Goal: Task Accomplishment & Management: Use online tool/utility

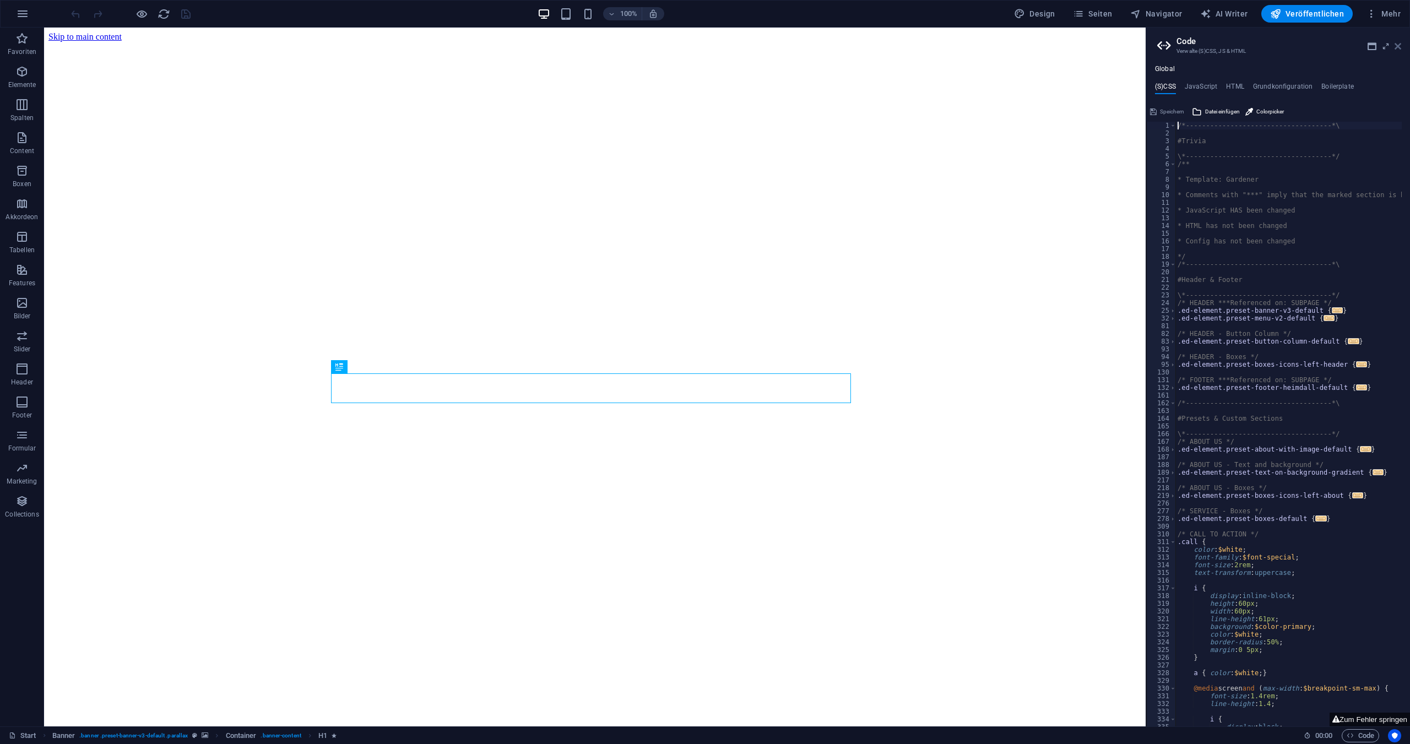
click at [1398, 47] on icon at bounding box center [1398, 46] width 7 height 9
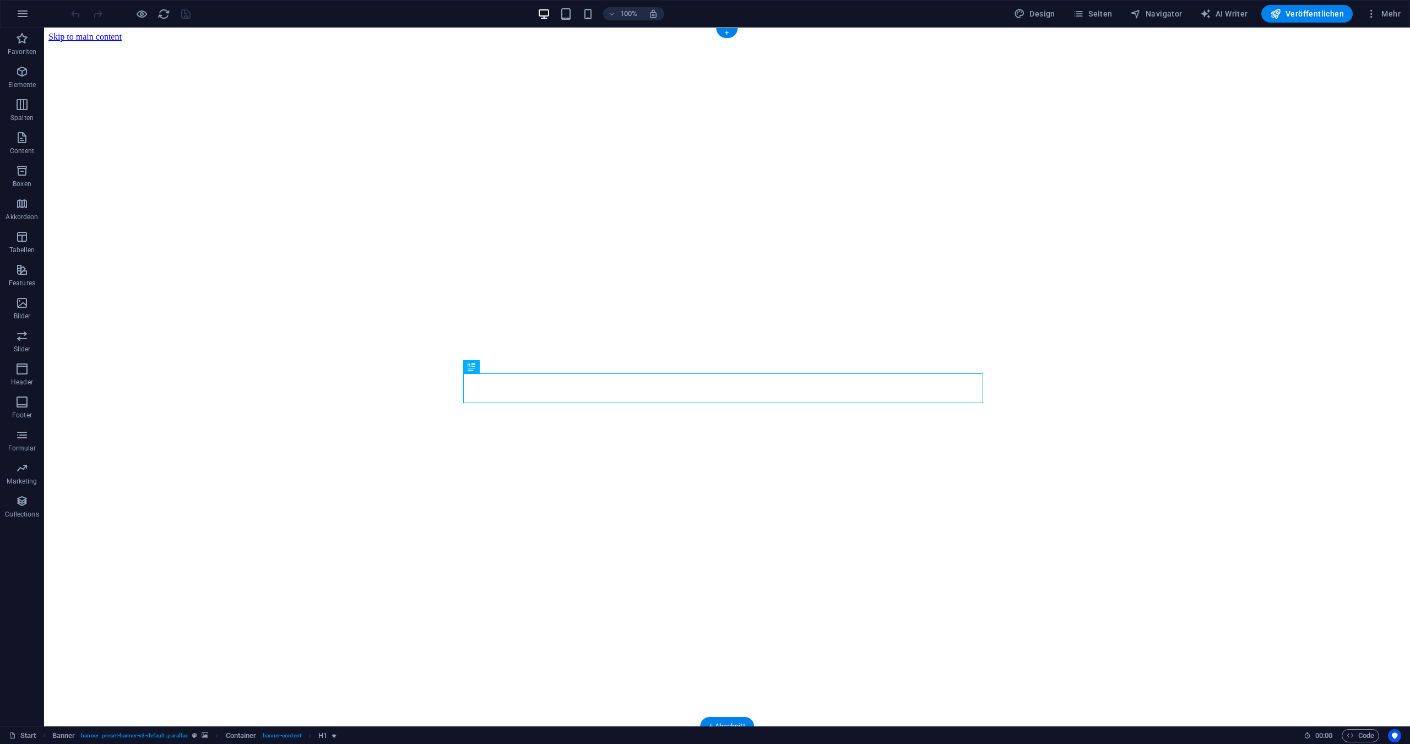
click at [368, 42] on figure at bounding box center [727, 42] width 1358 height 0
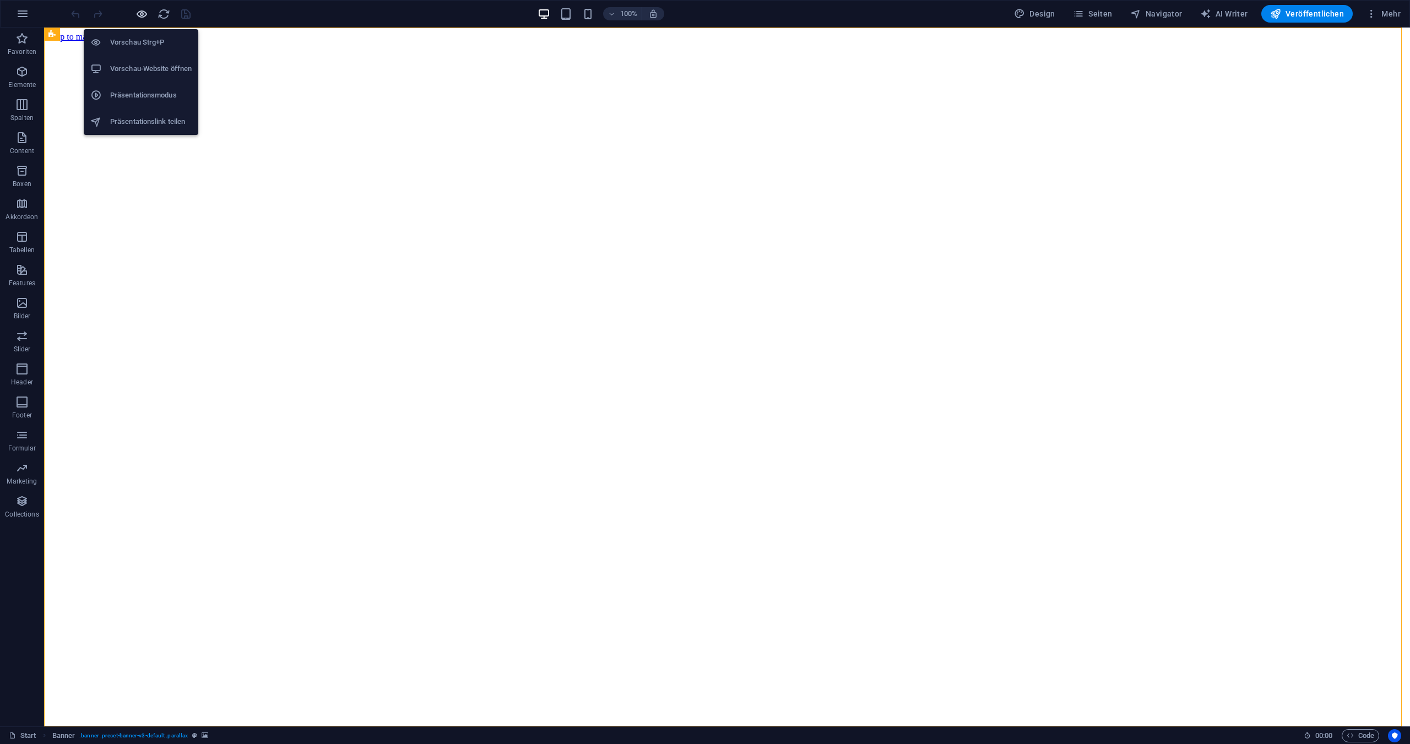
click at [140, 12] on icon "button" at bounding box center [142, 14] width 13 height 13
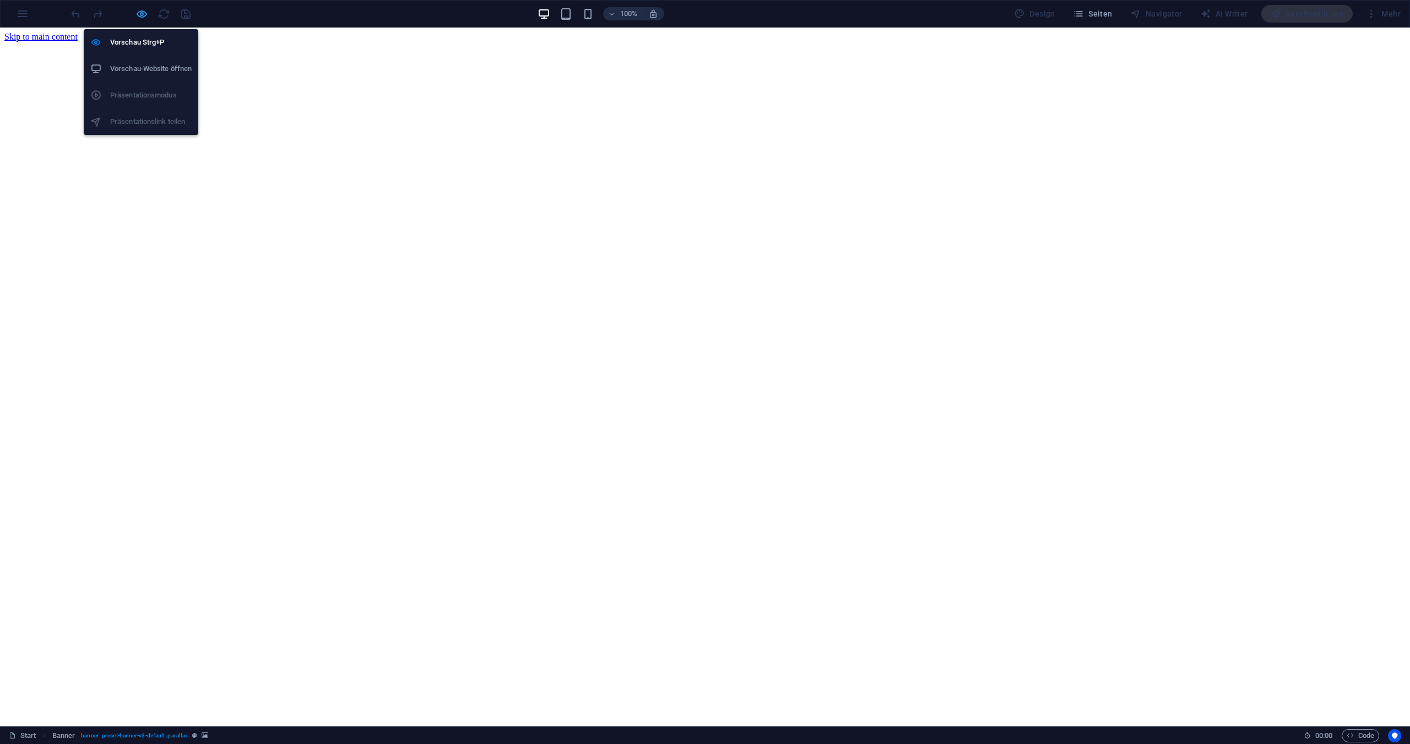
click at [140, 12] on icon "button" at bounding box center [142, 14] width 13 height 13
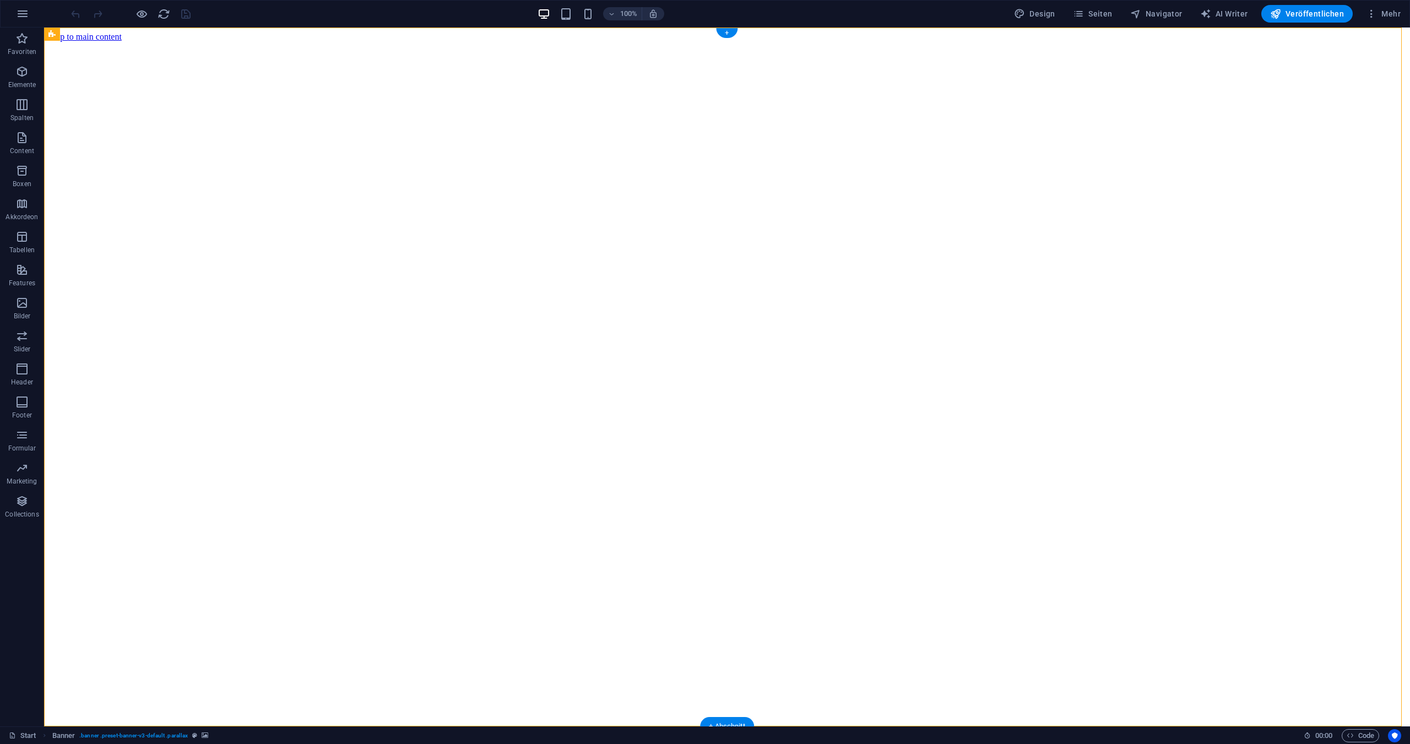
drag, startPoint x: 378, startPoint y: 109, endPoint x: 394, endPoint y: 108, distance: 16.0
click at [378, 42] on figure at bounding box center [727, 42] width 1358 height 0
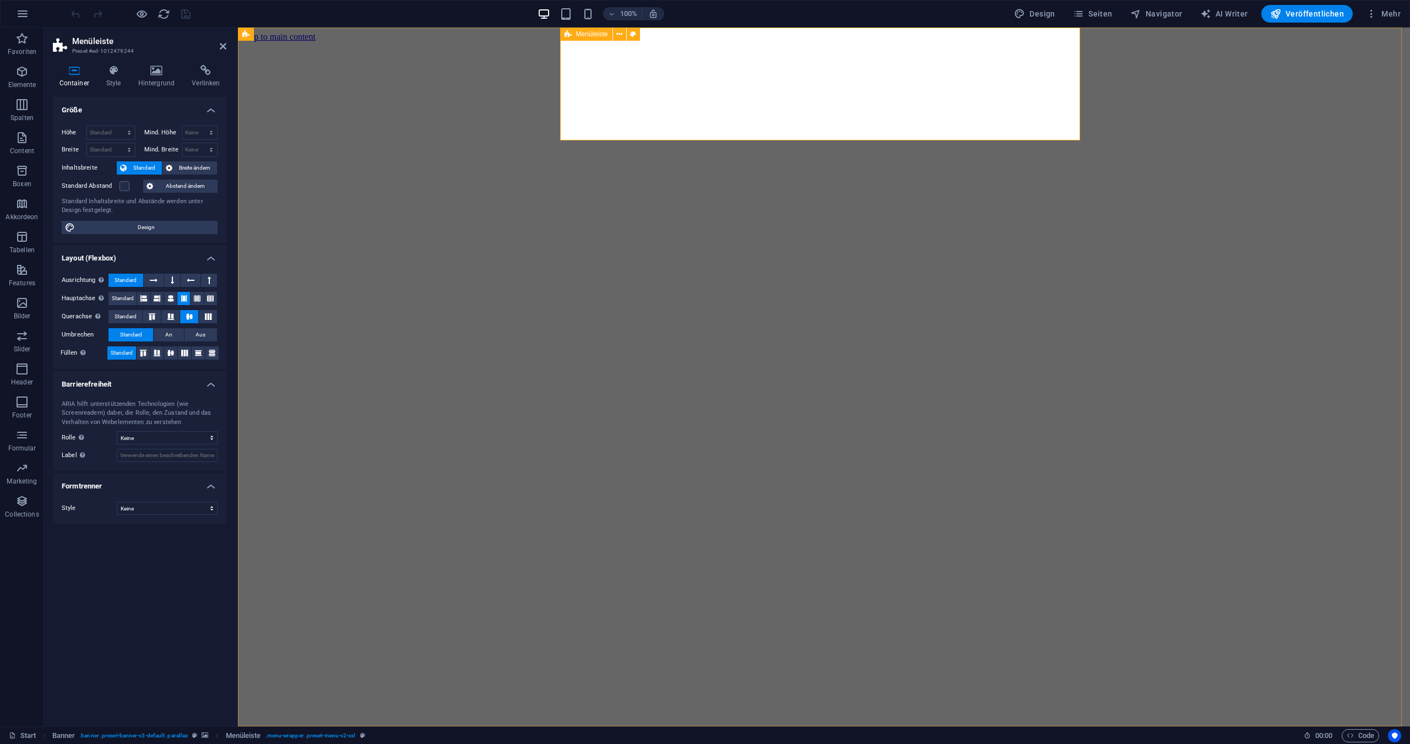
click at [115, 69] on icon at bounding box center [114, 70] width 28 height 11
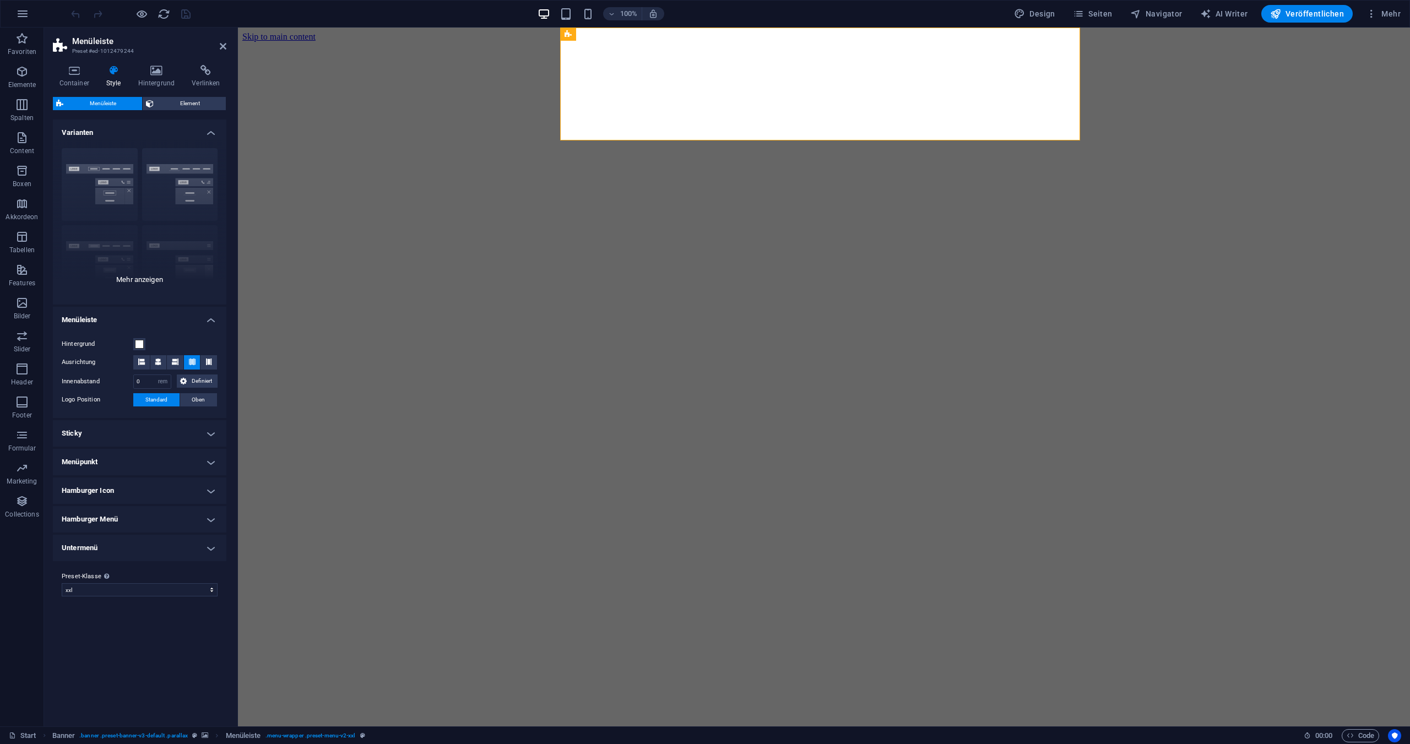
click at [132, 277] on div "Rahmen Mittig Standard Fixiert Loki Trigger Breit XXL" at bounding box center [140, 221] width 174 height 165
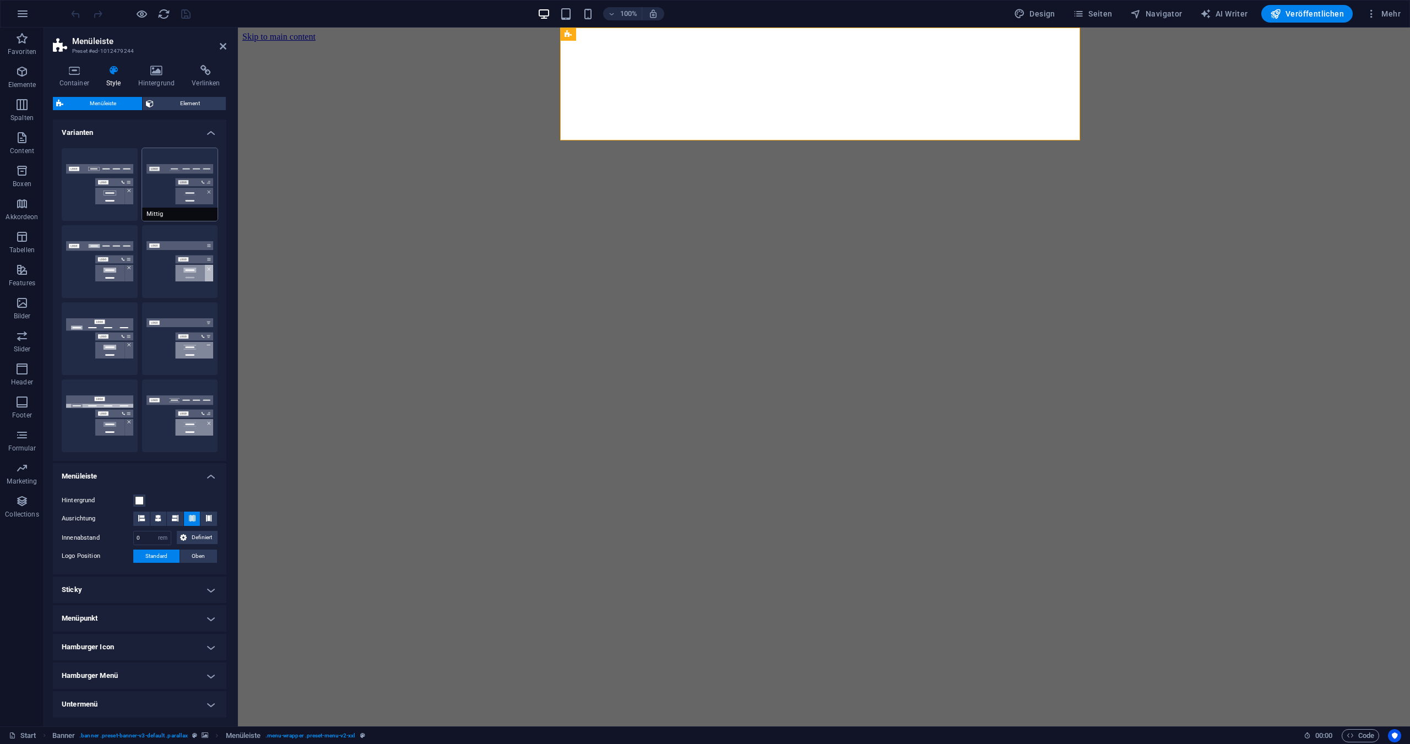
click at [188, 194] on button "Mittig" at bounding box center [180, 184] width 76 height 73
type input "1"
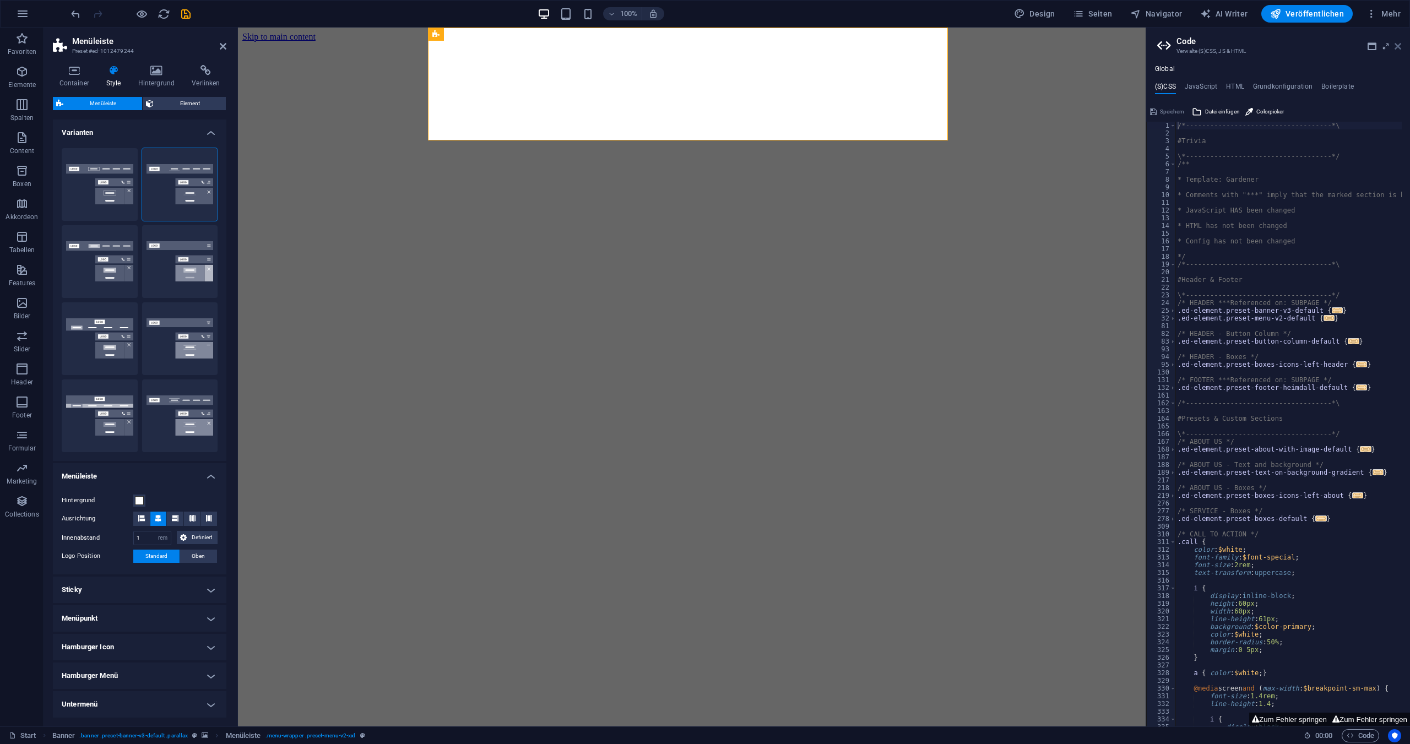
click at [1396, 44] on icon at bounding box center [1398, 46] width 7 height 9
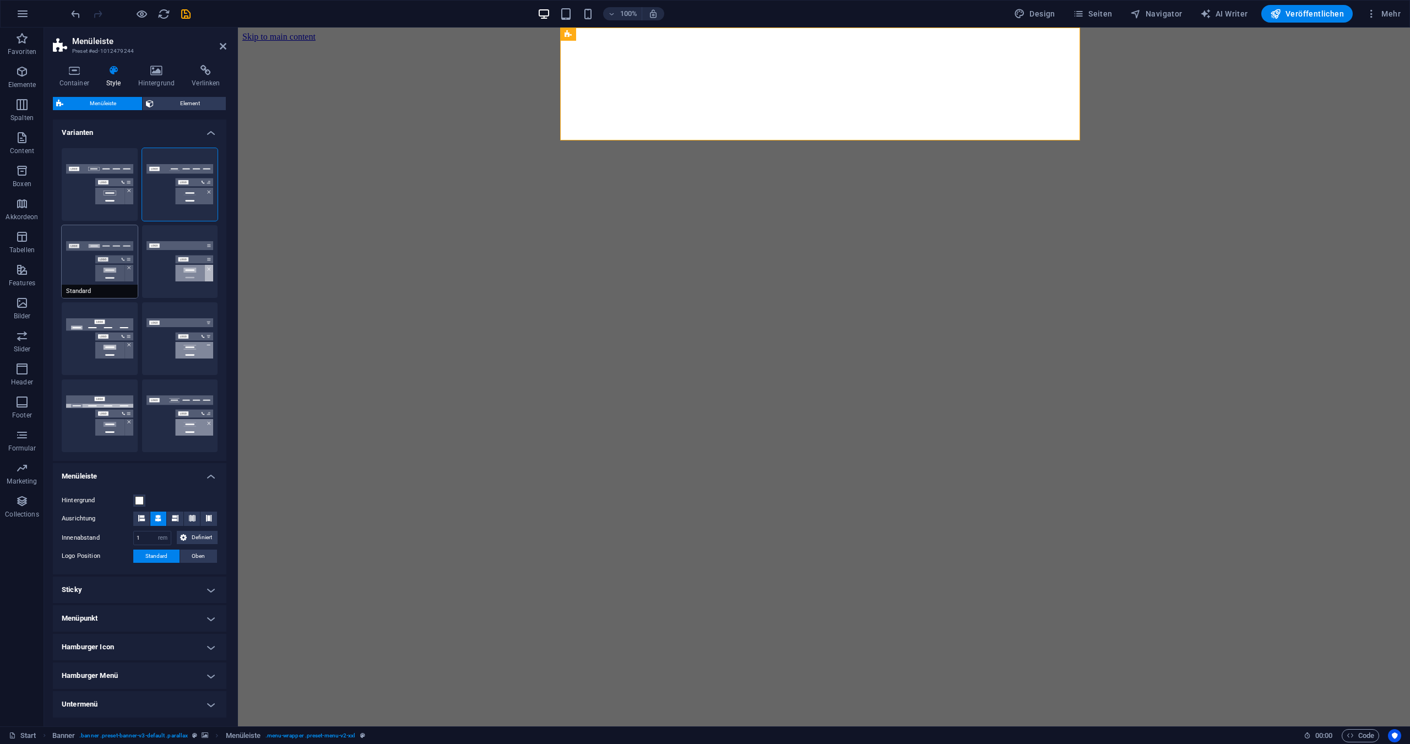
click at [93, 258] on button "Standard" at bounding box center [100, 261] width 76 height 73
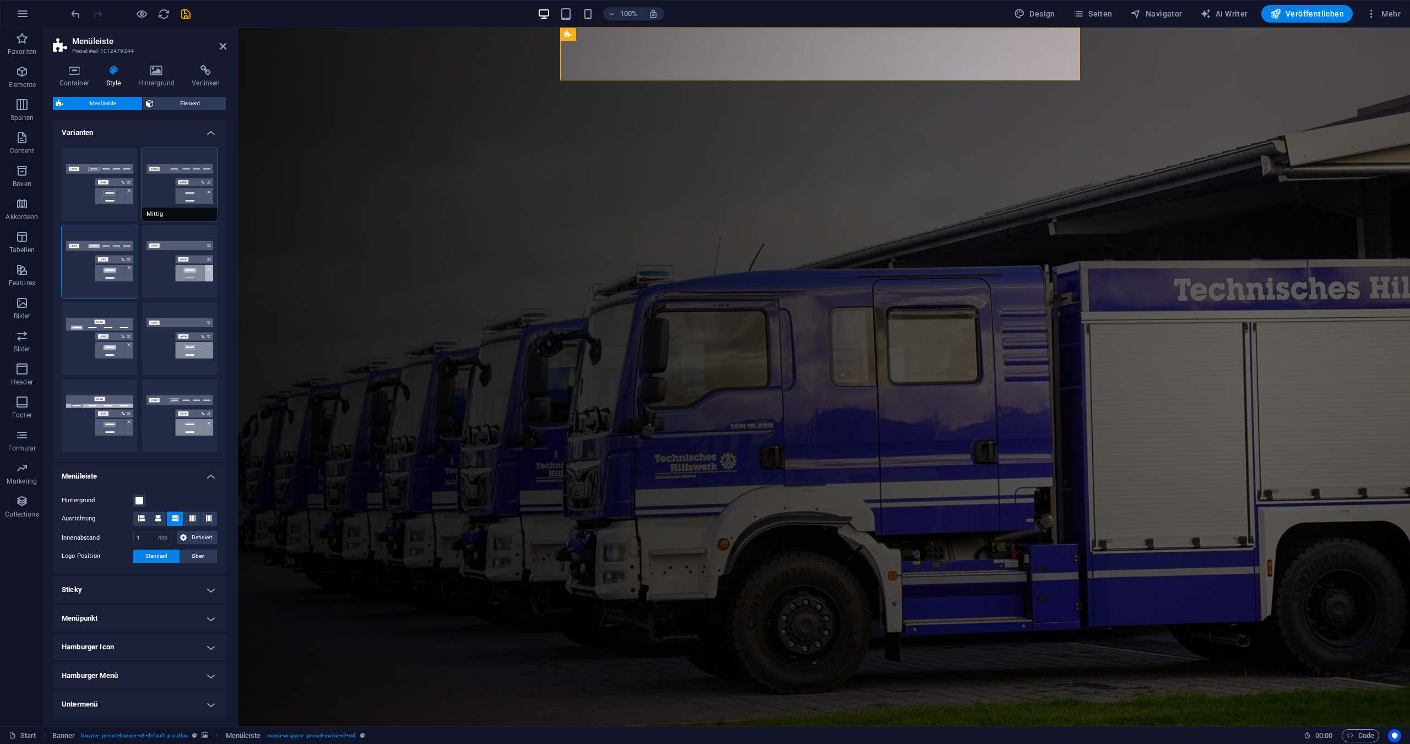
click at [189, 198] on button "Mittig" at bounding box center [180, 184] width 76 height 73
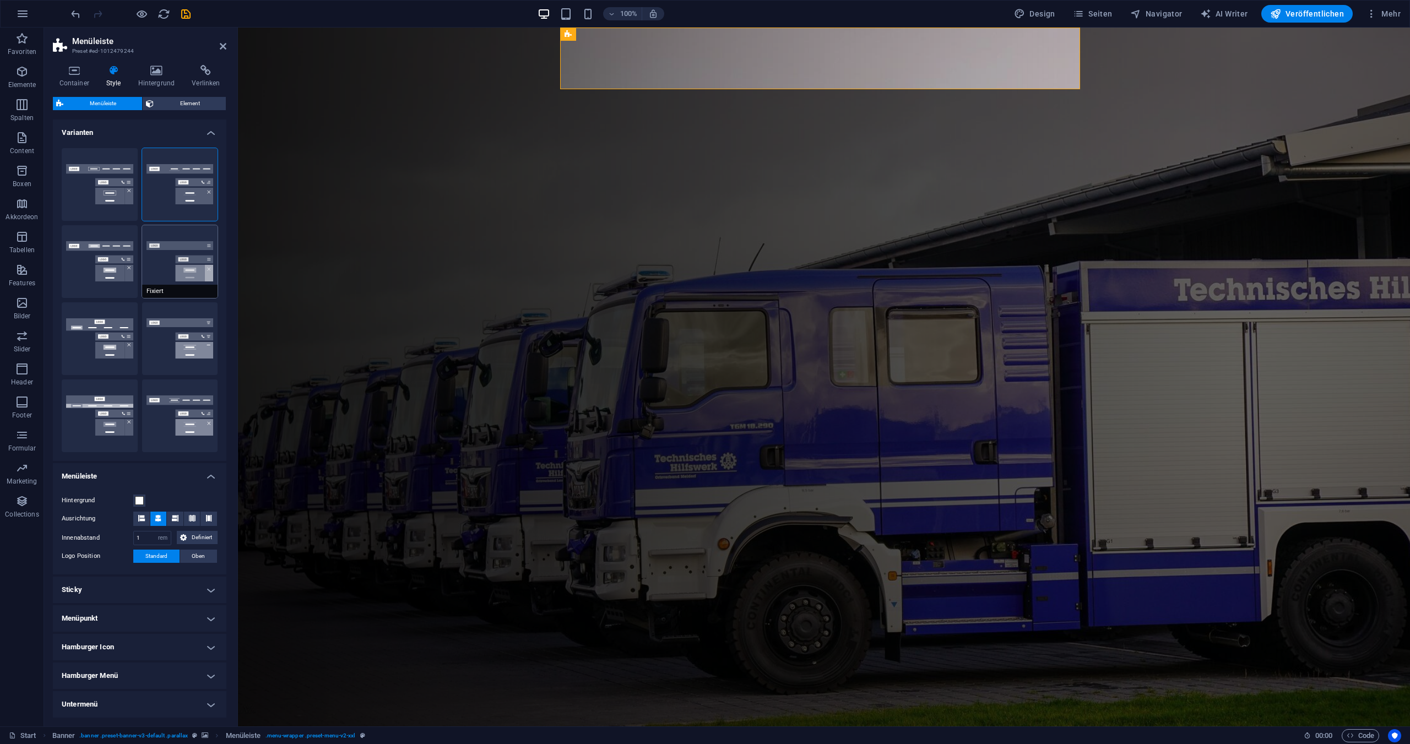
click at [176, 256] on button "Fixiert" at bounding box center [180, 261] width 76 height 73
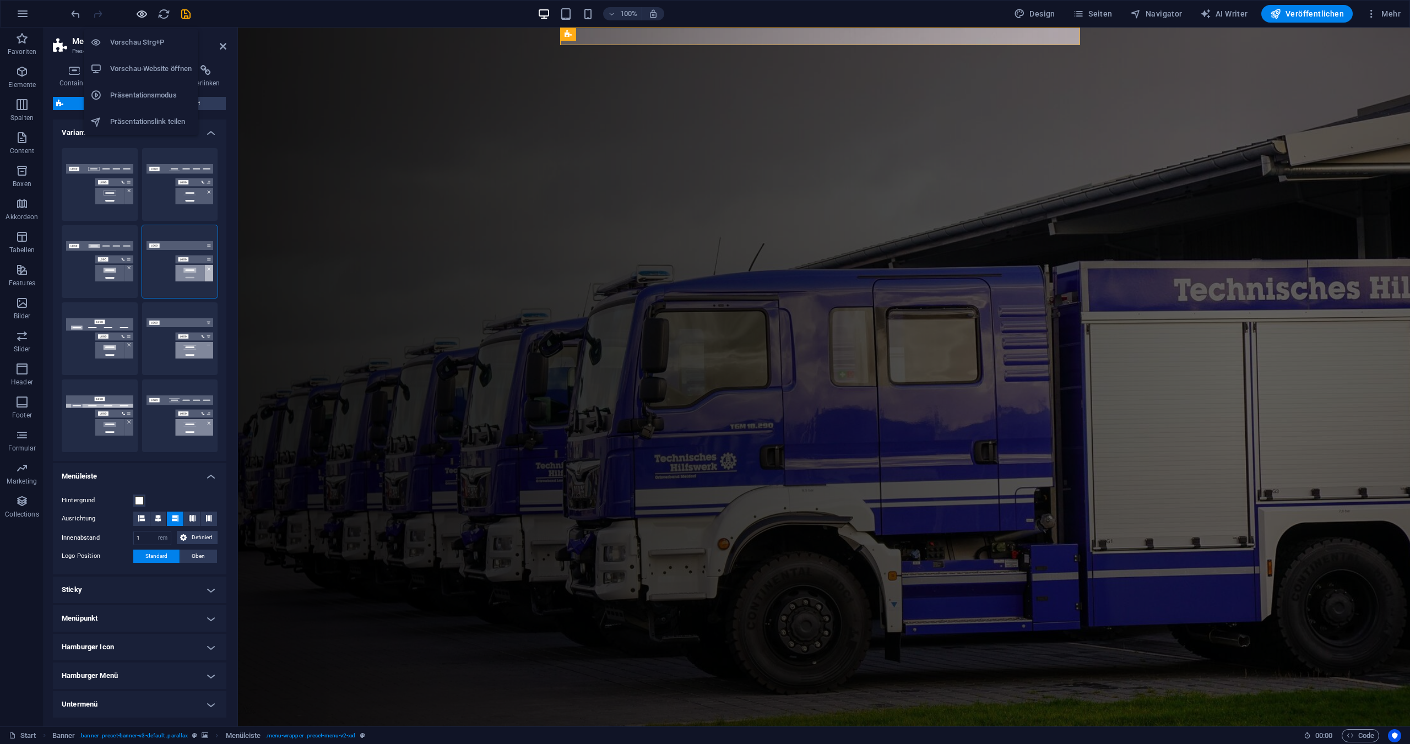
click at [140, 11] on icon "button" at bounding box center [142, 14] width 13 height 13
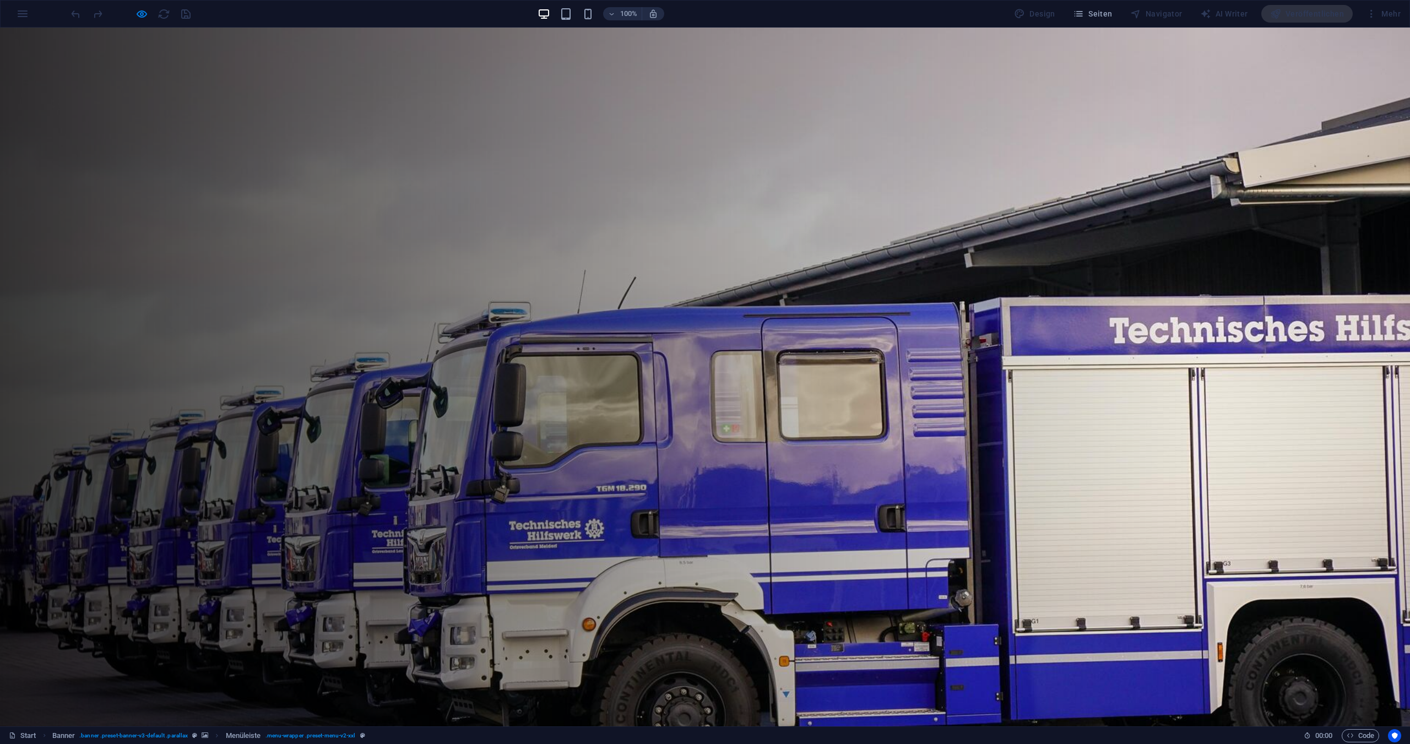
click at [134, 12] on div at bounding box center [130, 14] width 123 height 18
click at [140, 12] on icon "button" at bounding box center [142, 14] width 13 height 13
select select "rem"
select select "preset-menu-v2-xxl"
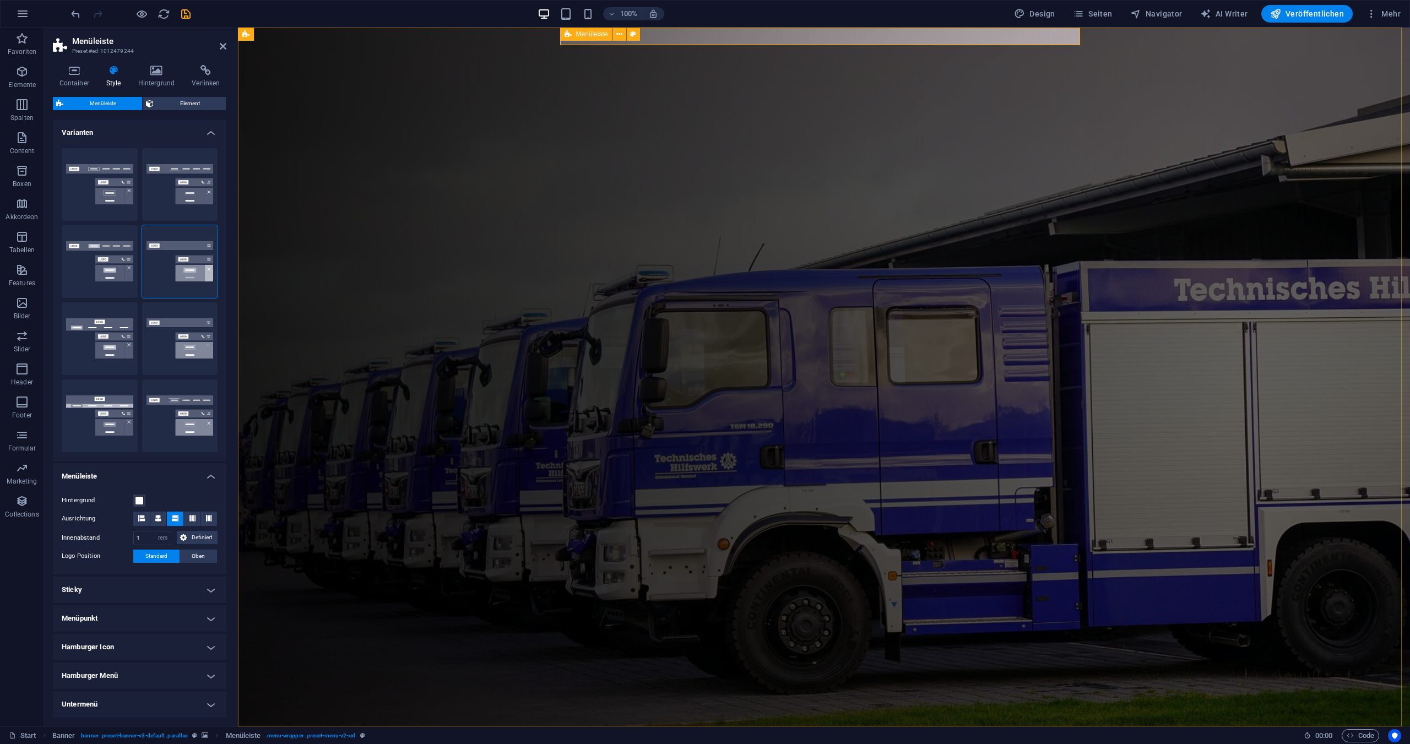
click at [758, 727] on div "Start Über Uns Ziele Projekte Berichte Unterstützer Mitglieder Vorstand" at bounding box center [824, 736] width 520 height 18
click at [848, 727] on div "Start Über Uns Ziele Projekte Berichte Unterstützer Mitglieder Vorstand" at bounding box center [824, 736] width 520 height 18
click at [1158, 15] on span "Navigator" at bounding box center [1157, 13] width 52 height 11
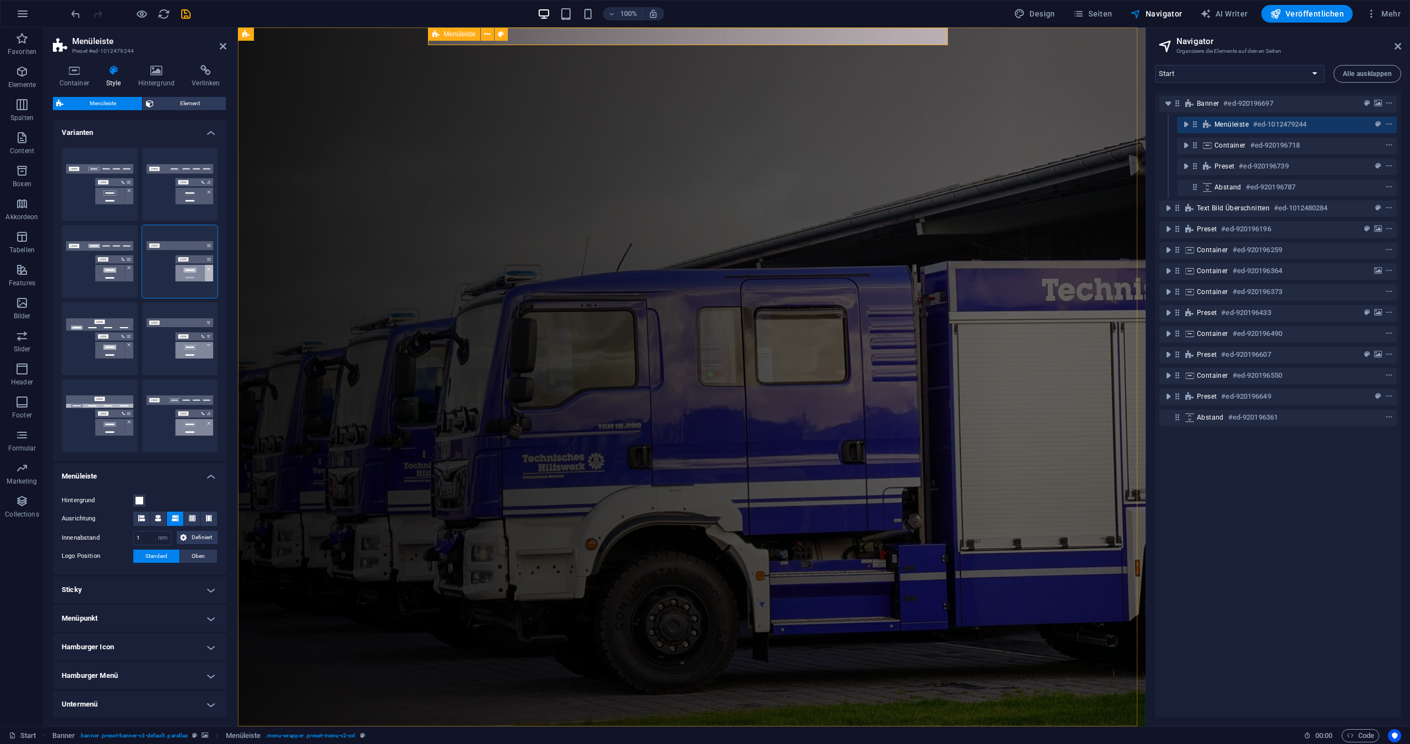
click at [1230, 123] on span "Menüleiste" at bounding box center [1232, 124] width 34 height 9
click at [1184, 122] on icon "toggle-expand" at bounding box center [1186, 124] width 11 height 11
click at [1212, 147] on icon at bounding box center [1212, 144] width 9 height 9
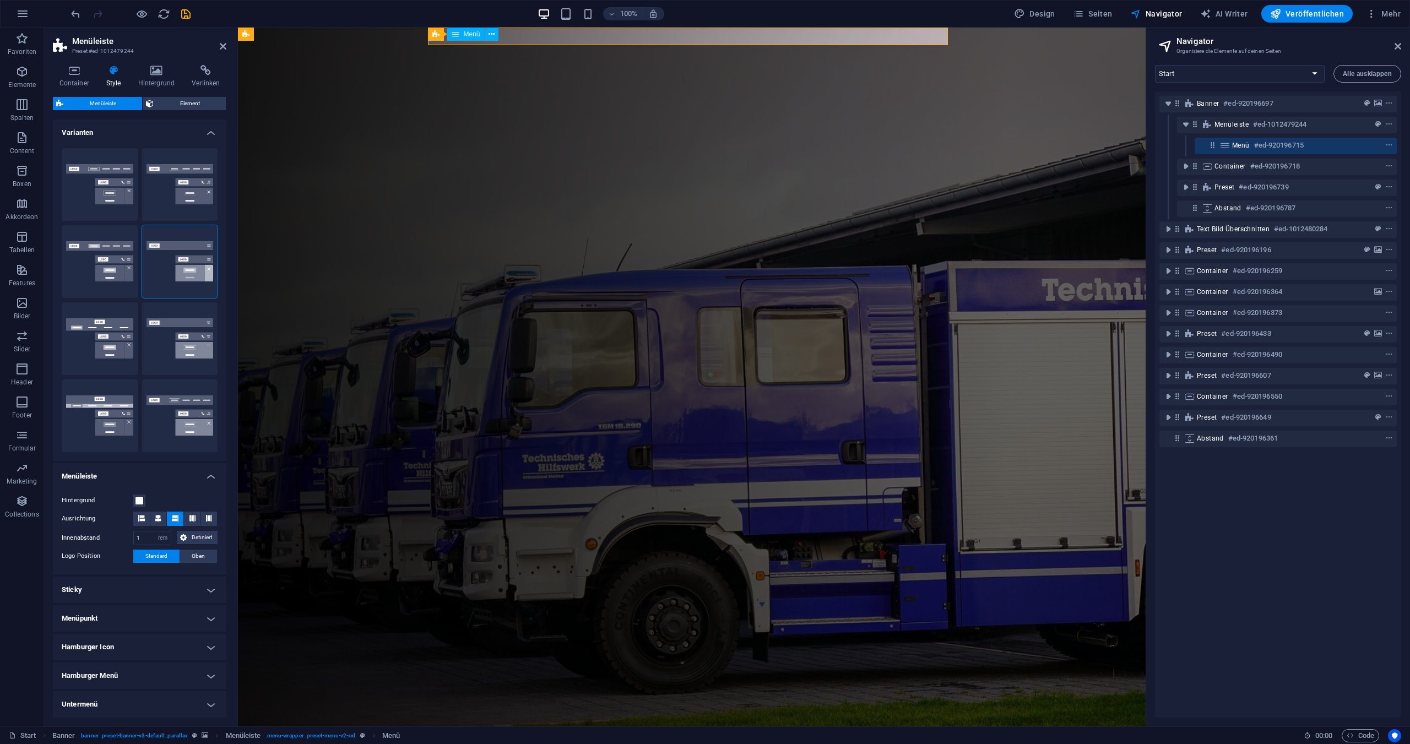
click at [1213, 147] on icon at bounding box center [1212, 144] width 9 height 9
click at [1227, 147] on icon at bounding box center [1225, 145] width 12 height 9
select select
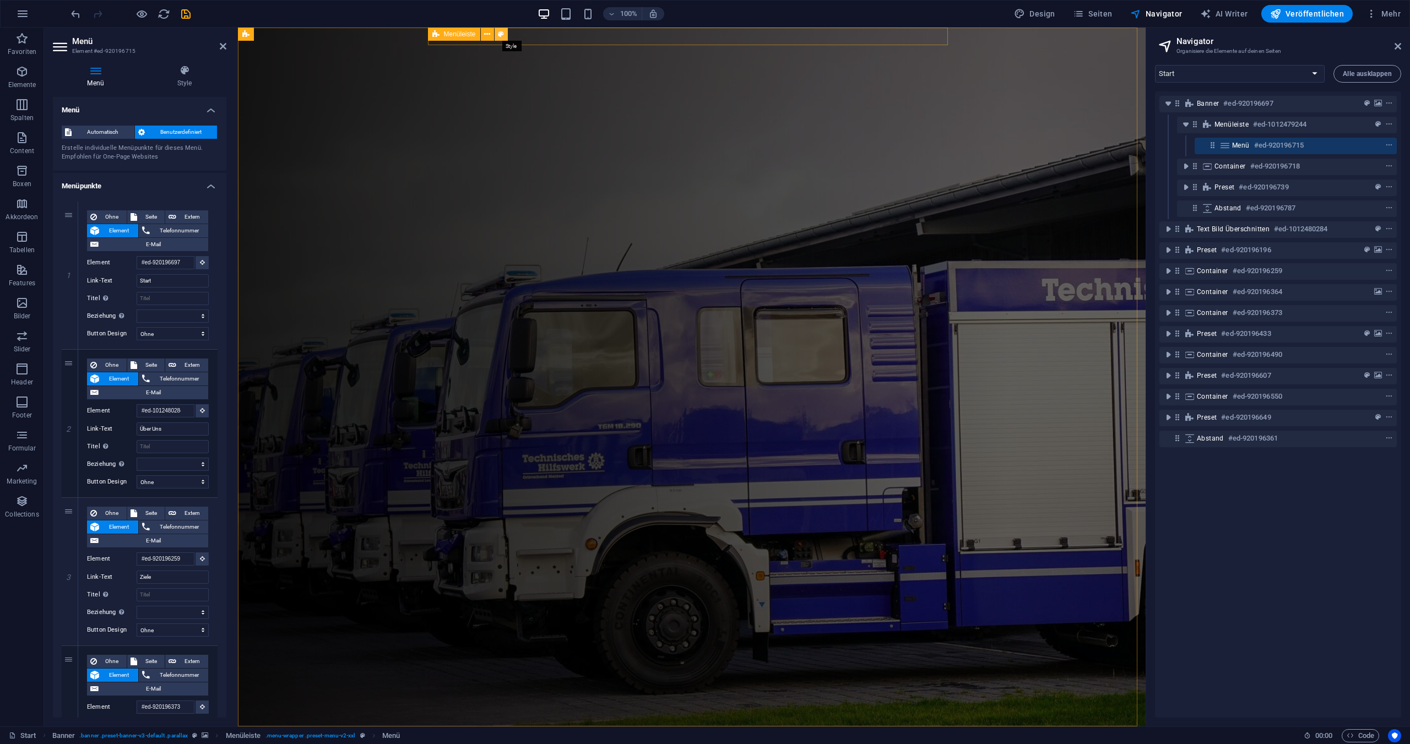
click at [502, 34] on icon at bounding box center [501, 35] width 6 height 12
select select "rem"
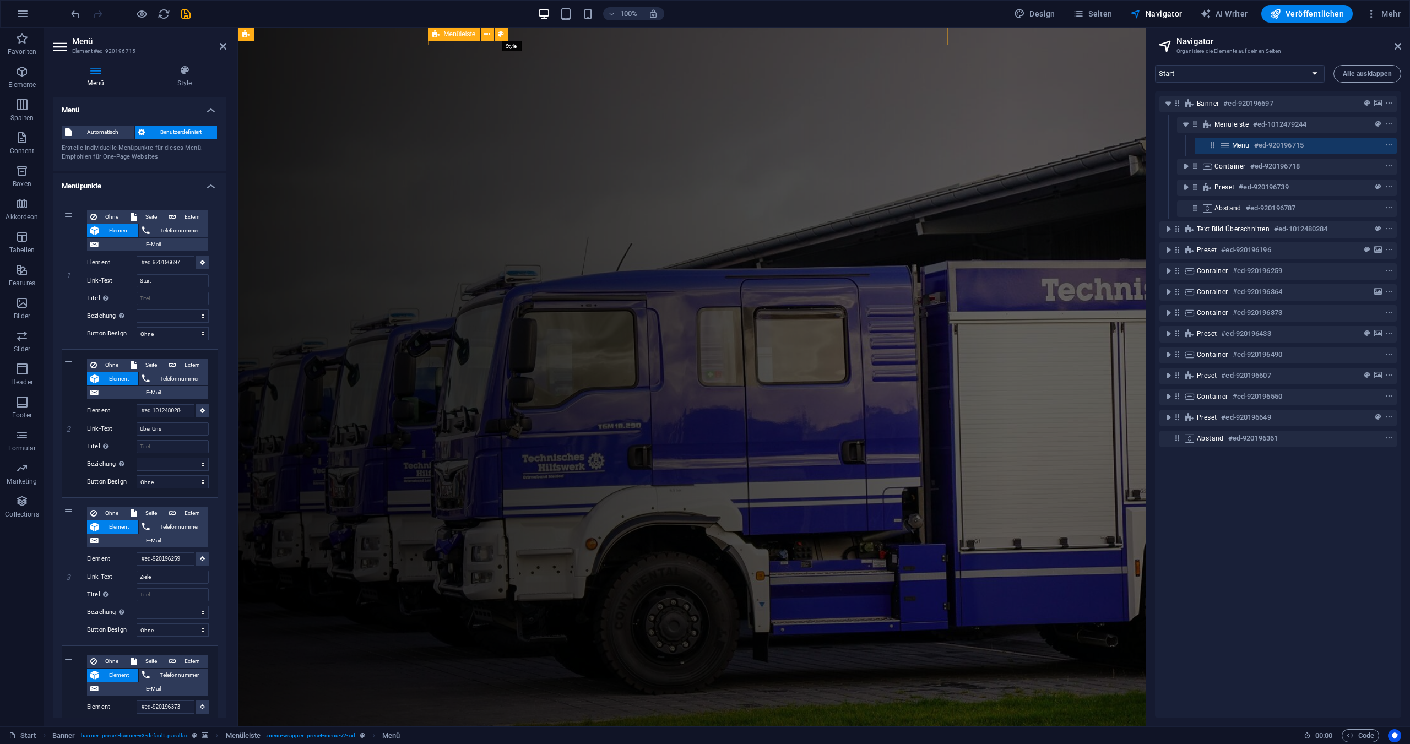
select select "rem"
select select "preset-menu-v2-xxl"
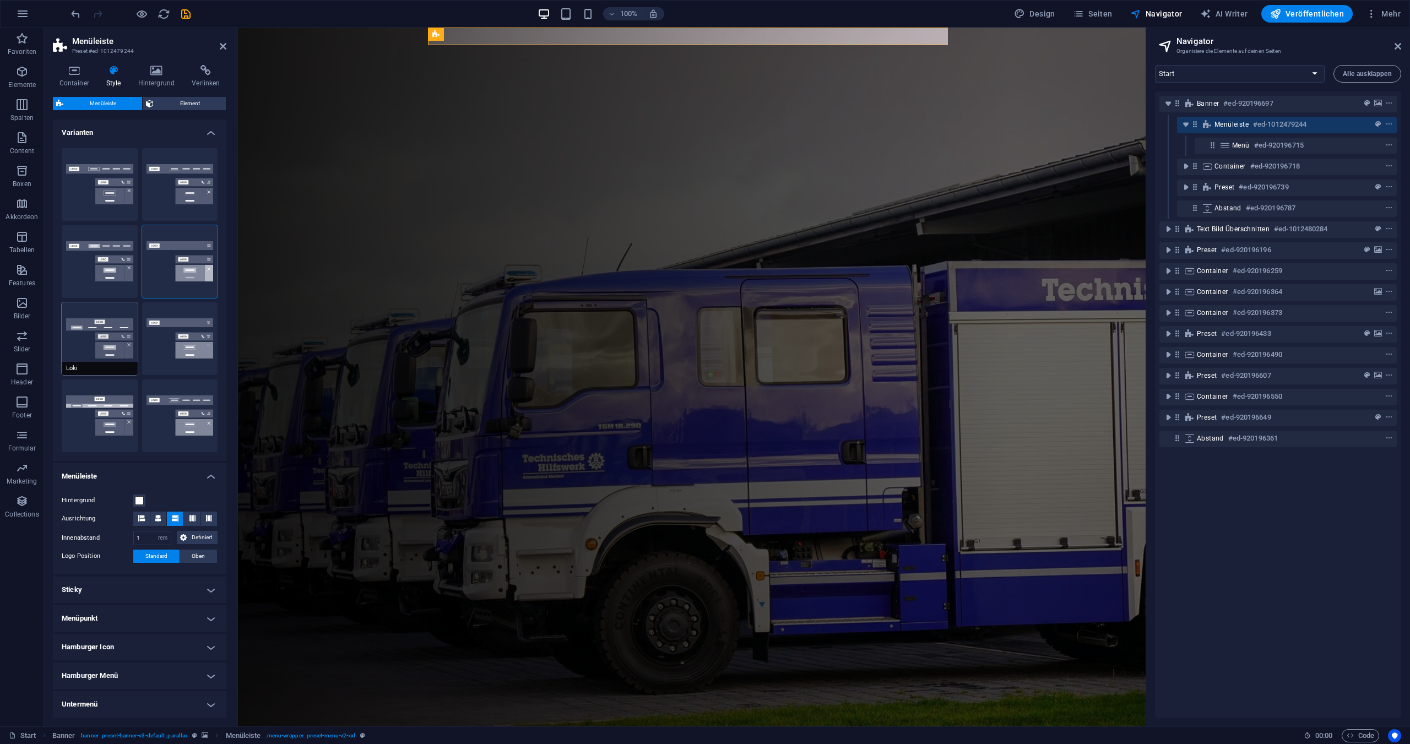
click at [111, 348] on button "Loki" at bounding box center [100, 338] width 76 height 73
type input "0"
select select "DISABLED_OPTION_VALUE"
type input "2"
type input "1"
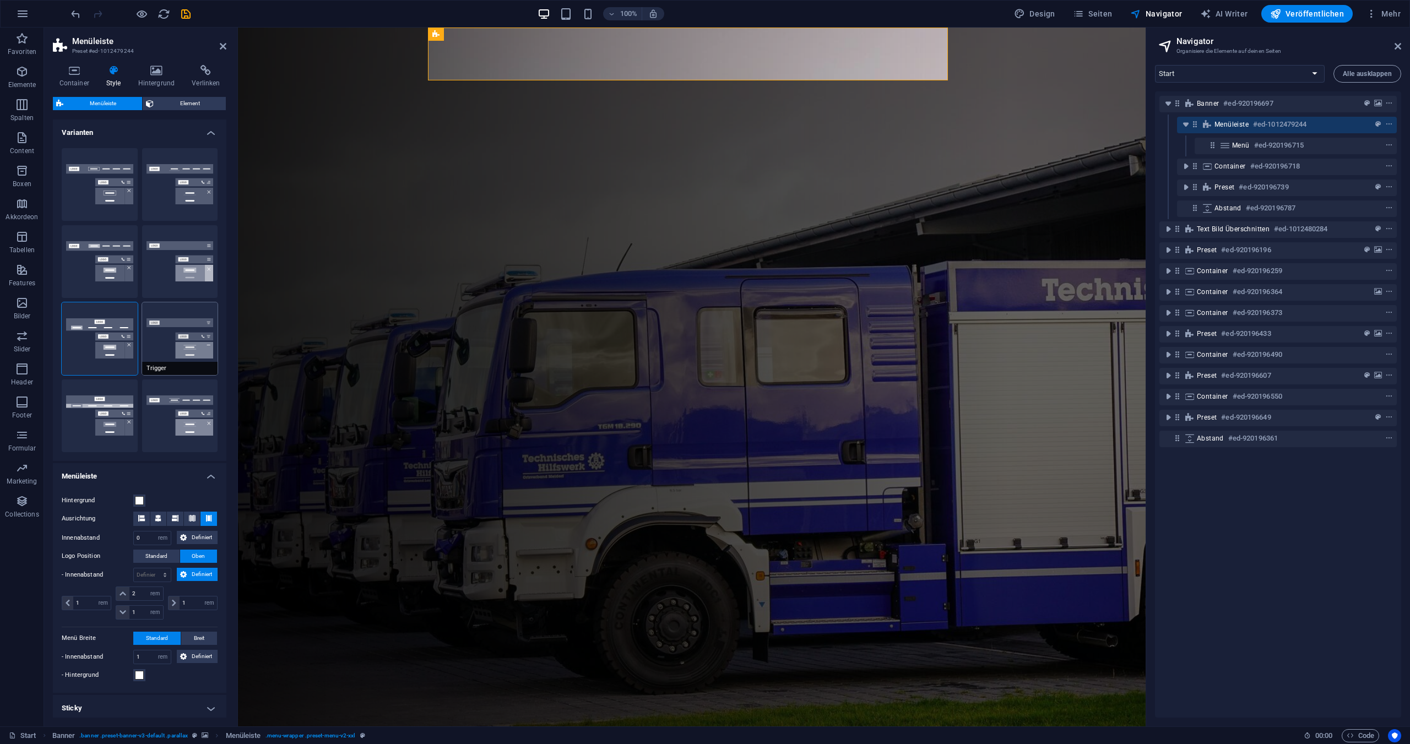
click at [181, 343] on button "Trigger" at bounding box center [180, 338] width 76 height 73
type input "1"
select select "rem"
type input "1"
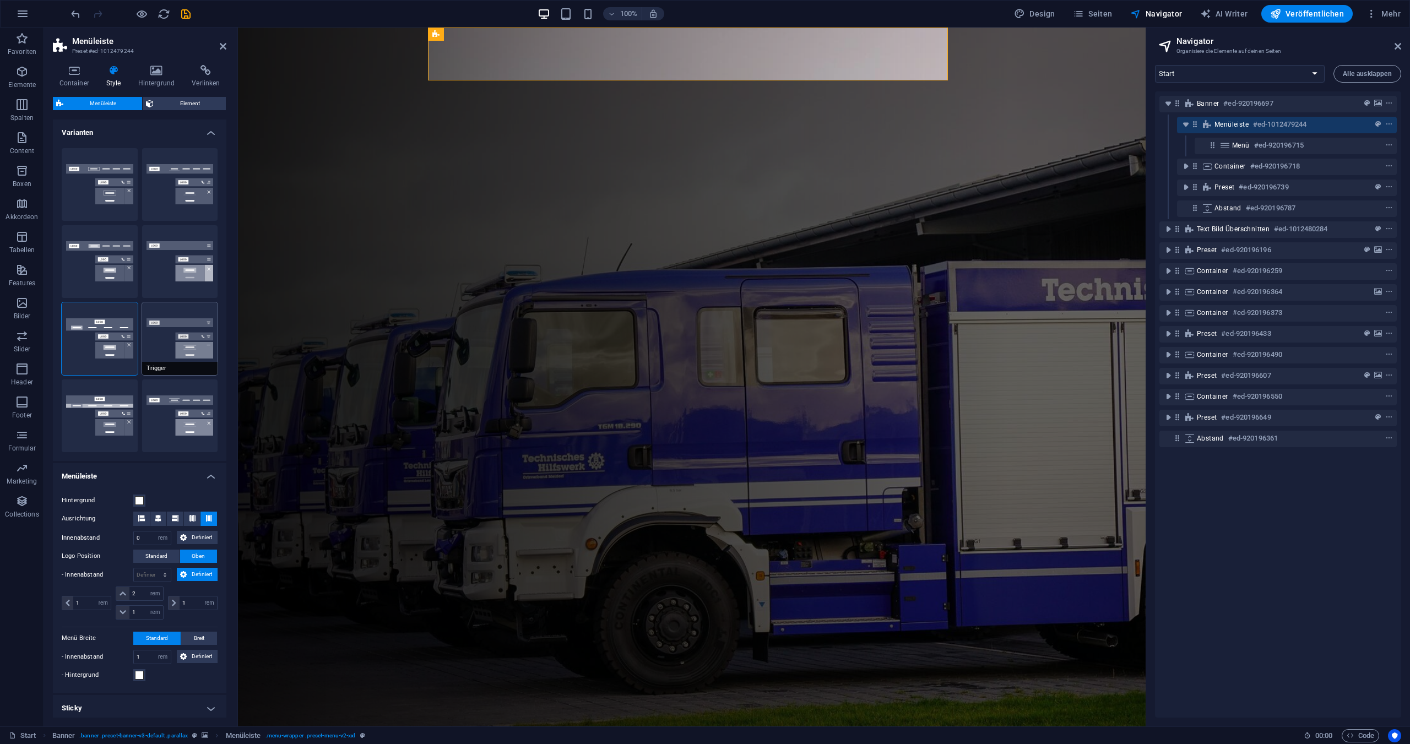
type input "0"
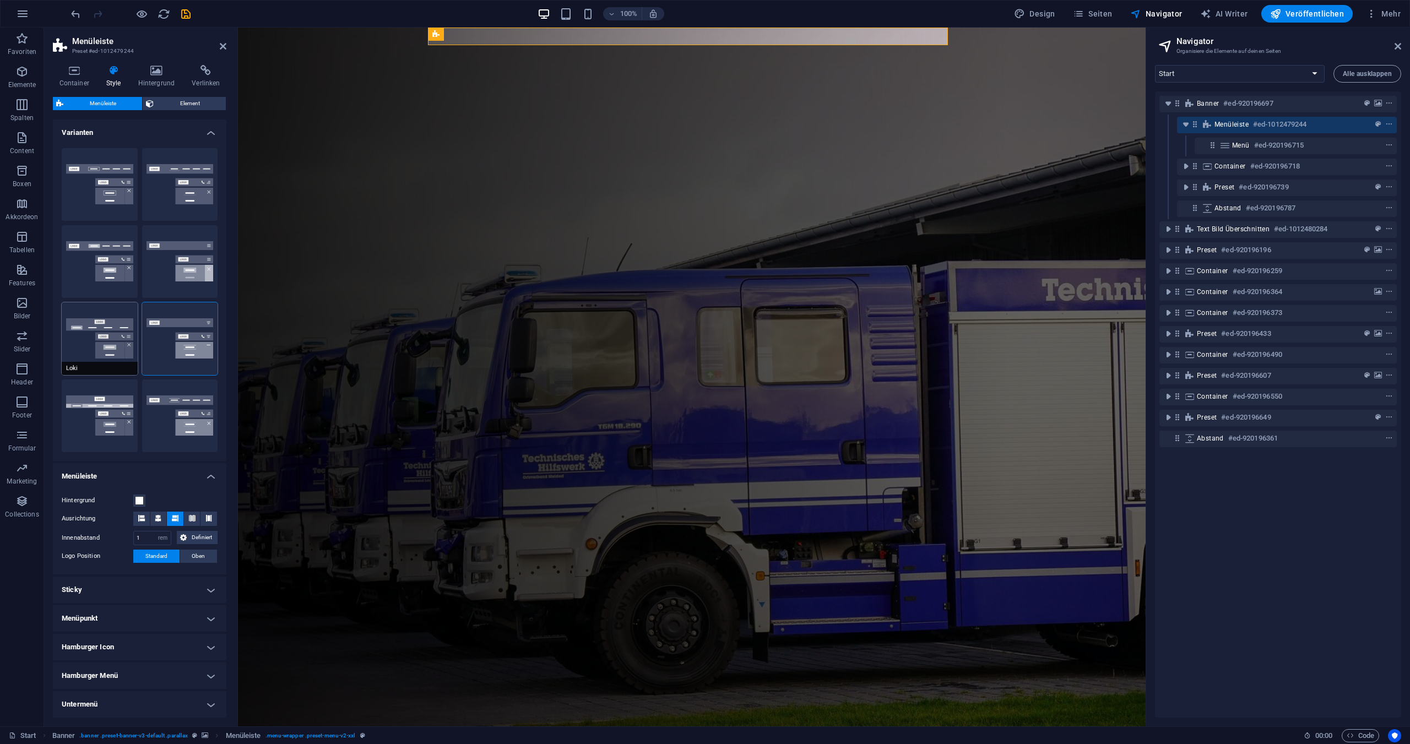
click at [101, 340] on button "Loki" at bounding box center [100, 338] width 76 height 73
type input "0"
select select "DISABLED_OPTION_VALUE"
type input "2"
type input "1"
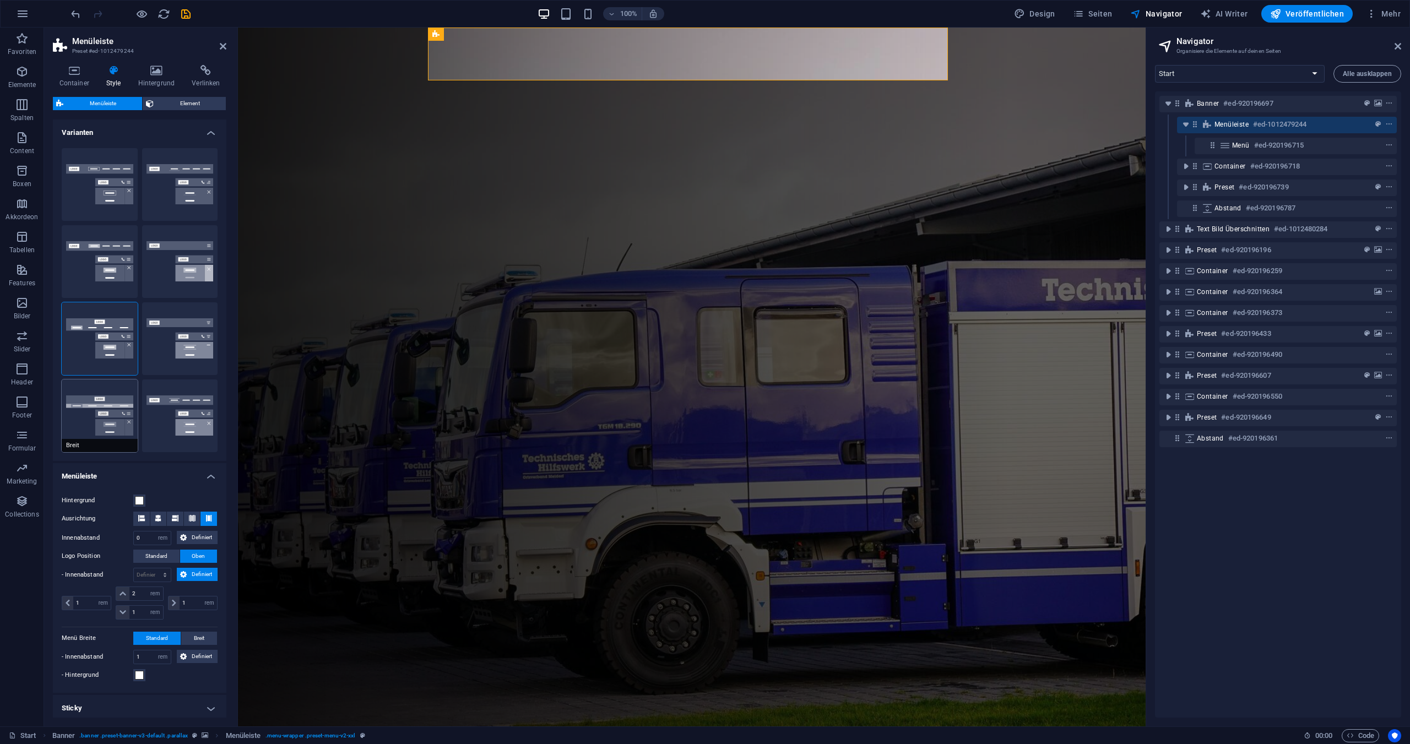
click at [100, 408] on button "Breit" at bounding box center [100, 416] width 76 height 73
type input "0"
type input "2"
select select "rem"
type input "2"
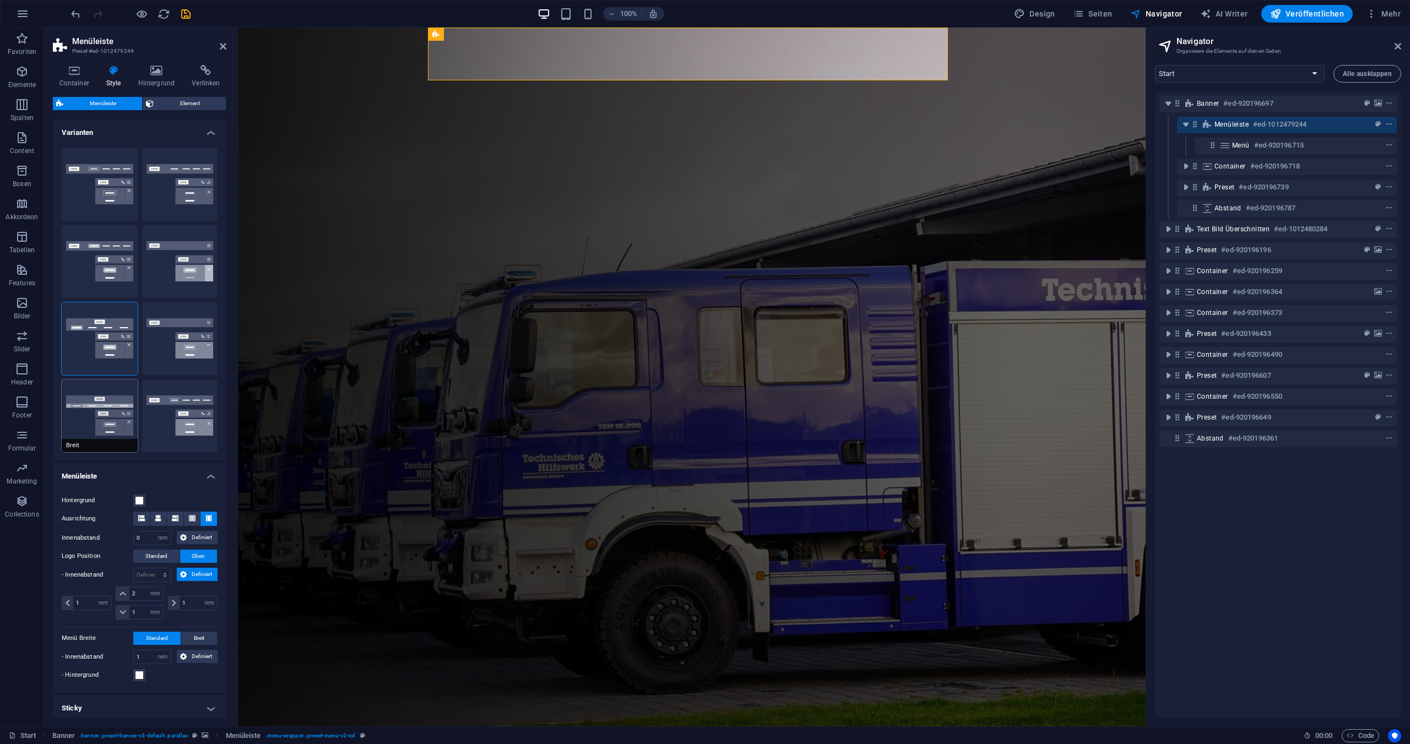
type input "2"
type input "0"
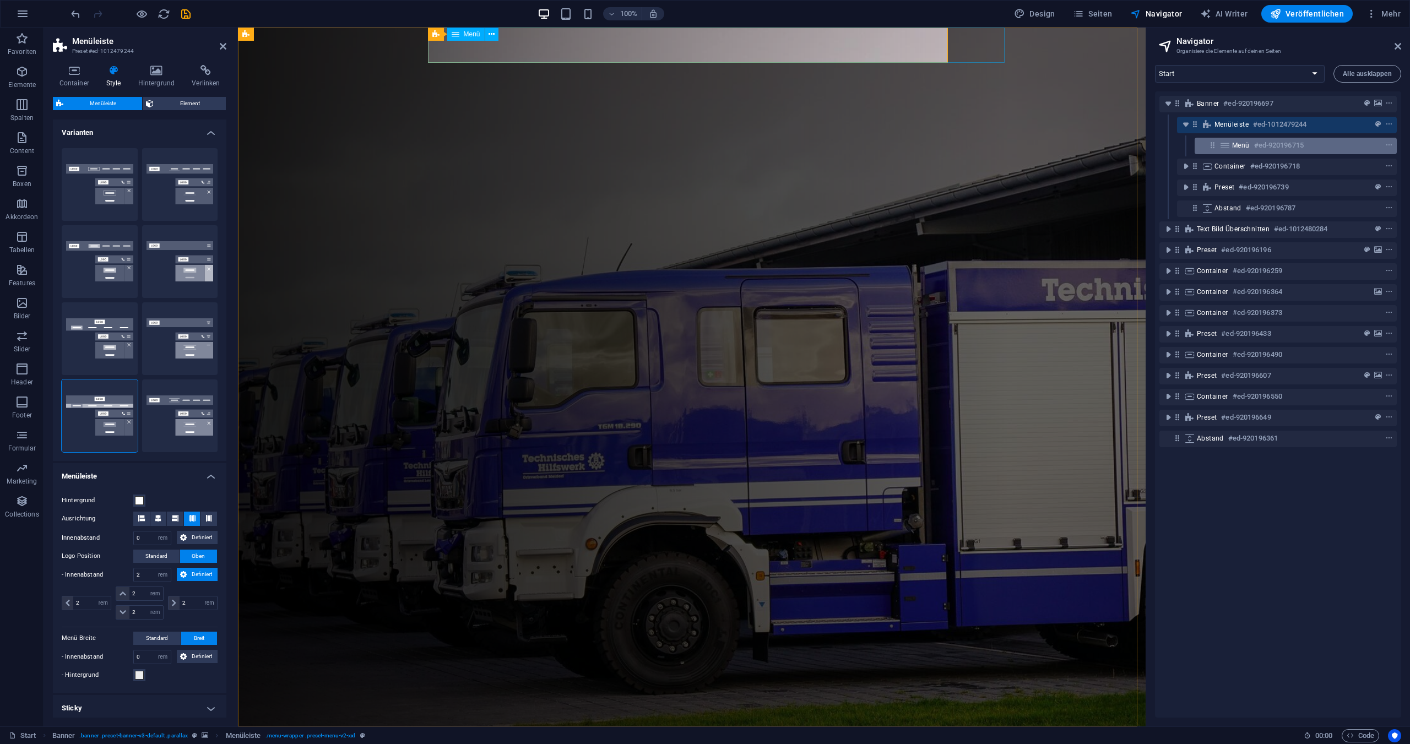
click at [1235, 149] on span "Menü" at bounding box center [1241, 145] width 18 height 9
click at [1235, 142] on span "Menü" at bounding box center [1241, 145] width 18 height 9
select select
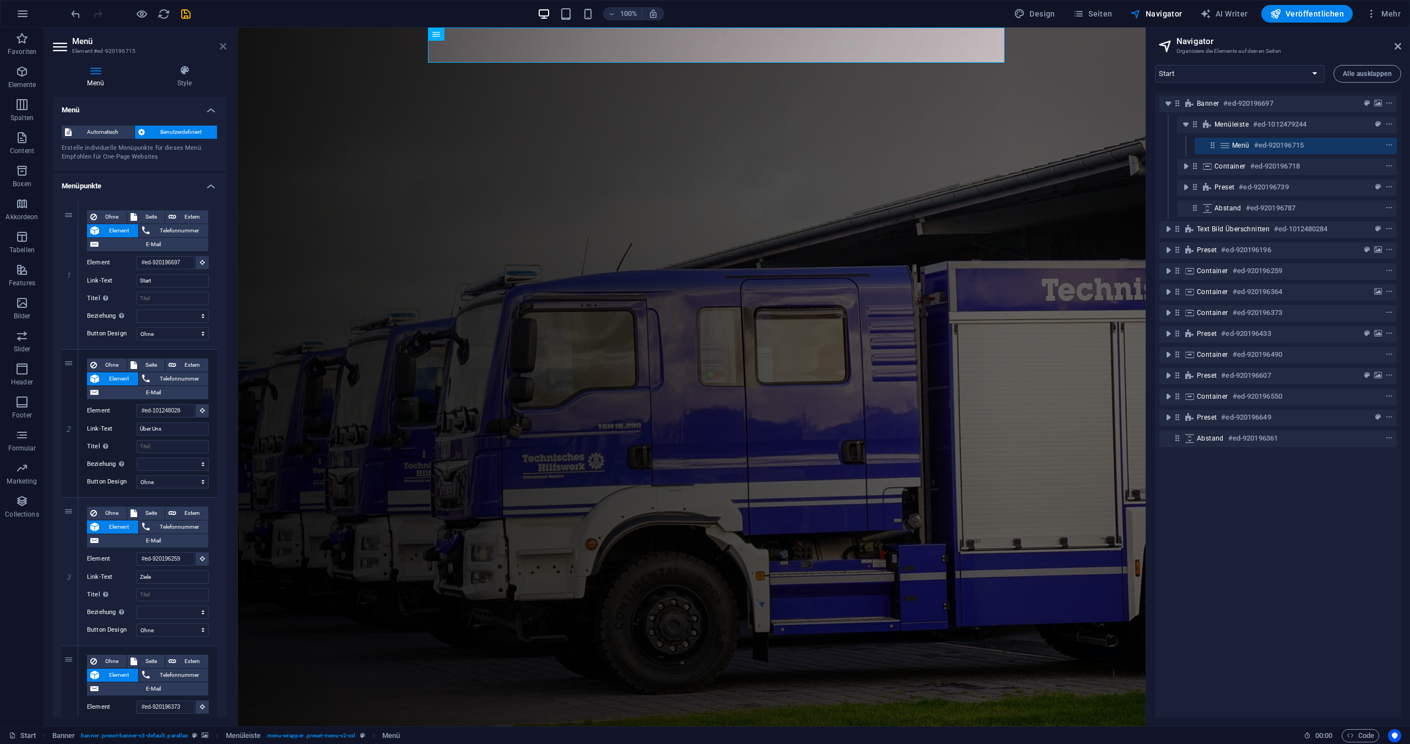
click at [223, 47] on icon at bounding box center [223, 46] width 7 height 9
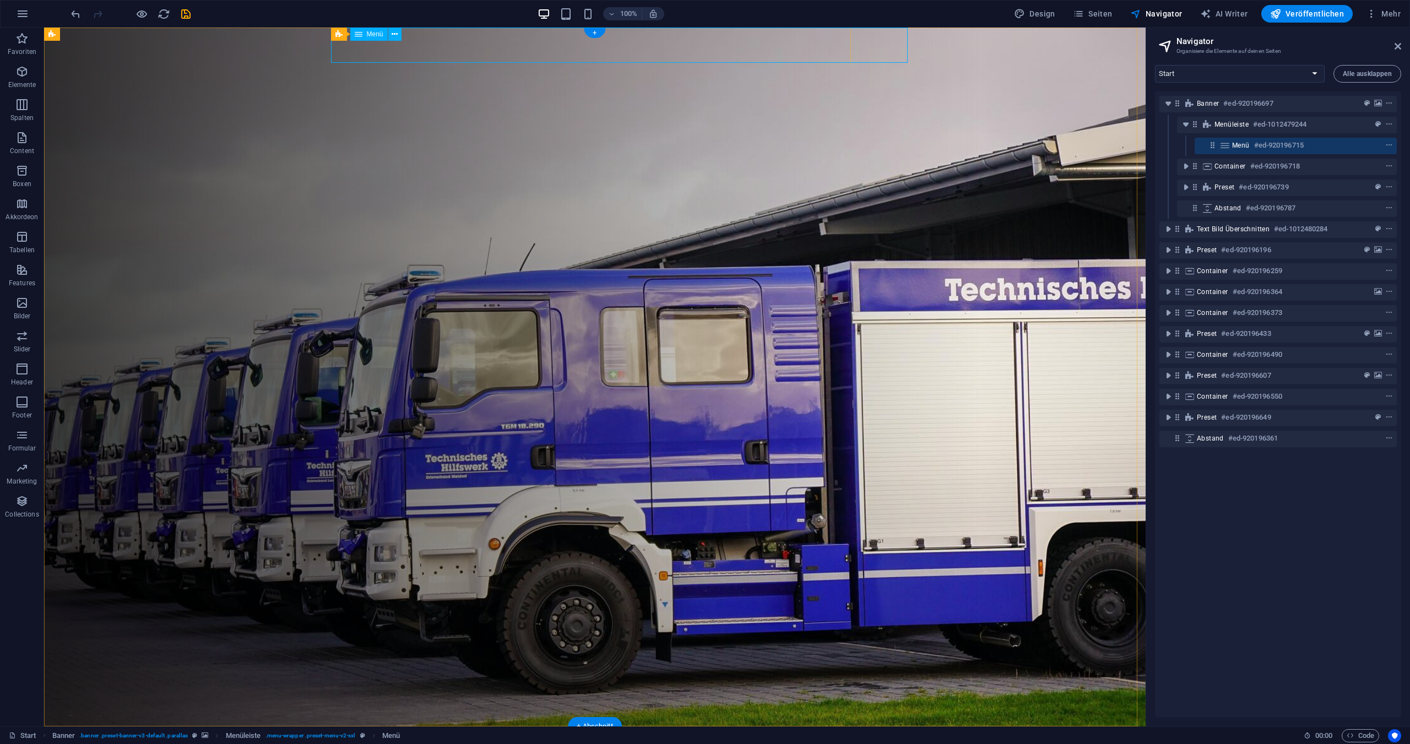
click at [386, 727] on nav "Start Über Uns Ziele Projekte Berichte Unterstützer Mitglieder Vorstand" at bounding box center [595, 744] width 520 height 35
select select
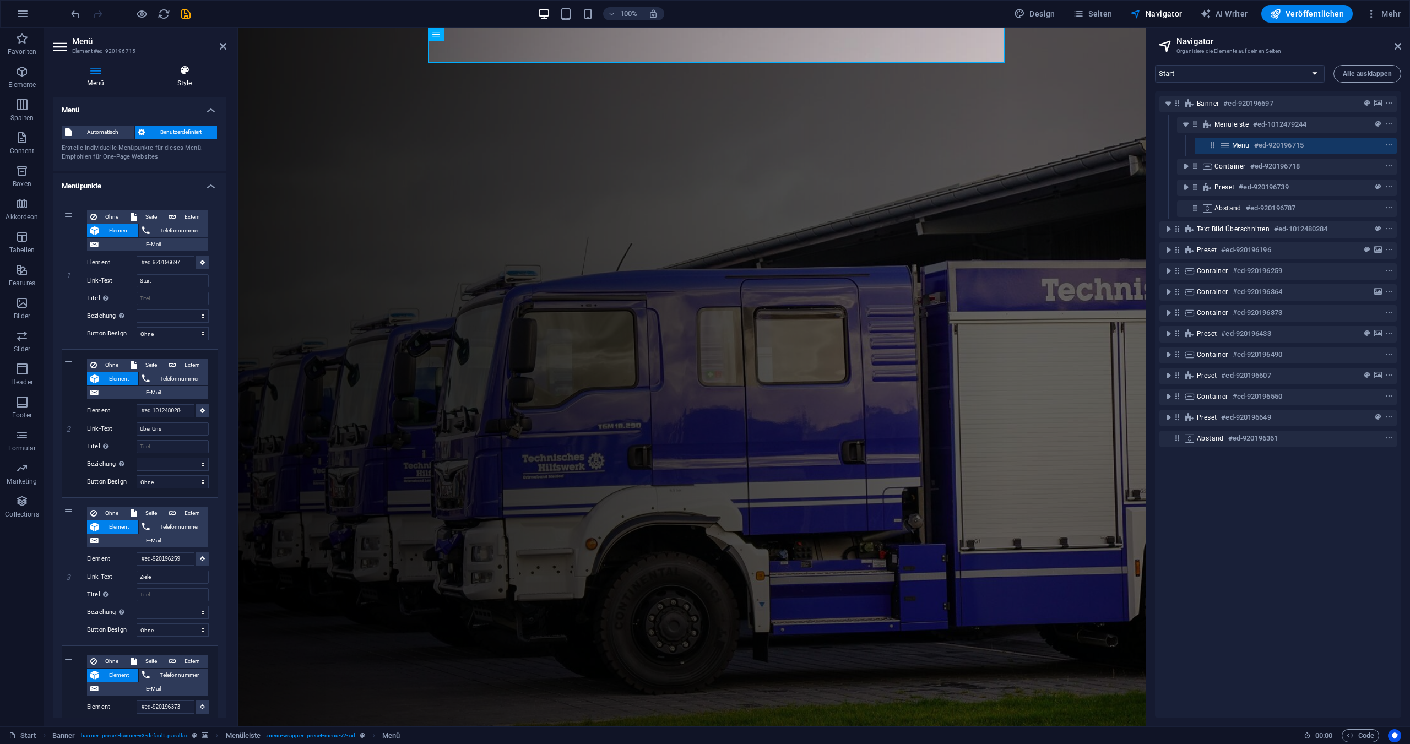
click at [183, 71] on icon at bounding box center [185, 70] width 84 height 11
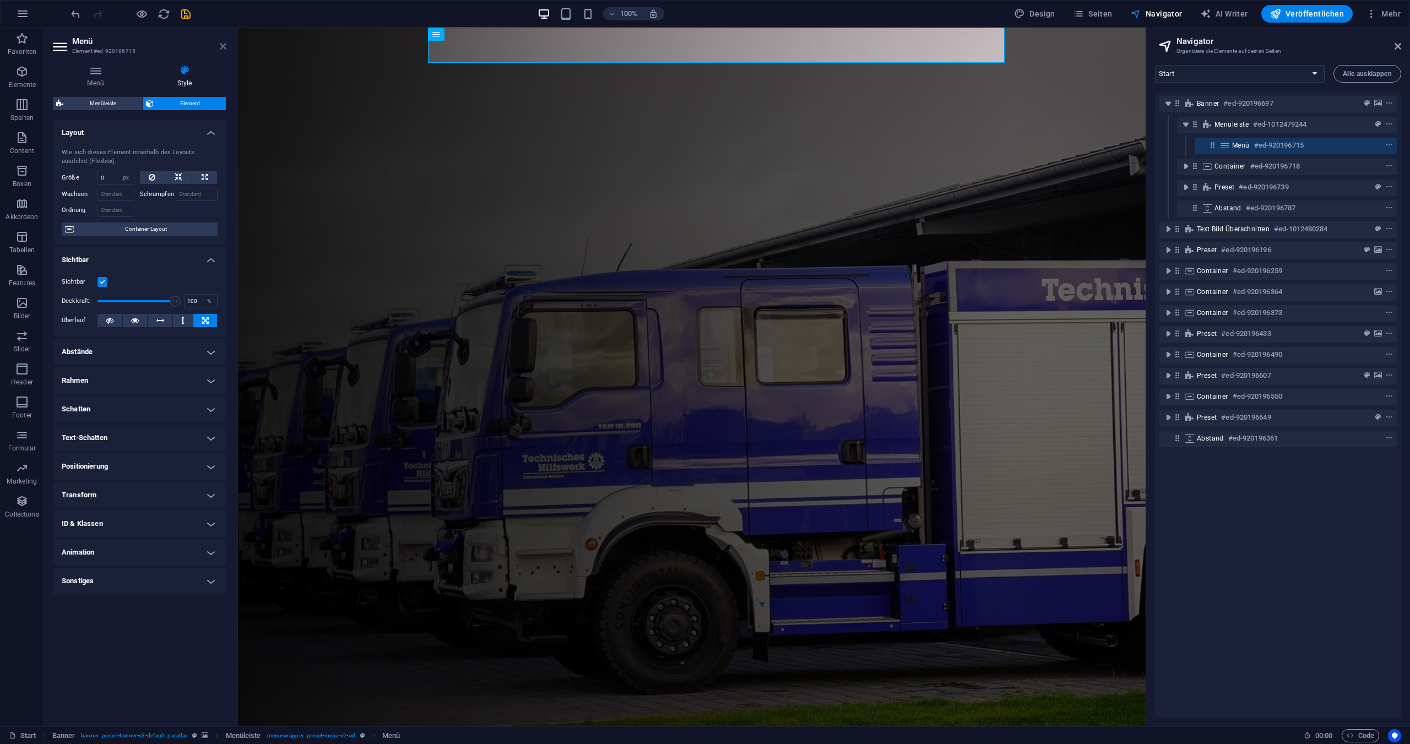
click at [222, 45] on icon at bounding box center [223, 46] width 7 height 9
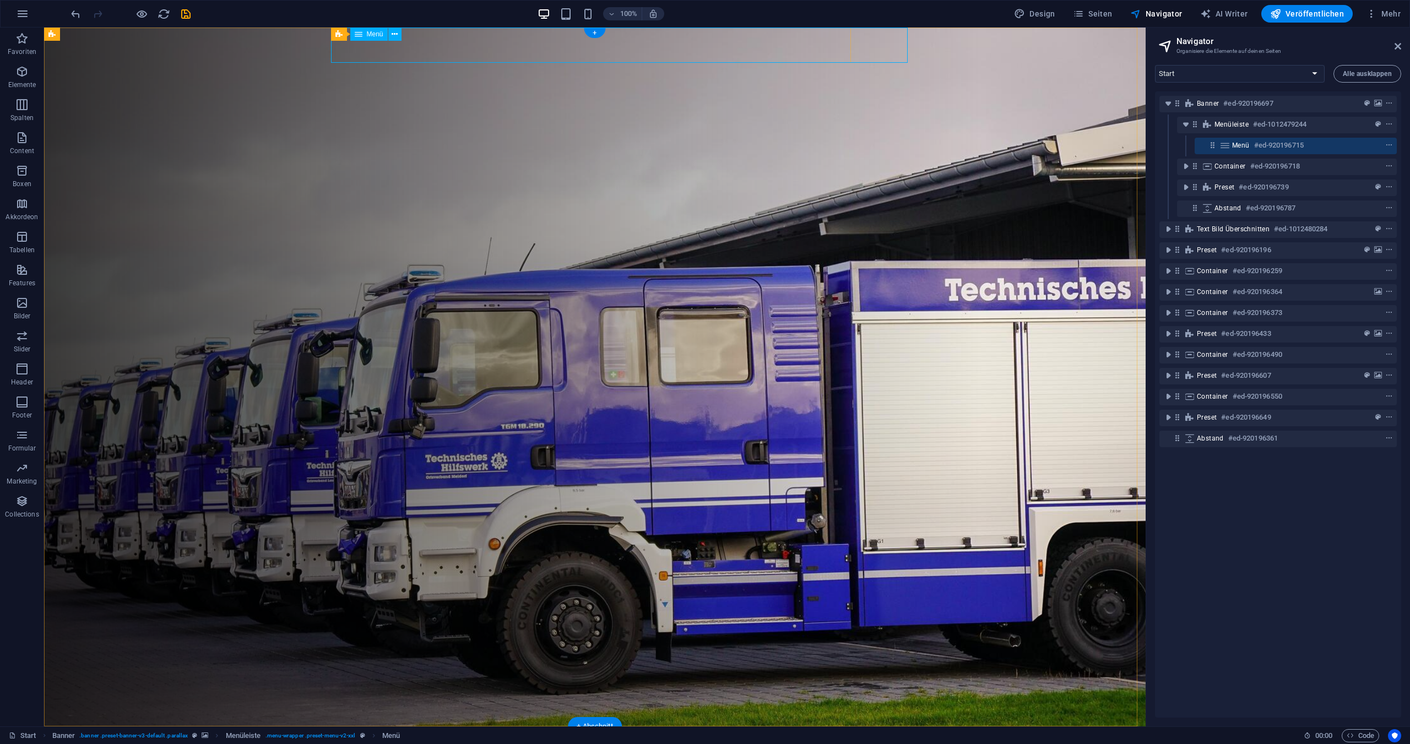
click at [442, 727] on nav "Start Über Uns Ziele Projekte Berichte Unterstützer Mitglieder Vorstand" at bounding box center [595, 744] width 520 height 35
select select "px"
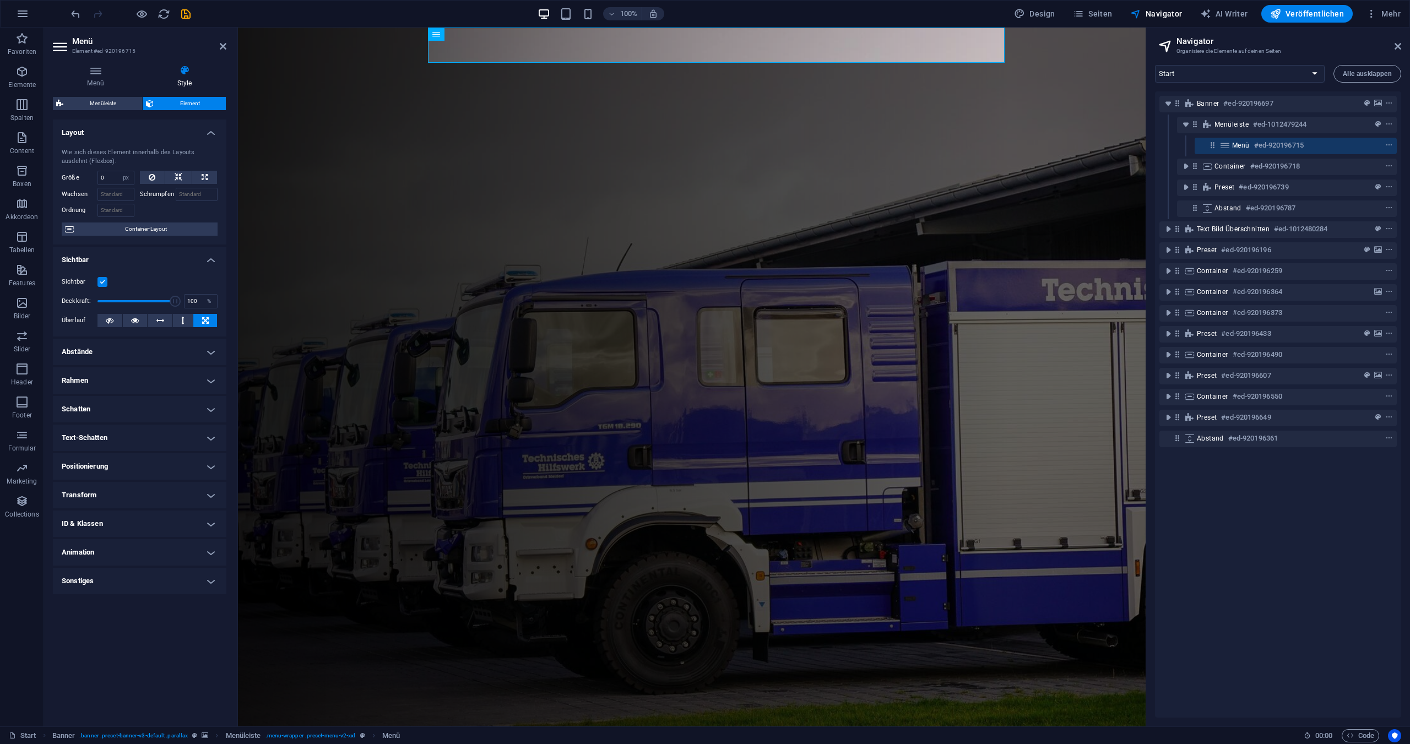
click at [117, 132] on h4 "Layout" at bounding box center [140, 130] width 174 height 20
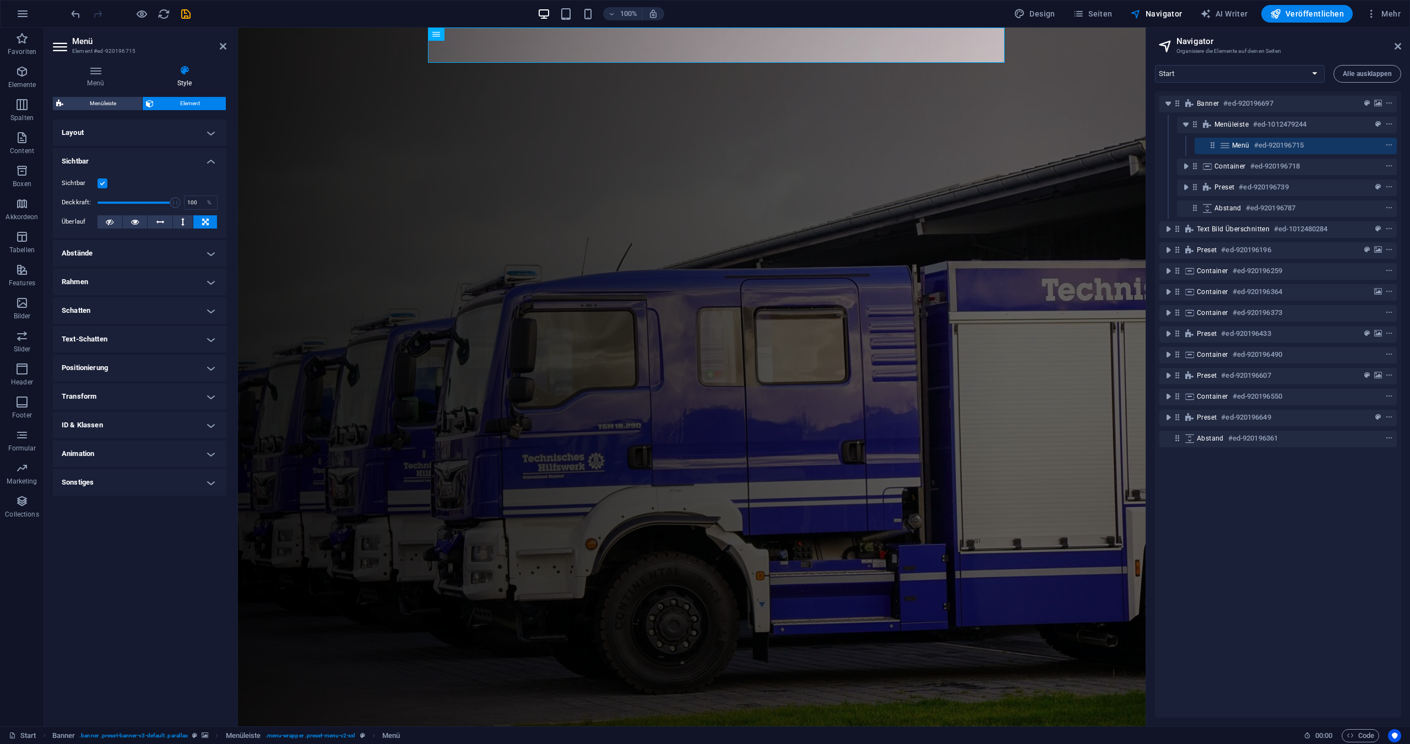
click at [117, 132] on h4 "Layout" at bounding box center [140, 133] width 174 height 26
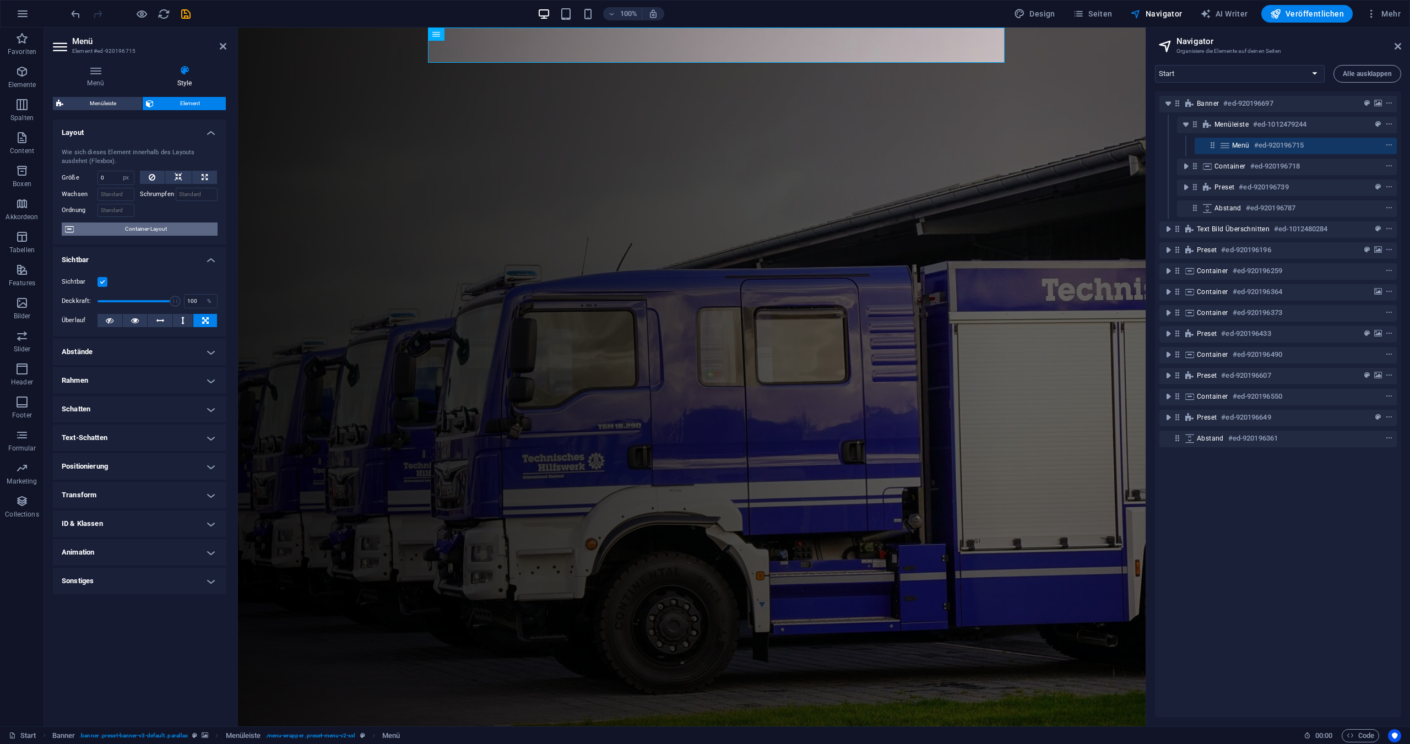
click at [165, 228] on span "Container-Layout" at bounding box center [145, 229] width 137 height 13
select select "rem"
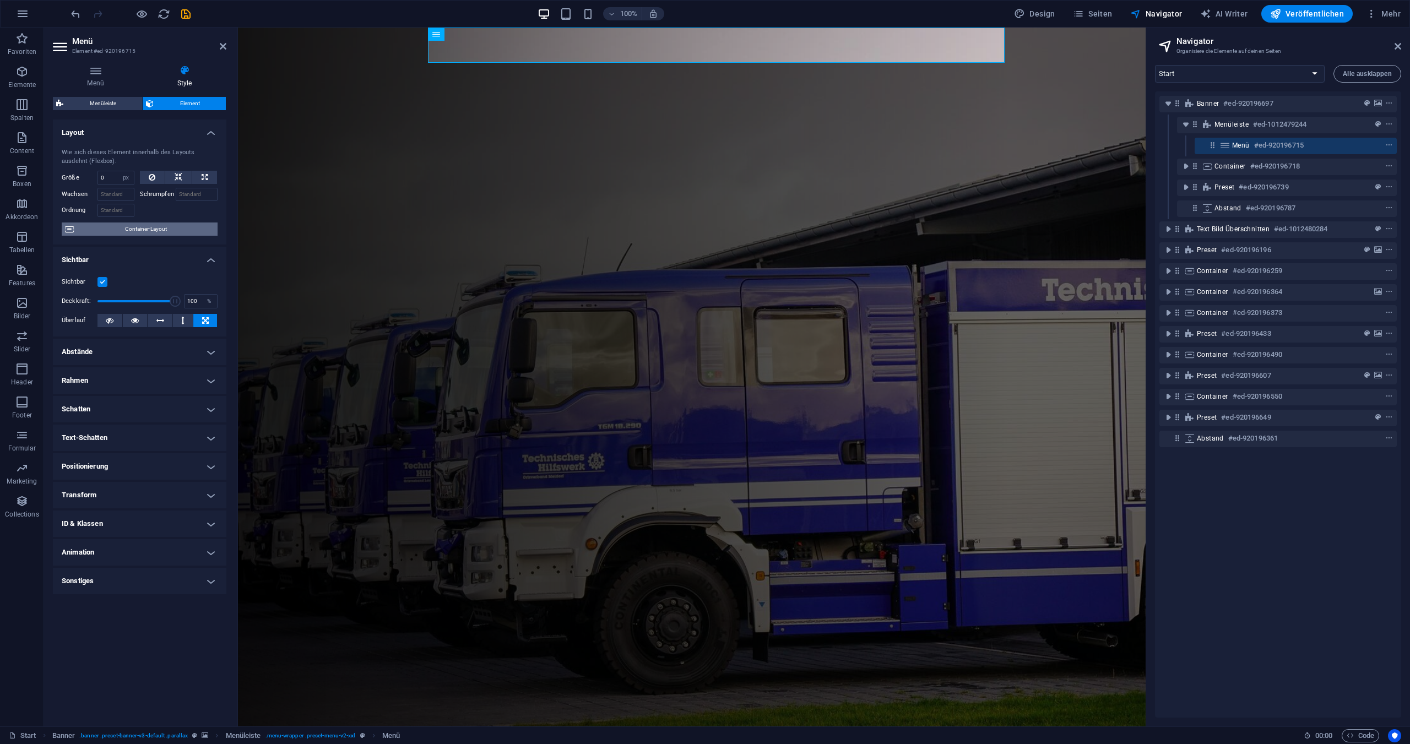
select select "rem"
select select "preset-menu-v2-xxl"
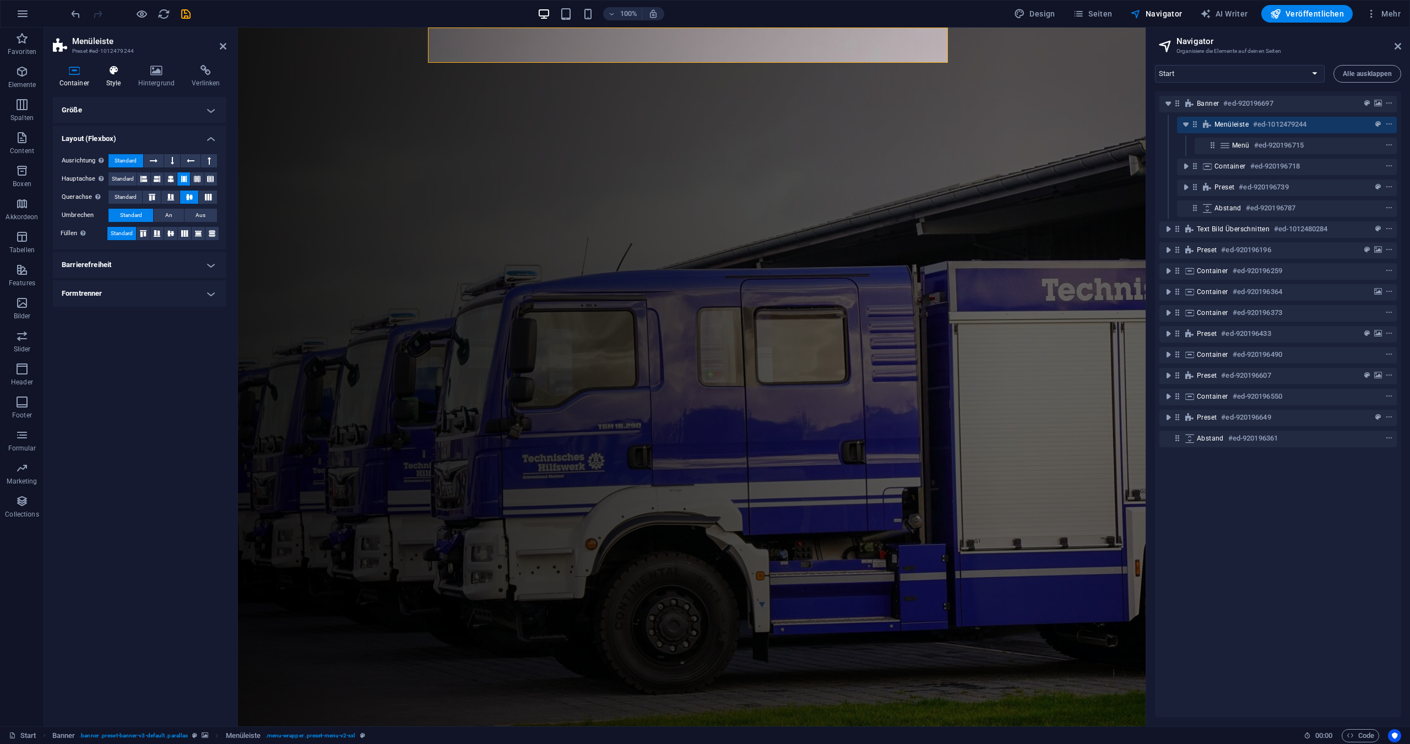
click at [112, 74] on icon at bounding box center [114, 70] width 28 height 11
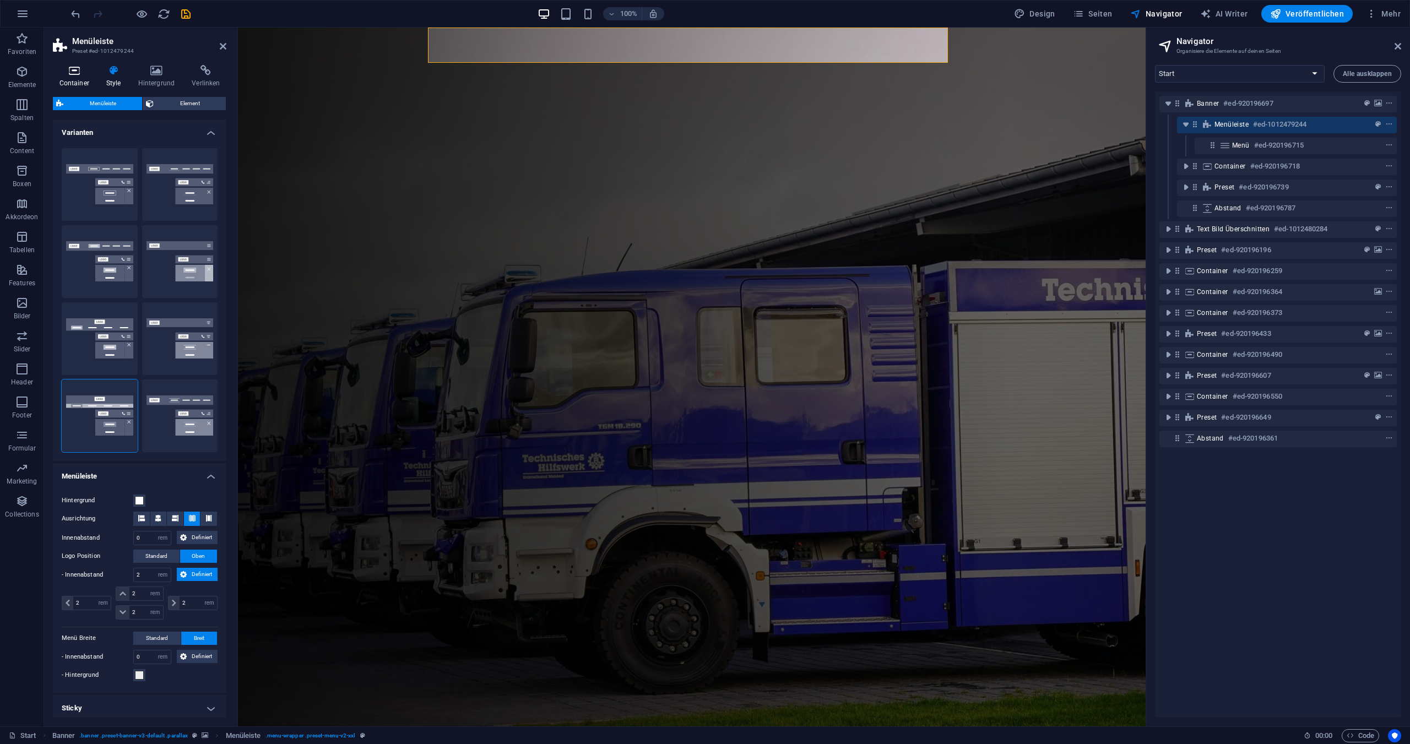
click at [80, 76] on h4 "Container" at bounding box center [76, 76] width 47 height 23
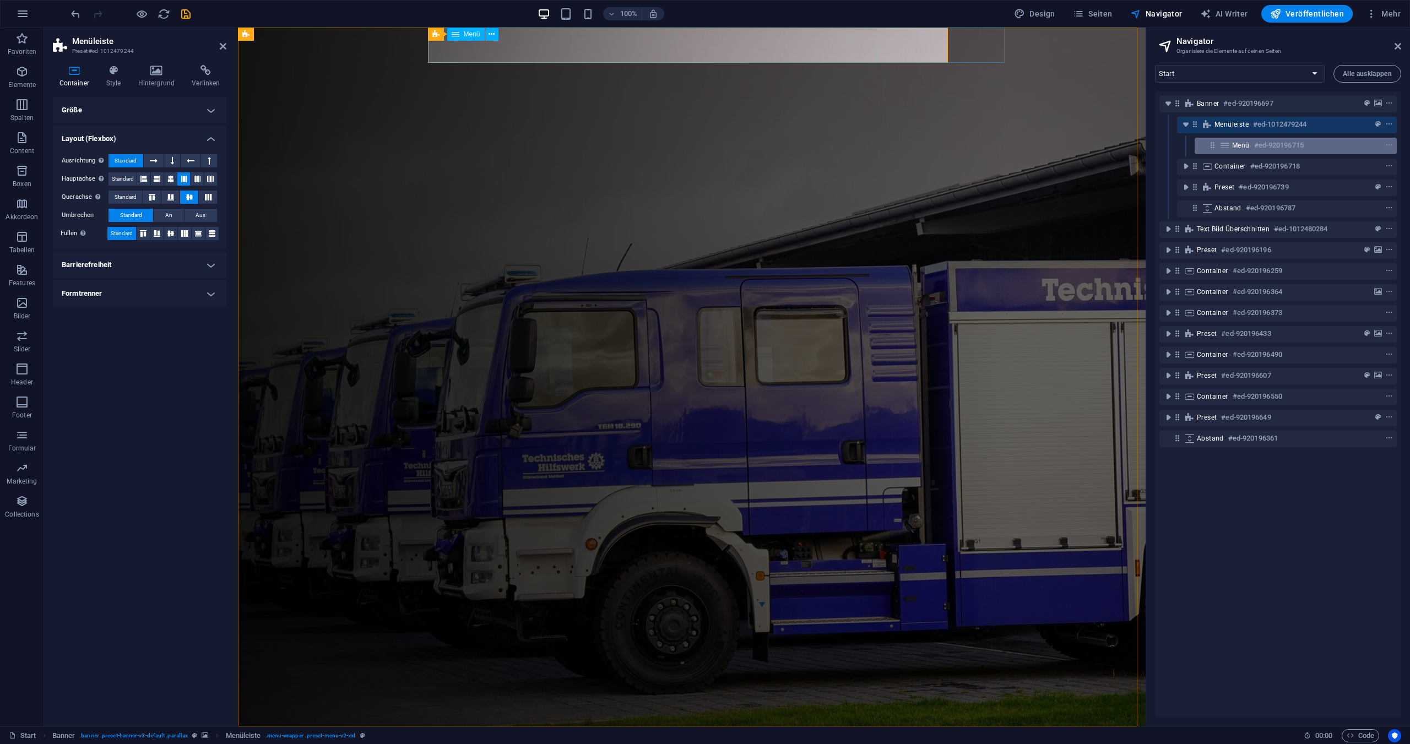
click at [1213, 144] on icon at bounding box center [1212, 144] width 9 height 9
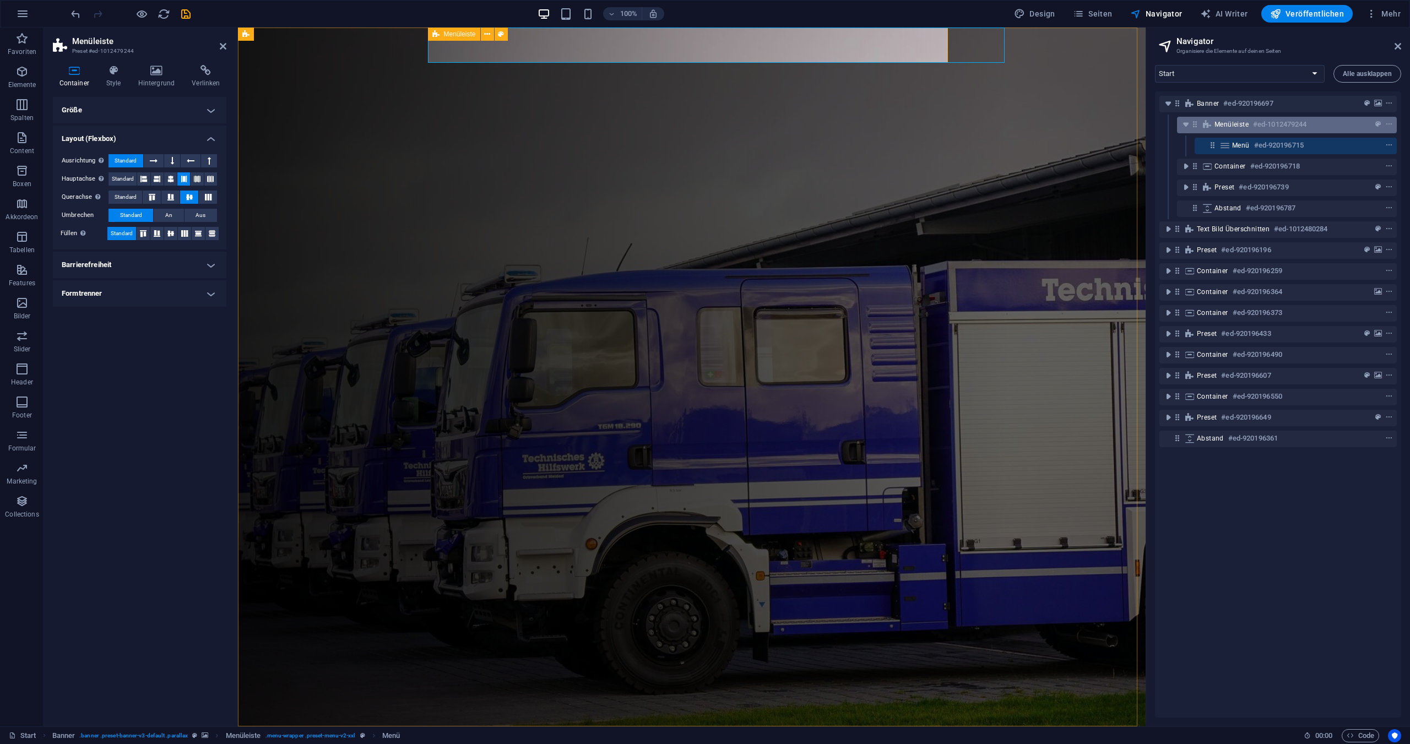
click at [1231, 127] on span "Menüleiste" at bounding box center [1232, 124] width 34 height 9
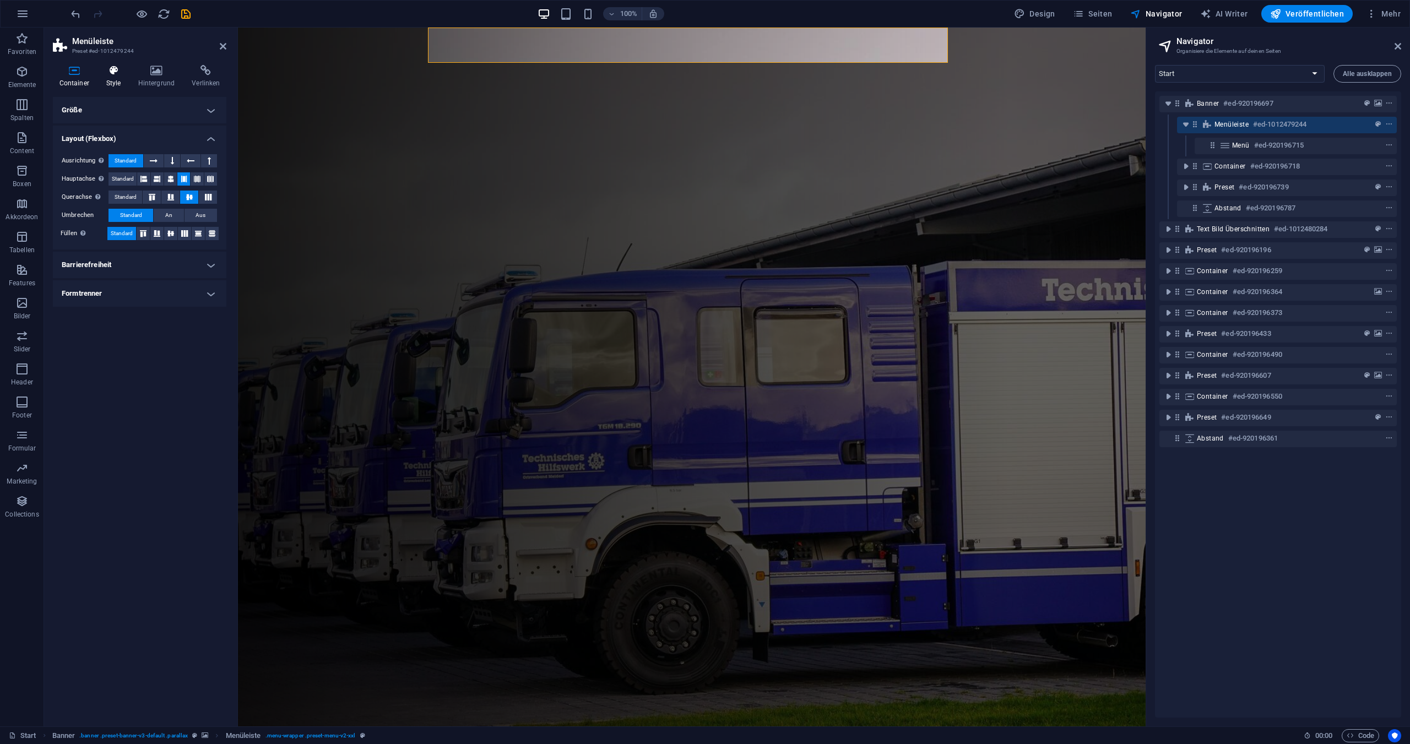
click at [110, 71] on icon at bounding box center [114, 70] width 28 height 11
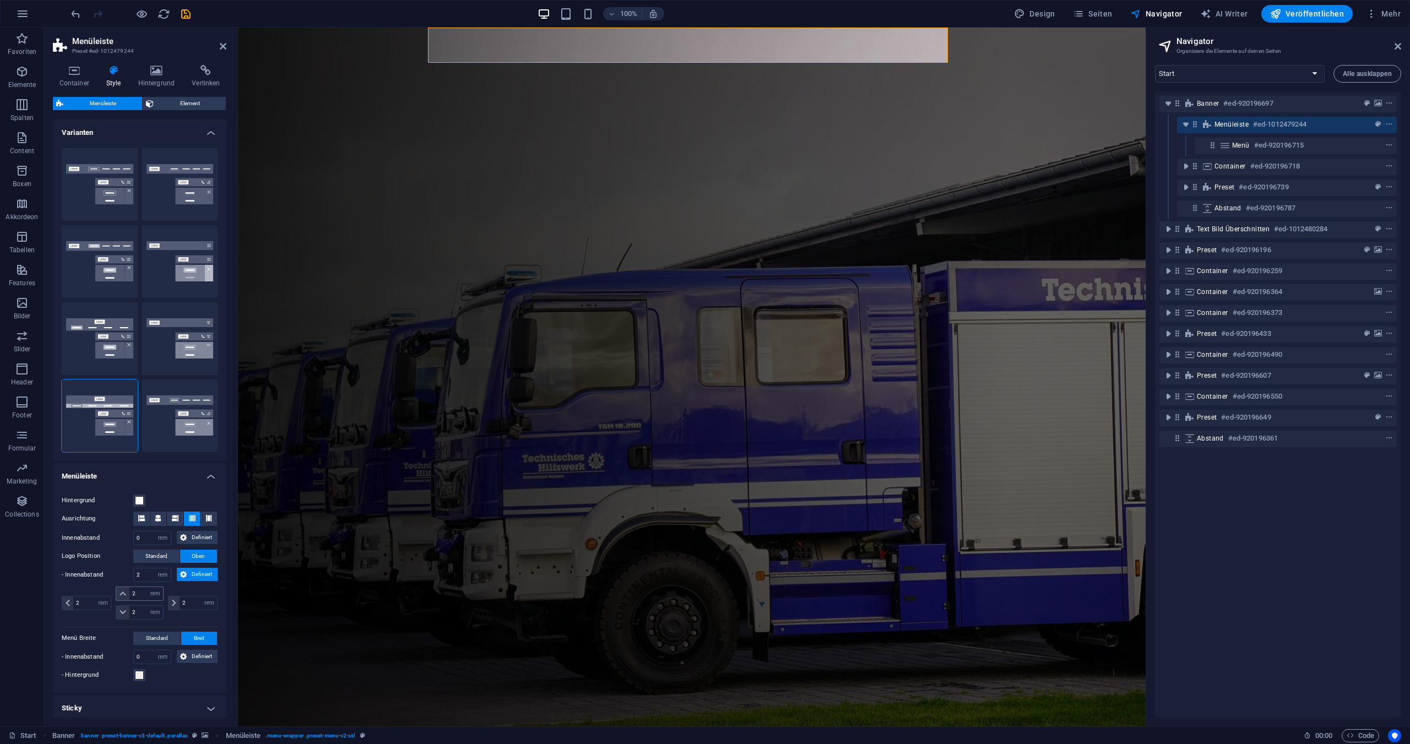
click at [124, 594] on icon at bounding box center [123, 594] width 7 height 7
click at [140, 592] on input "2" at bounding box center [145, 593] width 33 height 13
type input "1"
select select "DISABLED_OPTION_VALUE"
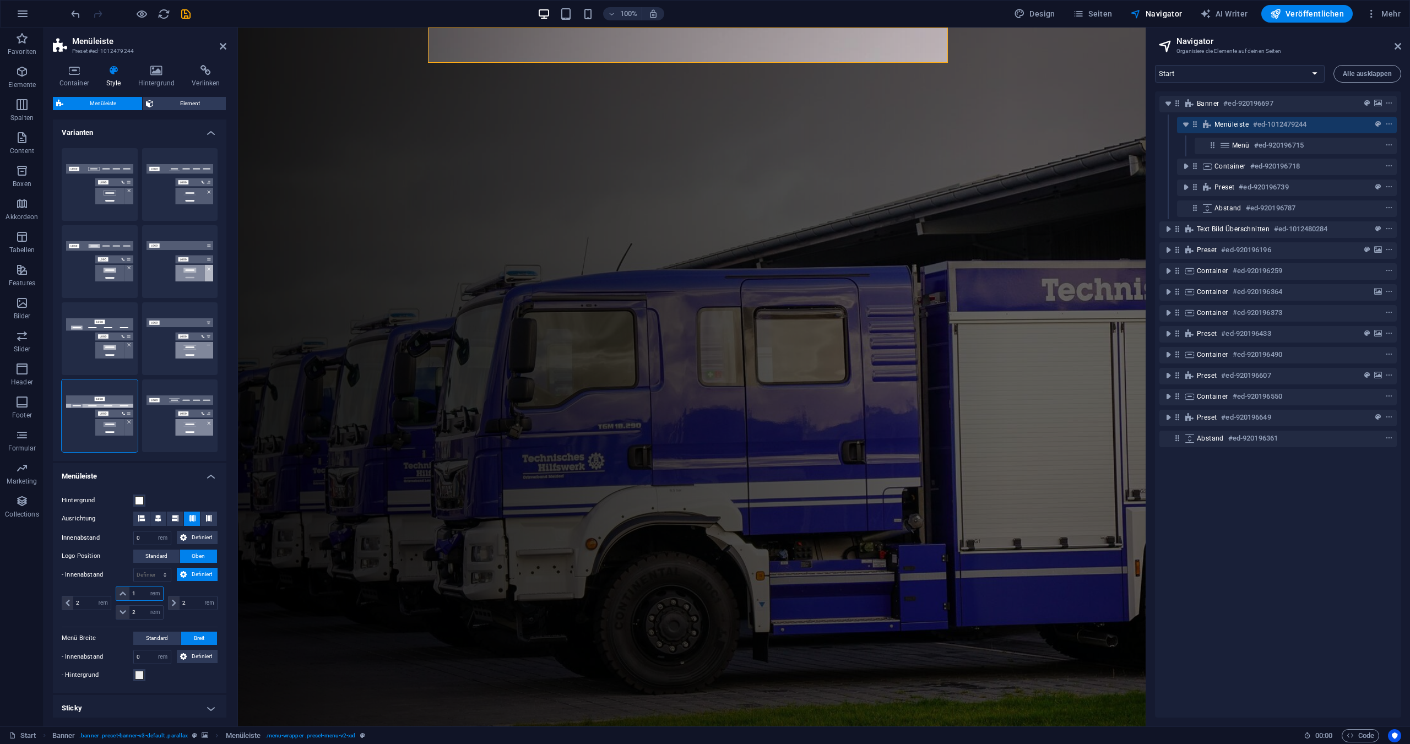
type input "1"
drag, startPoint x: 137, startPoint y: 609, endPoint x: 127, endPoint y: 609, distance: 9.9
click at [127, 609] on div "2 px rem % vh vw" at bounding box center [139, 612] width 47 height 14
type input "1"
drag, startPoint x: 84, startPoint y: 601, endPoint x: 70, endPoint y: 597, distance: 14.7
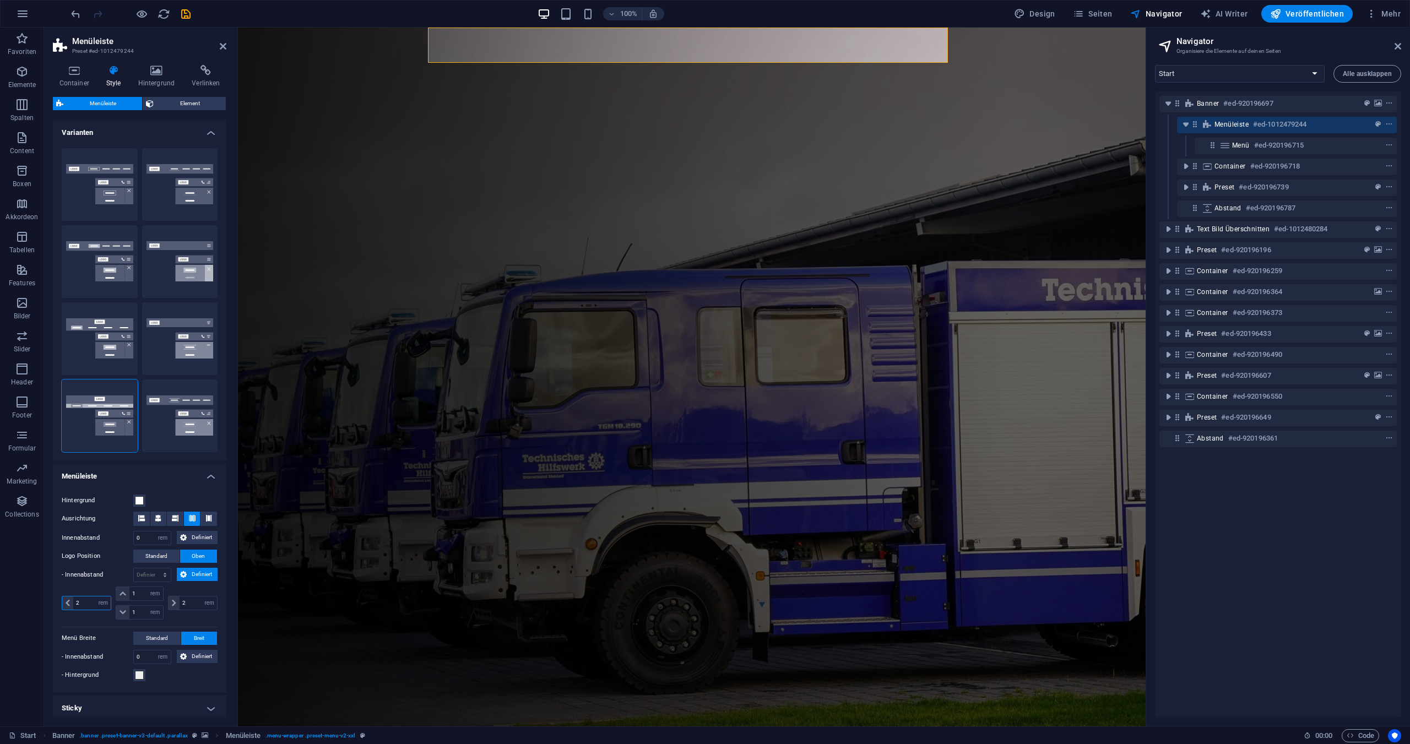
click at [70, 597] on div "2 px rem % vh vw" at bounding box center [87, 603] width 50 height 14
type input "1"
drag, startPoint x: 186, startPoint y: 604, endPoint x: 168, endPoint y: 603, distance: 18.2
click at [168, 603] on div "2 px rem % vh vw" at bounding box center [193, 603] width 50 height 14
type input "1"
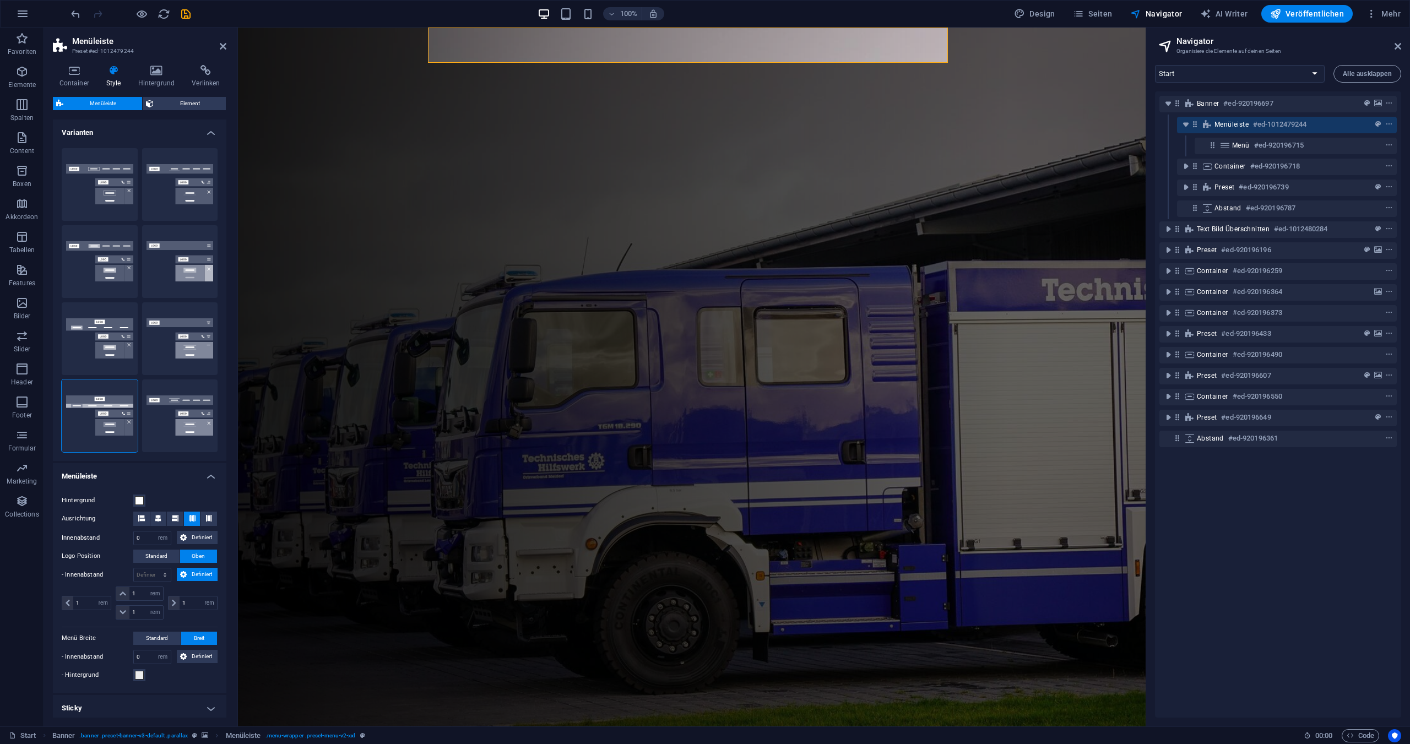
type input "1"
select select "rem"
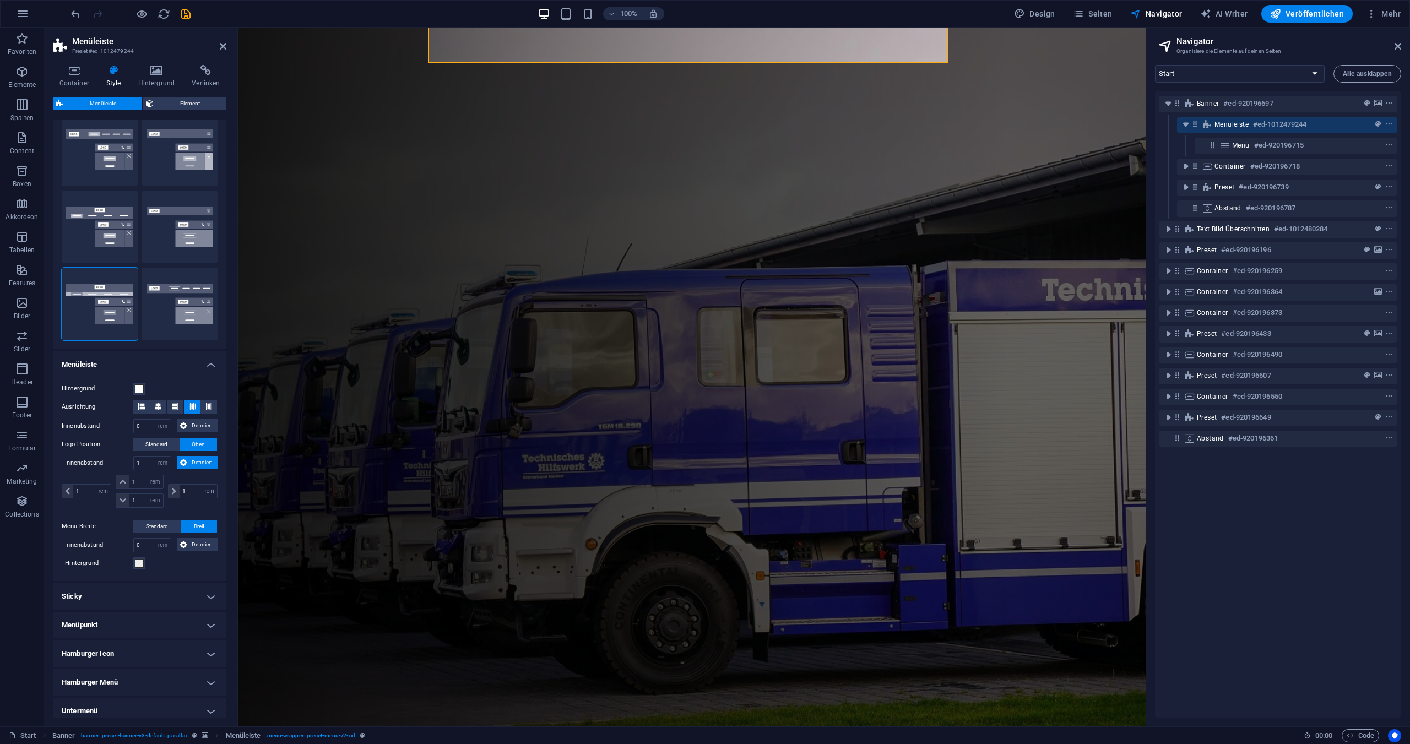
scroll to position [163, 0]
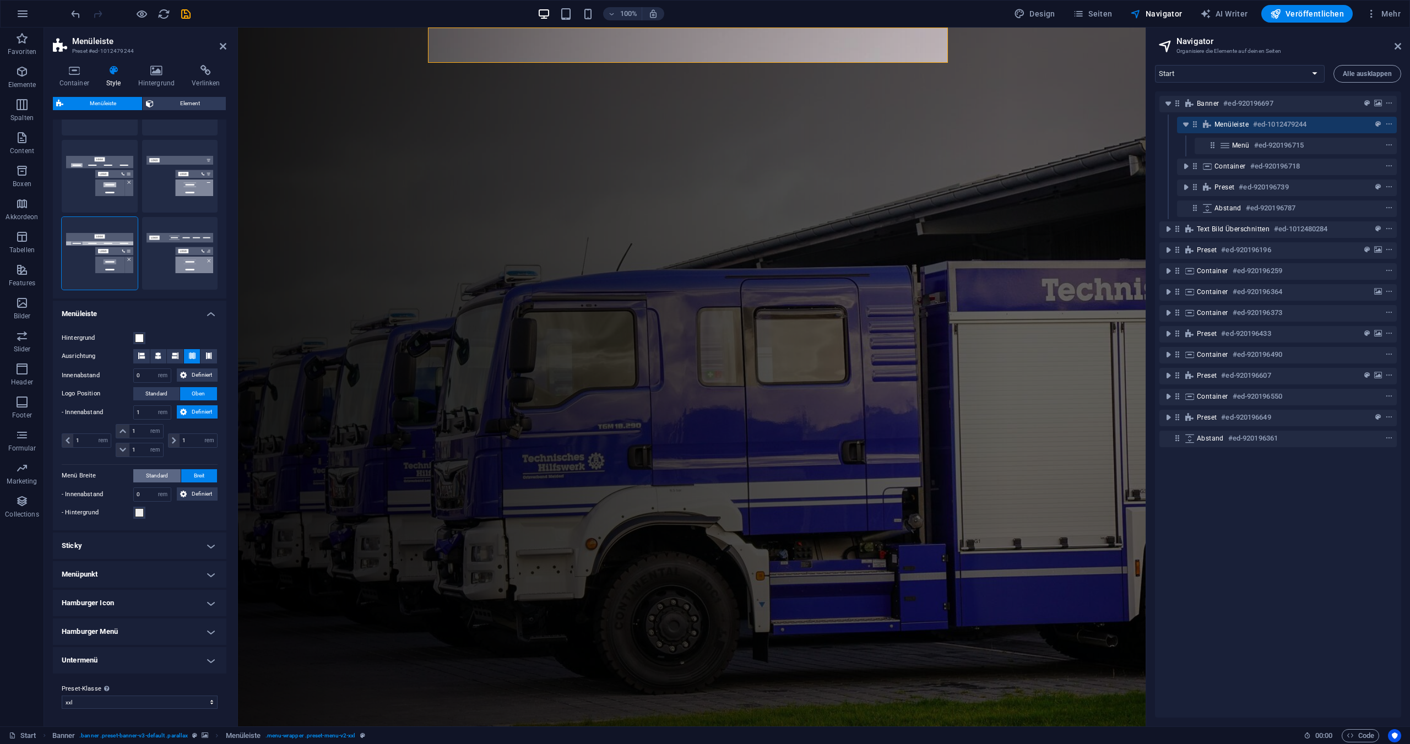
click at [156, 475] on span "Standard" at bounding box center [157, 475] width 22 height 13
click at [190, 474] on button "Breit" at bounding box center [199, 475] width 36 height 13
click at [139, 512] on span at bounding box center [139, 513] width 9 height 9
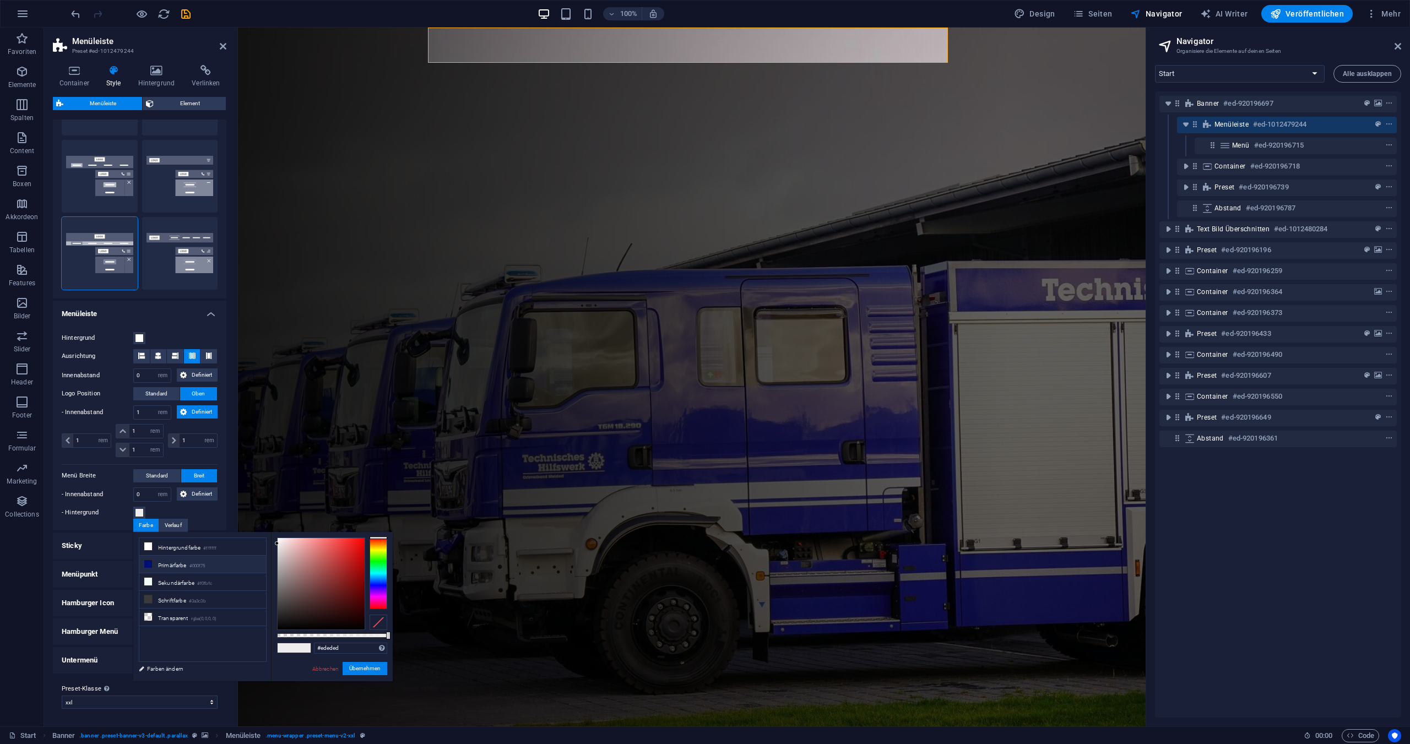
click at [176, 564] on li "Primärfarbe #000f75" at bounding box center [202, 565] width 127 height 18
click at [361, 668] on button "Übernehmen" at bounding box center [365, 668] width 45 height 13
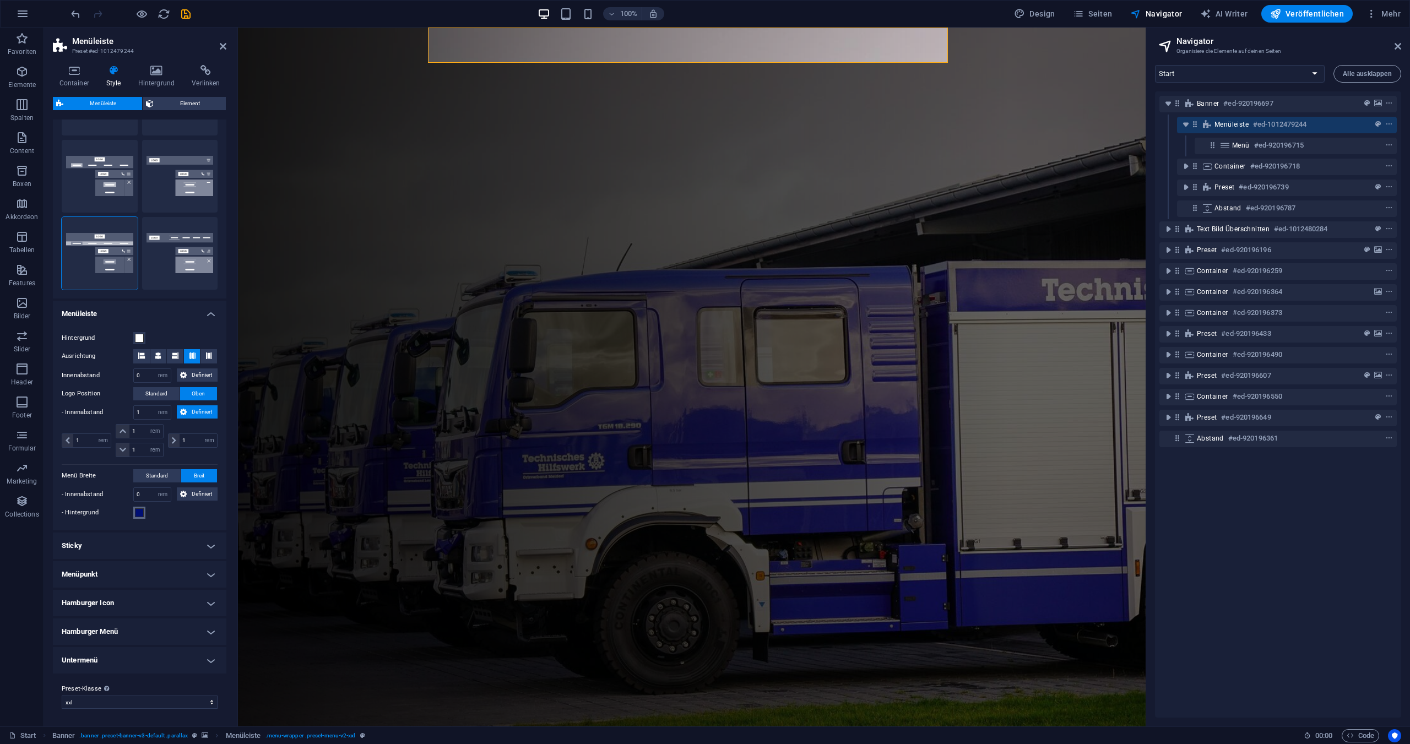
click at [139, 513] on span at bounding box center [139, 513] width 9 height 9
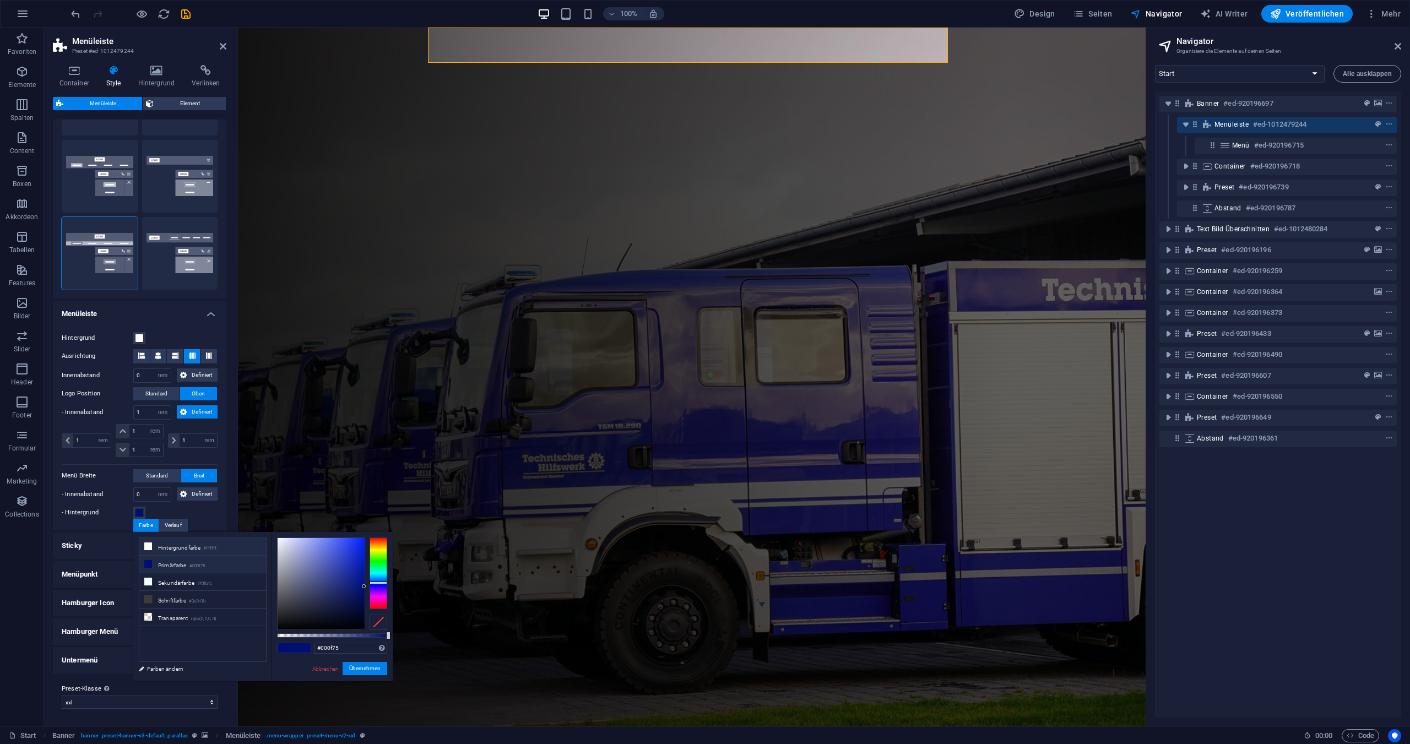
click at [166, 549] on li "Hintergrundfarbe #ffffff" at bounding box center [202, 547] width 127 height 18
type input "#ffffff"
click at [366, 665] on button "Übernehmen" at bounding box center [365, 668] width 45 height 13
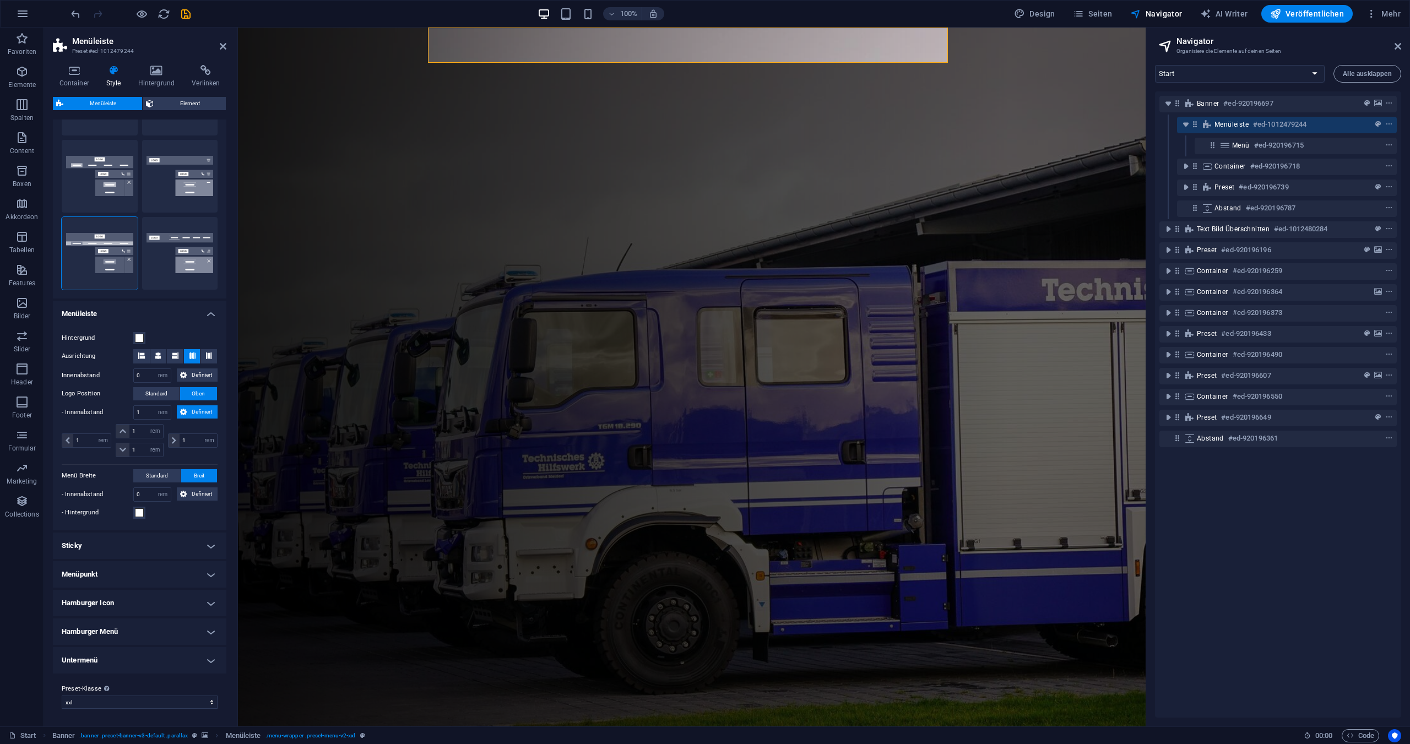
click at [88, 540] on h4 "Sticky" at bounding box center [140, 546] width 174 height 26
click at [209, 591] on select "Aus Sofort Nach Menü Nach Banner Beim Hochscrollen" at bounding box center [175, 592] width 84 height 13
click at [133, 586] on select "Aus Sofort Nach Menü Nach Banner Beim Hochscrollen" at bounding box center [175, 592] width 84 height 13
click at [138, 609] on label at bounding box center [138, 610] width 10 height 10
click at [0, 0] on input "Animation Setzt einen weichen Übergang wenn Sticky Menü eingeblendet wird" at bounding box center [0, 0] width 0 height 0
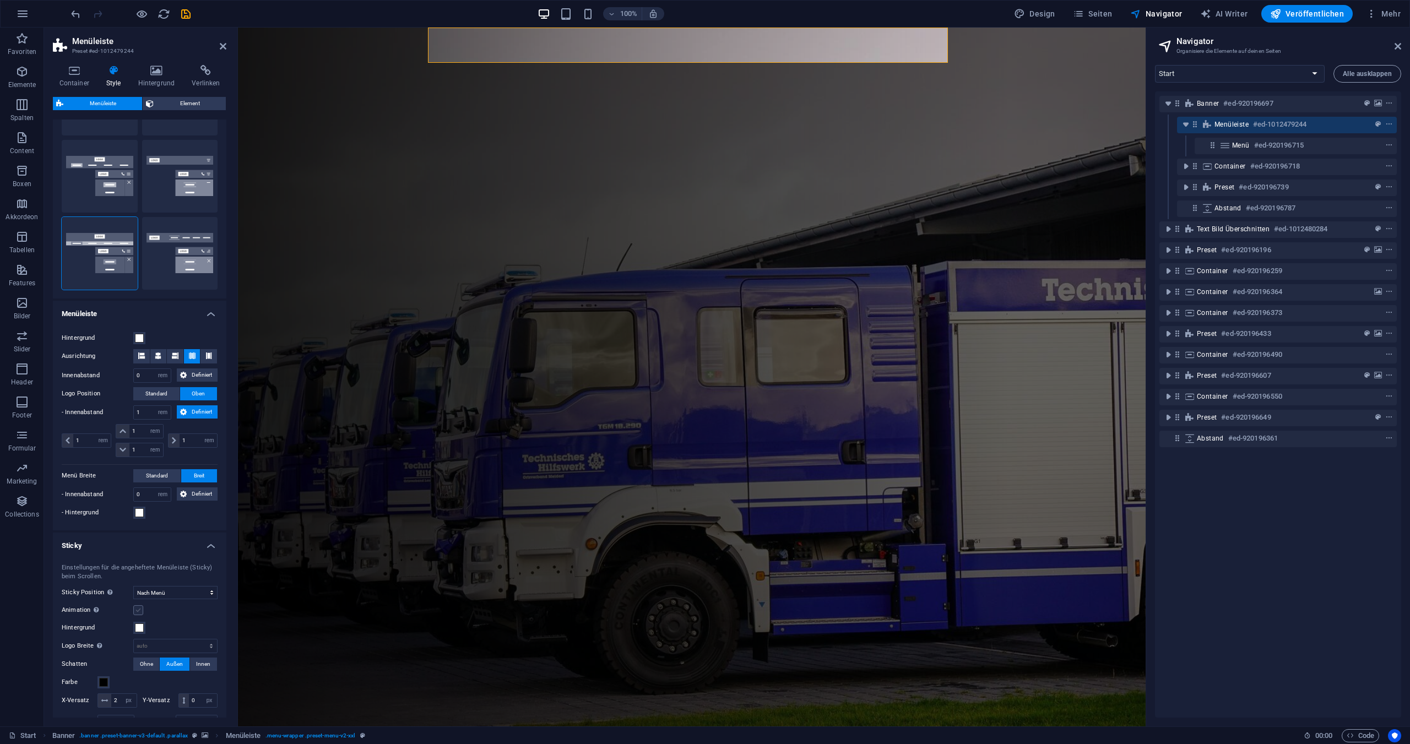
click at [138, 609] on label at bounding box center [138, 610] width 10 height 10
click at [0, 0] on input "Animation Setzt einen weichen Übergang wenn Sticky Menü eingeblendet wird" at bounding box center [0, 0] width 0 height 0
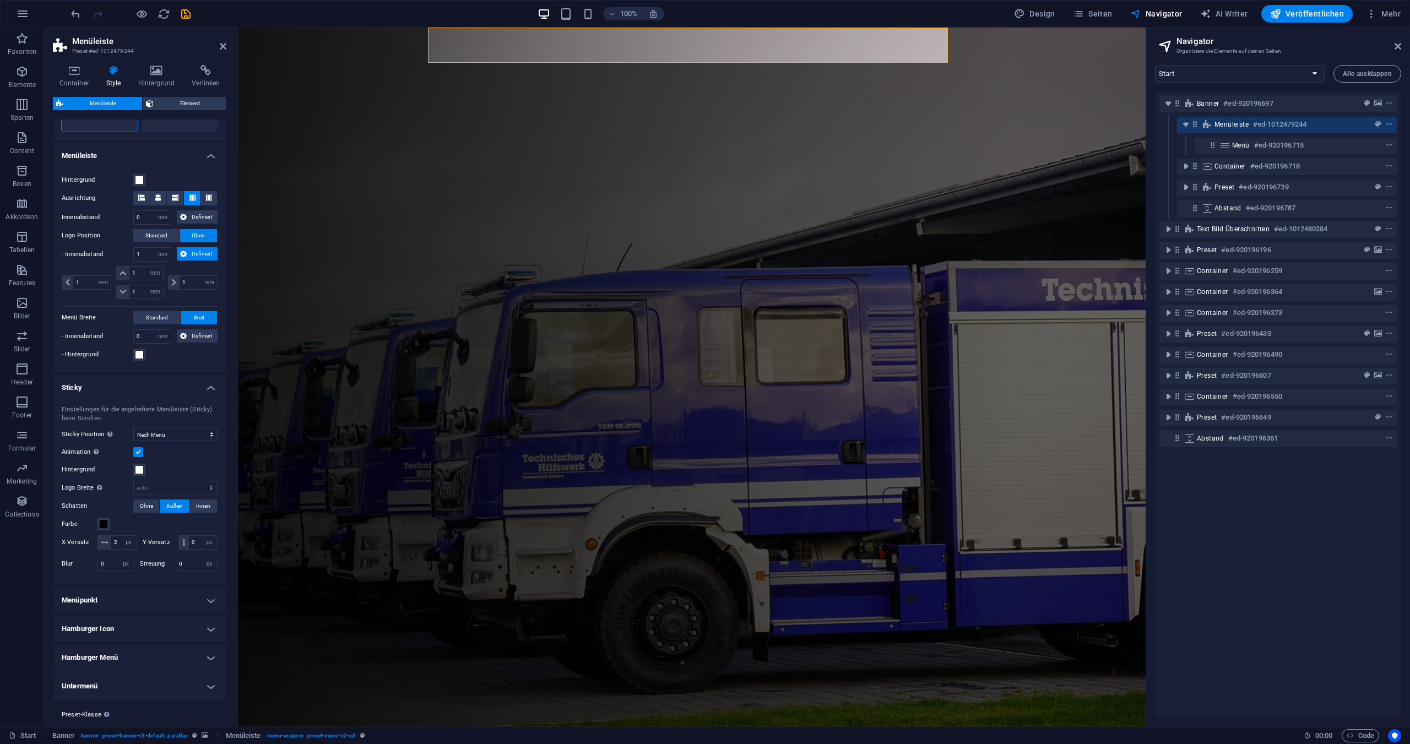
scroll to position [328, 0]
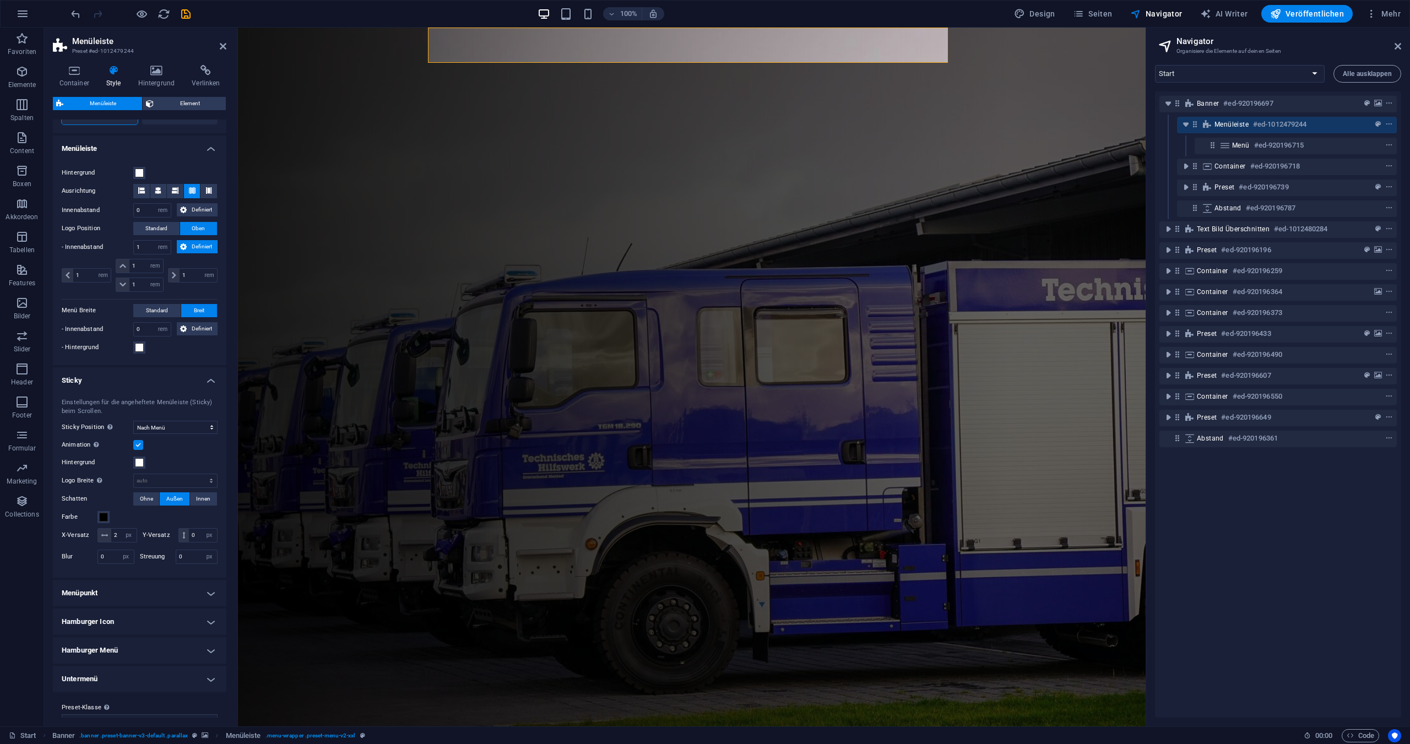
click at [207, 607] on h4 "Menüpunkt" at bounding box center [140, 593] width 174 height 26
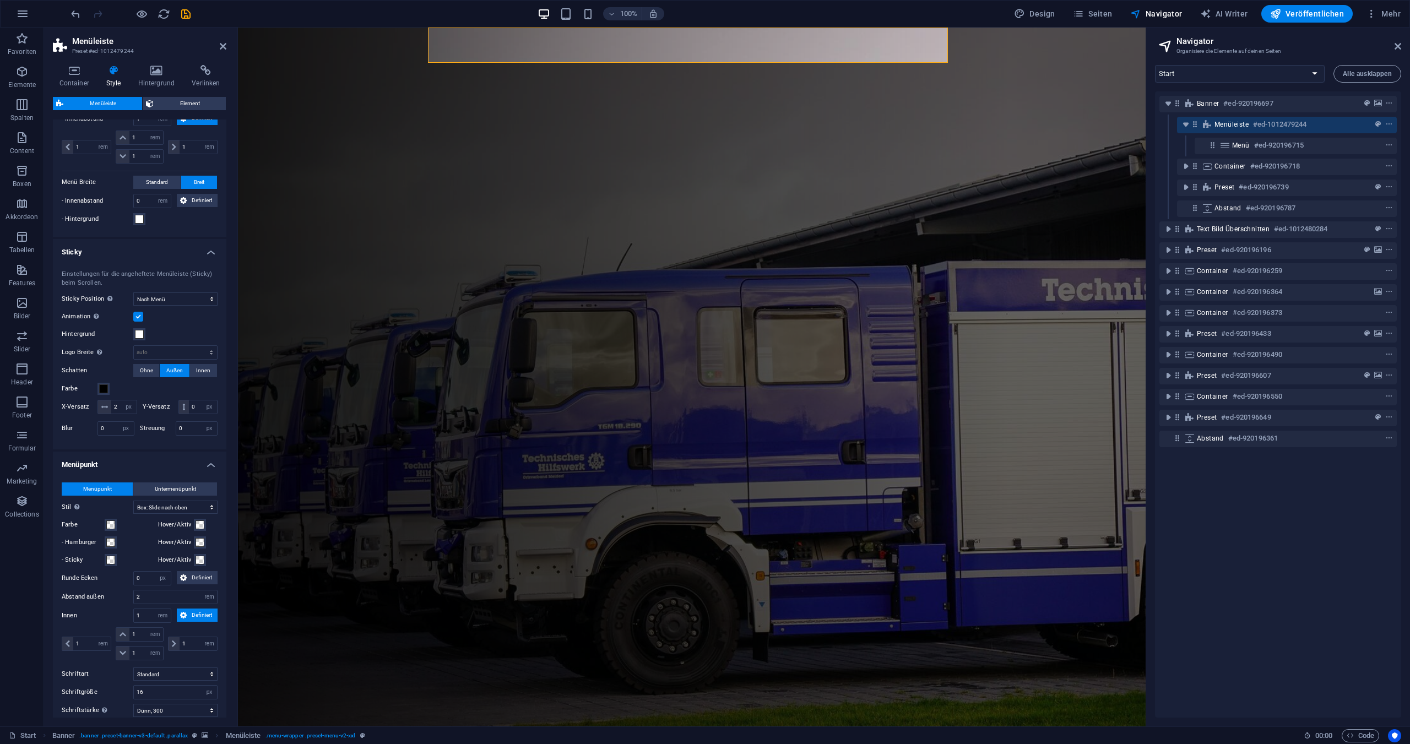
scroll to position [493, 0]
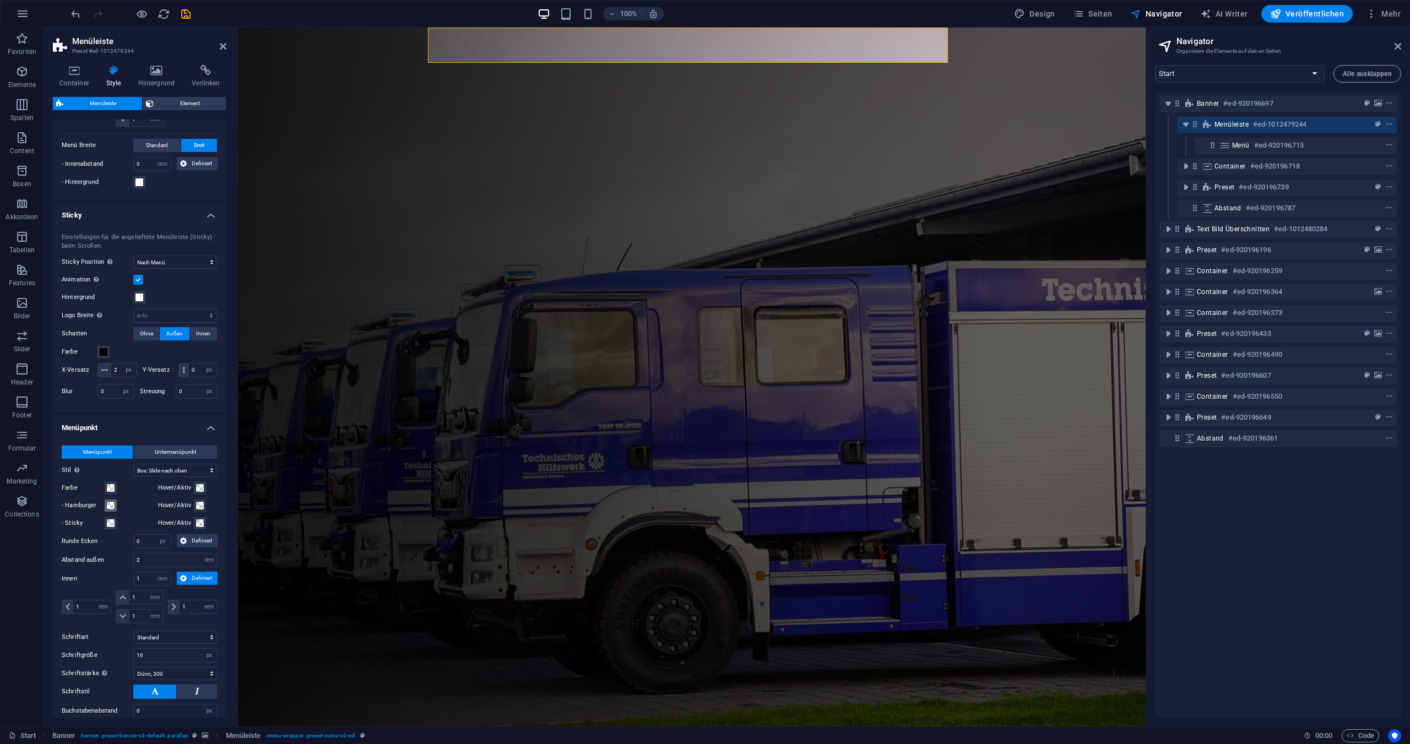
click at [112, 510] on span at bounding box center [110, 505] width 9 height 9
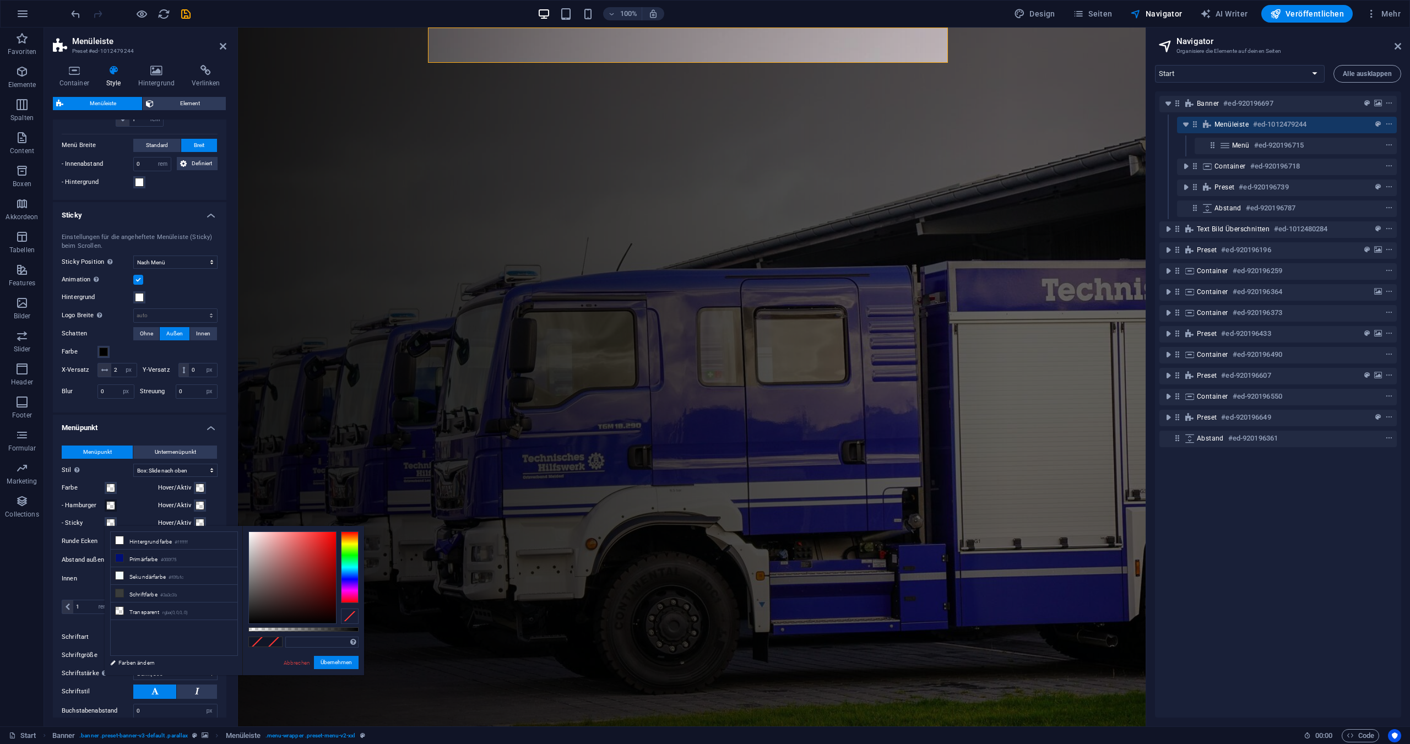
click at [112, 510] on span at bounding box center [110, 505] width 9 height 9
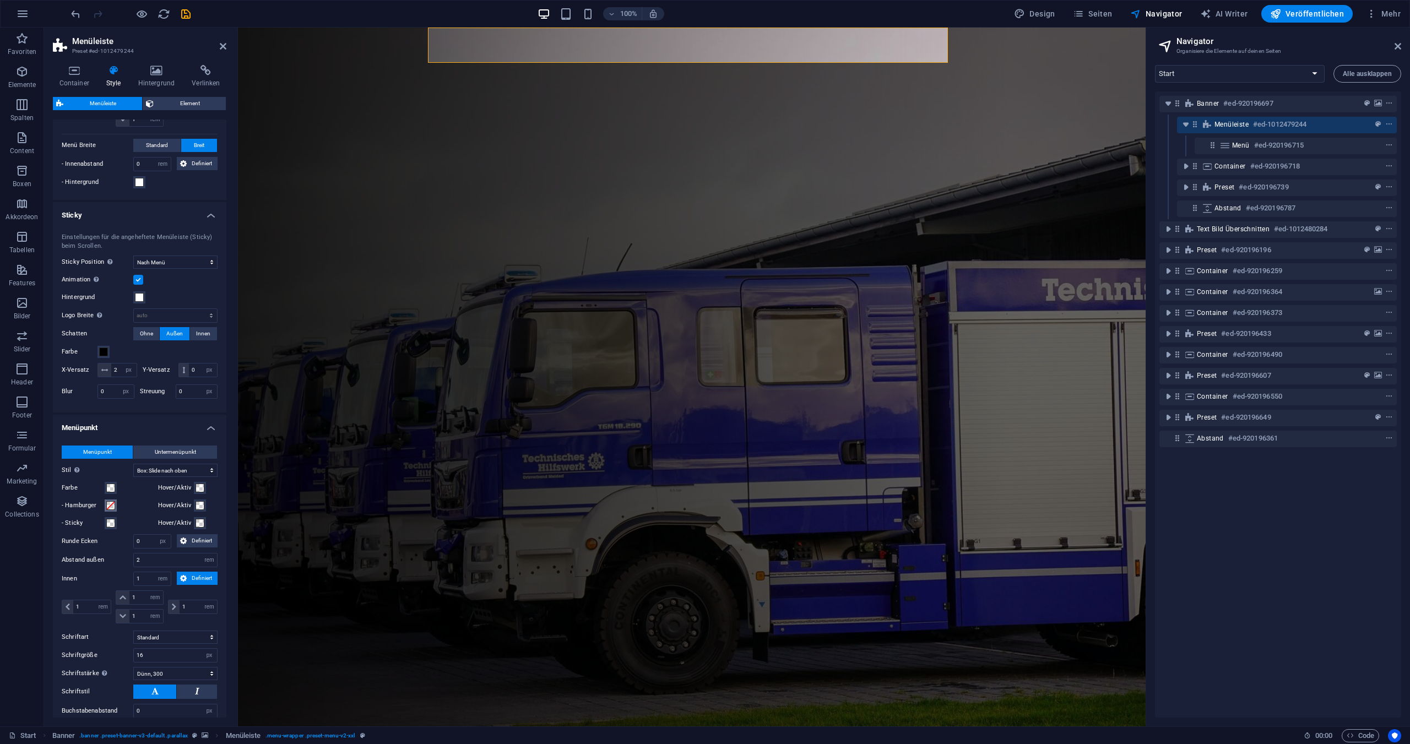
click at [109, 510] on span at bounding box center [110, 505] width 9 height 9
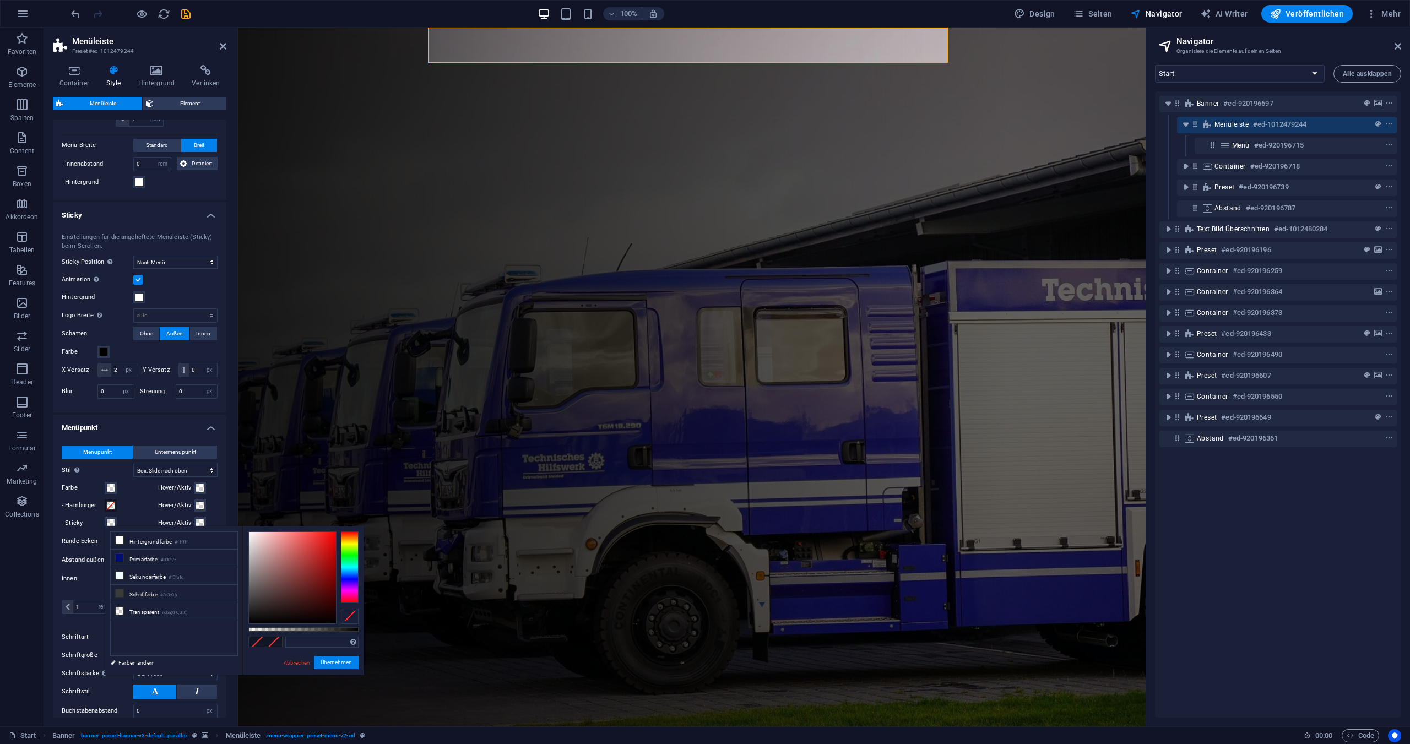
click at [109, 510] on span at bounding box center [110, 505] width 9 height 9
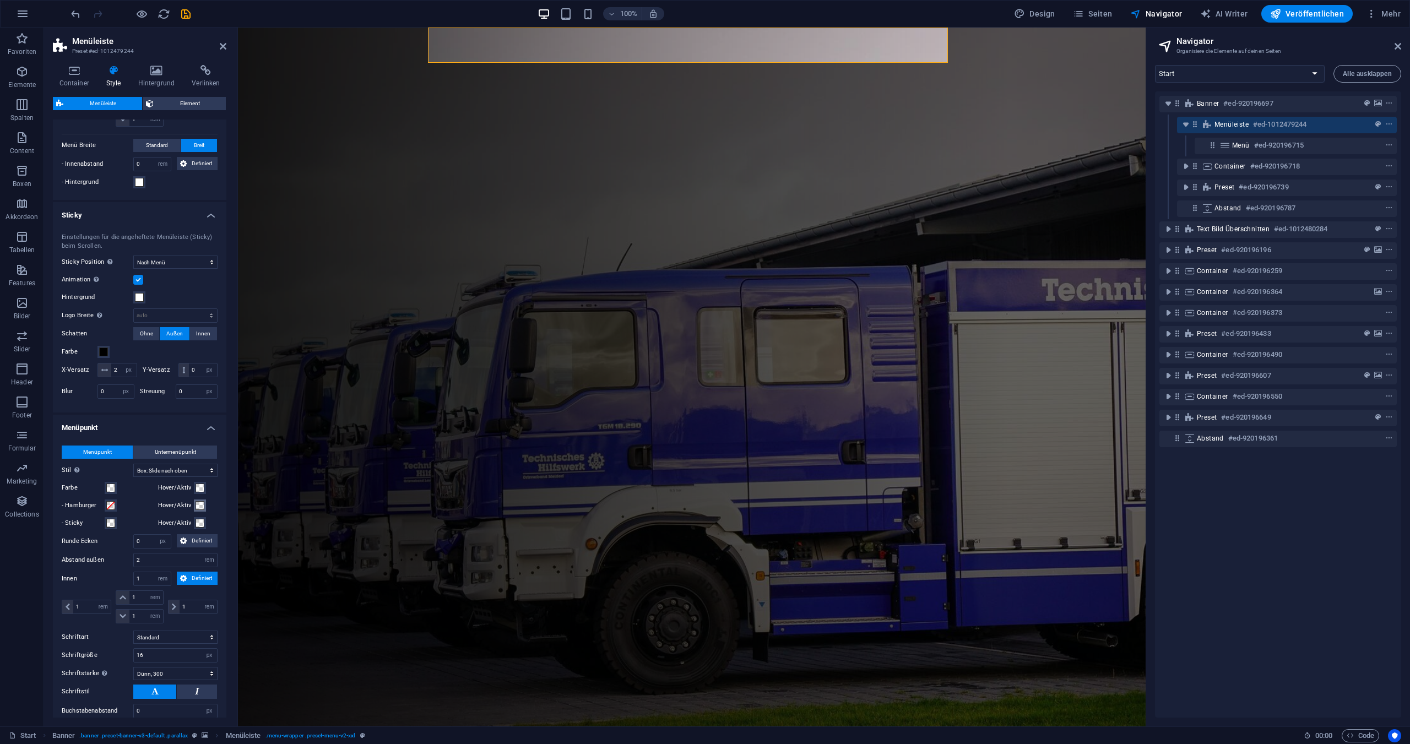
click at [199, 510] on span at bounding box center [200, 505] width 9 height 9
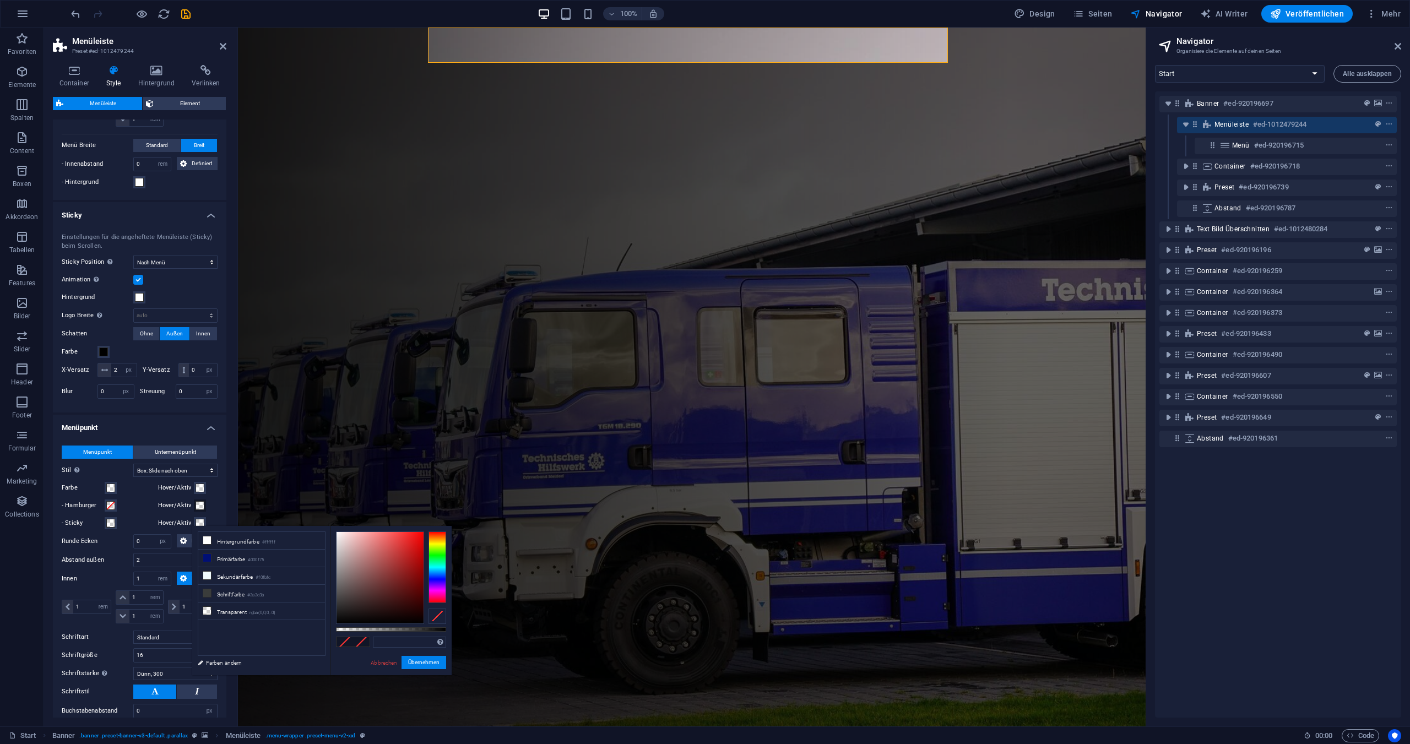
click at [199, 510] on span at bounding box center [200, 505] width 9 height 9
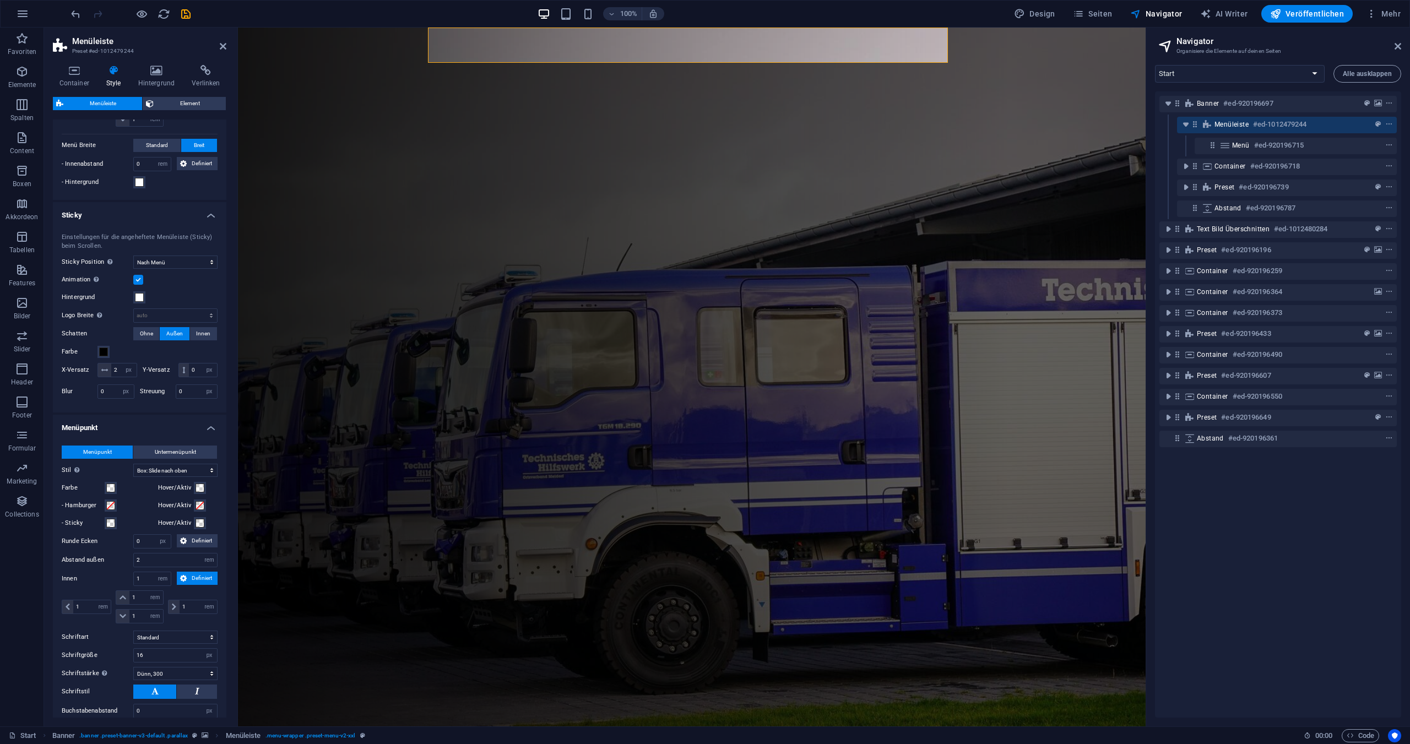
click at [136, 528] on div "Menüpunkt Untermenüpunkt Stil Wechsle in den Vorschau-Modus und fahre mit der […" at bounding box center [140, 592] width 178 height 314
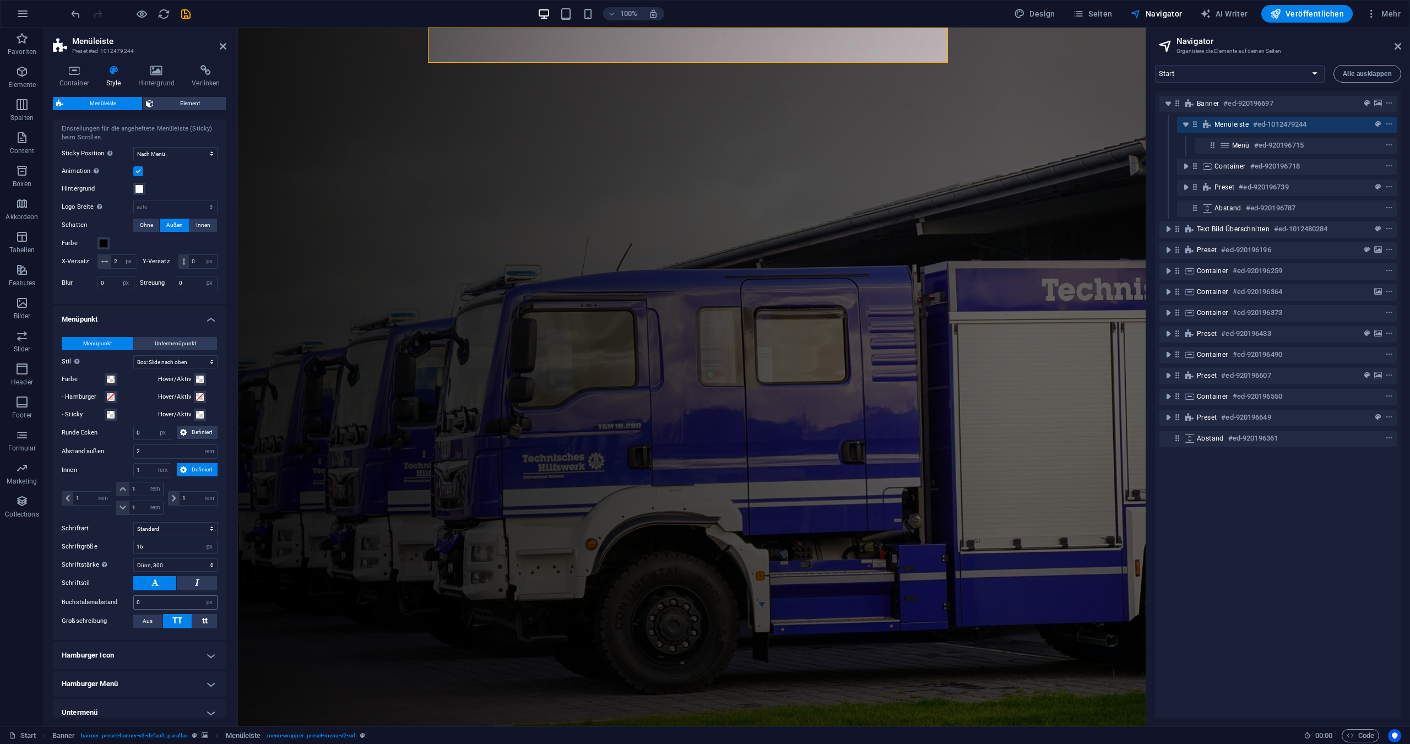
scroll to position [603, 0]
drag, startPoint x: 161, startPoint y: 561, endPoint x: 137, endPoint y: 559, distance: 24.3
click at [137, 552] on input "16" at bounding box center [175, 545] width 83 height 13
drag, startPoint x: 148, startPoint y: 561, endPoint x: 133, endPoint y: 559, distance: 14.5
click at [133, 553] on div "14 px rem % vh vw" at bounding box center [175, 545] width 84 height 14
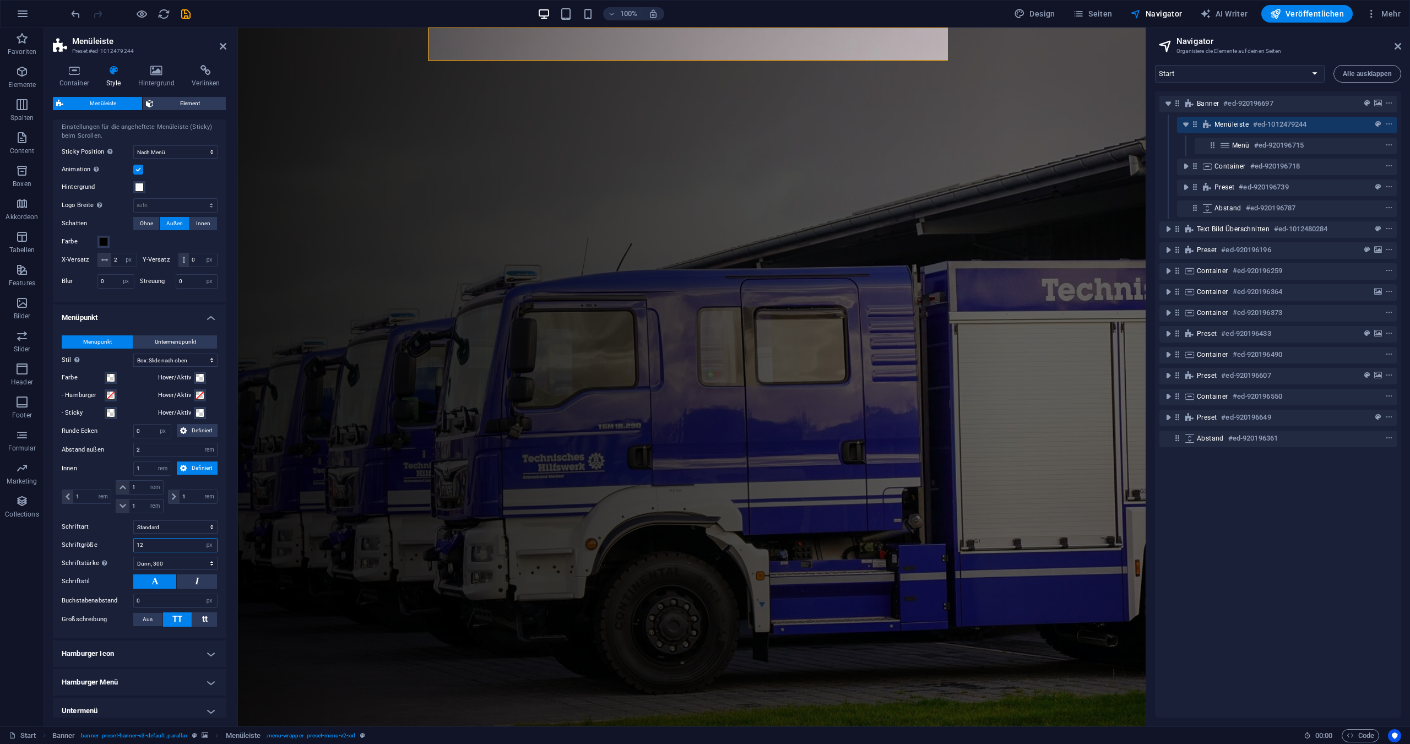
type input "12"
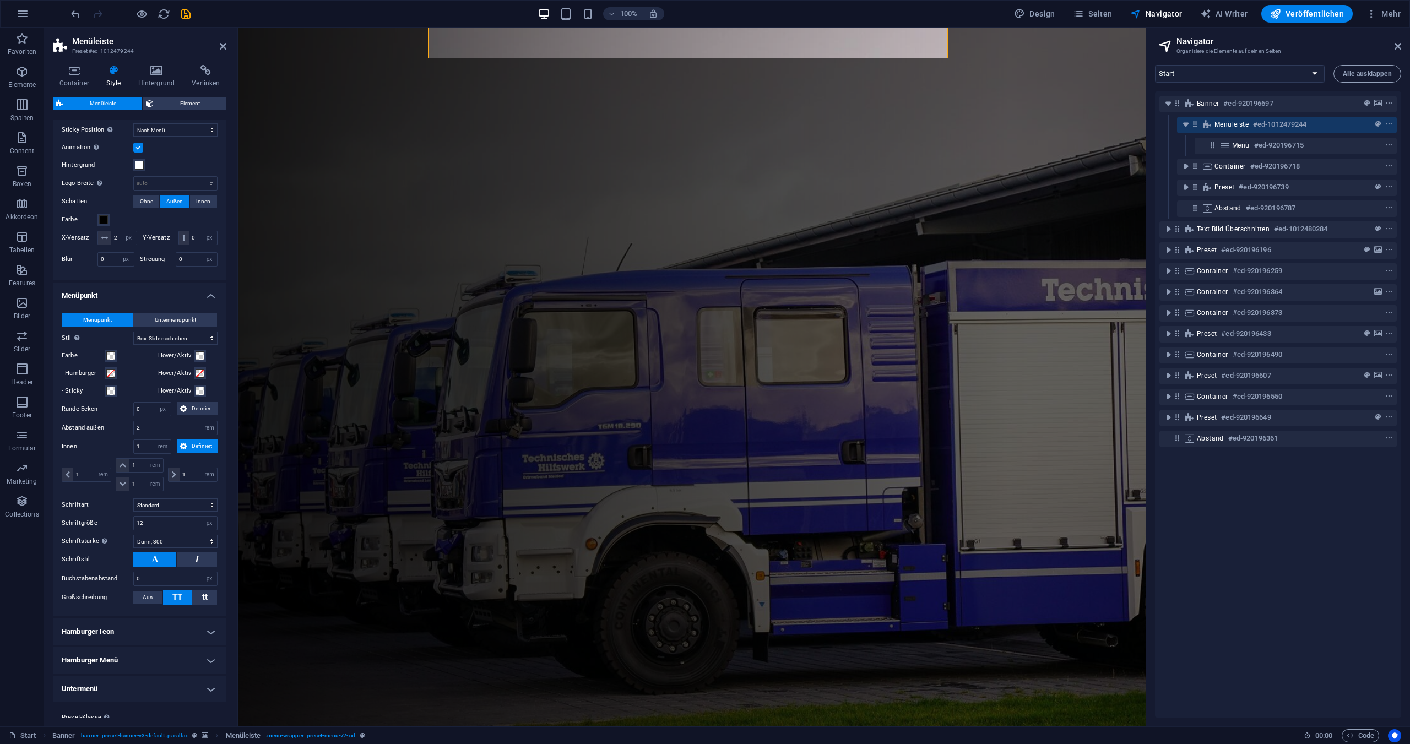
scroll to position [658, 0]
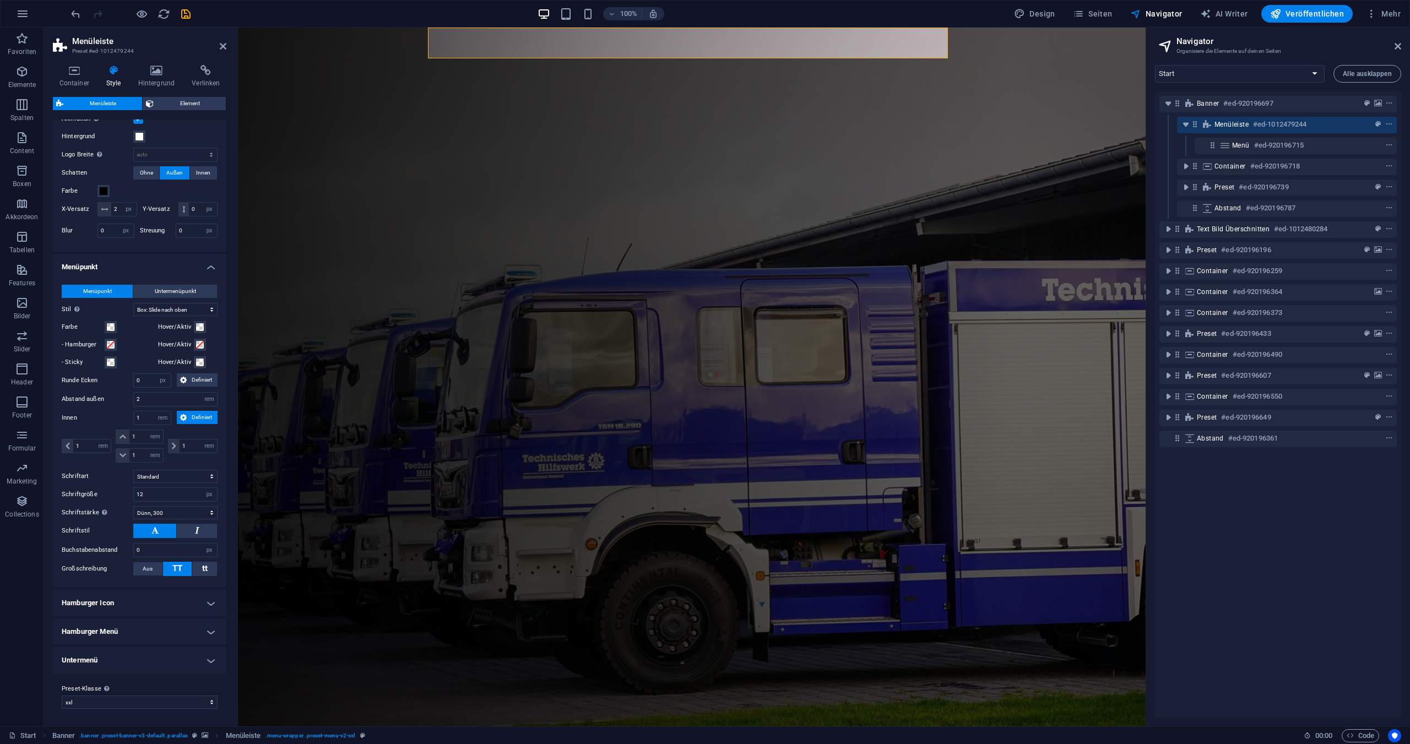
click at [206, 611] on h4 "Hamburger Icon" at bounding box center [140, 603] width 174 height 26
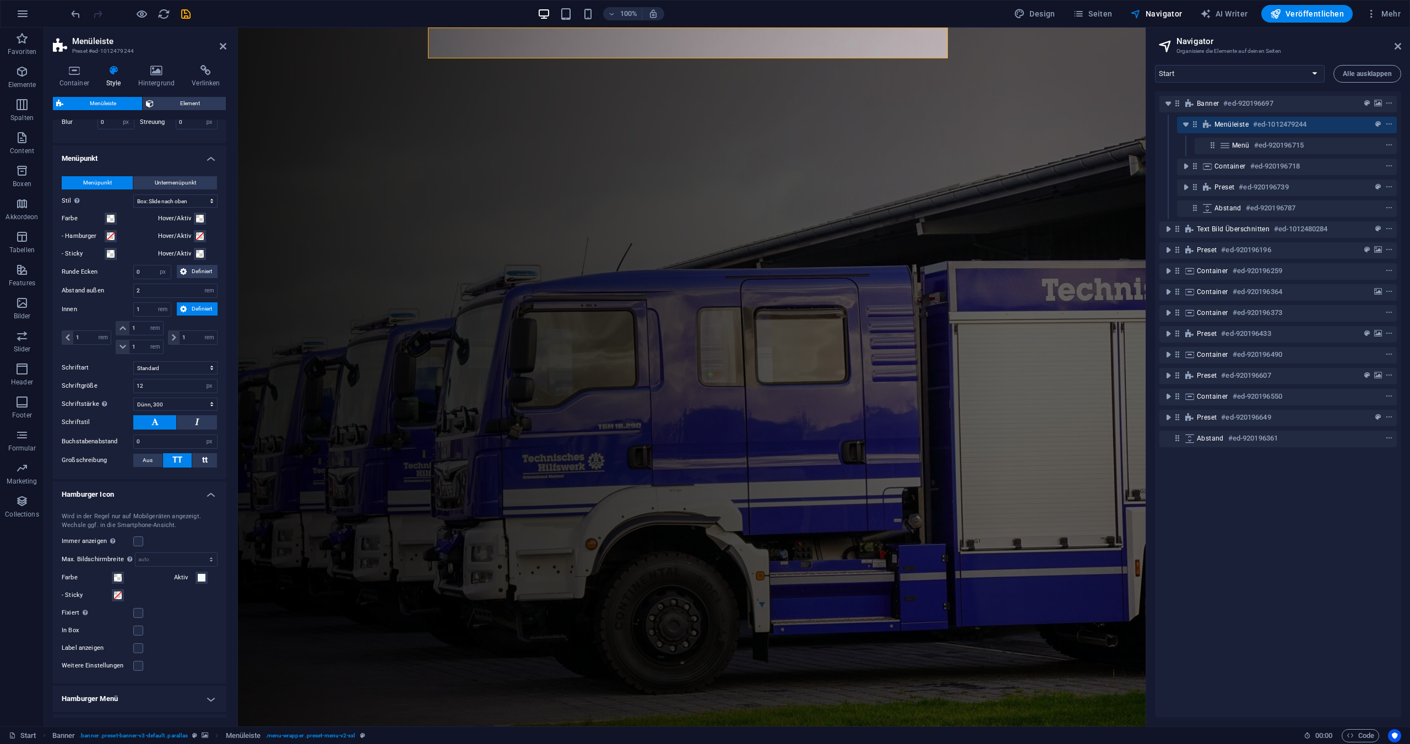
scroll to position [769, 0]
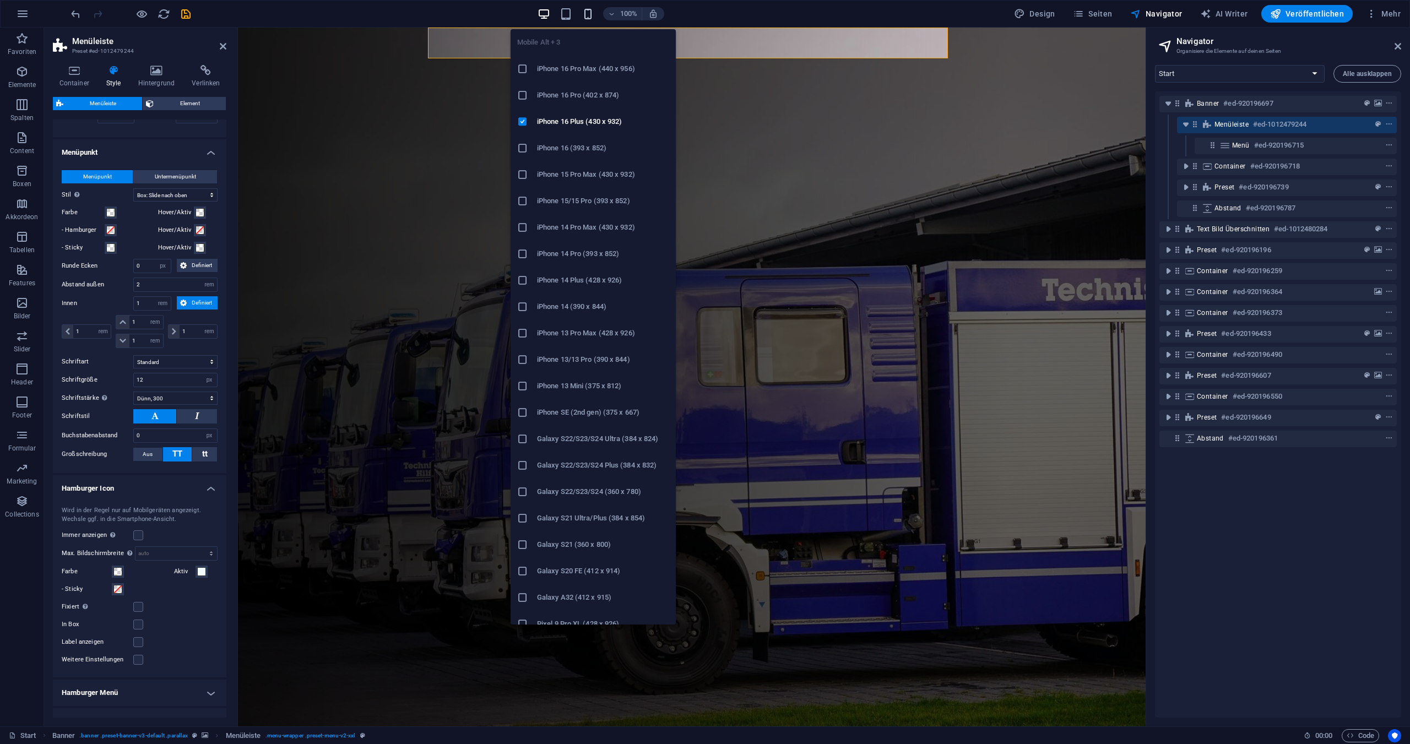
click at [587, 13] on icon "button" at bounding box center [588, 14] width 13 height 13
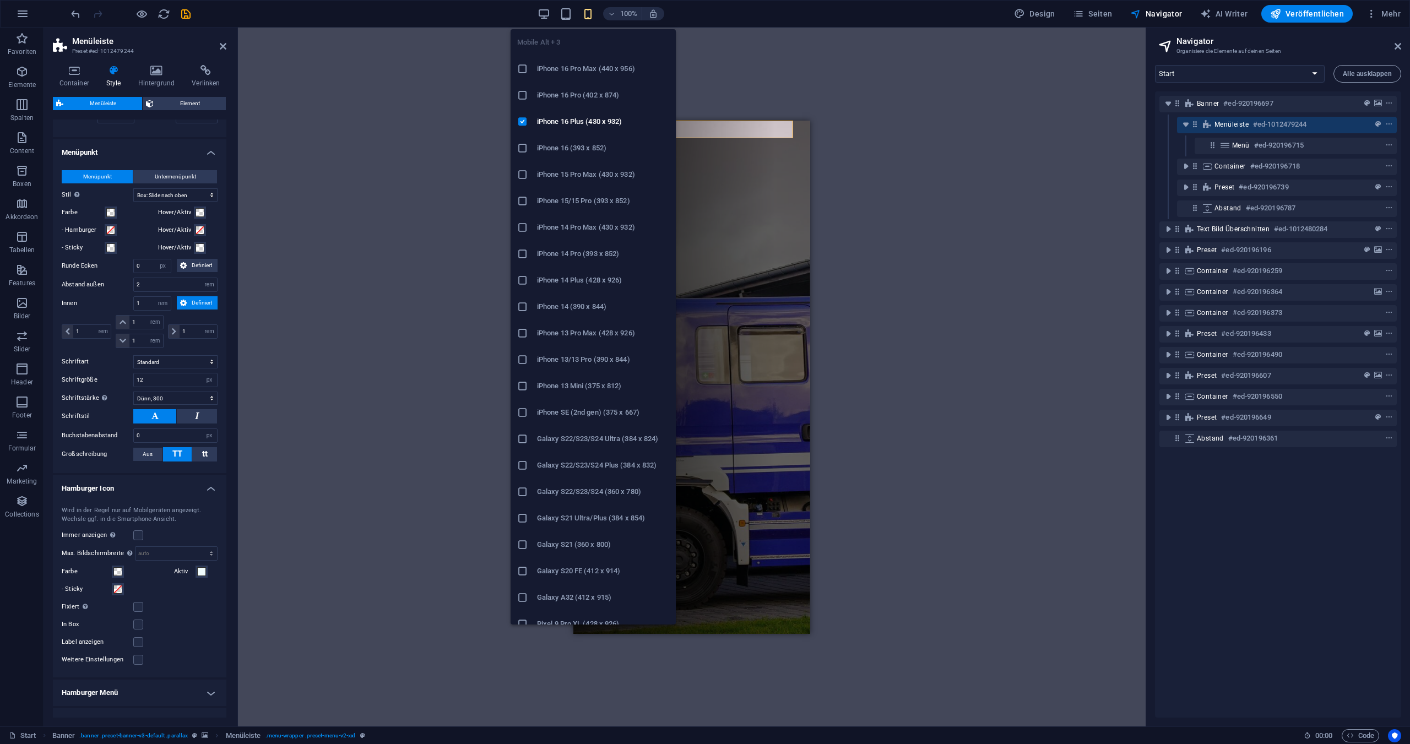
type input "1"
type input "4"
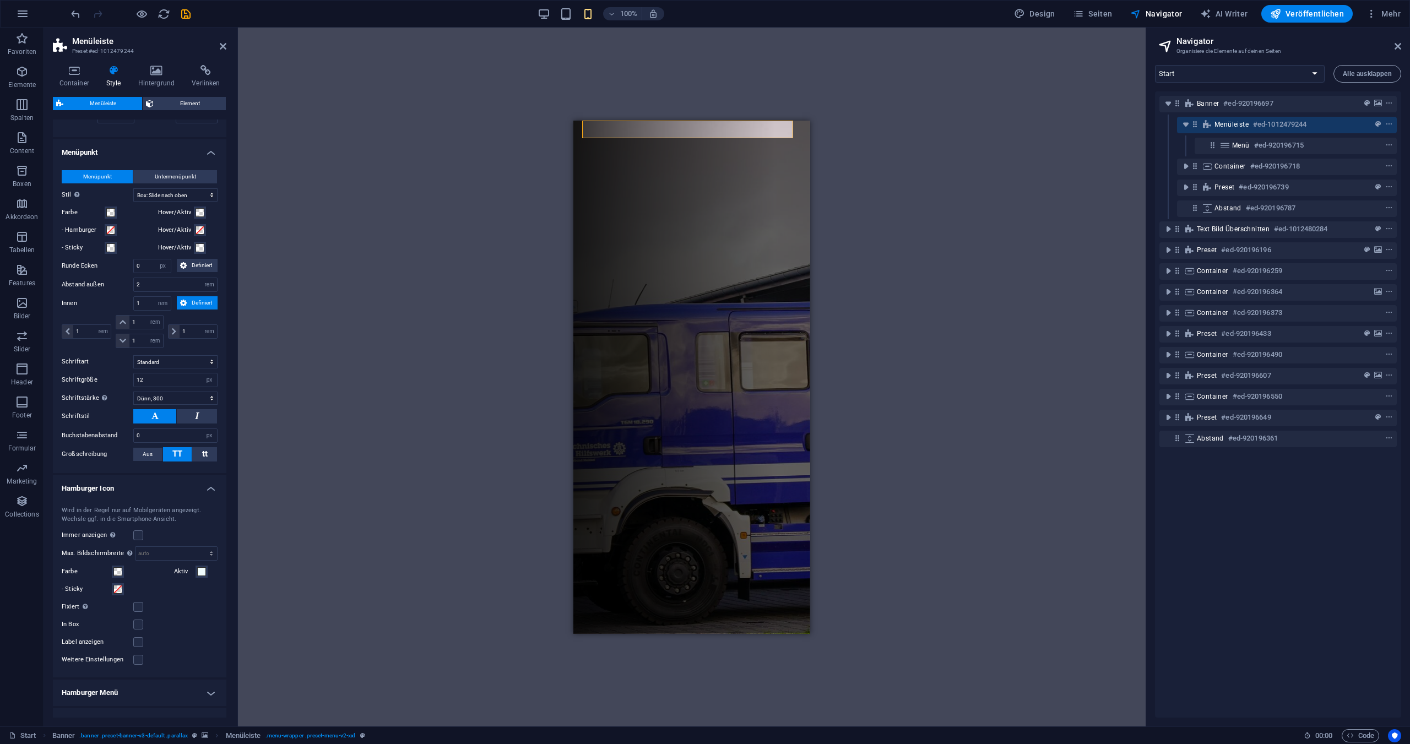
click at [374, 220] on div "H1 Banner Container Banner Menüleiste Menüleiste Menü Preset Abstand Text Bild …" at bounding box center [692, 377] width 908 height 699
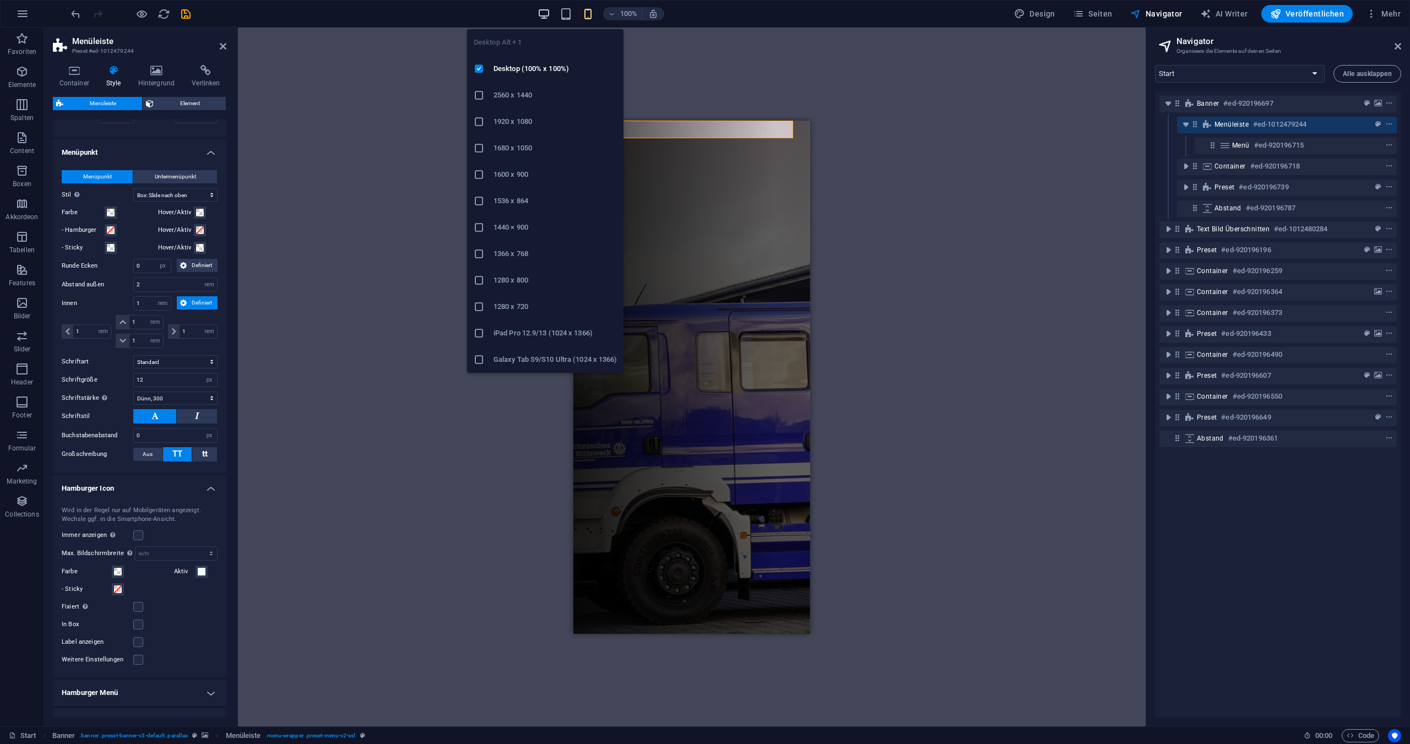
click at [544, 8] on icon "button" at bounding box center [544, 14] width 13 height 13
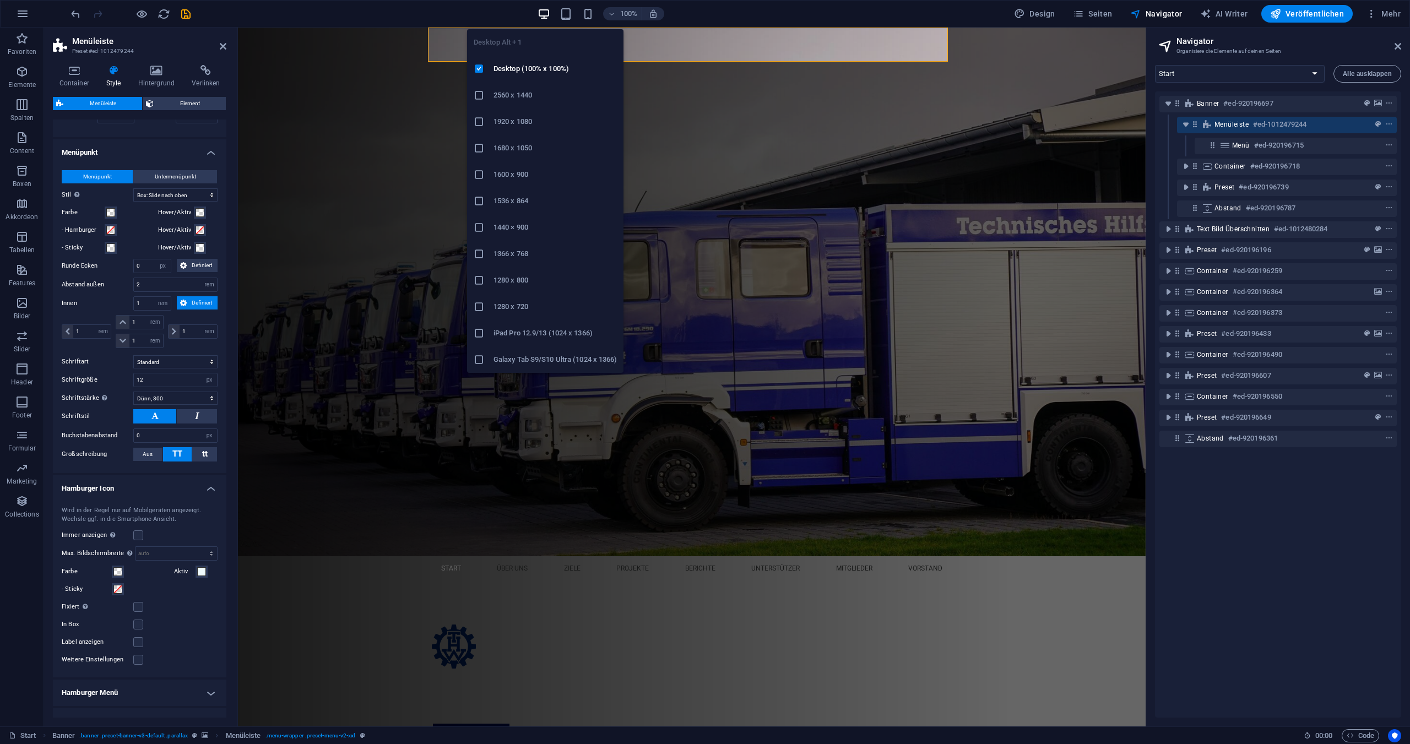
type input "0"
type input "2"
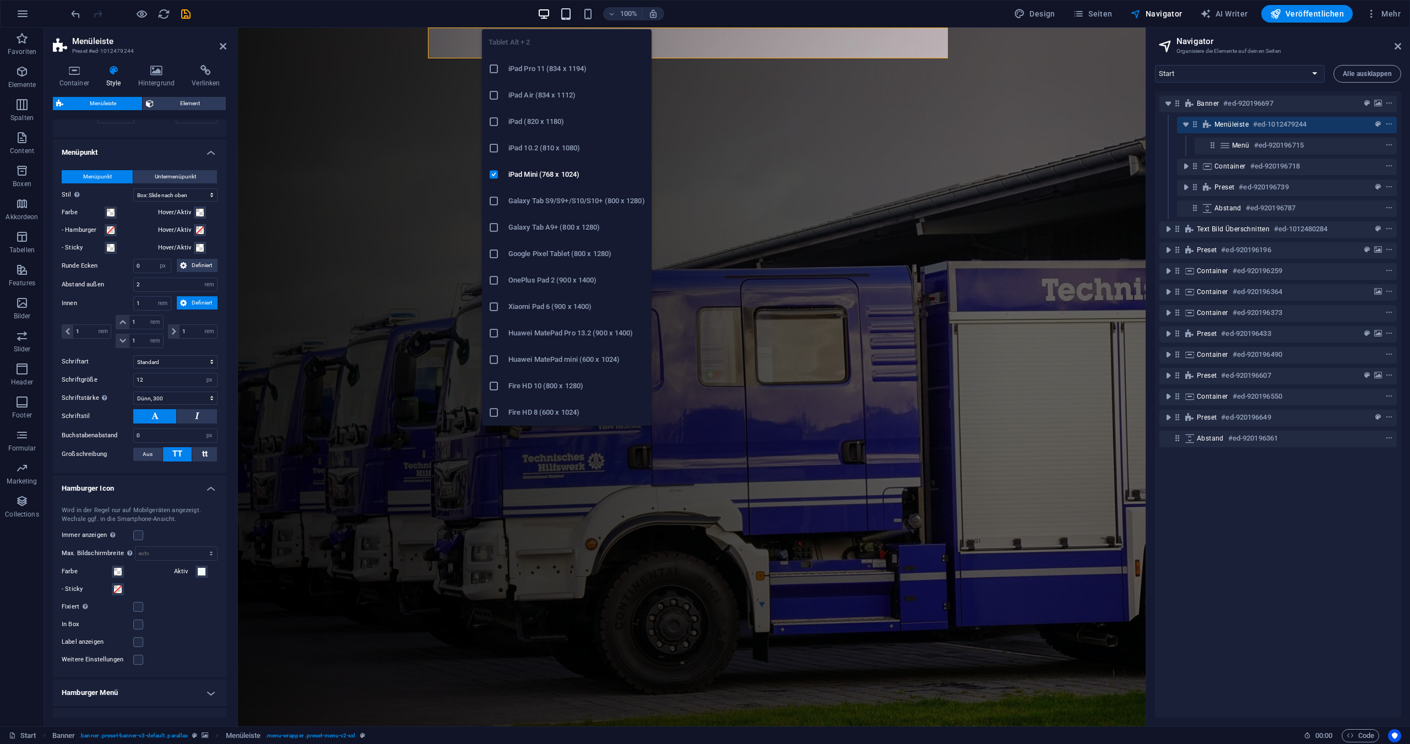
click at [572, 12] on icon "button" at bounding box center [566, 14] width 13 height 13
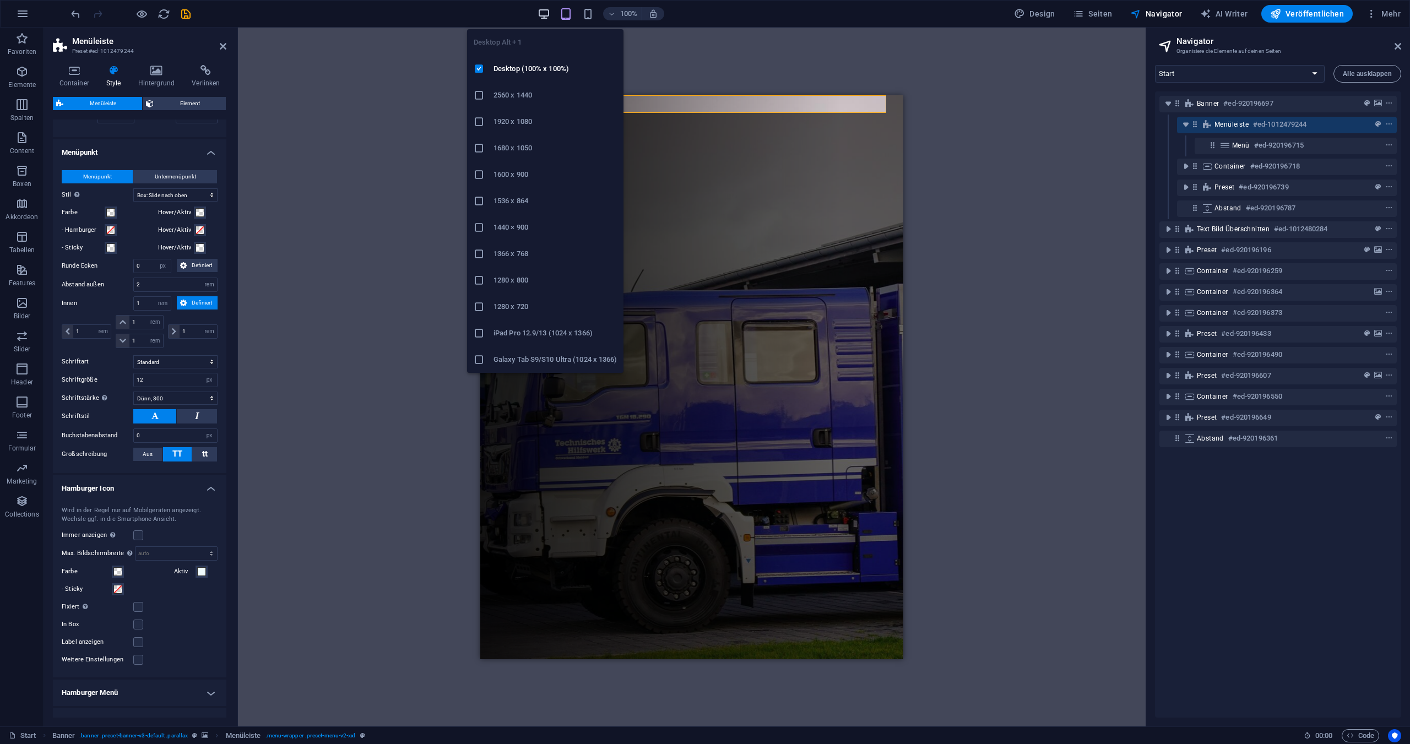
click at [550, 11] on icon "button" at bounding box center [544, 14] width 13 height 13
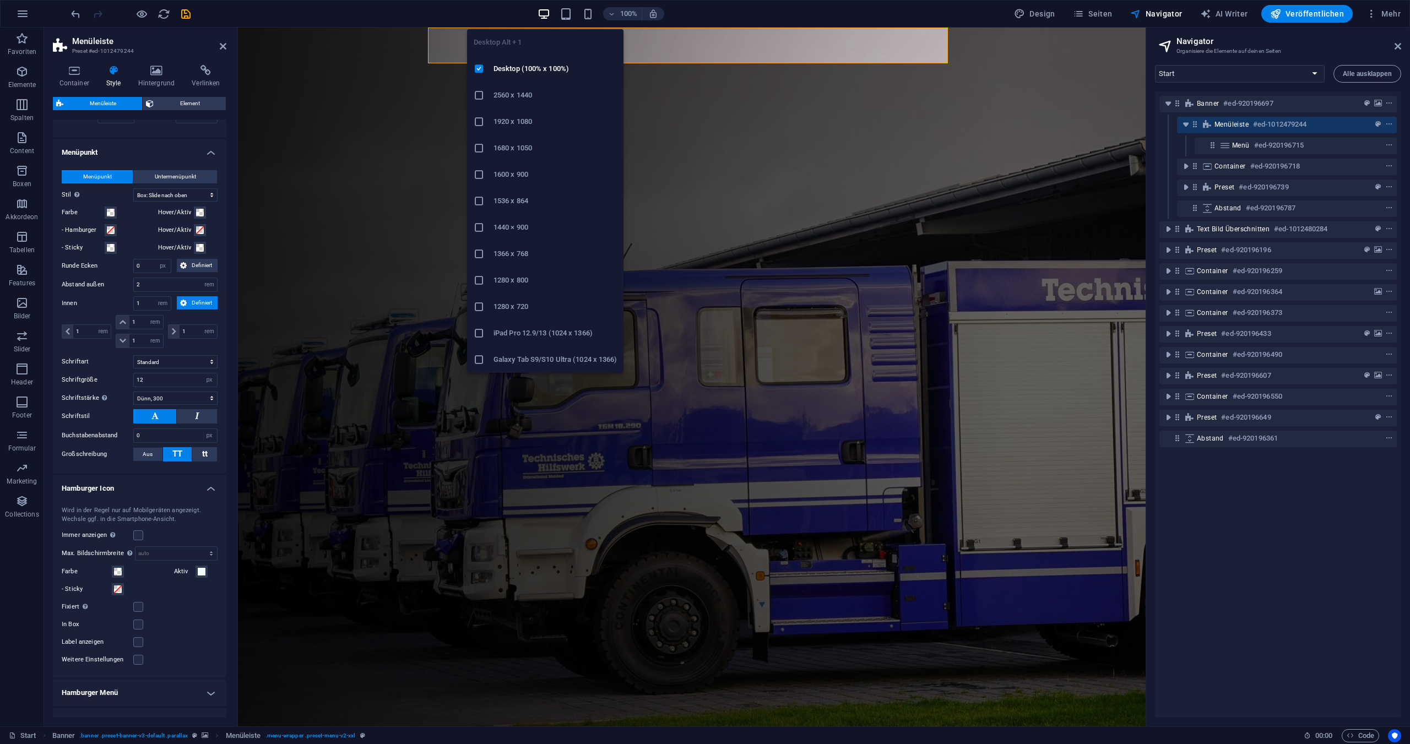
type input "0"
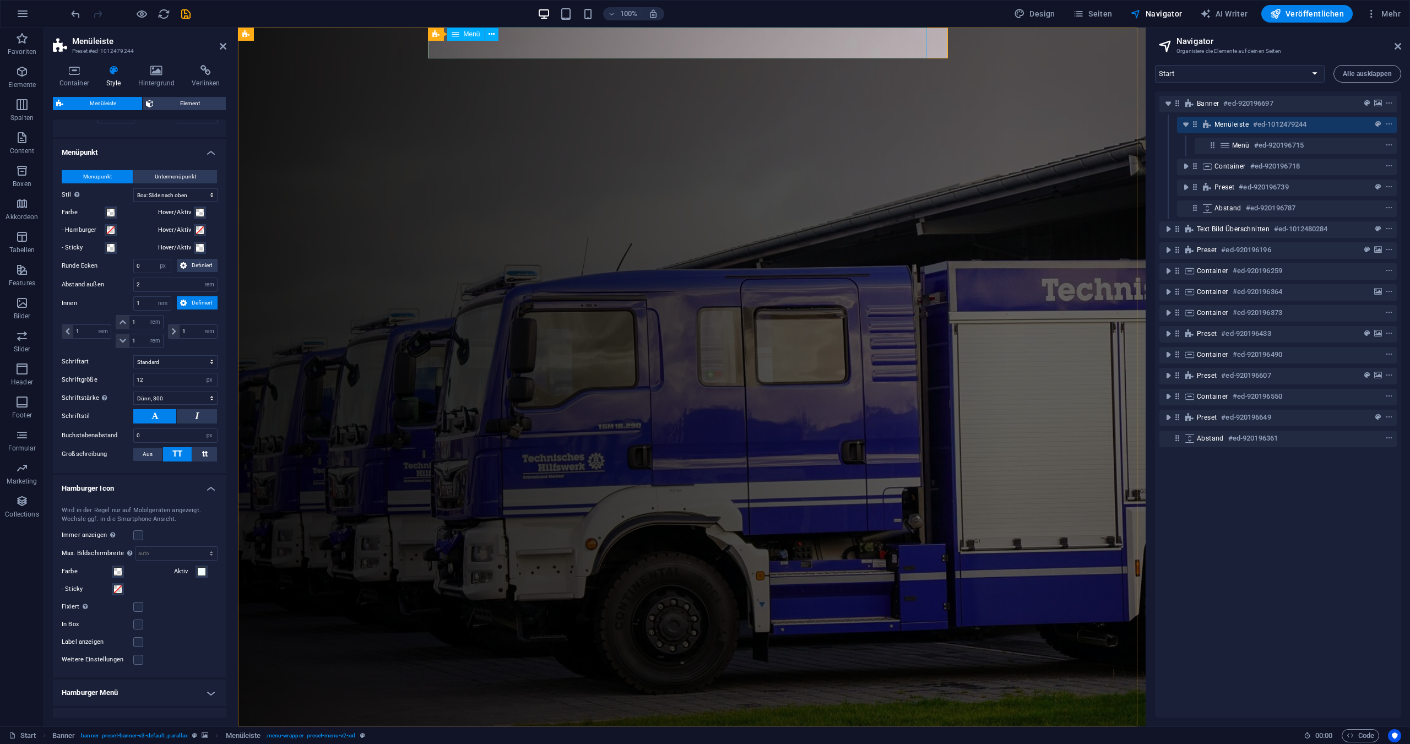
click at [450, 727] on nav "Start Über Uns Ziele Projekte Berichte Unterstützer Mitglieder Vorstand" at bounding box center [692, 739] width 520 height 24
click at [451, 727] on nav "Start Über Uns Ziele Projekte Berichte Unterstützer Mitglieder Vorstand" at bounding box center [692, 739] width 520 height 24
select select "px"
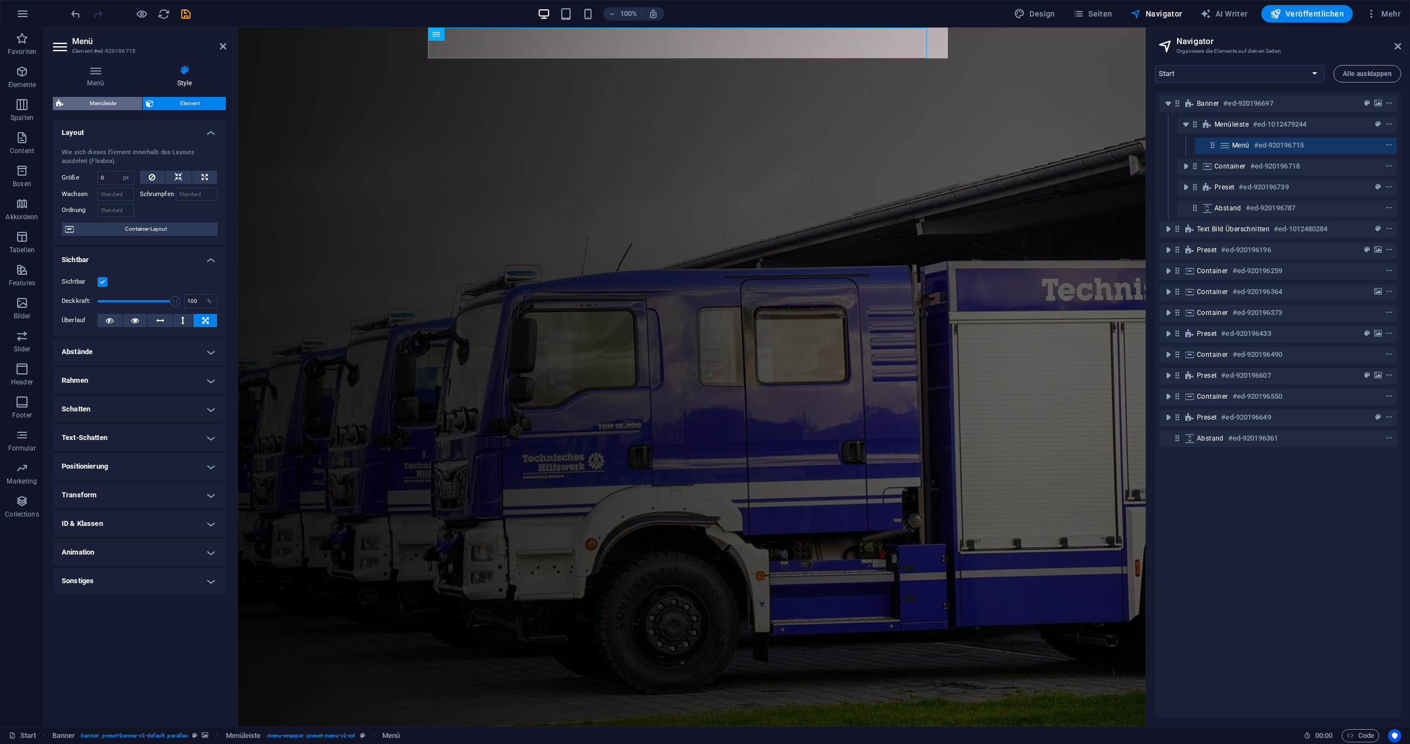
click at [102, 101] on span "Menüleiste" at bounding box center [103, 103] width 72 height 13
select select "rem"
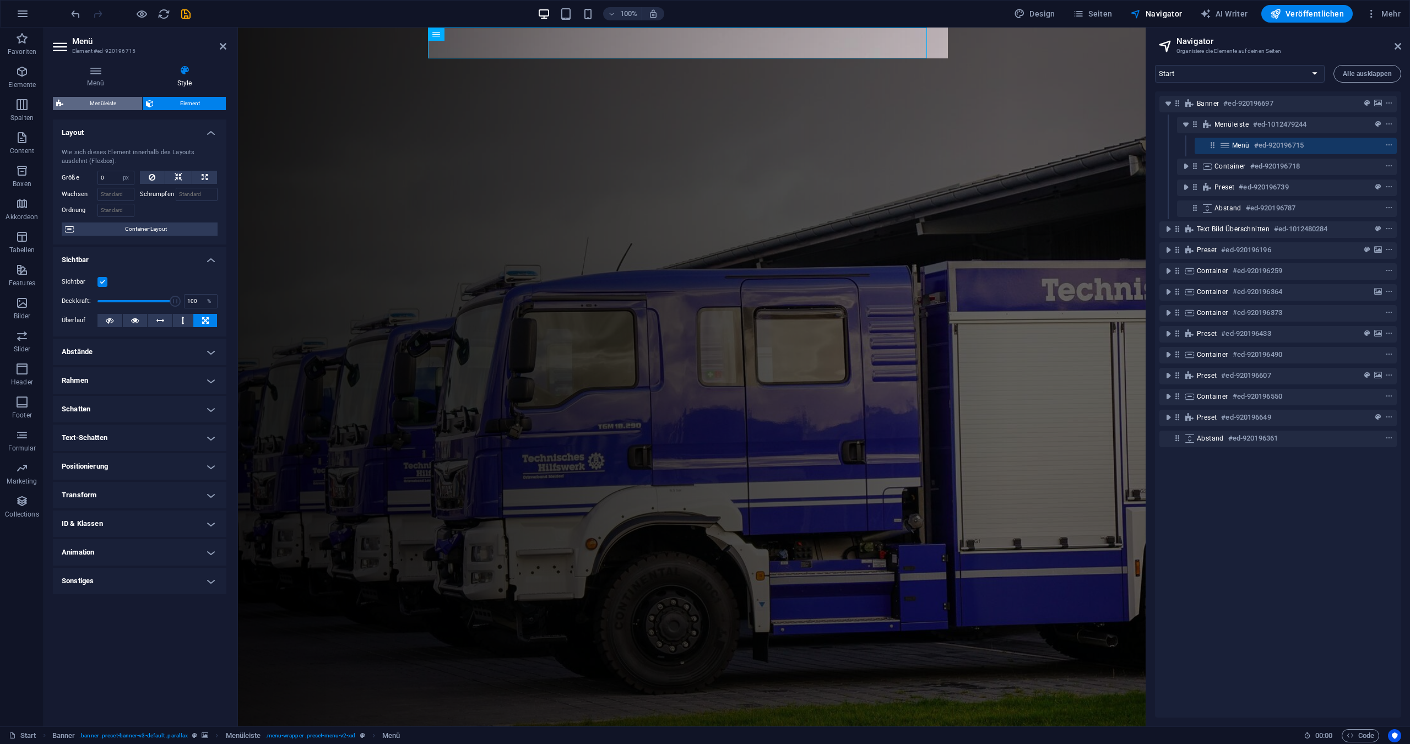
select select "rem"
select select "sticky_menu"
select select "px"
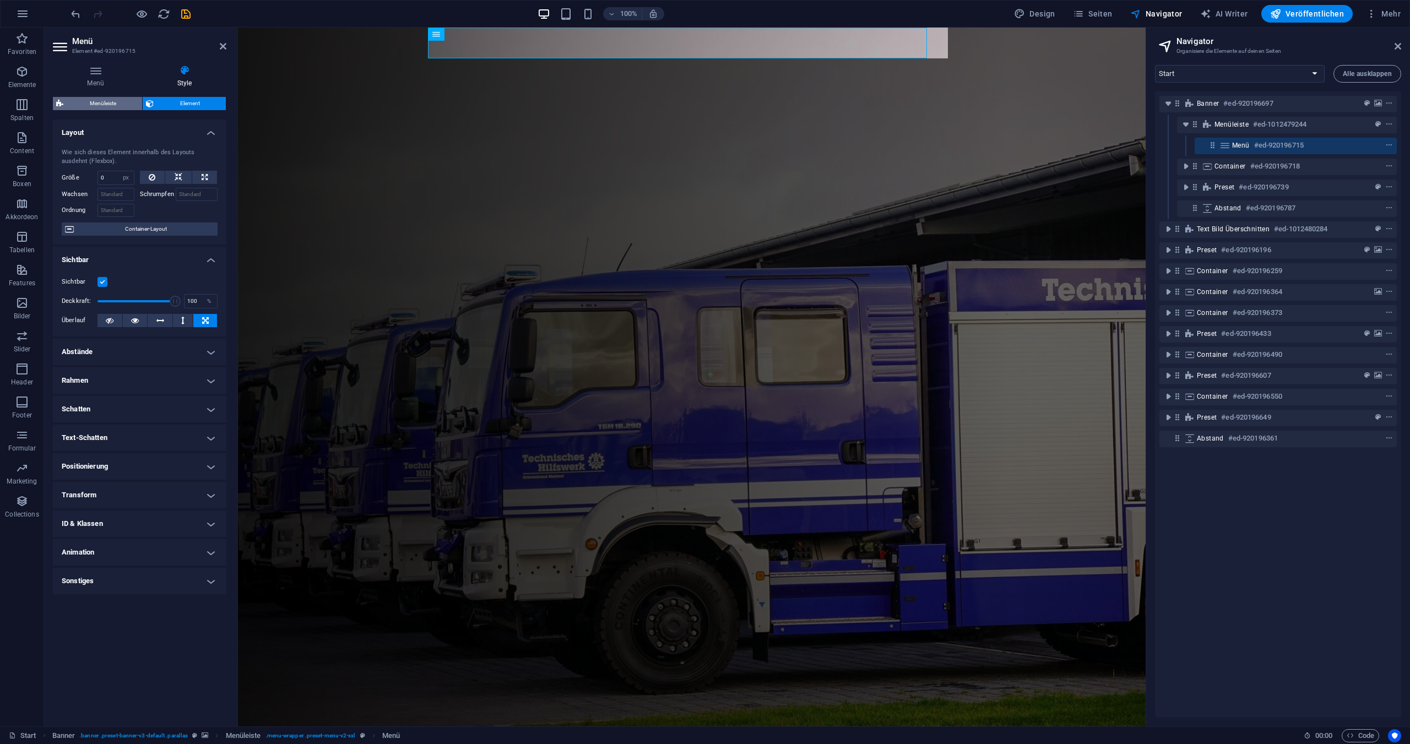
select select "px"
select select "hover_box_bottom"
select select "px"
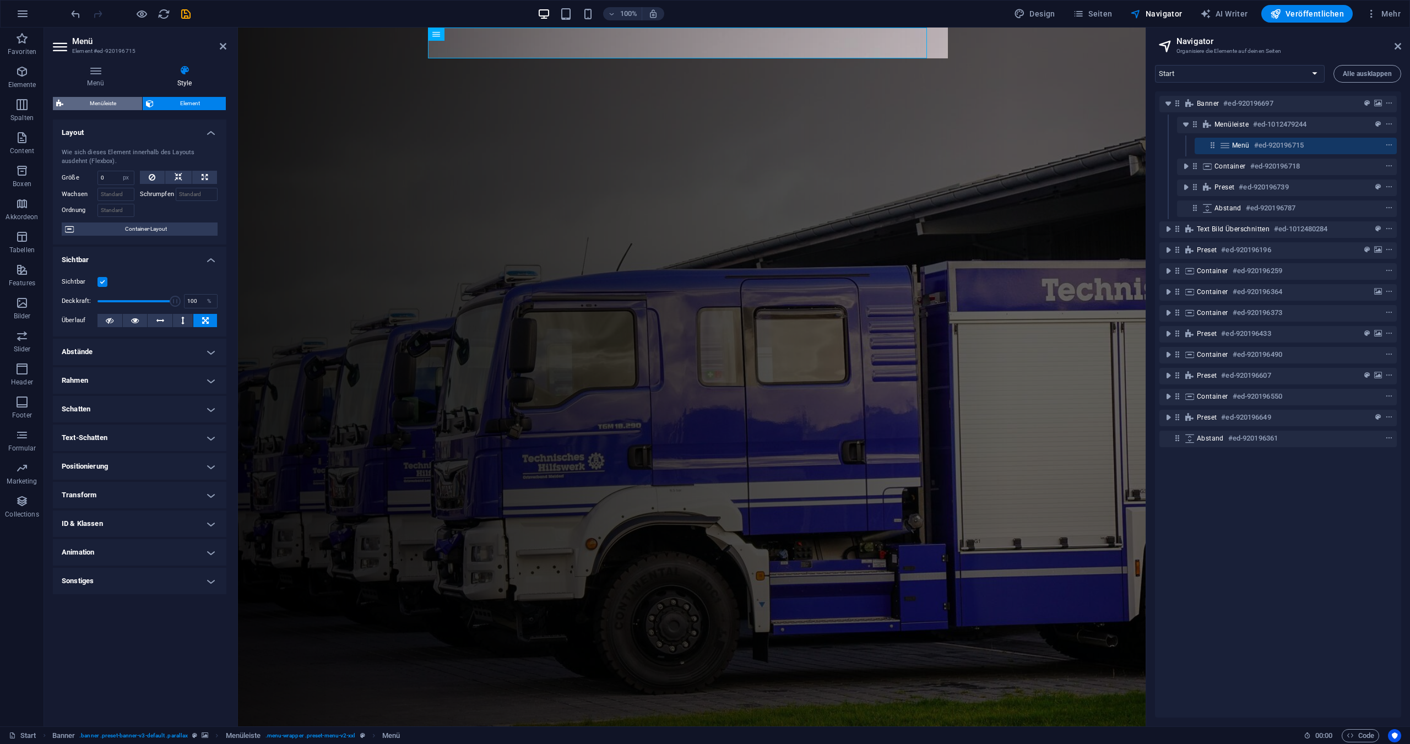
select select "rem"
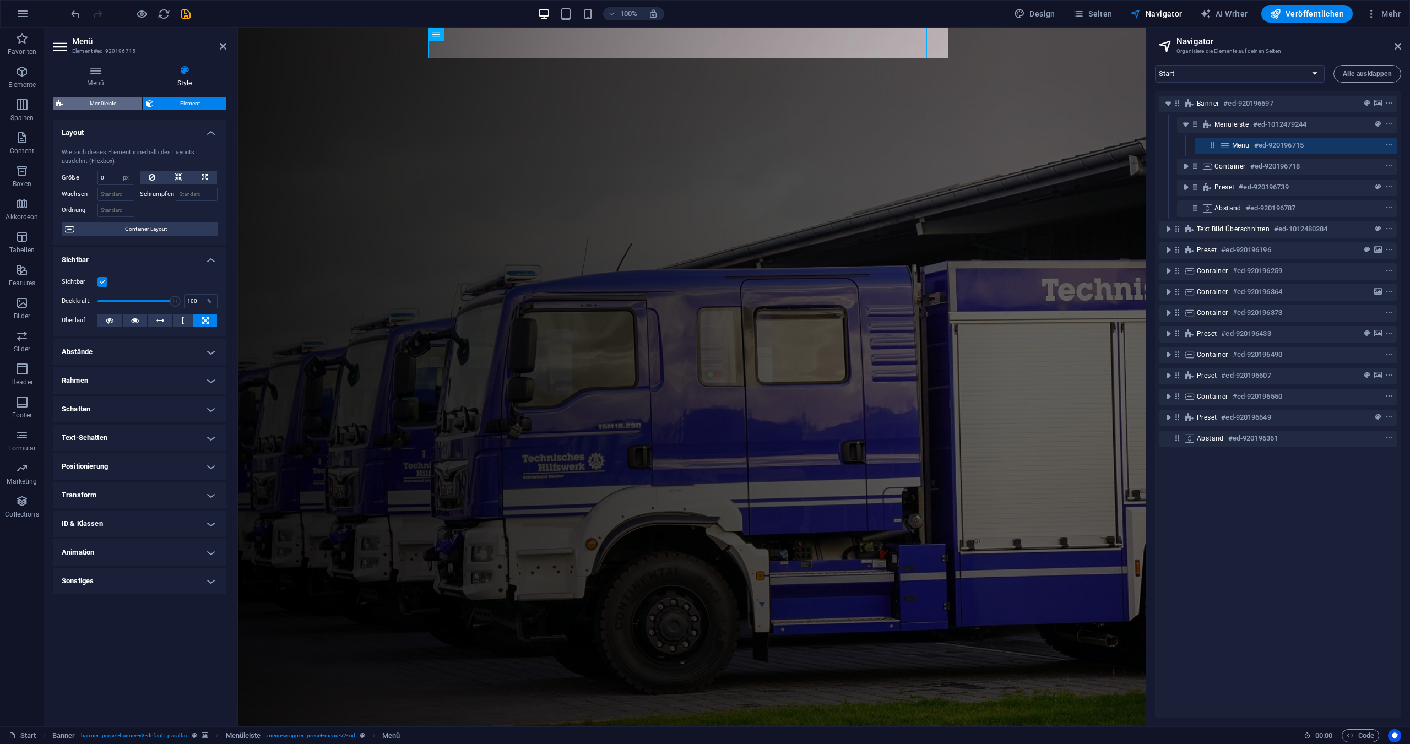
select select "rem"
select select "px"
select select "300"
select select "px"
select select "preset-menu-v2-xxl"
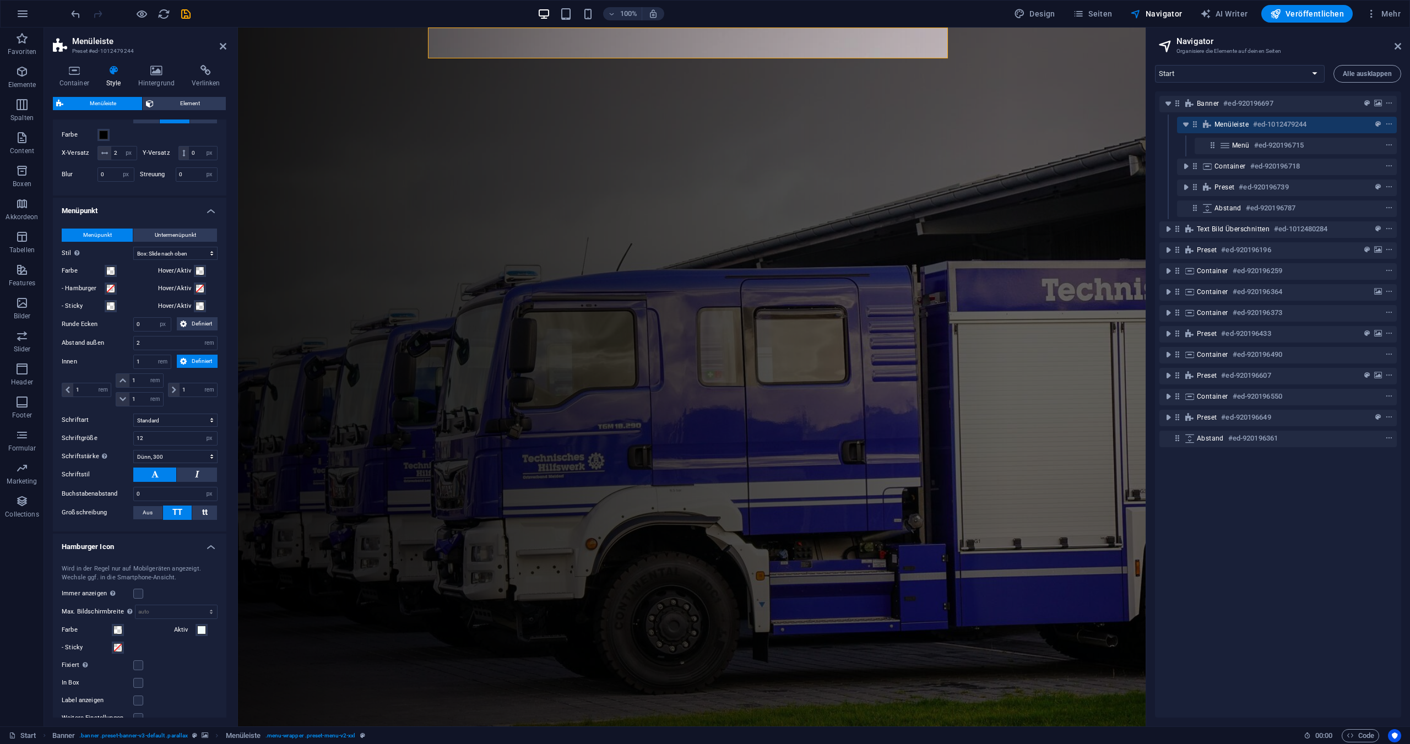
scroll to position [844, 0]
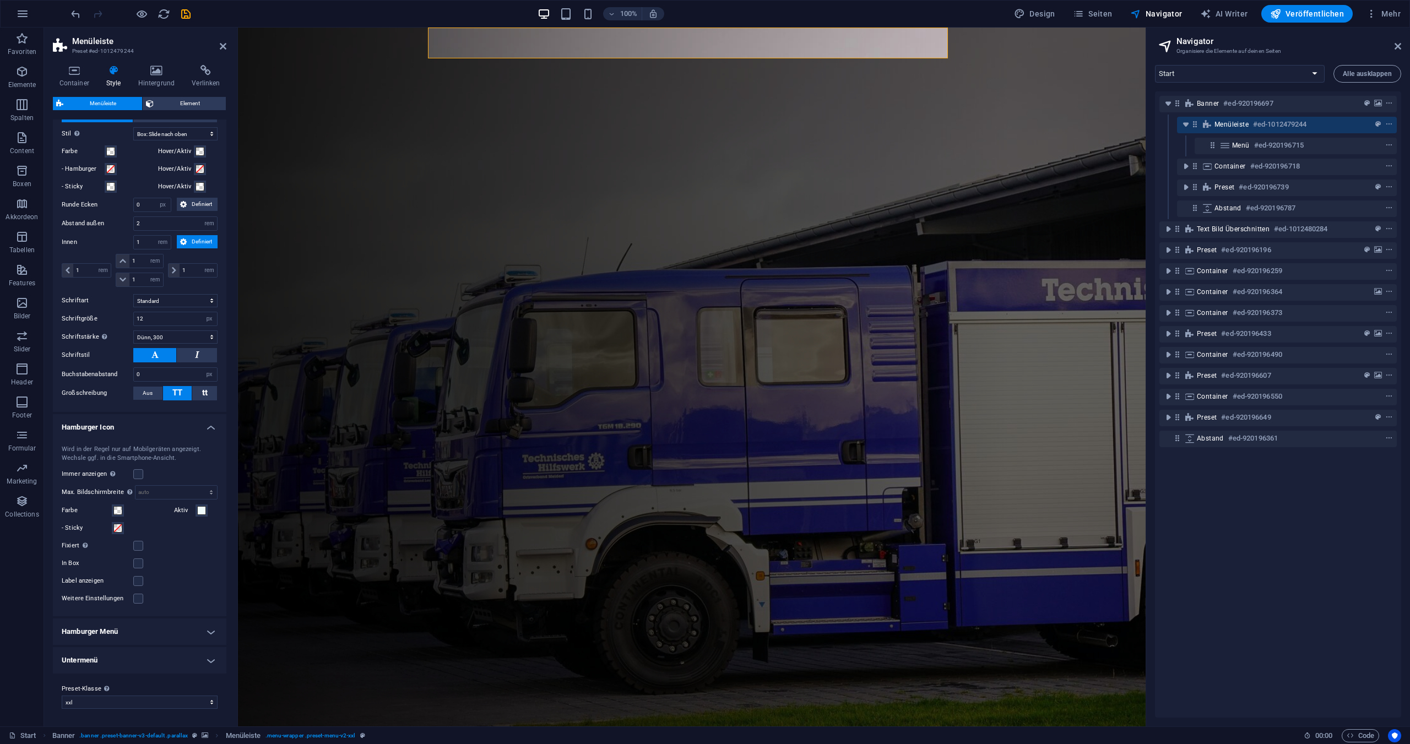
click at [132, 634] on h4 "Hamburger Menü" at bounding box center [140, 632] width 174 height 26
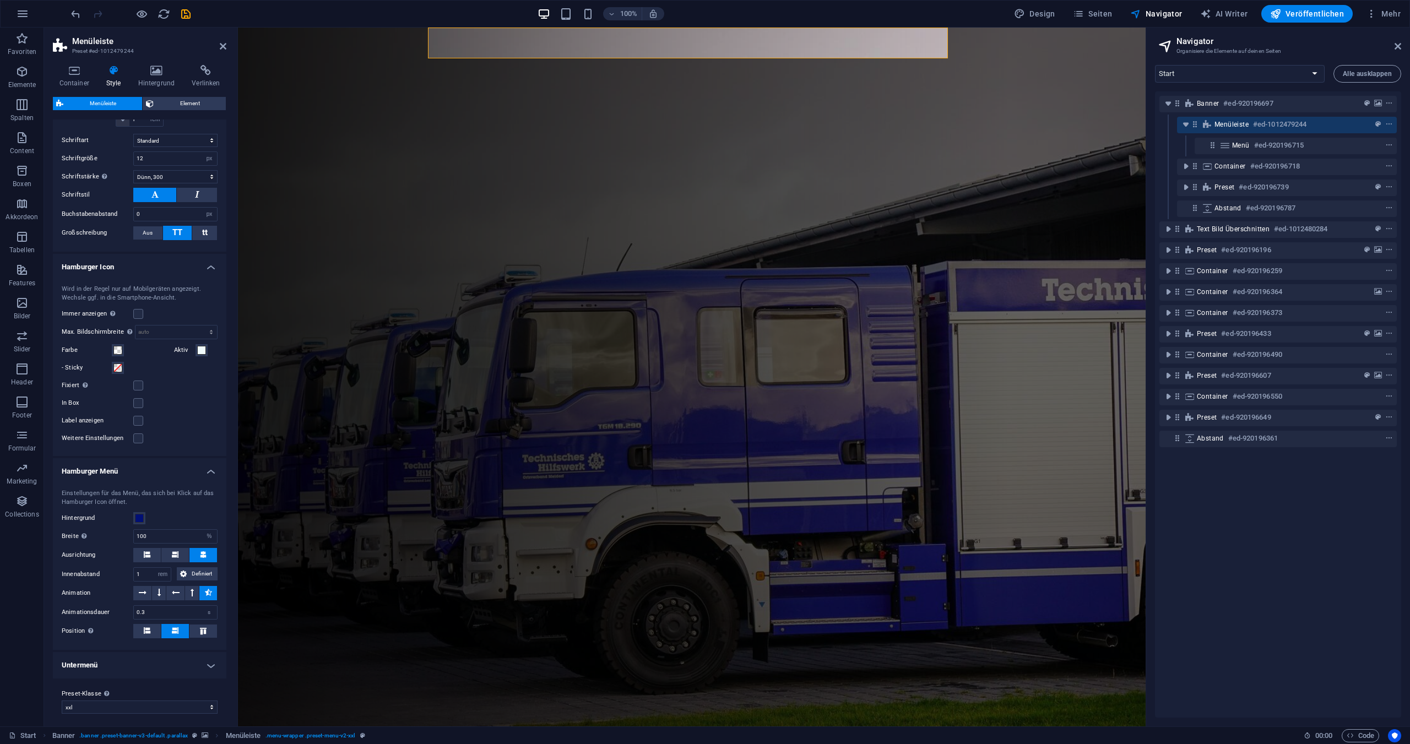
scroll to position [1009, 0]
click at [208, 702] on select "default xxl Preset-Klasse hinzufügen" at bounding box center [140, 702] width 156 height 13
click at [187, 13] on icon "save" at bounding box center [186, 14] width 13 height 13
checkbox input "false"
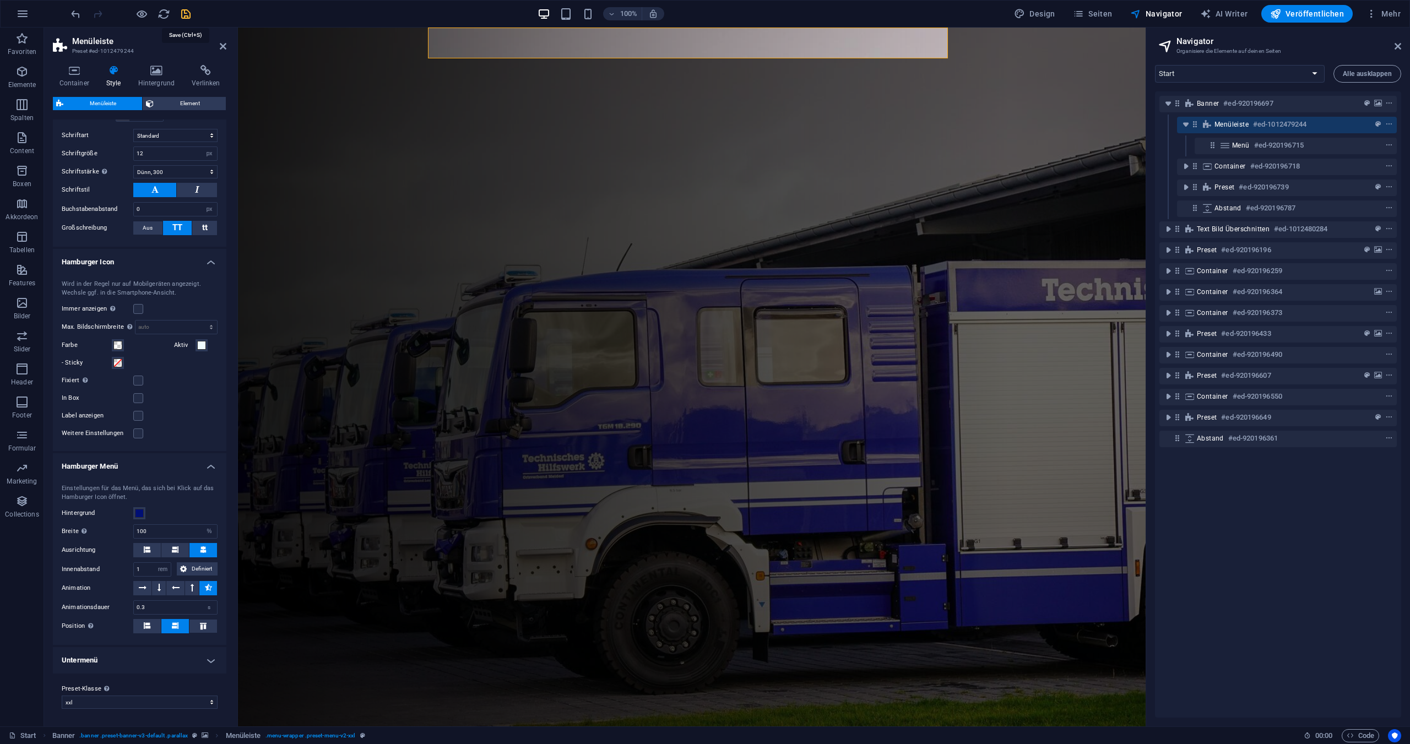
select select "rem"
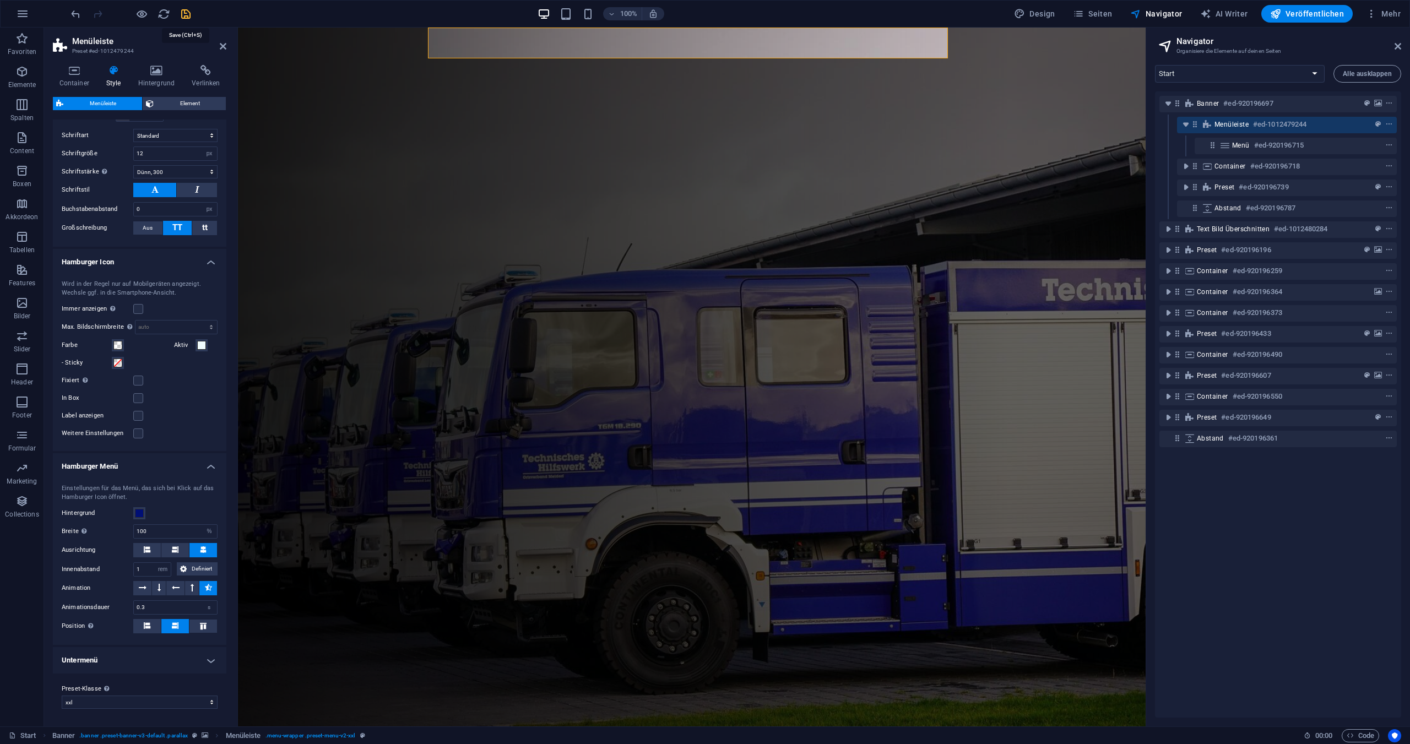
select select "rem"
select select "sticky_menu"
select select "px"
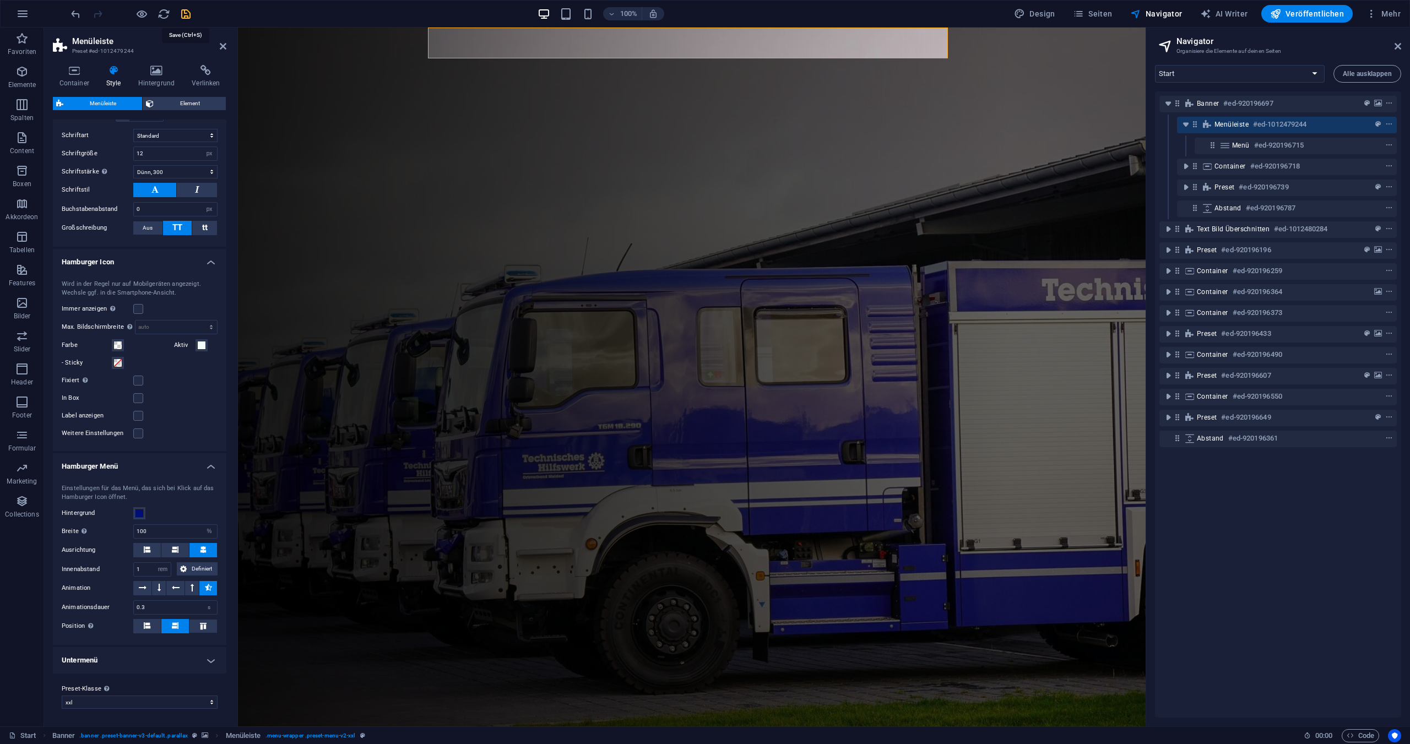
select select "px"
select select "hover_box_bottom"
select select "px"
select select "rem"
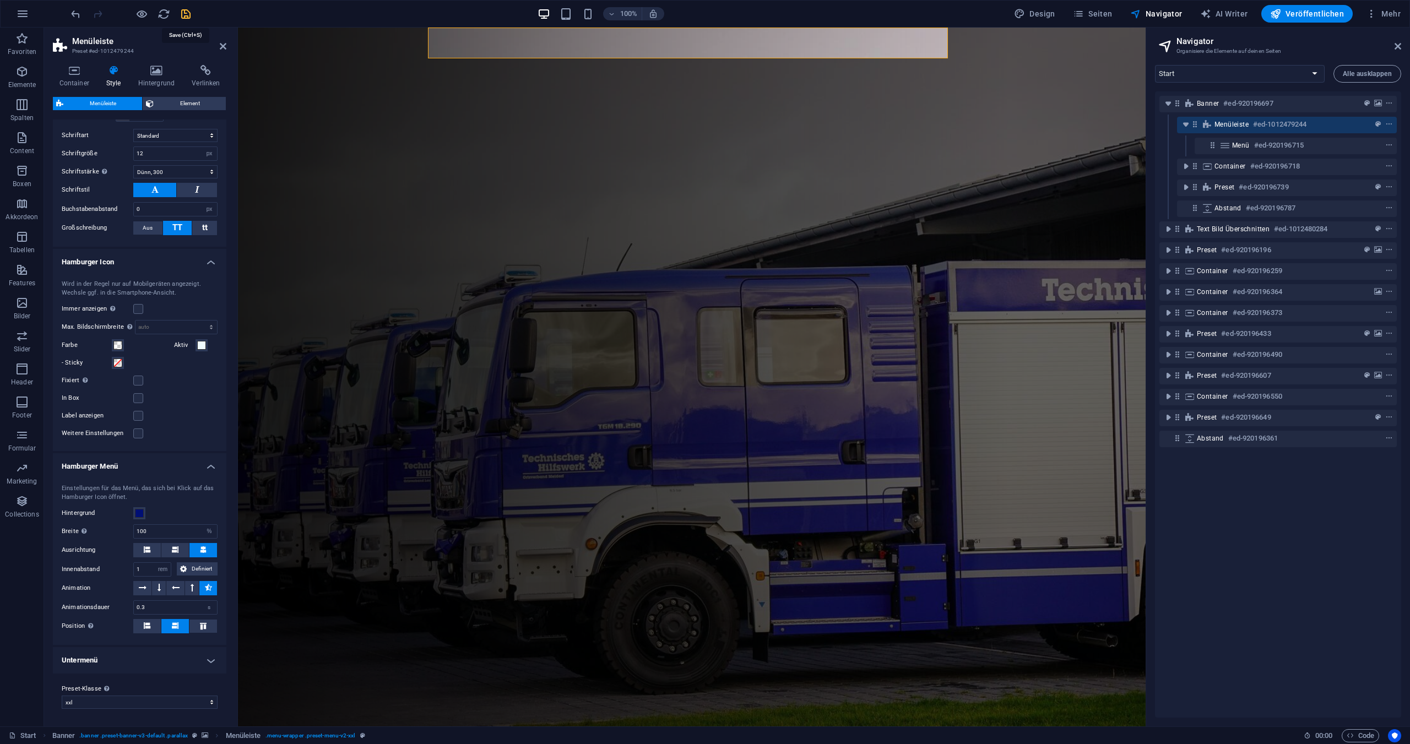
select select "rem"
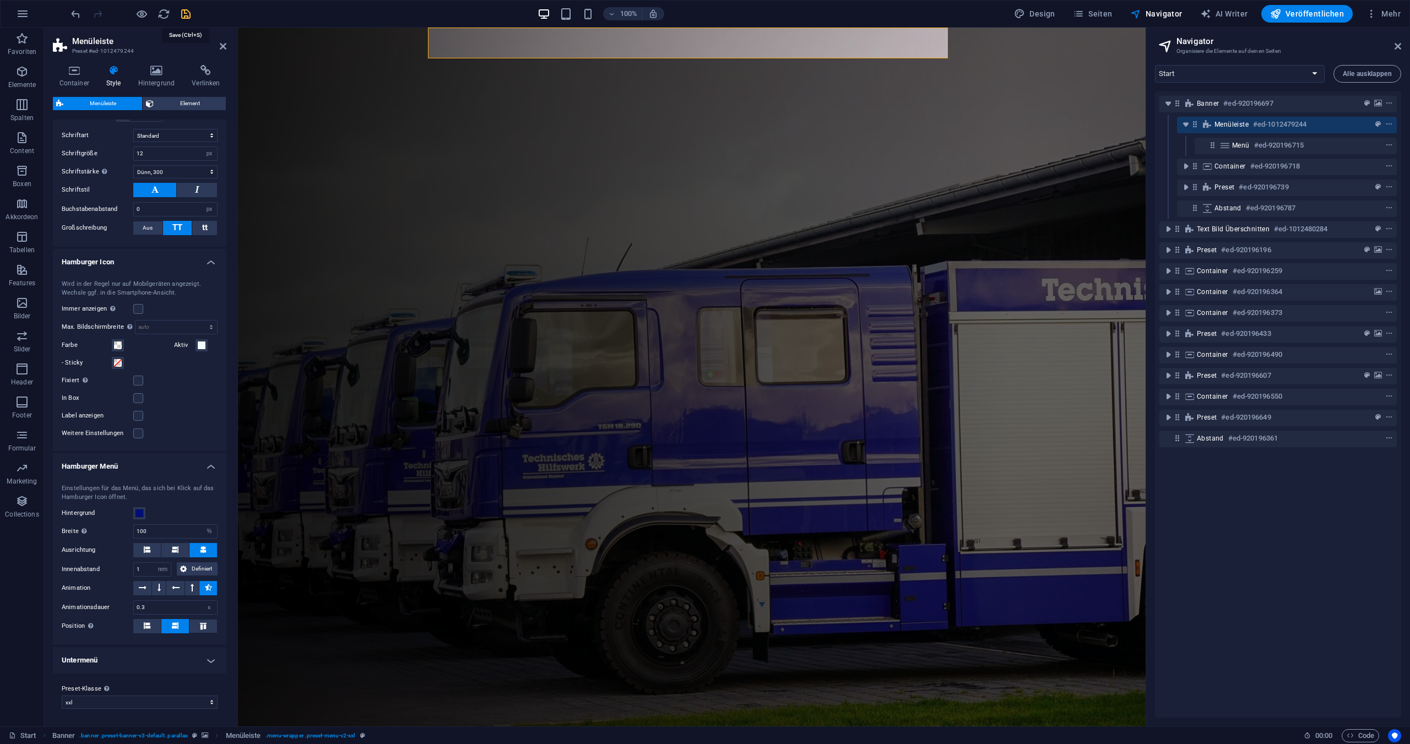
select select "px"
select select "300"
select select "px"
select select "%"
select select "rem"
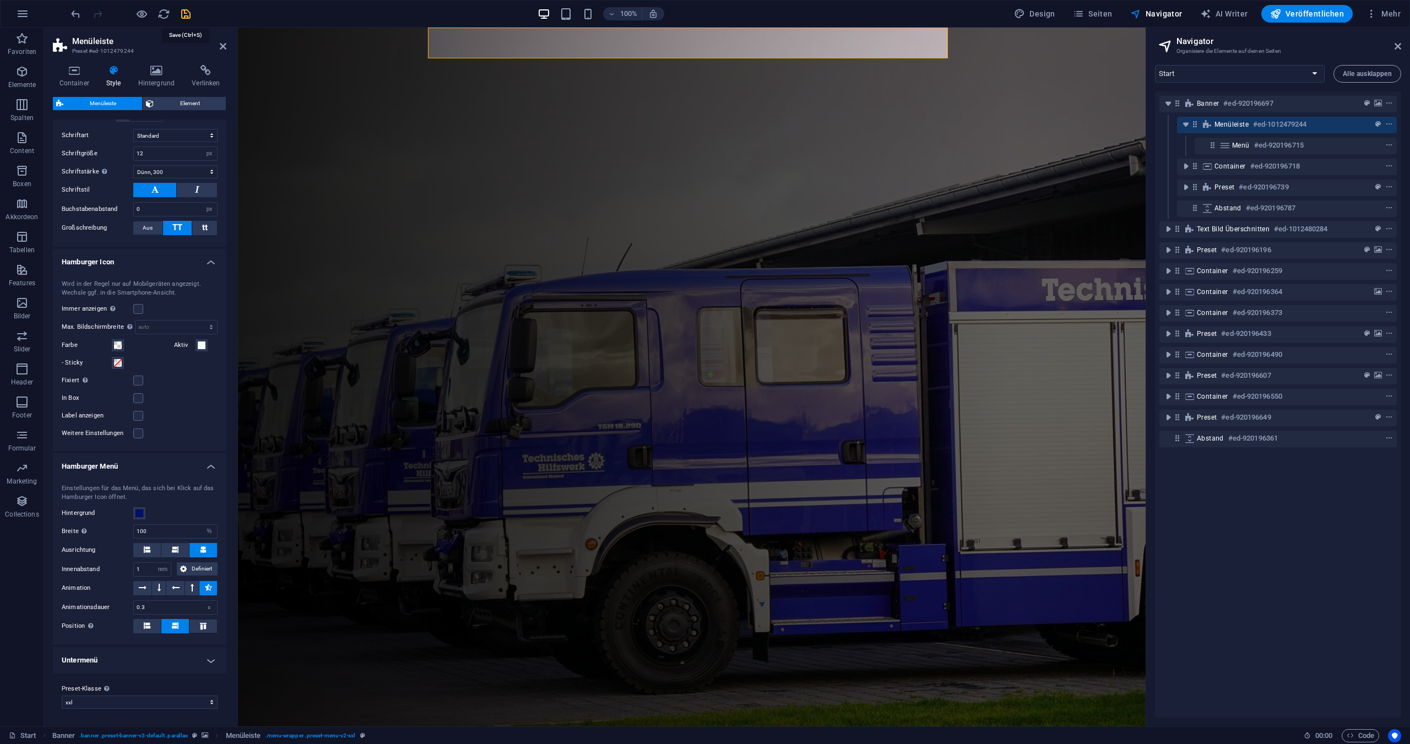
select select "preset-menu-v2-xxl"
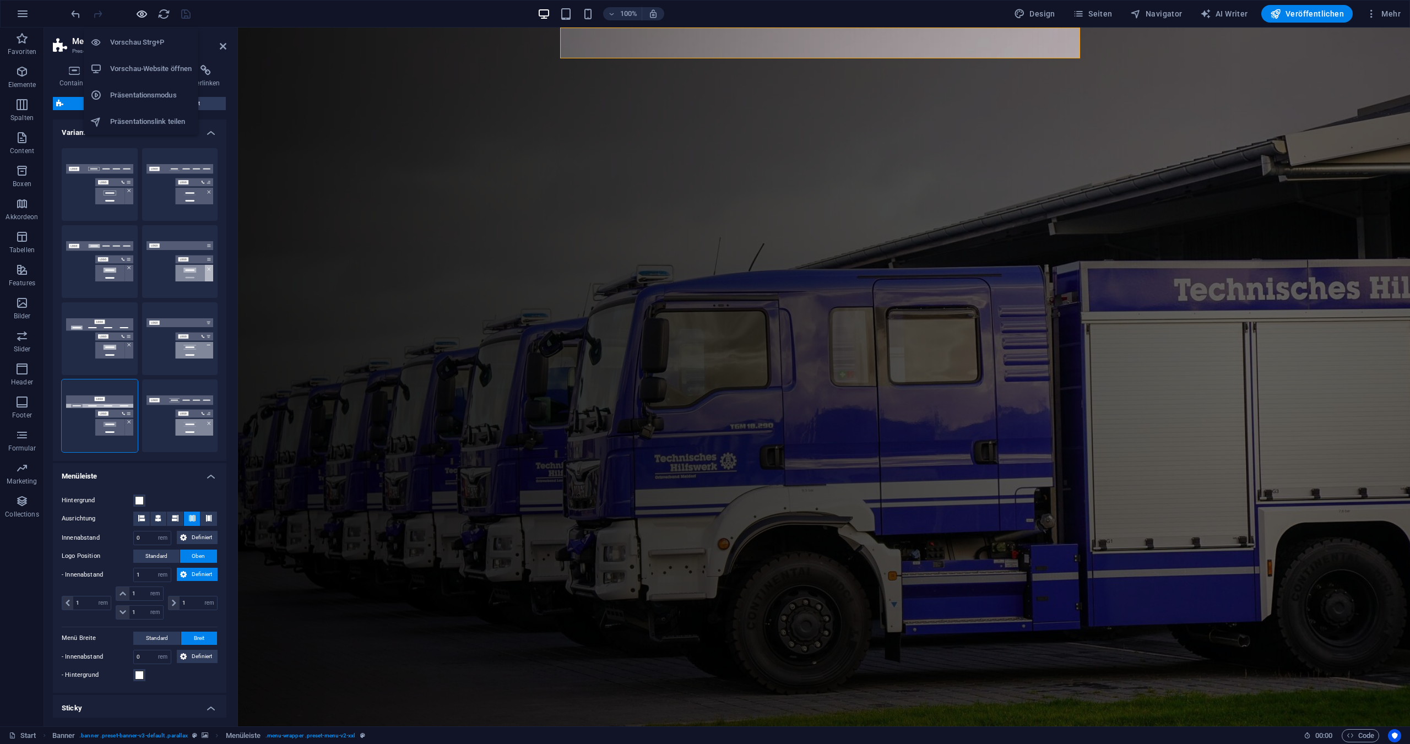
click at [142, 15] on icon "button" at bounding box center [142, 14] width 13 height 13
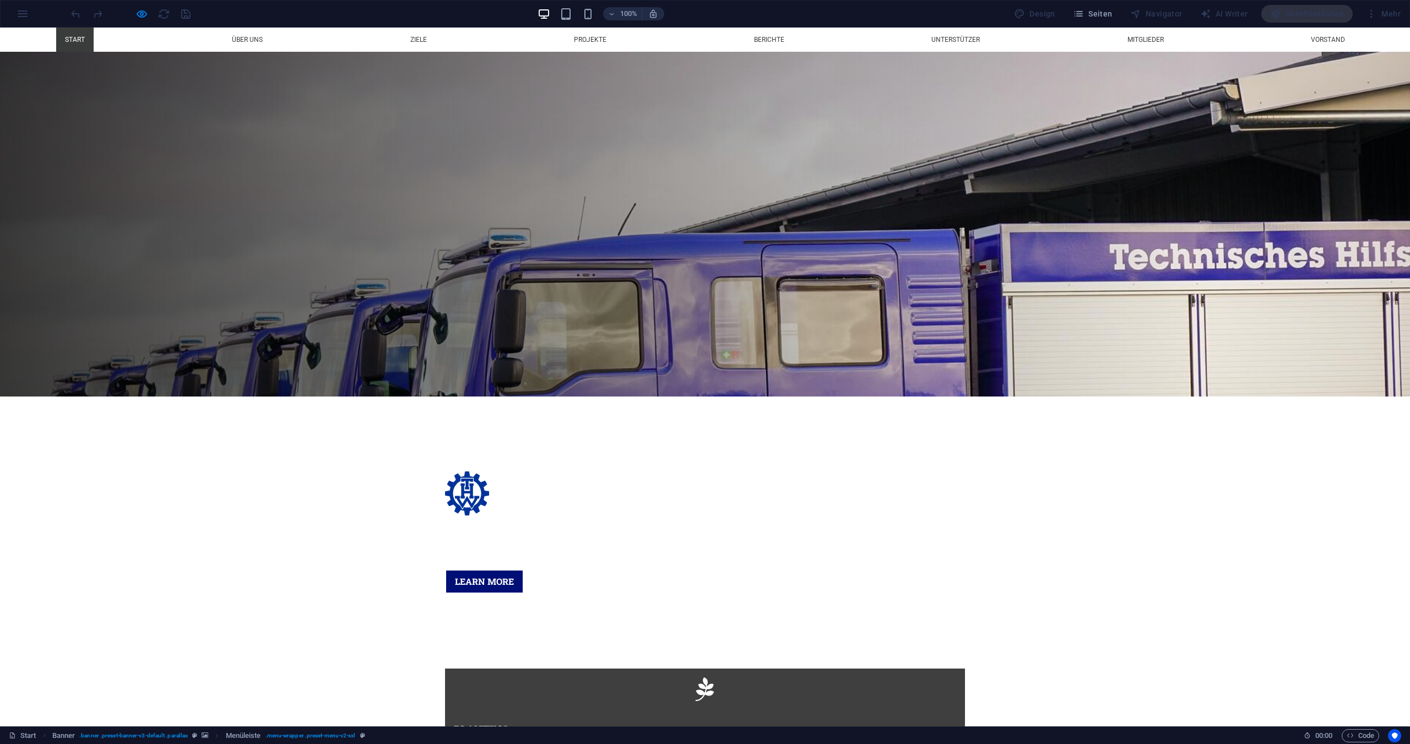
scroll to position [331, 0]
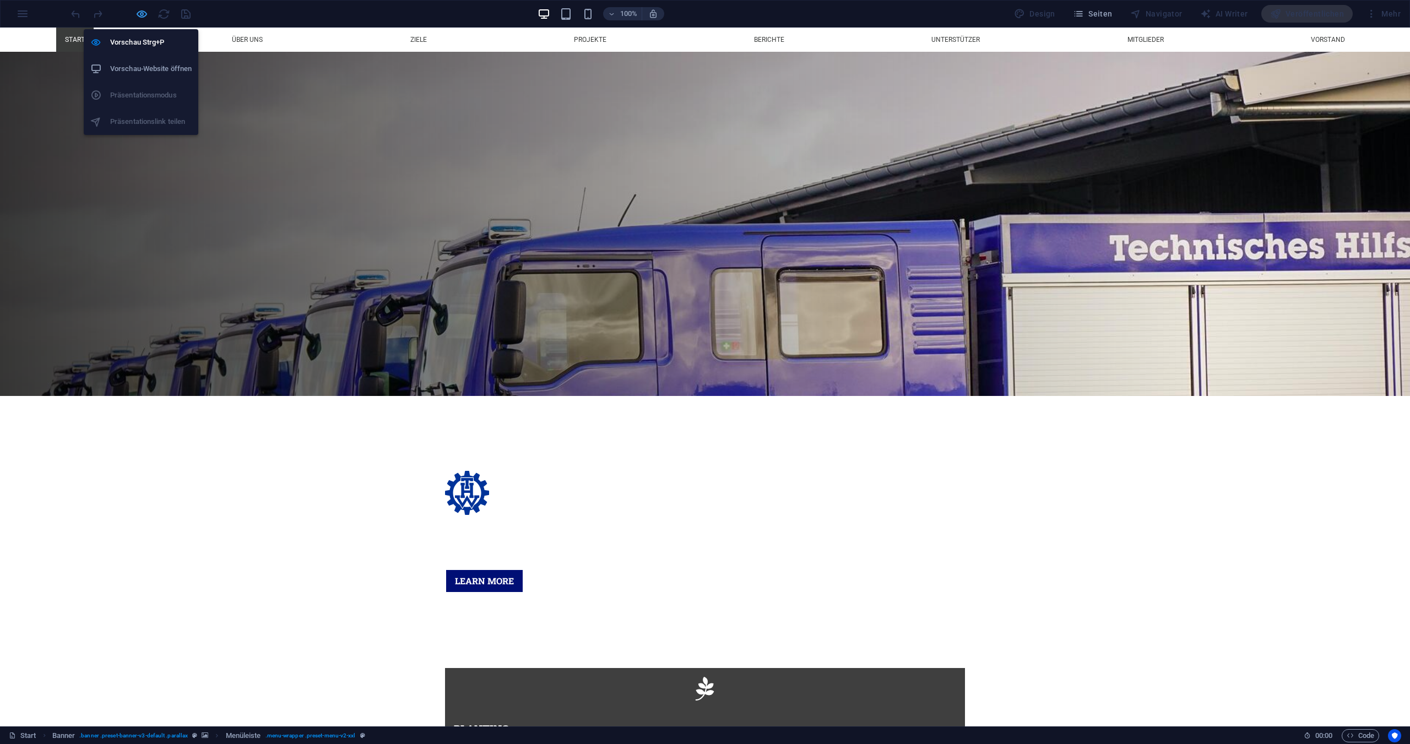
click at [140, 14] on icon "button" at bounding box center [142, 14] width 13 height 13
select select "rem"
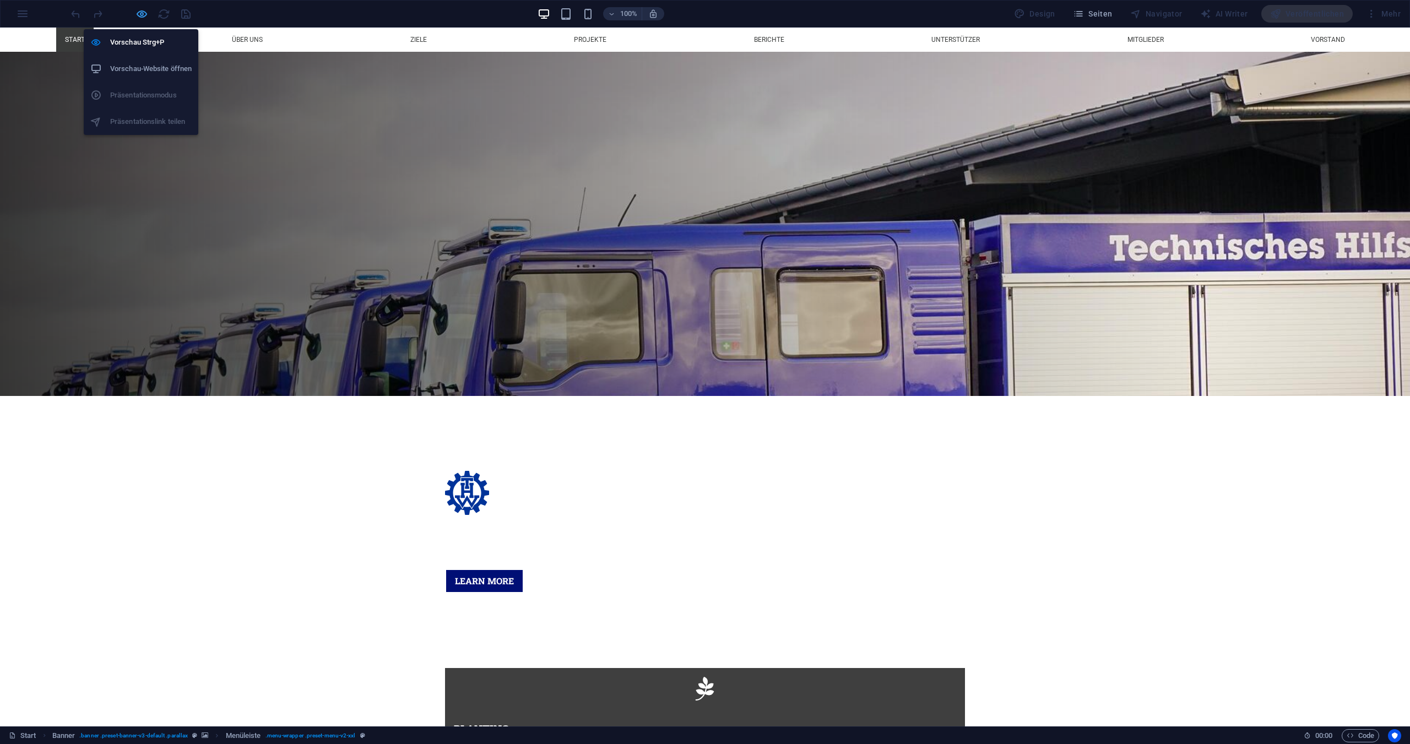
select select "rem"
select select "sticky_menu"
select select "px"
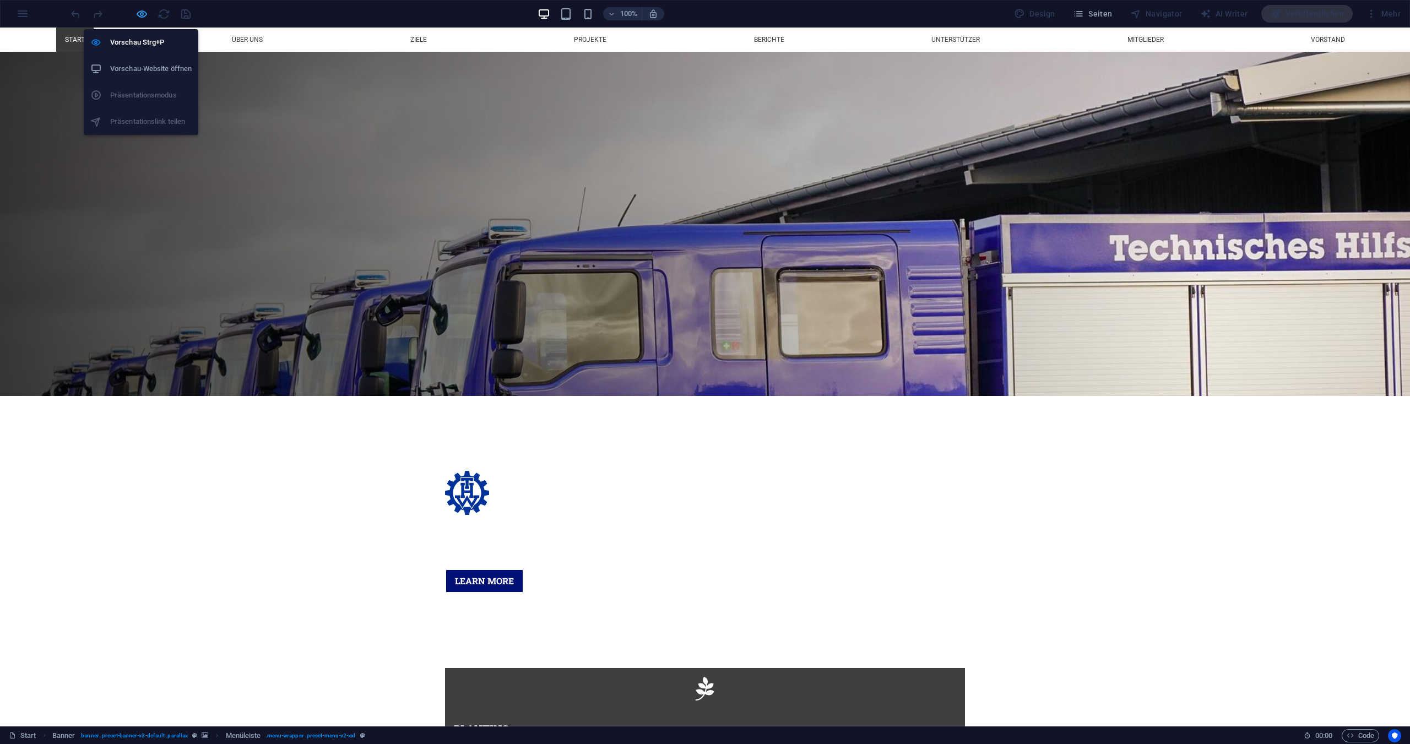
select select "px"
select select "hover_box_bottom"
select select "px"
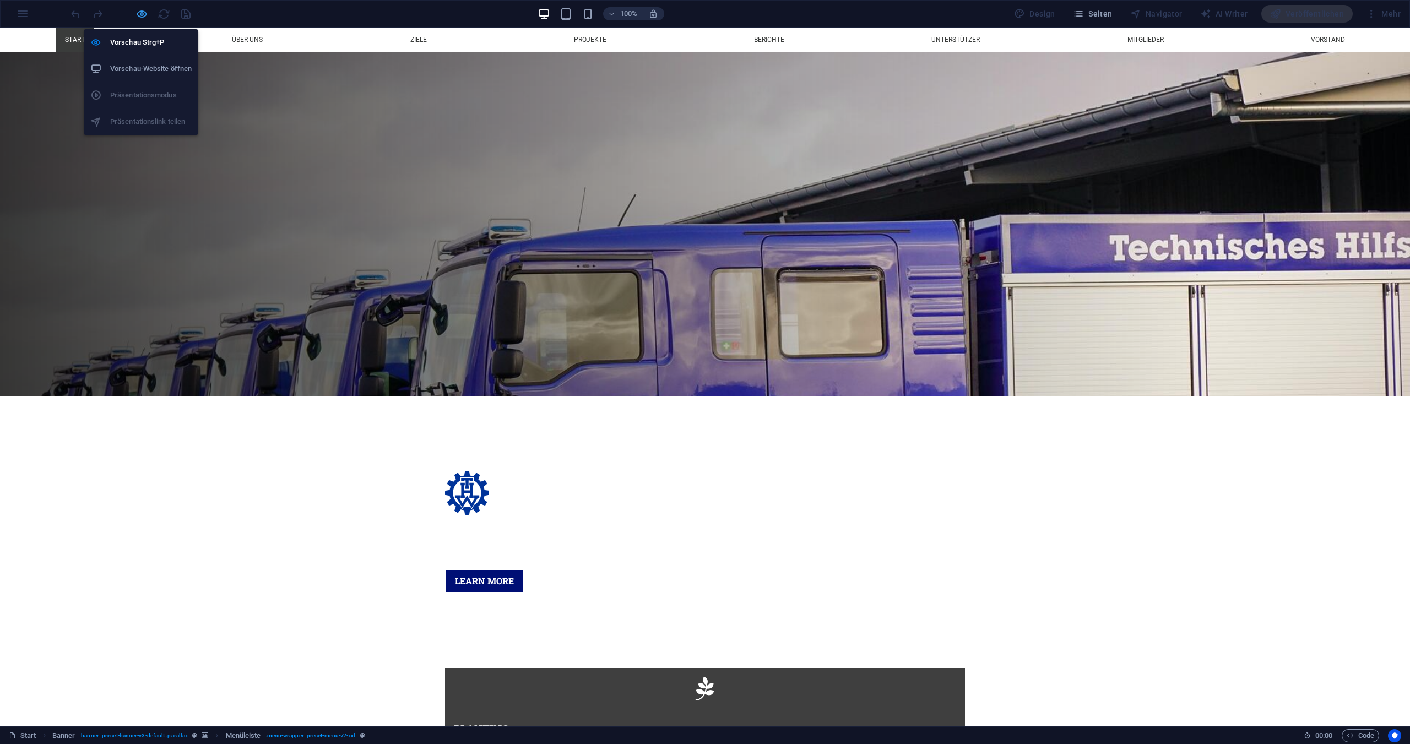
select select "rem"
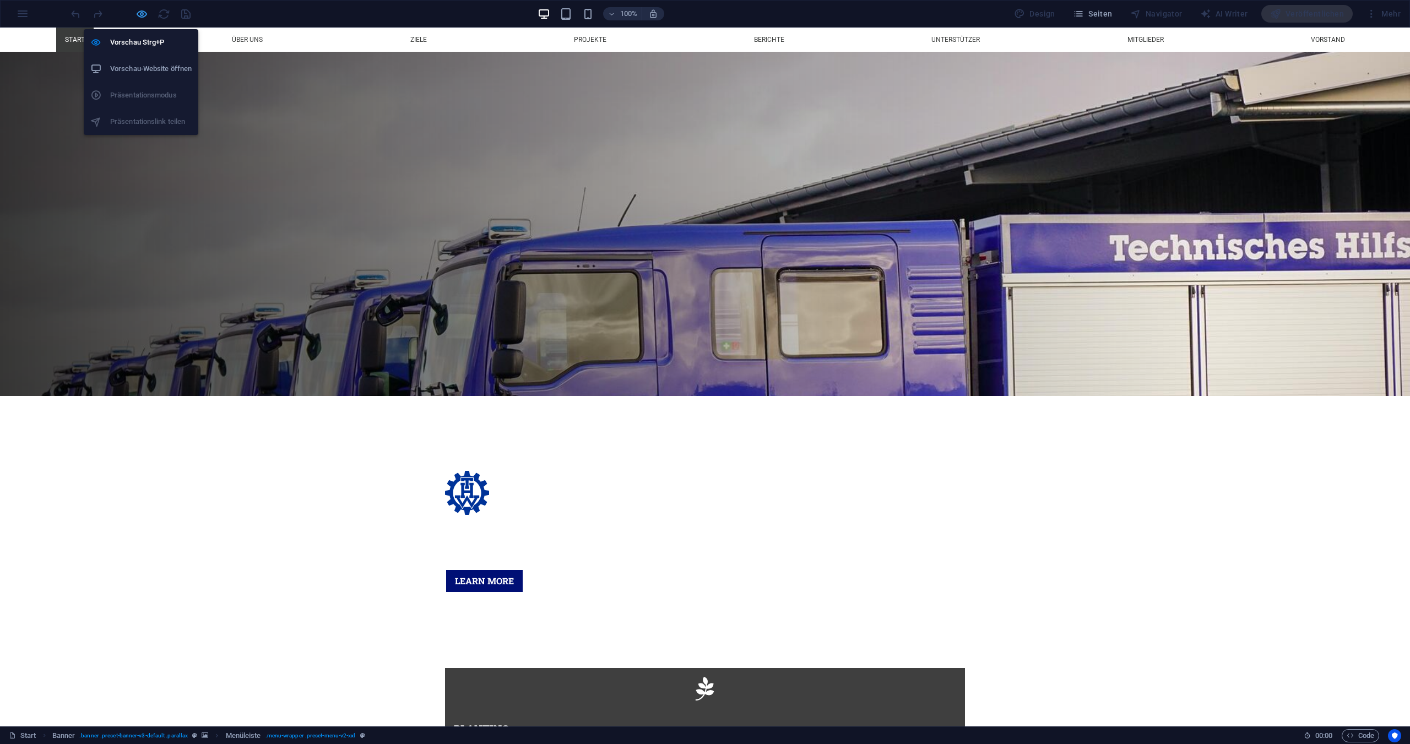
select select "rem"
select select "px"
select select "300"
select select "px"
select select "%"
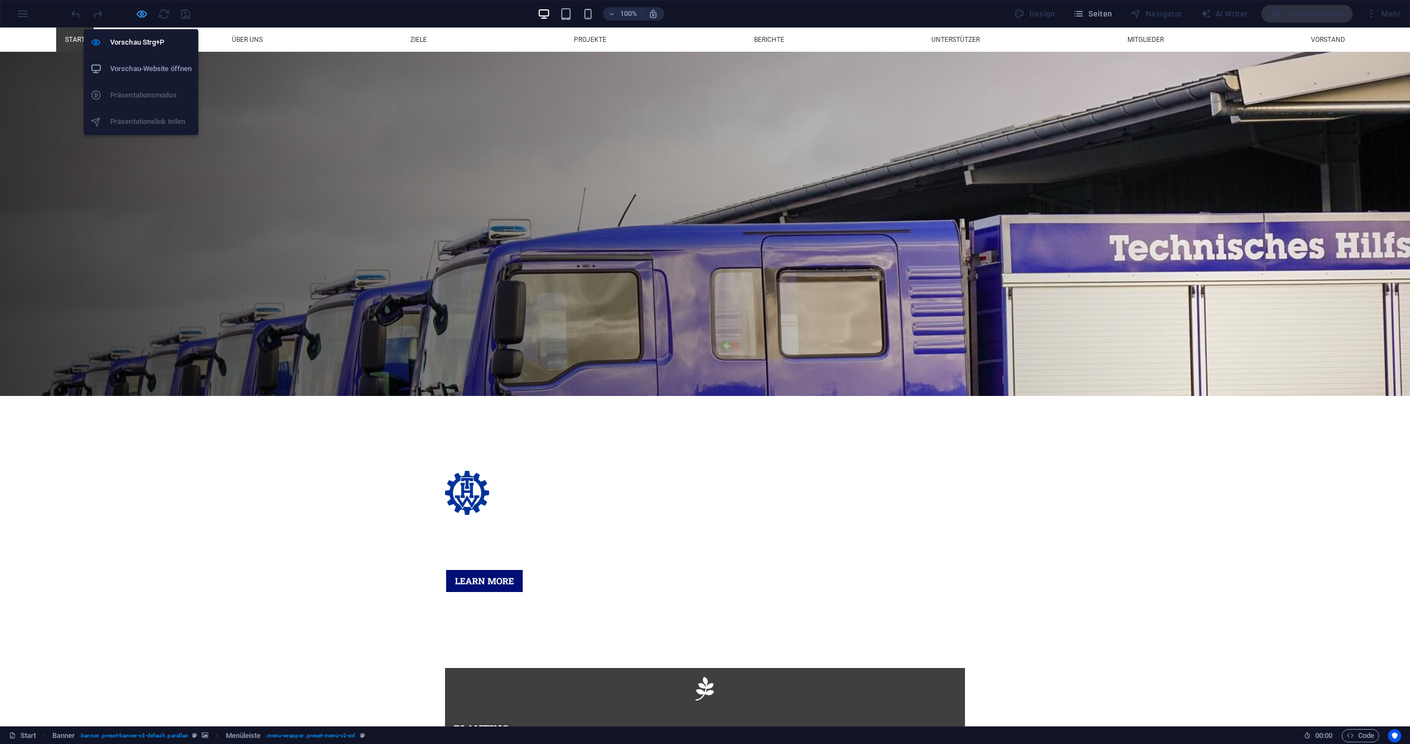
select select "rem"
select select "preset-menu-v2-xxl"
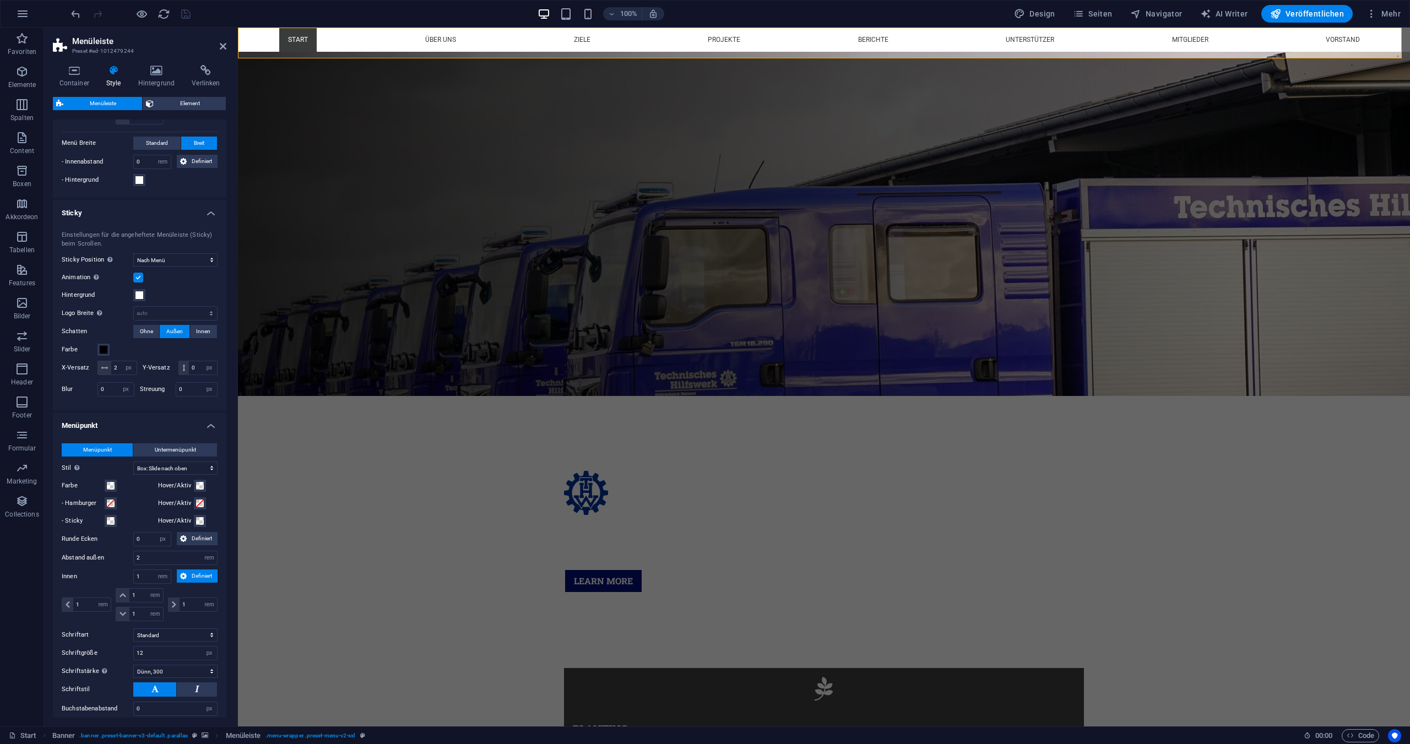
scroll to position [551, 0]
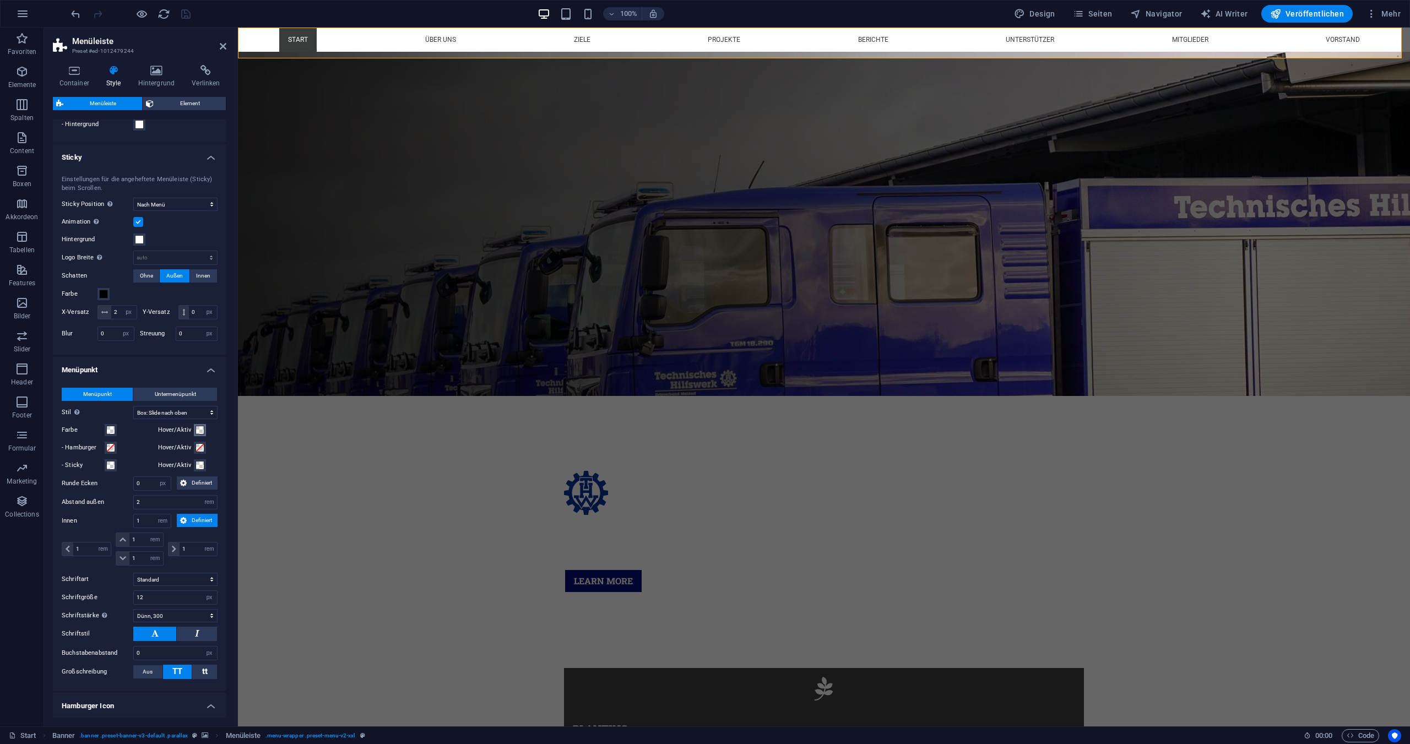
click at [198, 435] on span at bounding box center [200, 430] width 9 height 9
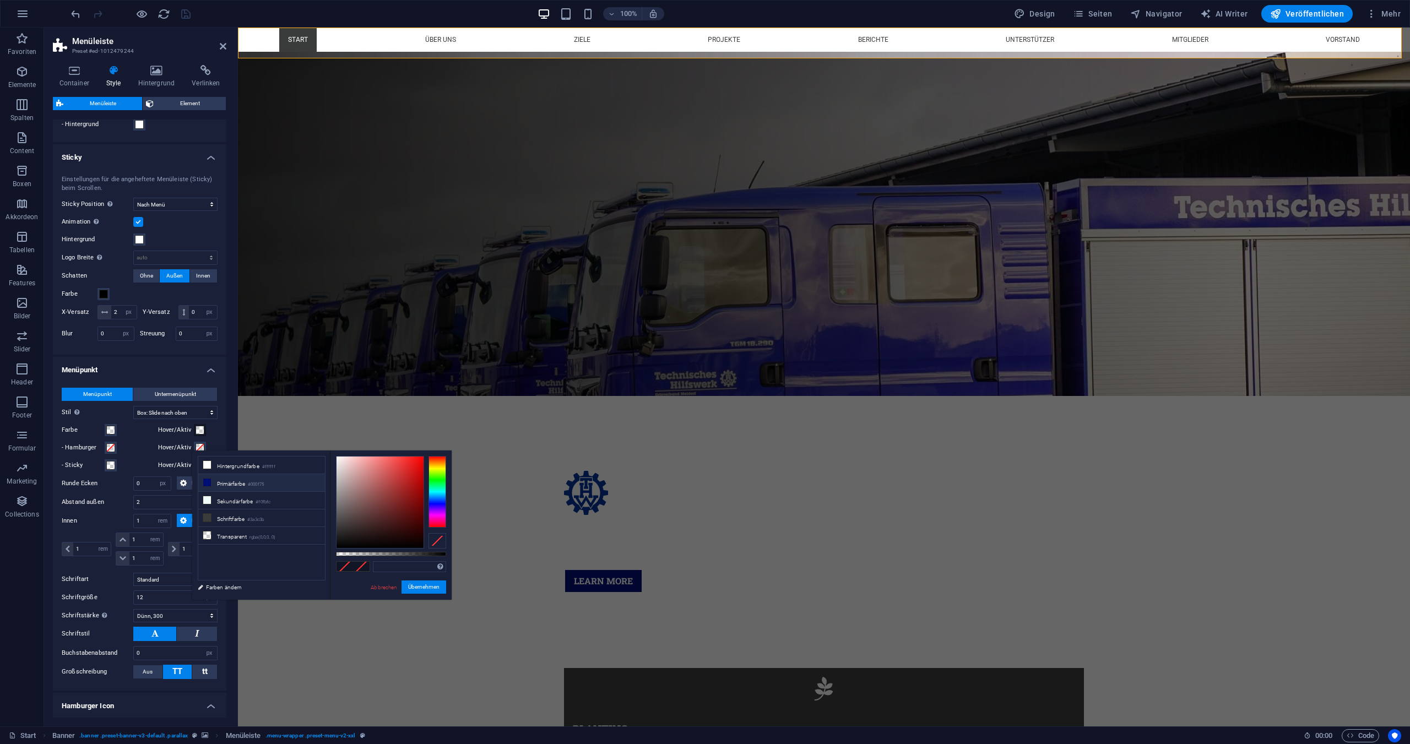
click at [225, 484] on li "Primärfarbe #000f75" at bounding box center [261, 483] width 127 height 18
type input "#000f75"
click at [420, 586] on button "Übernehmen" at bounding box center [424, 587] width 45 height 13
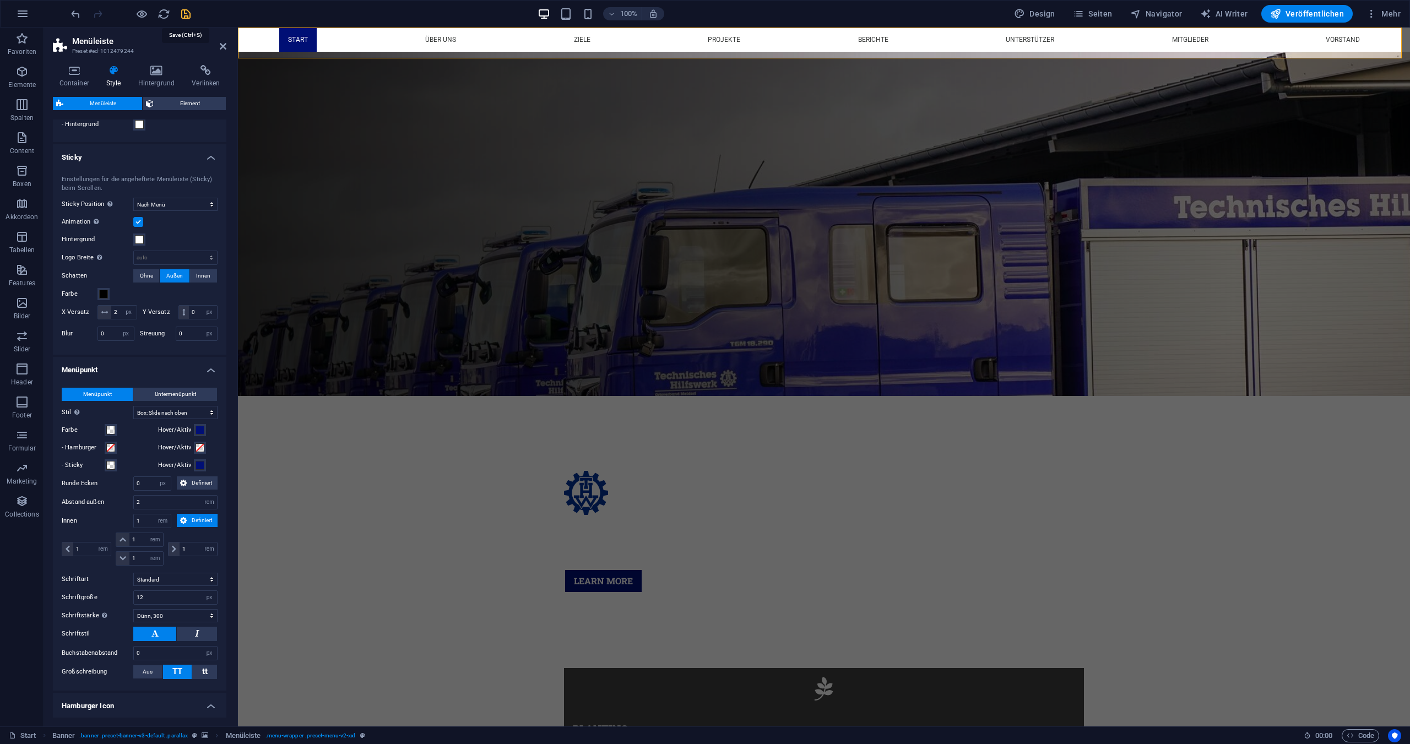
click at [184, 15] on icon "save" at bounding box center [186, 14] width 13 height 13
checkbox input "false"
select select "rem"
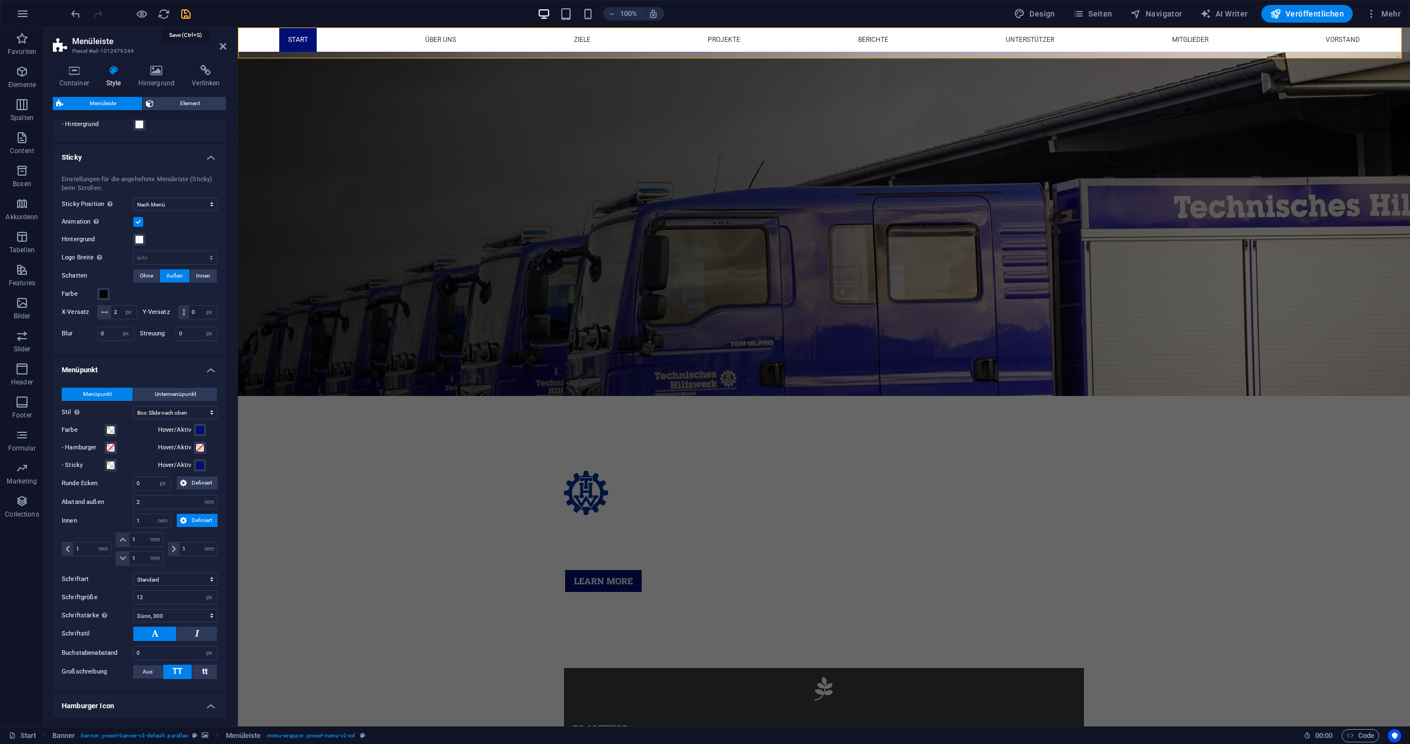
select select "rem"
select select "sticky_menu"
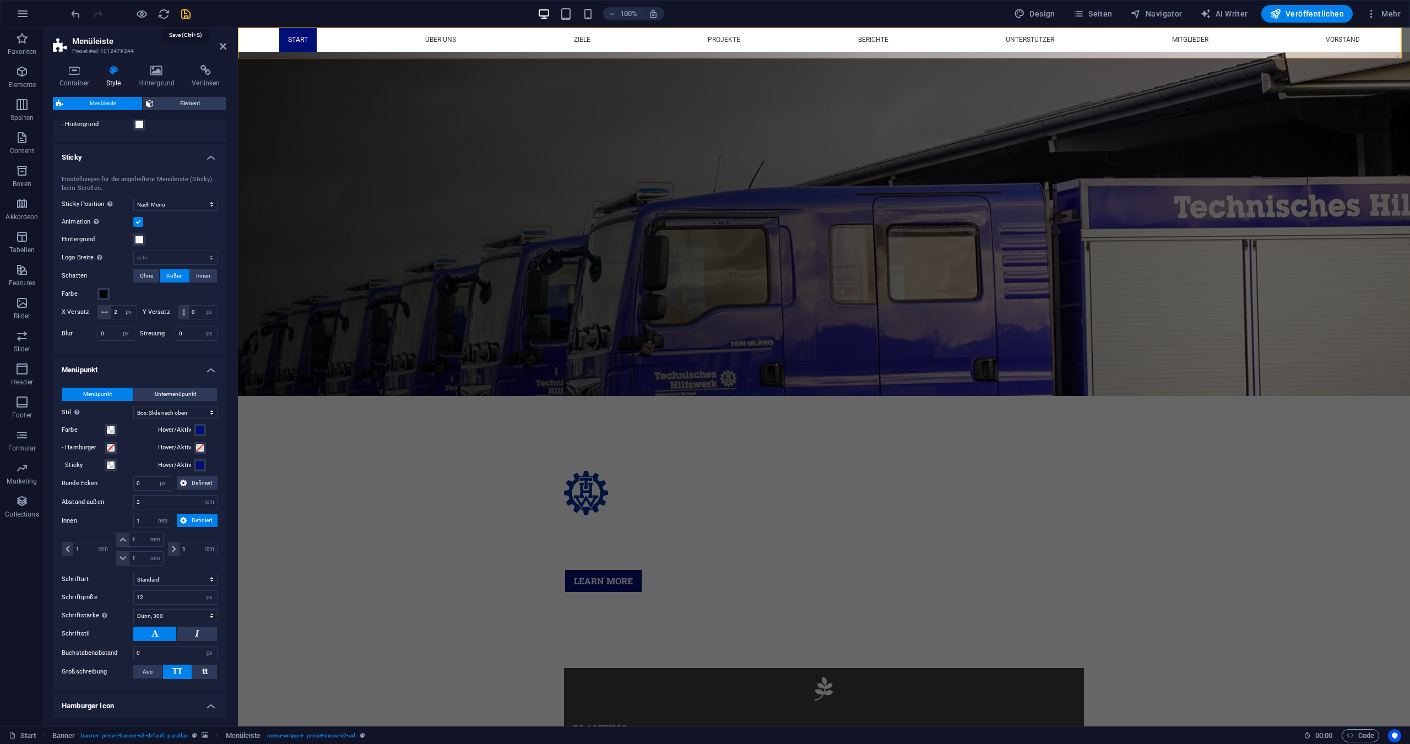
select select "px"
select select "hover_box_bottom"
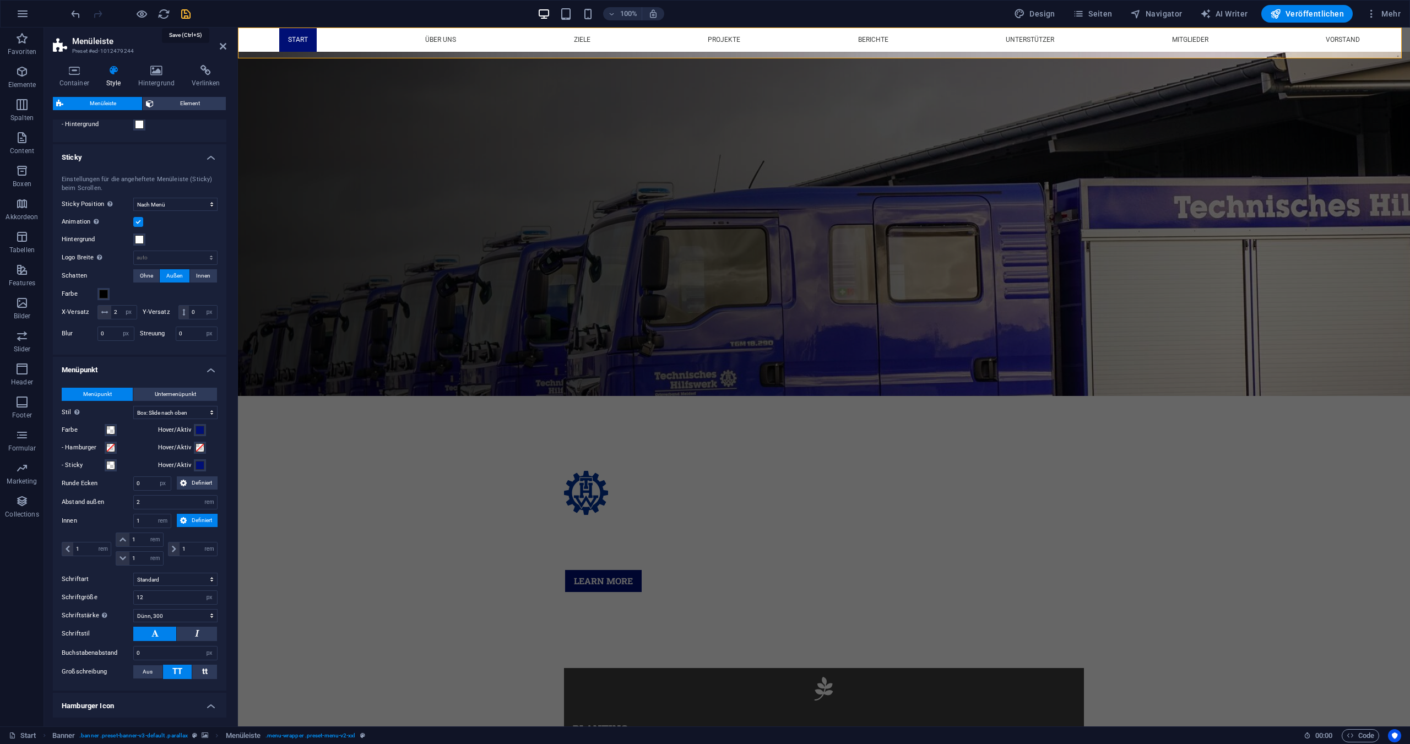
select select "px"
select select "rem"
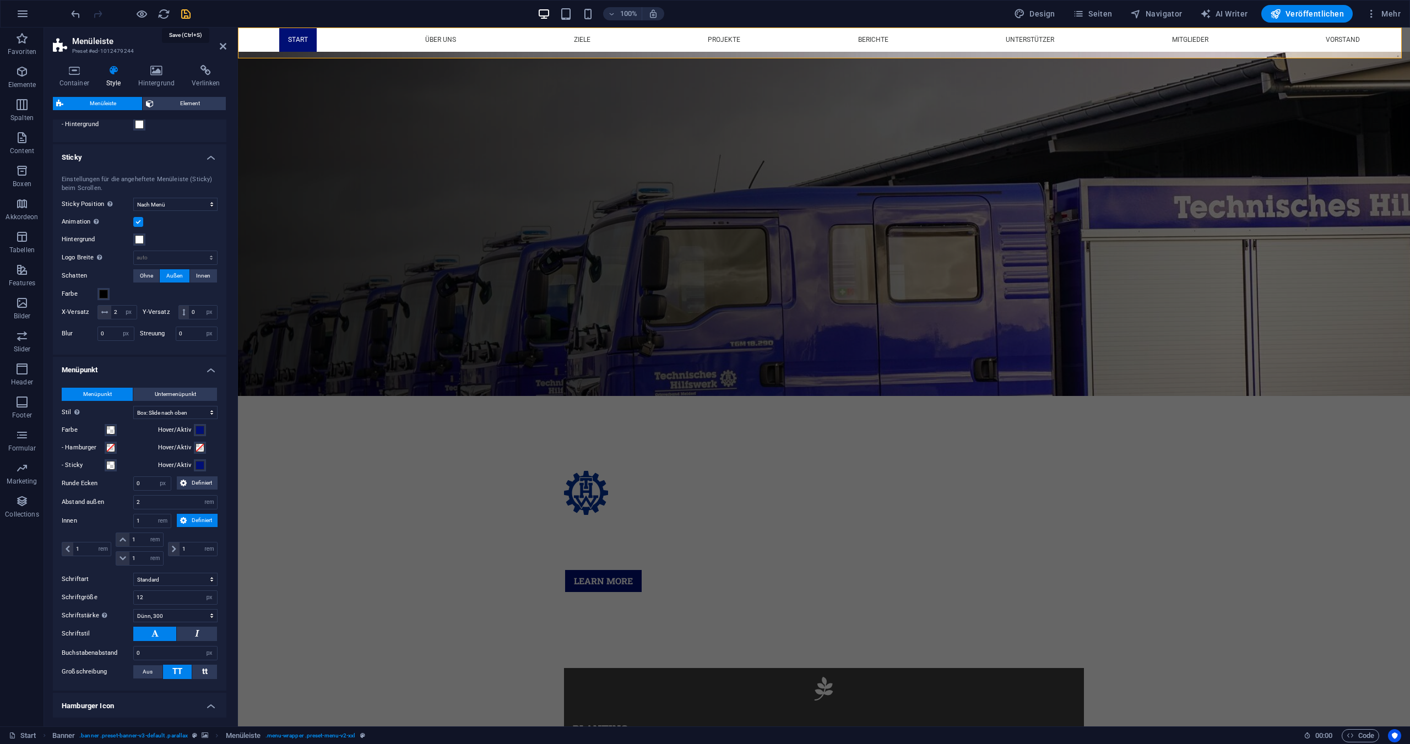
select select "rem"
select select "px"
select select "300"
select select "px"
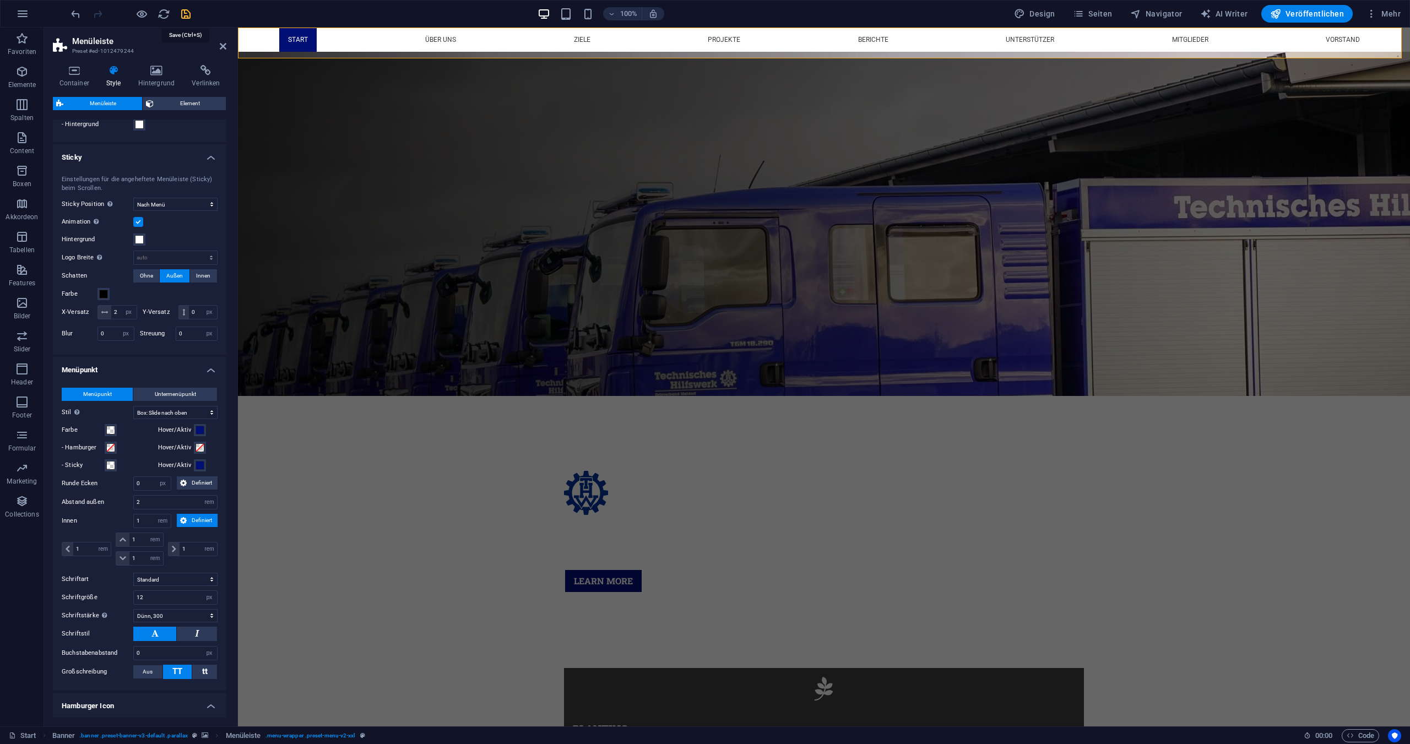
select select "%"
select select "rem"
select select "preset-menu-v2-xxl"
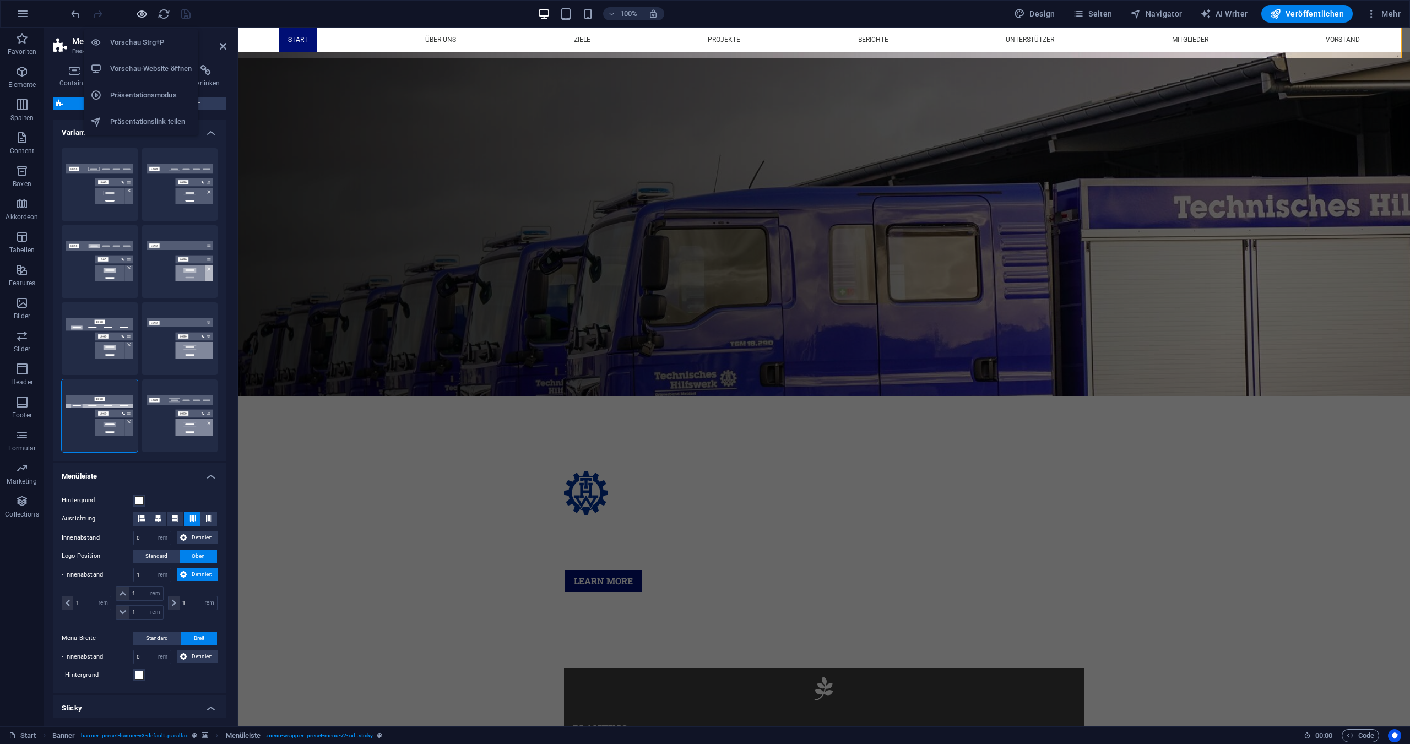
click at [142, 11] on icon "button" at bounding box center [142, 14] width 13 height 13
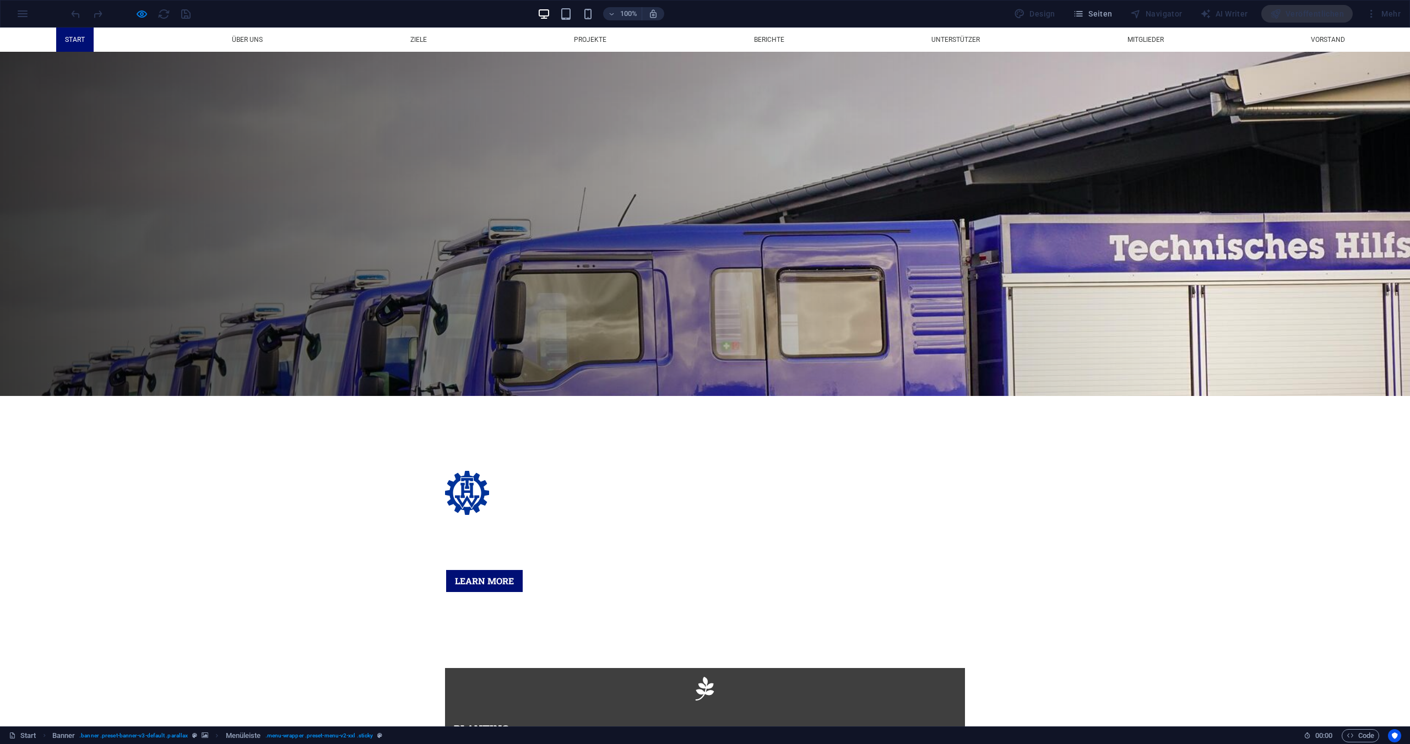
click at [56, 39] on link "Start" at bounding box center [74, 40] width 37 height 24
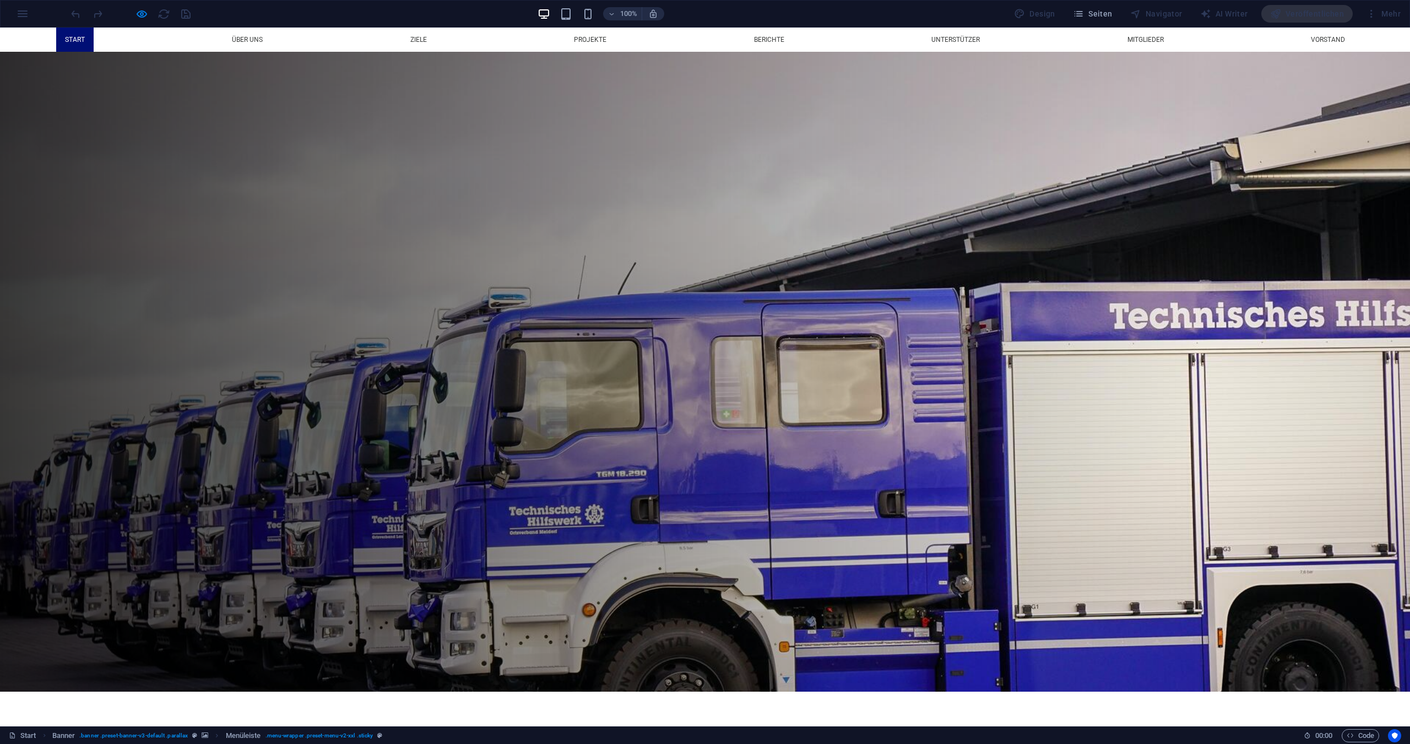
scroll to position [0, 0]
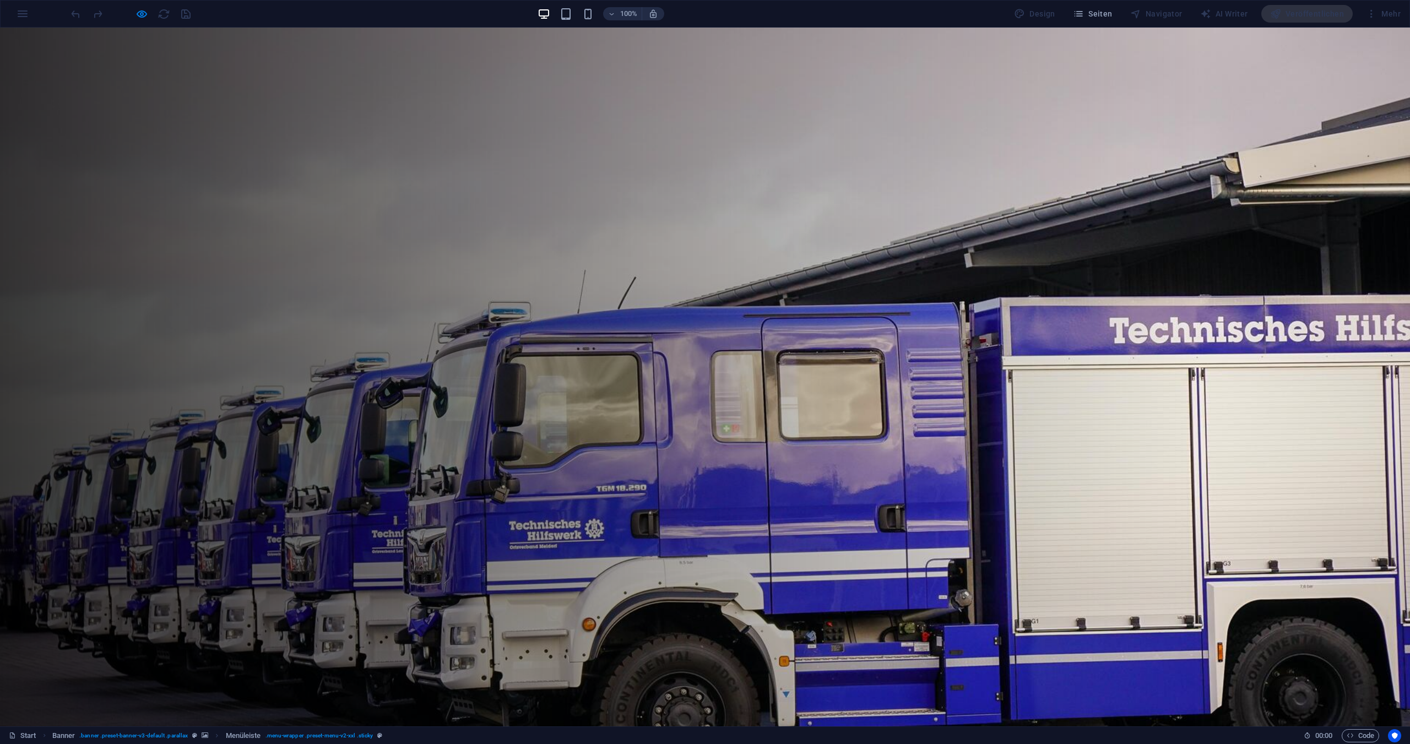
click at [919, 727] on link "Vorstand" at bounding box center [939, 739] width 52 height 24
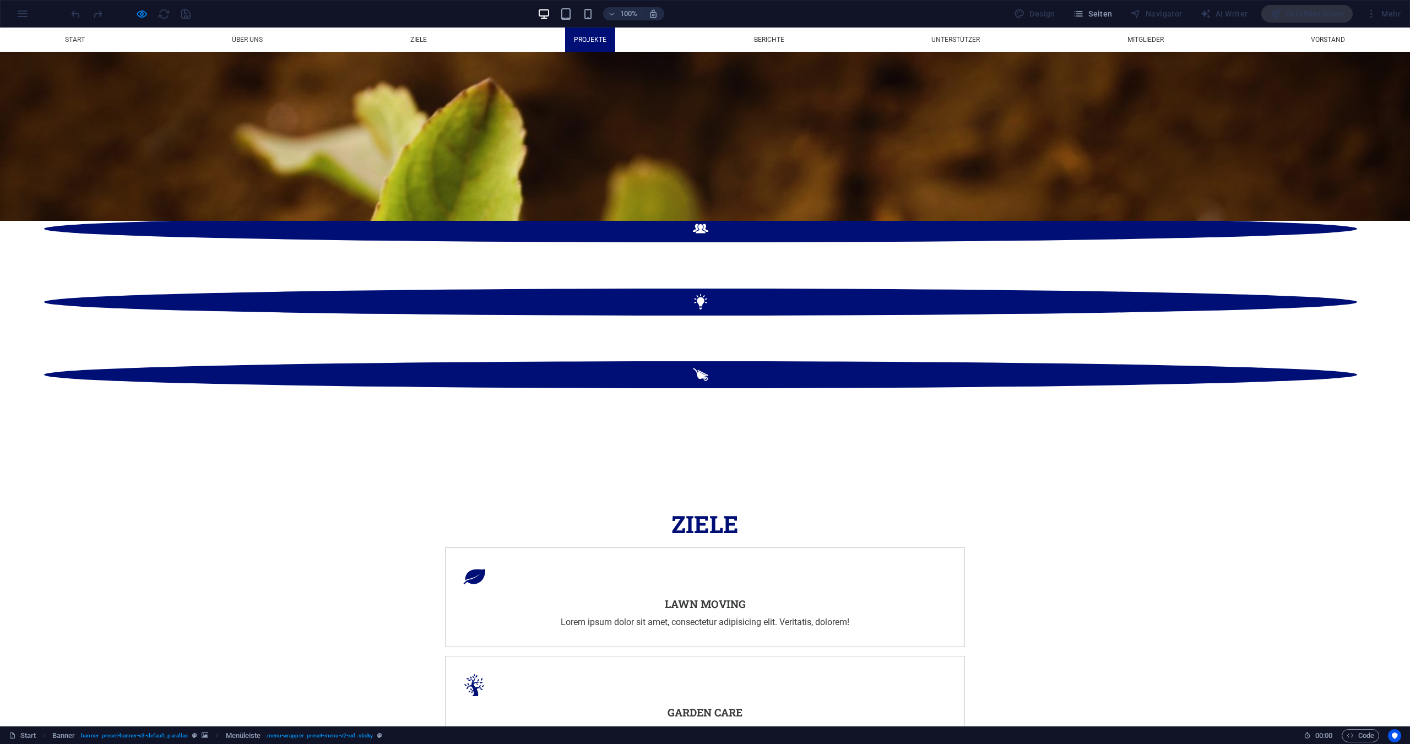
scroll to position [2591, 0]
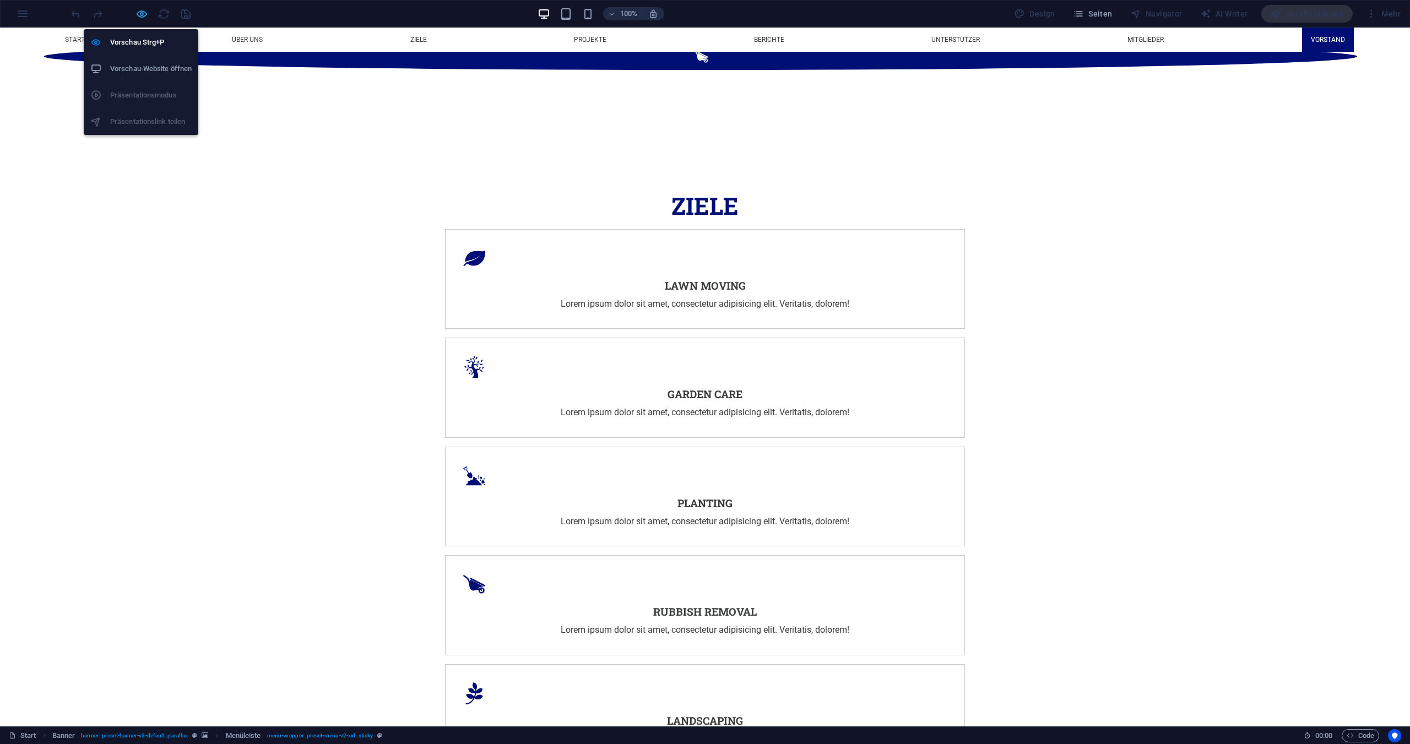
click at [142, 14] on icon "button" at bounding box center [142, 14] width 13 height 13
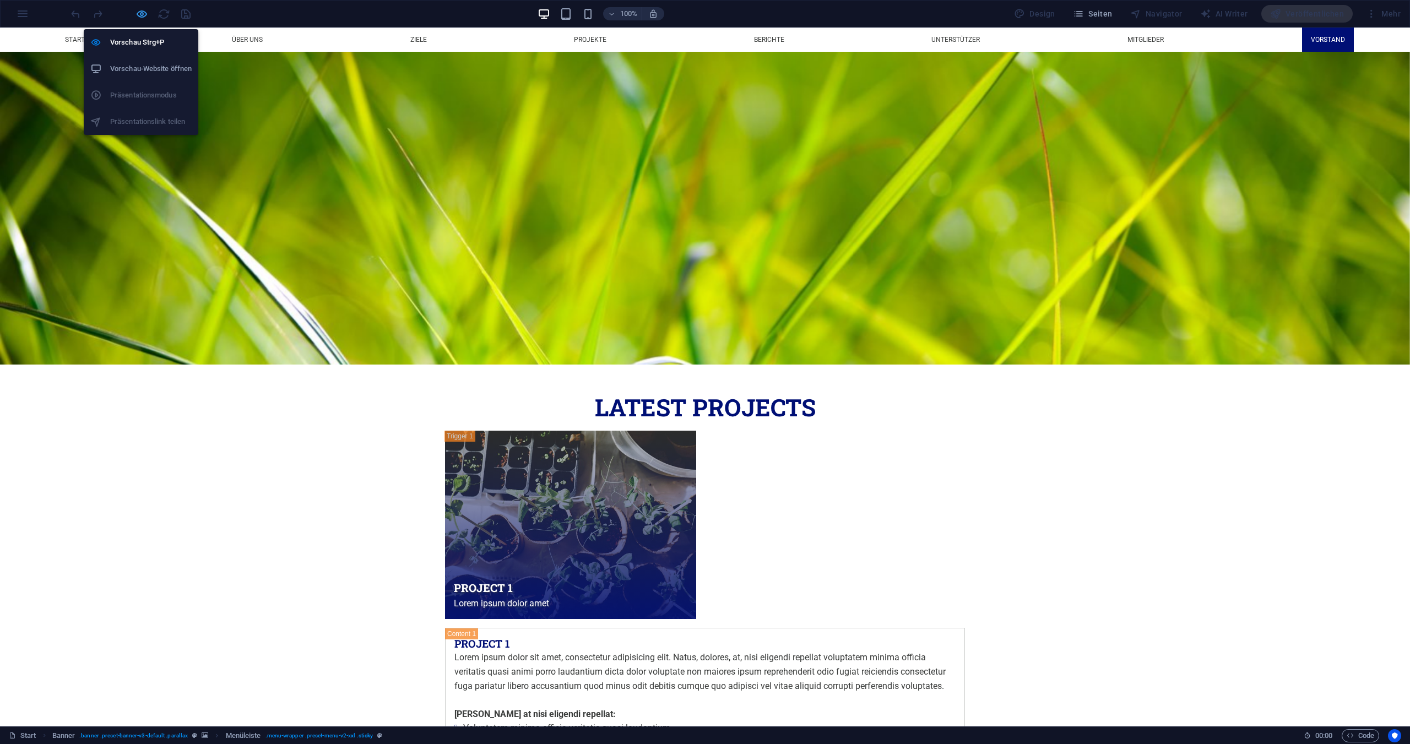
select select "rem"
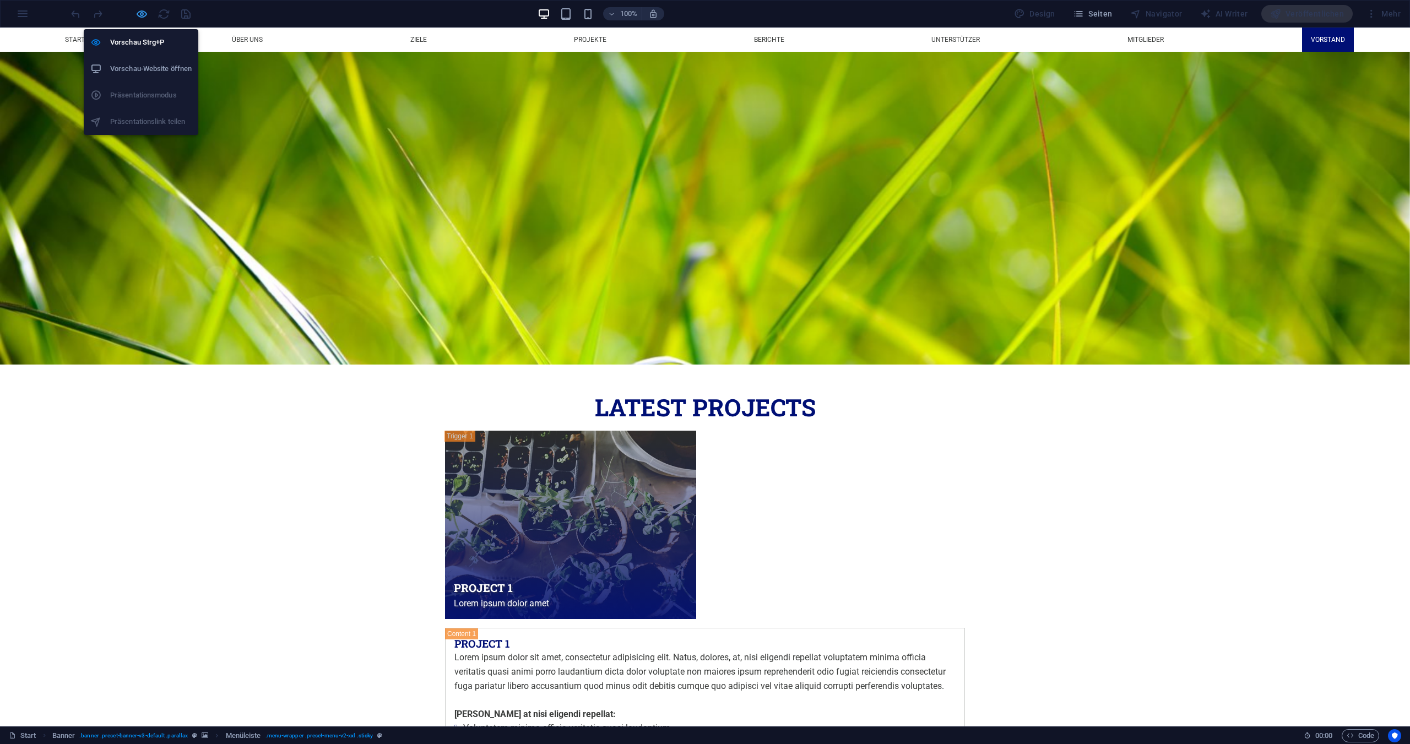
select select "rem"
select select "sticky_menu"
select select "px"
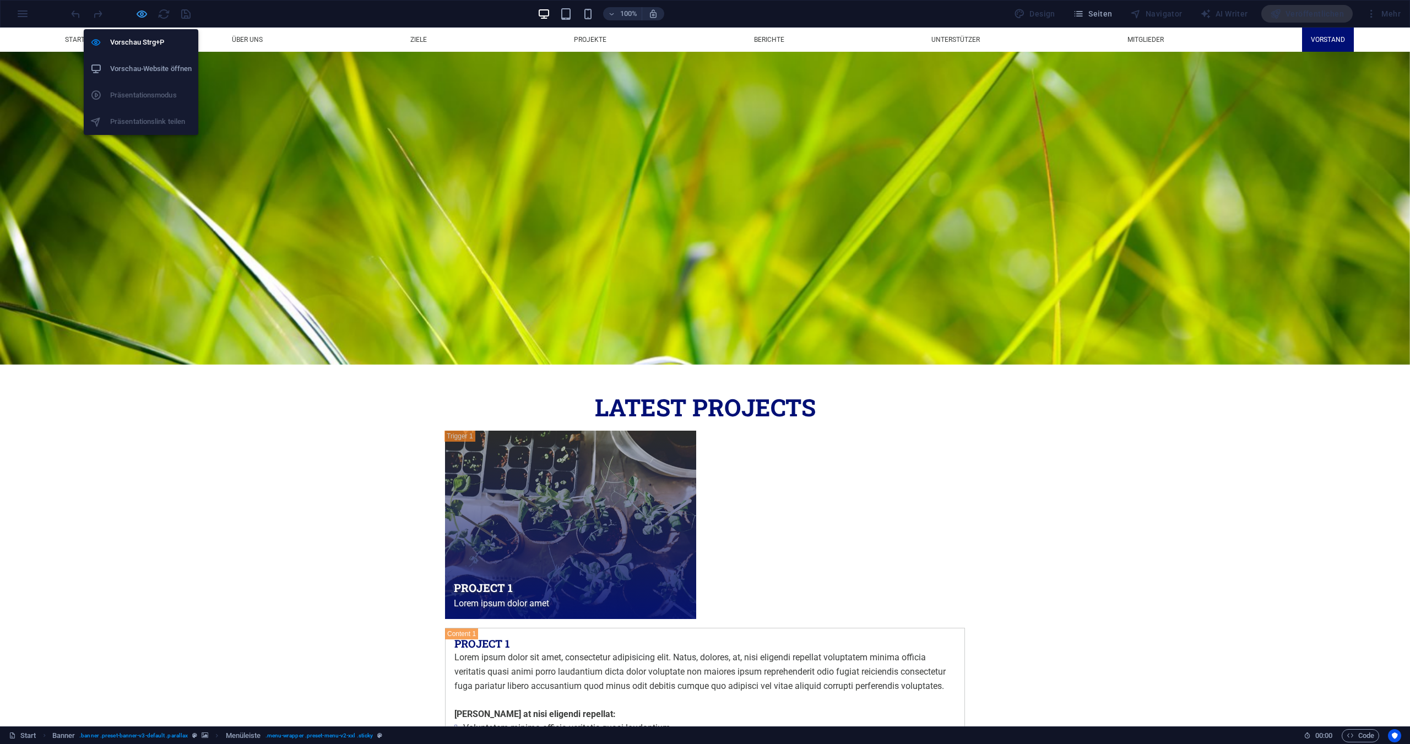
select select "px"
select select "hover_box_bottom"
select select "px"
select select "rem"
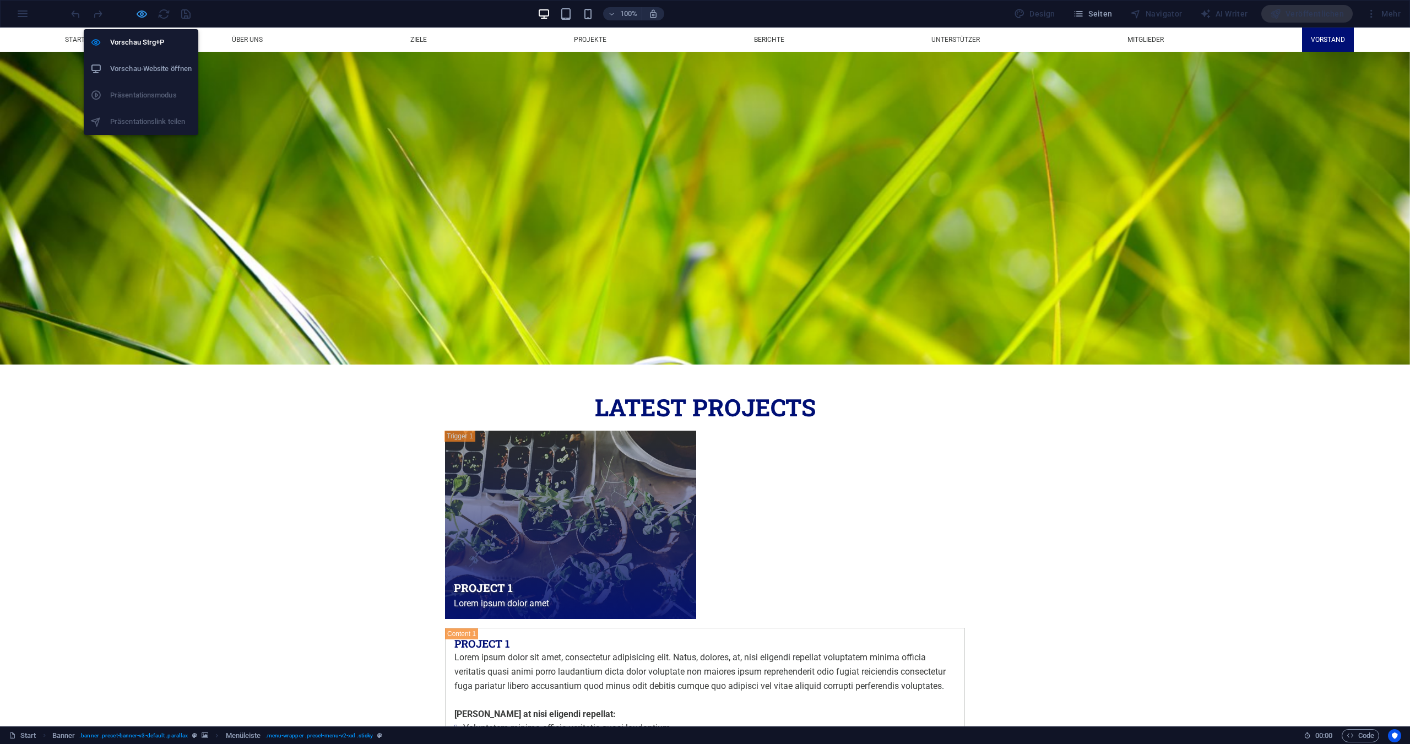
select select "rem"
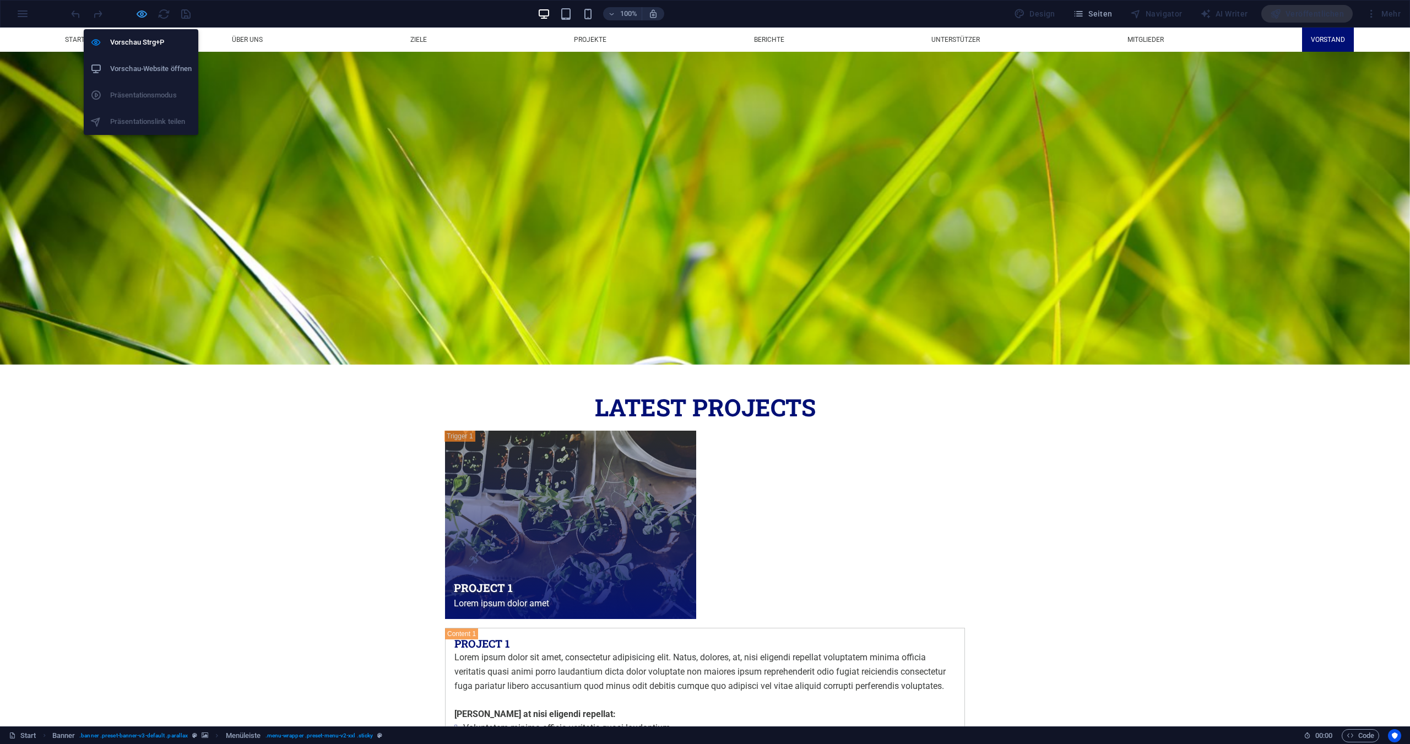
select select "px"
select select "300"
select select "px"
select select "%"
select select "rem"
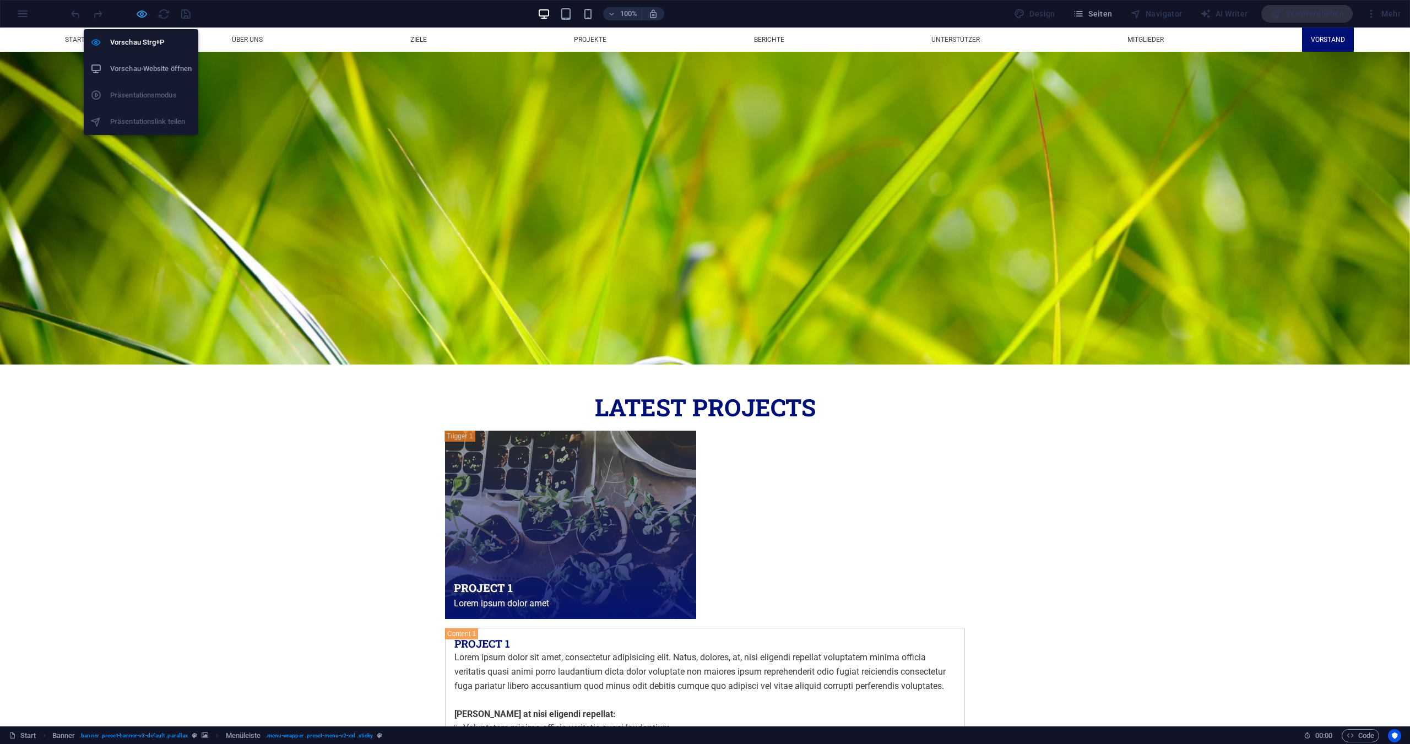
select select "preset-menu-v2-xxl"
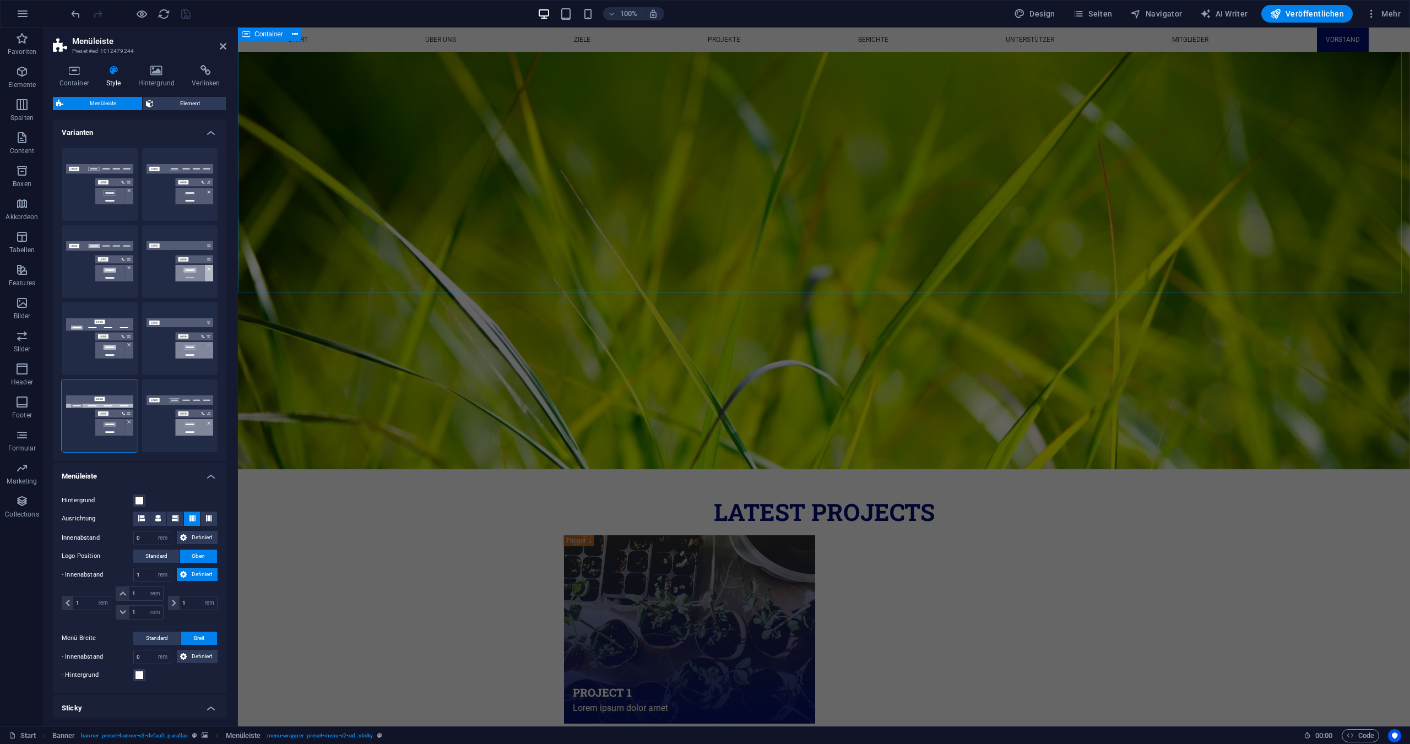
scroll to position [3739, 0]
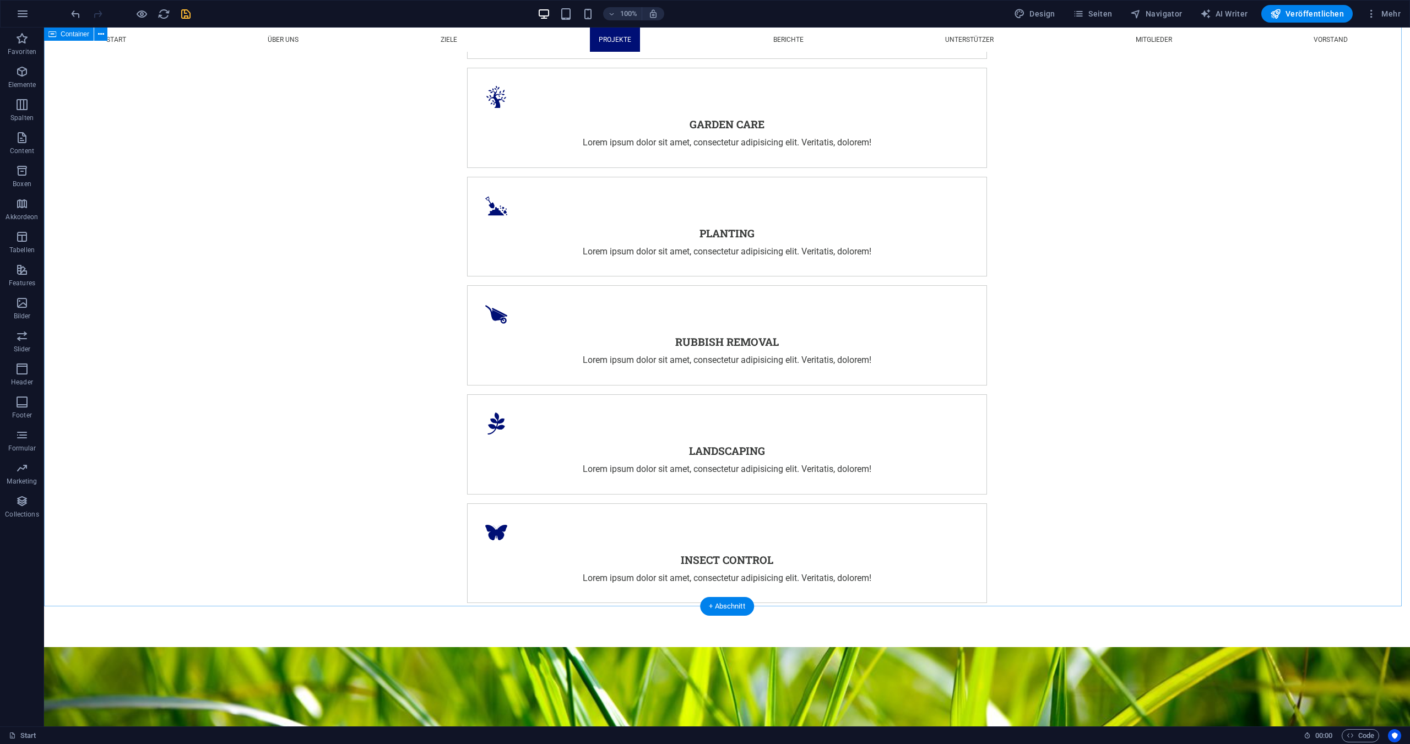
scroll to position [2402, 0]
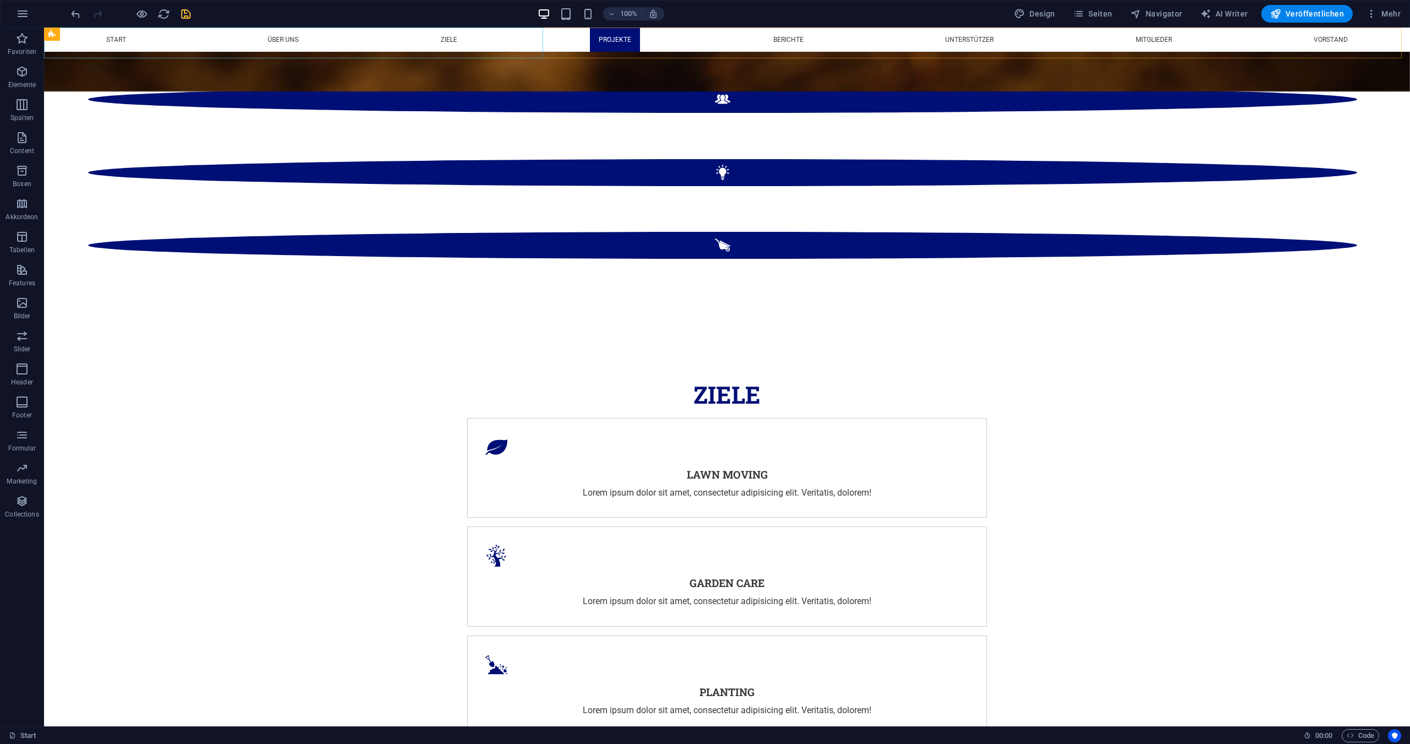
click at [67, 51] on nav "Start Über Uns Ziele Projekte Berichte Unterstützer Mitglieder Vorstand" at bounding box center [727, 40] width 1366 height 24
select select "px"
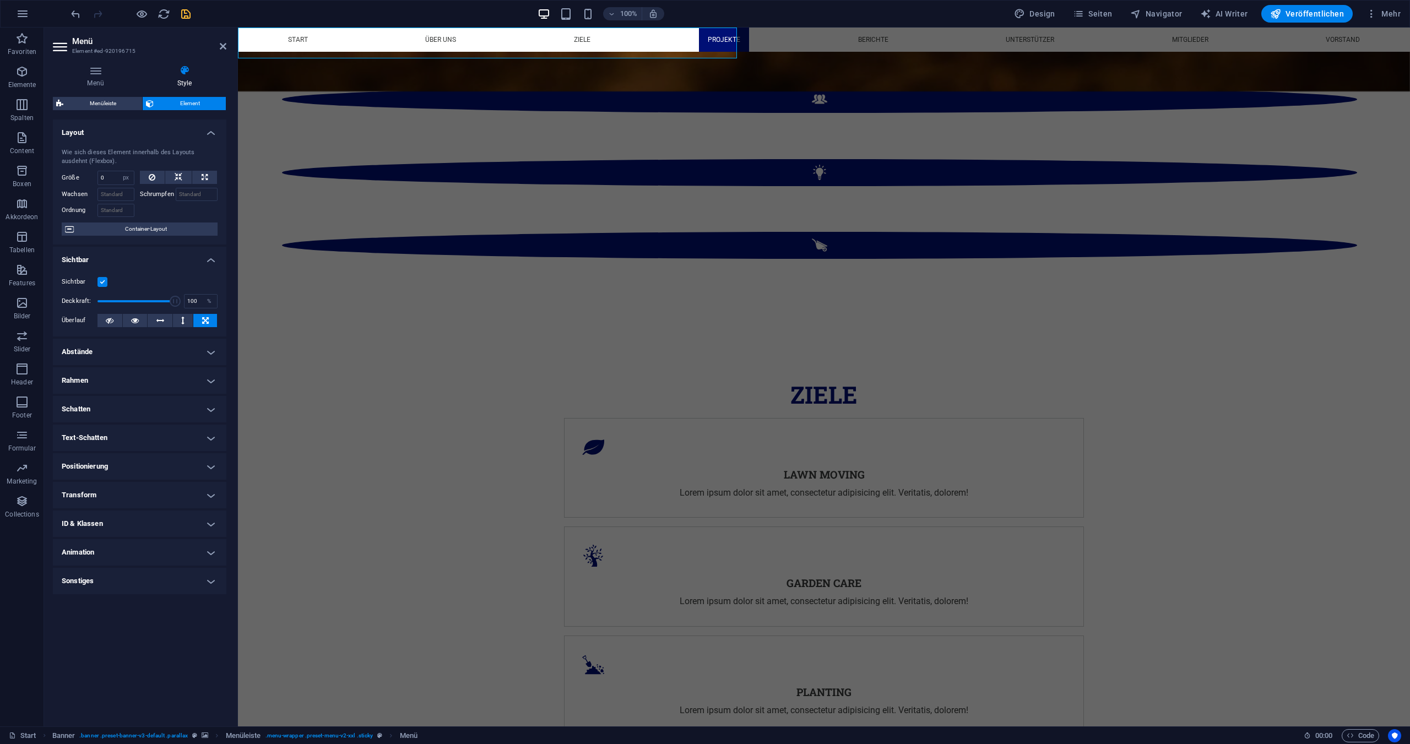
scroll to position [2430, 0]
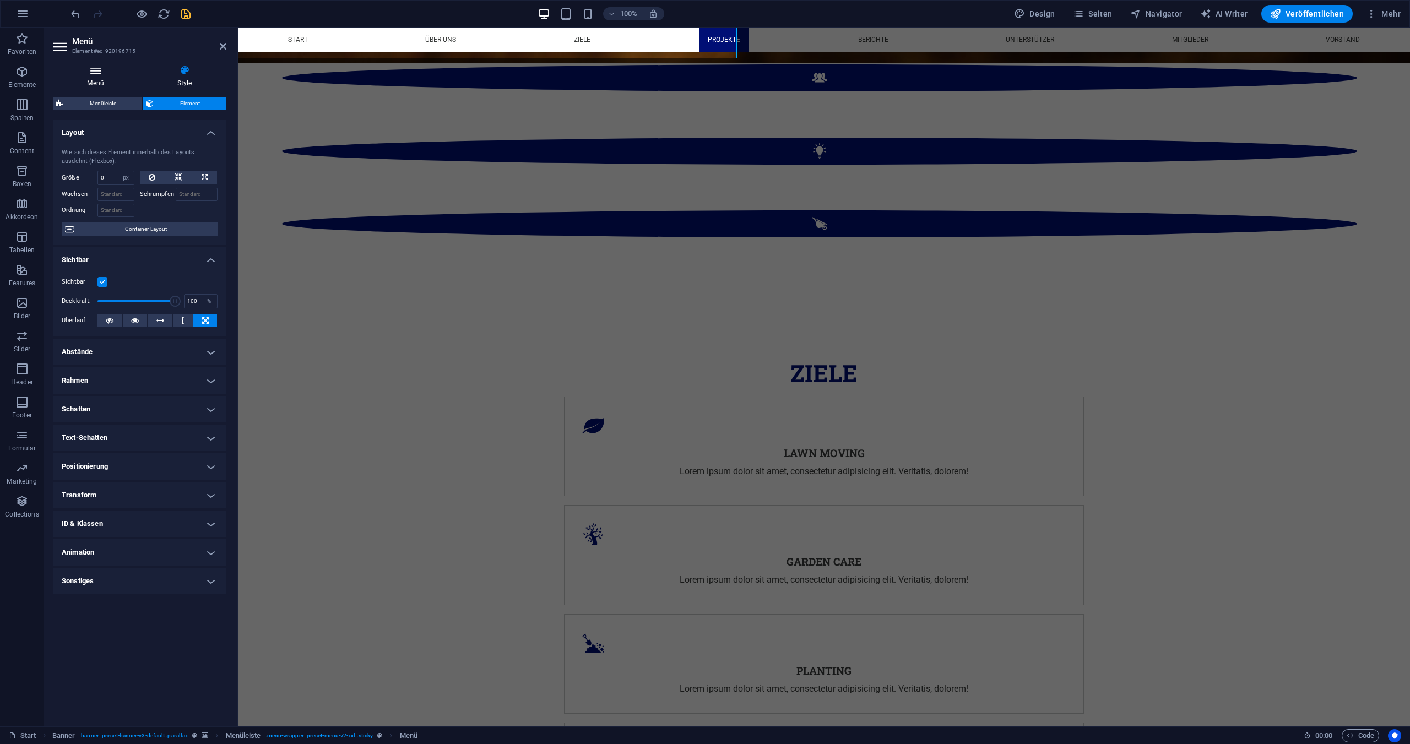
click at [100, 74] on icon at bounding box center [95, 70] width 85 height 11
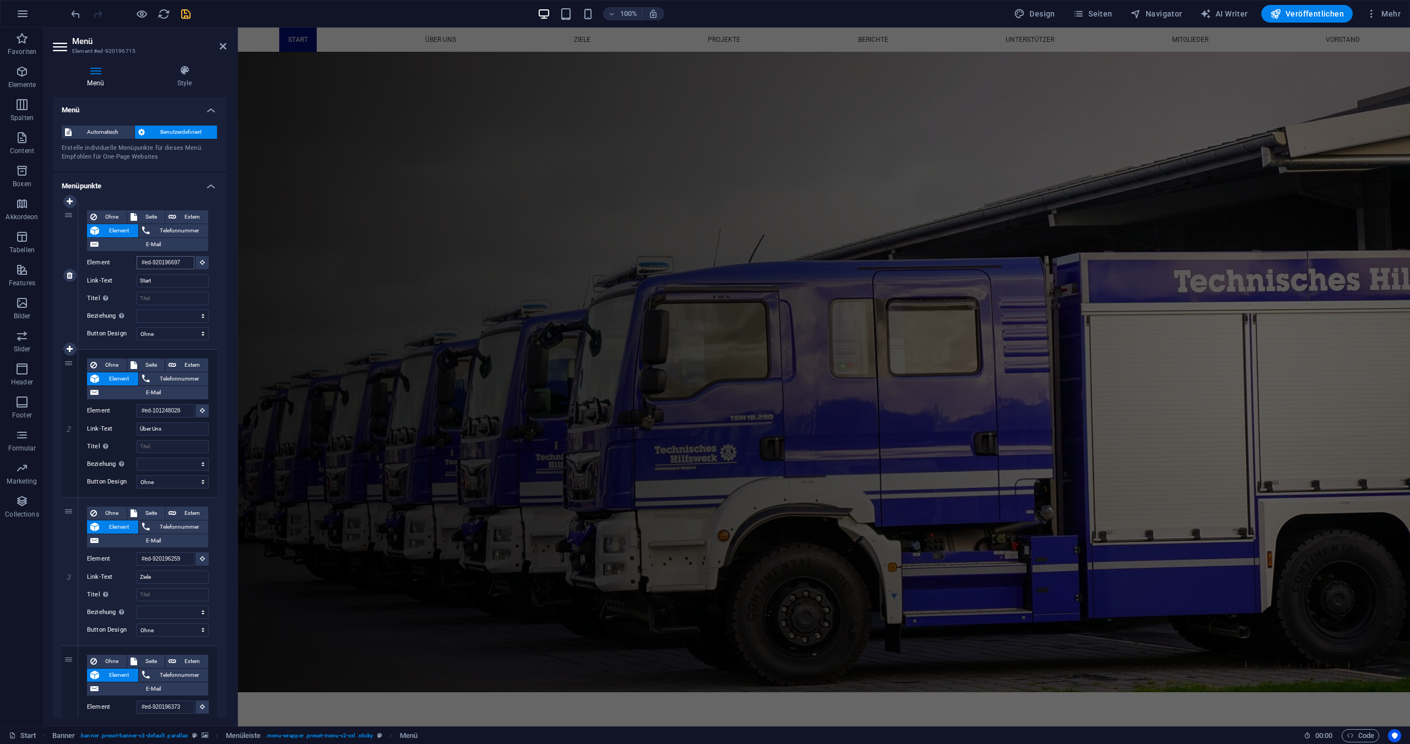
scroll to position [0, 0]
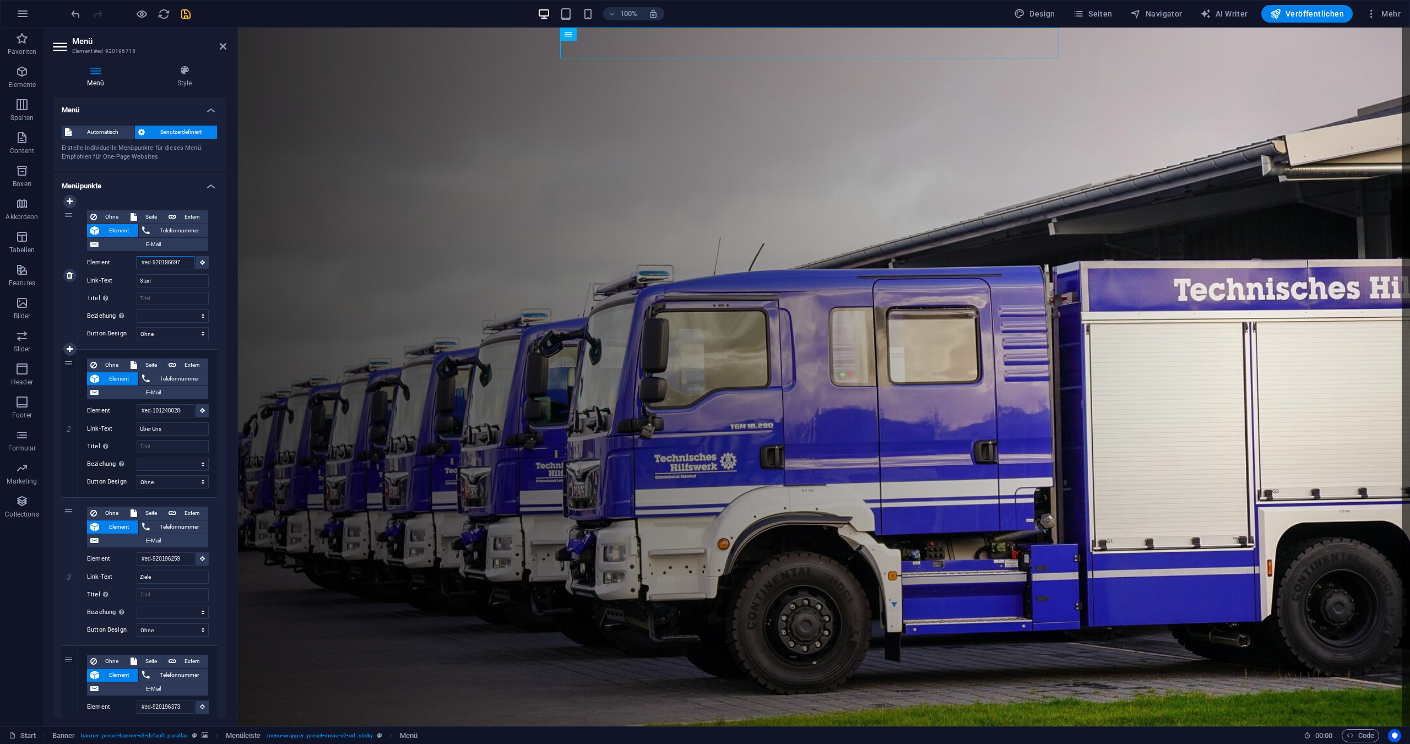
click at [172, 262] on input "#ed-920196697" at bounding box center [166, 262] width 58 height 13
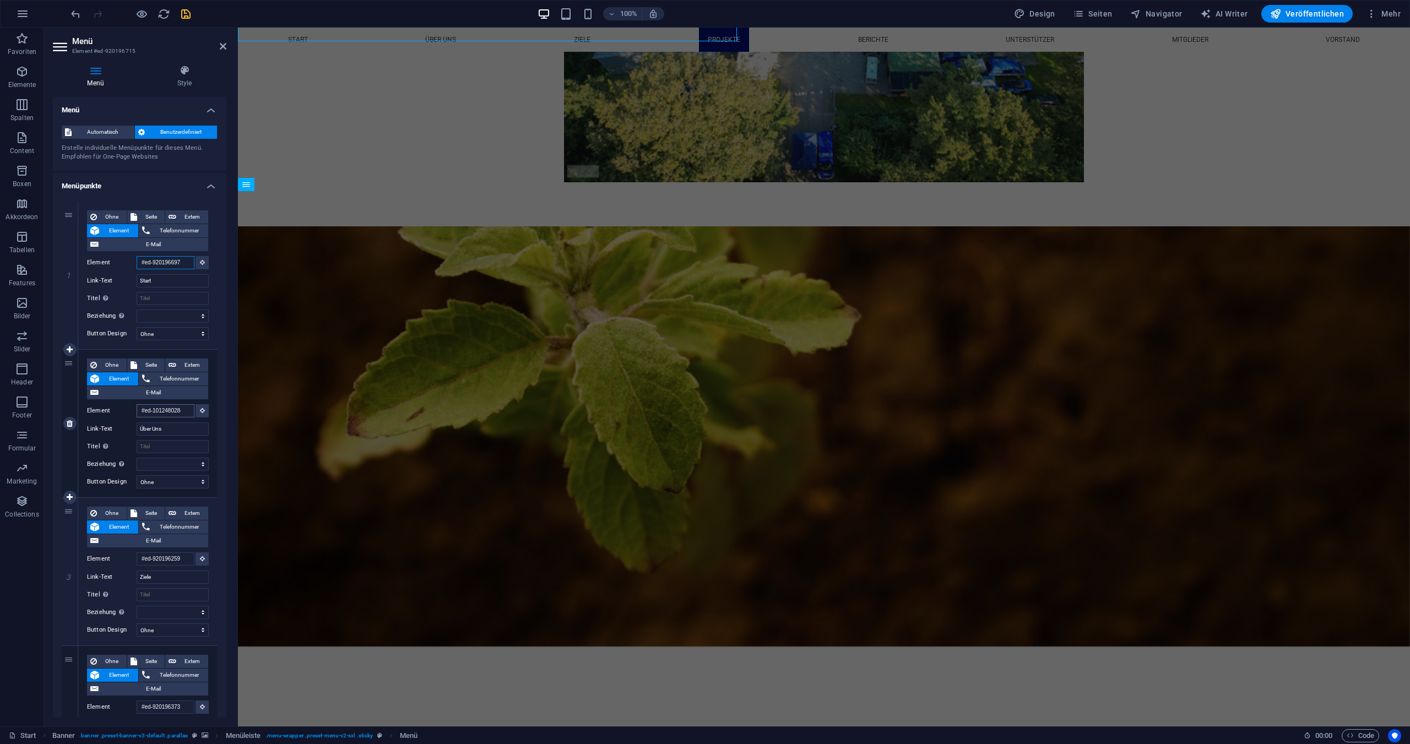
scroll to position [447, 0]
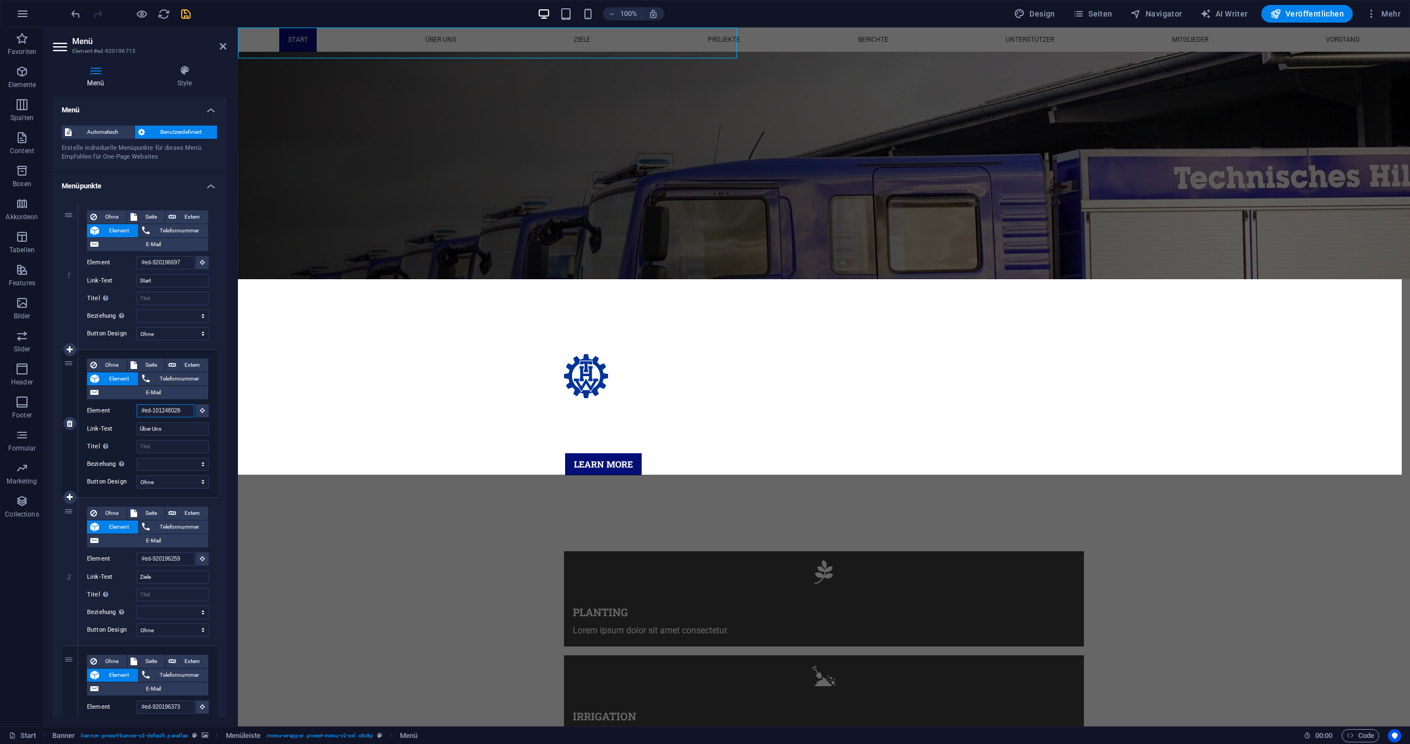
click at [154, 411] on input "#ed-1012480284" at bounding box center [166, 410] width 58 height 13
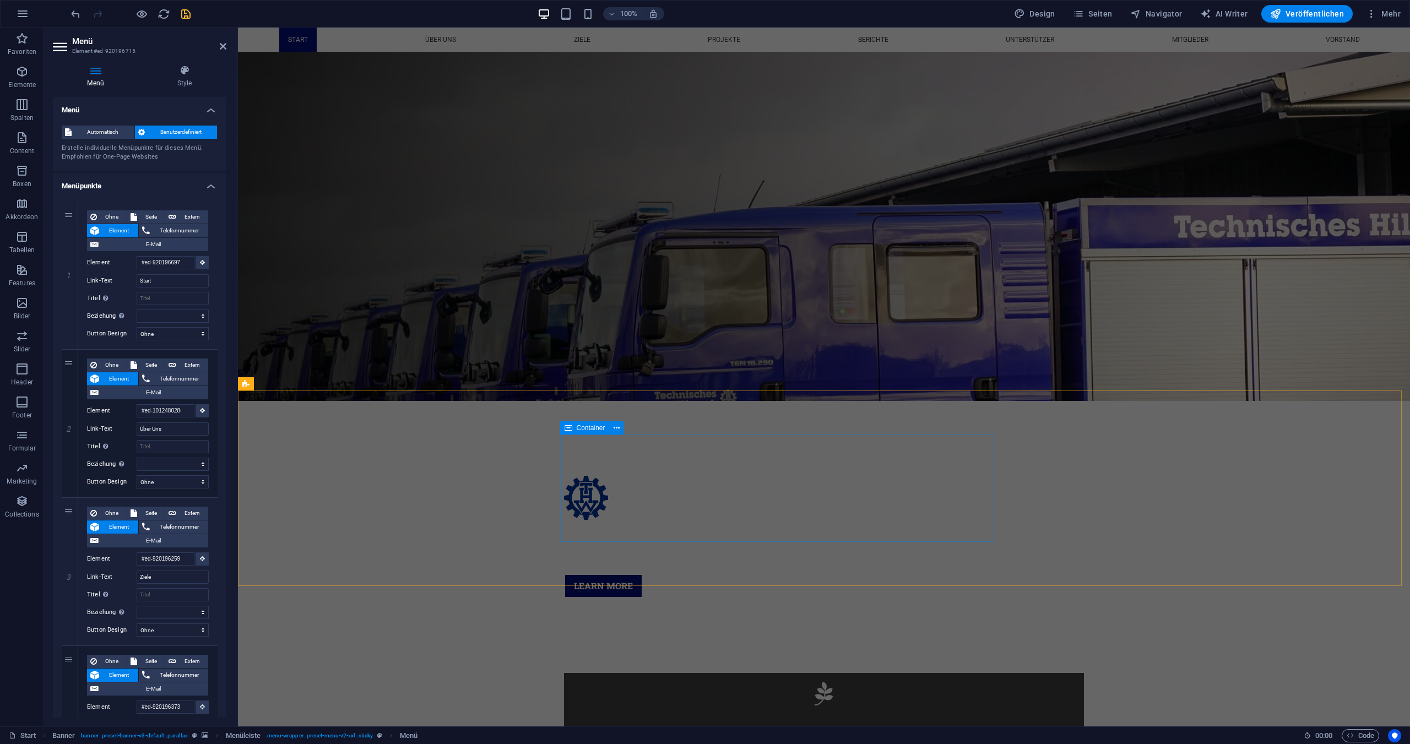
scroll to position [336, 0]
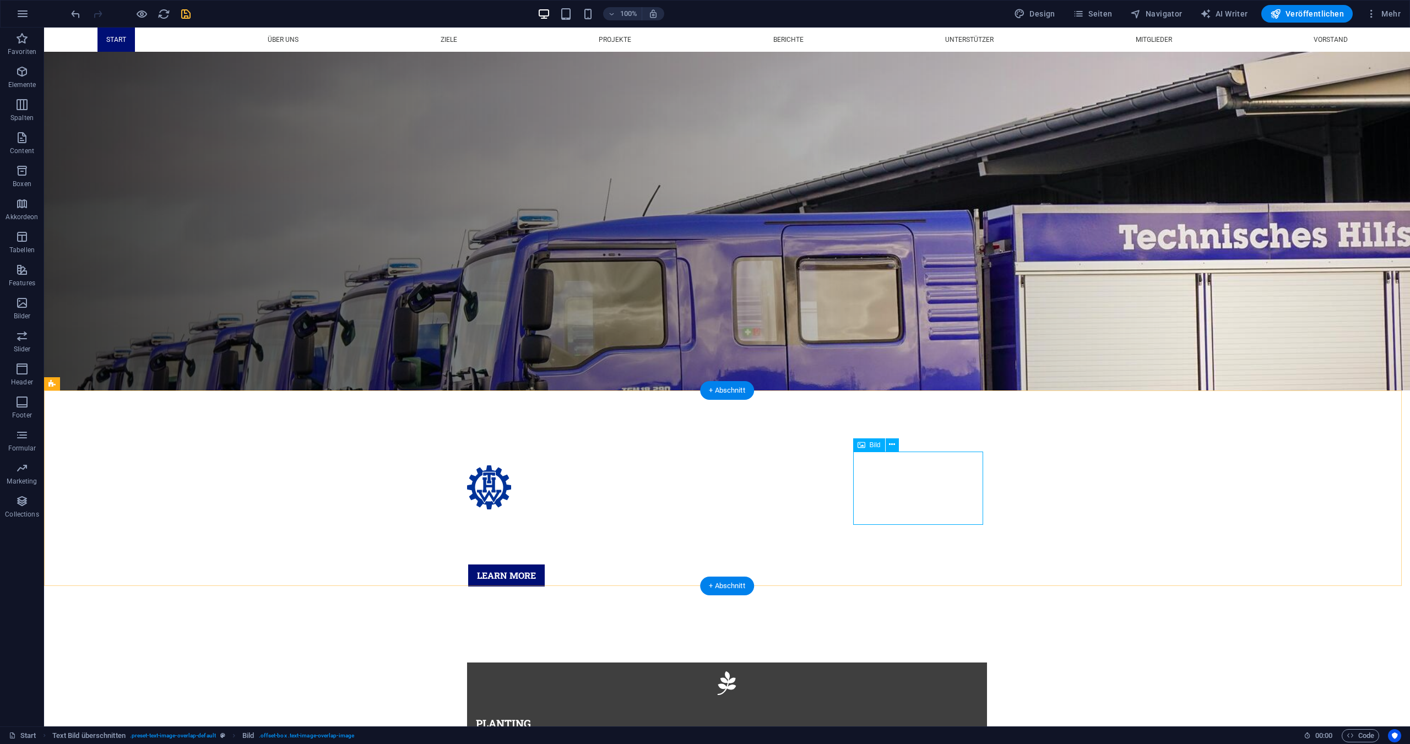
select select "%"
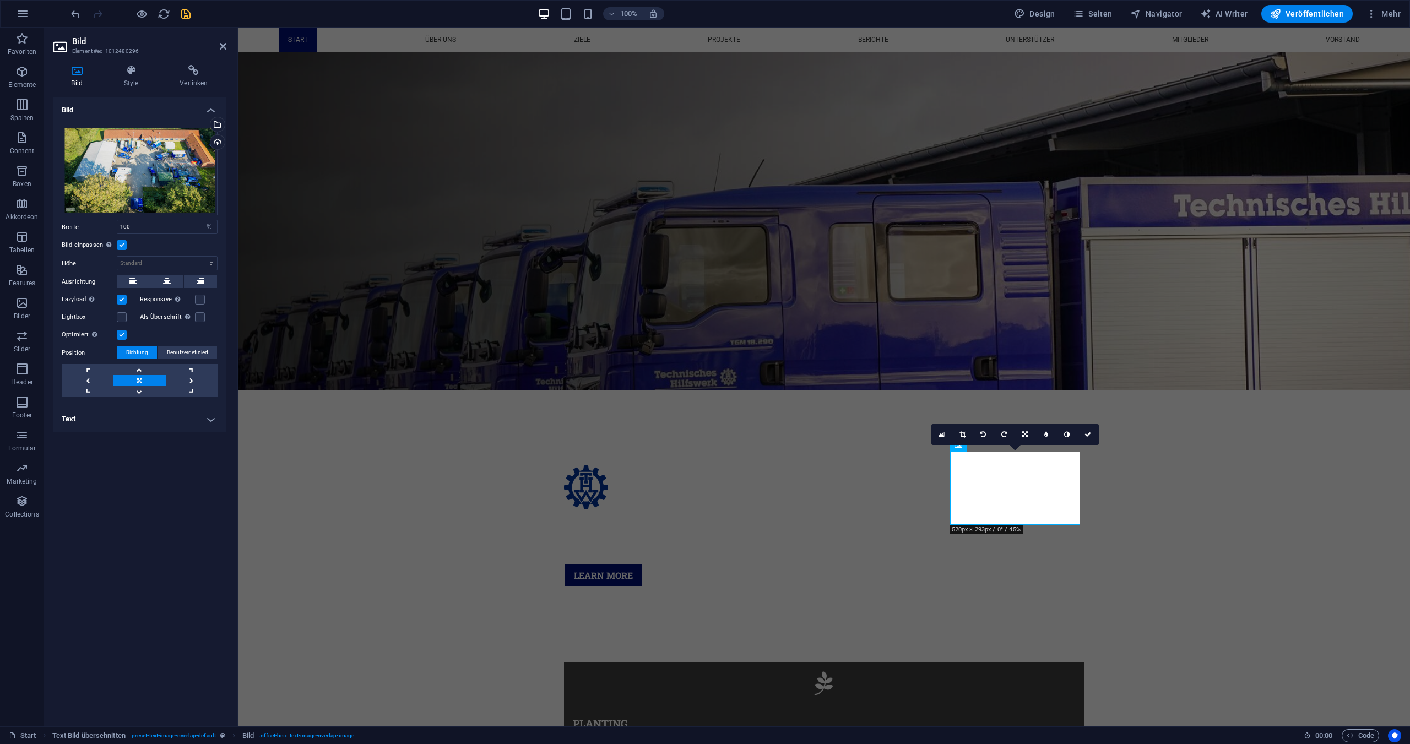
click at [121, 244] on label at bounding box center [122, 245] width 10 height 10
click at [0, 0] on input "Bild einpassen Bild automatisch anhand einer fixen Breite und Höhe einpassen" at bounding box center [0, 0] width 0 height 0
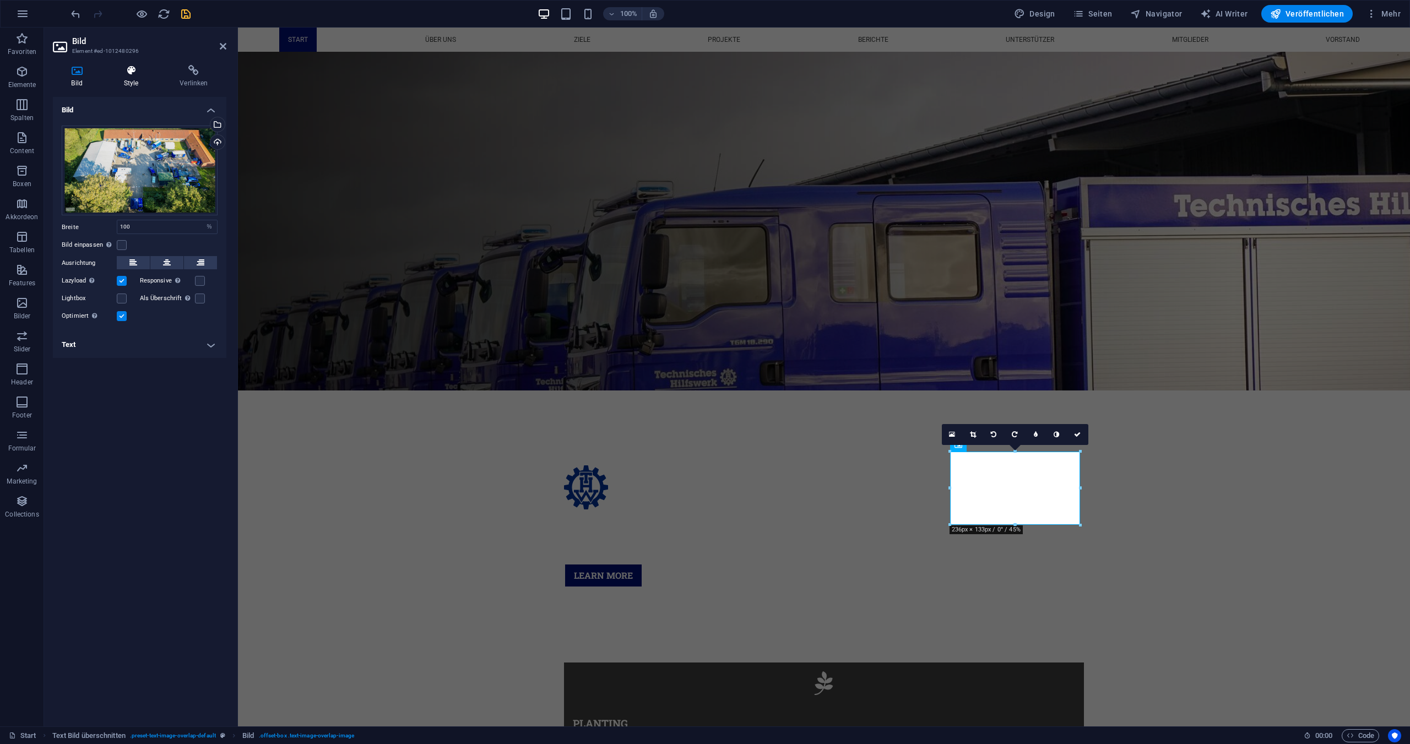
click at [132, 72] on icon at bounding box center [131, 70] width 52 height 11
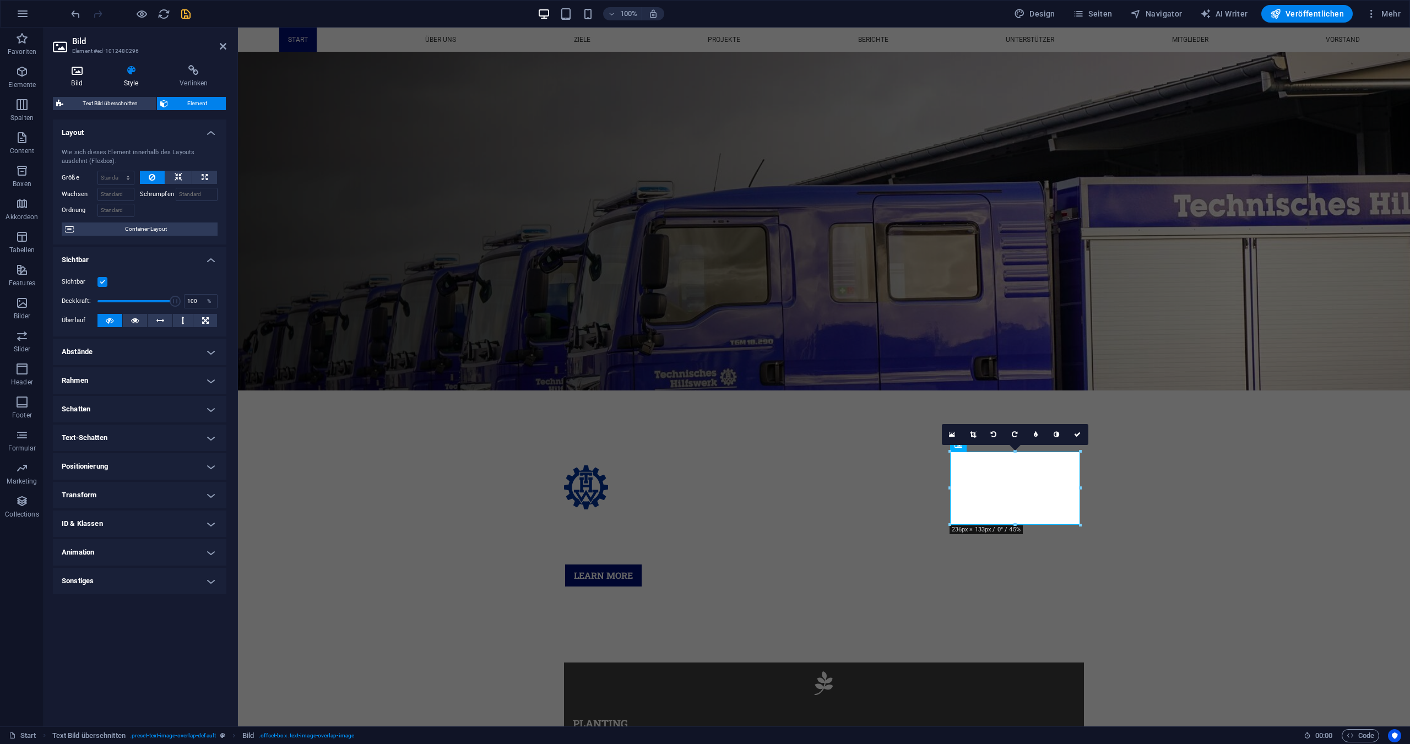
click at [74, 78] on h4 "Bild" at bounding box center [79, 76] width 52 height 23
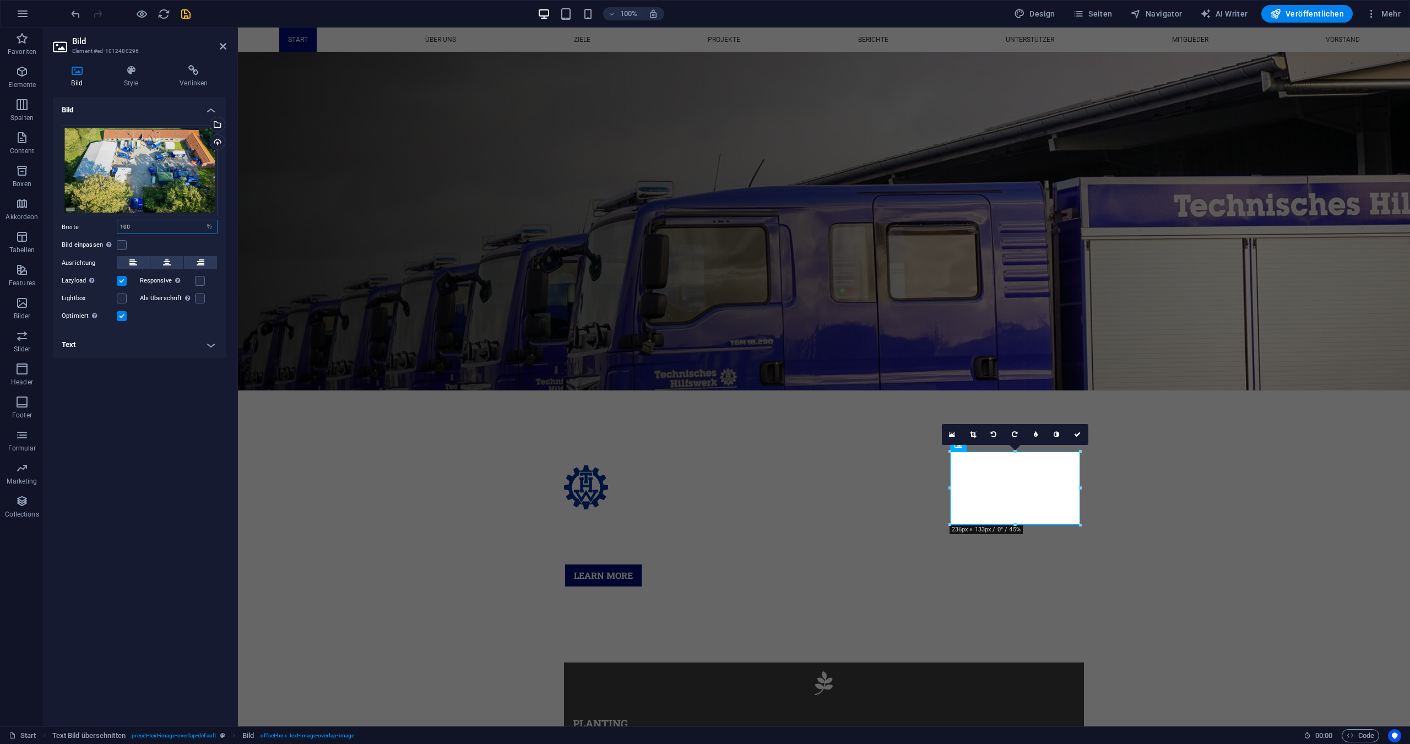
drag, startPoint x: 180, startPoint y: 226, endPoint x: 105, endPoint y: 225, distance: 74.4
click at [105, 225] on div "Breite 100 Standard auto px rem % em vh vw" at bounding box center [140, 227] width 156 height 14
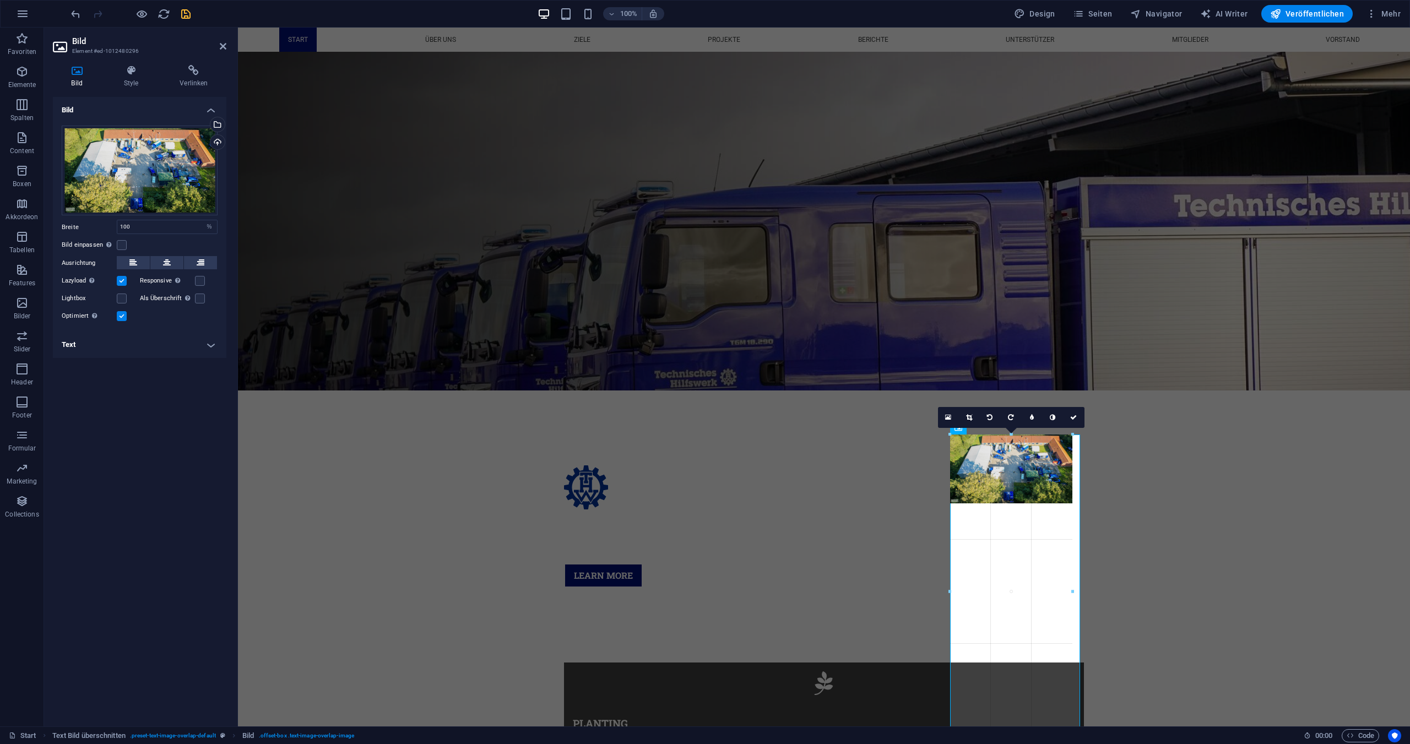
drag, startPoint x: 951, startPoint y: 524, endPoint x: 962, endPoint y: 509, distance: 18.2
type input "222"
select select "px"
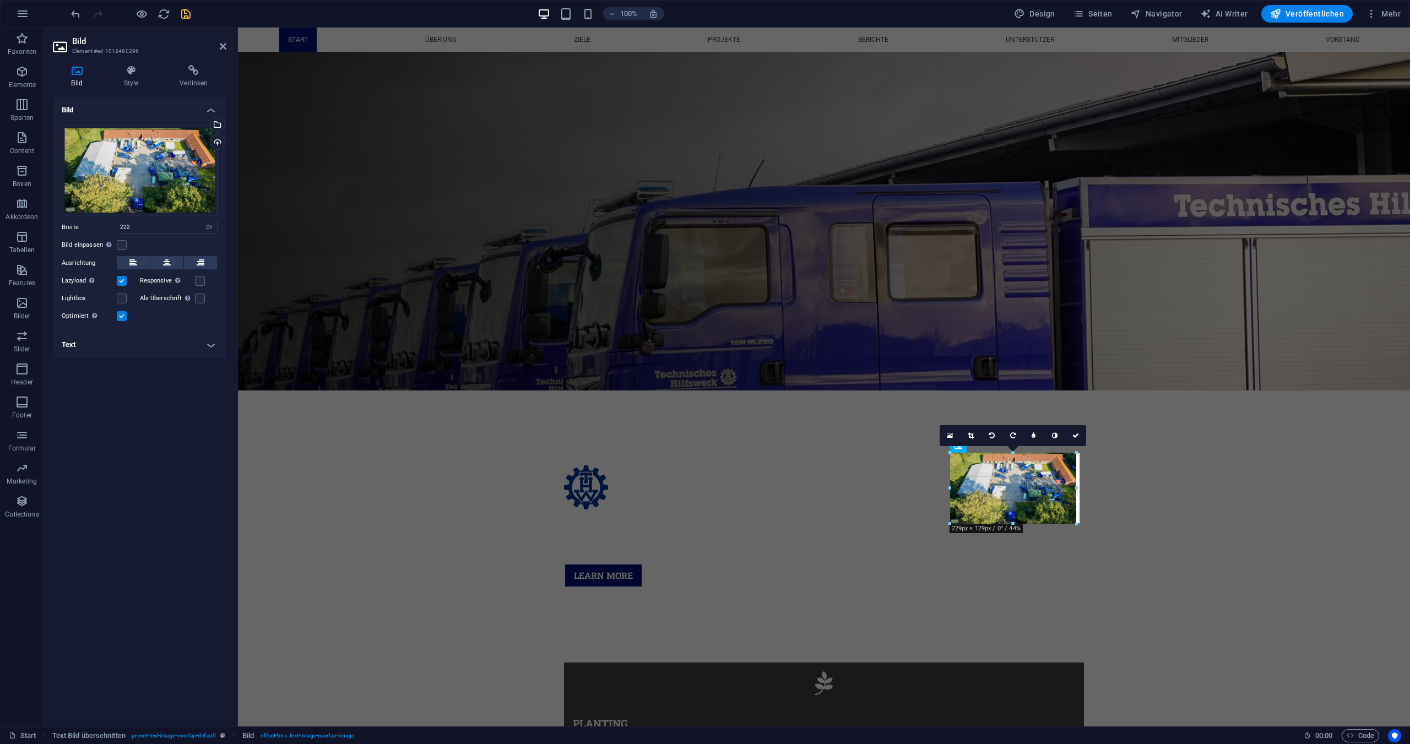
drag, startPoint x: 1072, startPoint y: 523, endPoint x: 840, endPoint y: 501, distance: 233.0
type input "229"
click at [1078, 509] on div at bounding box center [1077, 488] width 4 height 71
click at [1074, 437] on icon at bounding box center [1076, 435] width 7 height 7
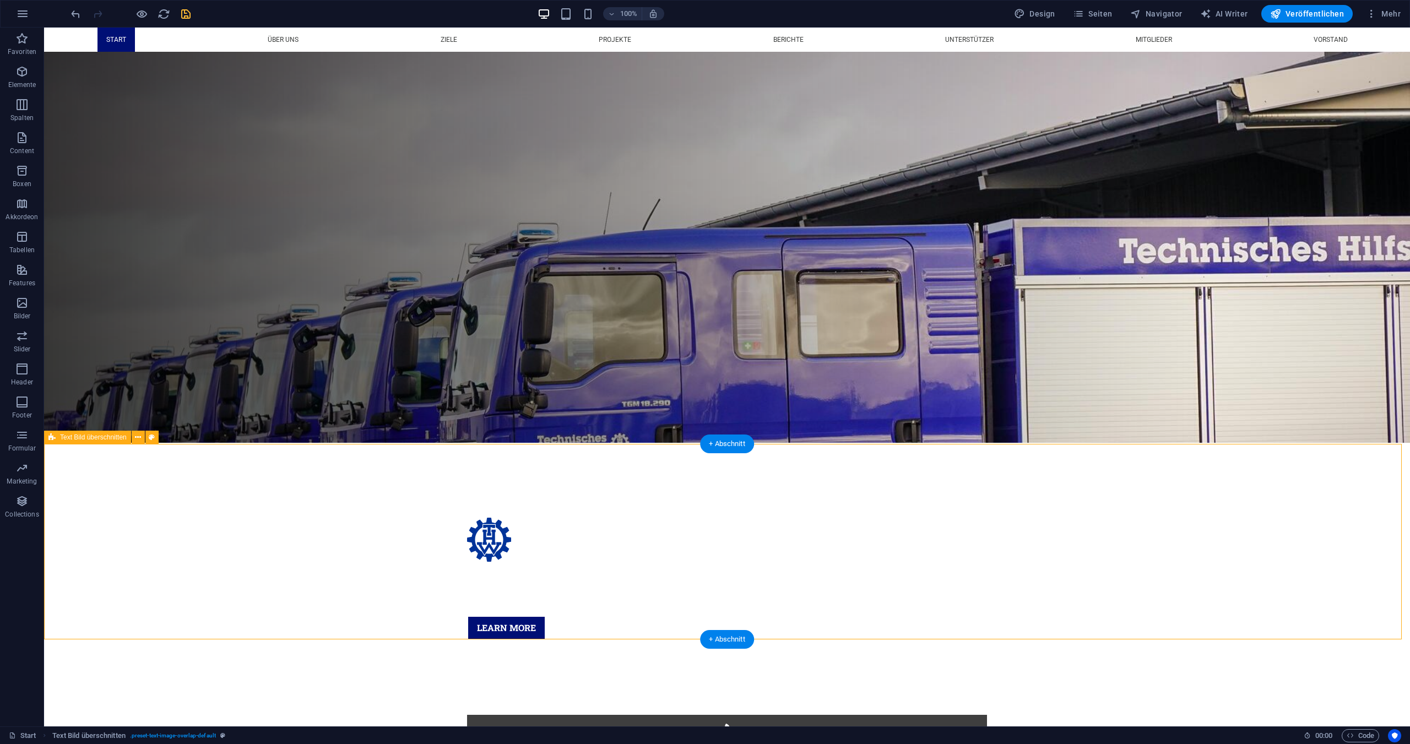
scroll to position [281, 0]
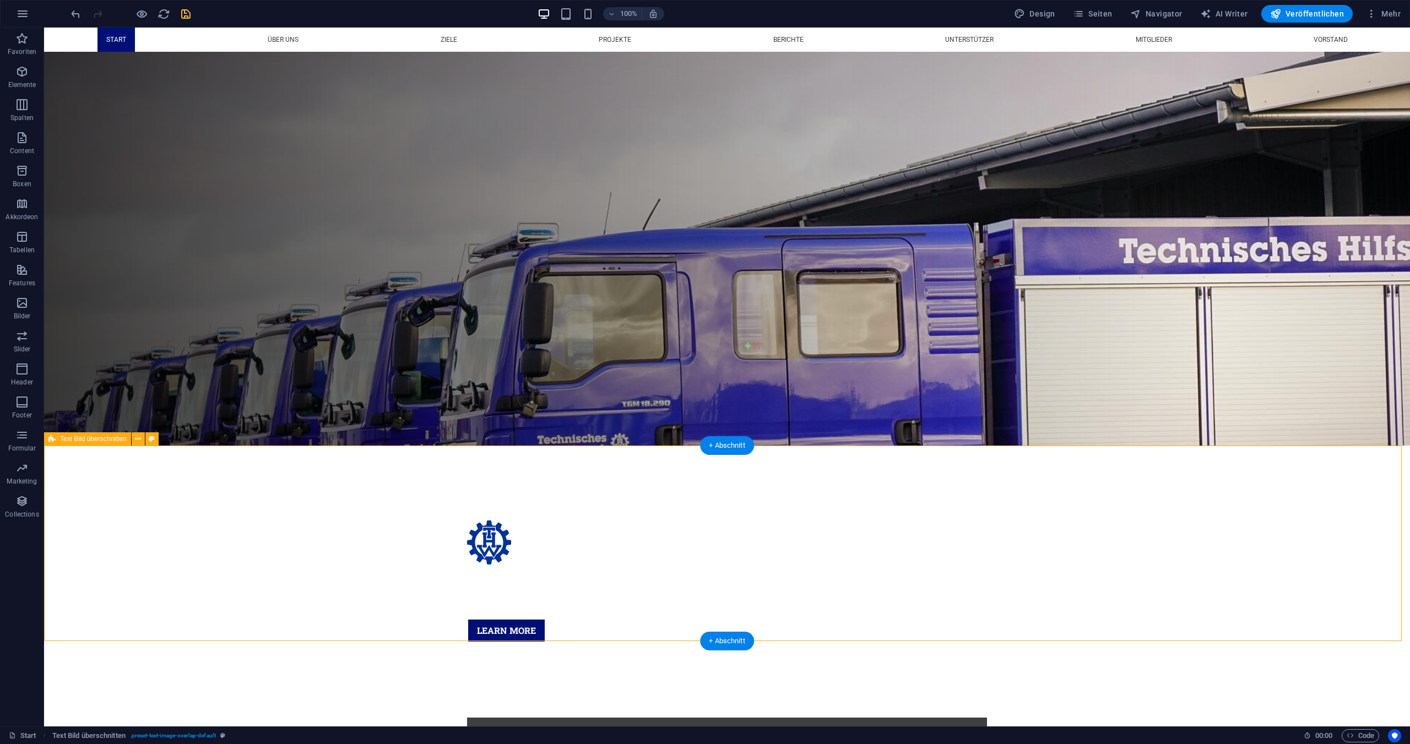
click at [1153, 8] on span "Navigator" at bounding box center [1157, 13] width 52 height 11
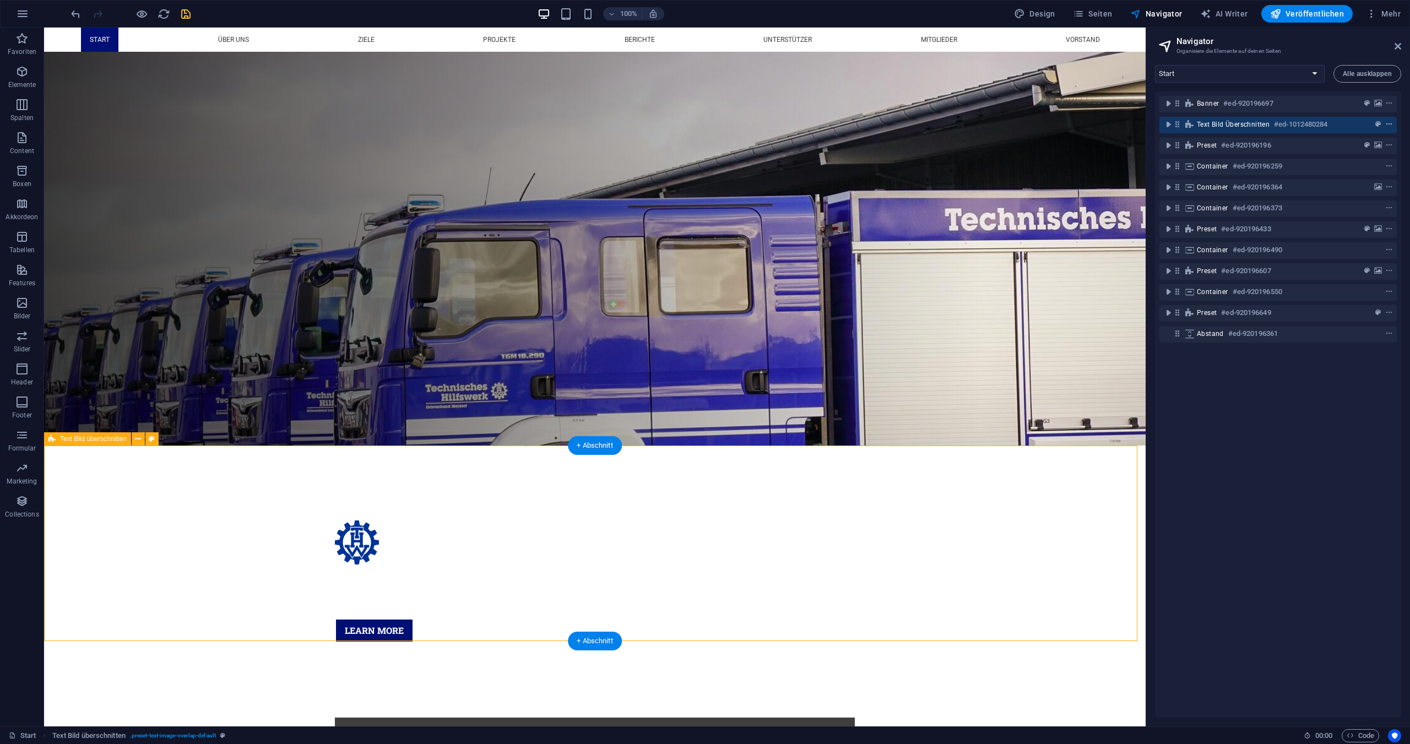
click at [1391, 123] on icon "context-menu" at bounding box center [1390, 125] width 8 height 8
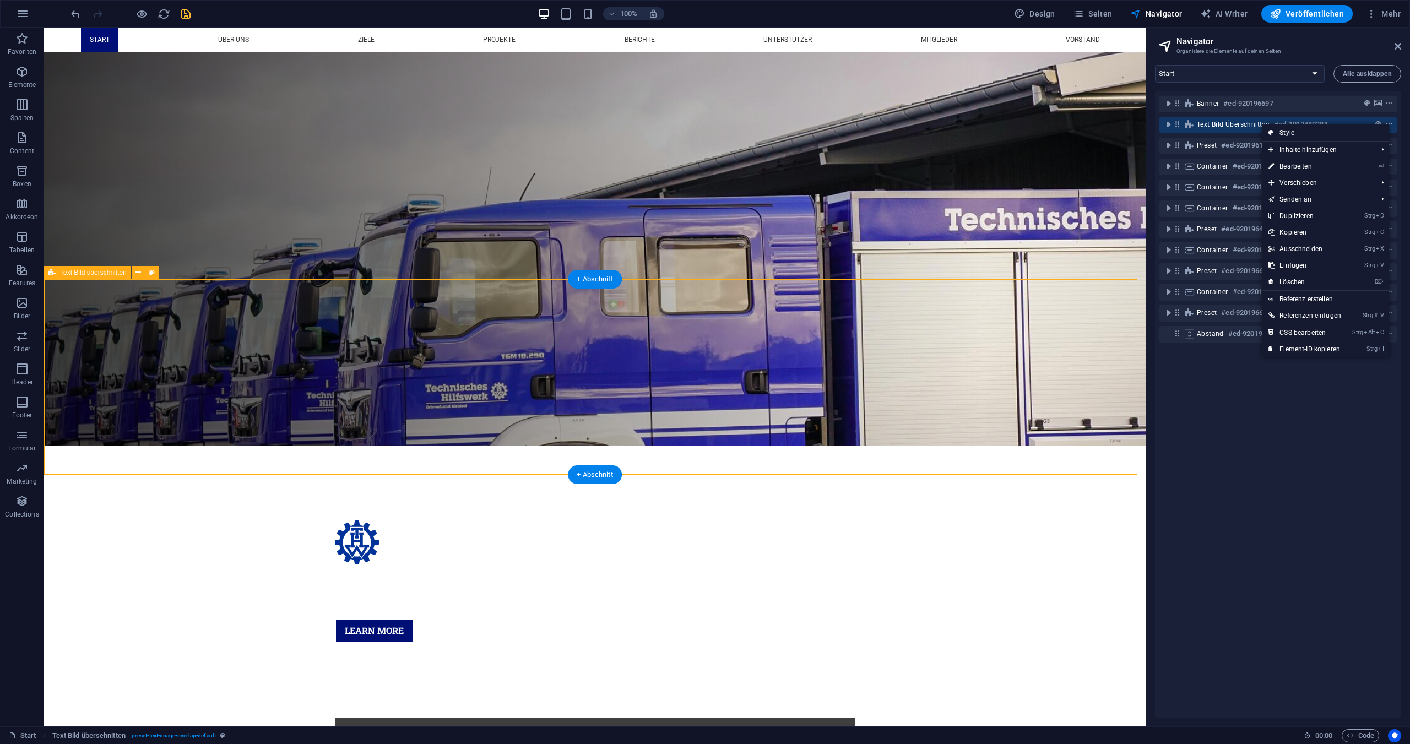
scroll to position [447, 0]
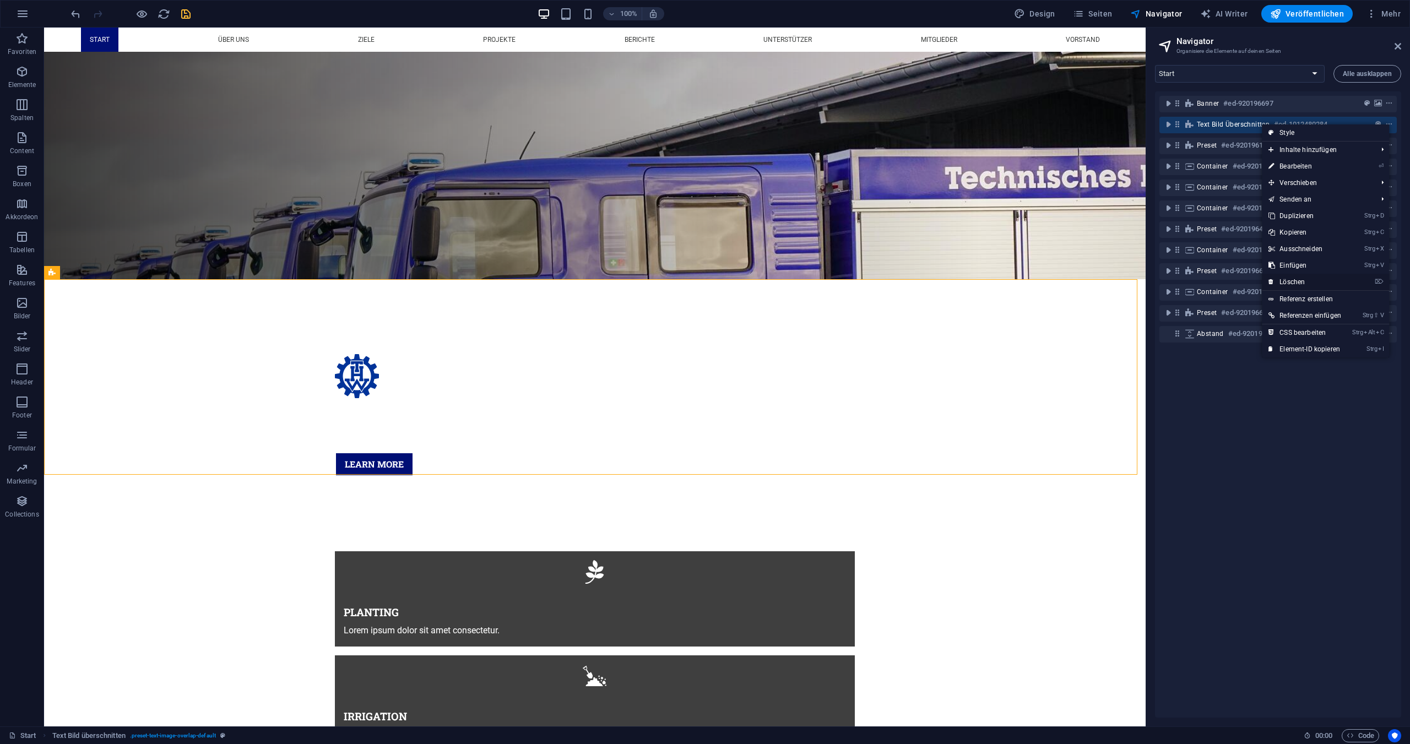
click at [1297, 282] on link "⌦ Löschen" at bounding box center [1305, 282] width 86 height 17
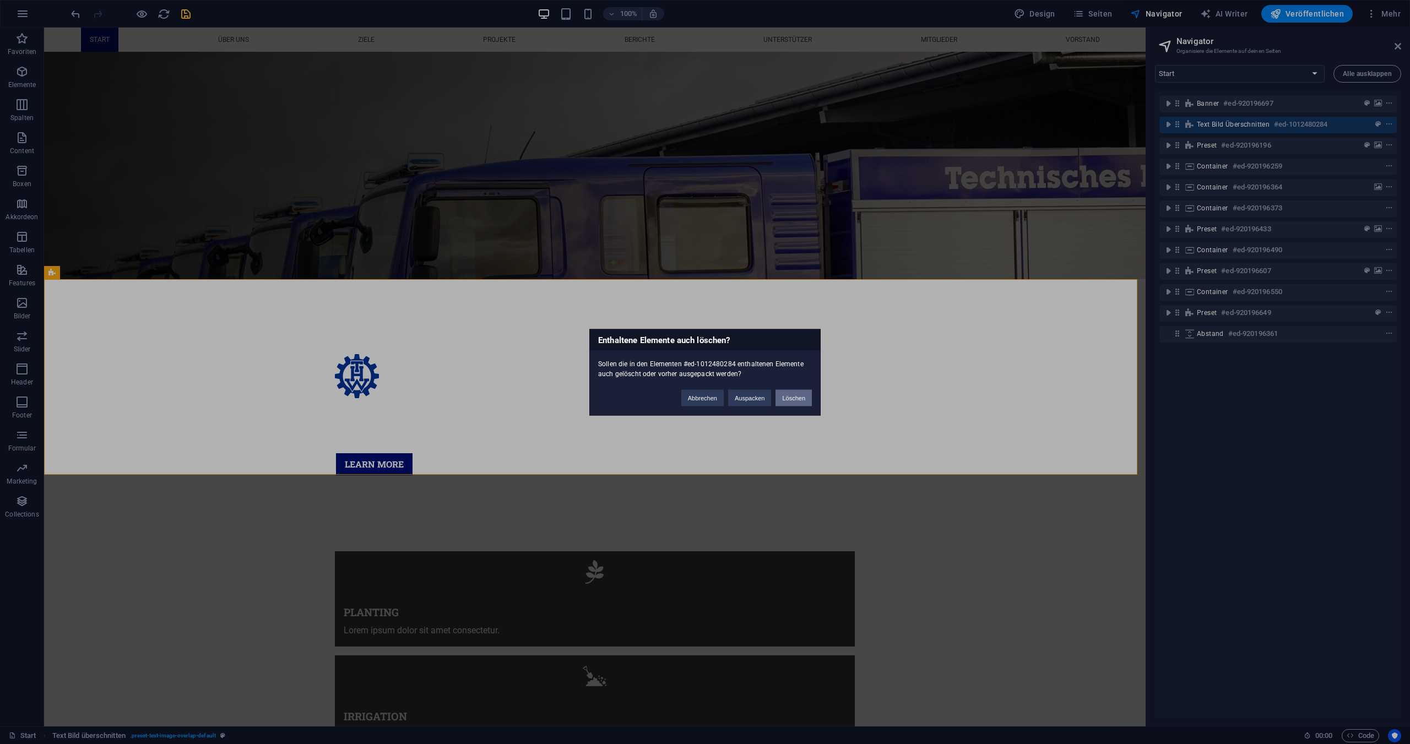
click at [787, 401] on button "Löschen" at bounding box center [794, 398] width 36 height 17
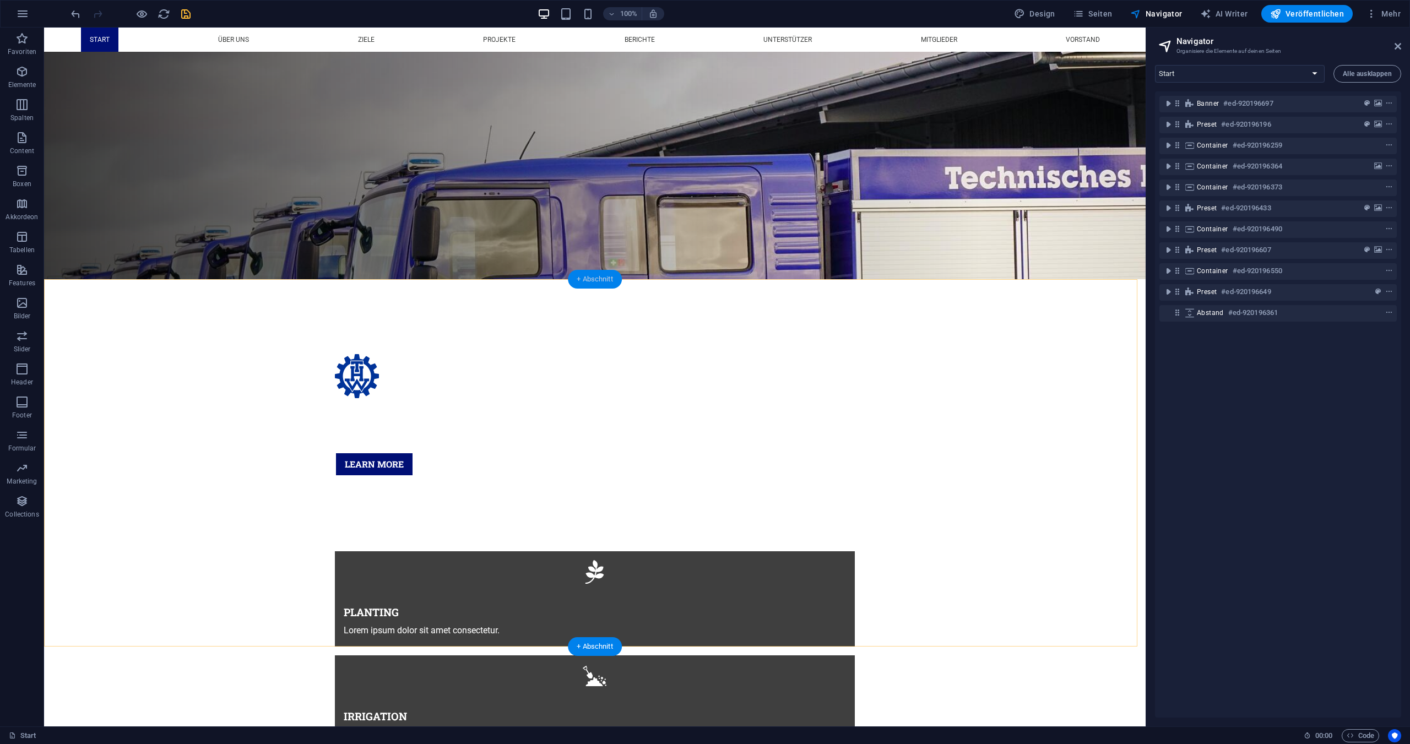
click at [594, 273] on div "+ Abschnitt" at bounding box center [595, 279] width 54 height 19
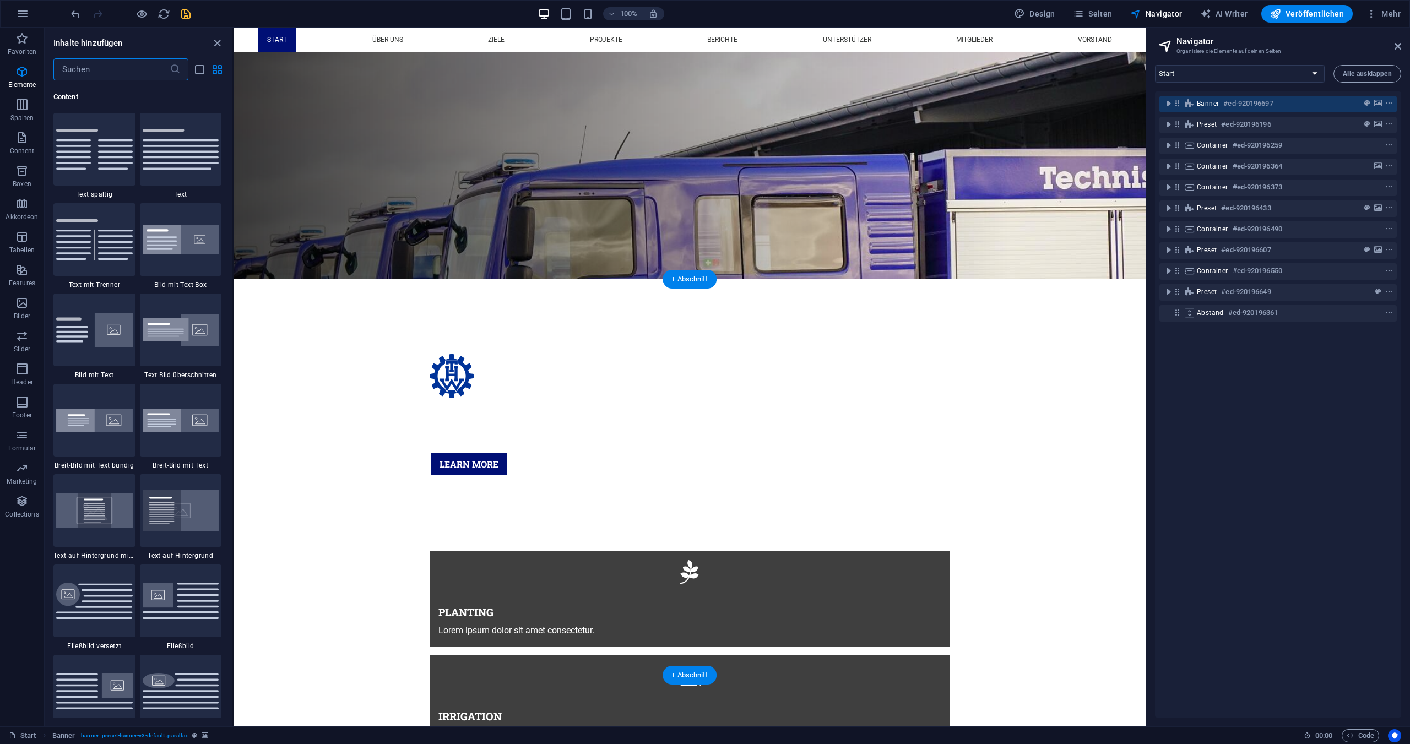
scroll to position [1928, 0]
click at [186, 346] on div at bounding box center [181, 329] width 82 height 73
click at [234, 346] on div "Ziehe hier rein, um den vorhandenen Inhalt zu ersetzen. Drücke "Strg", wenn du …" at bounding box center [690, 377] width 912 height 699
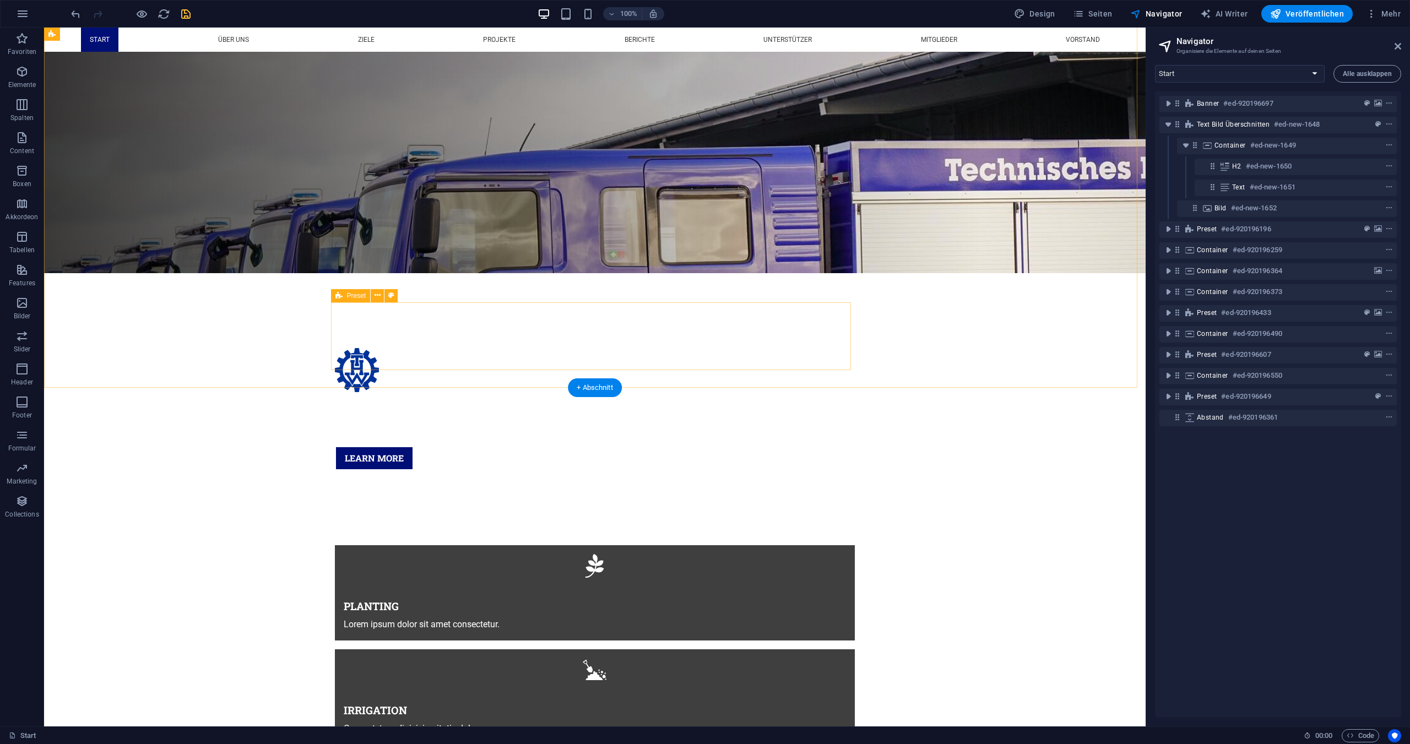
scroll to position [496, 0]
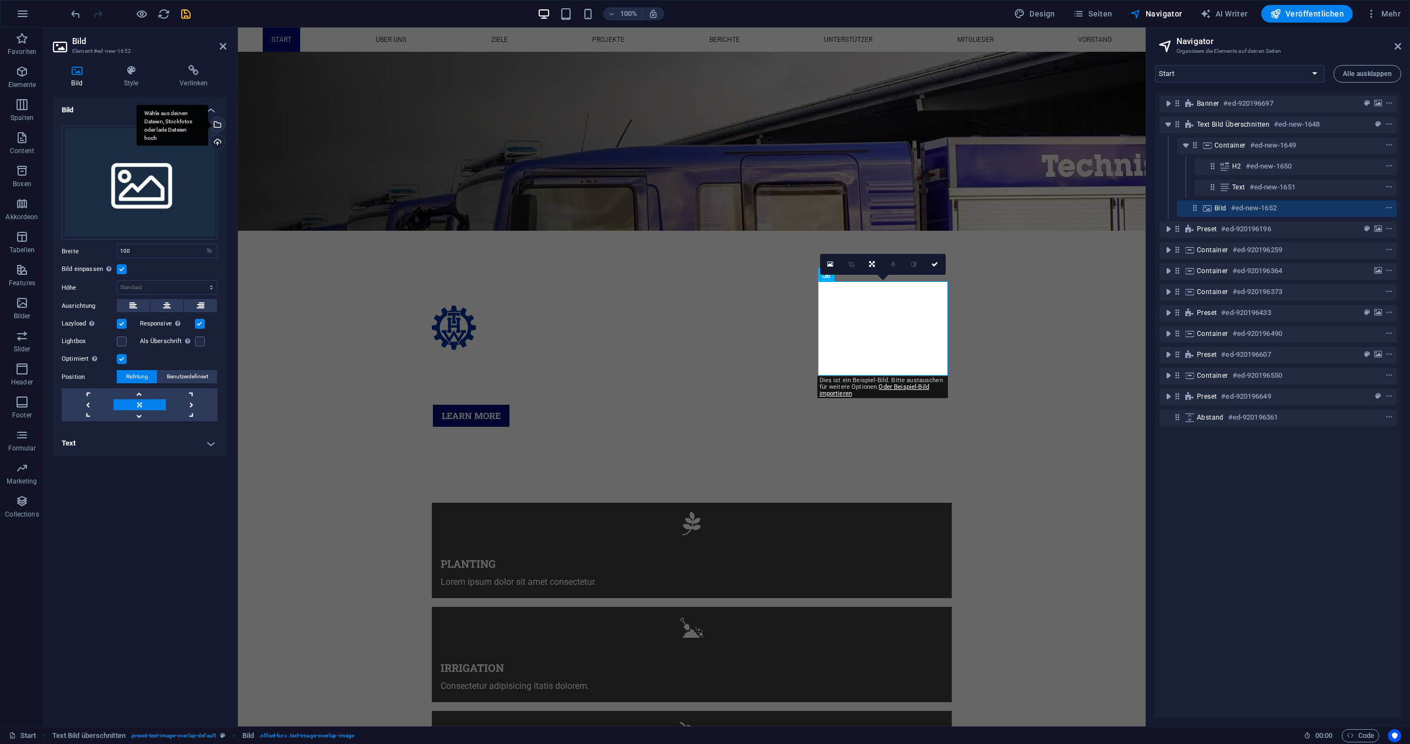
click at [219, 124] on div "Wähle aus deinen Dateien, Stockfotos oder lade Dateien hoch" at bounding box center [216, 125] width 17 height 17
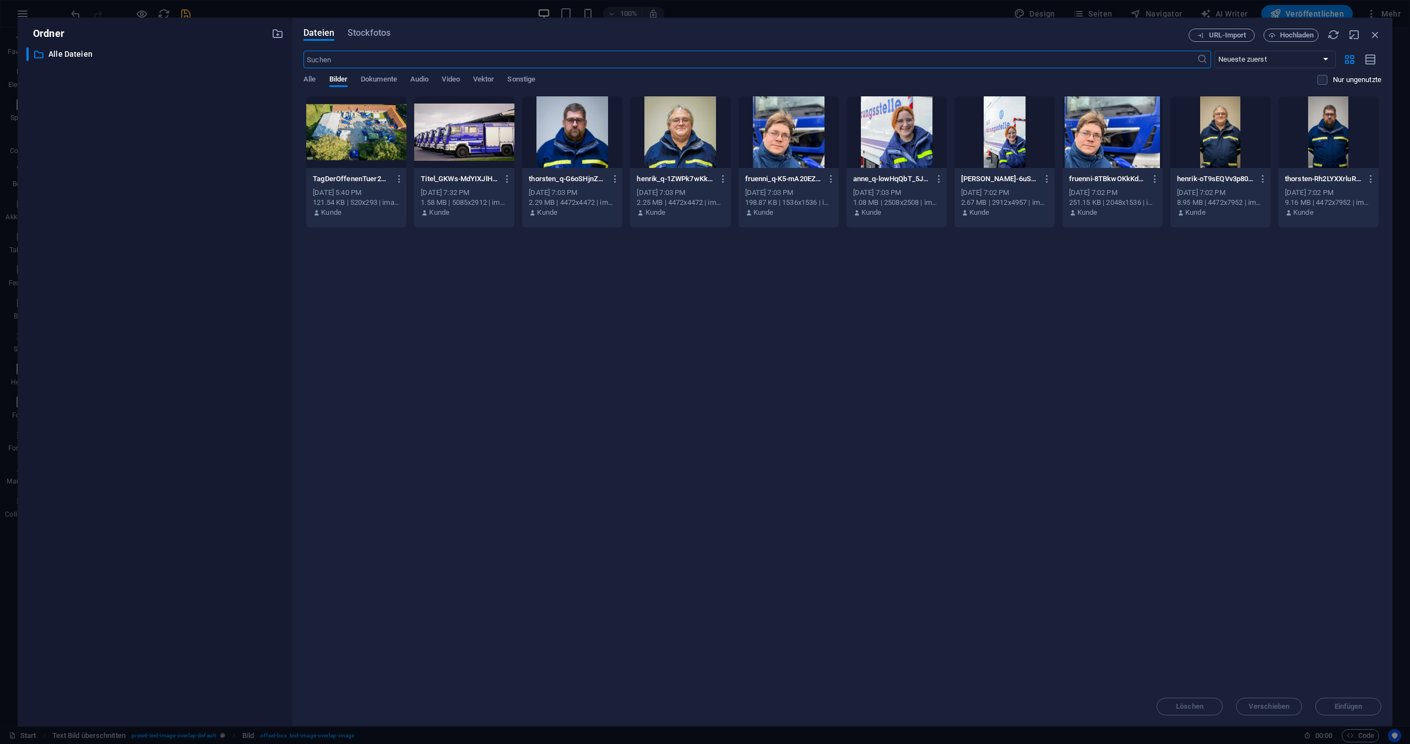
click at [356, 138] on div at bounding box center [356, 132] width 100 height 72
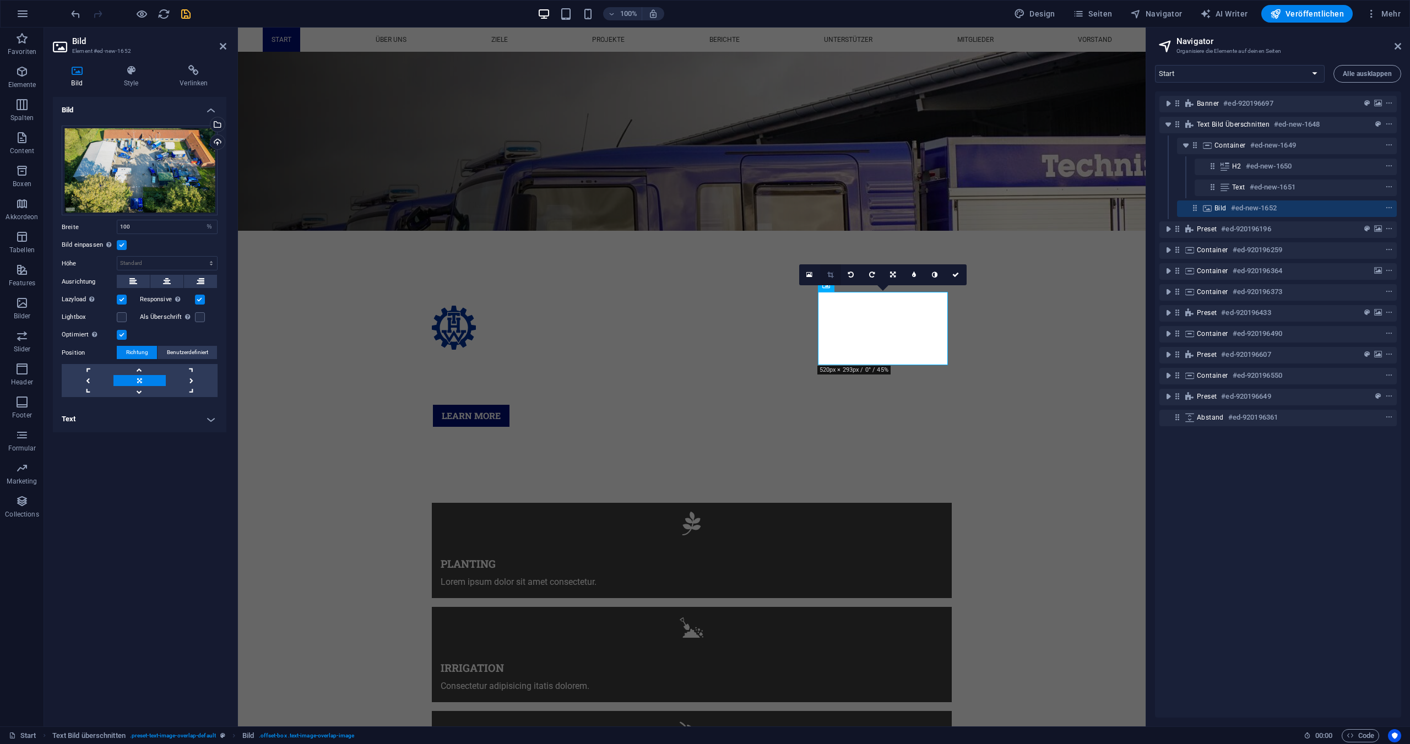
click at [832, 275] on icon at bounding box center [831, 275] width 6 height 7
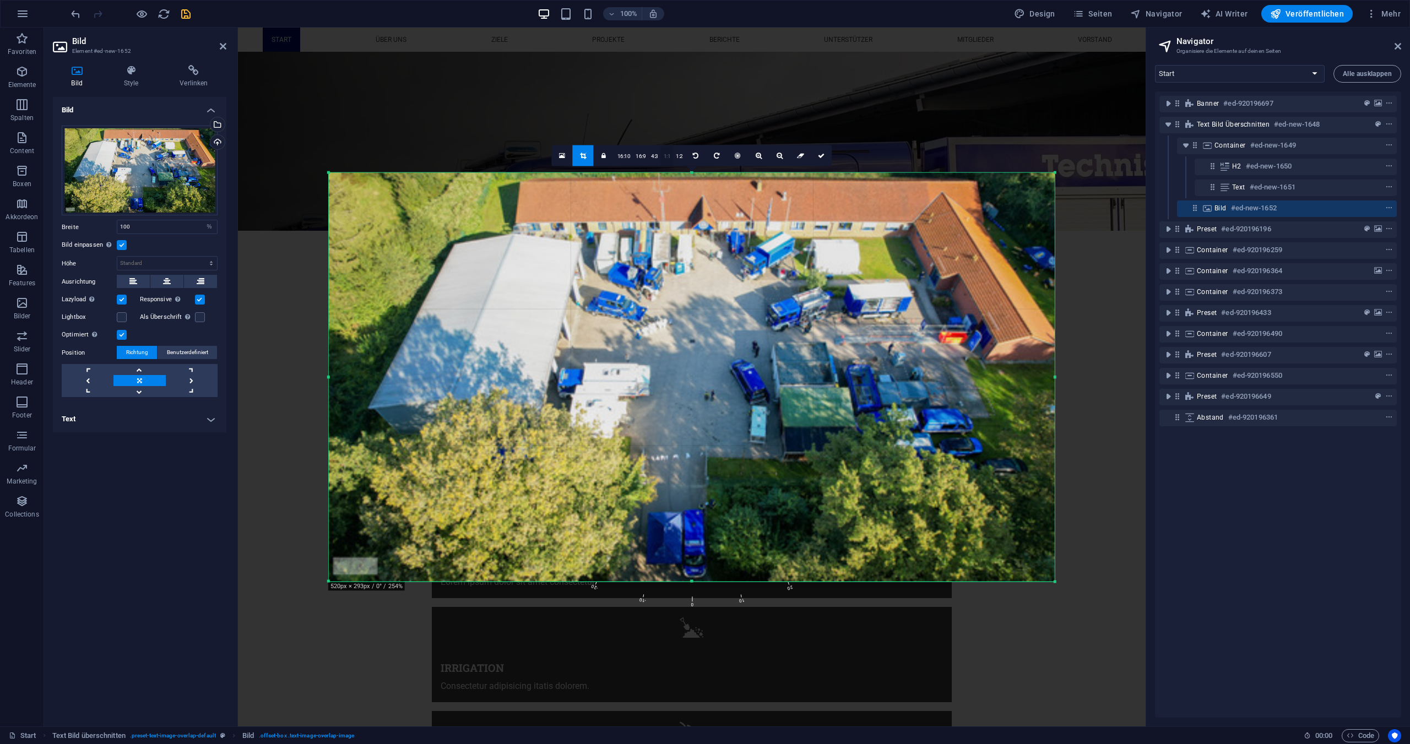
click at [664, 157] on link "1:1" at bounding box center [667, 155] width 13 height 21
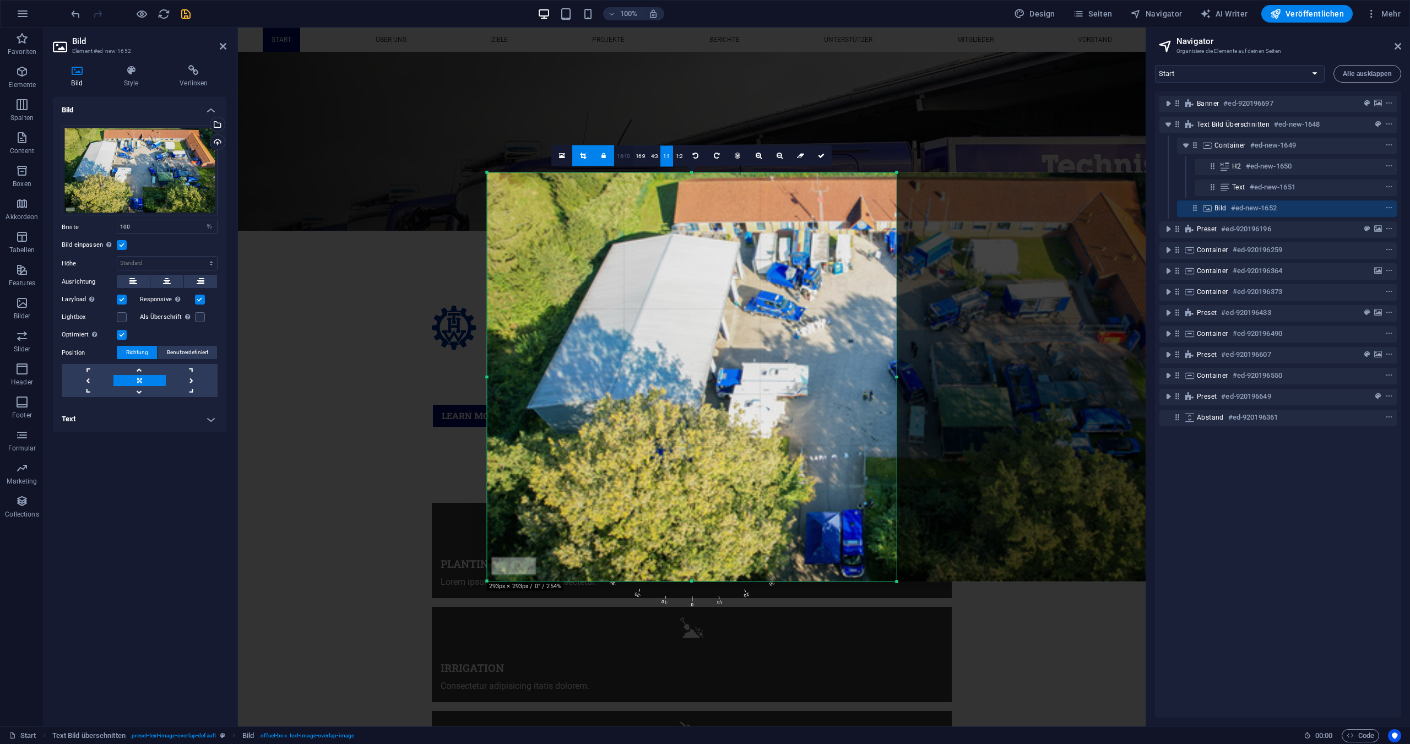
click at [621, 154] on link "16:10" at bounding box center [623, 155] width 19 height 21
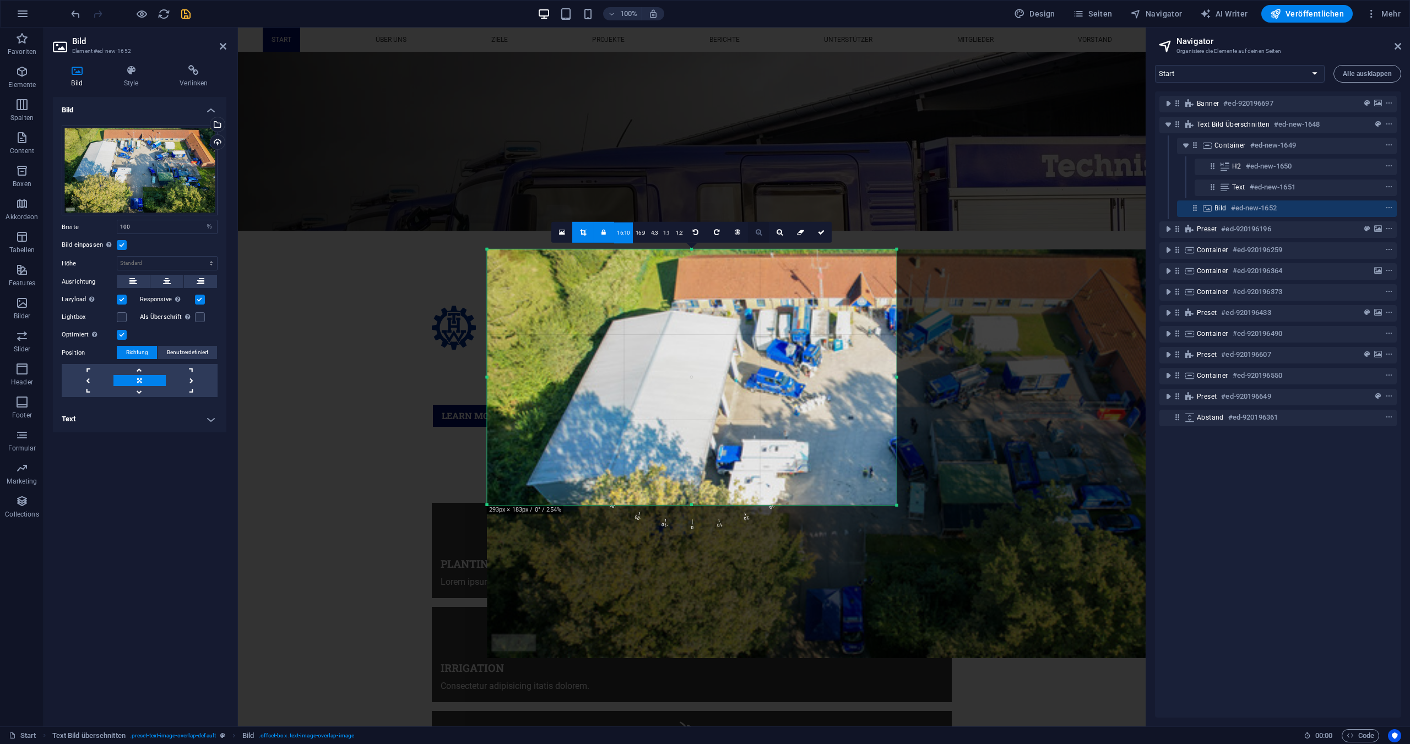
click at [761, 233] on link at bounding box center [758, 231] width 21 height 21
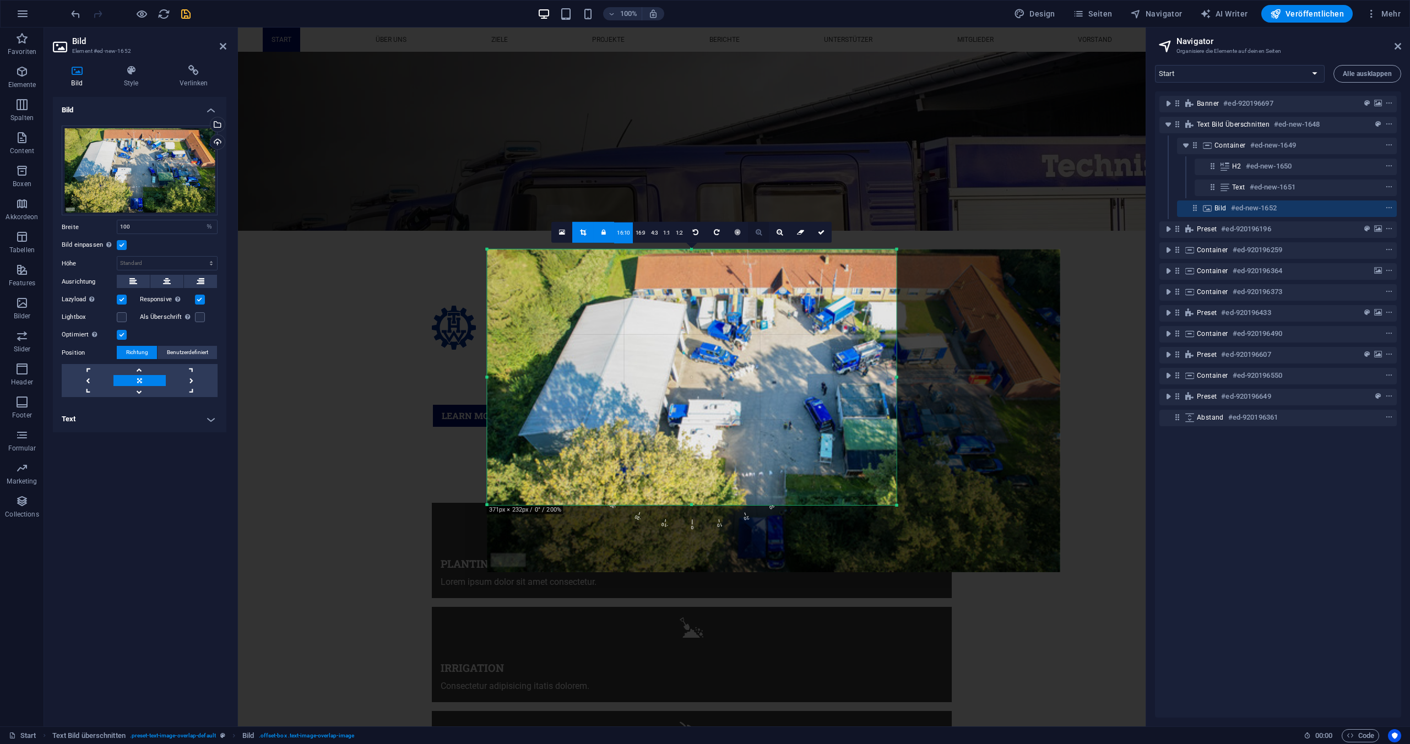
click at [761, 233] on link at bounding box center [758, 231] width 21 height 21
click at [667, 233] on link "1:1" at bounding box center [667, 232] width 13 height 21
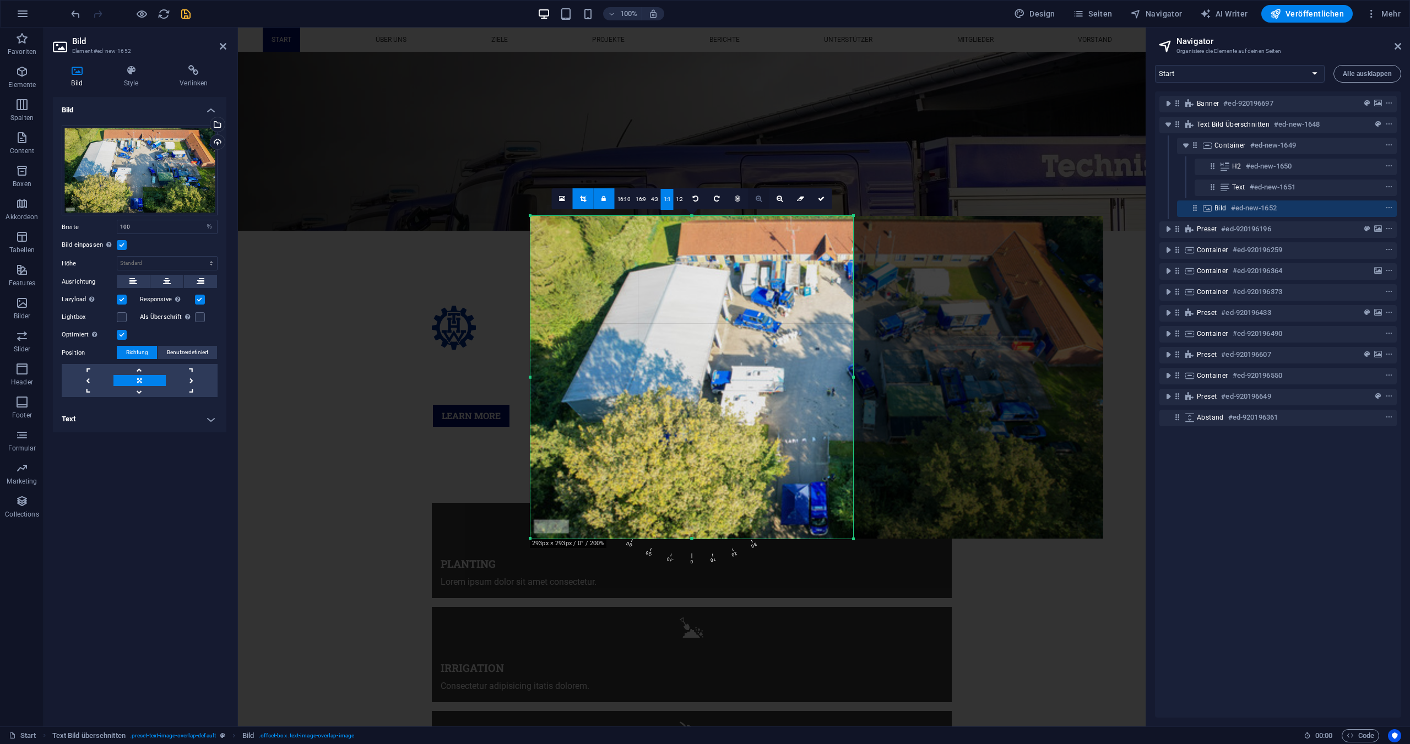
click at [756, 200] on icon at bounding box center [759, 199] width 6 height 7
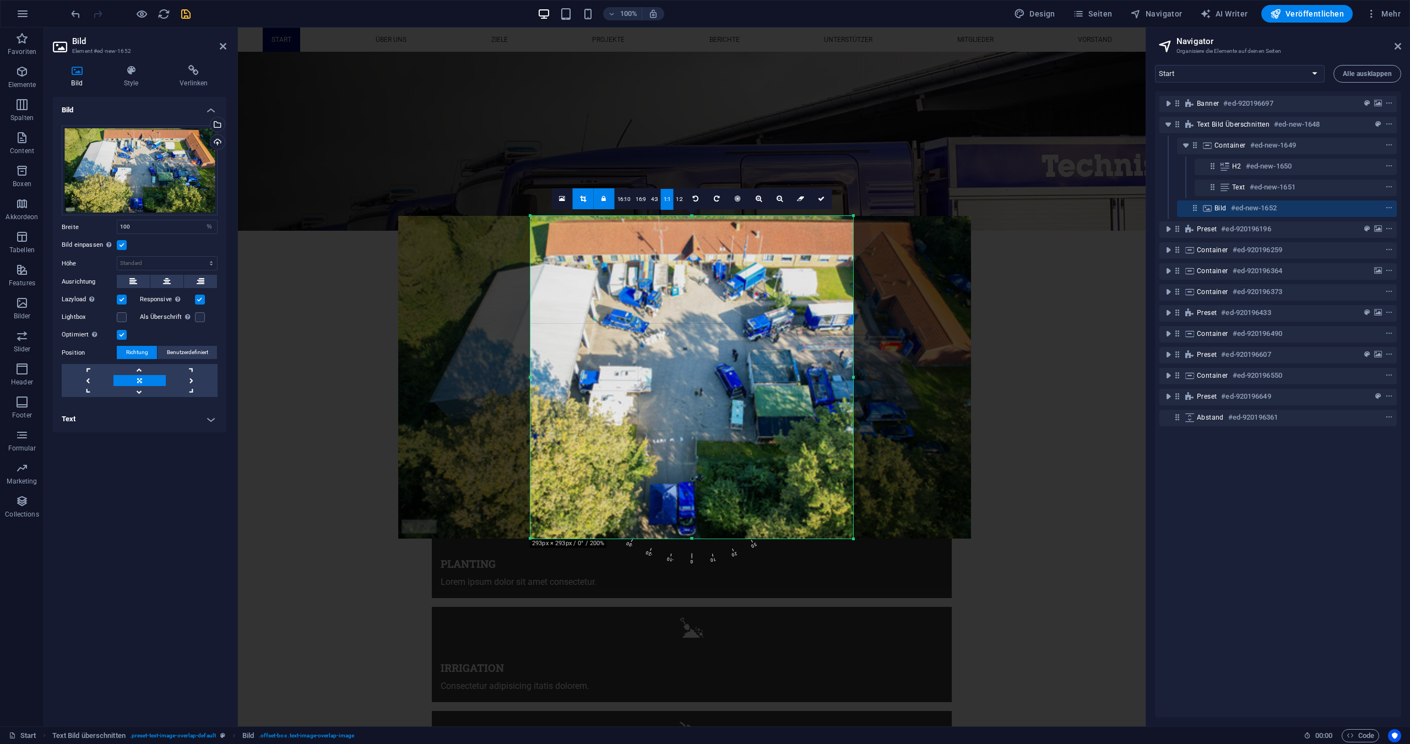
drag, startPoint x: 682, startPoint y: 358, endPoint x: 550, endPoint y: 354, distance: 132.3
click at [550, 354] on div at bounding box center [684, 377] width 573 height 323
click at [683, 195] on link "1:2" at bounding box center [679, 199] width 13 height 21
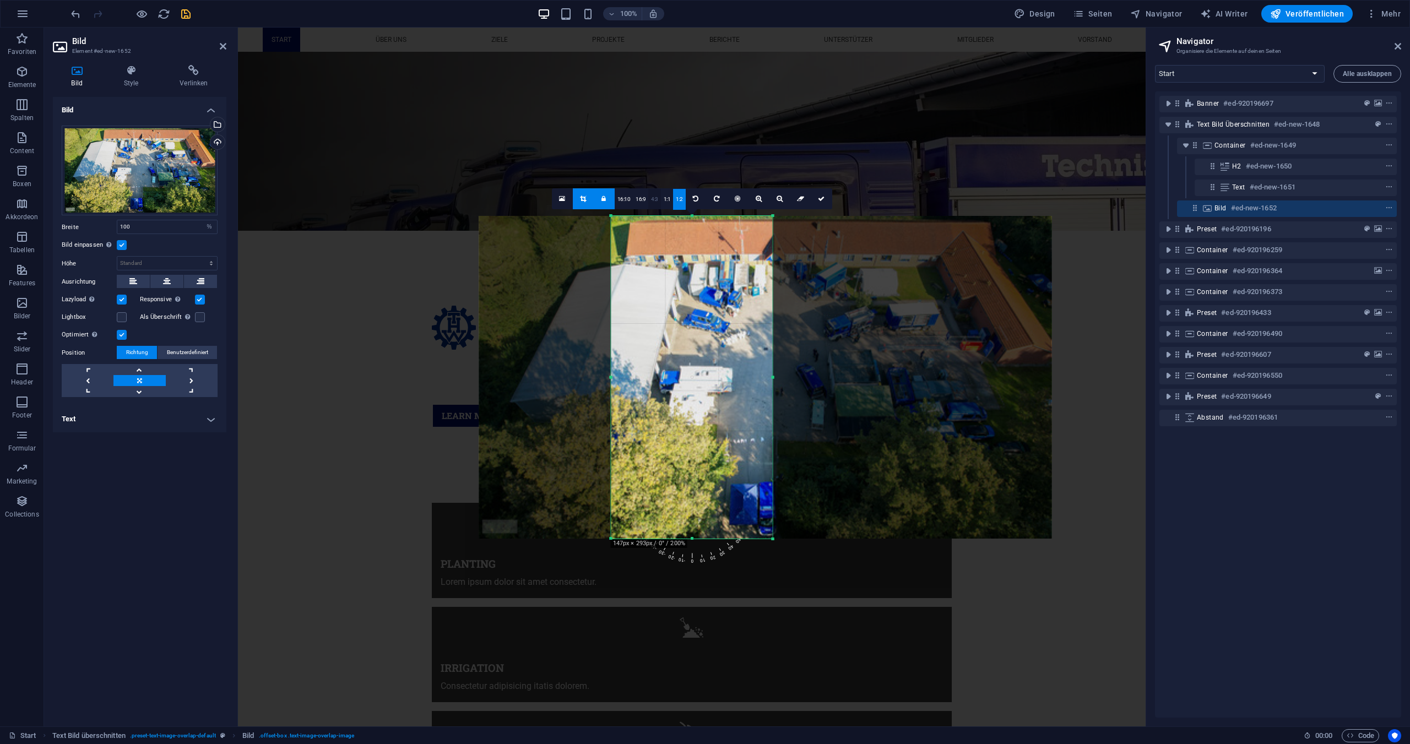
click at [648, 200] on link "4:3" at bounding box center [654, 199] width 13 height 21
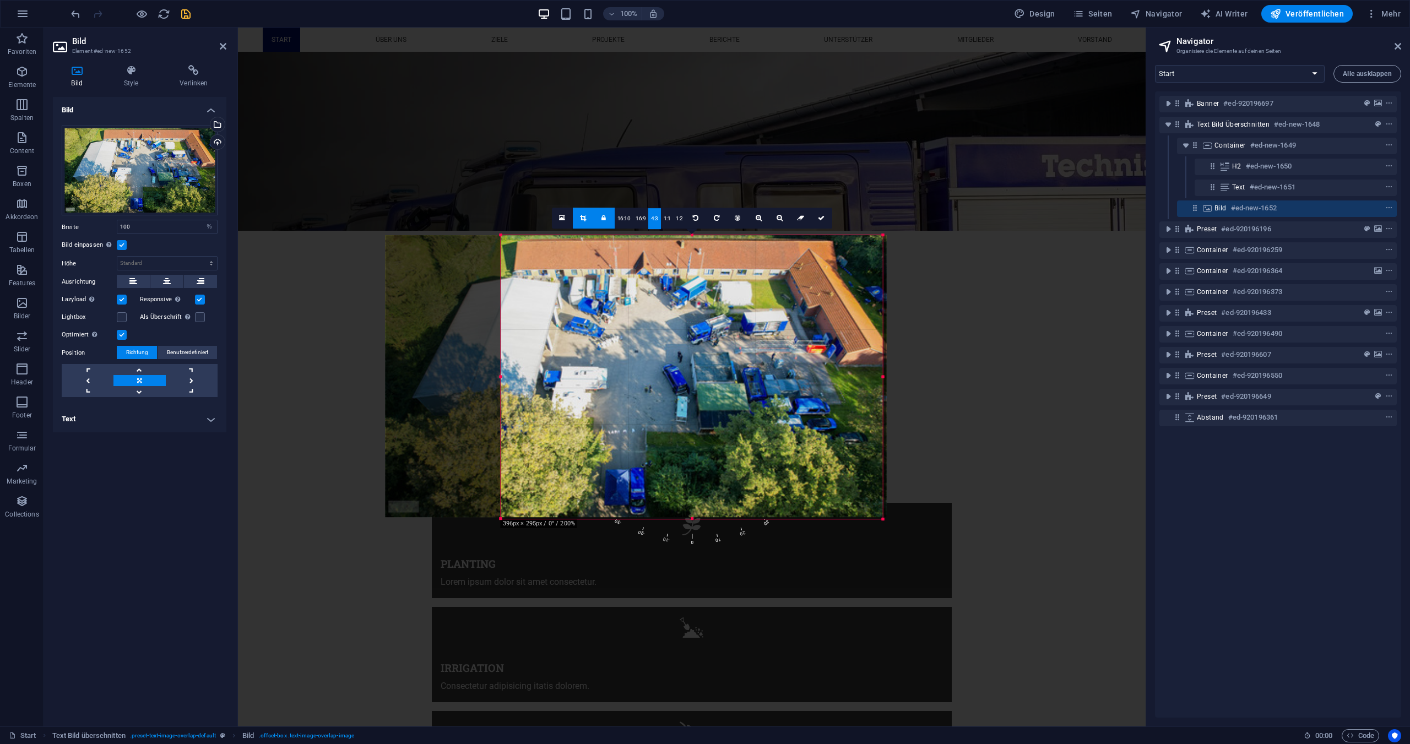
drag, startPoint x: 774, startPoint y: 437, endPoint x: 994, endPoint y: 601, distance: 274.5
click at [994, 601] on div "H1 Banner Container Menüleiste Menü Preset Abstand Text Bild überschnitten H3 B…" at bounding box center [692, 377] width 908 height 699
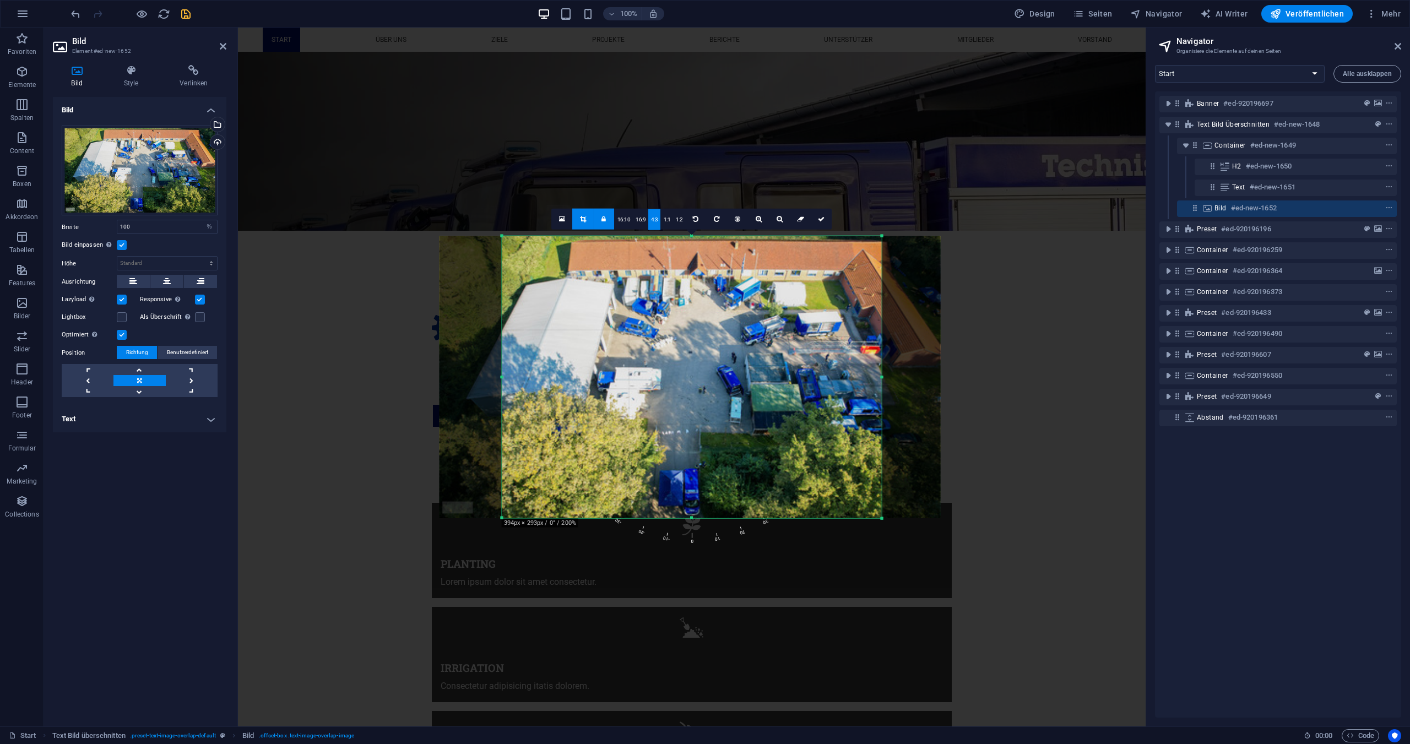
drag, startPoint x: 607, startPoint y: 401, endPoint x: 660, endPoint y: 398, distance: 53.0
click at [660, 398] on div at bounding box center [690, 377] width 501 height 283
click at [823, 218] on icon at bounding box center [821, 218] width 7 height 7
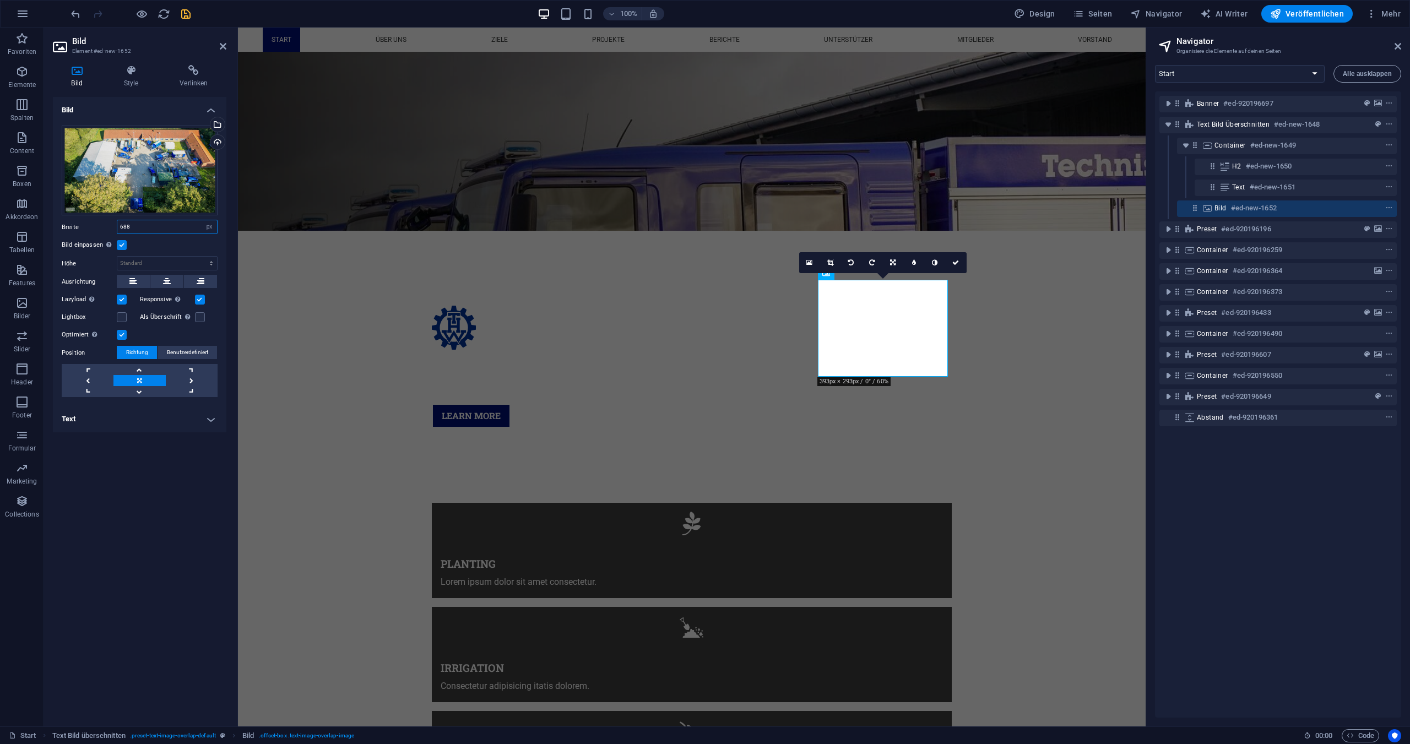
click at [162, 225] on input "688" at bounding box center [167, 226] width 100 height 13
drag, startPoint x: 162, startPoint y: 225, endPoint x: 100, endPoint y: 222, distance: 62.3
click at [100, 222] on div "Breite 688 Standard auto px rem % em vh vw" at bounding box center [140, 227] width 156 height 14
click at [122, 244] on label at bounding box center [122, 245] width 10 height 10
click at [0, 0] on input "Bild einpassen Bild automatisch anhand einer fixen Breite und Höhe einpassen" at bounding box center [0, 0] width 0 height 0
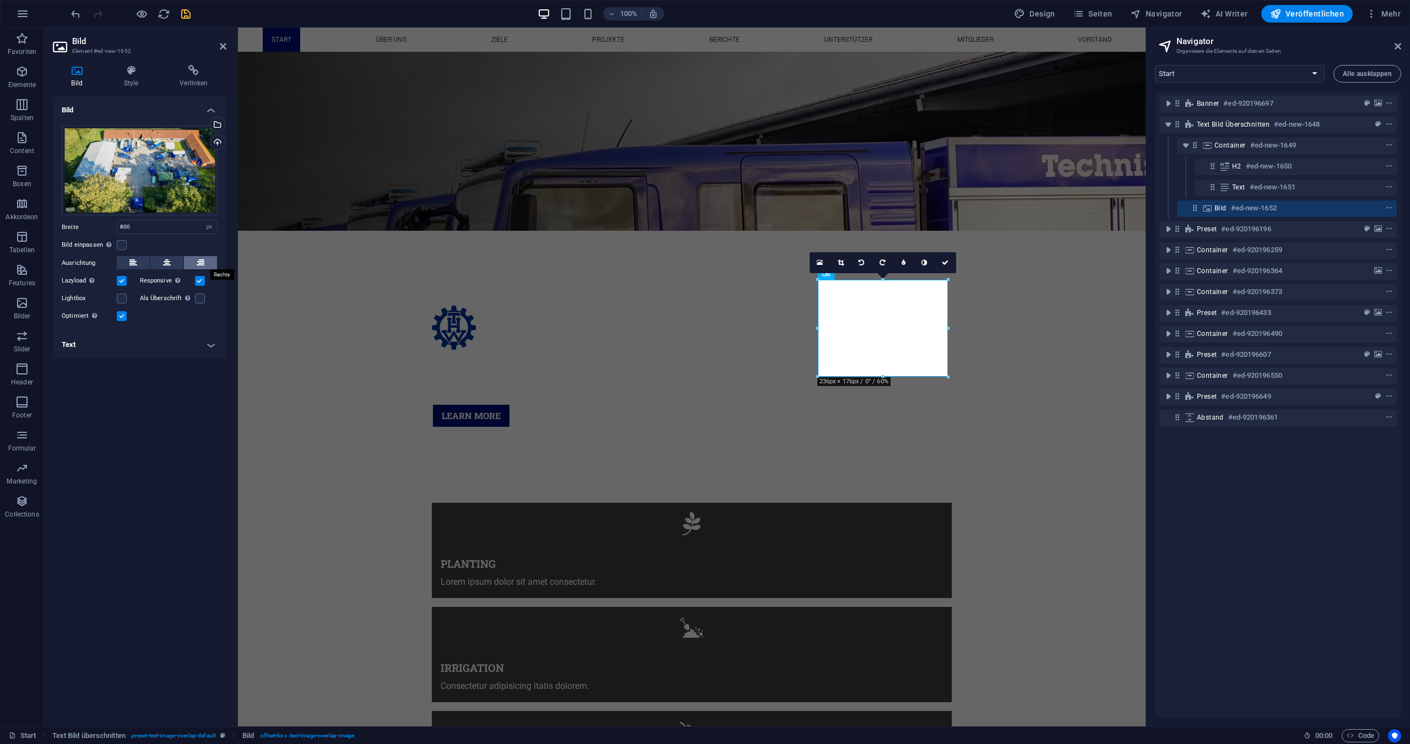
click at [206, 263] on button at bounding box center [200, 262] width 33 height 13
click at [124, 261] on button at bounding box center [133, 262] width 33 height 13
click at [204, 262] on button at bounding box center [200, 262] width 33 height 13
click at [201, 279] on label at bounding box center [200, 281] width 10 height 10
click at [0, 0] on input "Responsive Automatisch Retina-Bilder und kleinere Bilder auf Smartphones laden" at bounding box center [0, 0] width 0 height 0
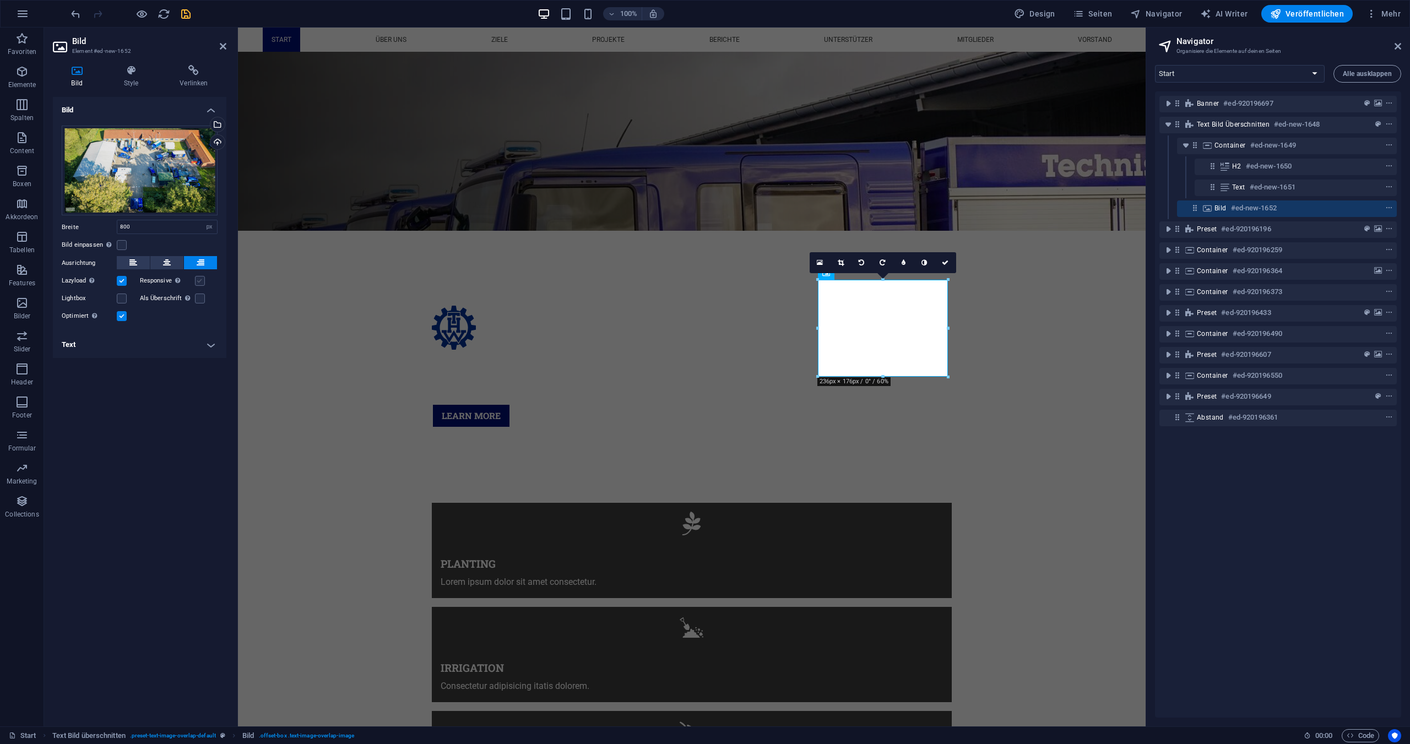
click at [201, 279] on label at bounding box center [200, 281] width 10 height 10
click at [0, 0] on input "Responsive Automatisch Retina-Bilder und kleinere Bilder auf Smartphones laden" at bounding box center [0, 0] width 0 height 0
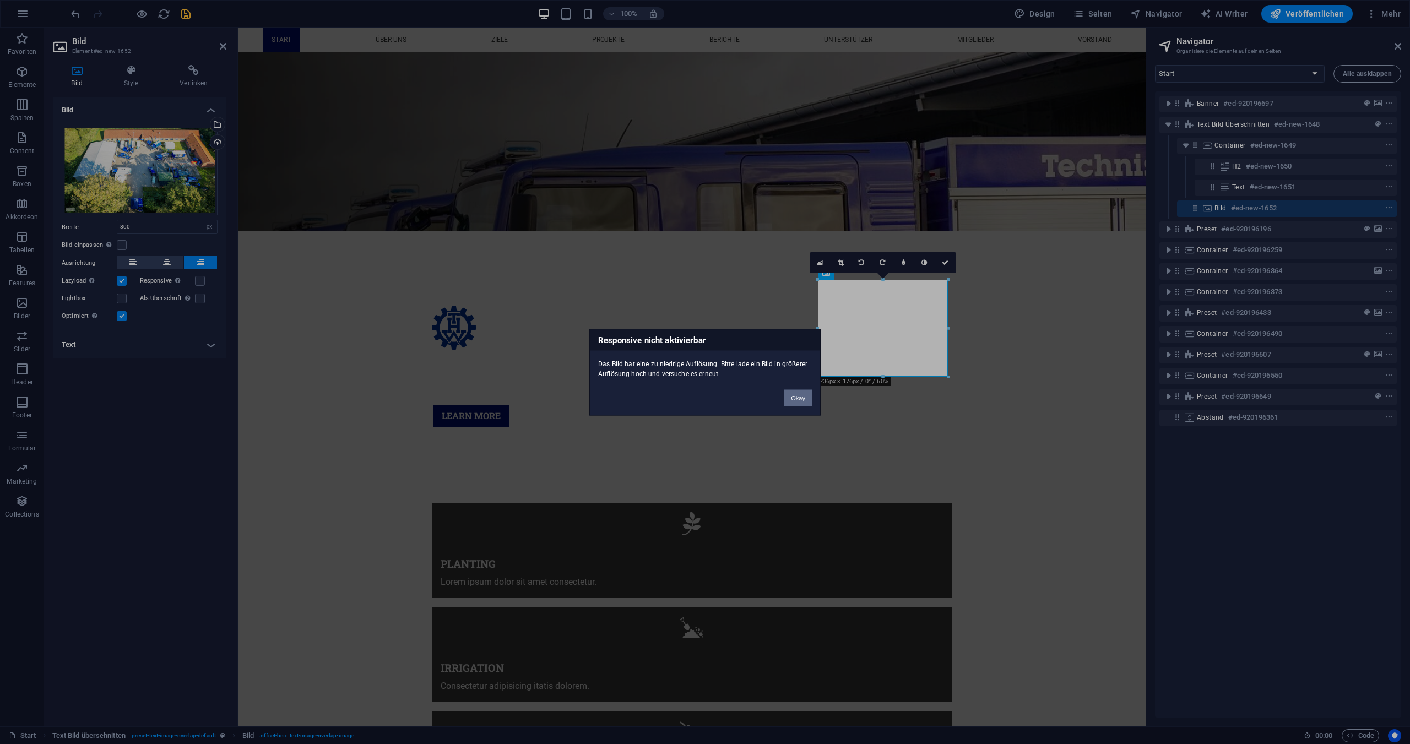
click at [798, 397] on button "Okay" at bounding box center [799, 398] width 28 height 17
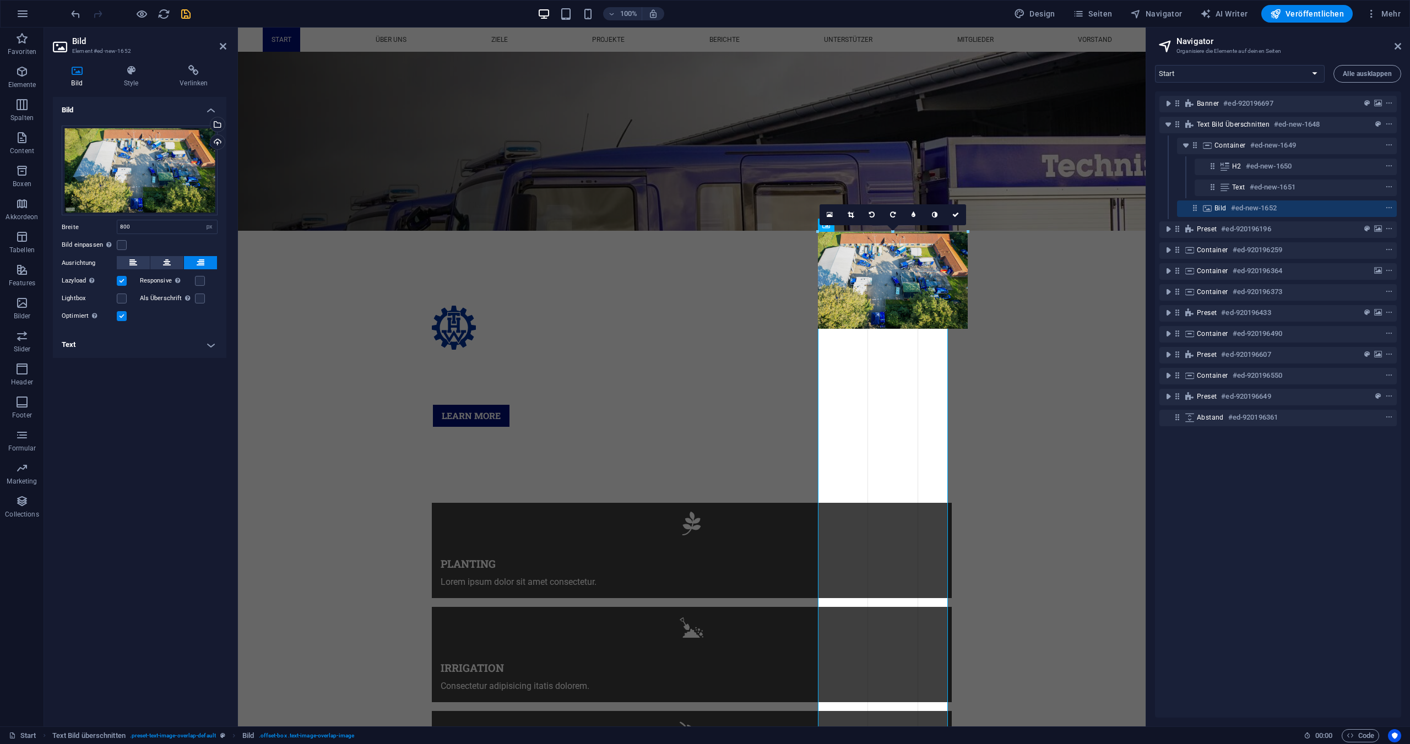
drag, startPoint x: 949, startPoint y: 378, endPoint x: 960, endPoint y: 364, distance: 17.6
click at [960, 364] on div "H1 Banner Container Menüleiste Menü Preset Abstand Text Bild überschnitten H3 B…" at bounding box center [692, 129] width 908 height 1195
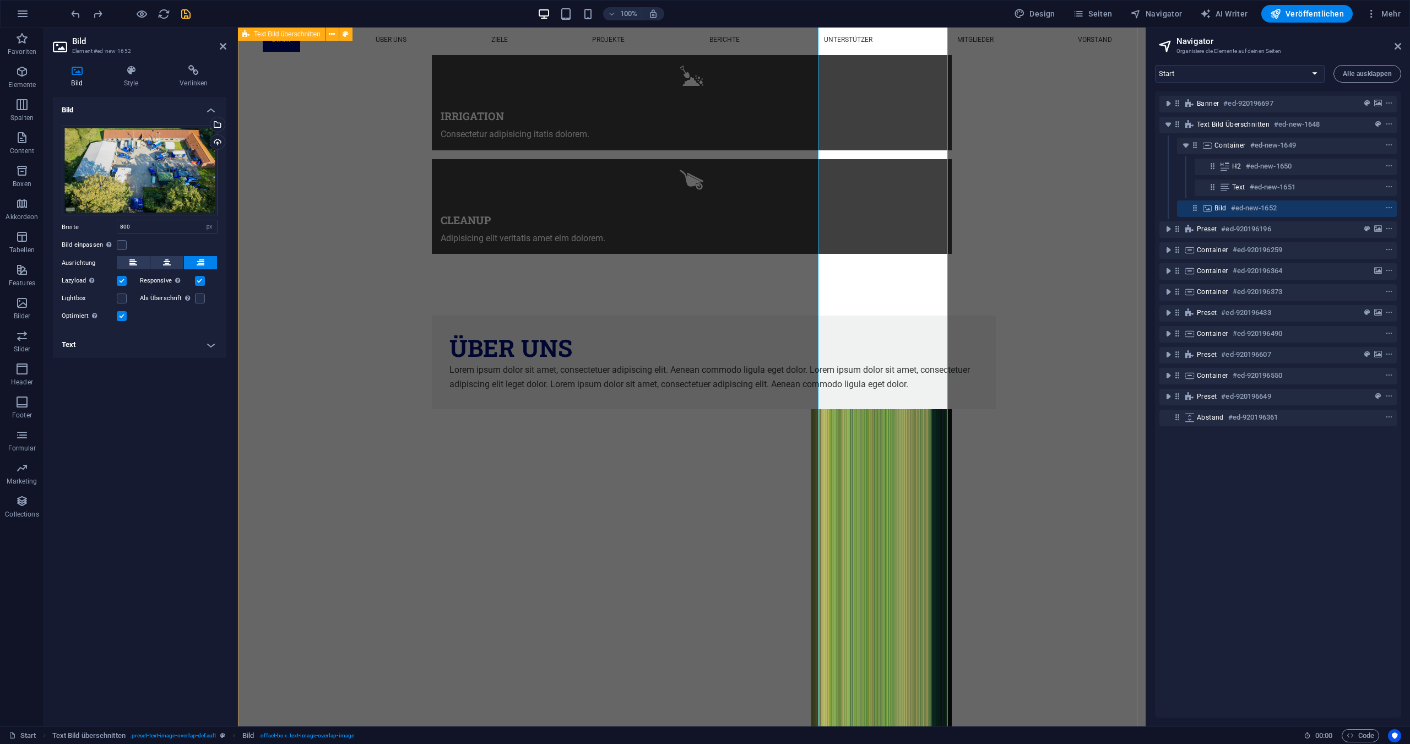
scroll to position [1047, 0]
click at [166, 14] on icon "reload" at bounding box center [164, 14] width 13 height 13
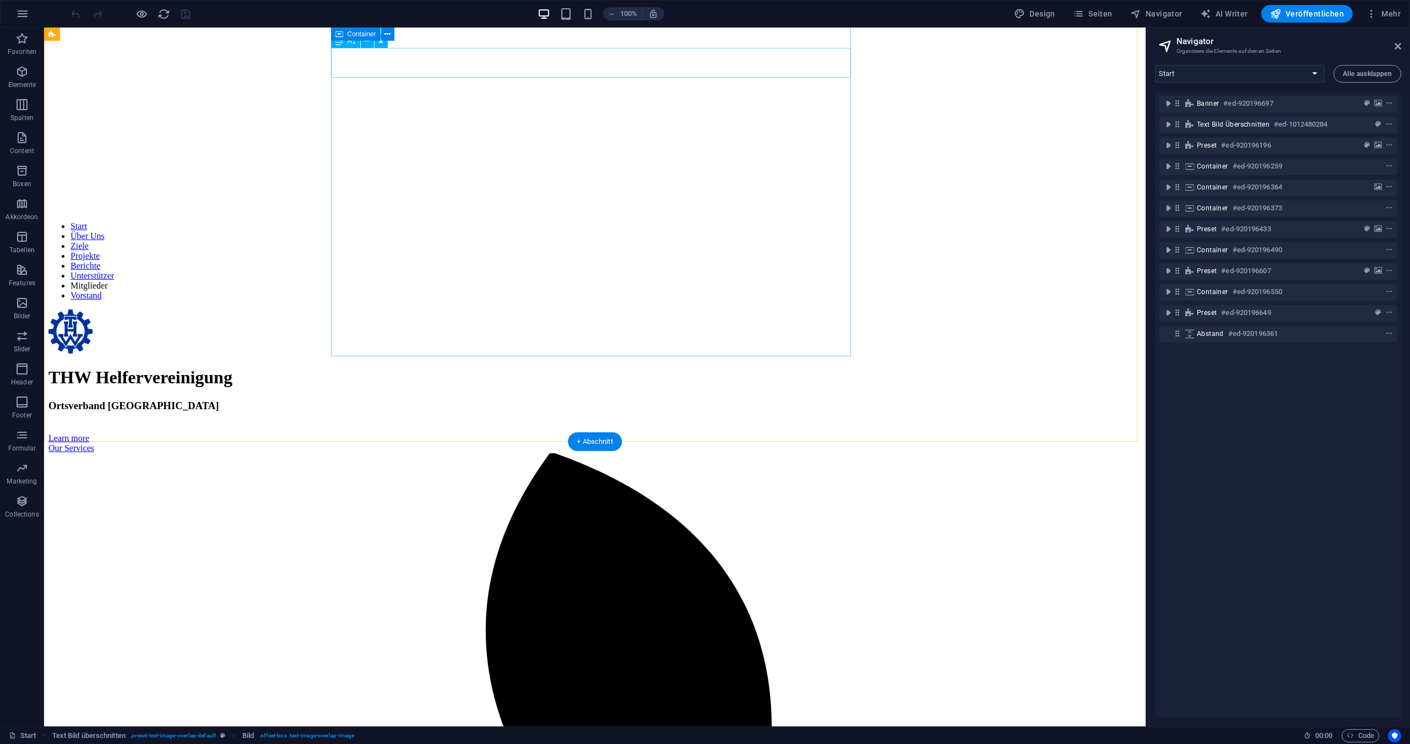
scroll to position [551, 0]
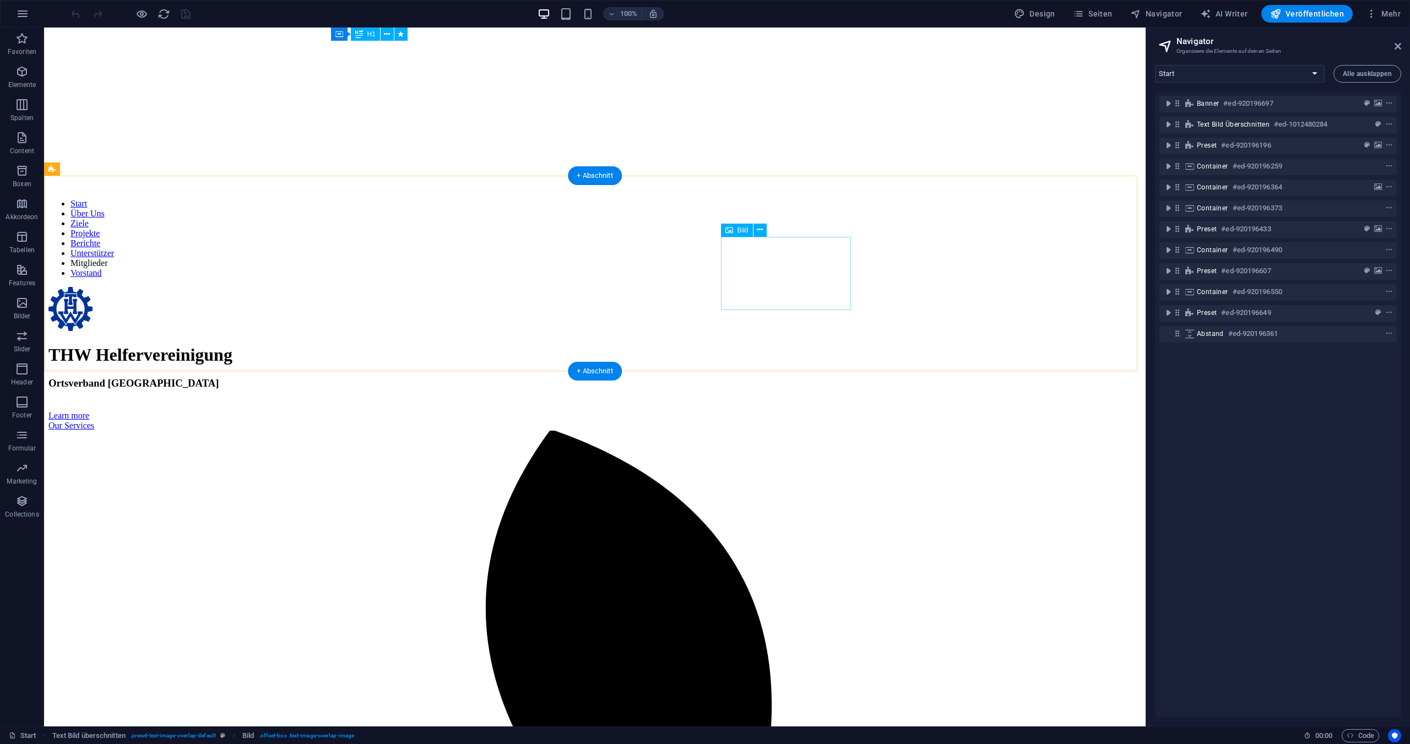
click at [1196, 167] on icon at bounding box center [1195, 165] width 9 height 9
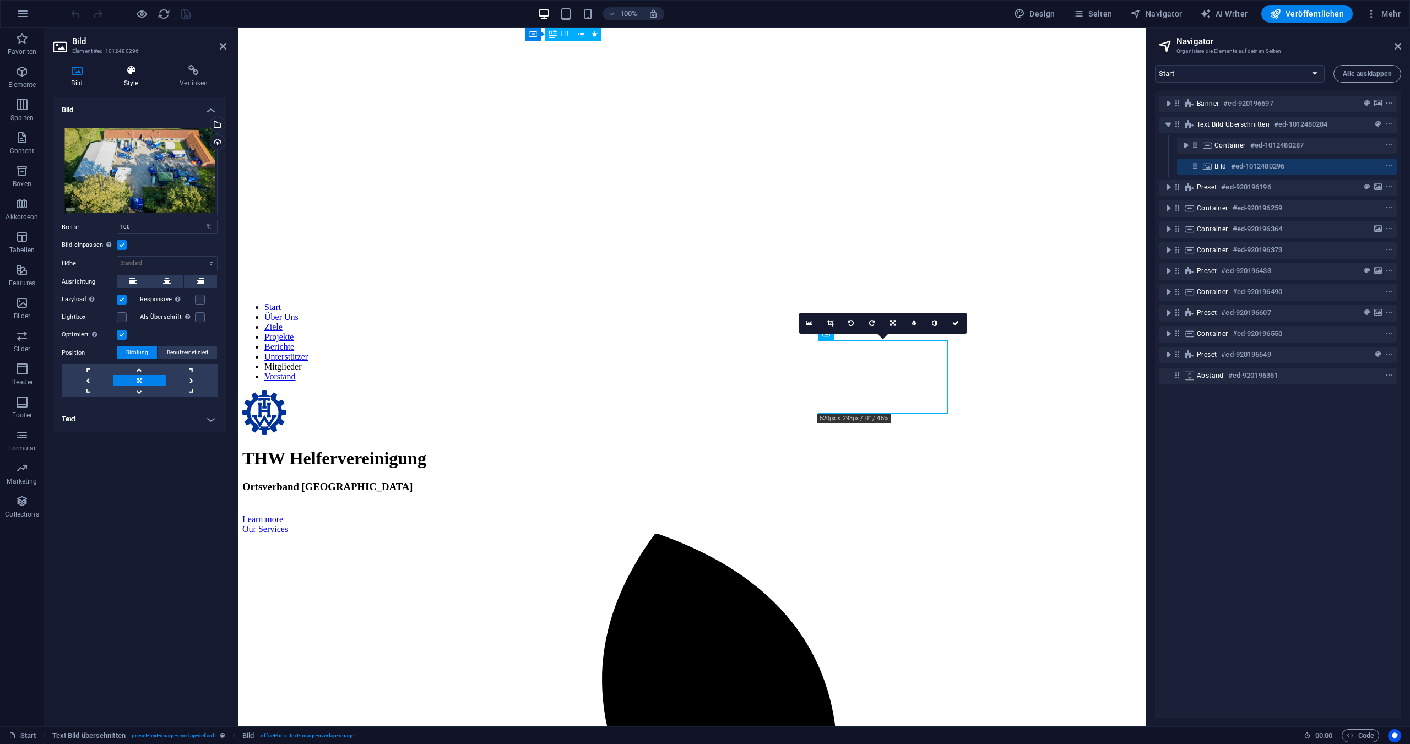
click at [133, 77] on h4 "Style" at bounding box center [133, 76] width 56 height 23
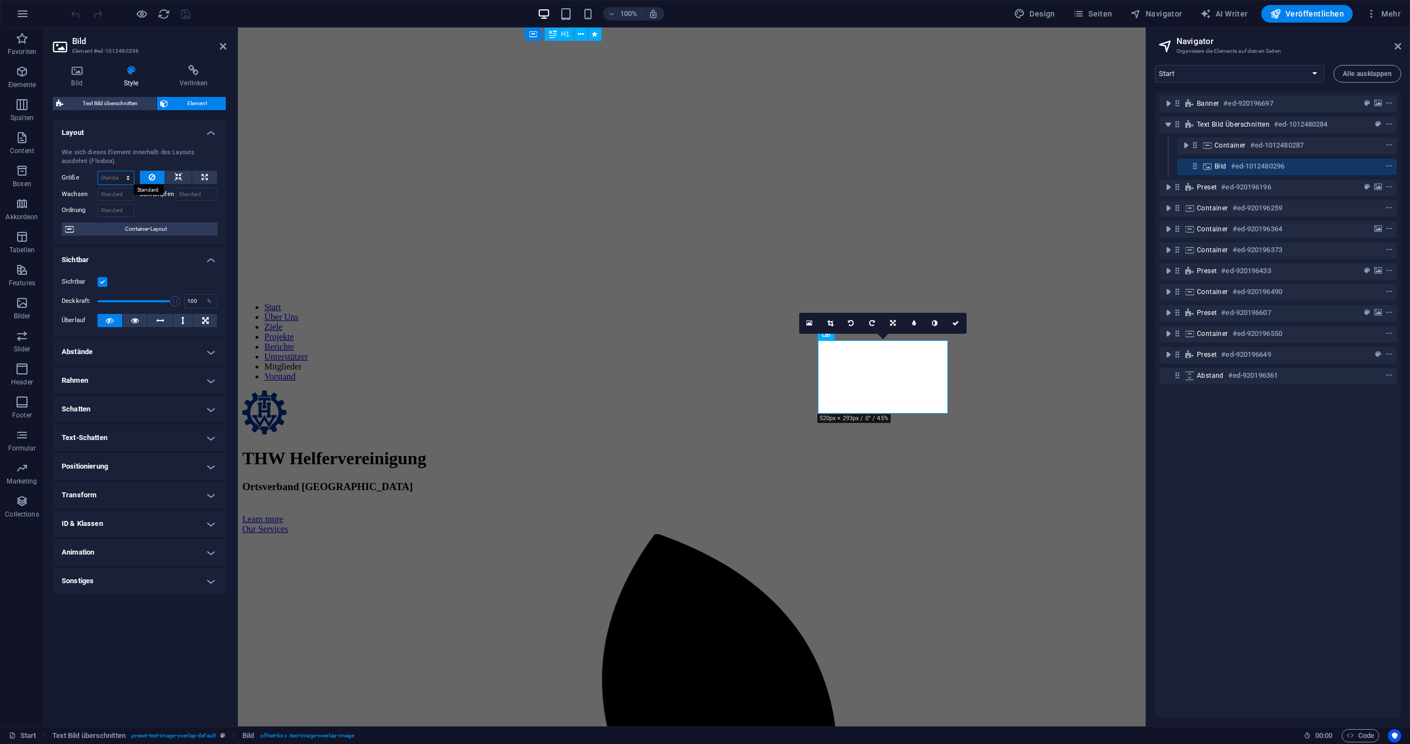
click at [116, 175] on select "Standard auto px % 1/1 1/2 1/3 1/4 1/5 1/6 1/7 1/8 1/9 1/10" at bounding box center [116, 177] width 36 height 13
click at [118, 171] on select "Standard auto px % 1/1 1/2 1/3 1/4 1/5 1/6 1/7 1/8 1/9 1/10" at bounding box center [116, 177] width 36 height 13
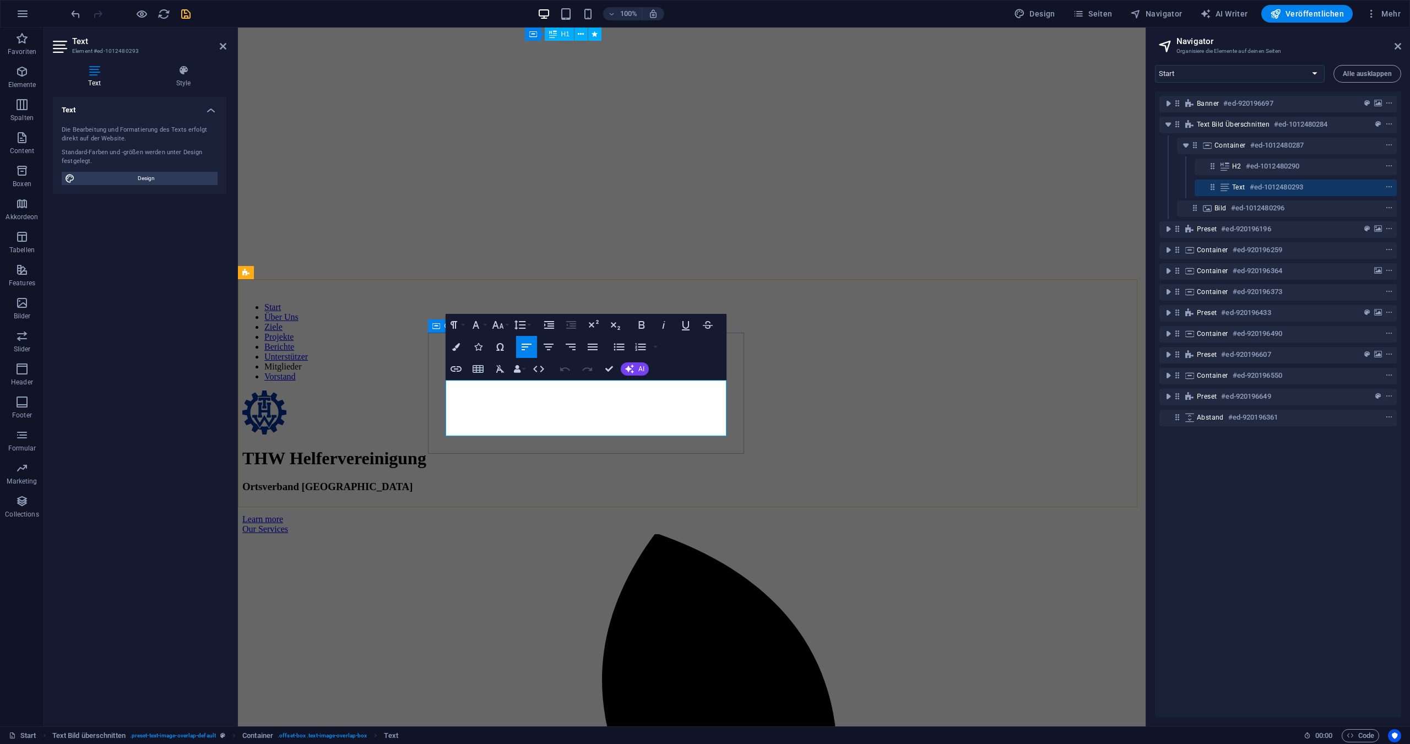
drag, startPoint x: 658, startPoint y: 432, endPoint x: 438, endPoint y: 383, distance: 225.8
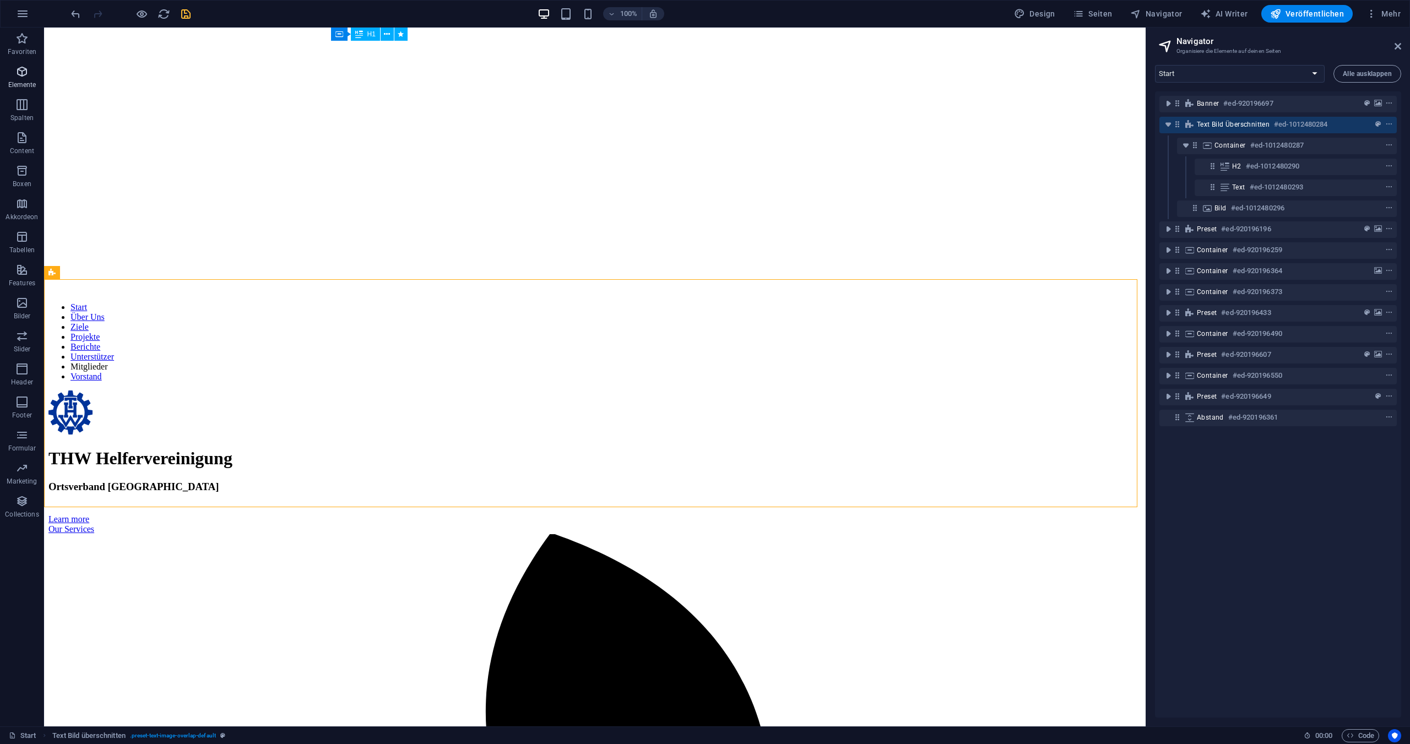
click at [23, 82] on p "Elemente" at bounding box center [22, 84] width 28 height 9
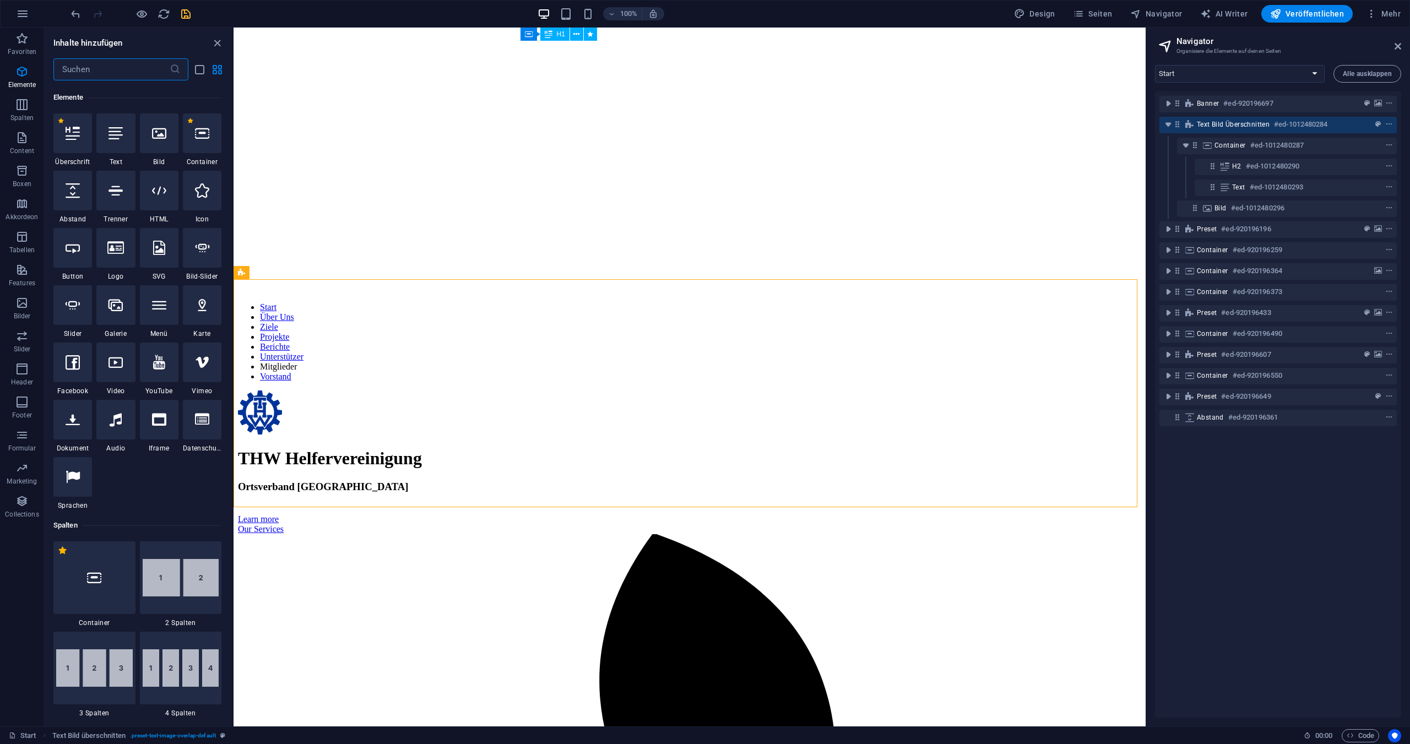
scroll to position [117, 0]
click at [120, 133] on icon at bounding box center [116, 132] width 14 height 14
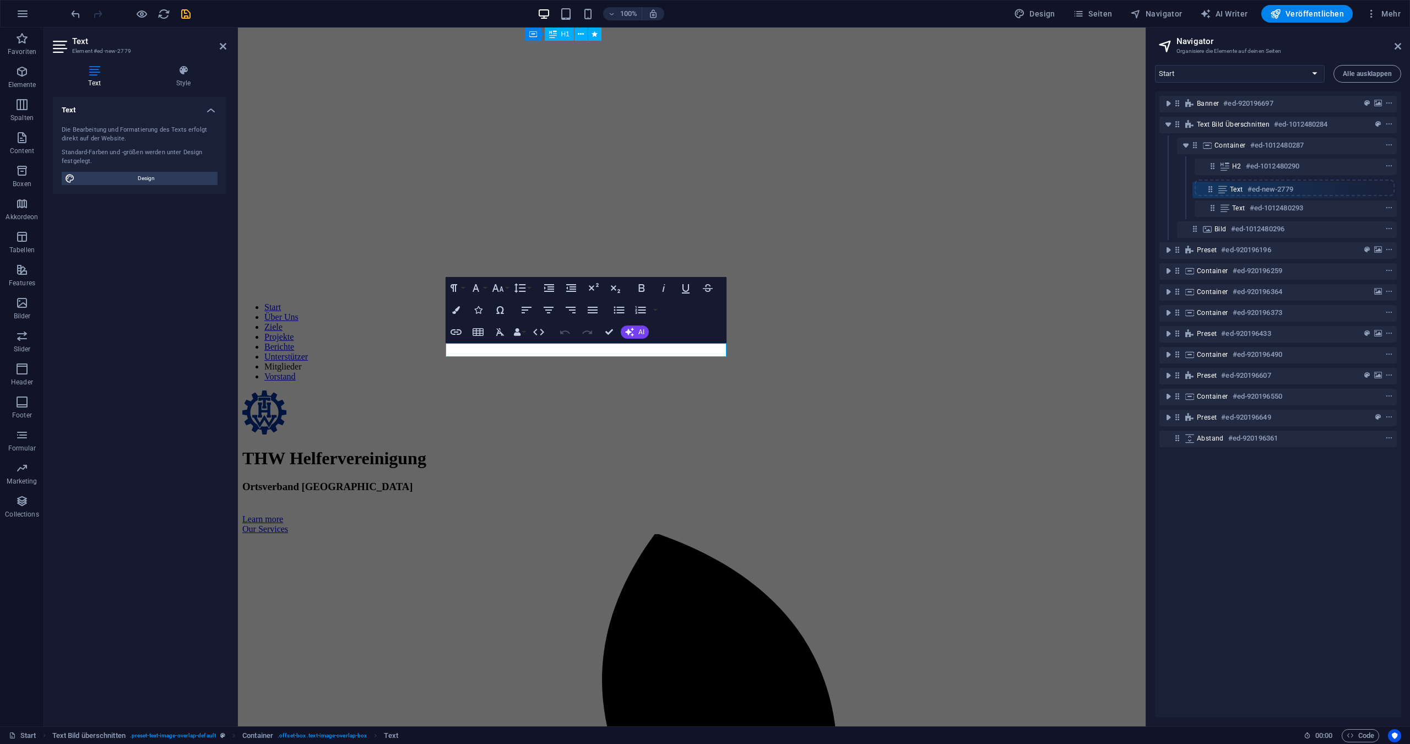
drag, startPoint x: 1213, startPoint y: 169, endPoint x: 1210, endPoint y: 196, distance: 26.5
click at [1210, 196] on div "Banner #ed-920196697 Text Bild überschnitten #ed-1012480284 Container #ed-10124…" at bounding box center [1278, 404] width 246 height 626
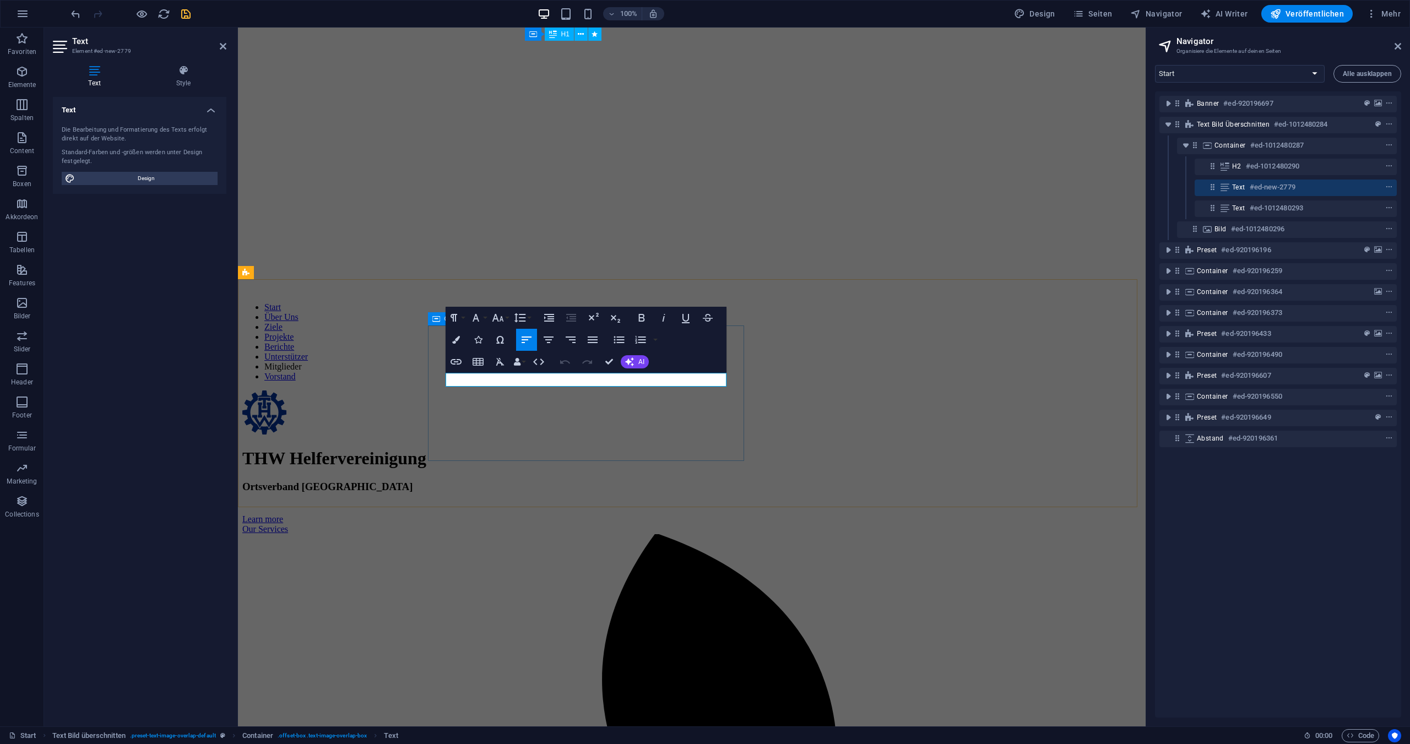
drag, startPoint x: 529, startPoint y: 378, endPoint x: 430, endPoint y: 376, distance: 99.7
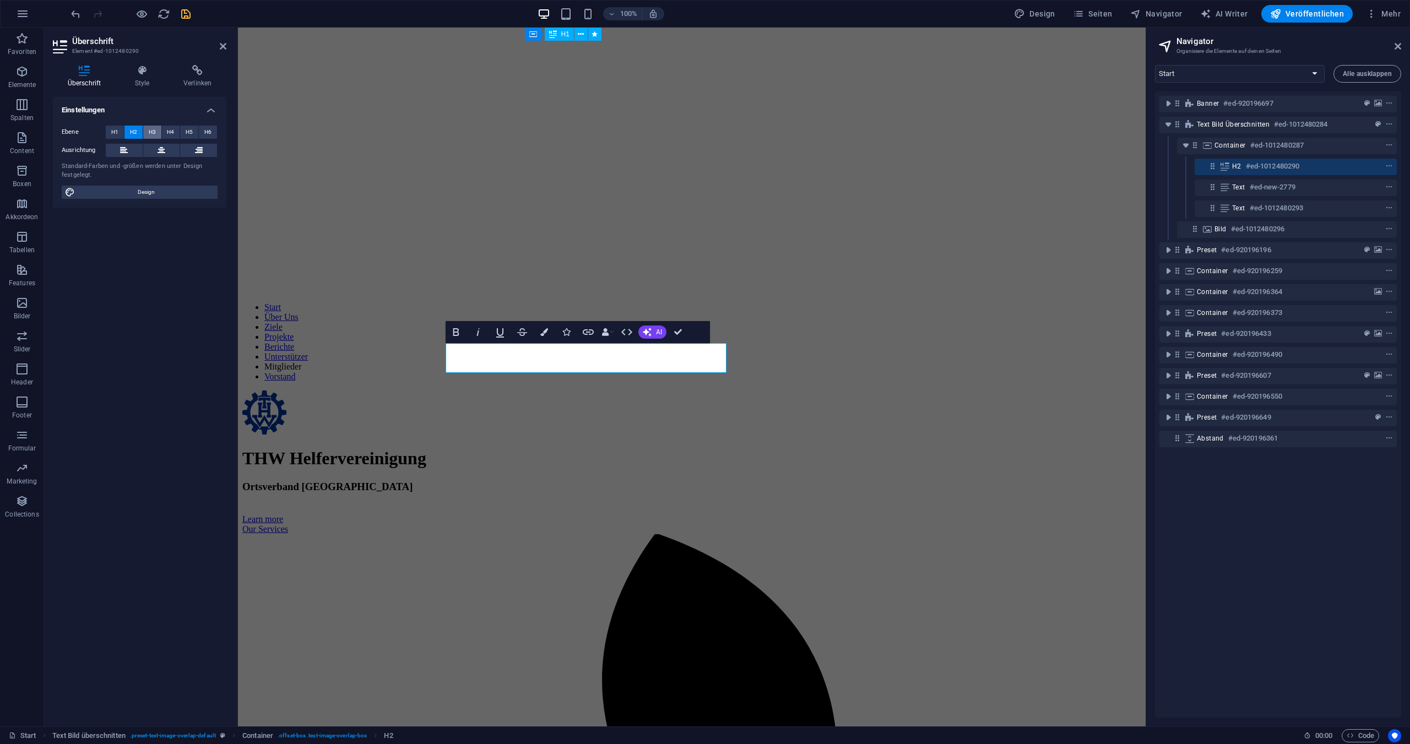
click at [147, 131] on button "H3" at bounding box center [152, 132] width 18 height 13
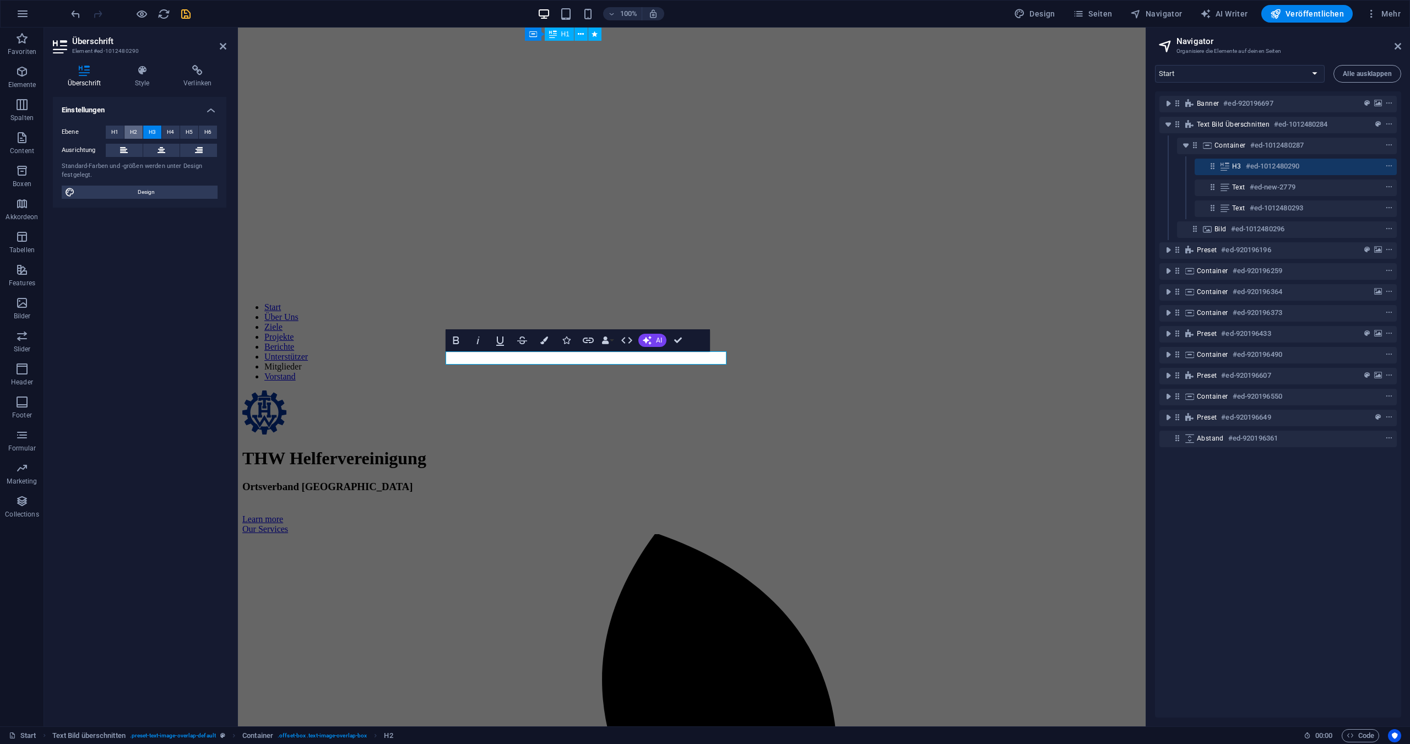
click at [134, 131] on span "H2" at bounding box center [133, 132] width 7 height 13
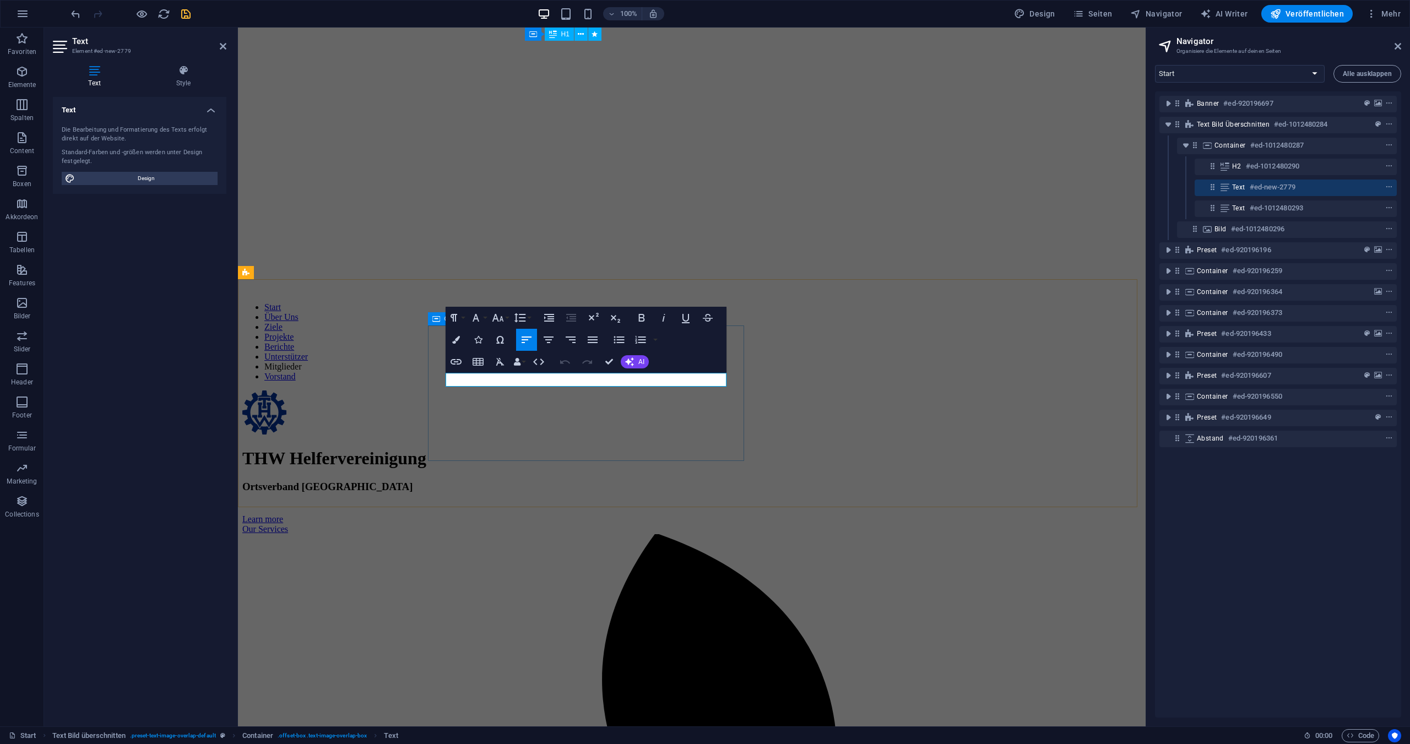
drag, startPoint x: 695, startPoint y: 377, endPoint x: 440, endPoint y: 367, distance: 255.3
click at [486, 317] on button "Font Family" at bounding box center [478, 318] width 21 height 22
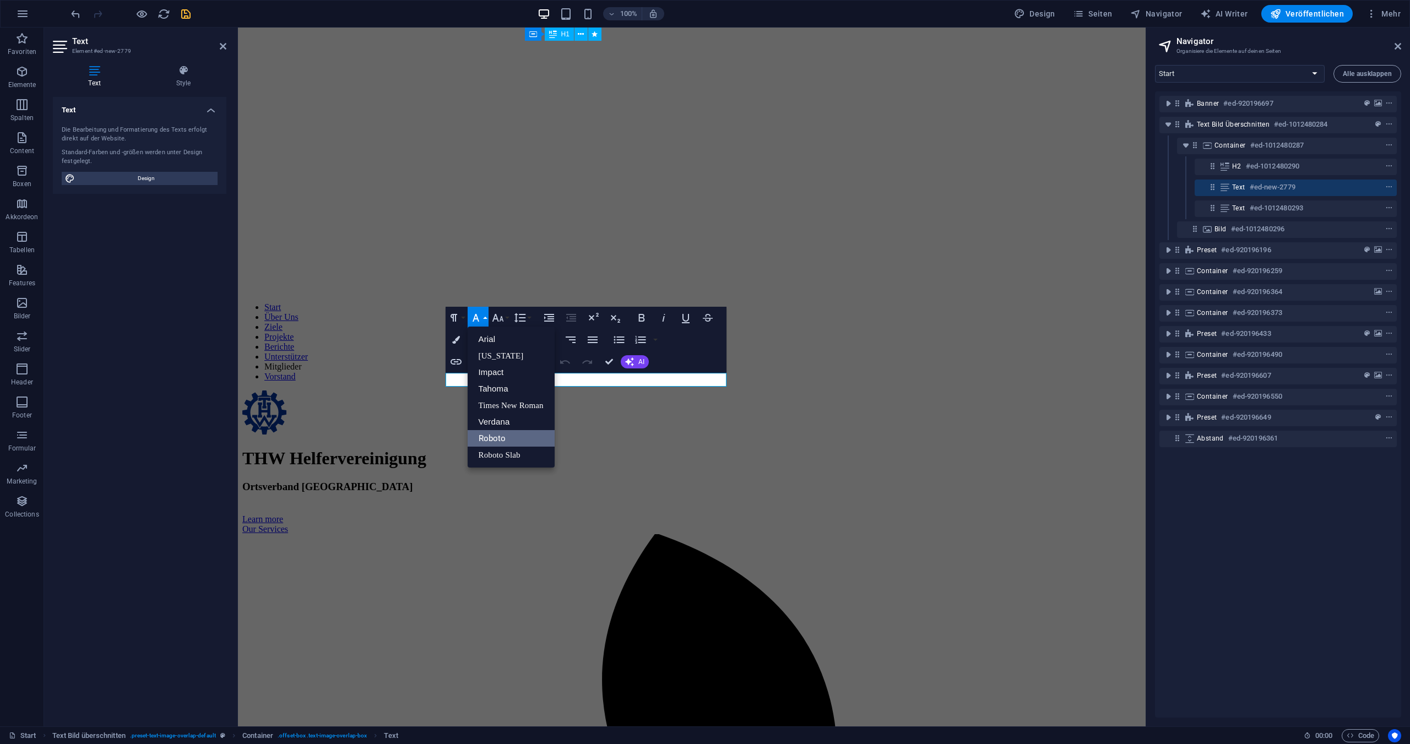
scroll to position [0, 0]
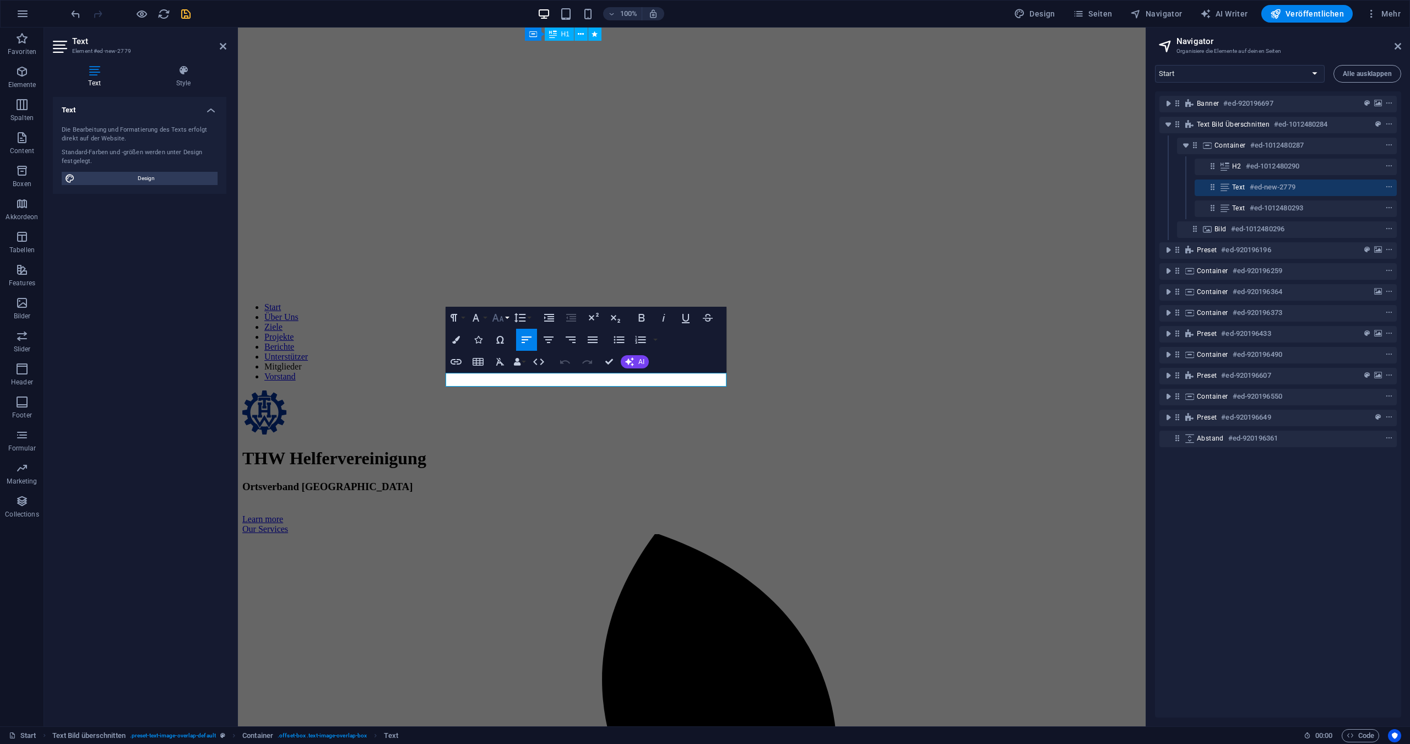
click at [507, 317] on button "Font Size" at bounding box center [500, 318] width 21 height 22
click at [506, 453] on link "24" at bounding box center [510, 455] width 40 height 17
click at [500, 318] on icon "button" at bounding box center [497, 317] width 13 height 13
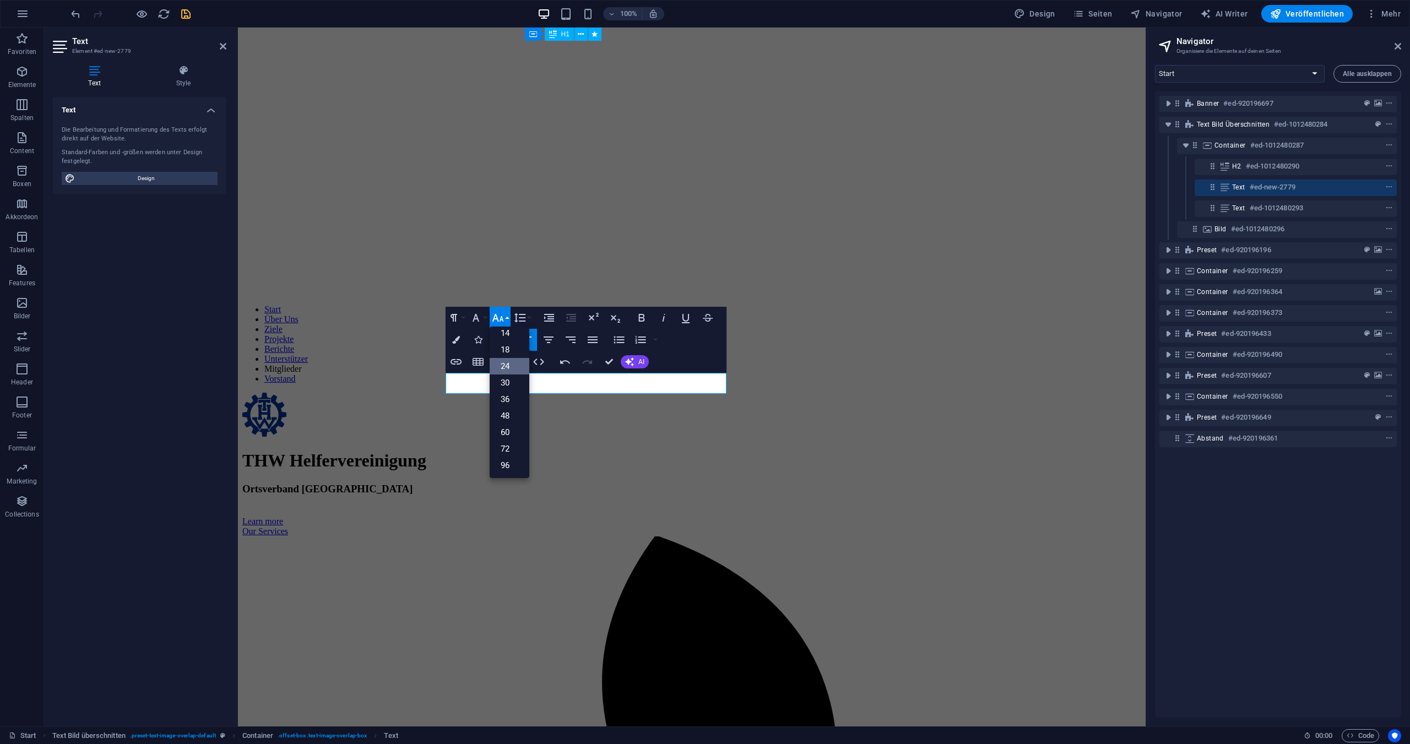
scroll to position [89, 0]
click at [506, 379] on link "30" at bounding box center [510, 383] width 40 height 17
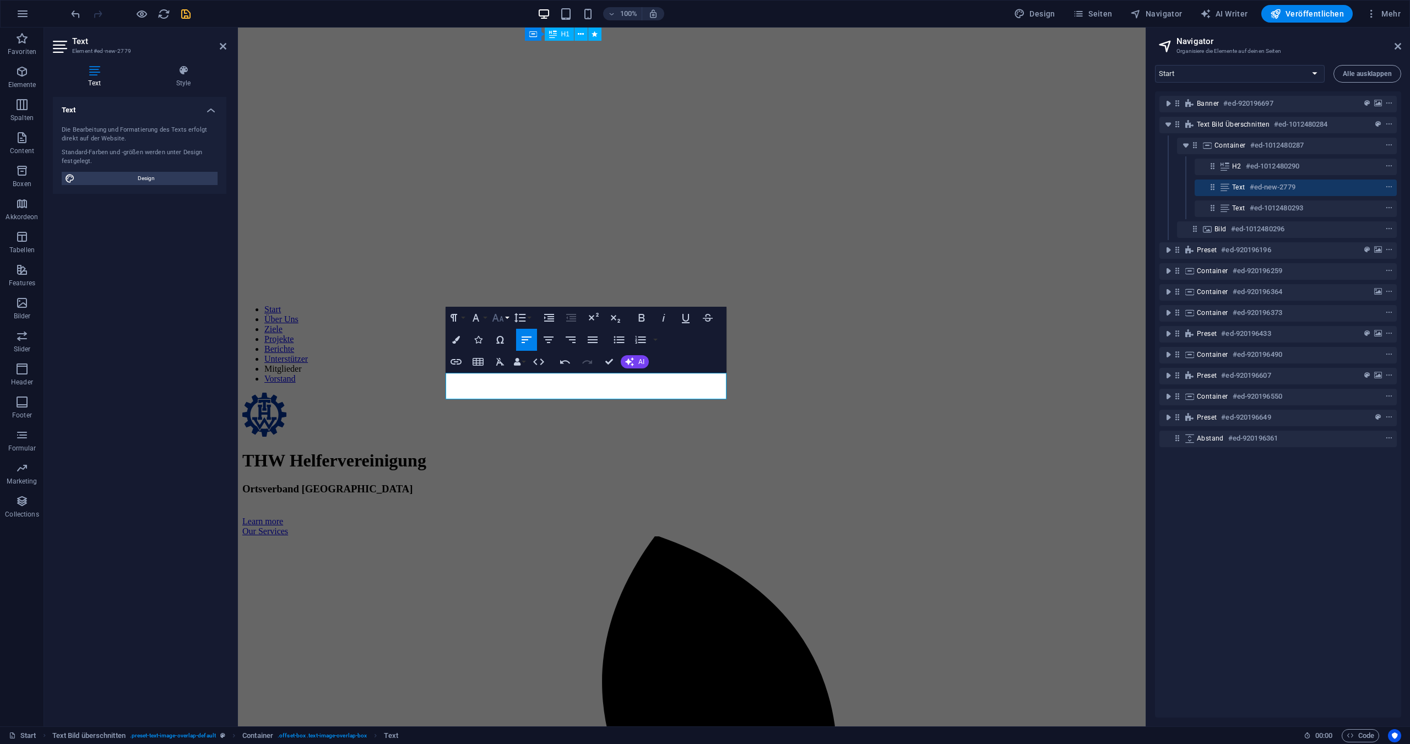
click at [506, 318] on button "Font Size" at bounding box center [500, 318] width 21 height 22
click at [505, 371] on link "12" at bounding box center [510, 372] width 40 height 17
drag, startPoint x: 686, startPoint y: 378, endPoint x: 453, endPoint y: 359, distance: 233.8
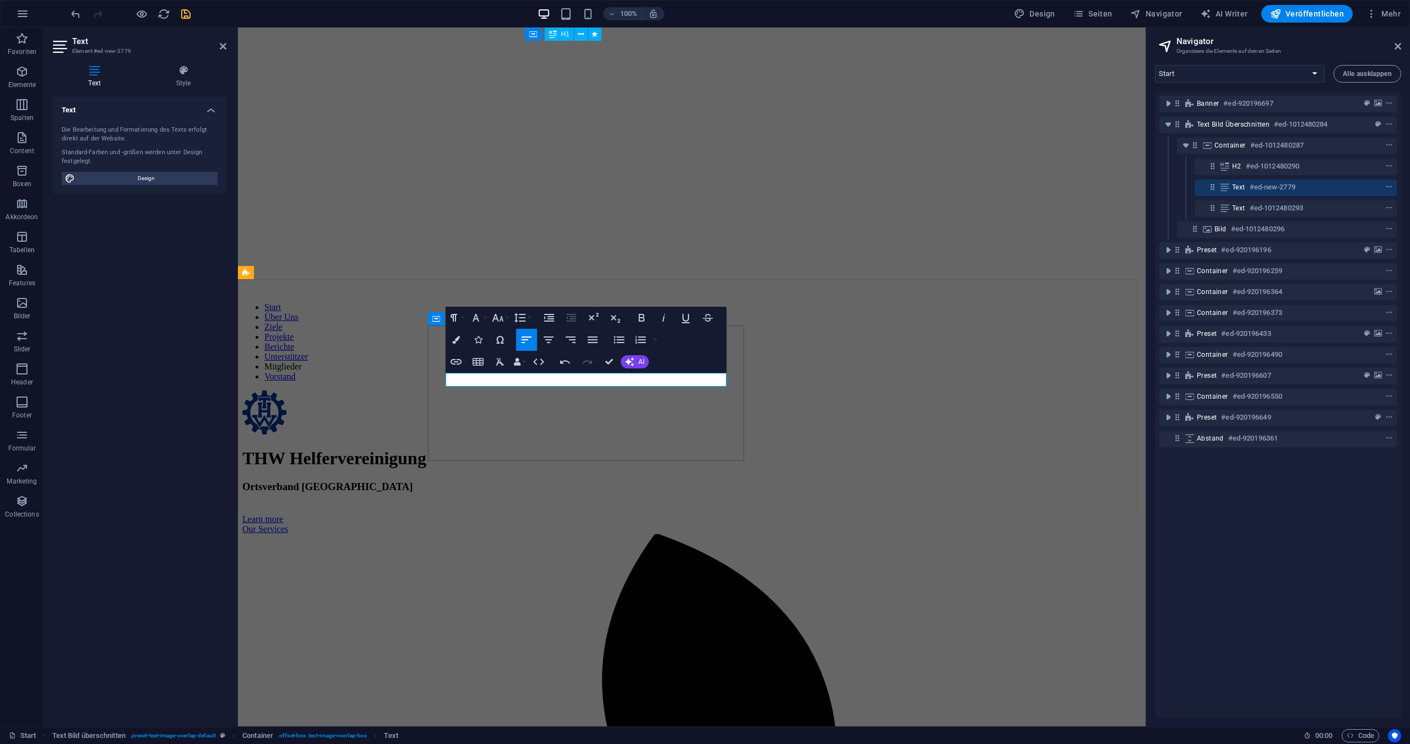
click at [506, 317] on button "Font Size" at bounding box center [500, 318] width 21 height 22
click at [508, 380] on link "24" at bounding box center [510, 376] width 40 height 17
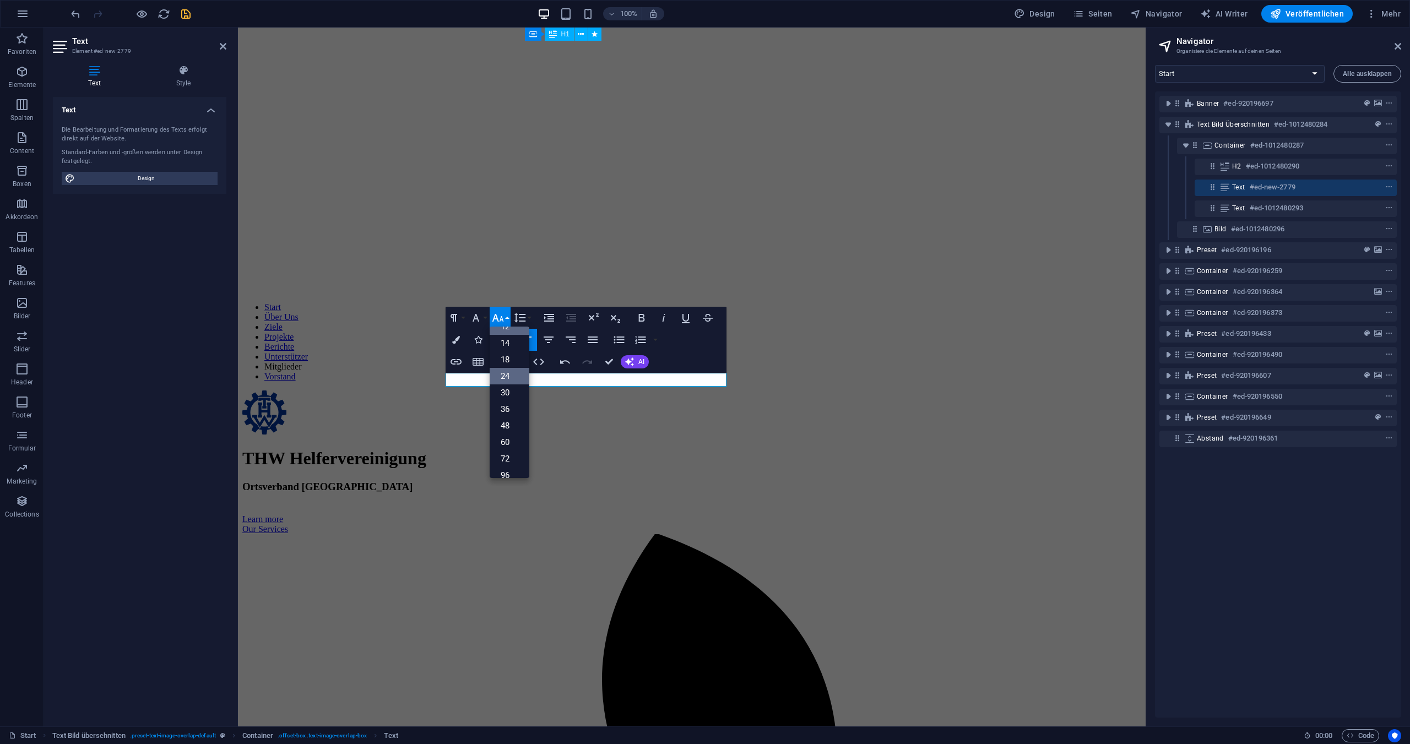
scroll to position [445, 0]
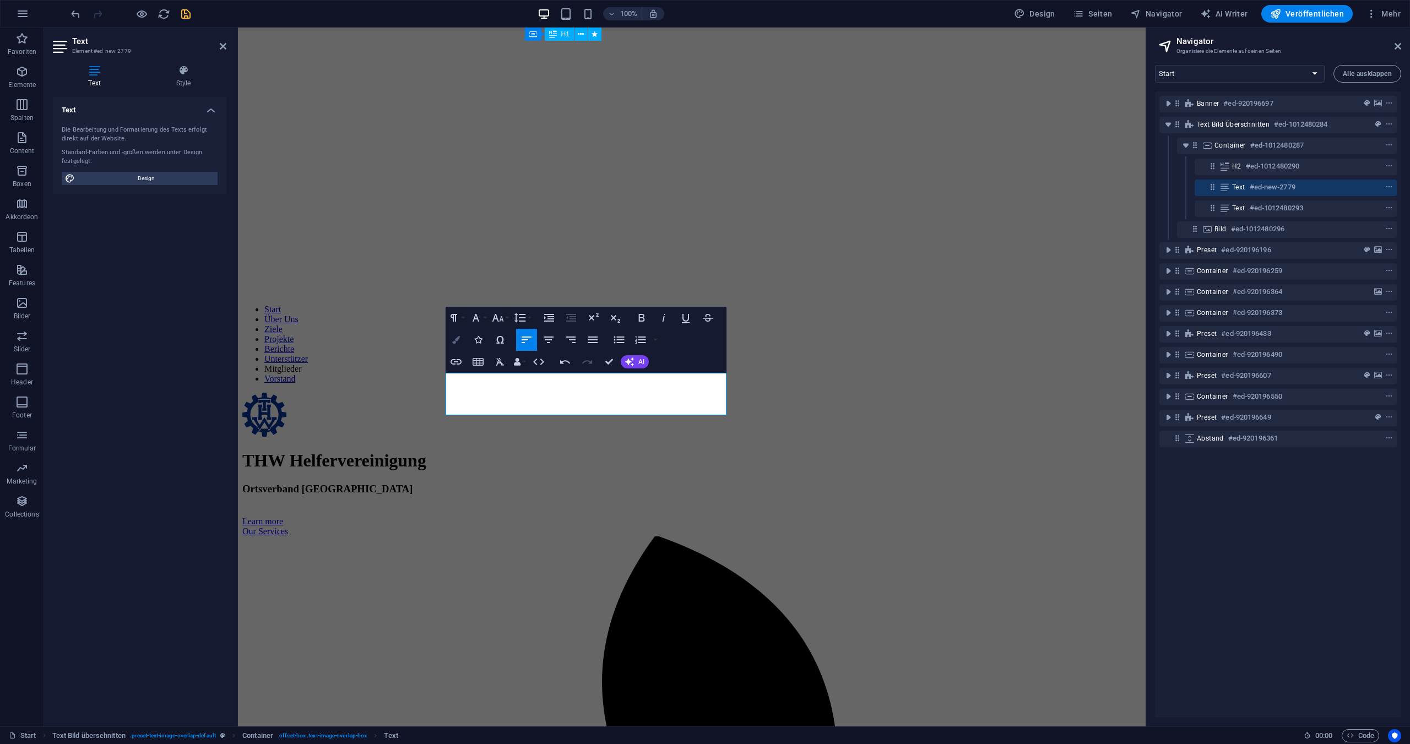
click at [455, 341] on icon "button" at bounding box center [456, 340] width 8 height 8
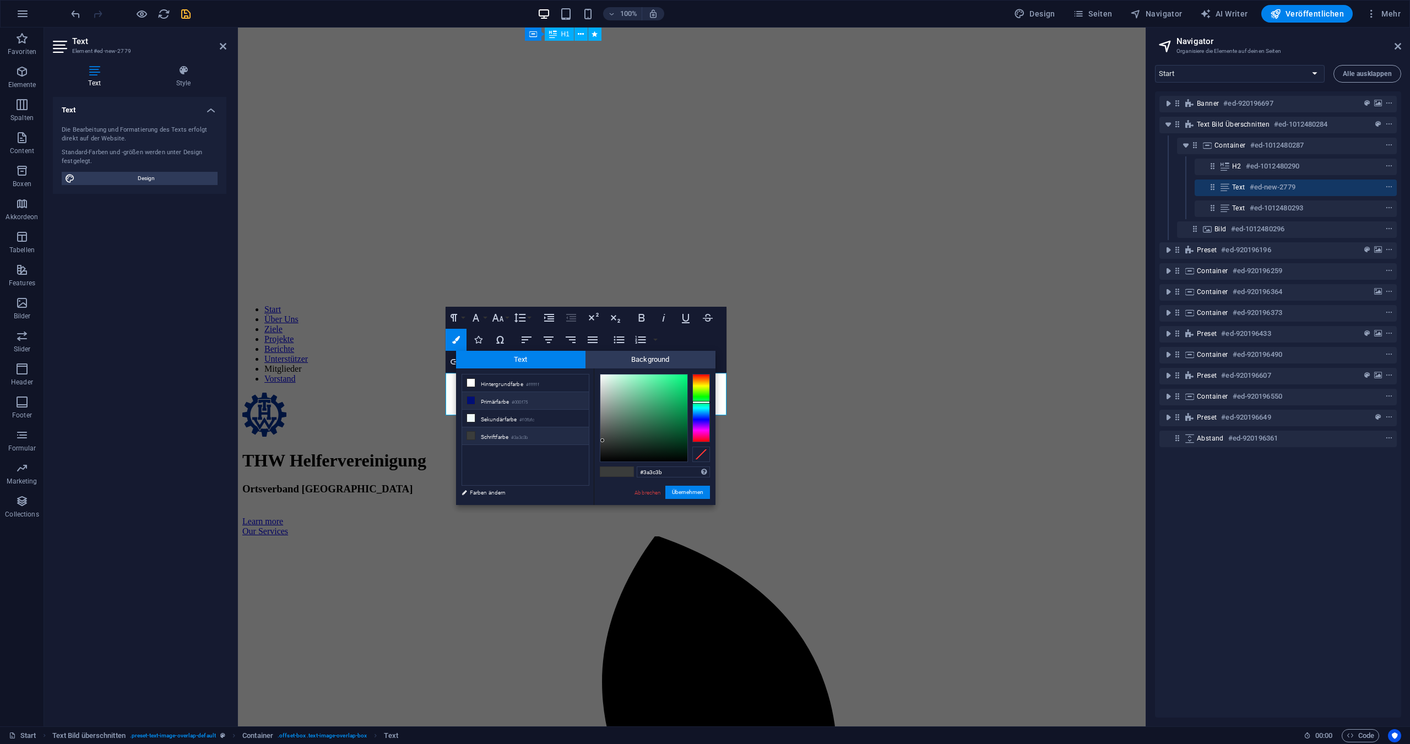
click at [488, 402] on li "Primärfarbe #000f75" at bounding box center [525, 401] width 127 height 18
click at [688, 494] on button "Übernehmen" at bounding box center [688, 492] width 45 height 13
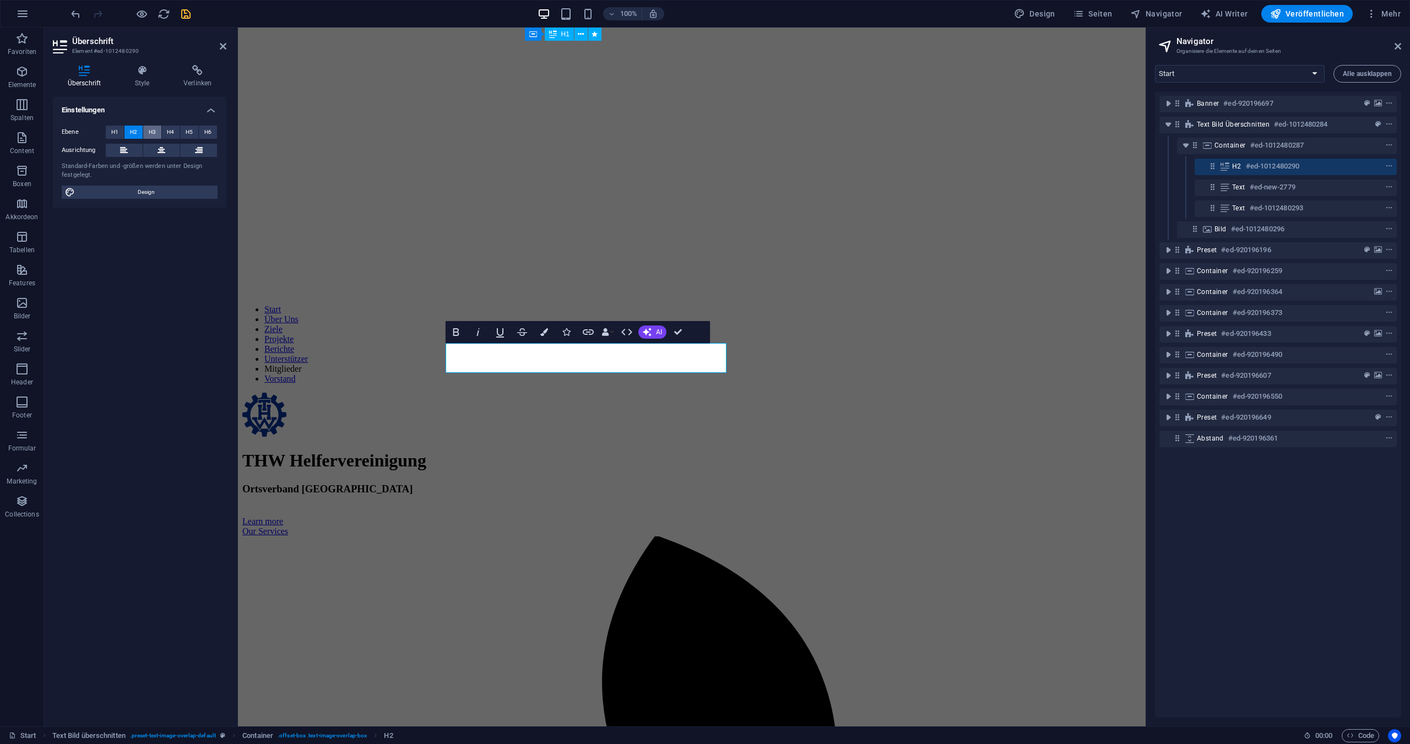
click at [155, 128] on span "H3" at bounding box center [152, 132] width 7 height 13
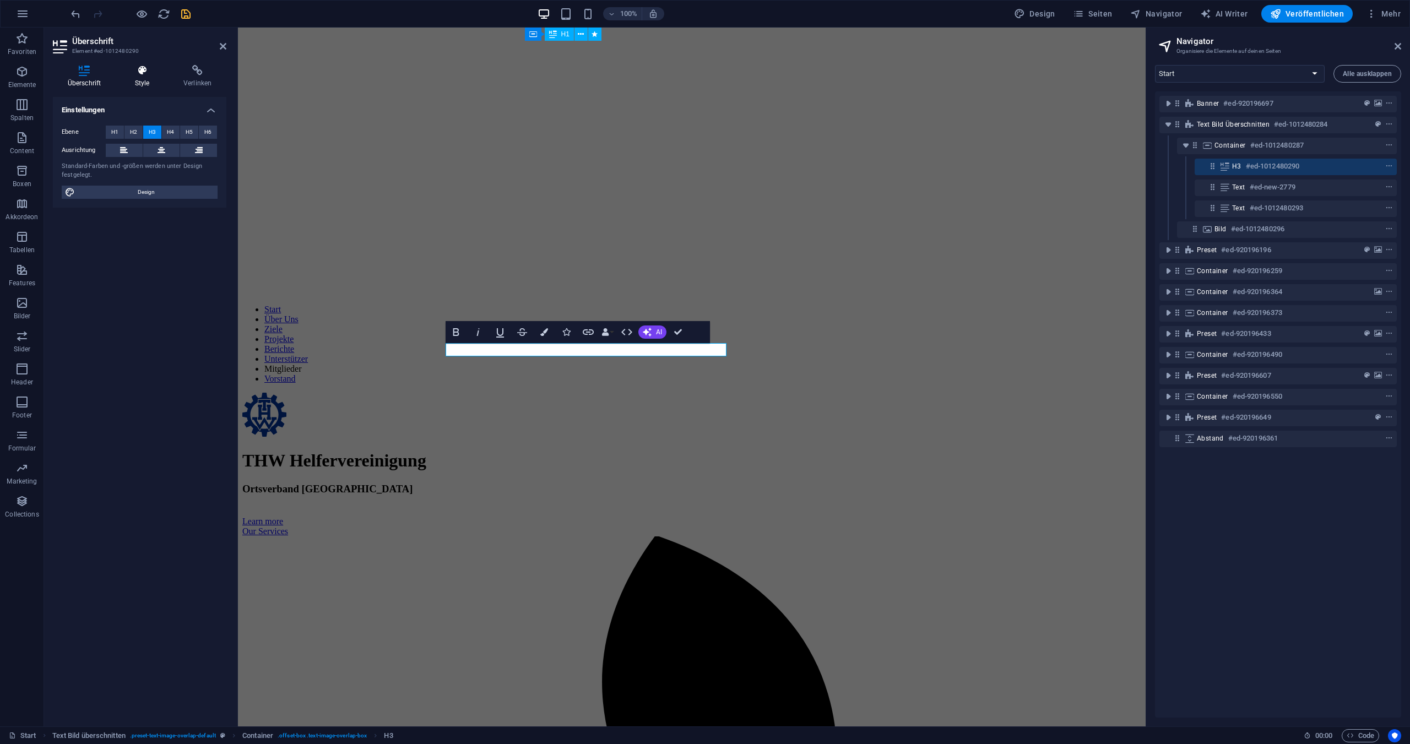
click at [144, 78] on h4 "Style" at bounding box center [144, 76] width 48 height 23
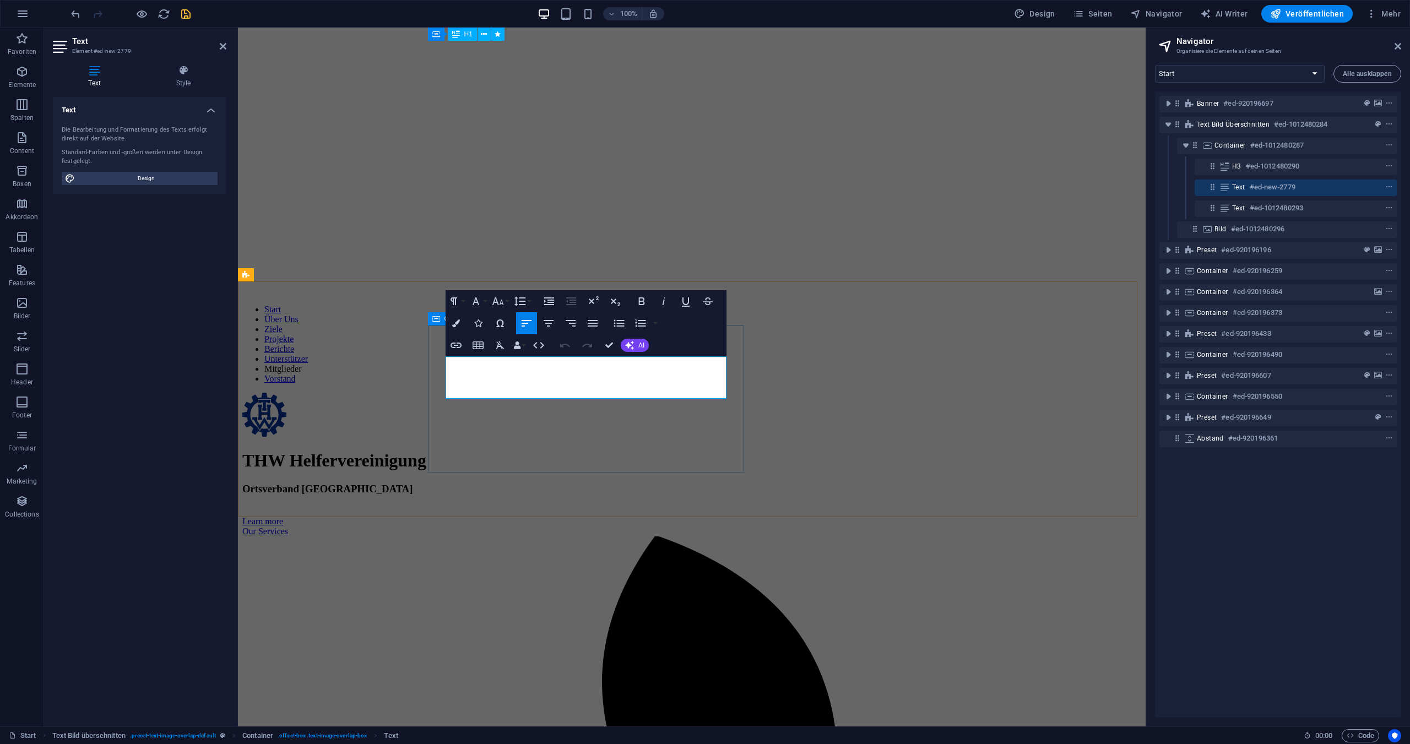
drag, startPoint x: 525, startPoint y: 391, endPoint x: 433, endPoint y: 363, distance: 96.4
click at [643, 305] on icon "button" at bounding box center [642, 302] width 6 height 8
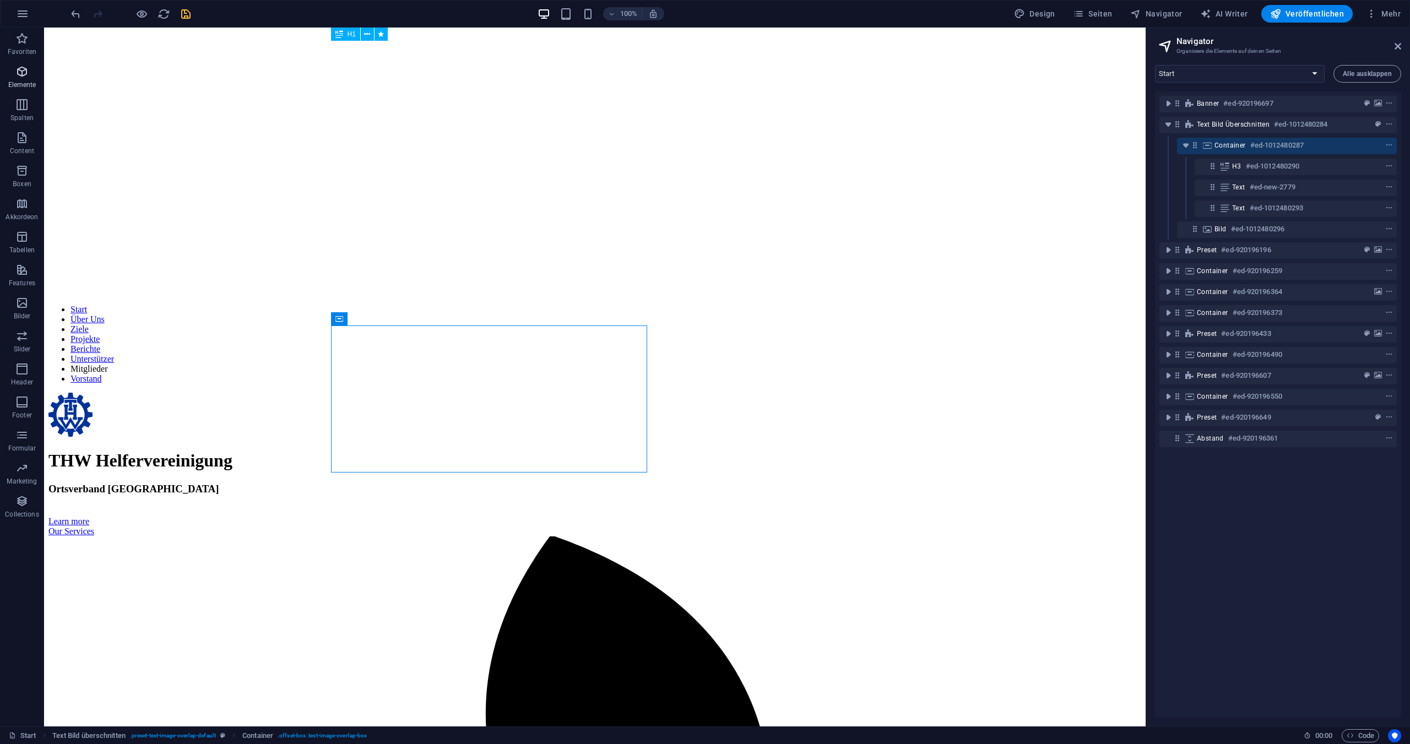
click at [25, 78] on span "Elemente" at bounding box center [22, 78] width 44 height 26
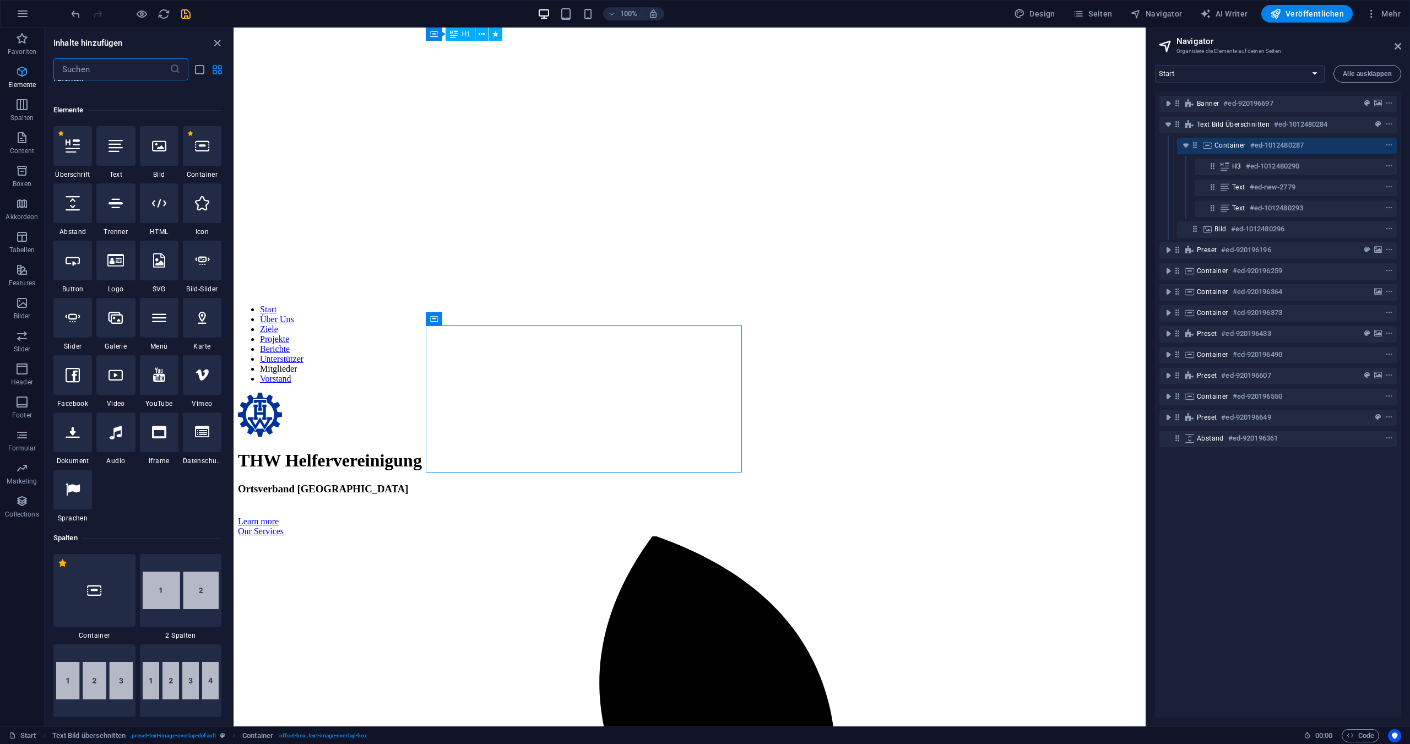
scroll to position [117, 0]
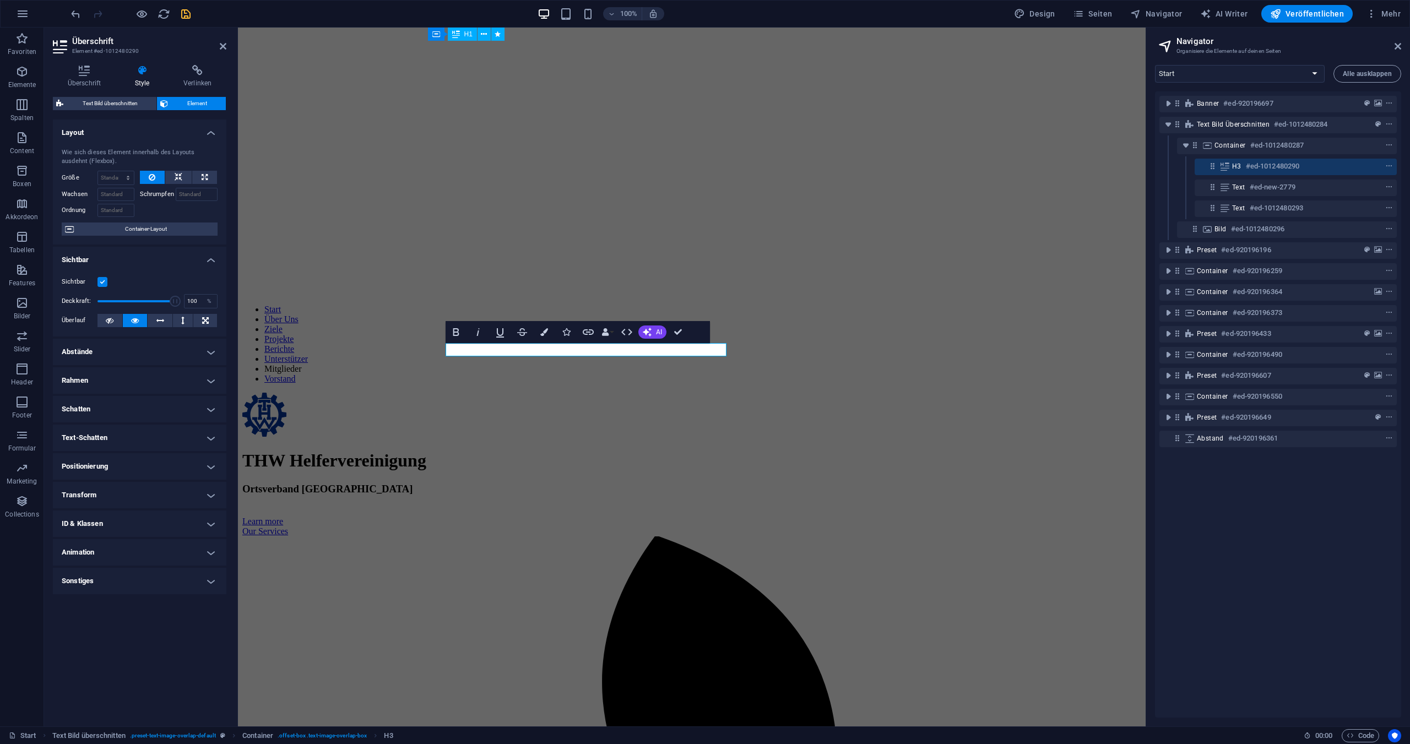
click at [122, 380] on h4 "Rahmen" at bounding box center [140, 380] width 174 height 26
click at [87, 349] on h4 "Abstände" at bounding box center [140, 352] width 174 height 26
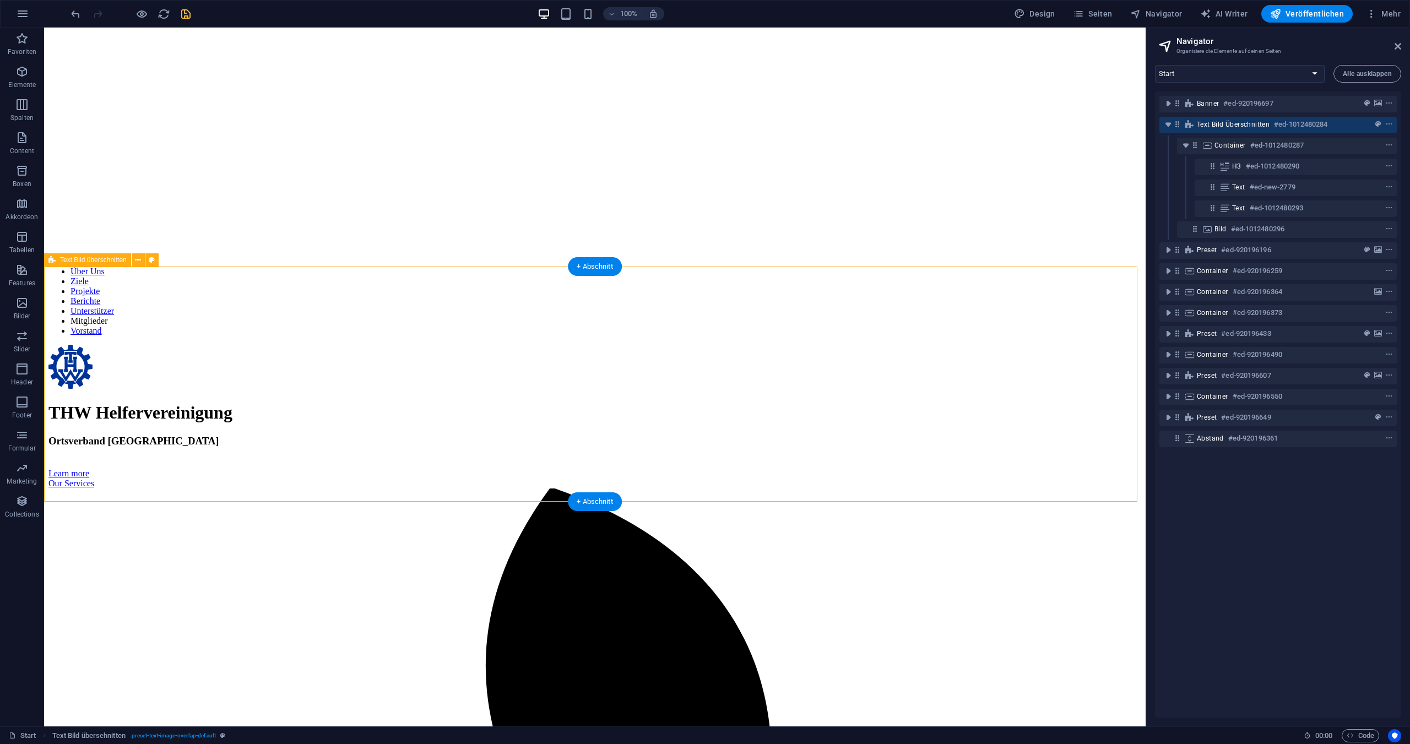
scroll to position [500, 0]
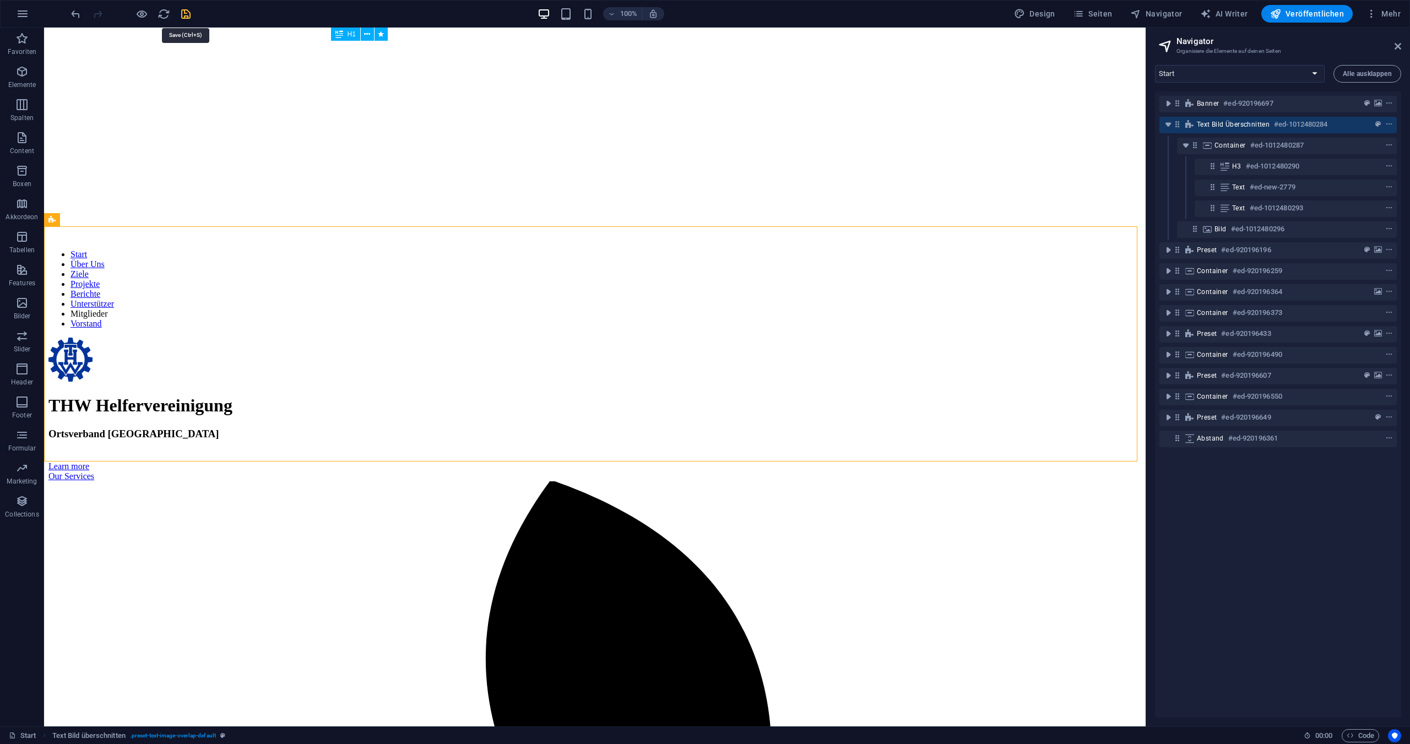
click at [187, 9] on icon "save" at bounding box center [186, 14] width 13 height 13
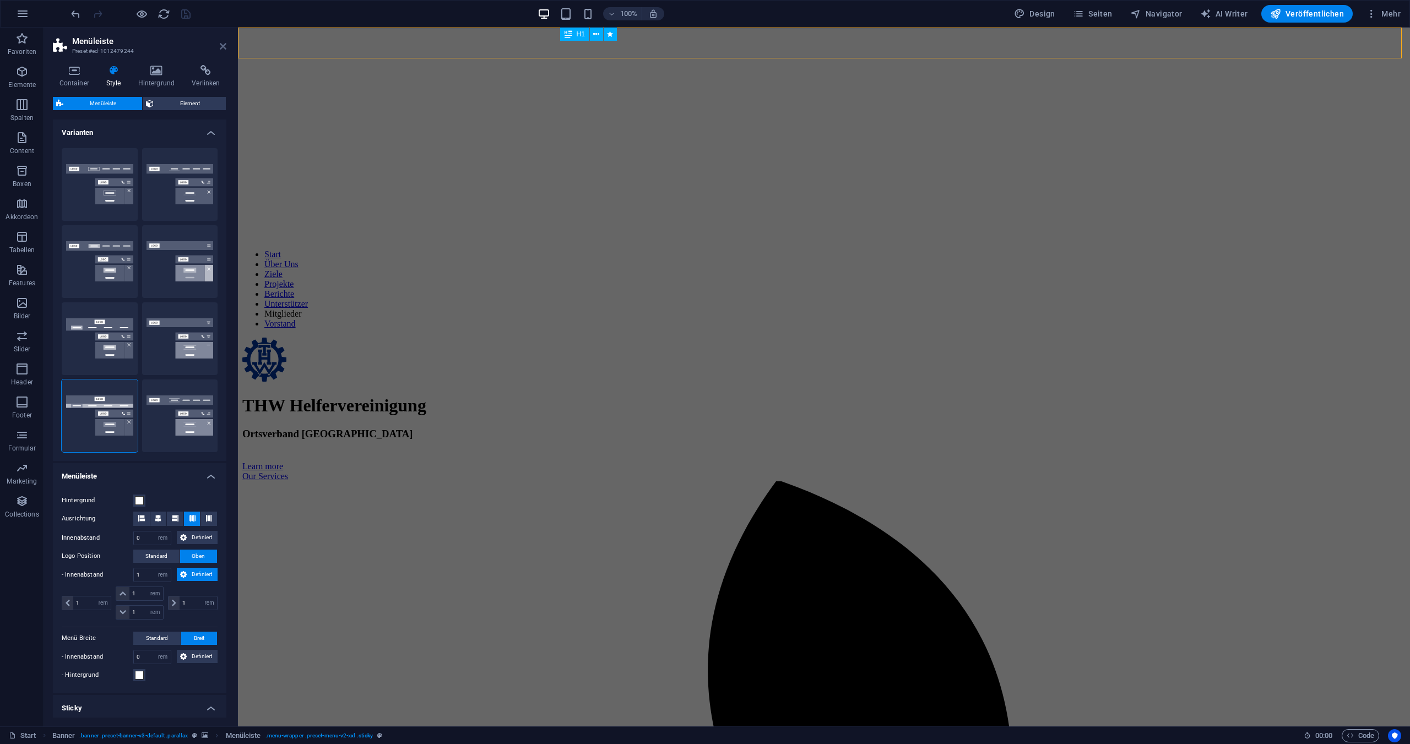
click at [223, 47] on icon at bounding box center [223, 46] width 7 height 9
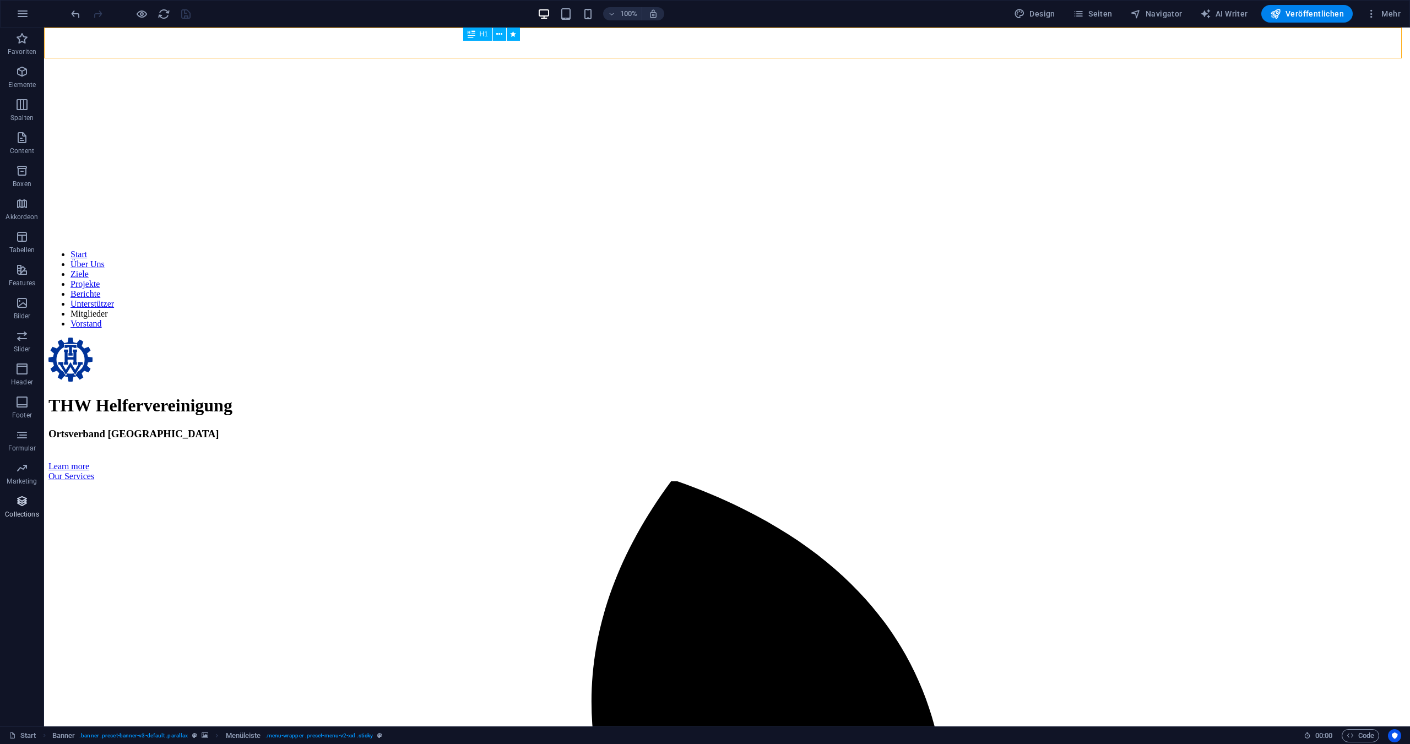
click at [26, 505] on icon "button" at bounding box center [21, 501] width 13 height 13
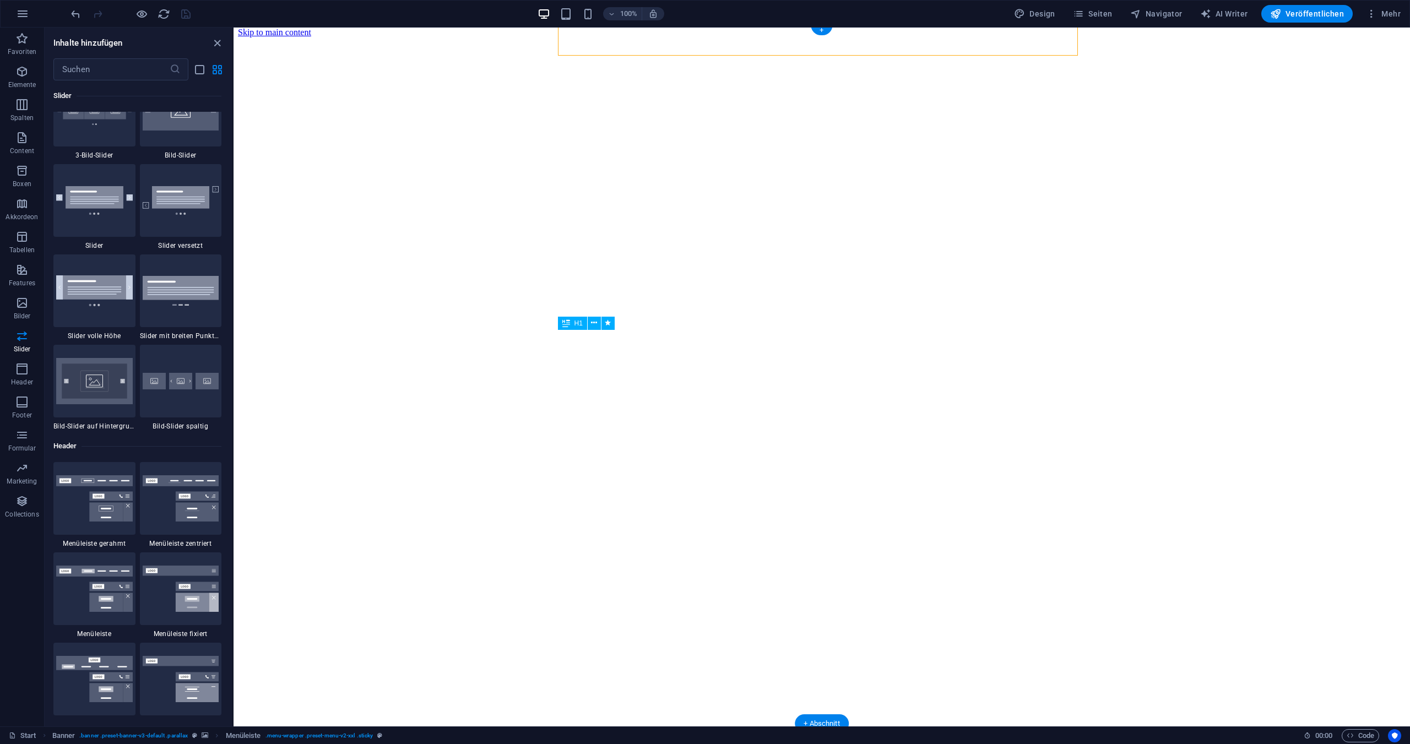
scroll to position [0, 0]
click at [422, 42] on figure at bounding box center [822, 42] width 1168 height 0
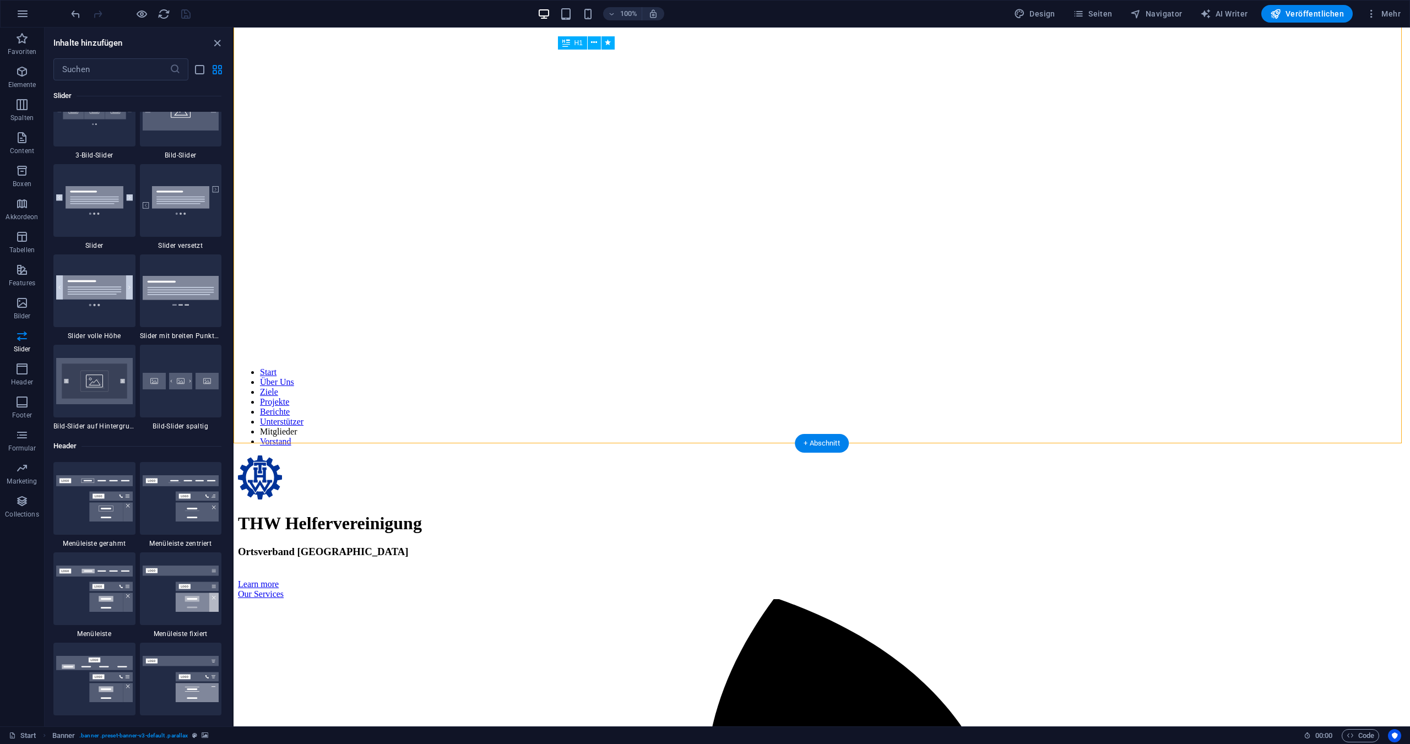
scroll to position [386, 0]
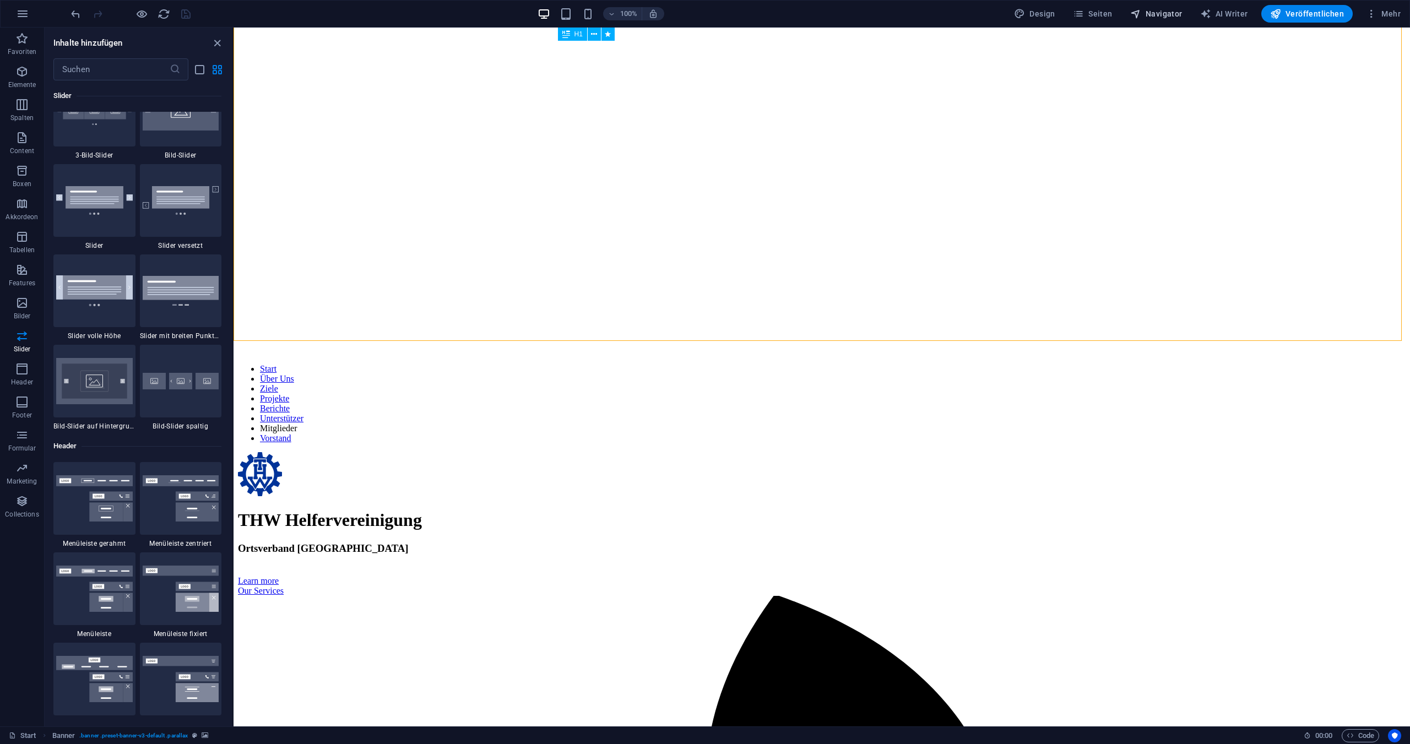
click at [1169, 9] on span "Navigator" at bounding box center [1157, 13] width 52 height 11
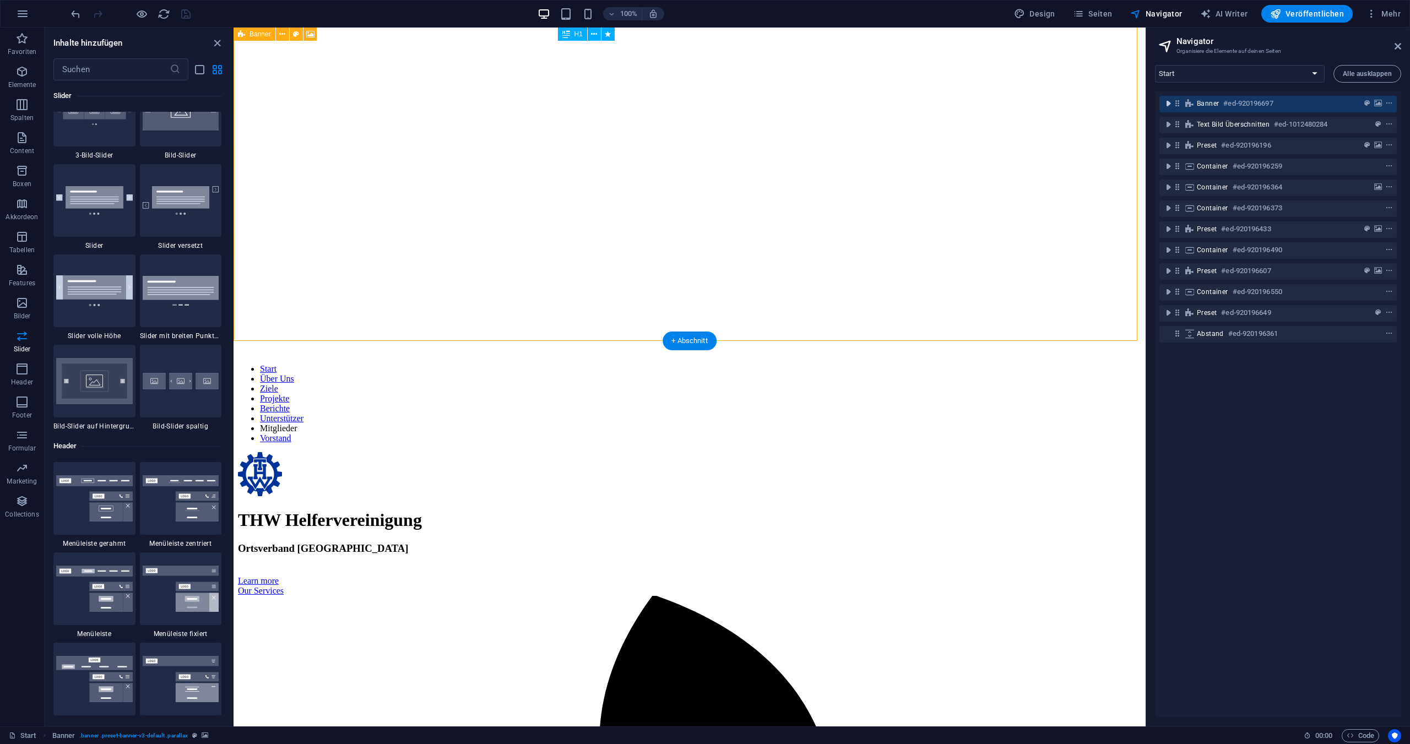
click at [1169, 106] on icon "toggle-expand" at bounding box center [1168, 103] width 11 height 11
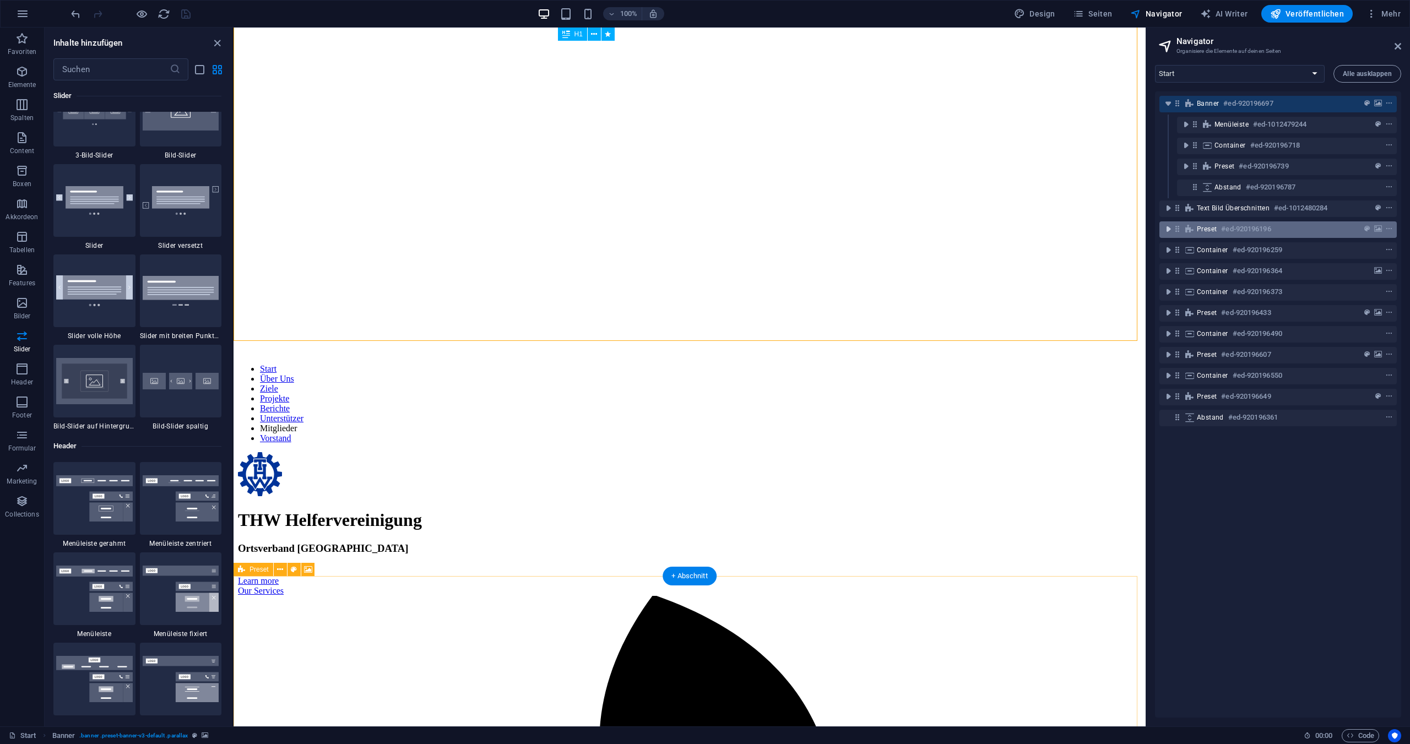
click at [1170, 229] on icon "toggle-expand" at bounding box center [1168, 229] width 11 height 11
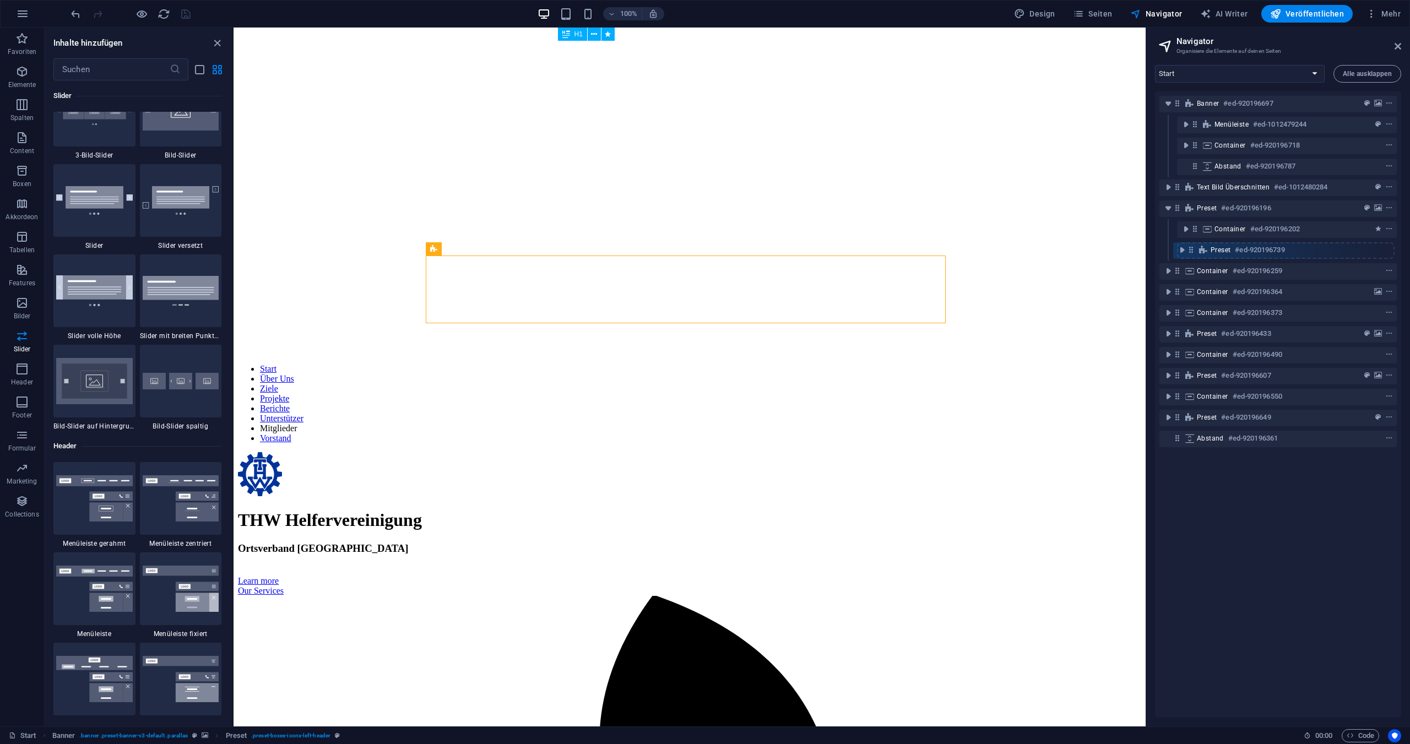
drag, startPoint x: 1196, startPoint y: 169, endPoint x: 1192, endPoint y: 256, distance: 87.1
click at [1192, 256] on div "Banner #ed-920196697 Menüleiste #ed-1012479244 Container #ed-920196718 Preset #…" at bounding box center [1278, 404] width 246 height 626
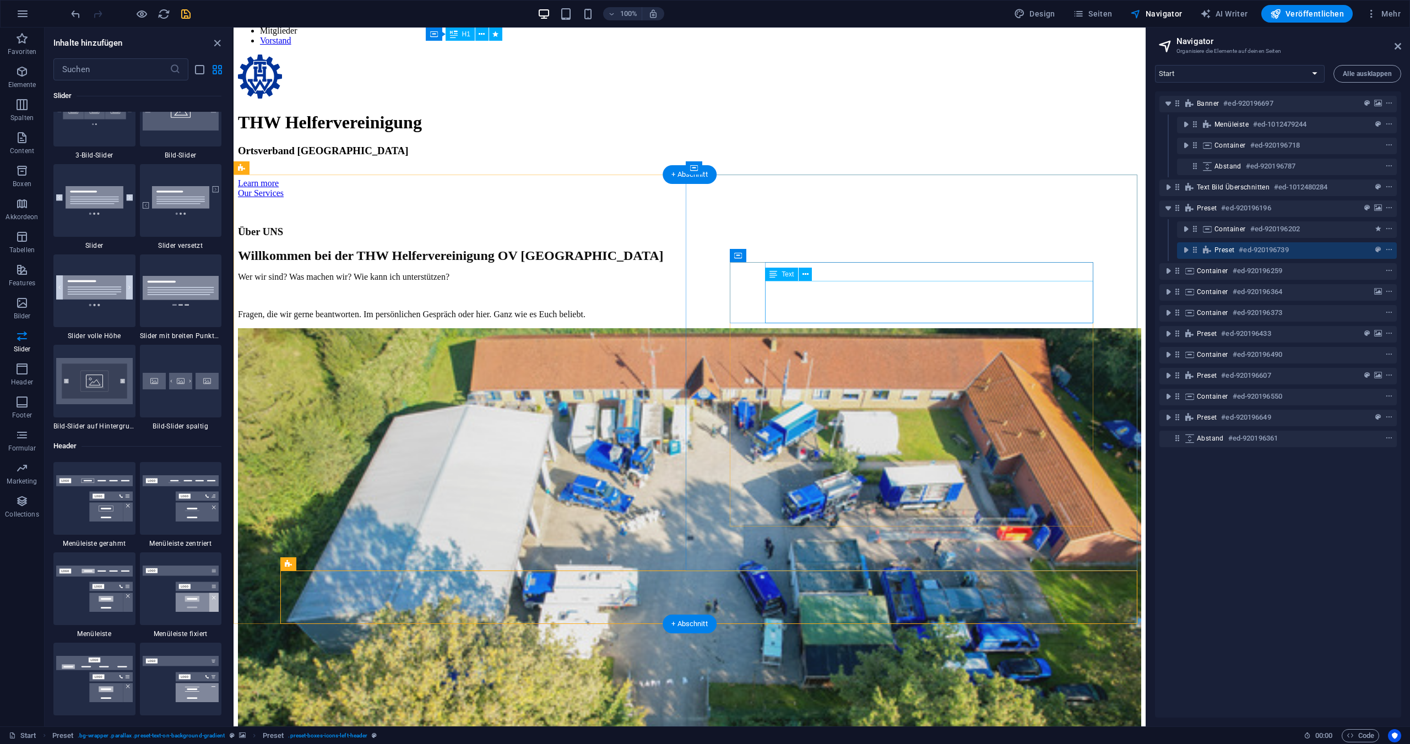
scroll to position [787, 0]
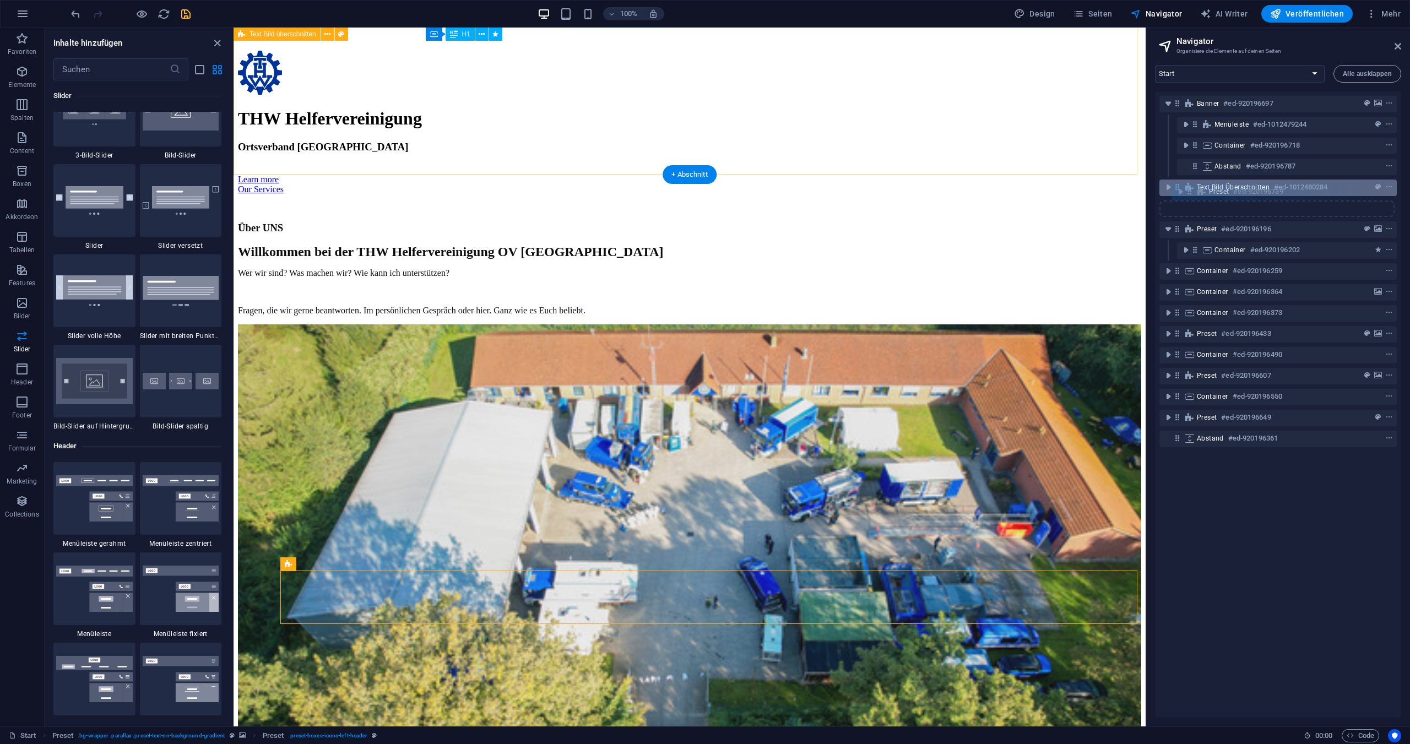
drag, startPoint x: 1197, startPoint y: 251, endPoint x: 1192, endPoint y: 190, distance: 61.4
click at [1192, 190] on div "Banner #ed-920196697 Menüleiste #ed-1012479244 Container #ed-920196718 Abstand …" at bounding box center [1278, 404] width 246 height 626
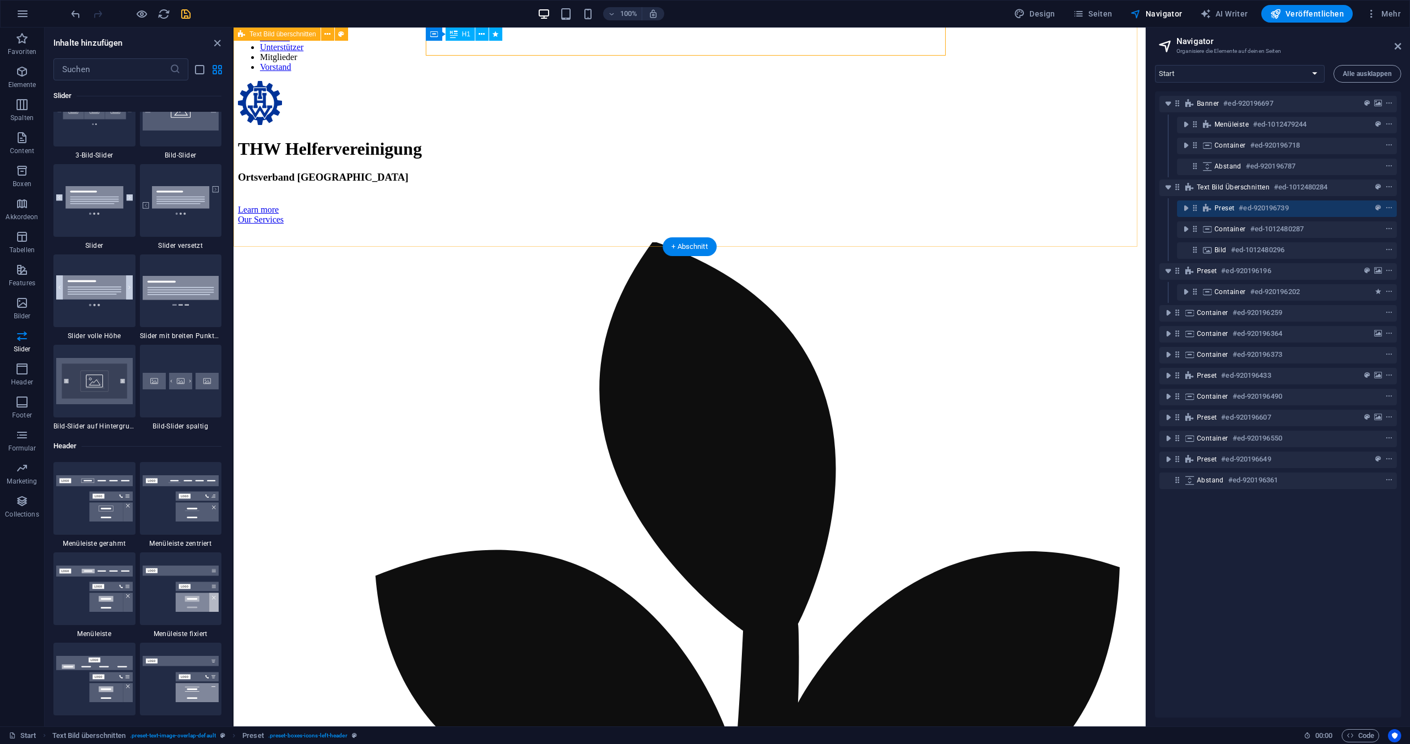
scroll to position [622, 0]
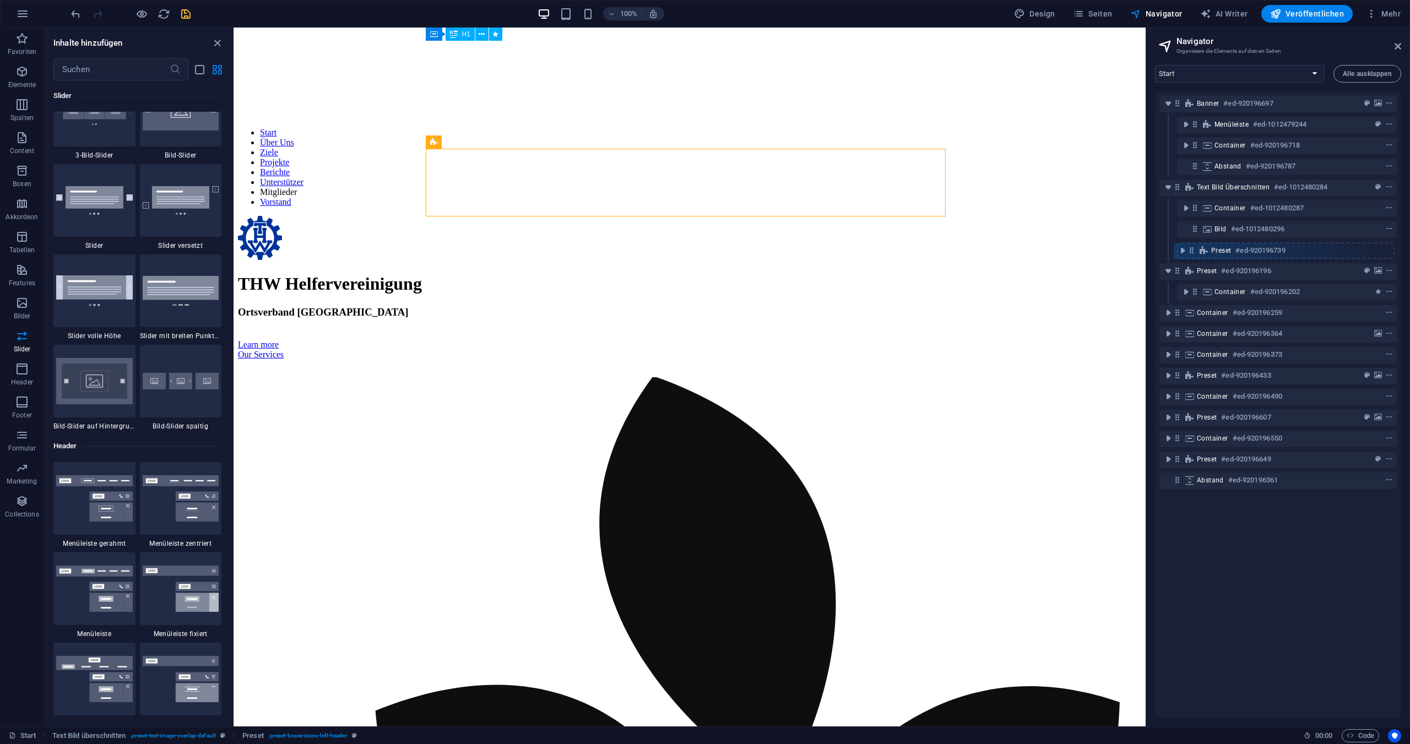
drag, startPoint x: 1197, startPoint y: 211, endPoint x: 1193, endPoint y: 256, distance: 45.3
click at [1193, 256] on div "Banner #ed-920196697 Menüleiste #ed-1012479244 Container #ed-920196718 Abstand …" at bounding box center [1278, 404] width 246 height 626
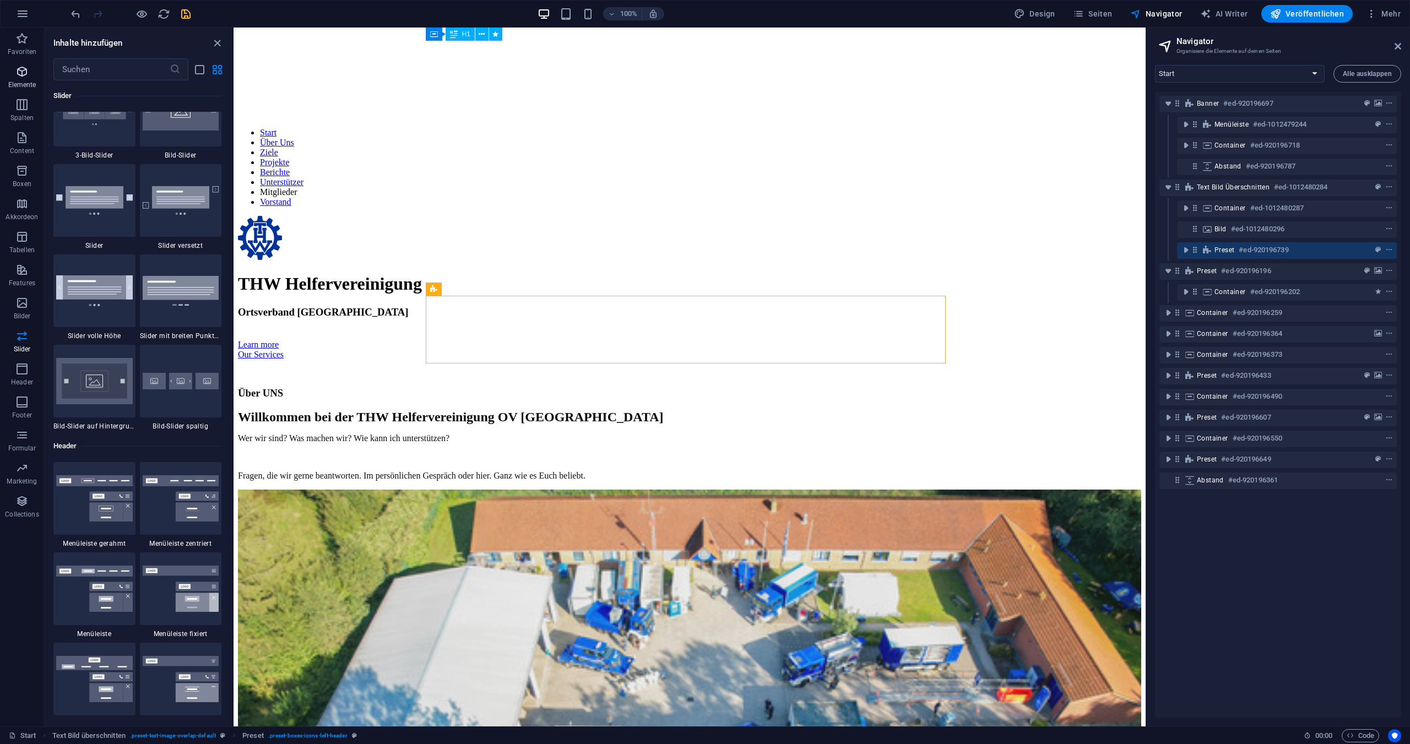
click at [17, 72] on icon "button" at bounding box center [21, 71] width 13 height 13
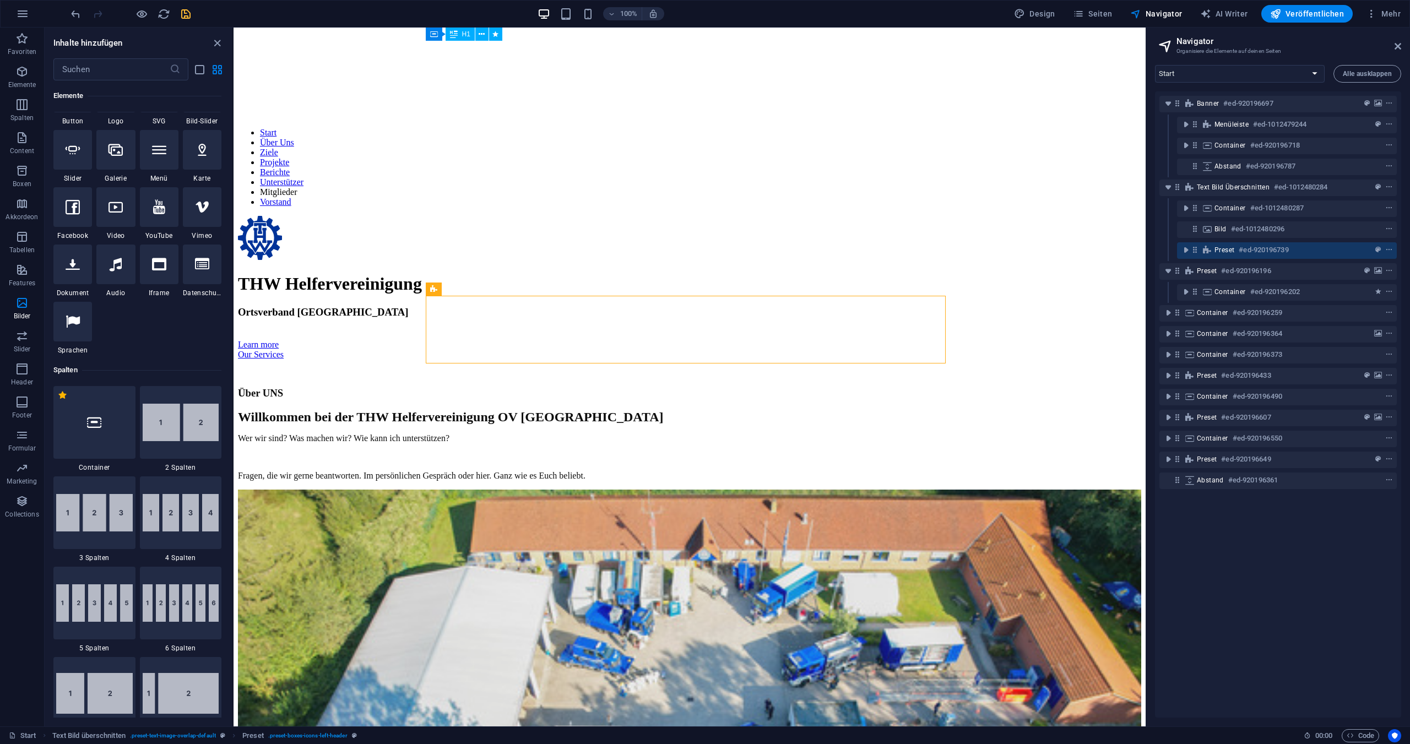
scroll to position [117, 0]
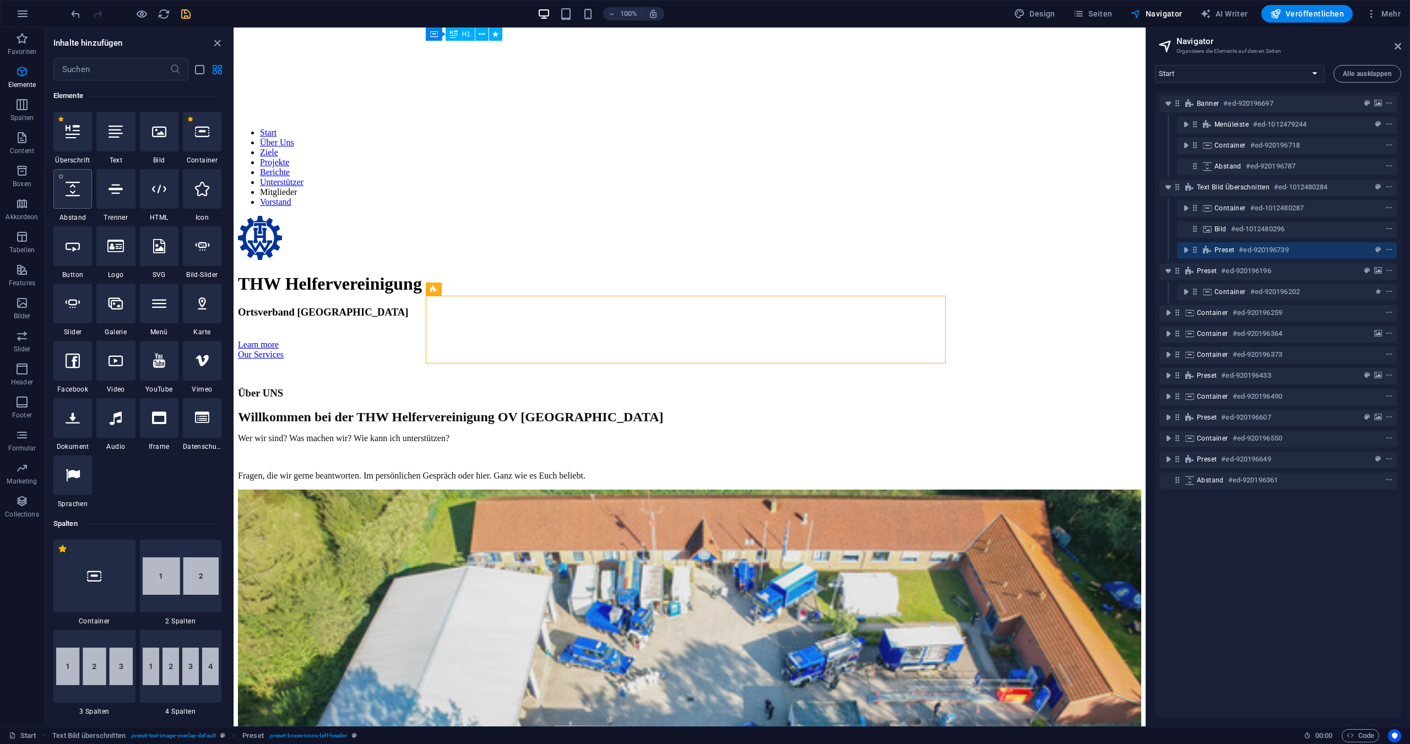
click at [78, 192] on icon at bounding box center [73, 189] width 14 height 14
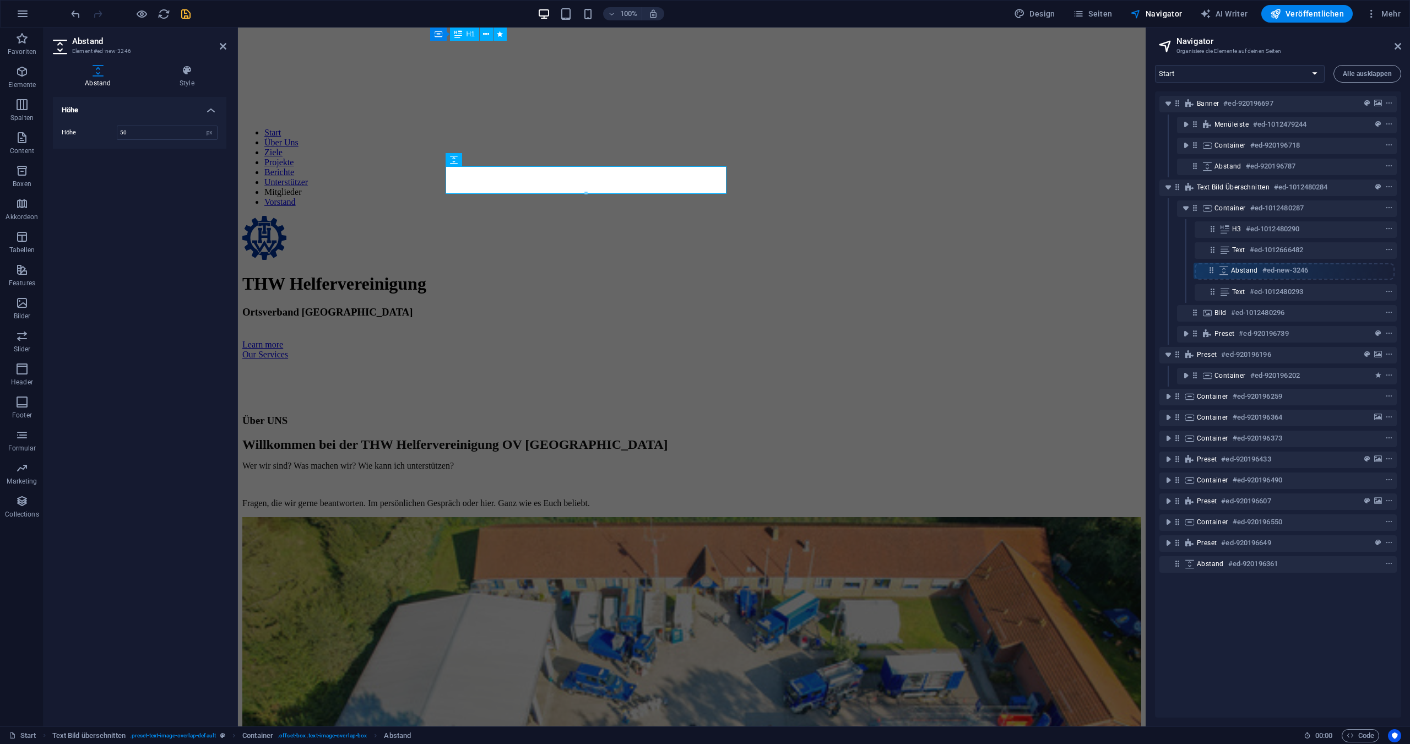
drag, startPoint x: 1214, startPoint y: 230, endPoint x: 1213, endPoint y: 274, distance: 44.6
click at [1213, 274] on div "Banner #ed-920196697 Menüleiste #ed-1012479244 Container #ed-920196718 Abstand …" at bounding box center [1278, 404] width 246 height 626
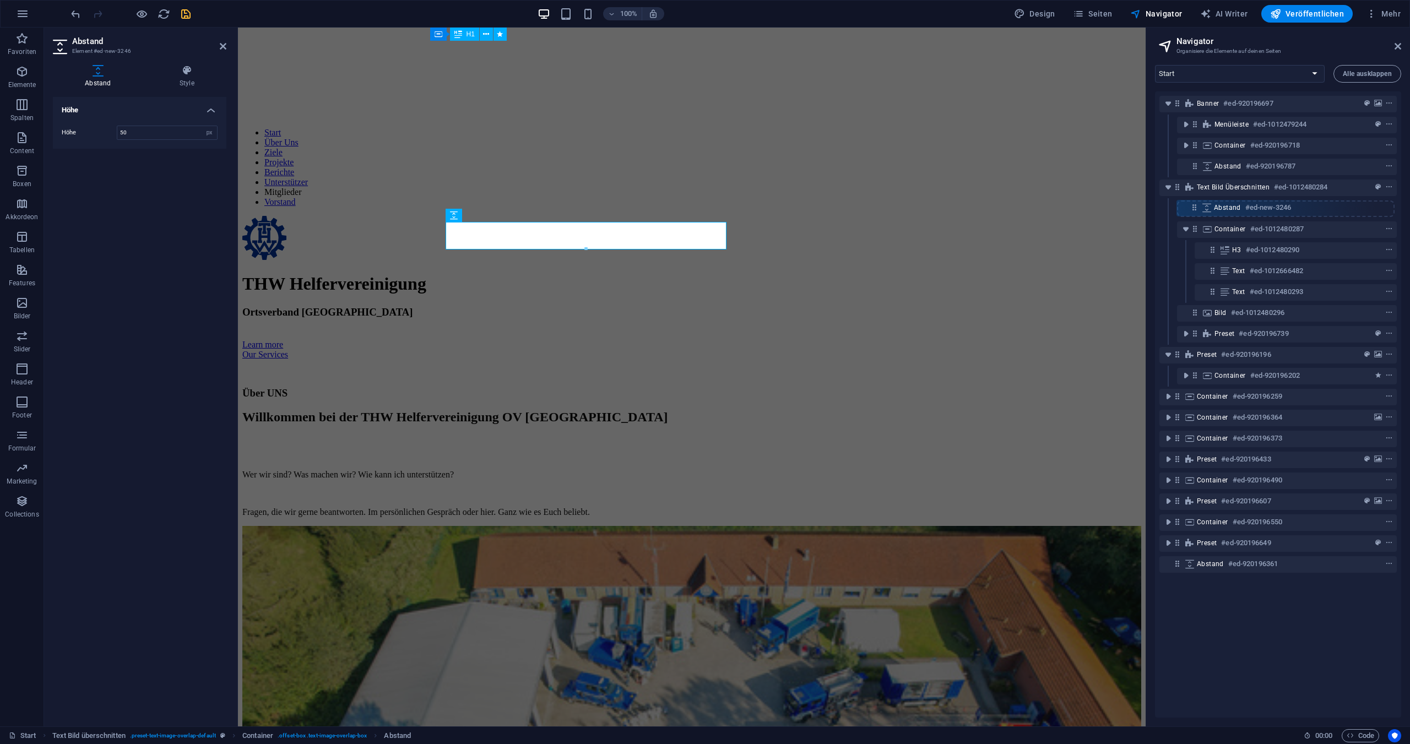
drag, startPoint x: 1214, startPoint y: 274, endPoint x: 1195, endPoint y: 213, distance: 63.4
click at [1195, 213] on div "Banner #ed-920196697 Menüleiste #ed-1012479244 Container #ed-920196718 Abstand …" at bounding box center [1278, 404] width 246 height 626
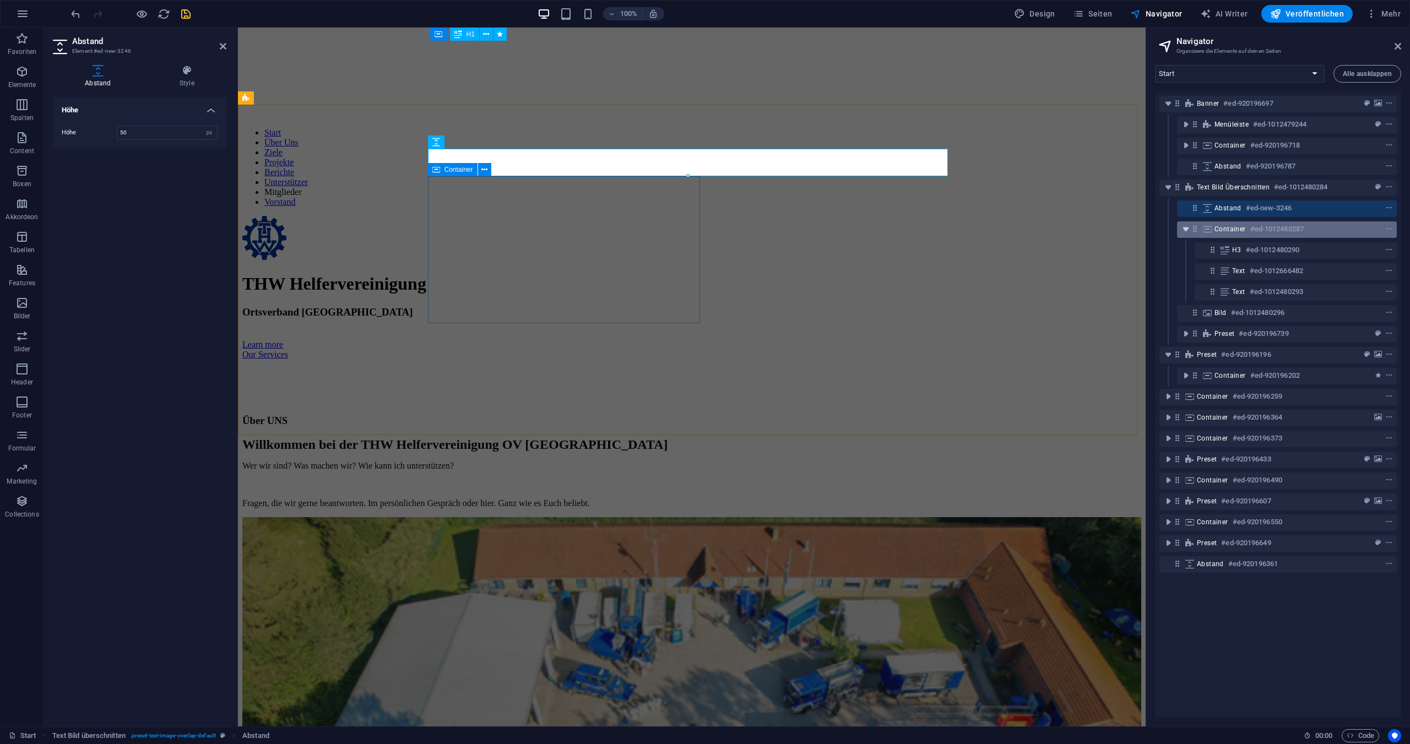
click at [1185, 229] on icon "toggle-expand" at bounding box center [1186, 229] width 11 height 11
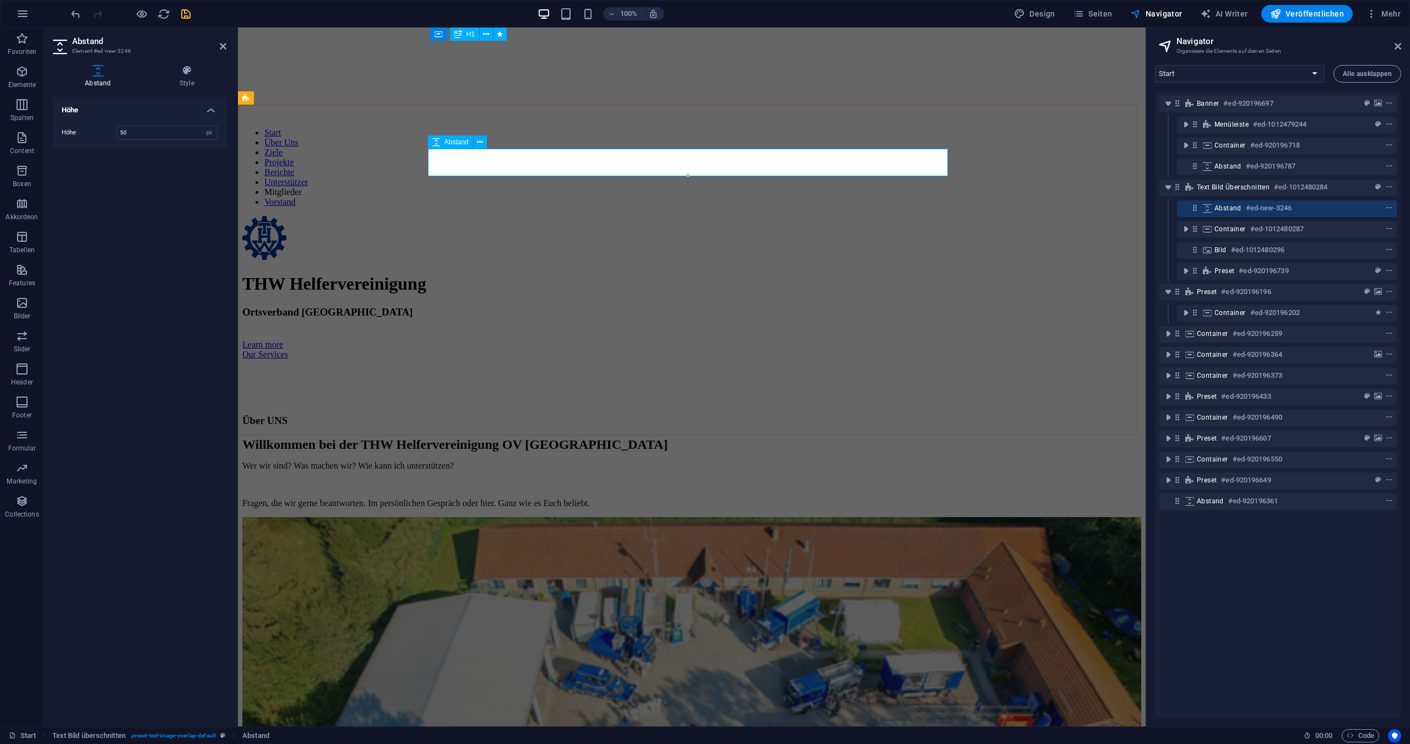
click at [1189, 209] on div "Abstand #ed-new-3246" at bounding box center [1287, 209] width 220 height 17
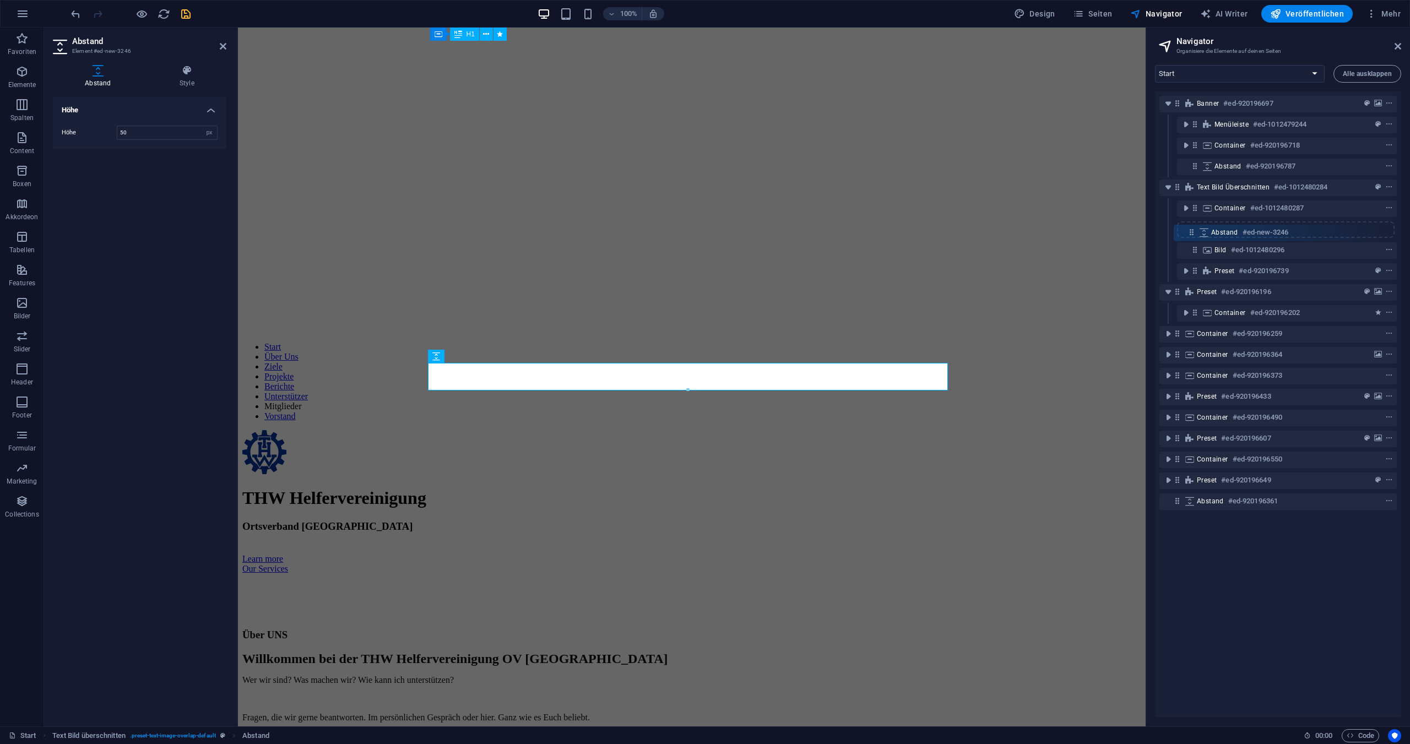
drag, startPoint x: 1197, startPoint y: 210, endPoint x: 1193, endPoint y: 237, distance: 27.7
click at [1193, 237] on div "Banner #ed-920196697 Menüleiste #ed-1012479244 Container #ed-920196718 Abstand …" at bounding box center [1278, 404] width 246 height 626
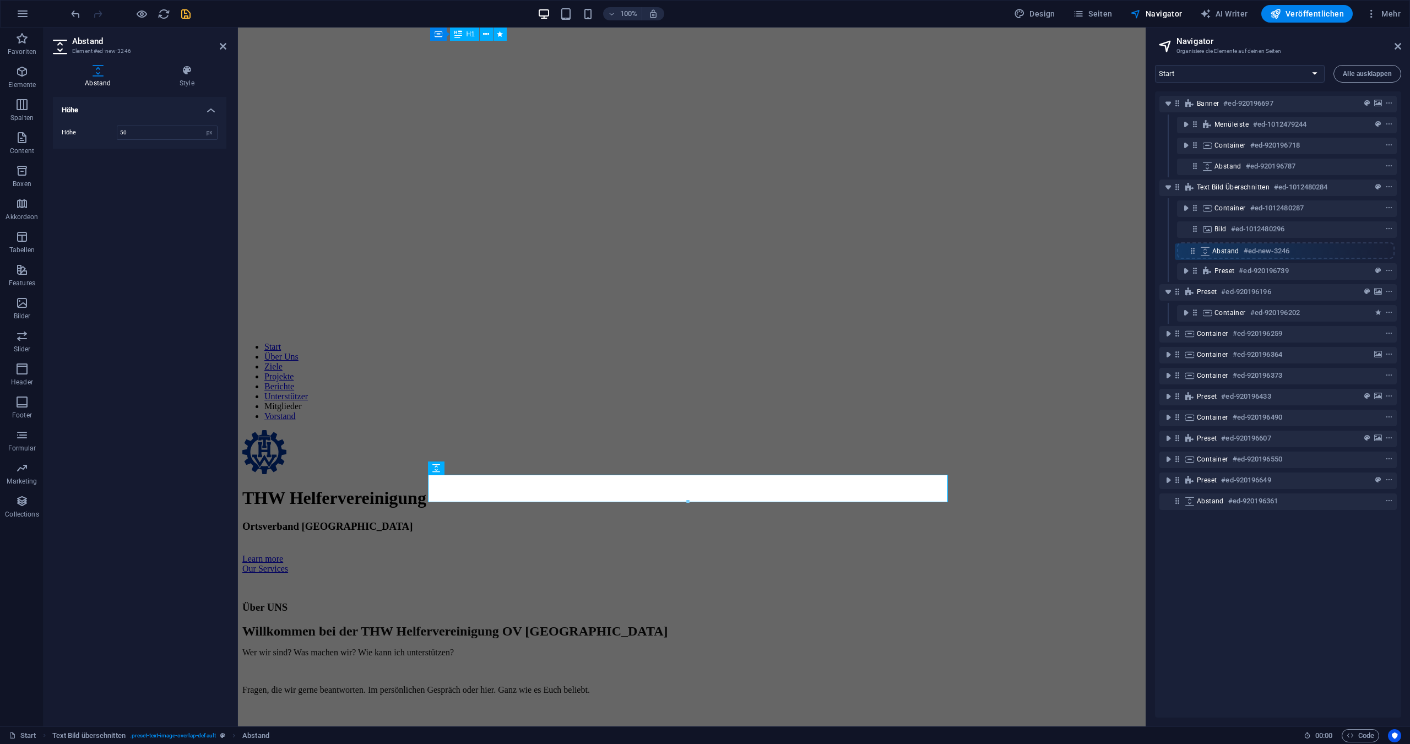
drag, startPoint x: 1195, startPoint y: 231, endPoint x: 1193, endPoint y: 256, distance: 24.9
click at [1193, 256] on div "Banner #ed-920196697 Menüleiste #ed-1012479244 Container #ed-920196718 Abstand …" at bounding box center [1278, 404] width 246 height 626
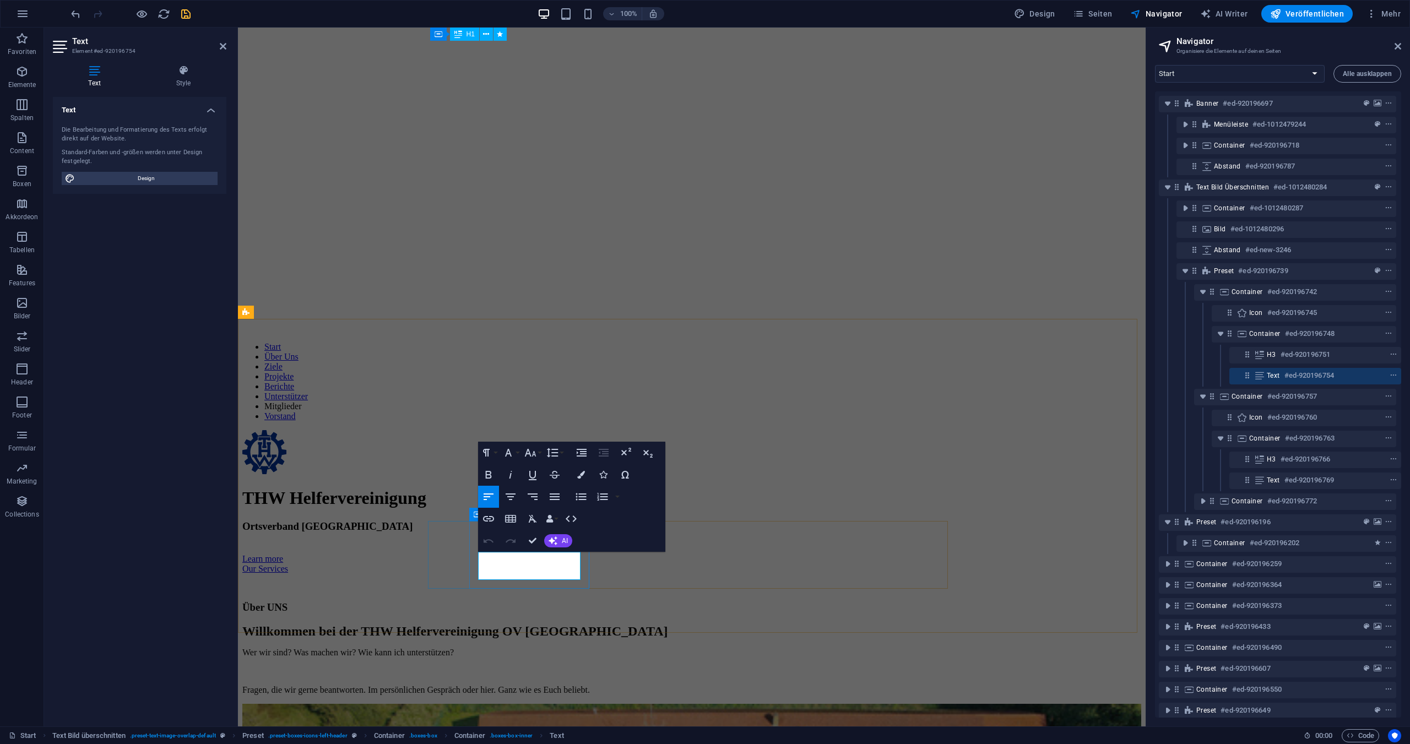
drag, startPoint x: 552, startPoint y: 575, endPoint x: 480, endPoint y: 560, distance: 73.8
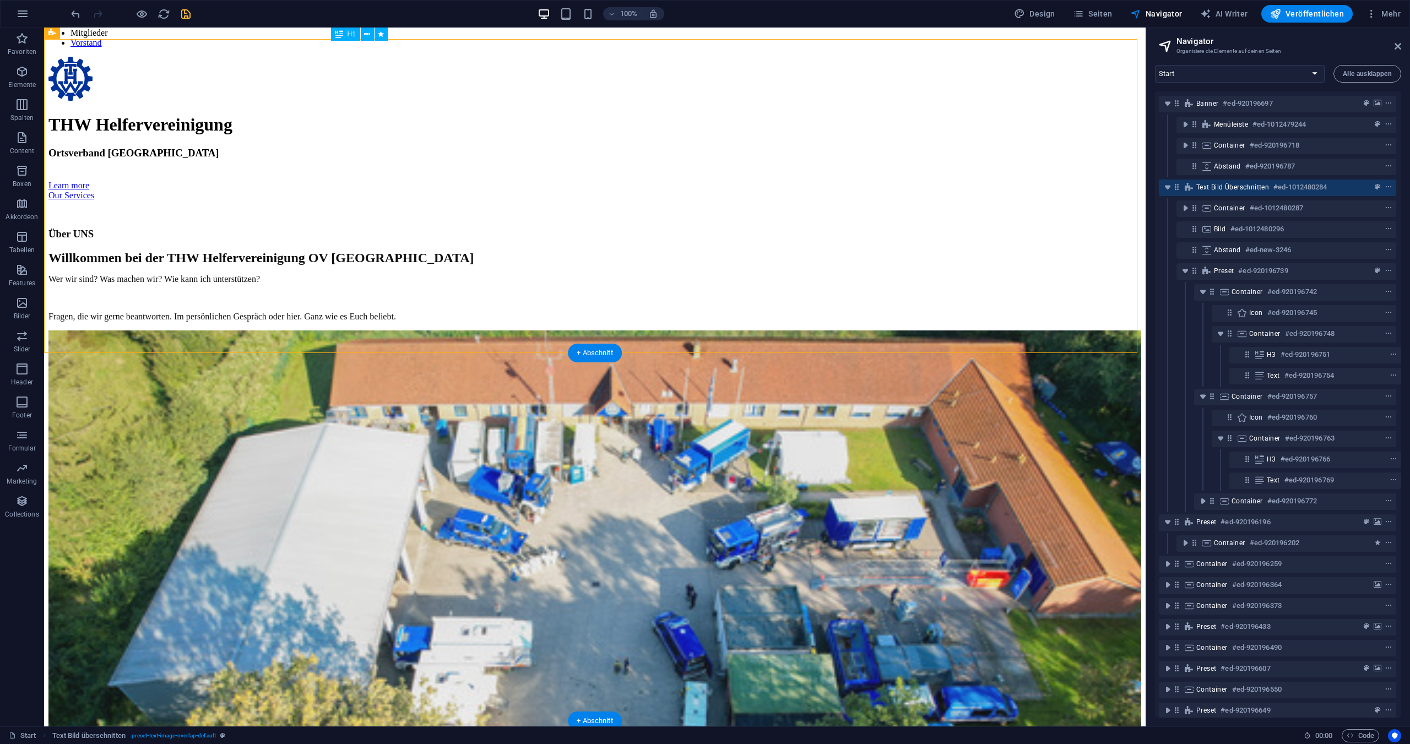
scroll to position [793, 0]
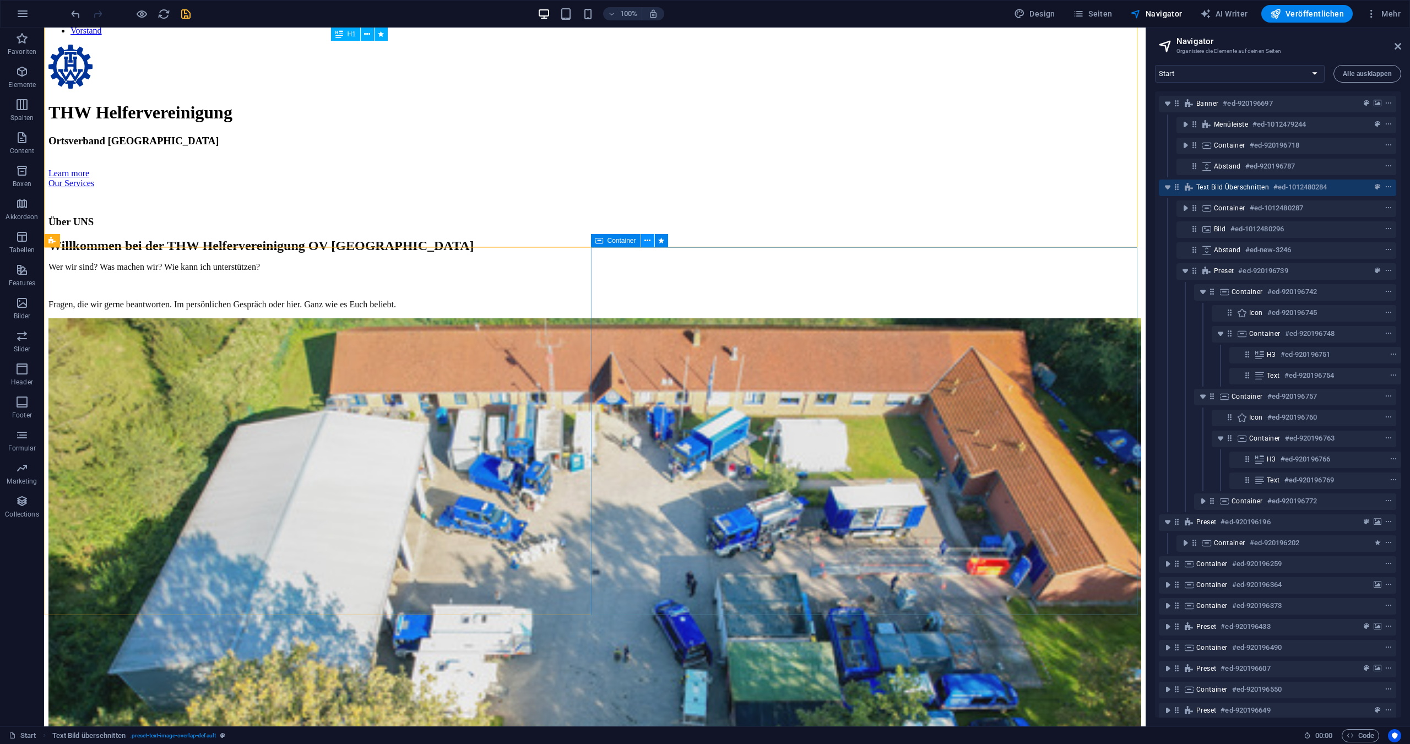
click at [647, 240] on icon at bounding box center [648, 241] width 6 height 12
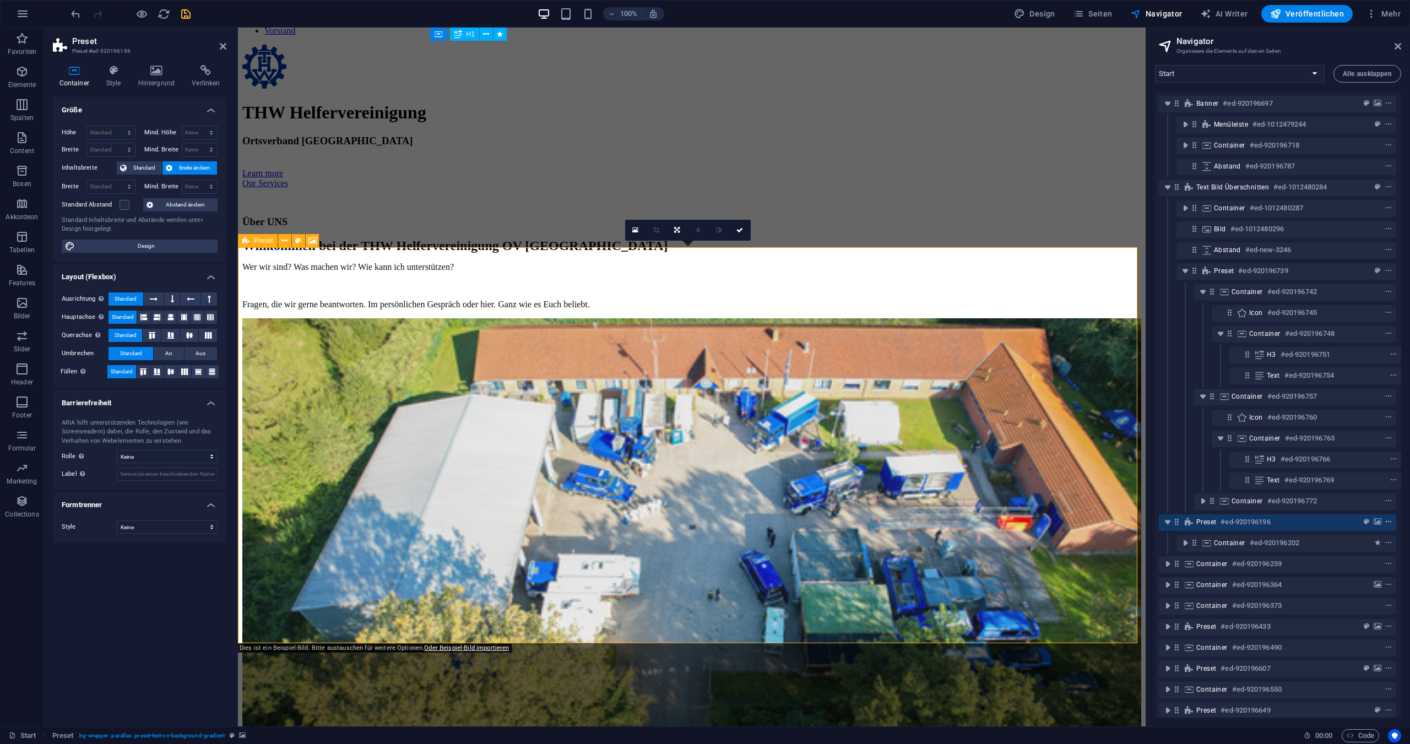
click at [1385, 521] on icon "context-menu" at bounding box center [1389, 522] width 8 height 8
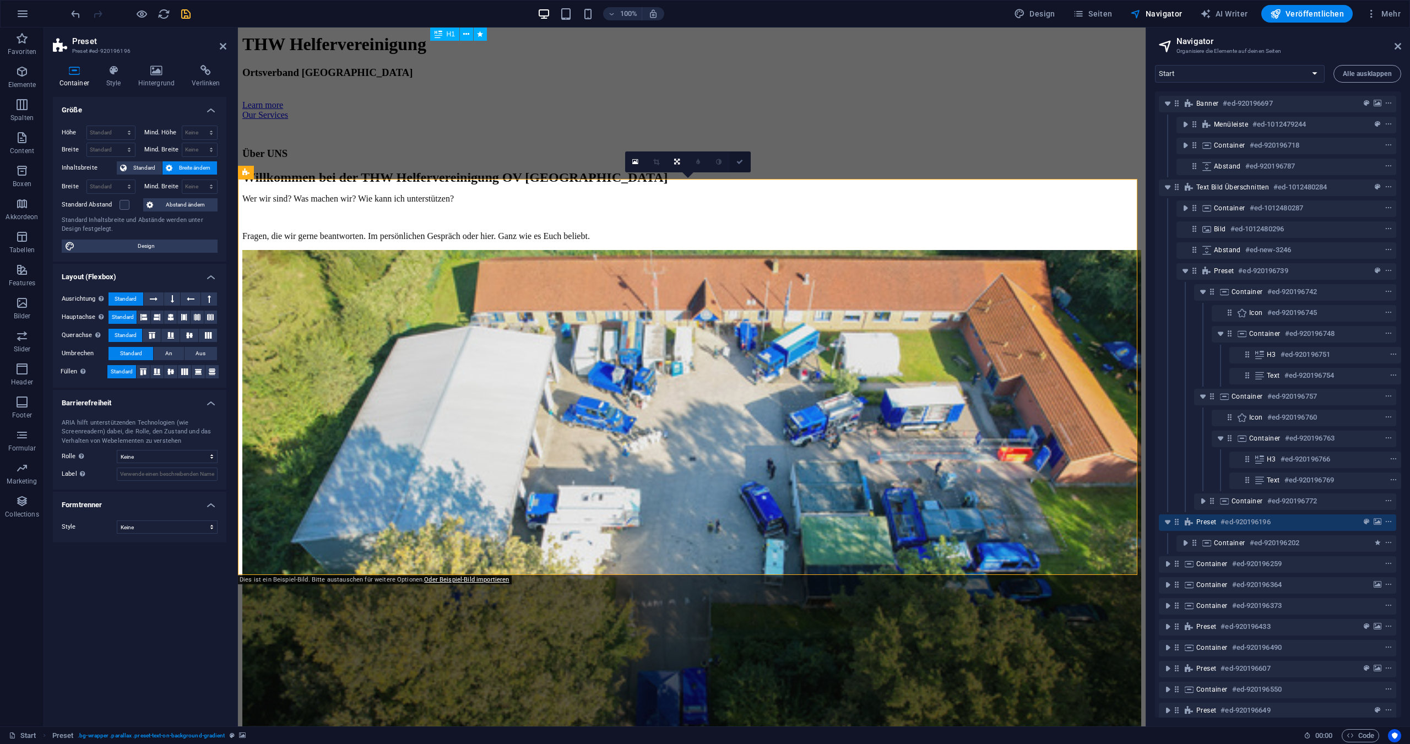
drag, startPoint x: 742, startPoint y: 161, endPoint x: 670, endPoint y: 146, distance: 72.6
click at [742, 161] on icon at bounding box center [740, 162] width 7 height 7
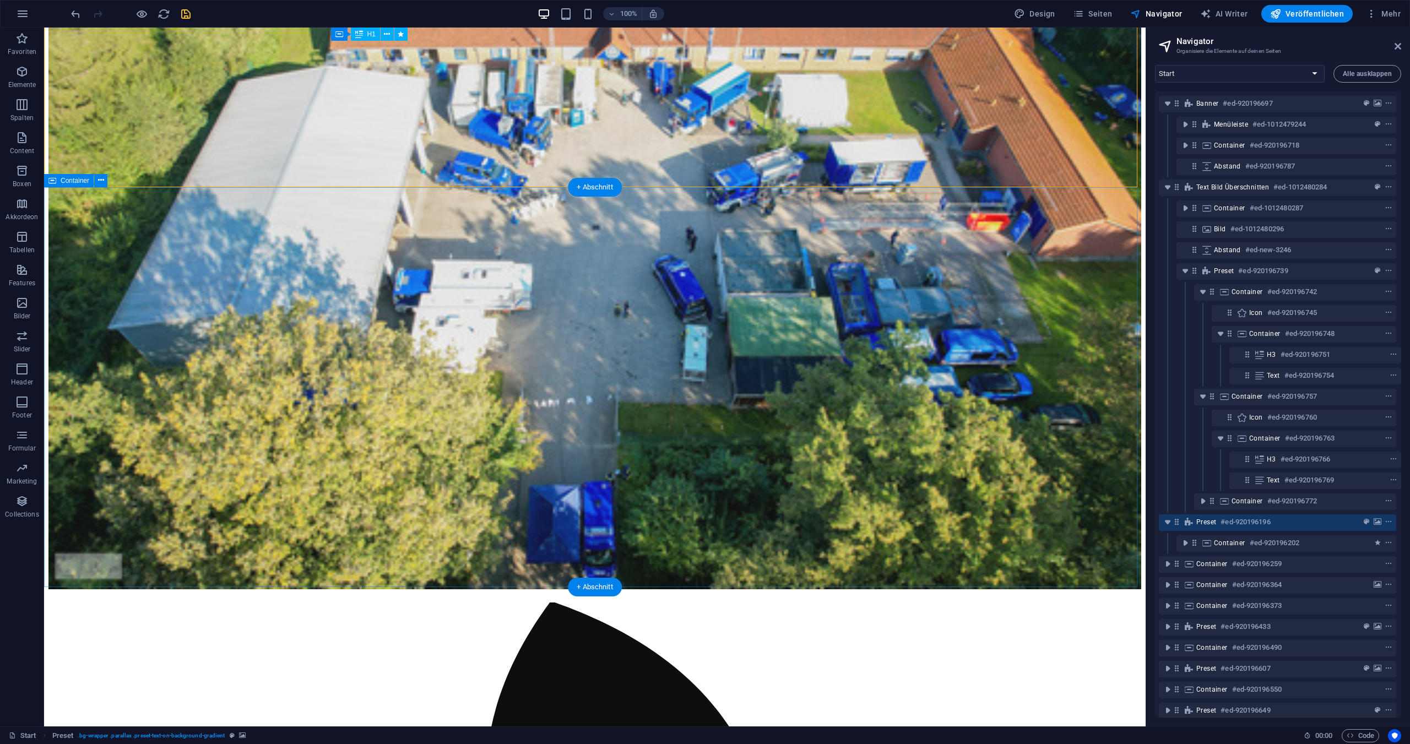
scroll to position [1137, 0]
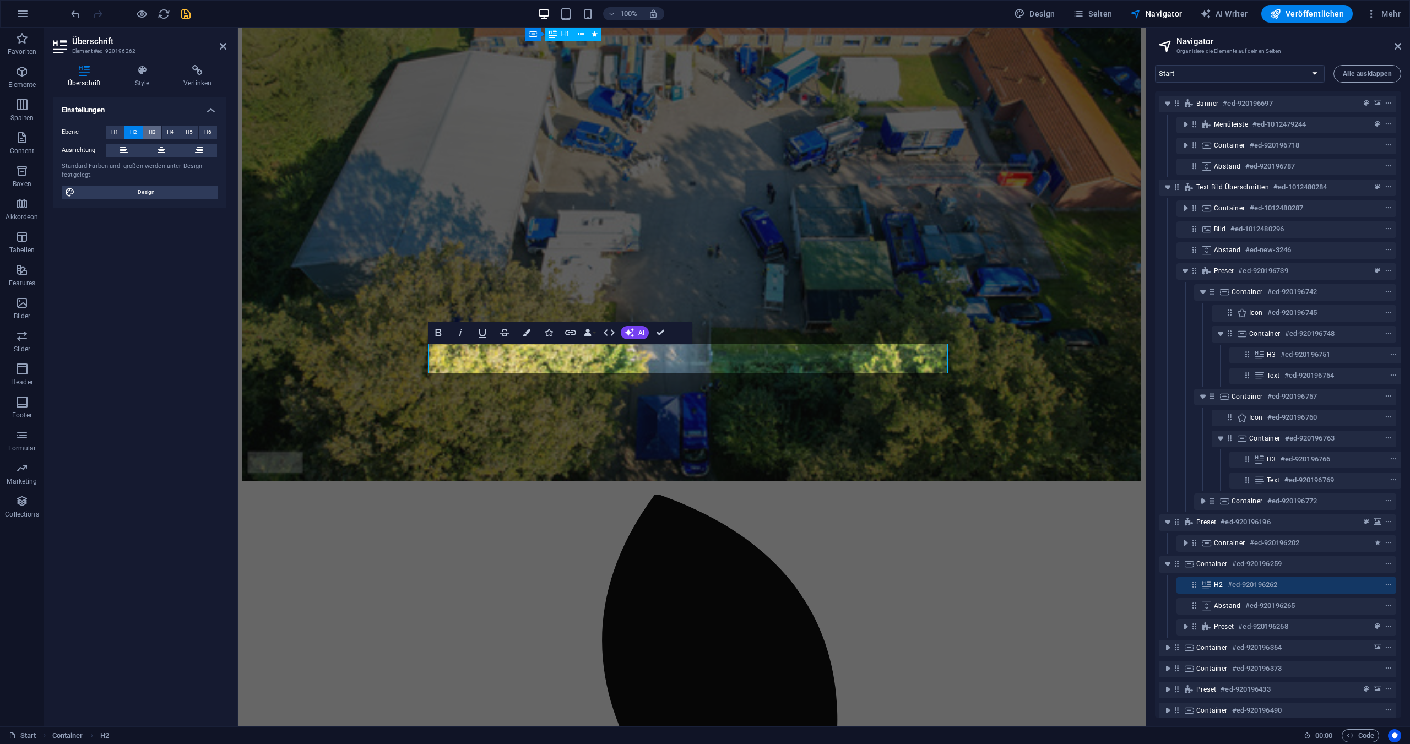
click at [153, 129] on span "H3" at bounding box center [152, 132] width 7 height 13
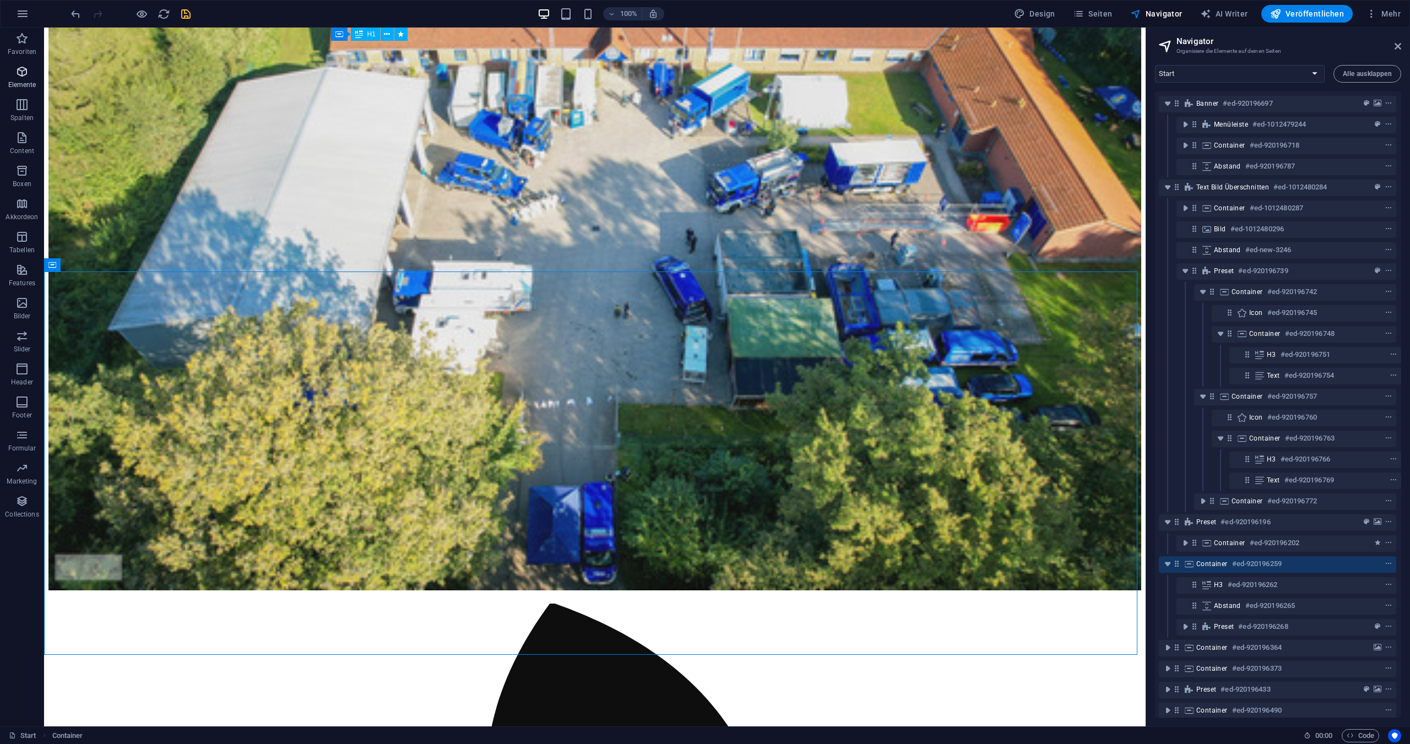
click at [21, 78] on span "Elemente" at bounding box center [22, 78] width 44 height 26
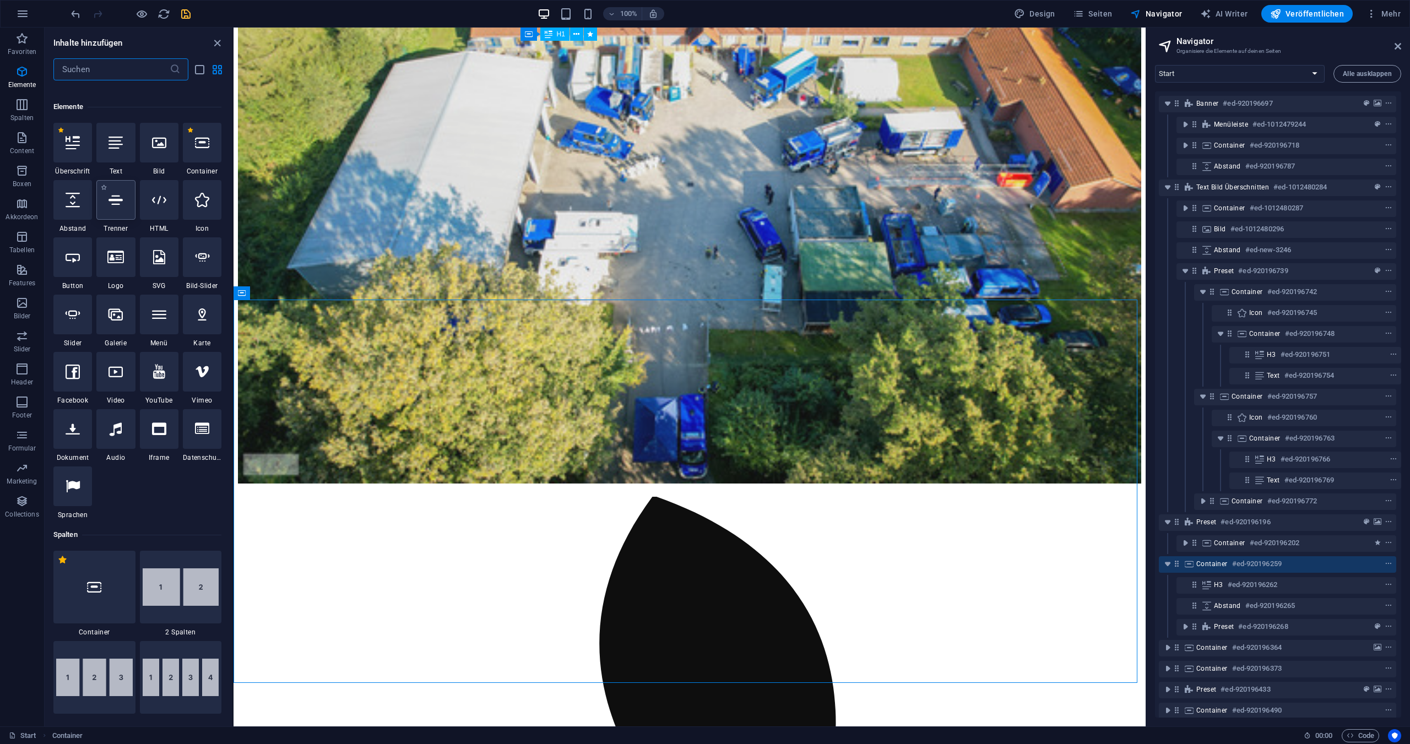
scroll to position [117, 0]
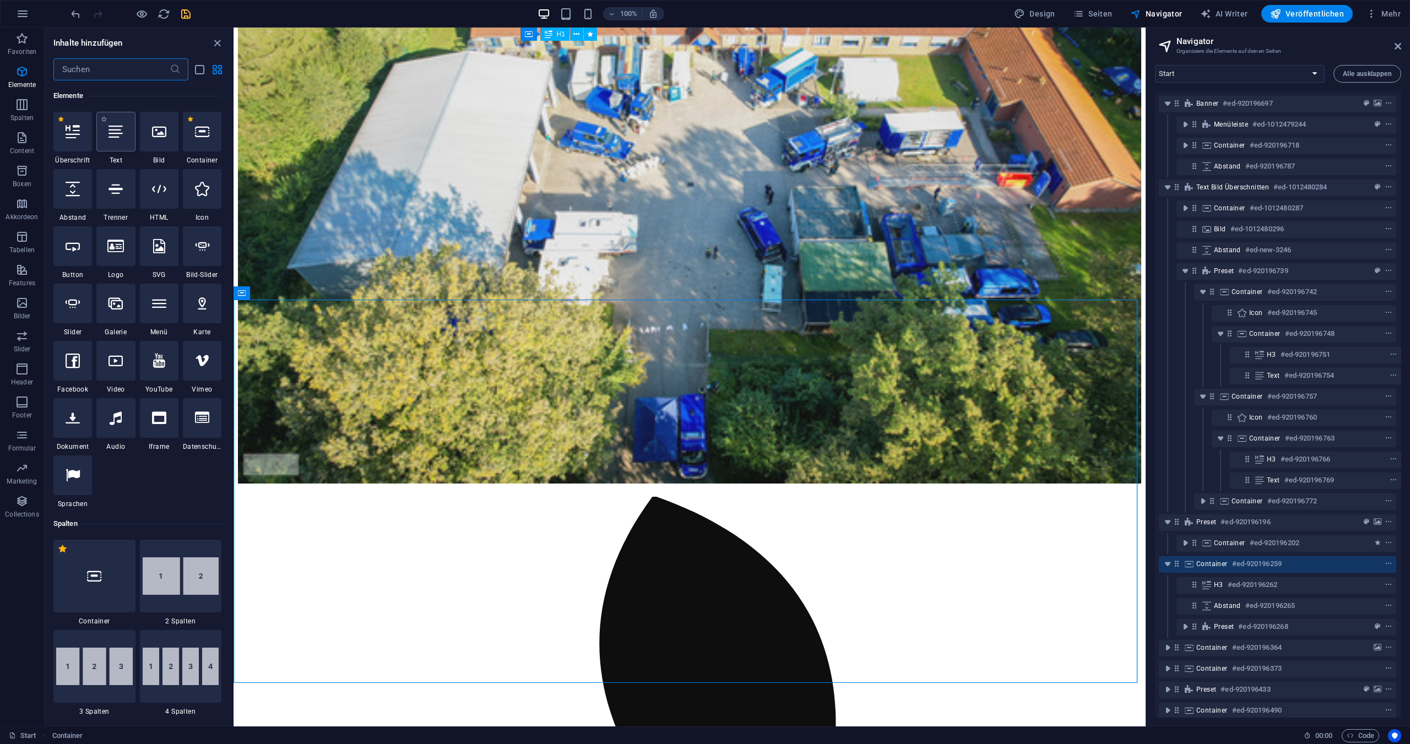
click at [116, 140] on div at bounding box center [115, 132] width 39 height 40
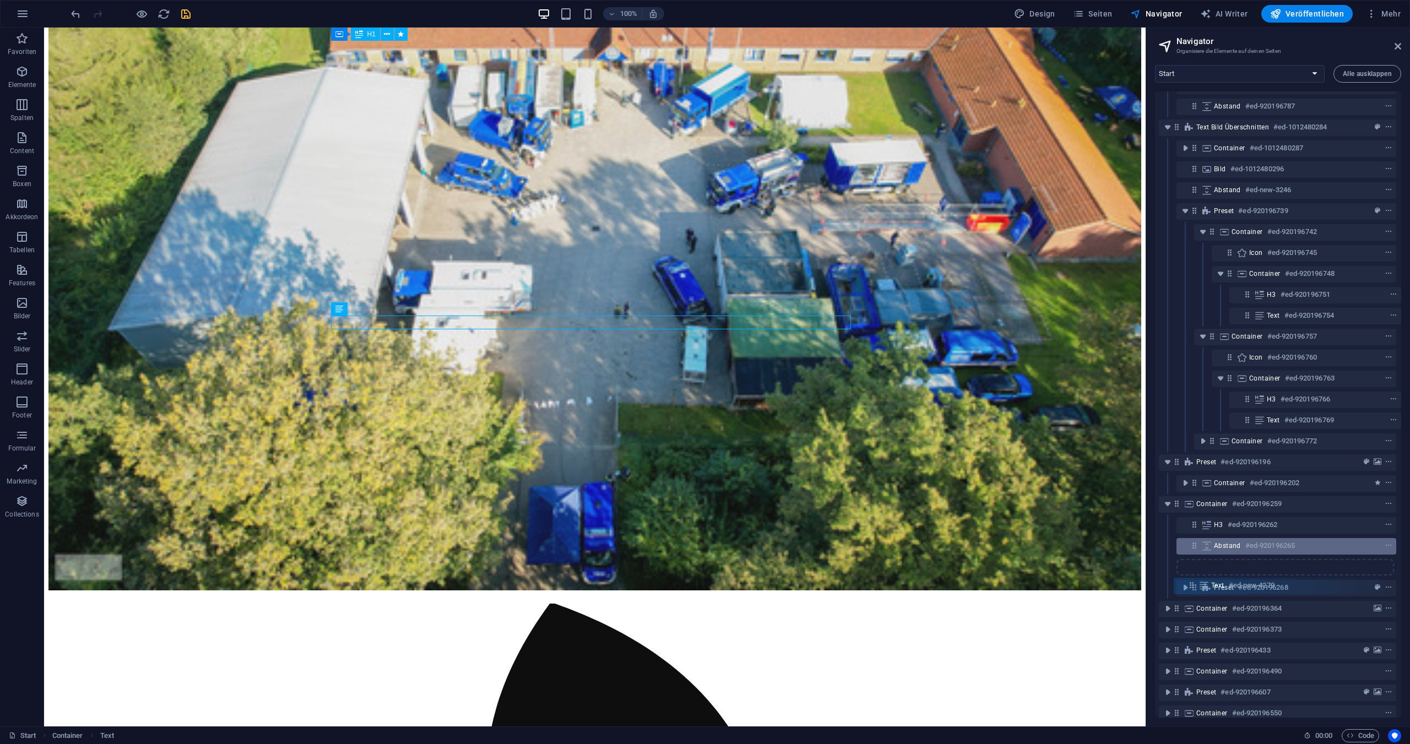
scroll to position [65, 2]
drag, startPoint x: 1192, startPoint y: 588, endPoint x: 1194, endPoint y: 538, distance: 49.6
click at [1194, 538] on div "Banner #ed-920196697 Menüleiste #ed-1012479244 Container #ed-920196718 Abstand …" at bounding box center [1278, 404] width 246 height 626
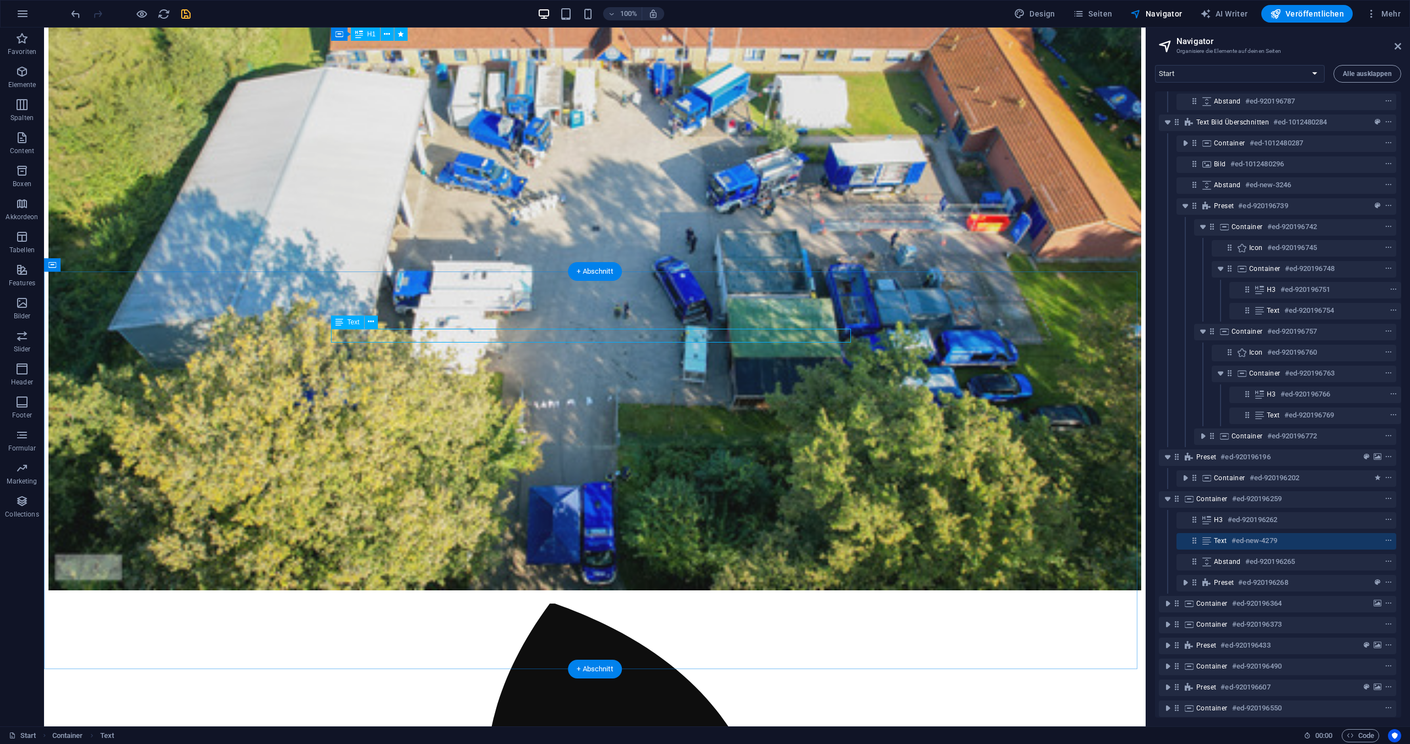
click at [1218, 539] on span "Text" at bounding box center [1220, 541] width 13 height 9
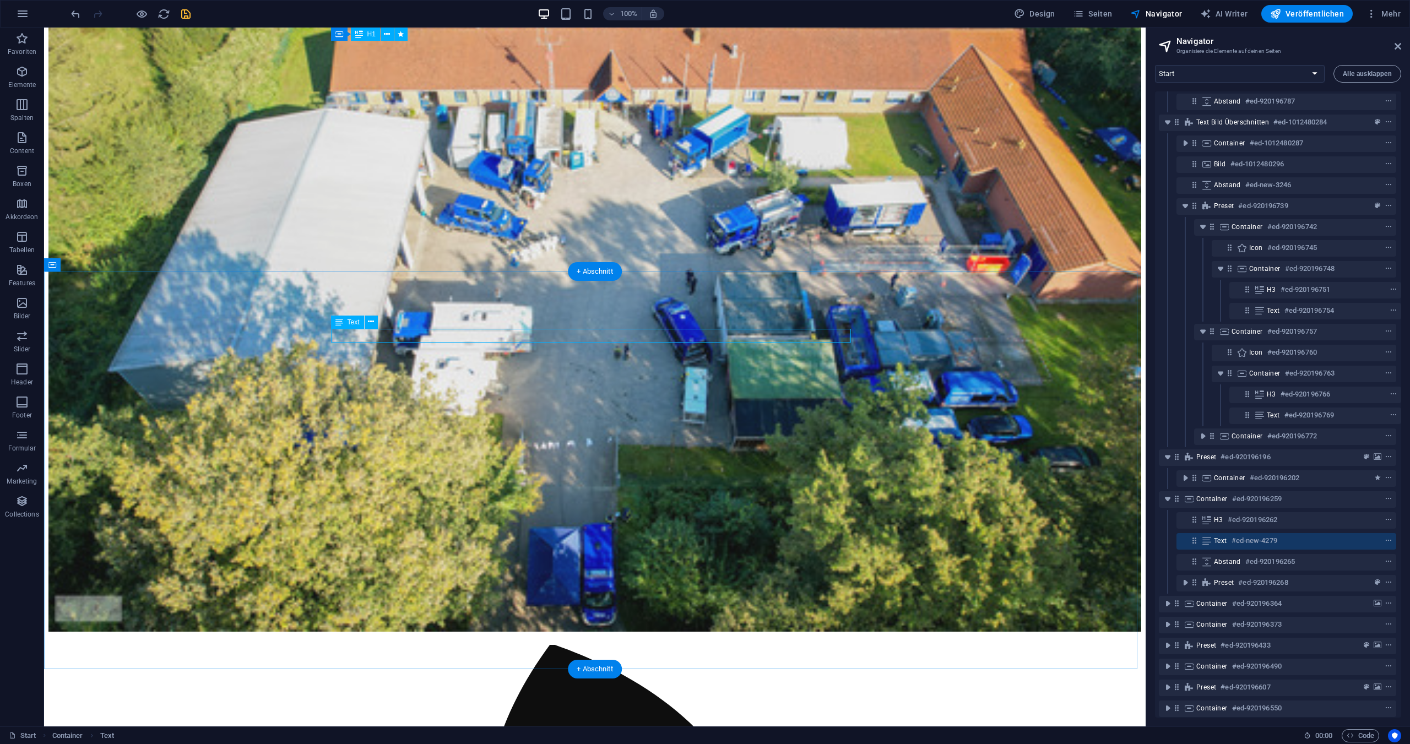
click at [1218, 539] on span "Text" at bounding box center [1220, 541] width 13 height 9
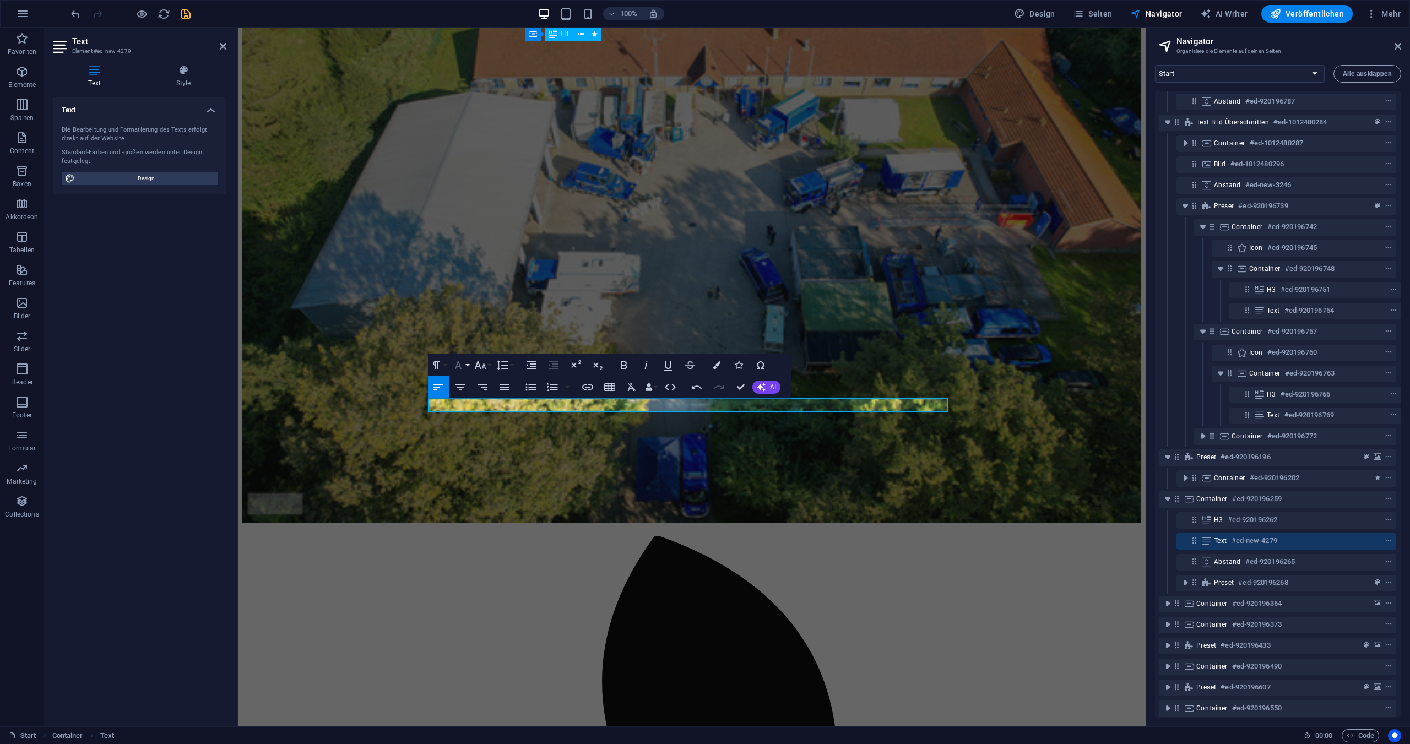
click at [468, 365] on button "Font Family" at bounding box center [460, 365] width 21 height 22
click at [488, 366] on button "Font Size" at bounding box center [482, 365] width 21 height 22
click at [489, 498] on link "24" at bounding box center [492, 502] width 40 height 17
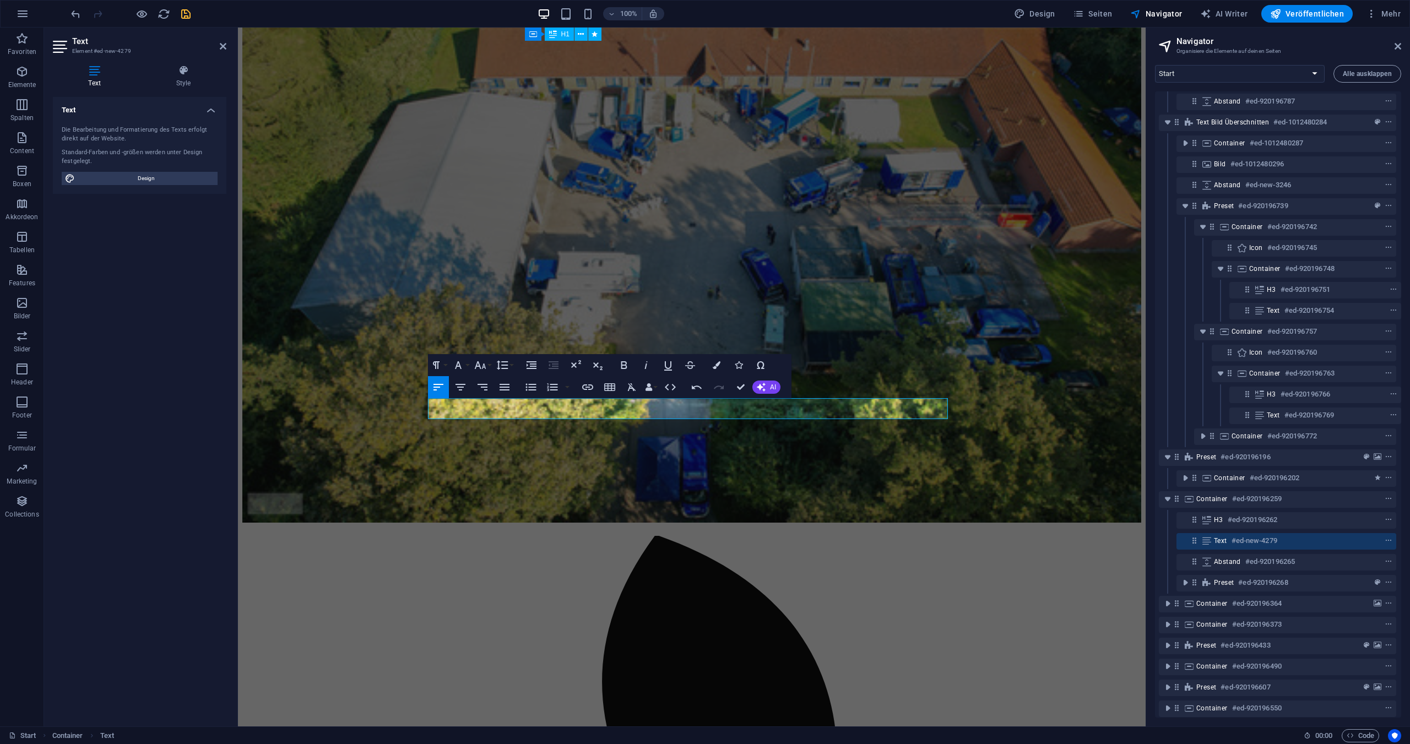
drag, startPoint x: 623, startPoint y: 364, endPoint x: 635, endPoint y: 365, distance: 11.6
click at [623, 364] on icon "button" at bounding box center [624, 365] width 13 height 13
click at [721, 362] on button "Colors" at bounding box center [716, 365] width 21 height 22
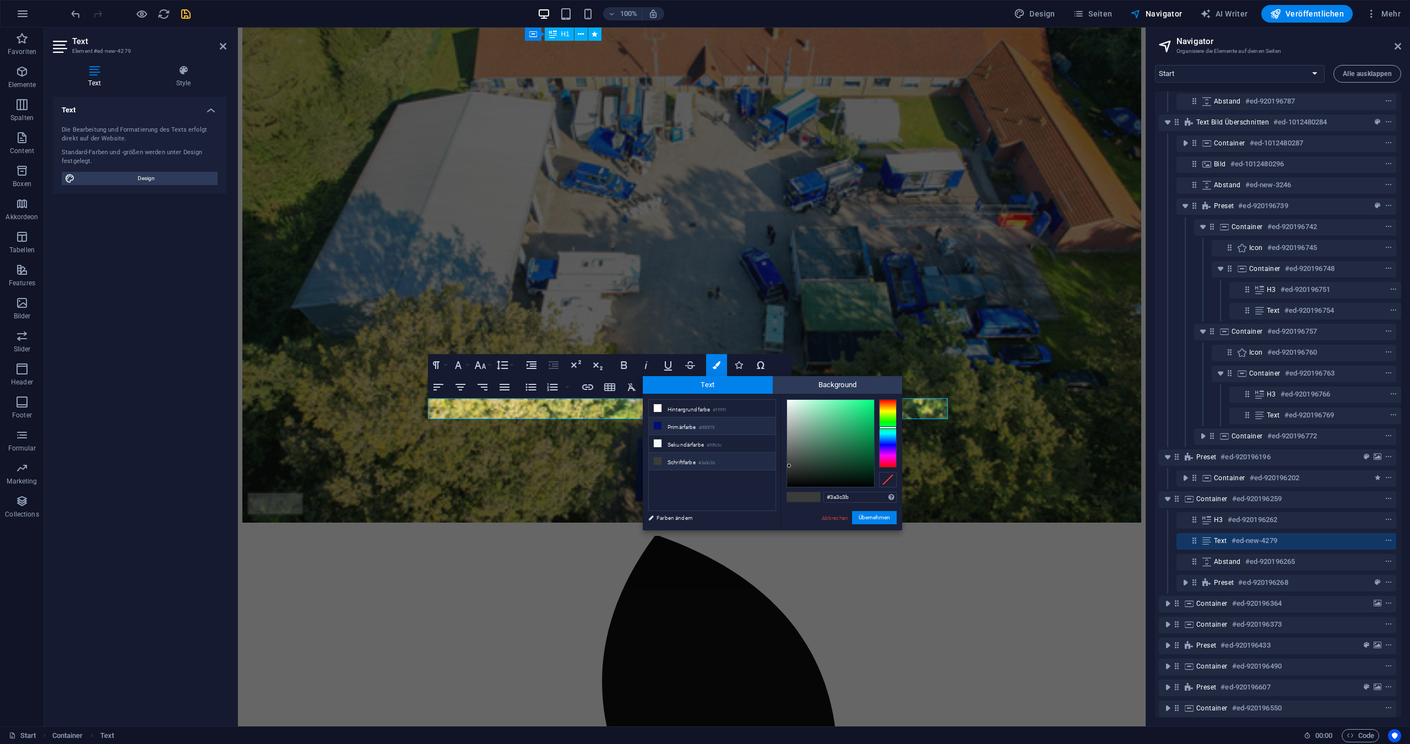
click at [685, 421] on li "Primärfarbe #000f75" at bounding box center [712, 427] width 127 height 18
click at [862, 515] on button "Übernehmen" at bounding box center [874, 517] width 45 height 13
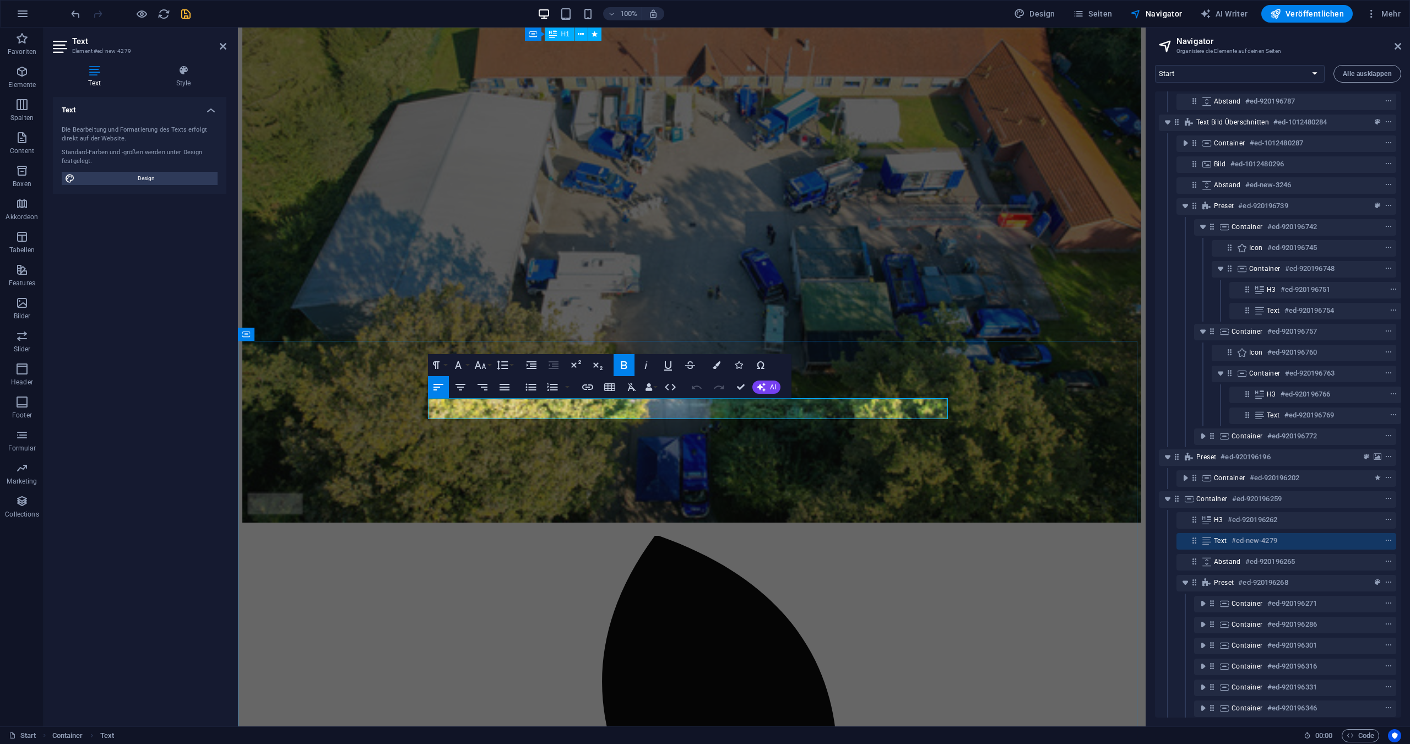
click at [465, 388] on icon "button" at bounding box center [460, 387] width 13 height 13
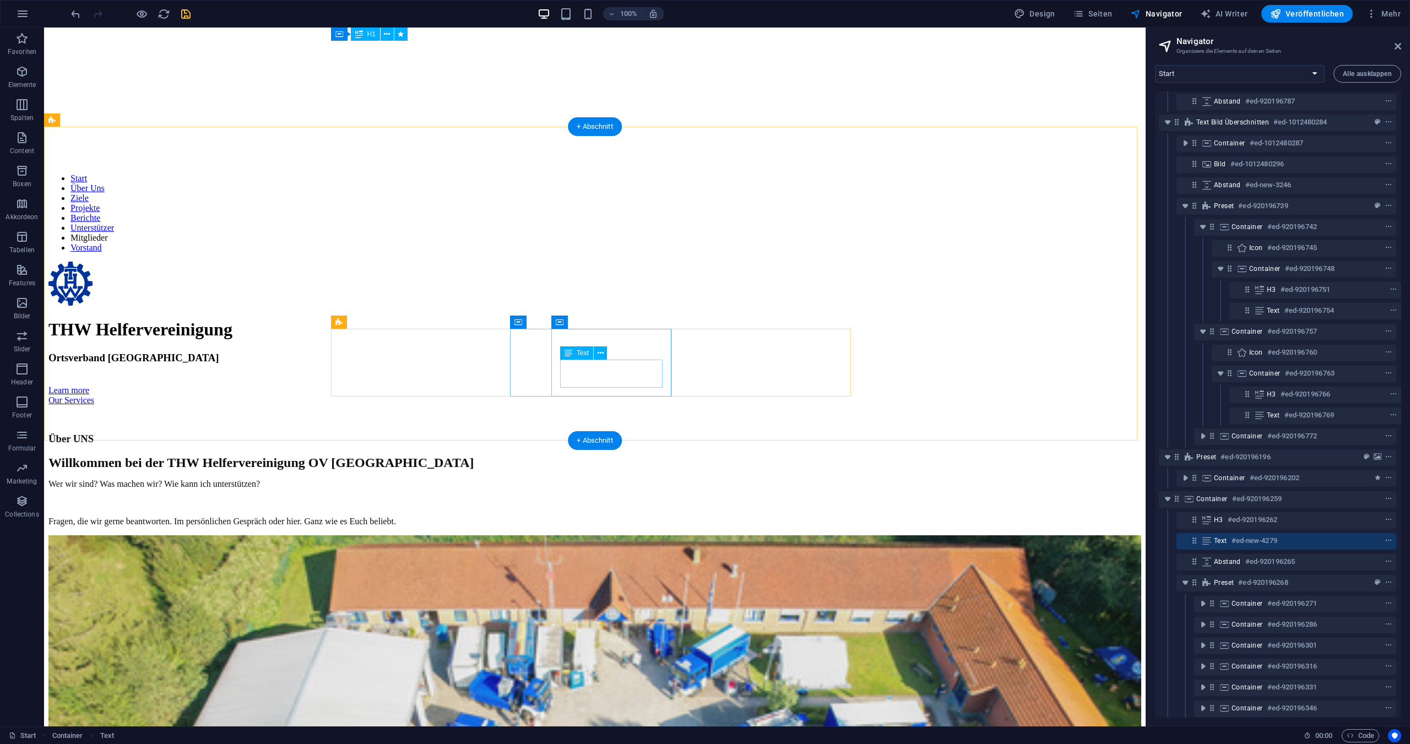
scroll to position [572, 0]
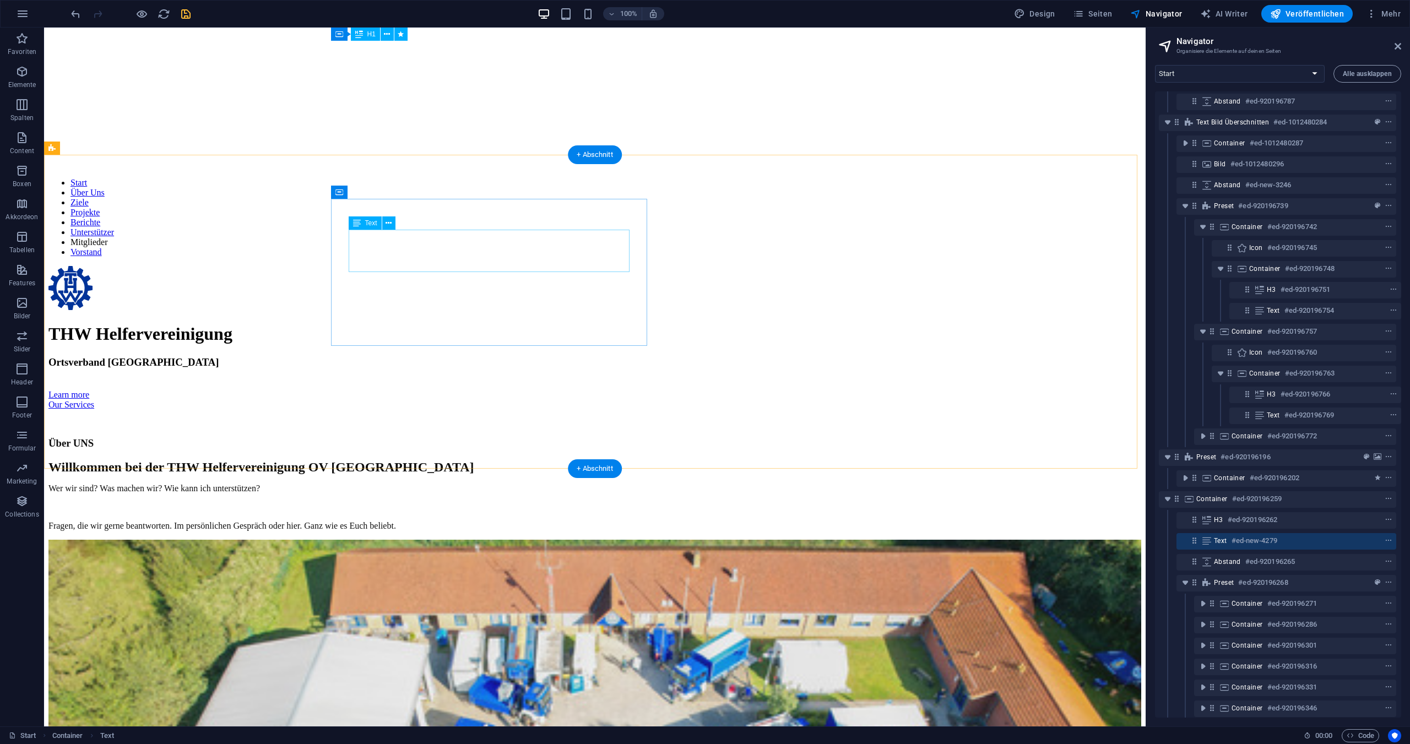
click at [448, 460] on div "Willkommen bei der THW Helfervereinigung OV [GEOGRAPHIC_DATA]" at bounding box center [594, 467] width 1093 height 15
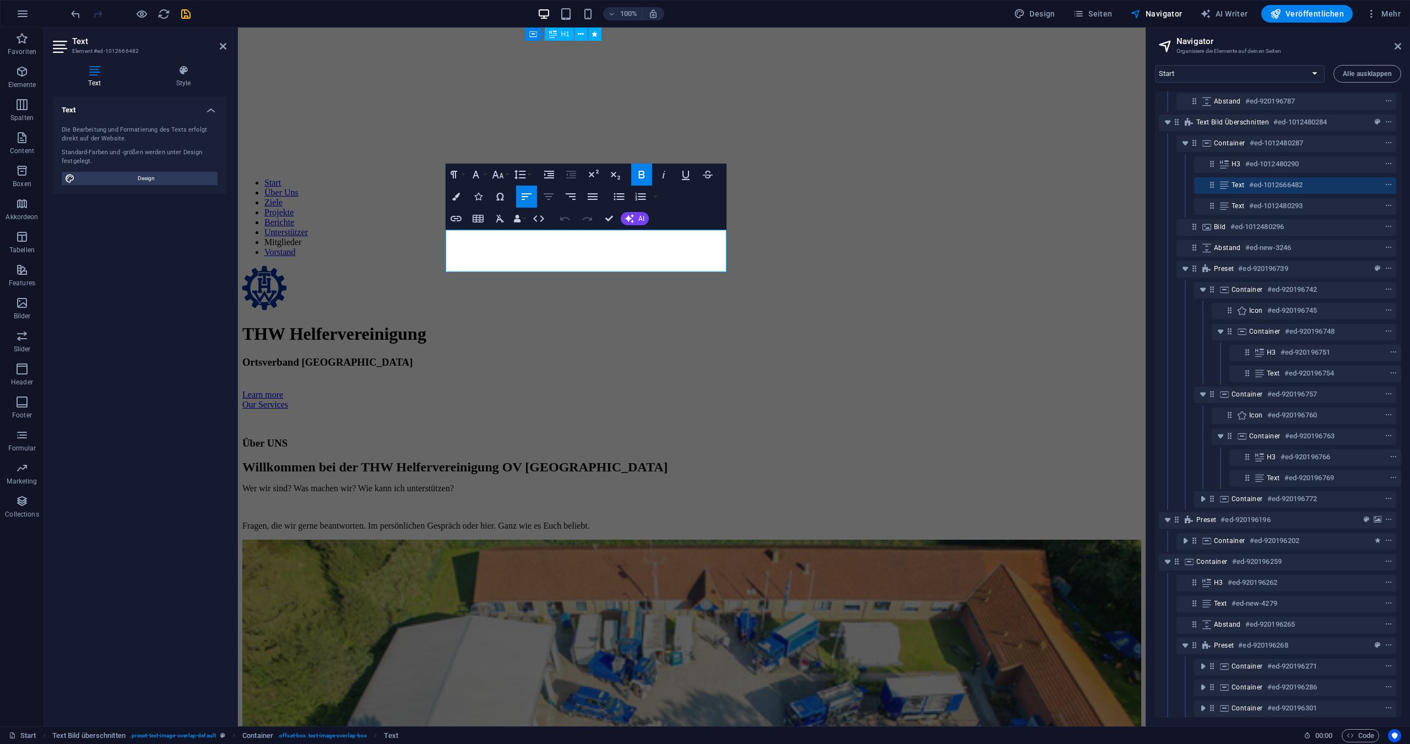
click at [549, 195] on icon "button" at bounding box center [548, 196] width 13 height 13
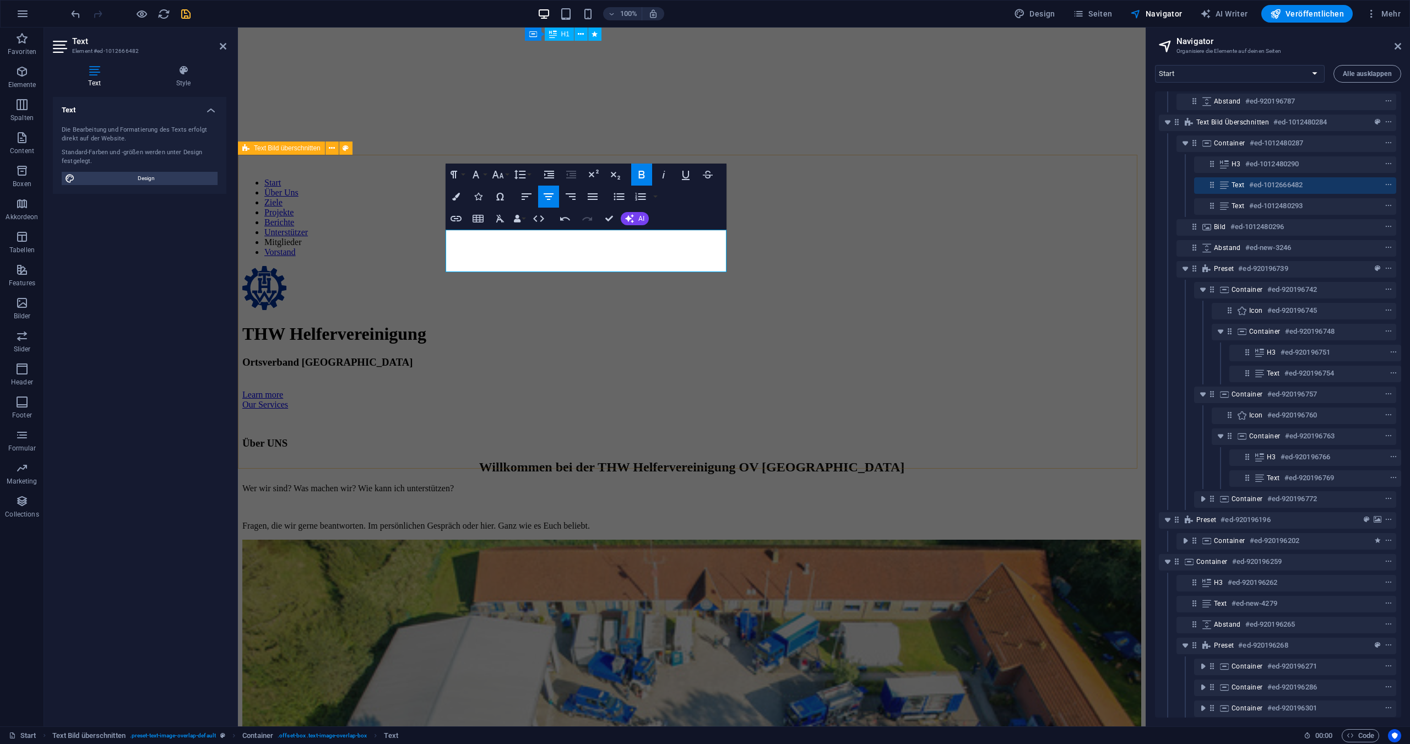
drag, startPoint x: 363, startPoint y: 271, endPoint x: 353, endPoint y: 271, distance: 10.5
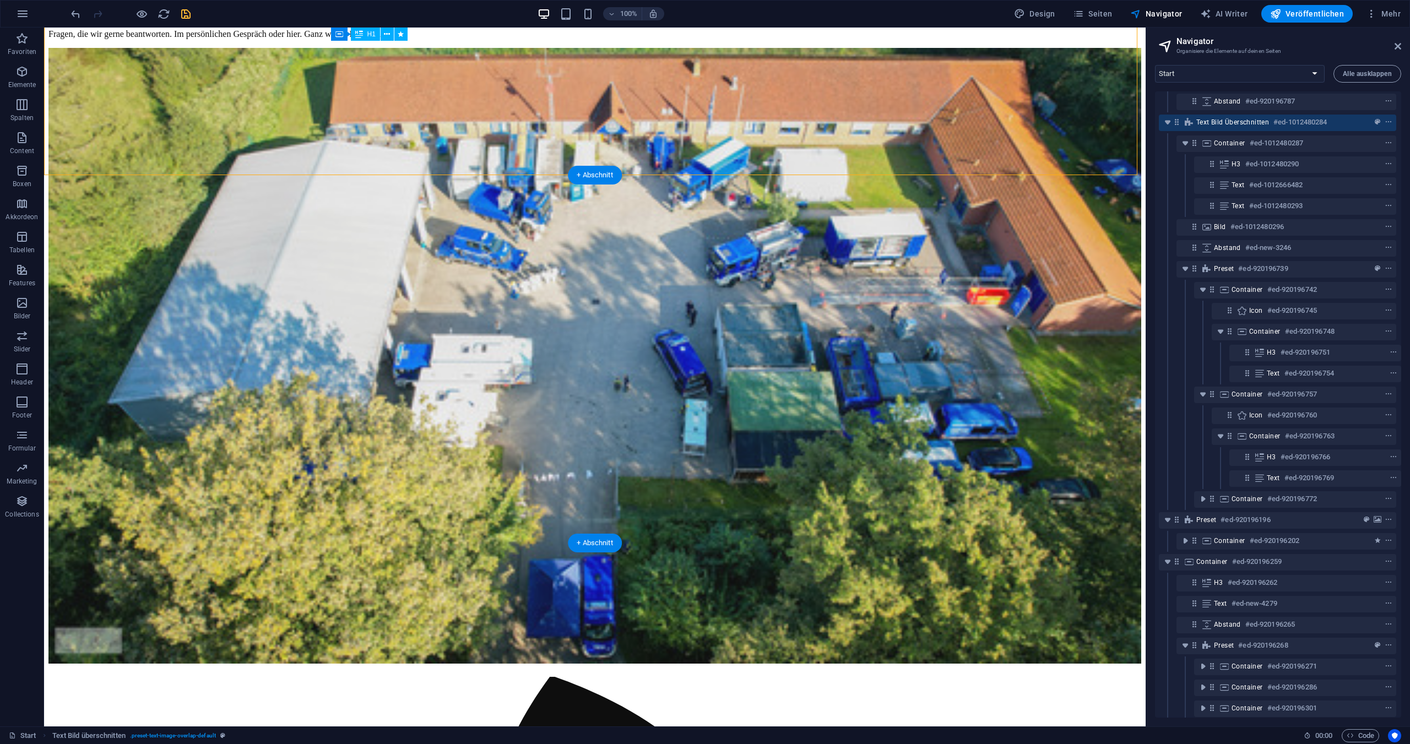
scroll to position [1068, 0]
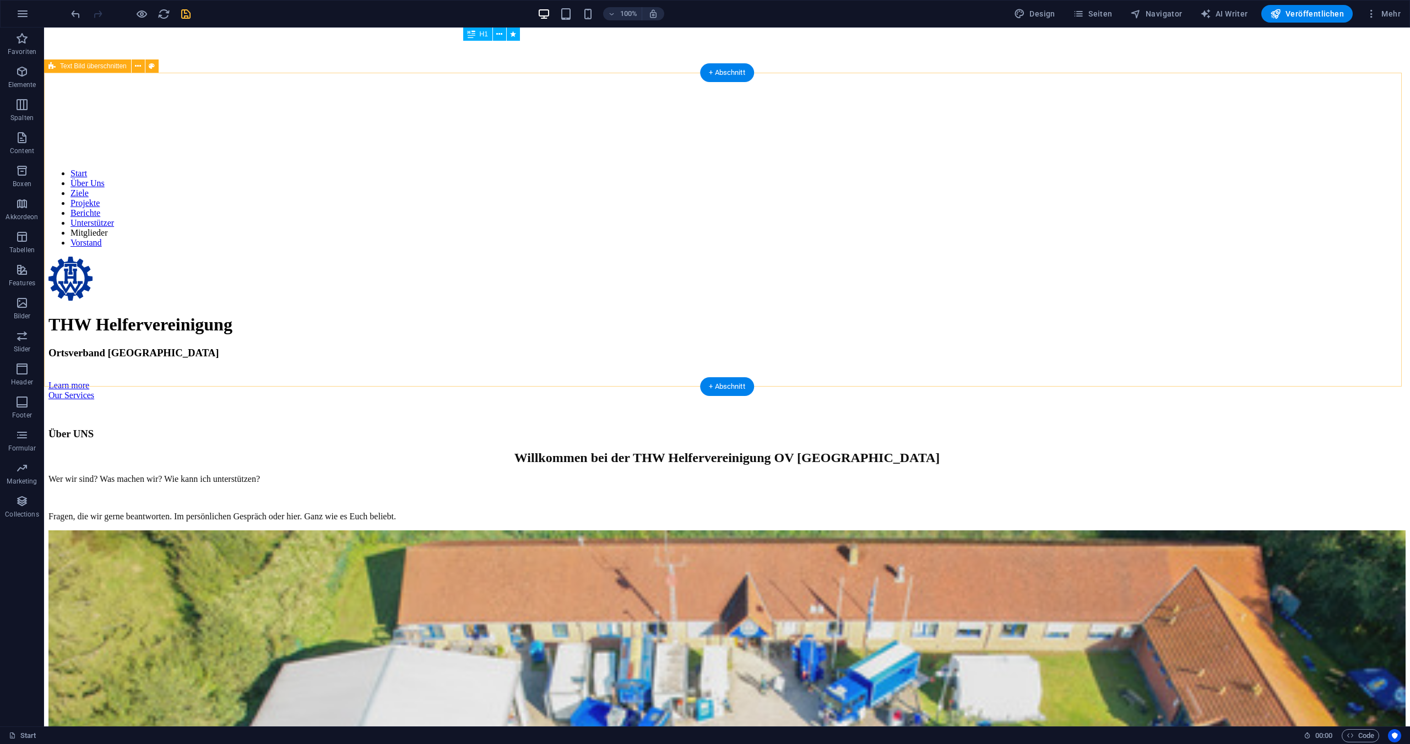
scroll to position [323, 0]
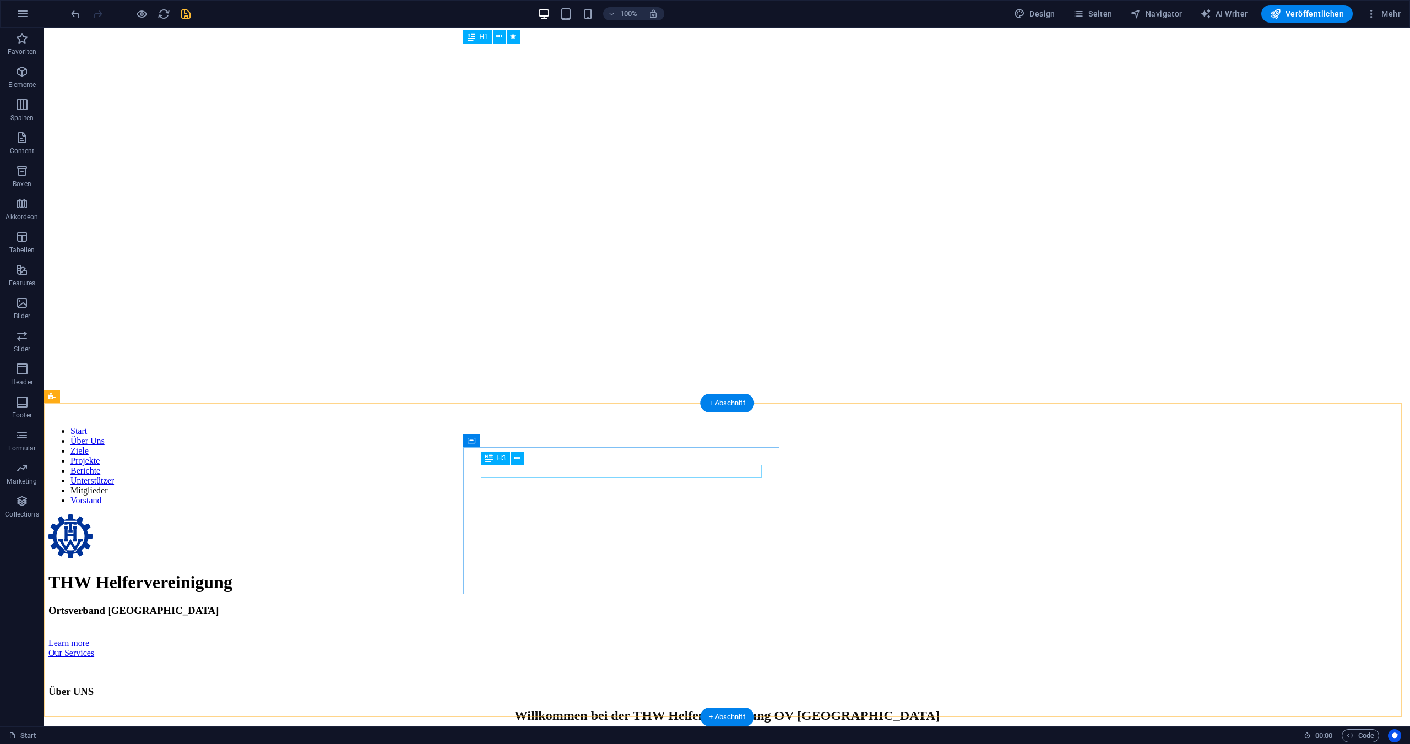
click at [515, 686] on div "Über UNS" at bounding box center [727, 692] width 1358 height 12
click at [516, 458] on icon at bounding box center [517, 459] width 6 height 12
click at [511, 686] on div "Über UNS" at bounding box center [727, 692] width 1358 height 12
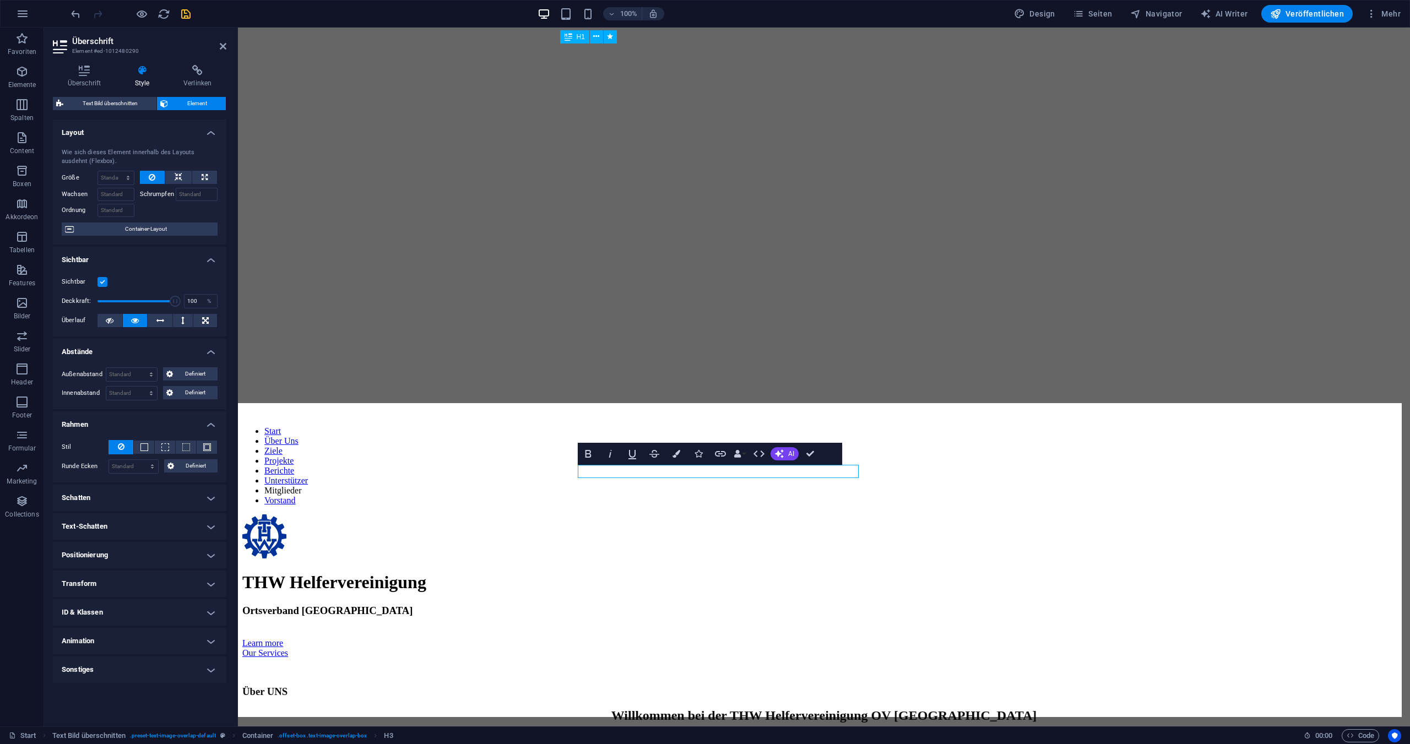
drag, startPoint x: 118, startPoint y: 99, endPoint x: 131, endPoint y: 71, distance: 30.6
click at [124, 73] on div "Überschrift Style Verlinken Einstellungen Ebene H1 H2 H3 H4 H5 H6 Ausrichtung S…" at bounding box center [140, 391] width 174 height 653
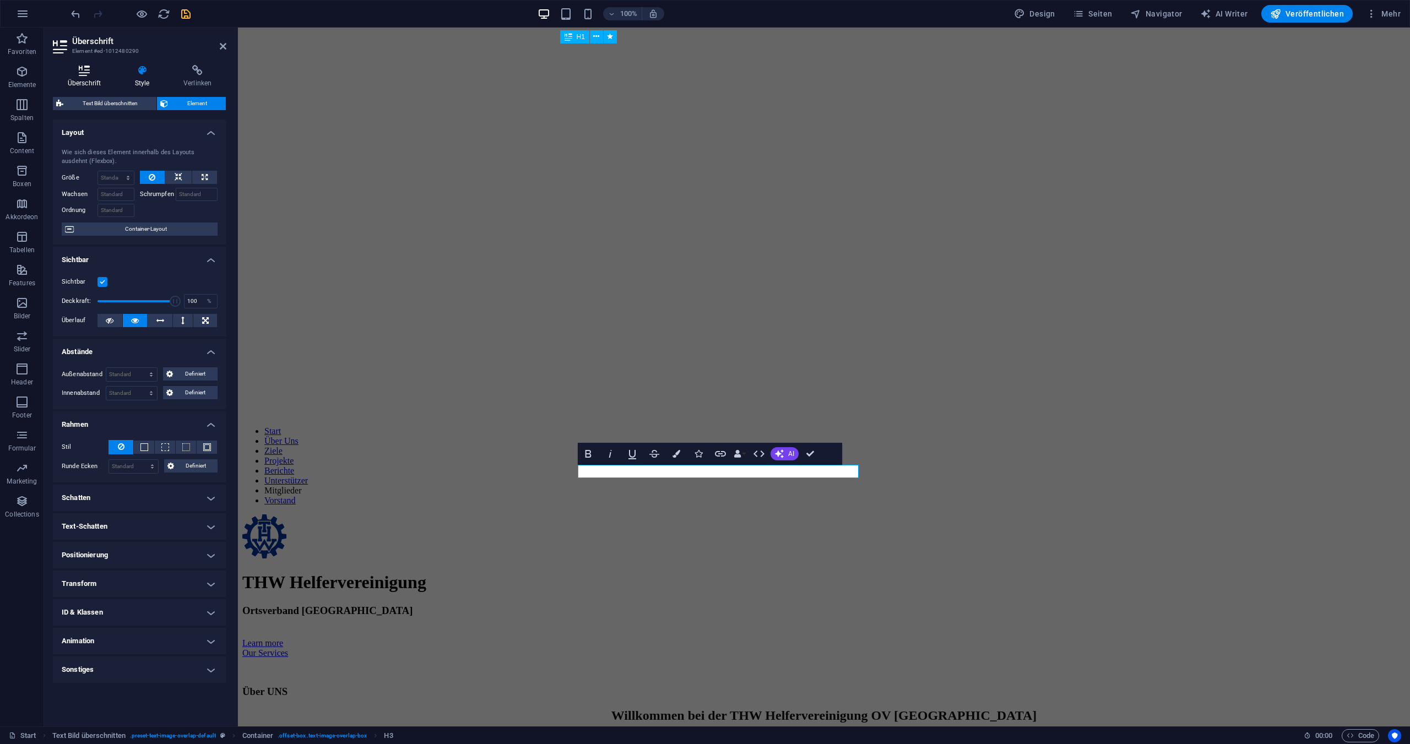
click at [80, 71] on icon at bounding box center [84, 70] width 63 height 11
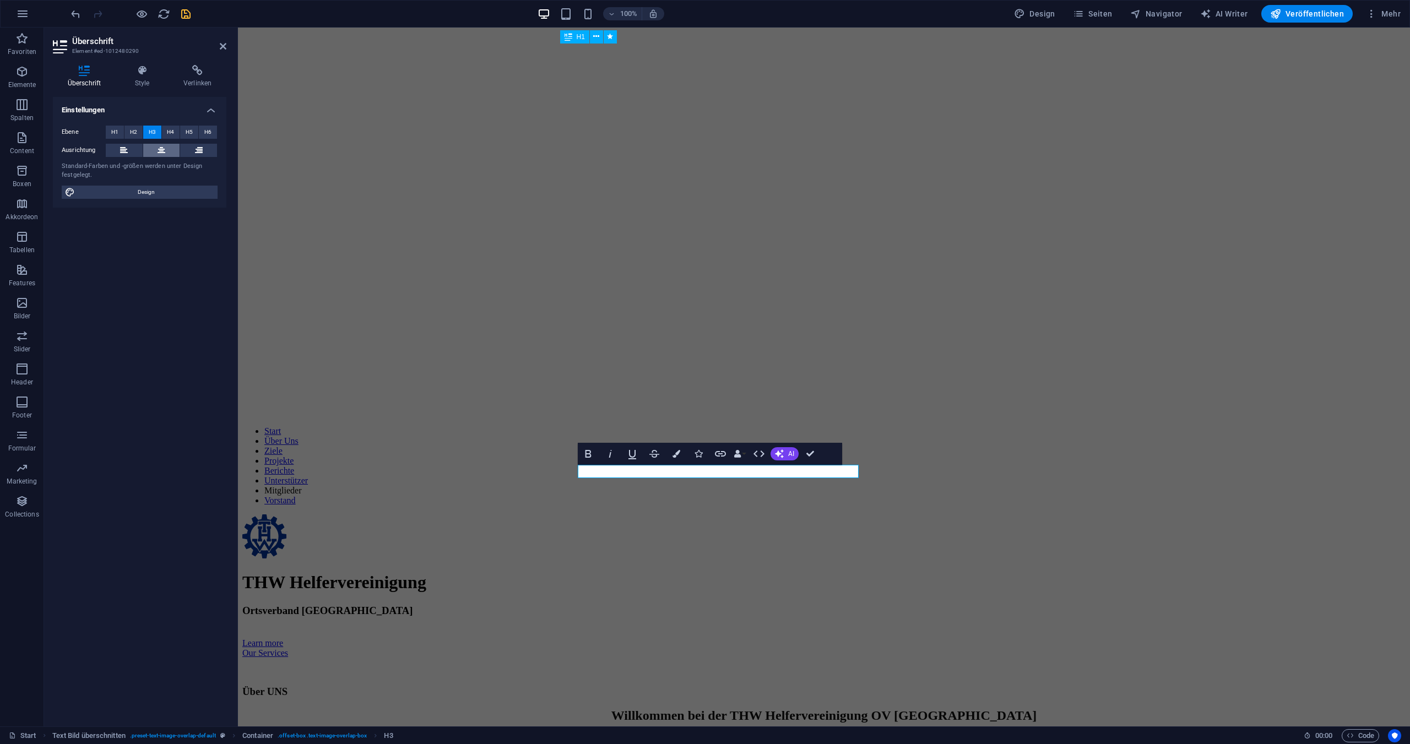
click at [160, 152] on icon at bounding box center [162, 150] width 8 height 13
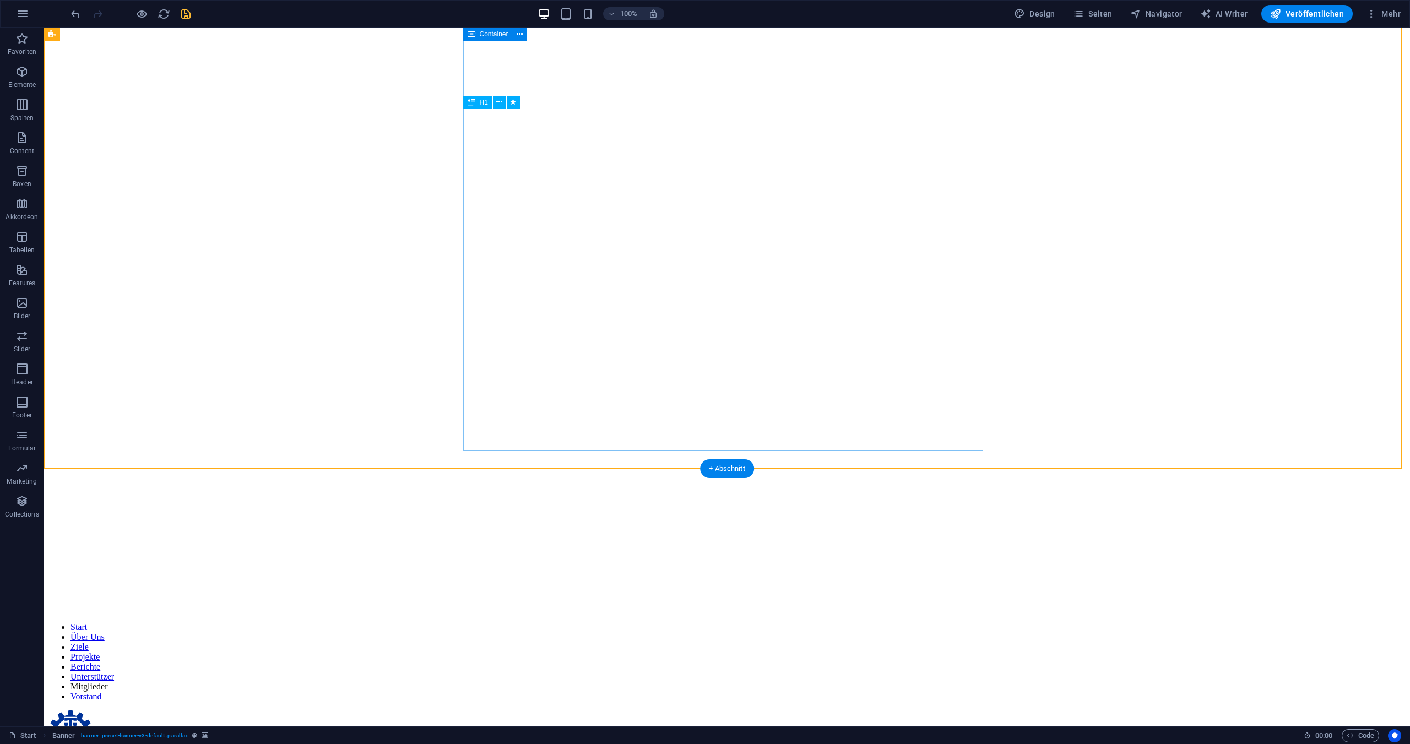
scroll to position [0, 0]
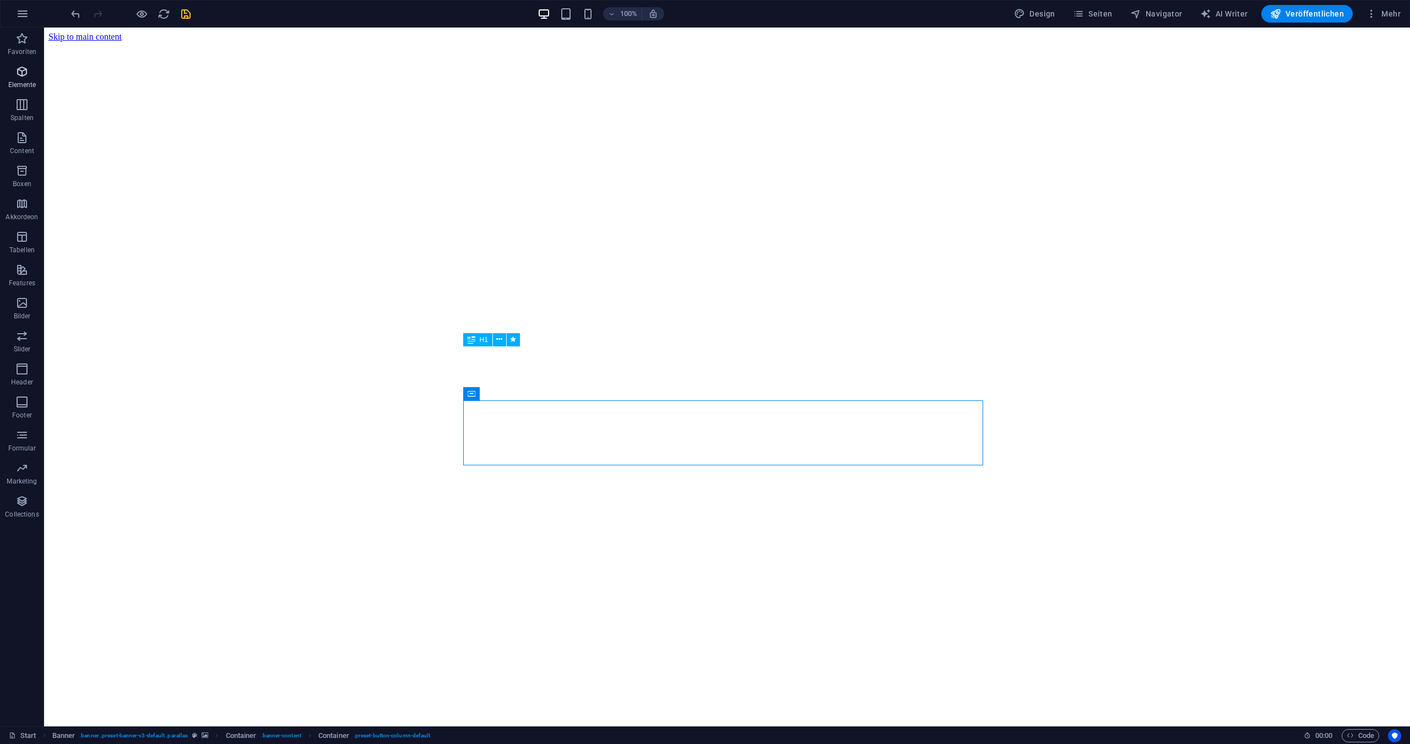
click at [21, 73] on icon "button" at bounding box center [21, 71] width 13 height 13
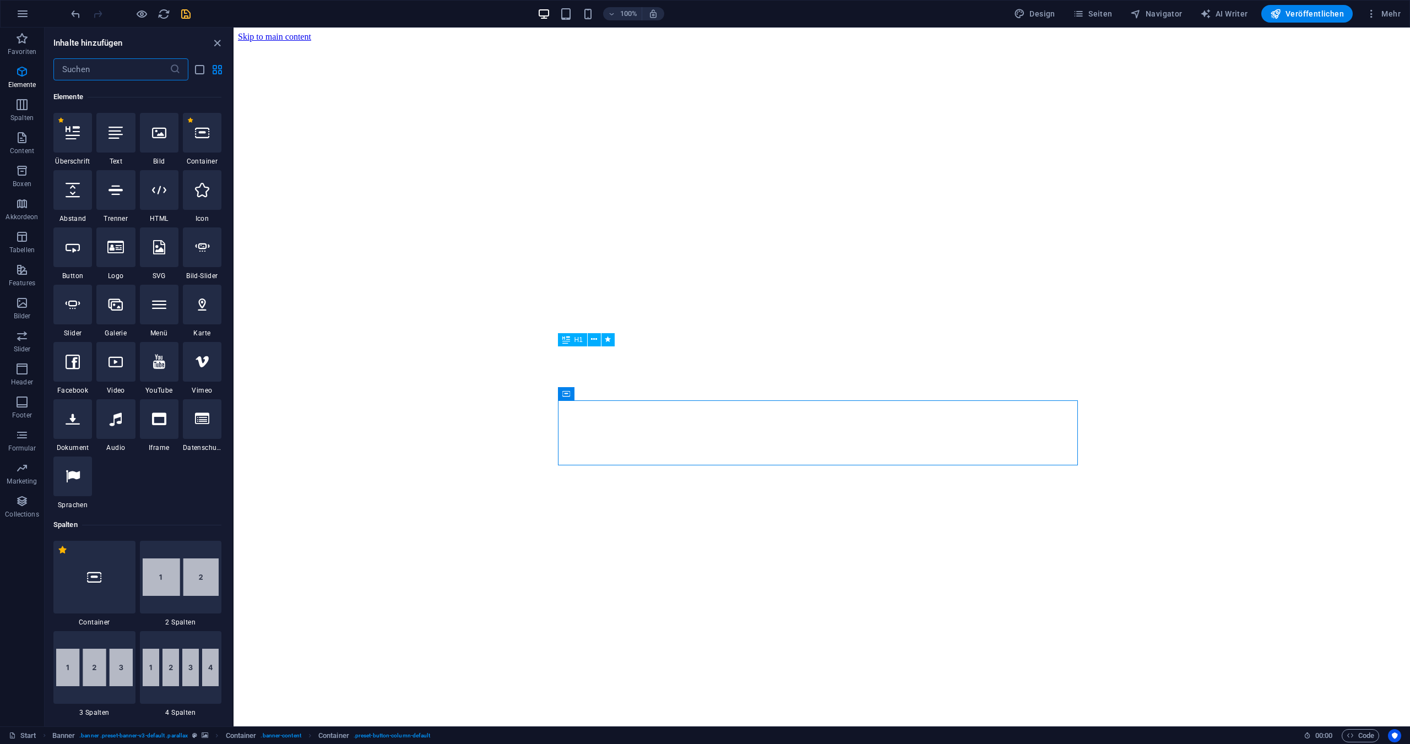
scroll to position [117, 0]
click at [74, 305] on icon at bounding box center [73, 303] width 14 height 14
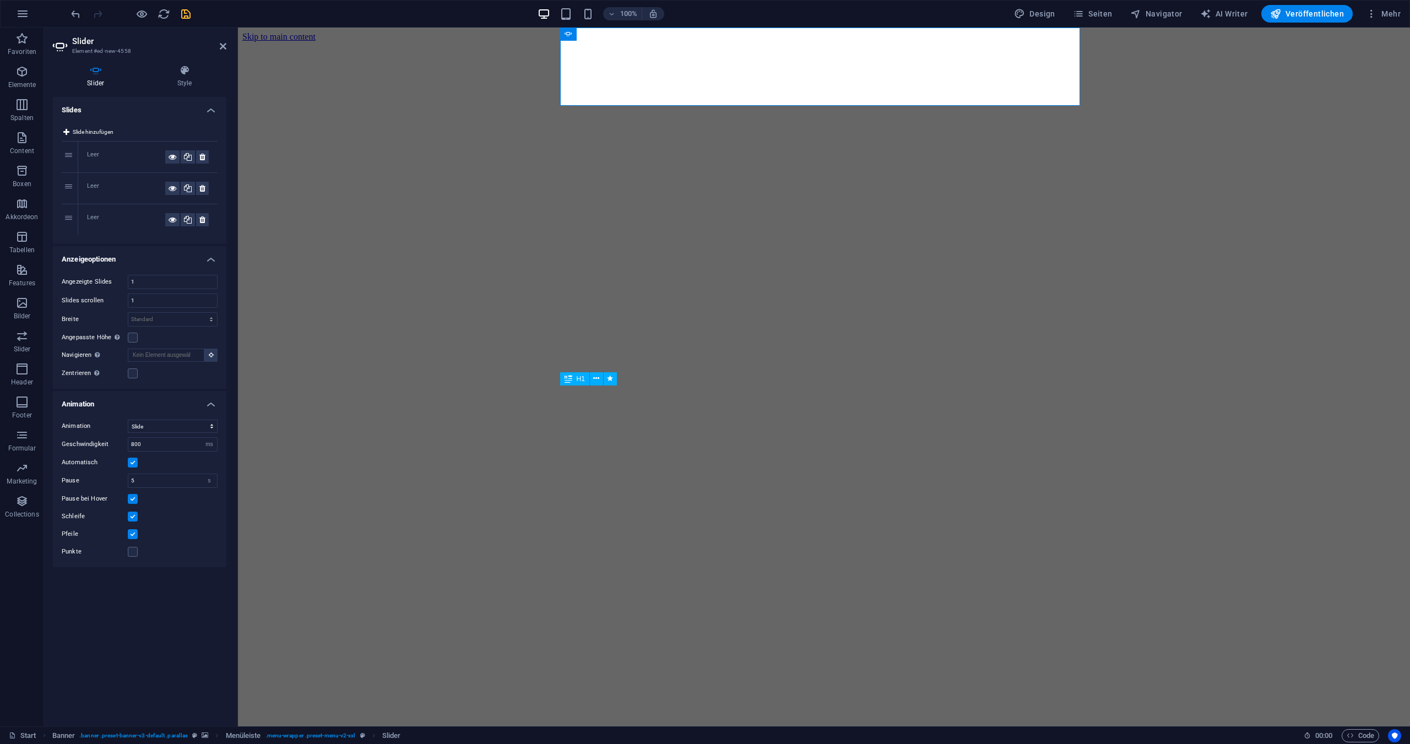
drag, startPoint x: 513, startPoint y: 74, endPoint x: 524, endPoint y: 74, distance: 11.0
click at [513, 42] on figure at bounding box center [824, 42] width 1164 height 0
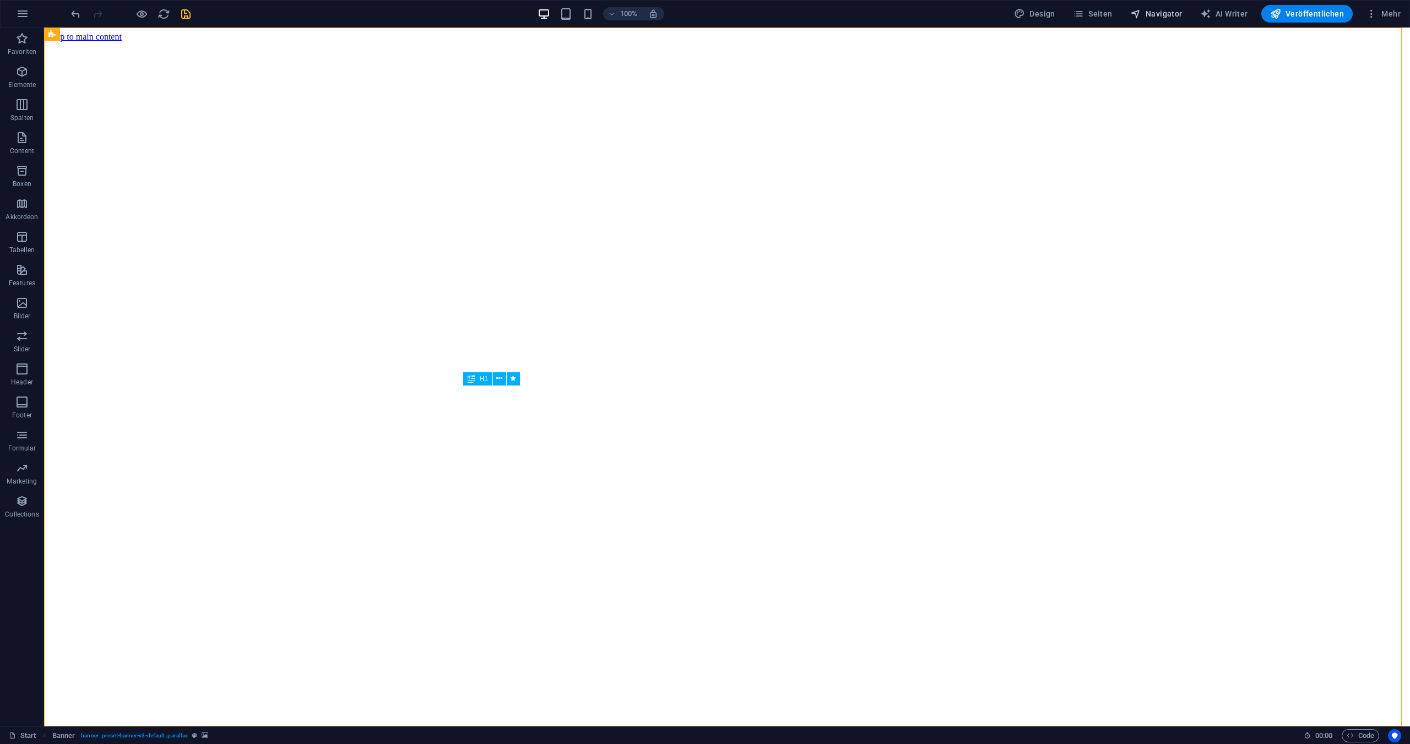
click at [1152, 13] on span "Navigator" at bounding box center [1157, 13] width 52 height 11
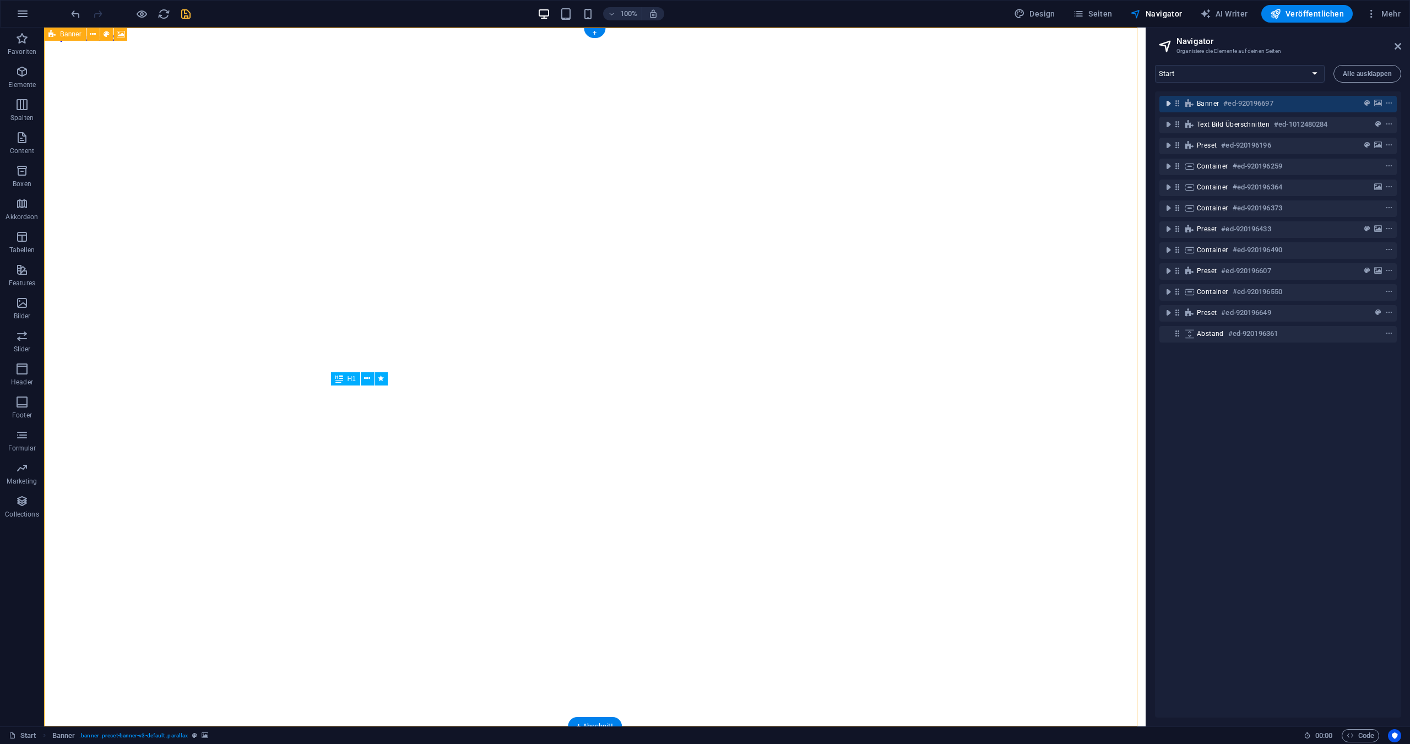
click at [1169, 103] on icon "toggle-expand" at bounding box center [1168, 103] width 11 height 11
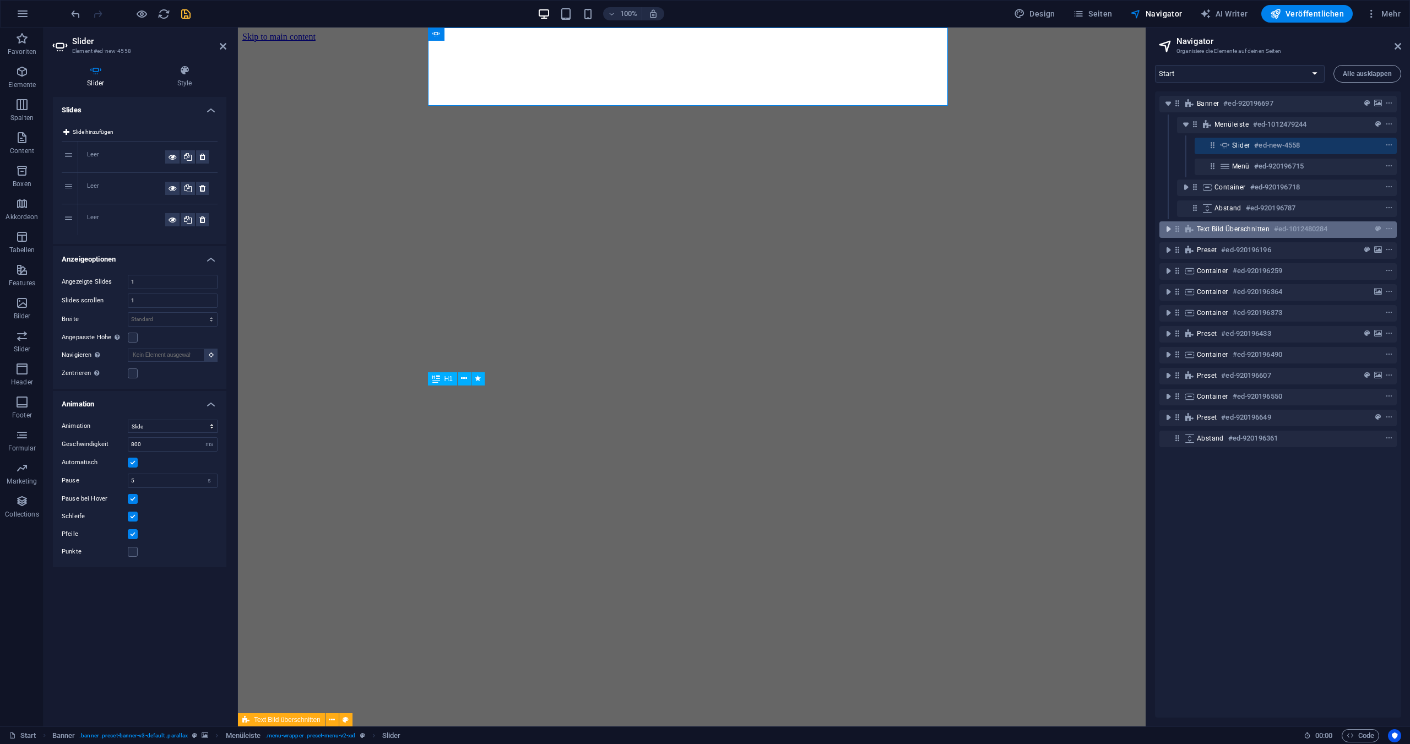
click at [1167, 231] on icon "toggle-expand" at bounding box center [1168, 229] width 11 height 11
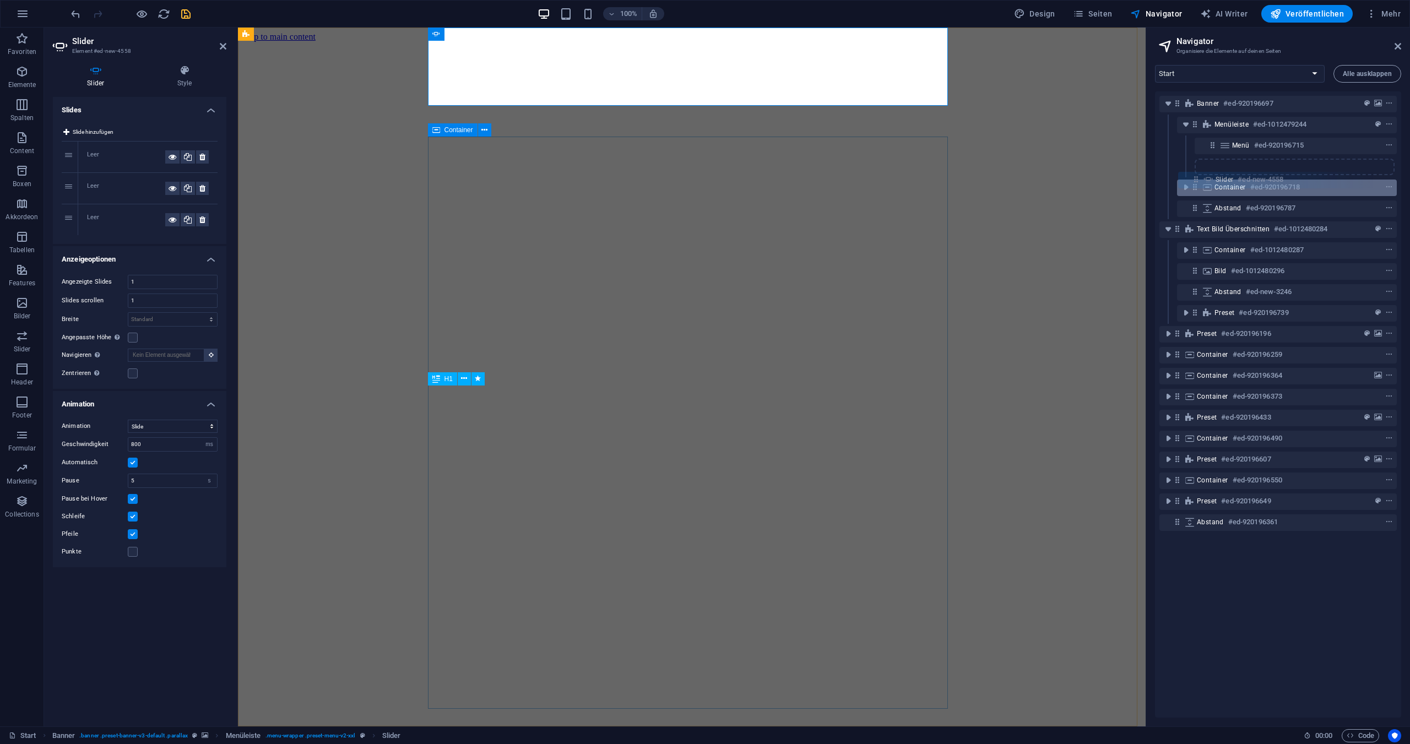
drag, startPoint x: 1212, startPoint y: 145, endPoint x: 1195, endPoint y: 182, distance: 40.4
click at [1195, 182] on div "Banner #ed-920196697 Menüleiste #ed-1012479244 Slider #ed-new-4558 Menü #ed-920…" at bounding box center [1278, 404] width 246 height 626
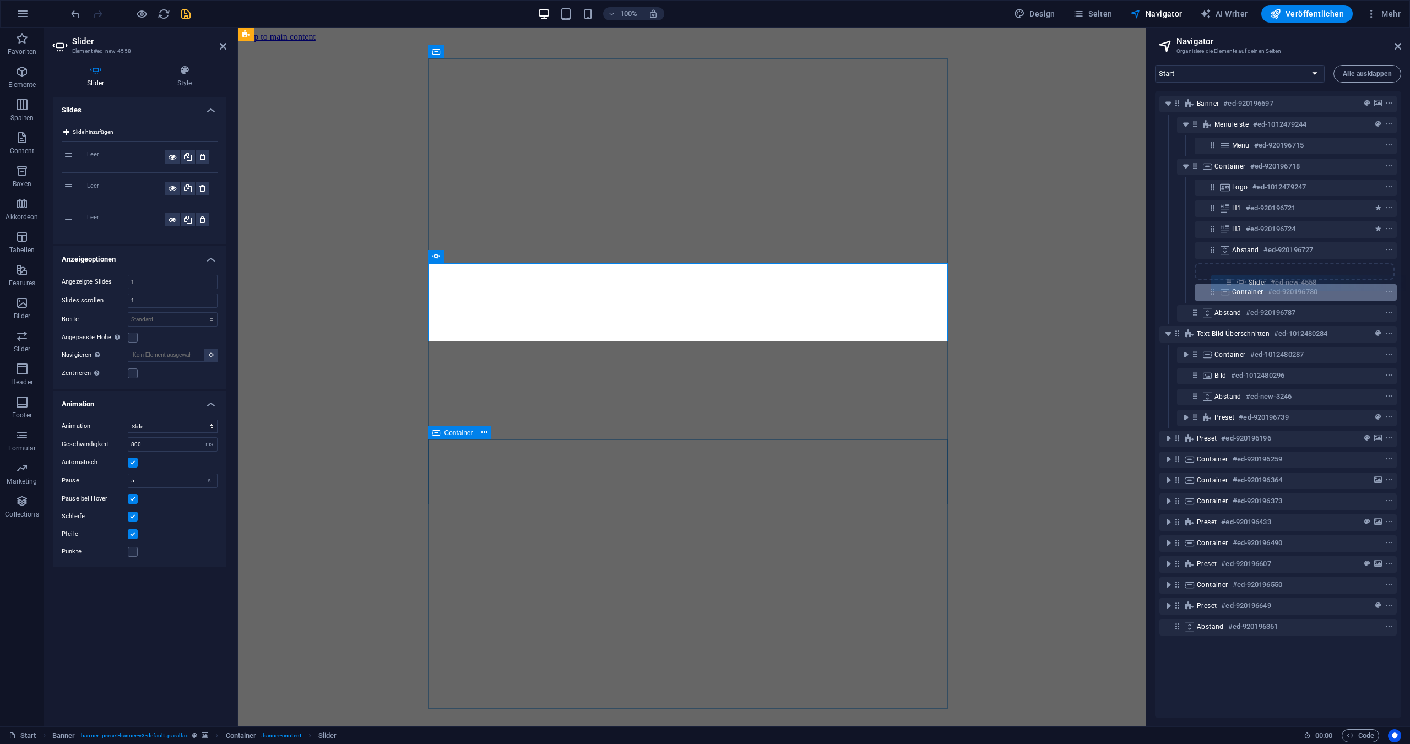
drag, startPoint x: 1213, startPoint y: 188, endPoint x: 1229, endPoint y: 288, distance: 100.5
click at [1229, 288] on div "Banner #ed-920196697 Menüleiste #ed-1012479244 Menü #ed-920196715 Container #ed…" at bounding box center [1278, 404] width 246 height 626
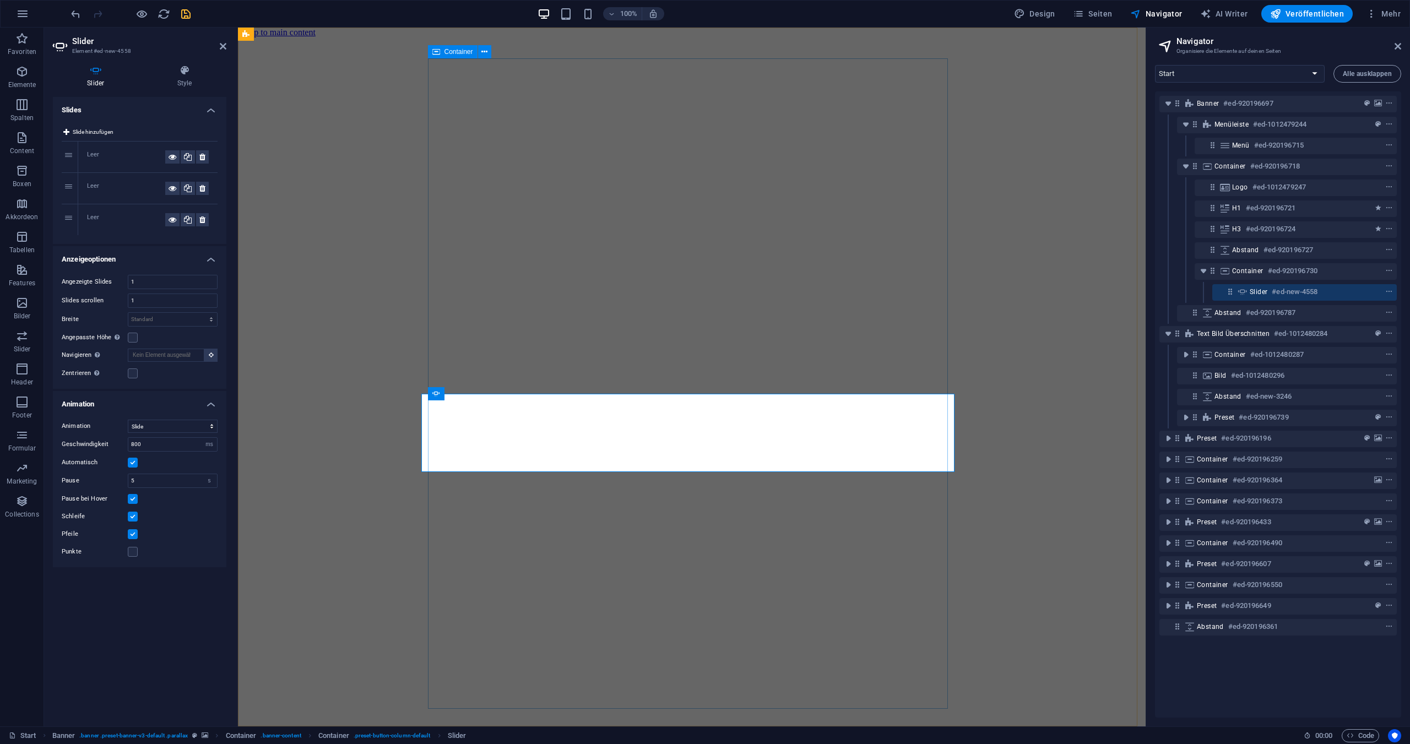
scroll to position [0, 0]
click at [21, 73] on icon "button" at bounding box center [21, 71] width 13 height 13
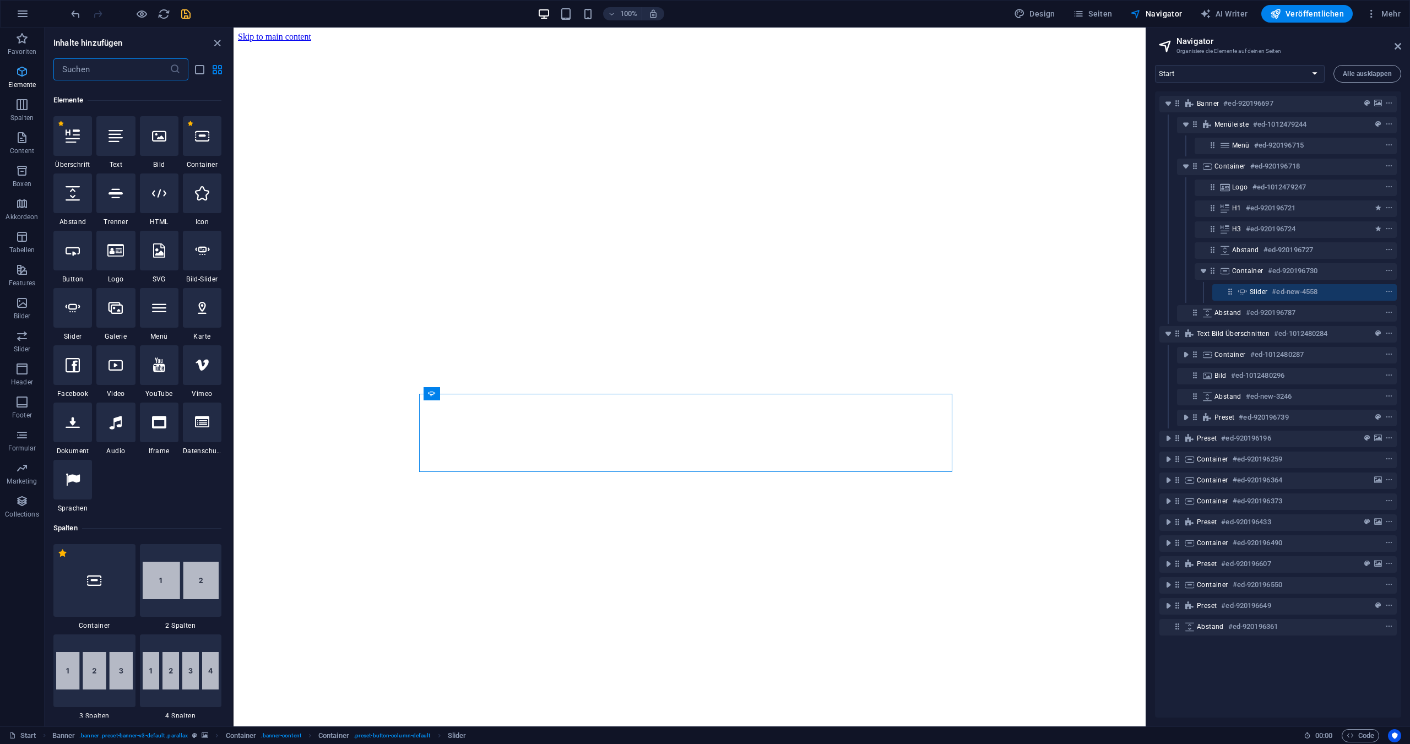
scroll to position [117, 0]
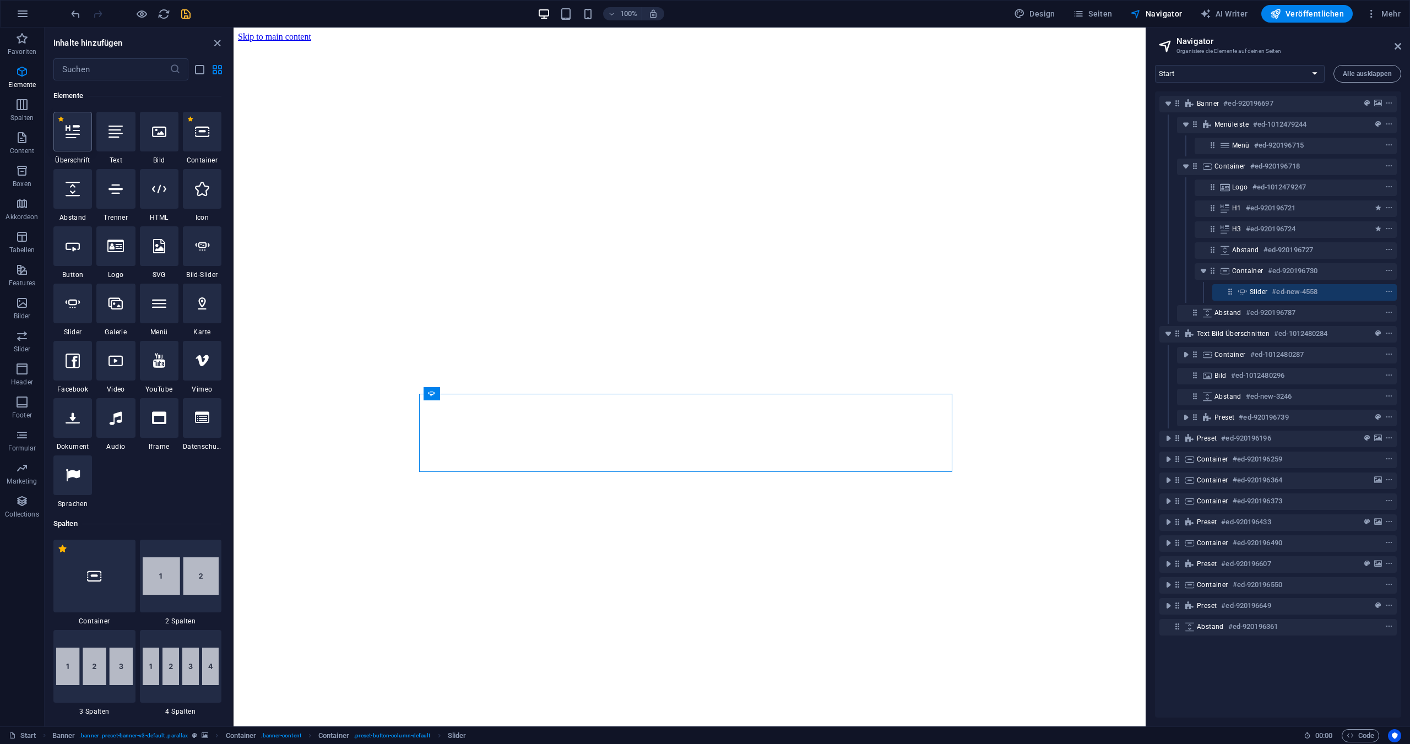
click at [73, 136] on icon at bounding box center [73, 132] width 14 height 14
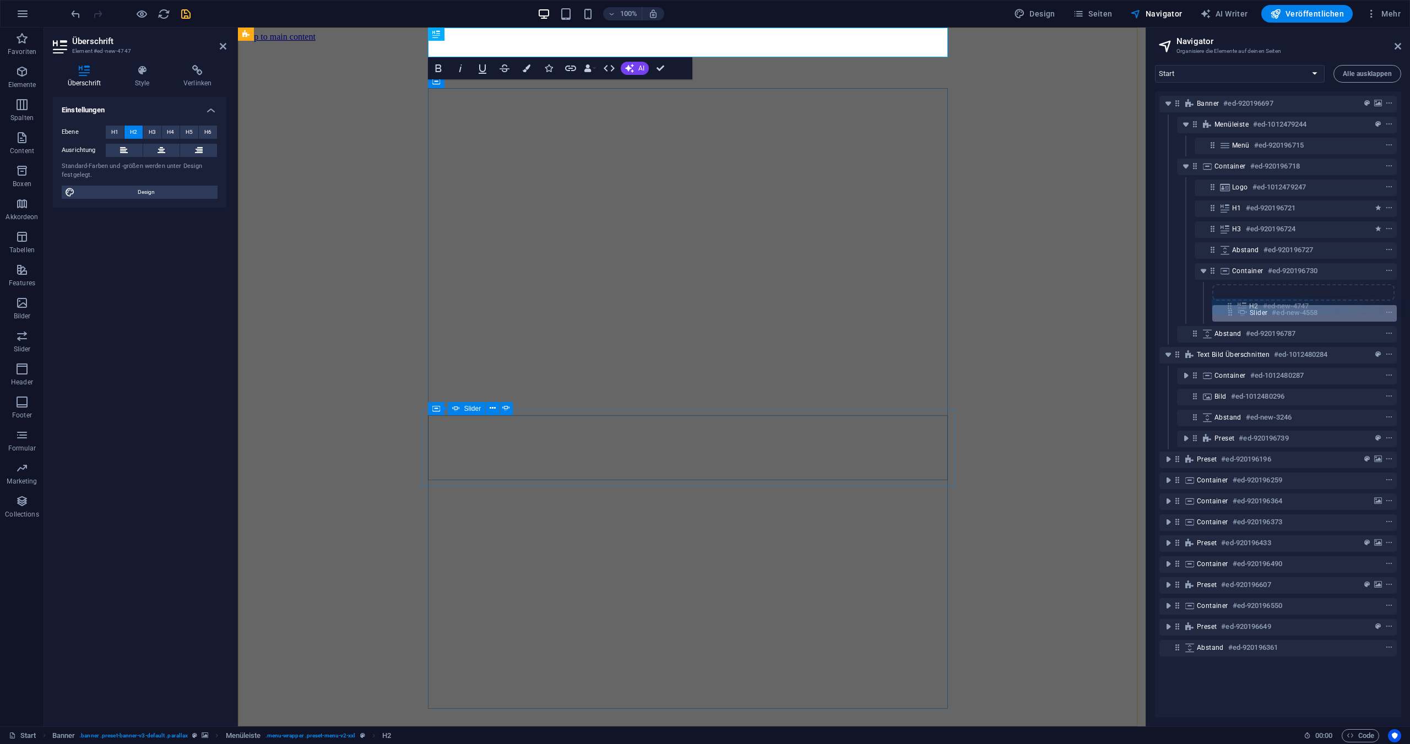
drag, startPoint x: 1215, startPoint y: 144, endPoint x: 1231, endPoint y: 307, distance: 164.4
click at [1231, 307] on div "Banner #ed-920196697 Menüleiste #ed-1012479244 H2 #ed-new-4747 Menü #ed-9201967…" at bounding box center [1278, 404] width 246 height 626
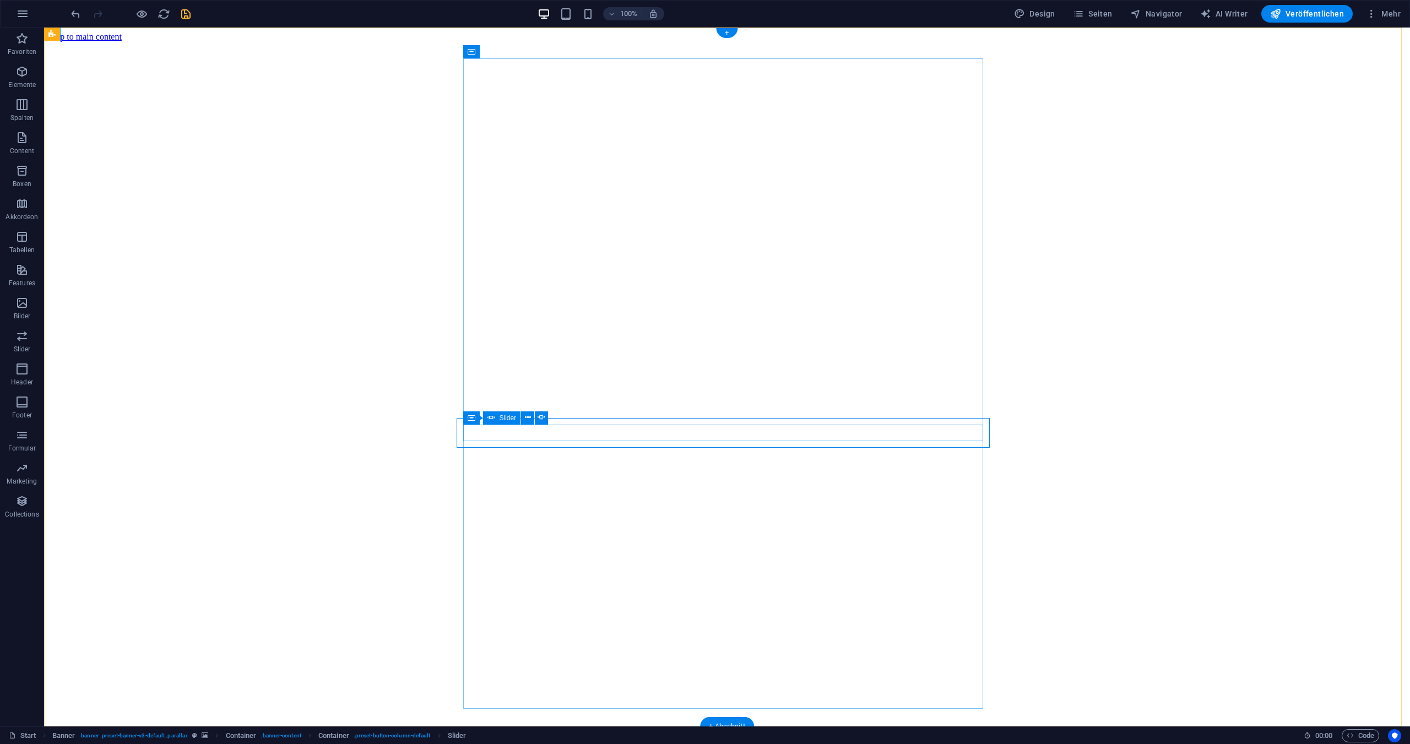
click at [1155, 20] on button "Navigator" at bounding box center [1156, 14] width 61 height 18
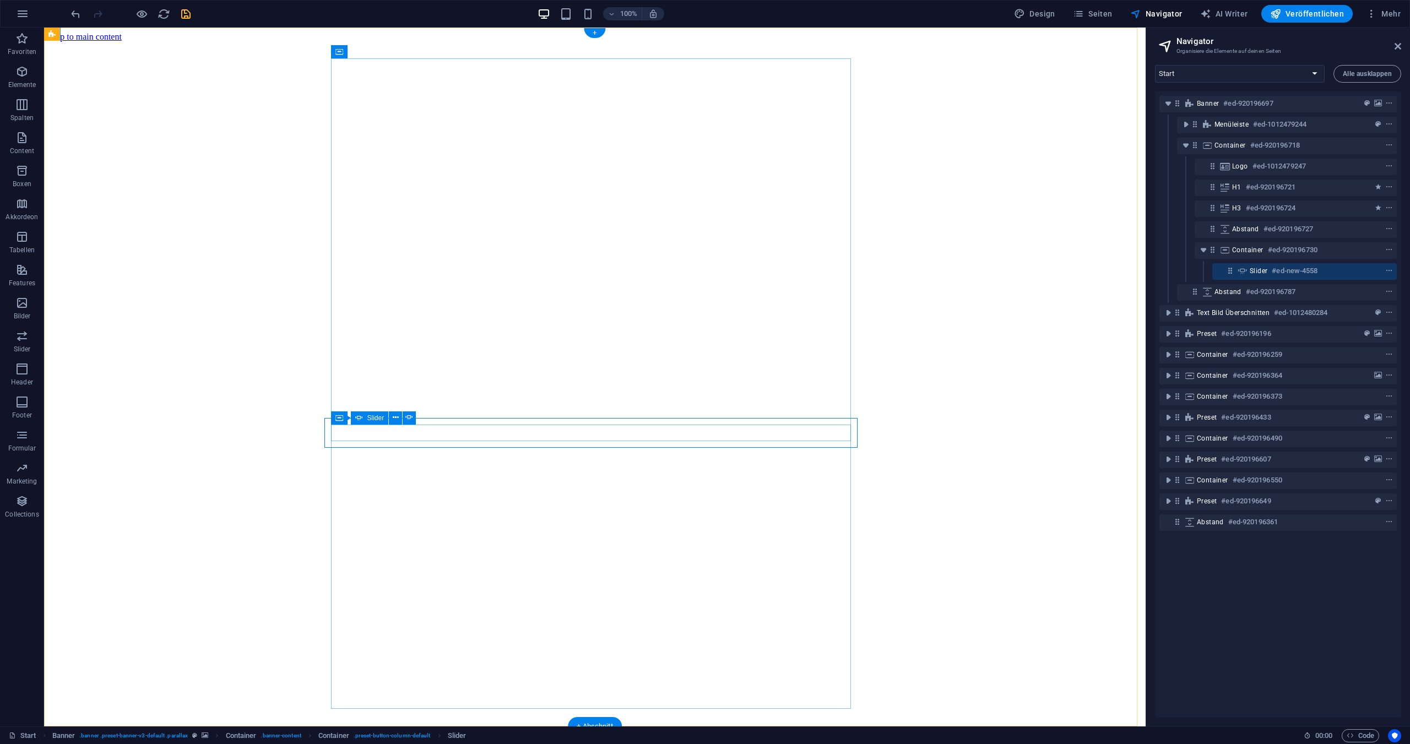
click at [1231, 273] on icon at bounding box center [1230, 270] width 9 height 9
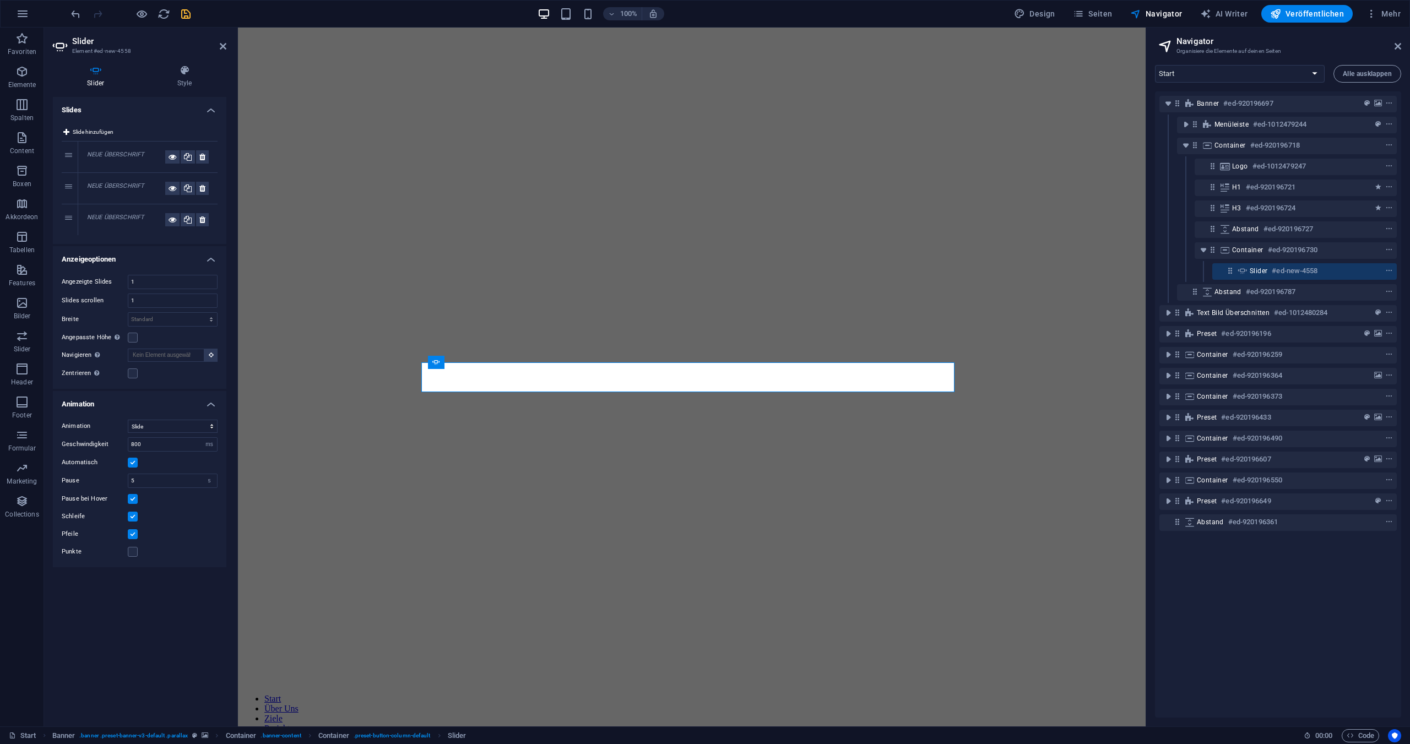
click at [114, 152] on em "NEUE ÜBERSCHRIFT" at bounding box center [115, 154] width 57 height 7
click at [122, 154] on em "NEUE ÜBERSCHRIFT" at bounding box center [115, 154] width 57 height 7
click at [117, 188] on em "NEUE ÜBERSCHRIFT" at bounding box center [115, 185] width 57 height 7
click at [116, 188] on em "NEUE ÜBERSCHRIFT" at bounding box center [115, 185] width 57 height 7
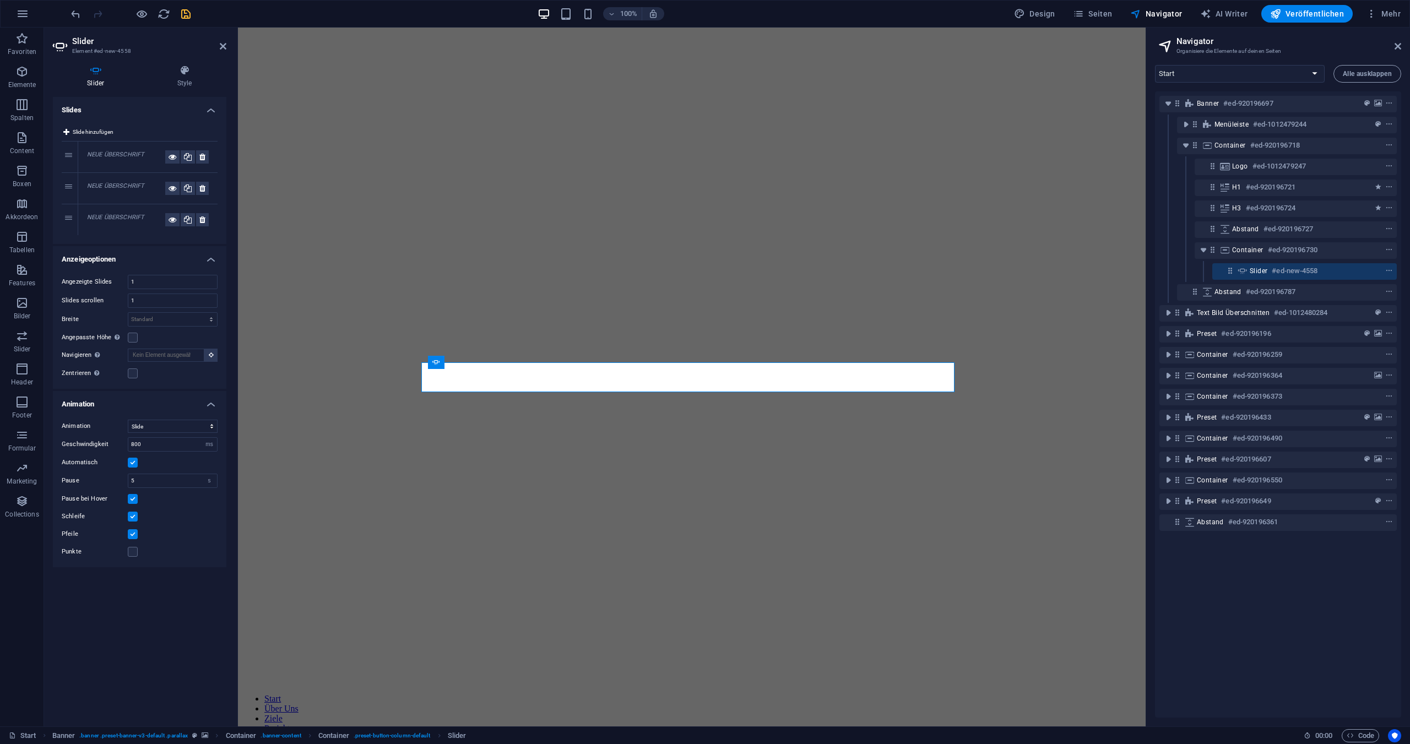
click at [117, 217] on em "NEUE ÜBERSCHRIFT" at bounding box center [115, 217] width 57 height 7
click at [128, 156] on em "NEUE ÜBERSCHRIFT" at bounding box center [115, 154] width 57 height 7
click at [123, 153] on em "NEUE ÜBERSCHRIFT" at bounding box center [115, 154] width 57 height 7
drag, startPoint x: 666, startPoint y: 382, endPoint x: 439, endPoint y: 373, distance: 227.7
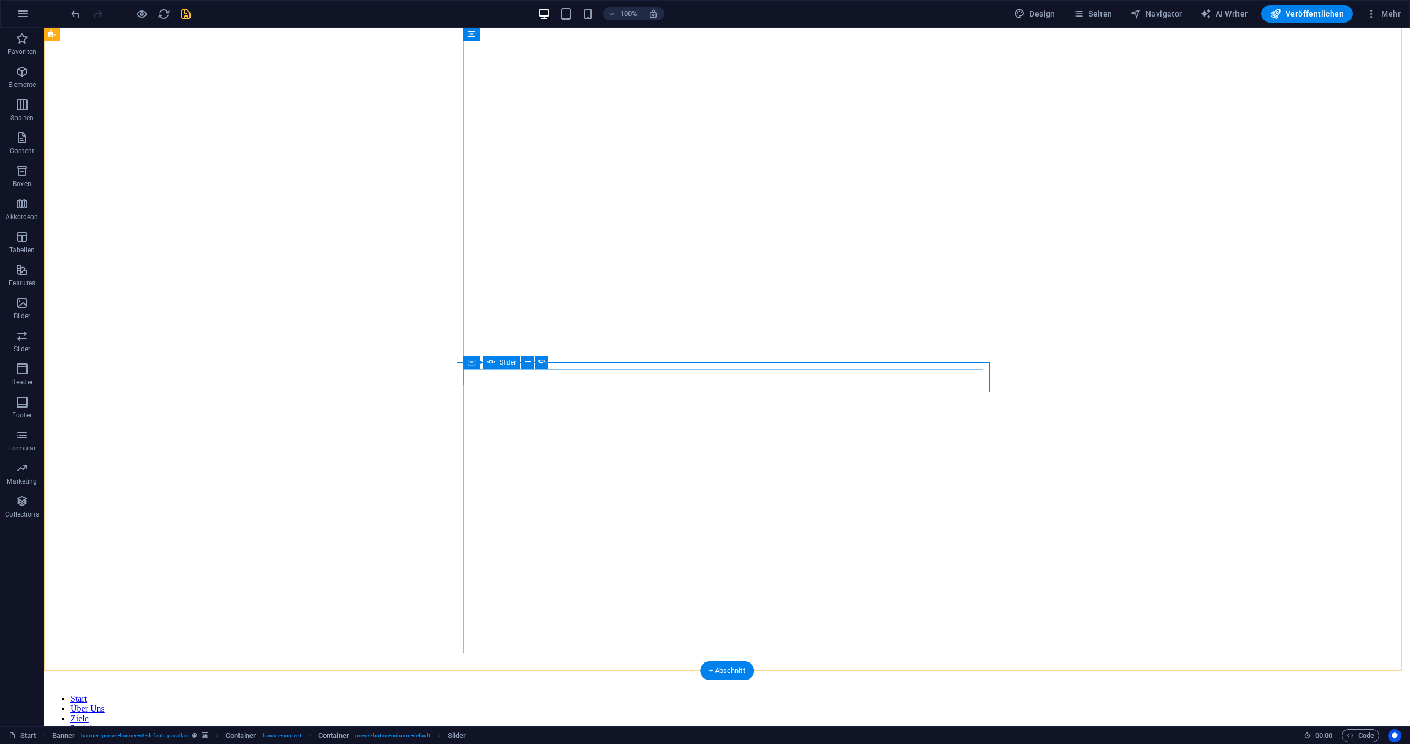
drag, startPoint x: 739, startPoint y: 374, endPoint x: 542, endPoint y: 372, distance: 196.7
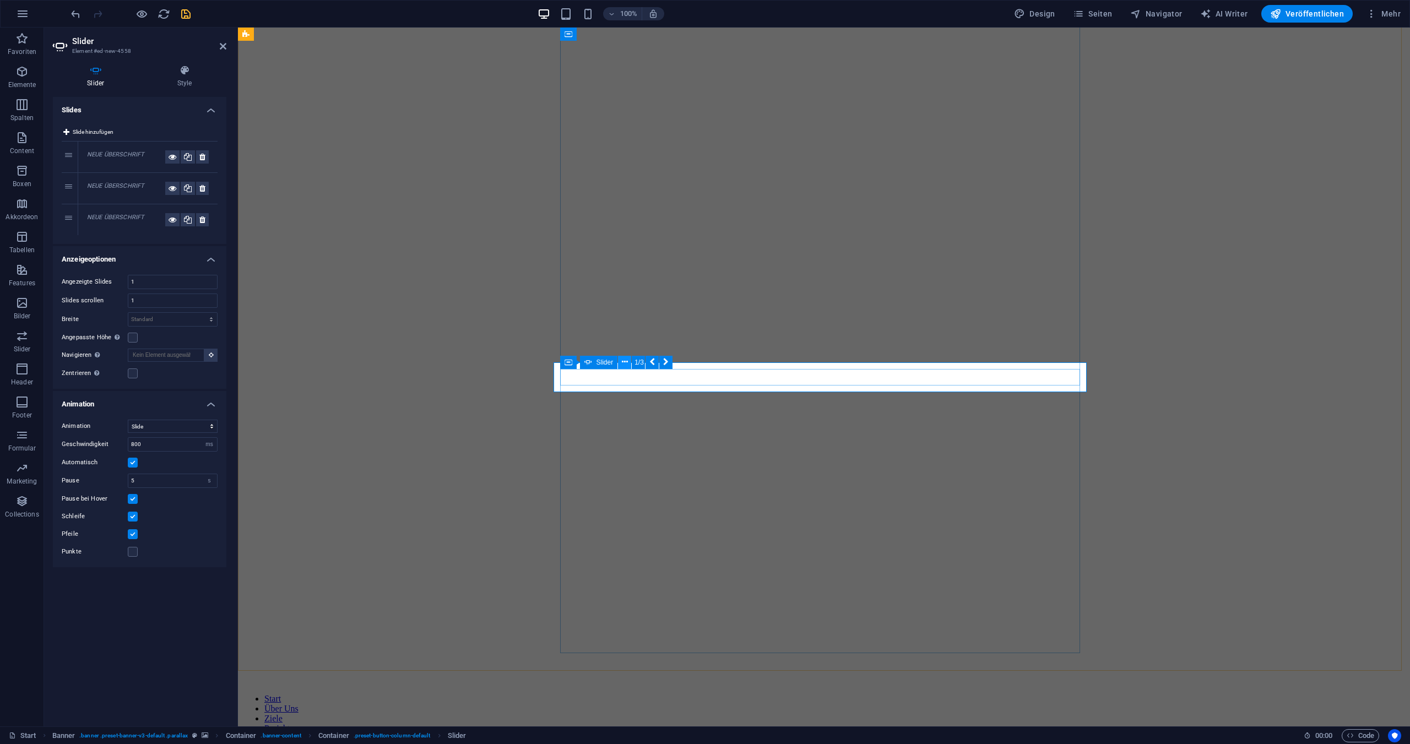
click at [625, 361] on icon at bounding box center [625, 362] width 6 height 12
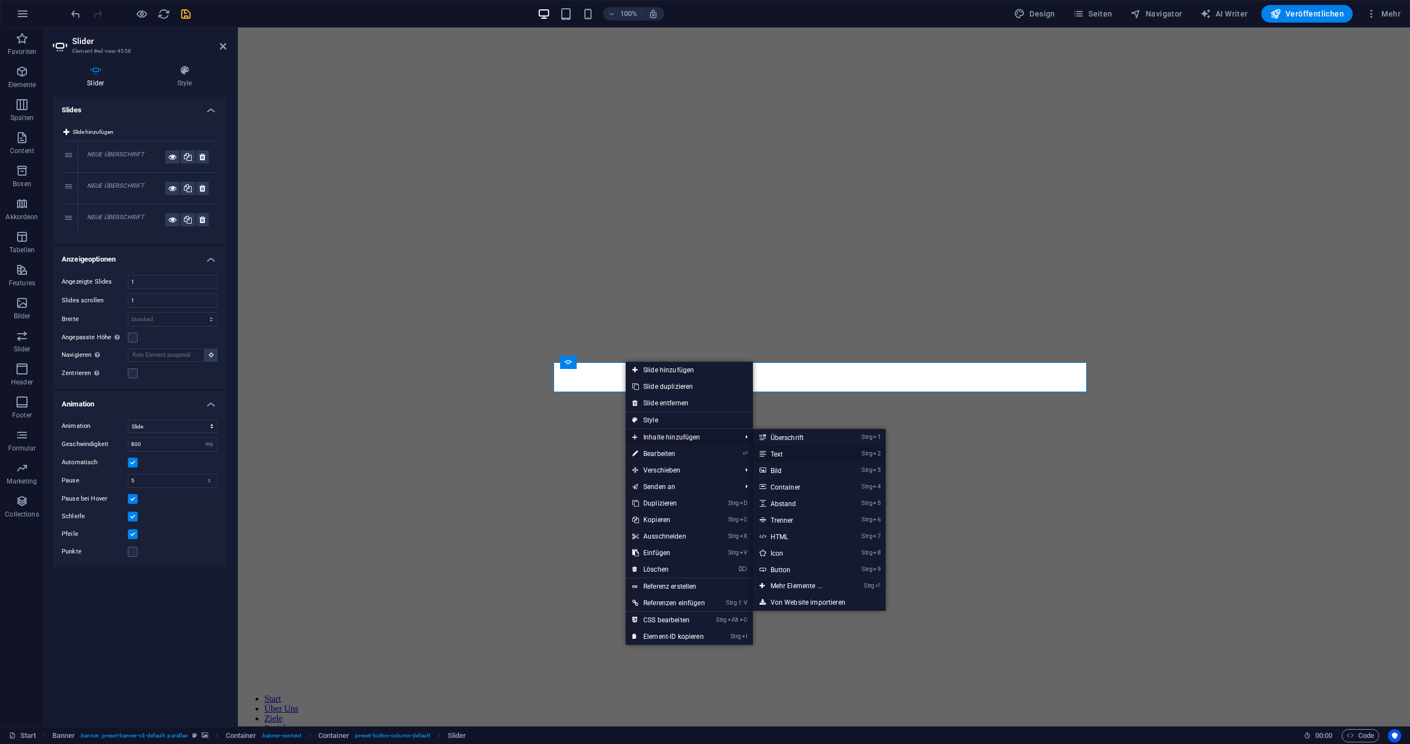
click at [785, 455] on link "Strg 2 Text" at bounding box center [798, 454] width 91 height 17
click at [782, 454] on link "Strg 2 Text" at bounding box center [798, 454] width 91 height 17
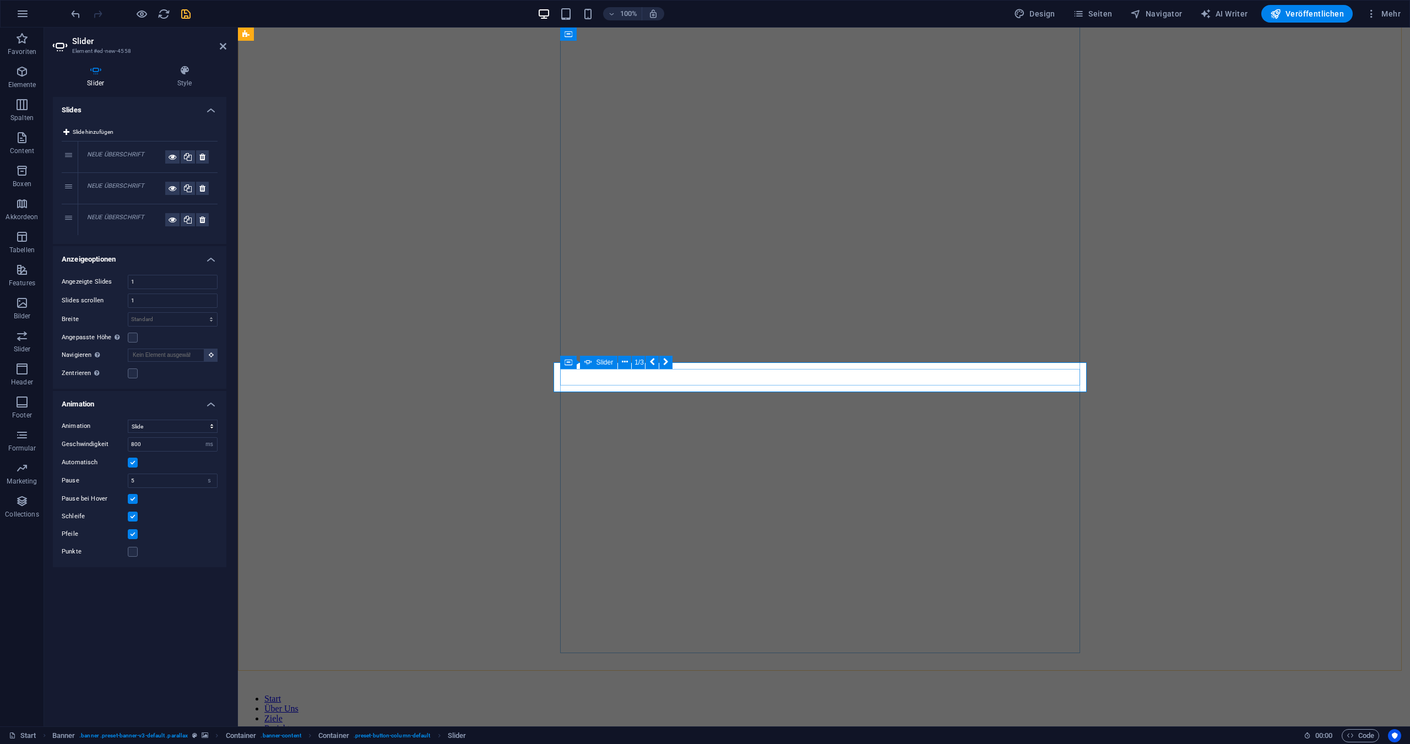
click at [198, 158] on button at bounding box center [202, 156] width 13 height 13
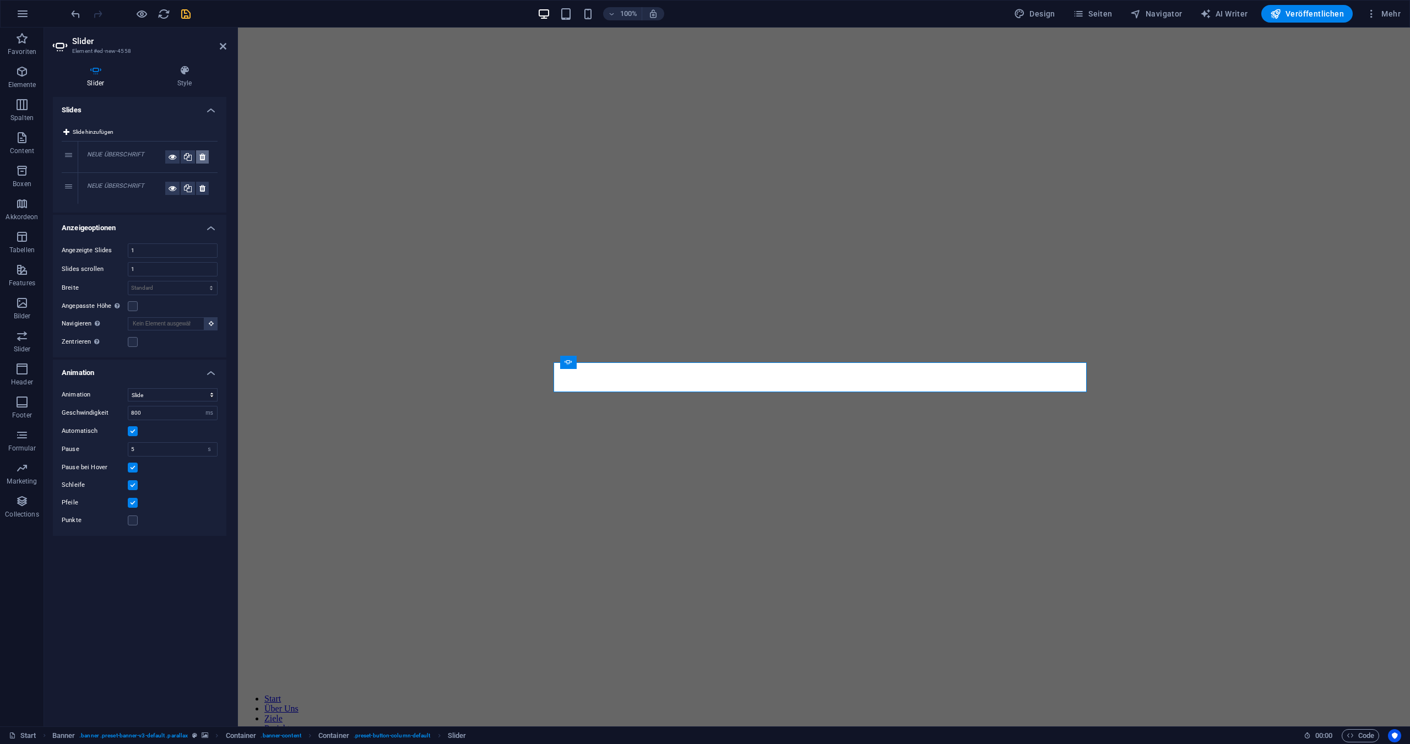
click at [199, 158] on button at bounding box center [202, 156] width 13 height 13
click at [85, 130] on span "Slide hinzufügen" at bounding box center [93, 132] width 41 height 13
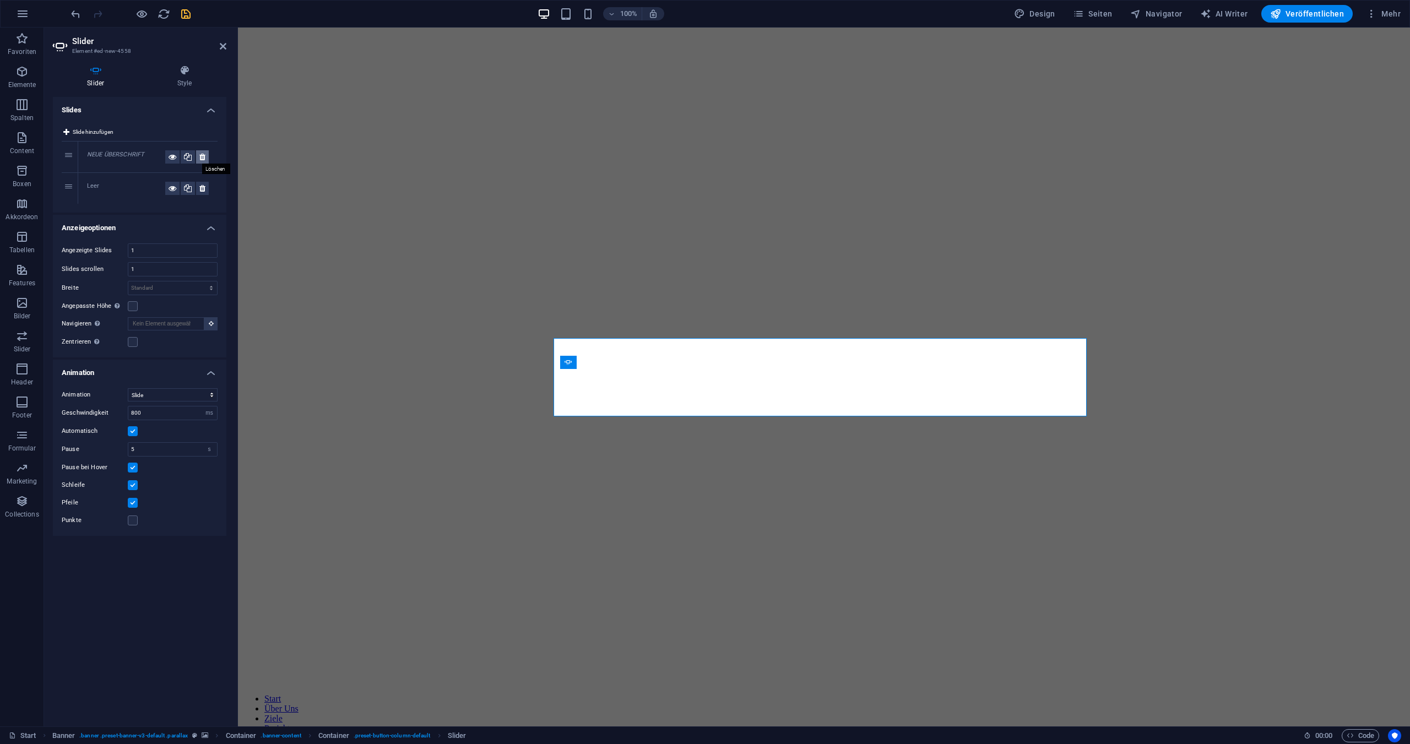
click at [199, 156] on icon at bounding box center [202, 156] width 6 height 13
click at [90, 154] on div "Leer" at bounding box center [126, 156] width 78 height 13
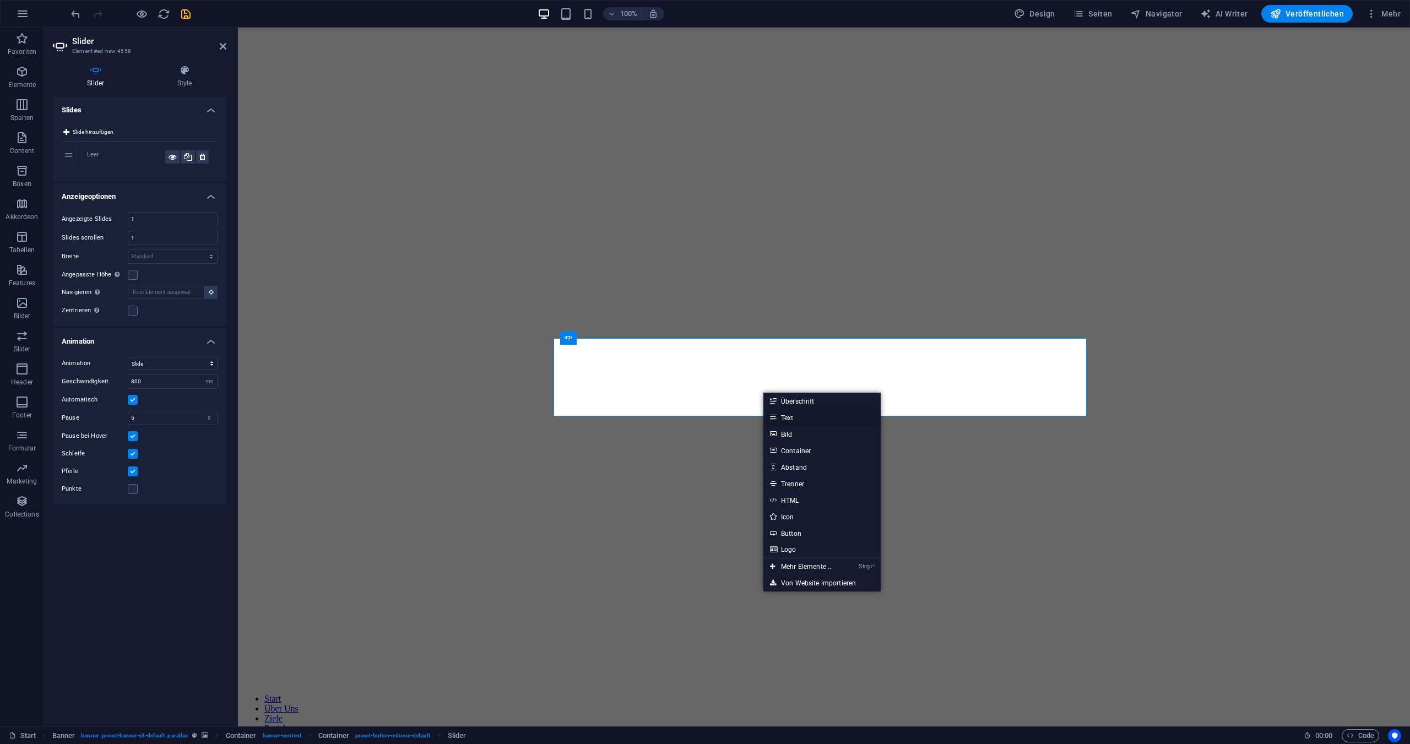
click at [788, 419] on link "Text" at bounding box center [822, 417] width 117 height 17
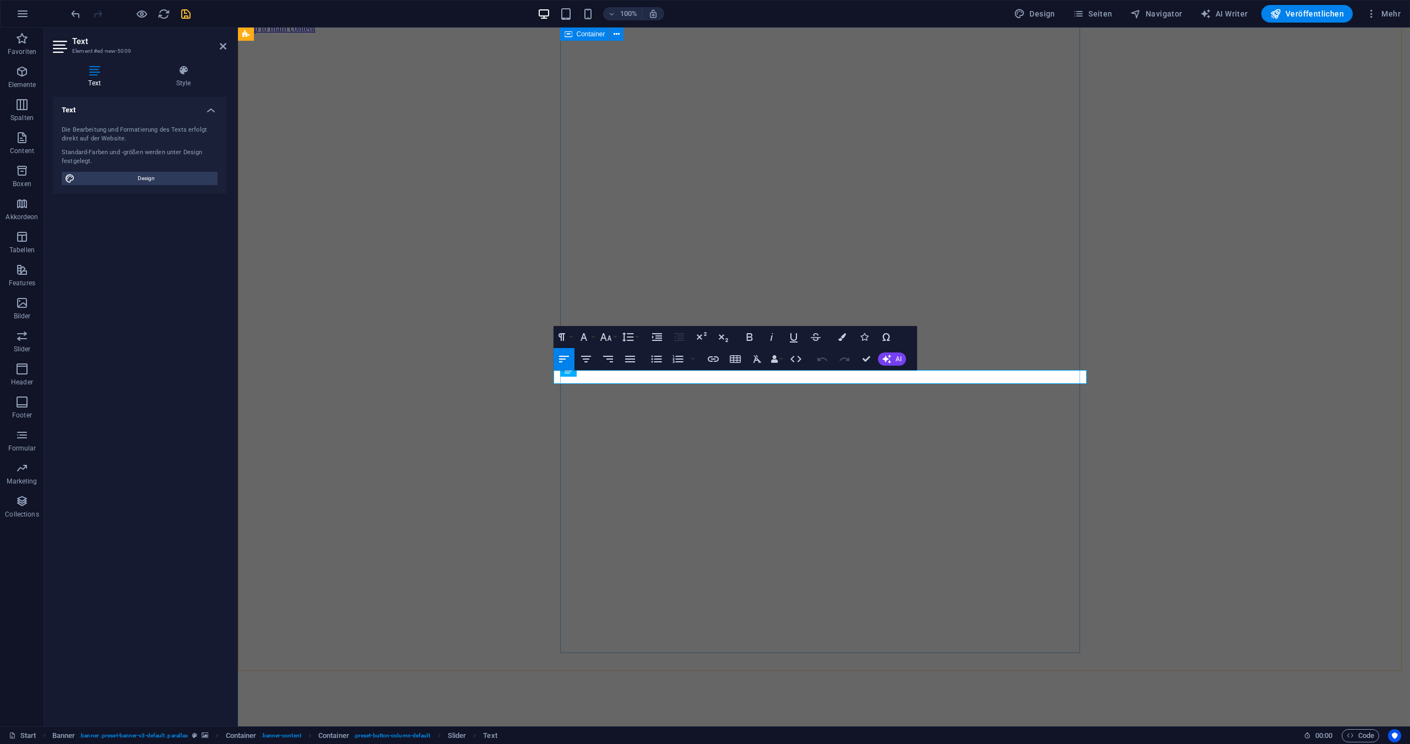
scroll to position [0, 0]
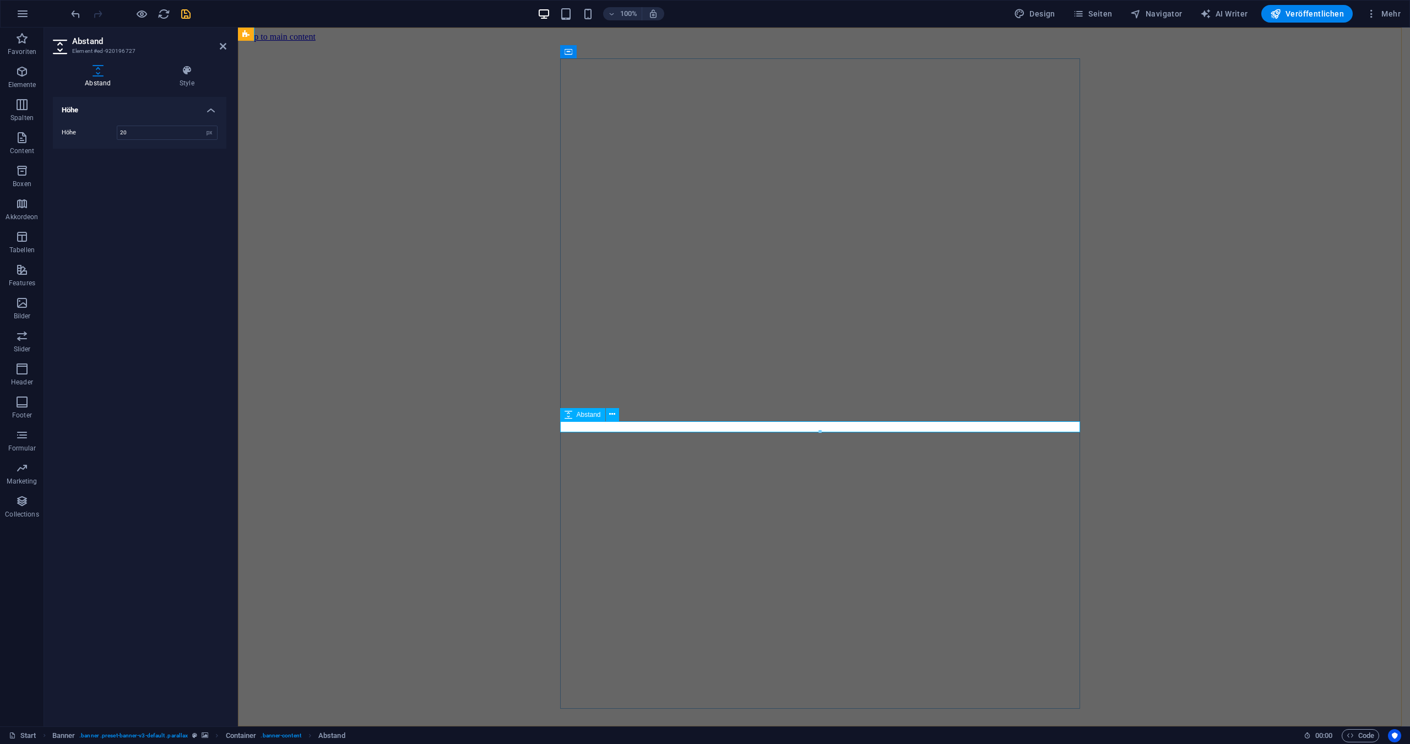
click at [221, 41] on h2 "Abstand" at bounding box center [149, 41] width 154 height 10
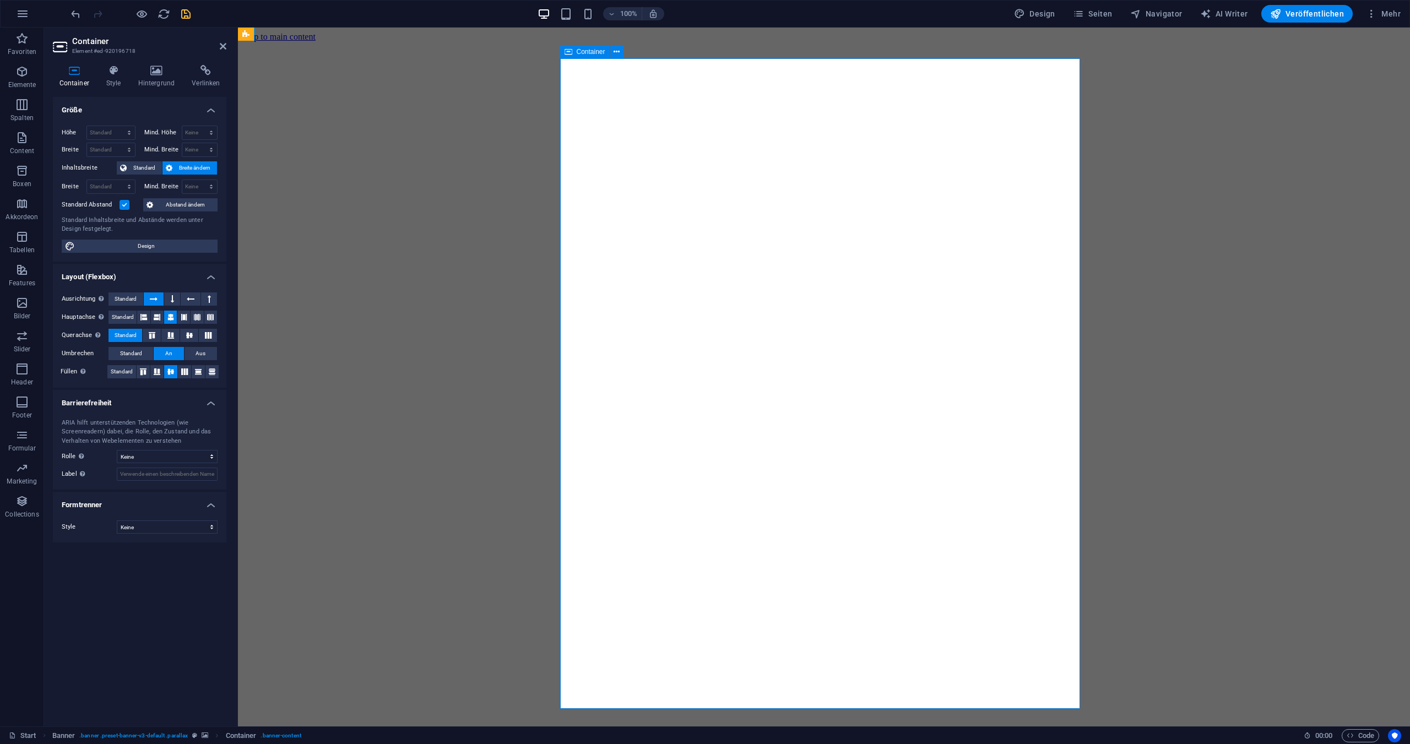
click at [1167, 12] on span "Navigator" at bounding box center [1157, 13] width 52 height 11
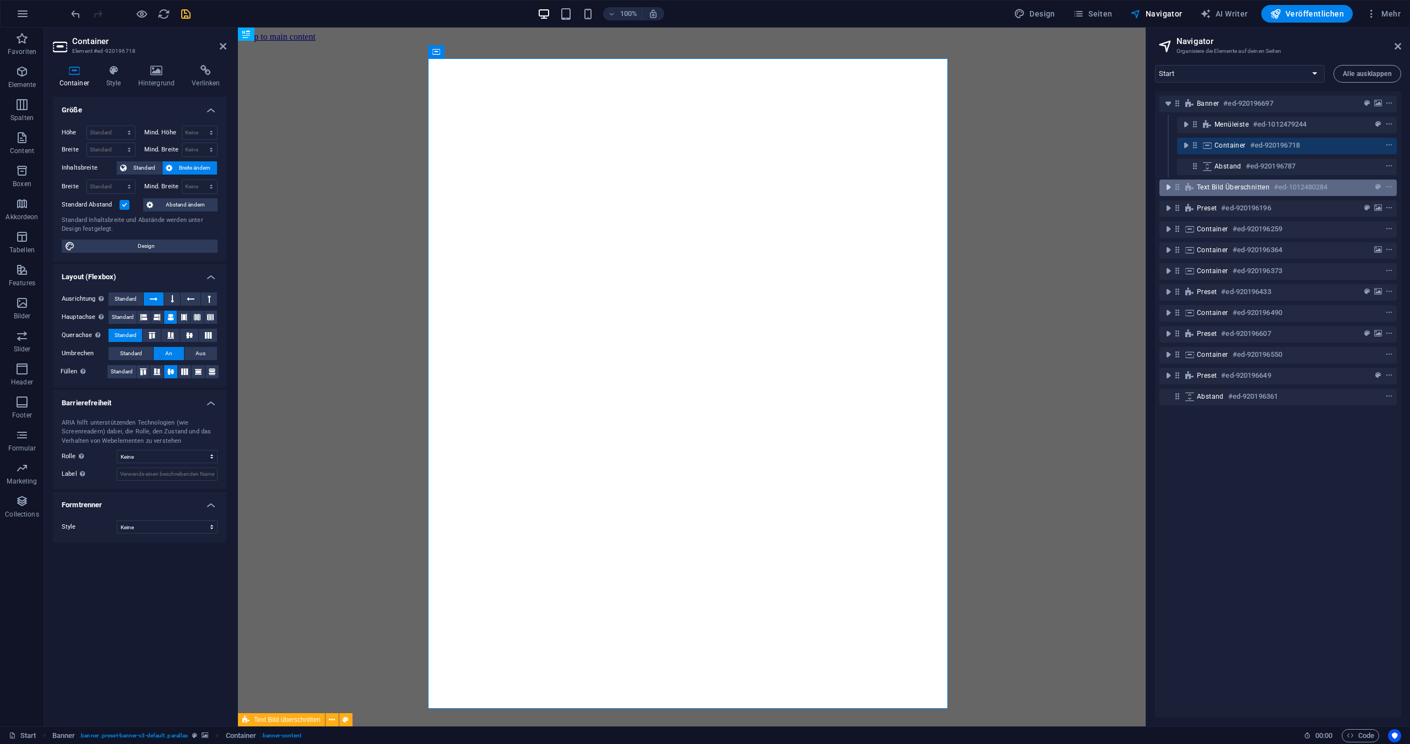
click at [1169, 188] on icon "toggle-expand" at bounding box center [1168, 187] width 11 height 11
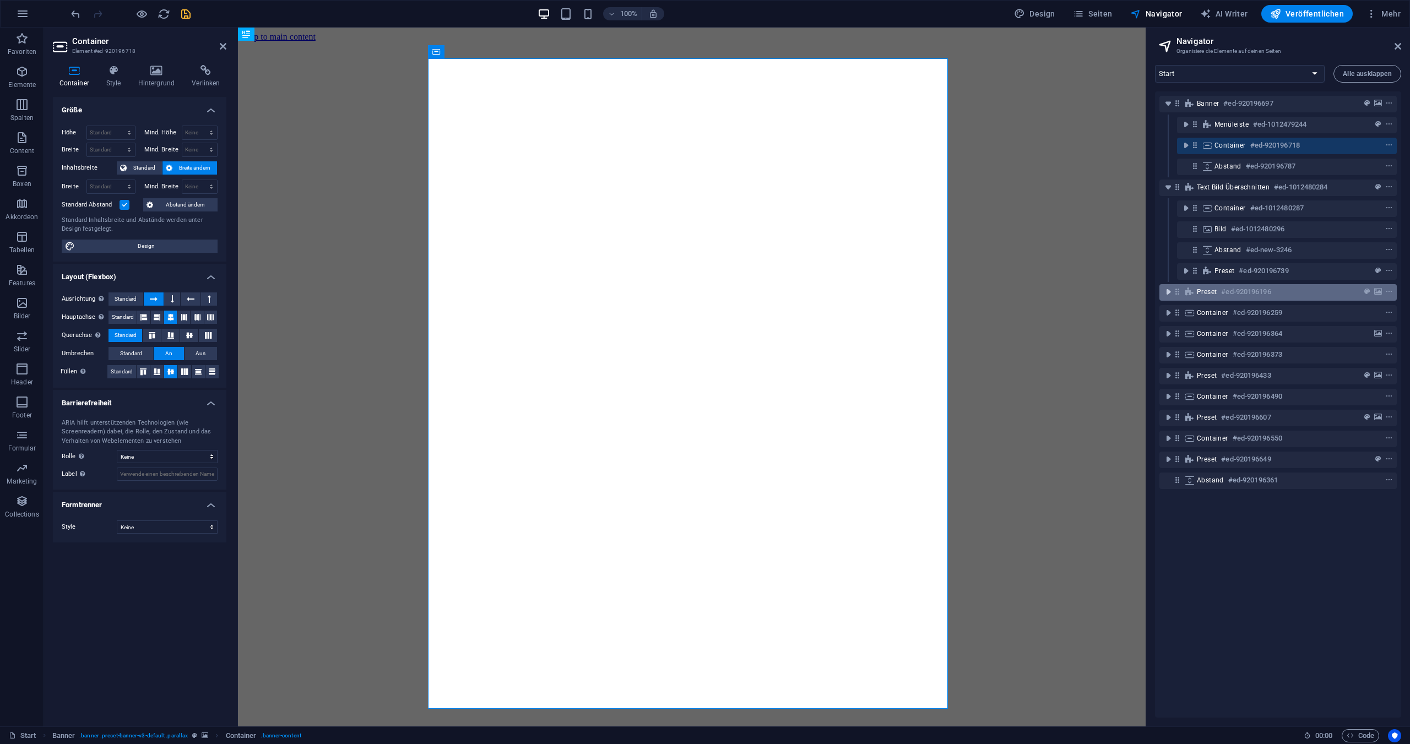
click at [1170, 290] on icon "toggle-expand" at bounding box center [1168, 291] width 11 height 11
click at [1185, 316] on icon "toggle-expand" at bounding box center [1186, 312] width 11 height 11
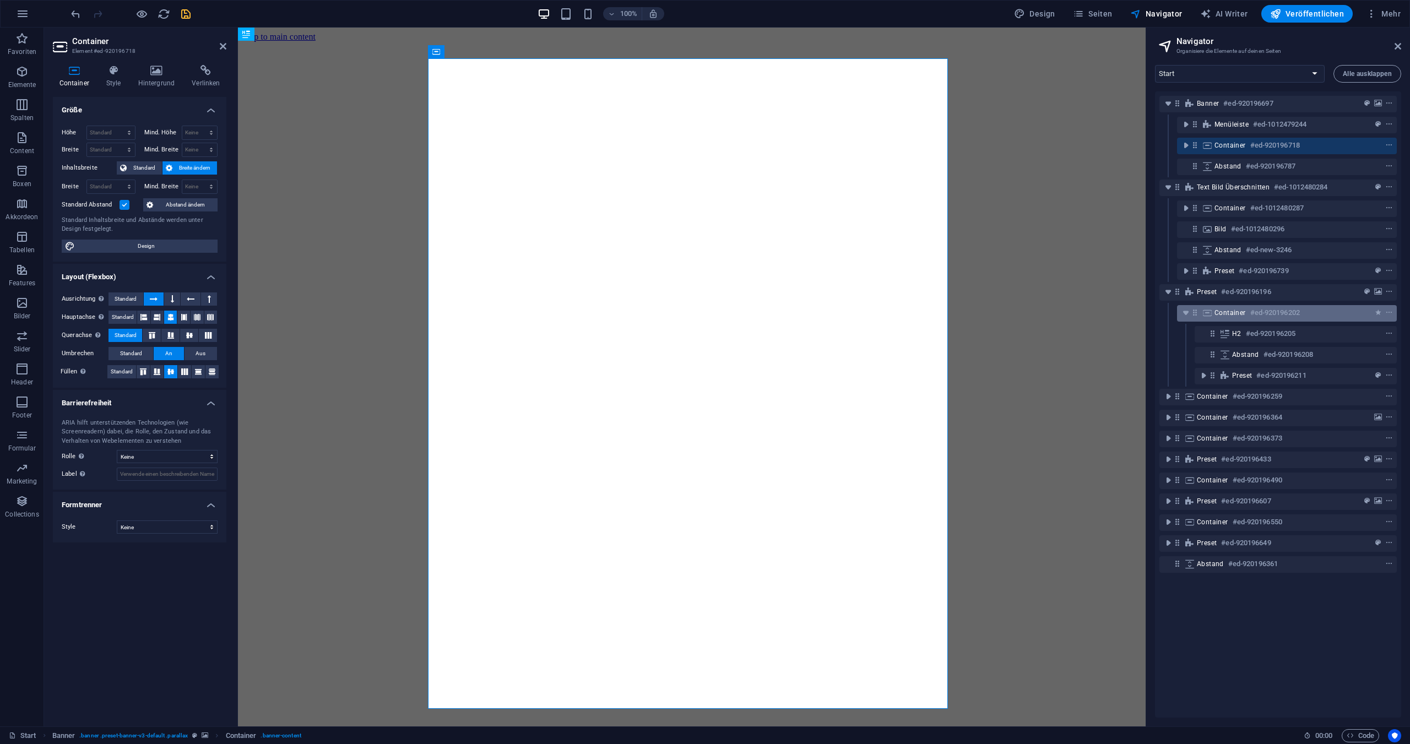
click at [1236, 319] on div "Container #ed-920196202" at bounding box center [1278, 312] width 127 height 13
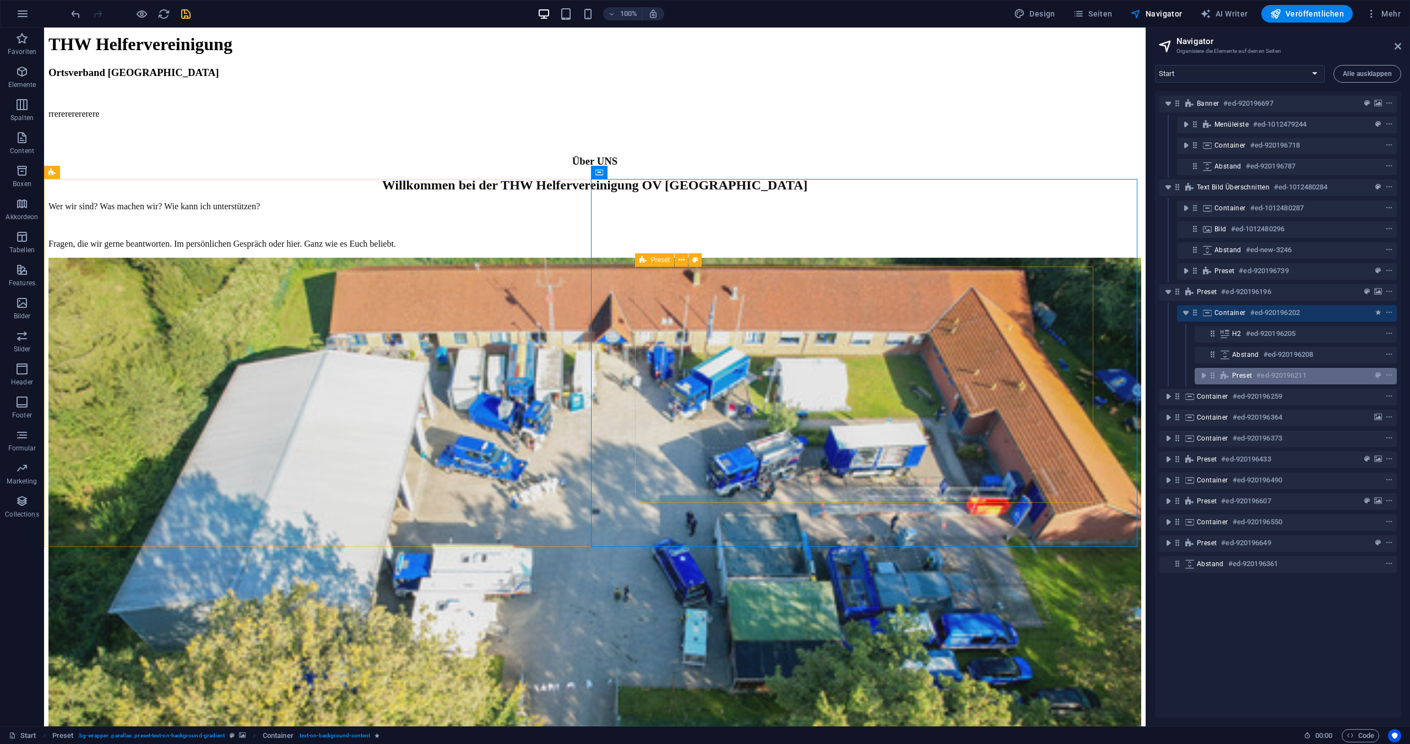
click at [1246, 376] on span "Preset" at bounding box center [1242, 375] width 20 height 9
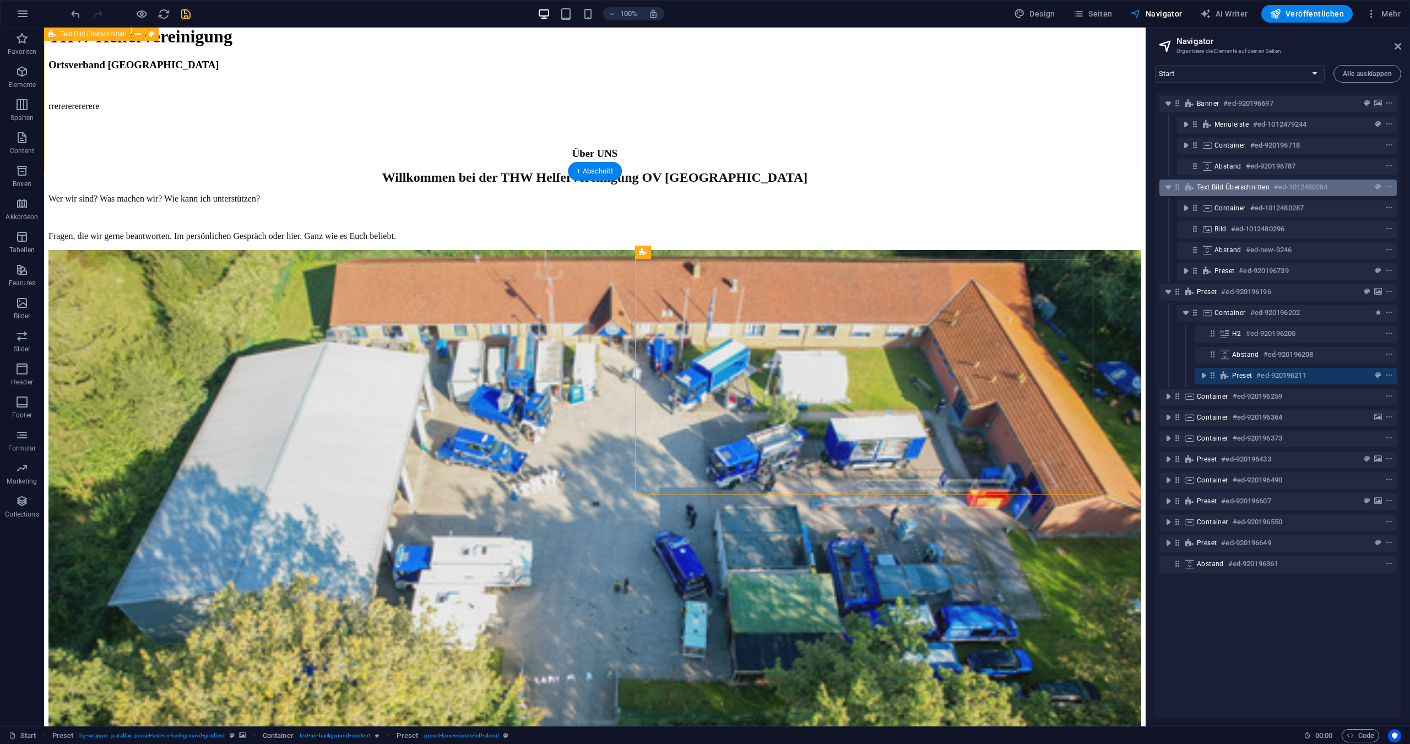
click at [1231, 185] on span "Text Bild überschnitten" at bounding box center [1233, 187] width 73 height 9
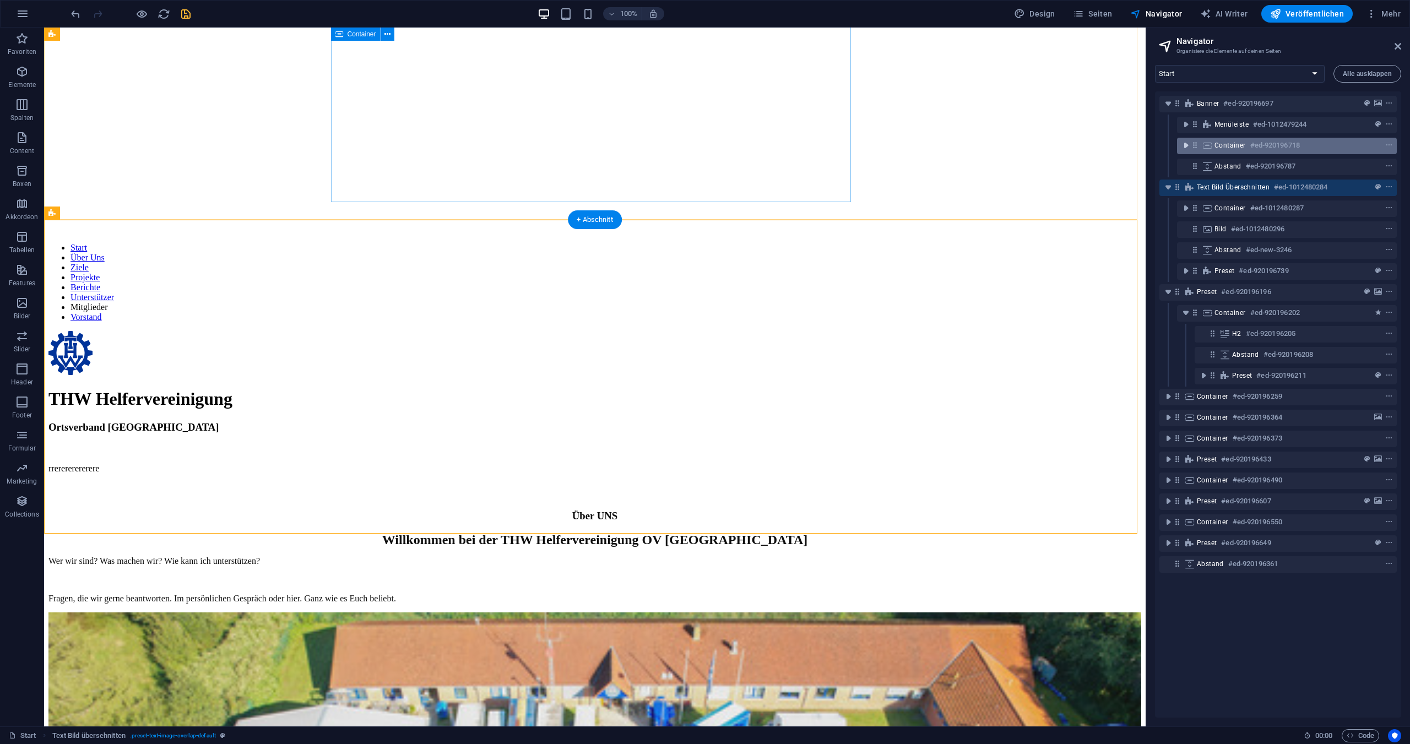
click at [1188, 146] on icon "toggle-expand" at bounding box center [1186, 145] width 11 height 11
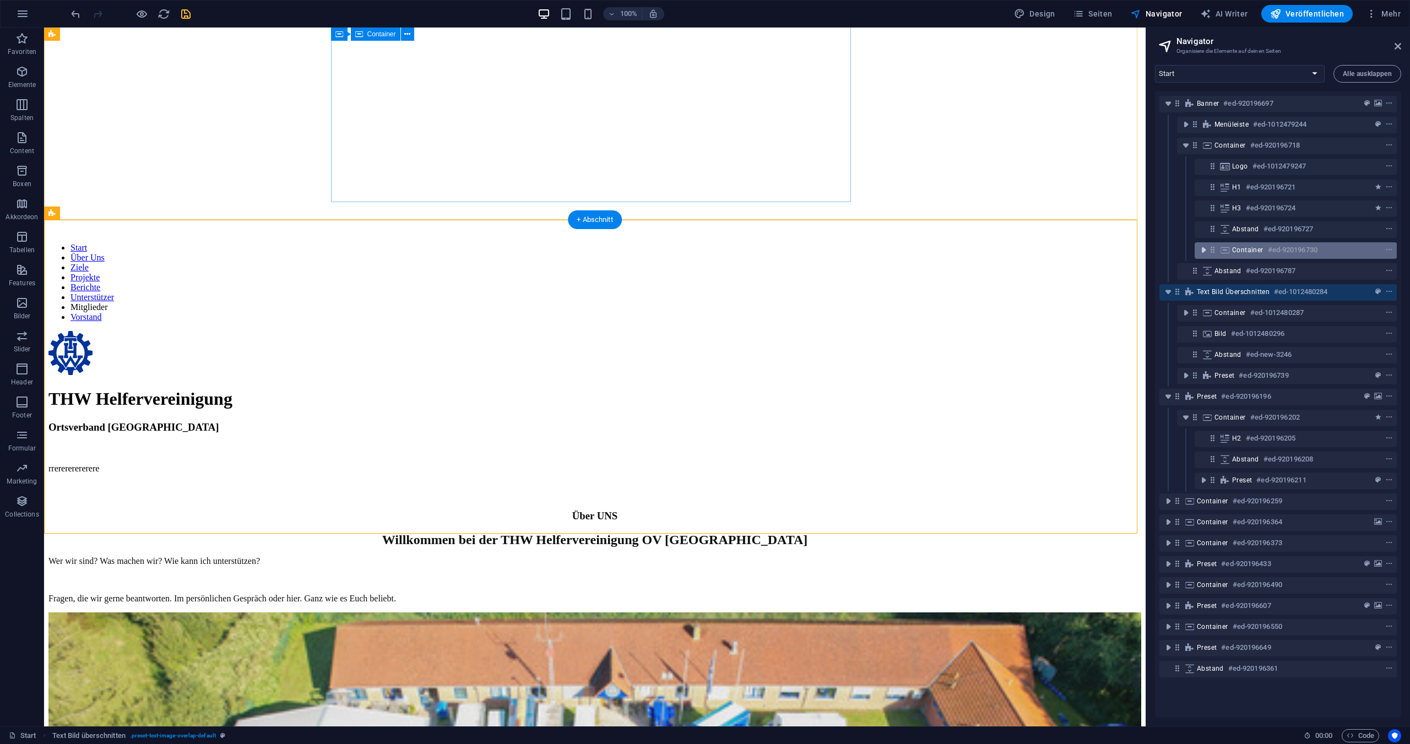
click at [1203, 250] on icon "toggle-expand" at bounding box center [1203, 250] width 11 height 11
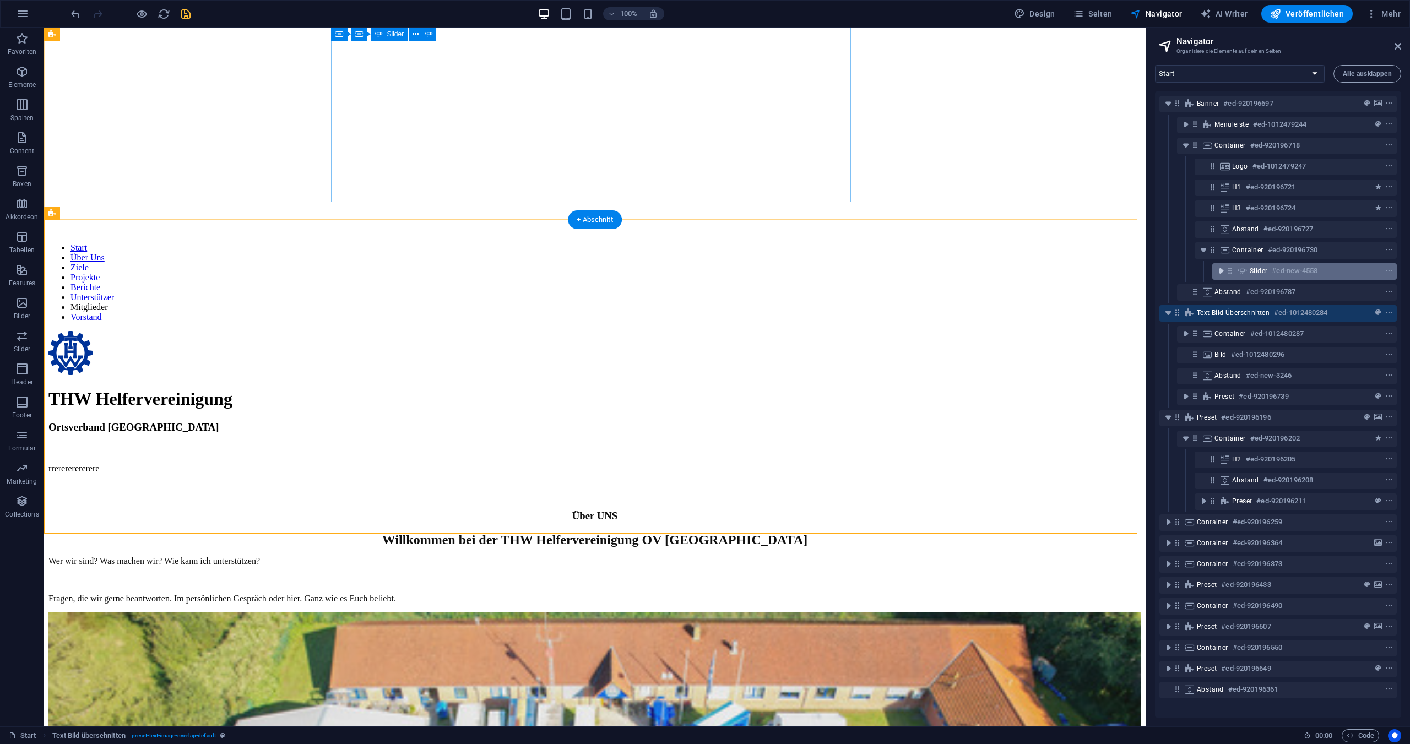
click at [1220, 269] on icon "toggle-expand" at bounding box center [1221, 271] width 11 height 11
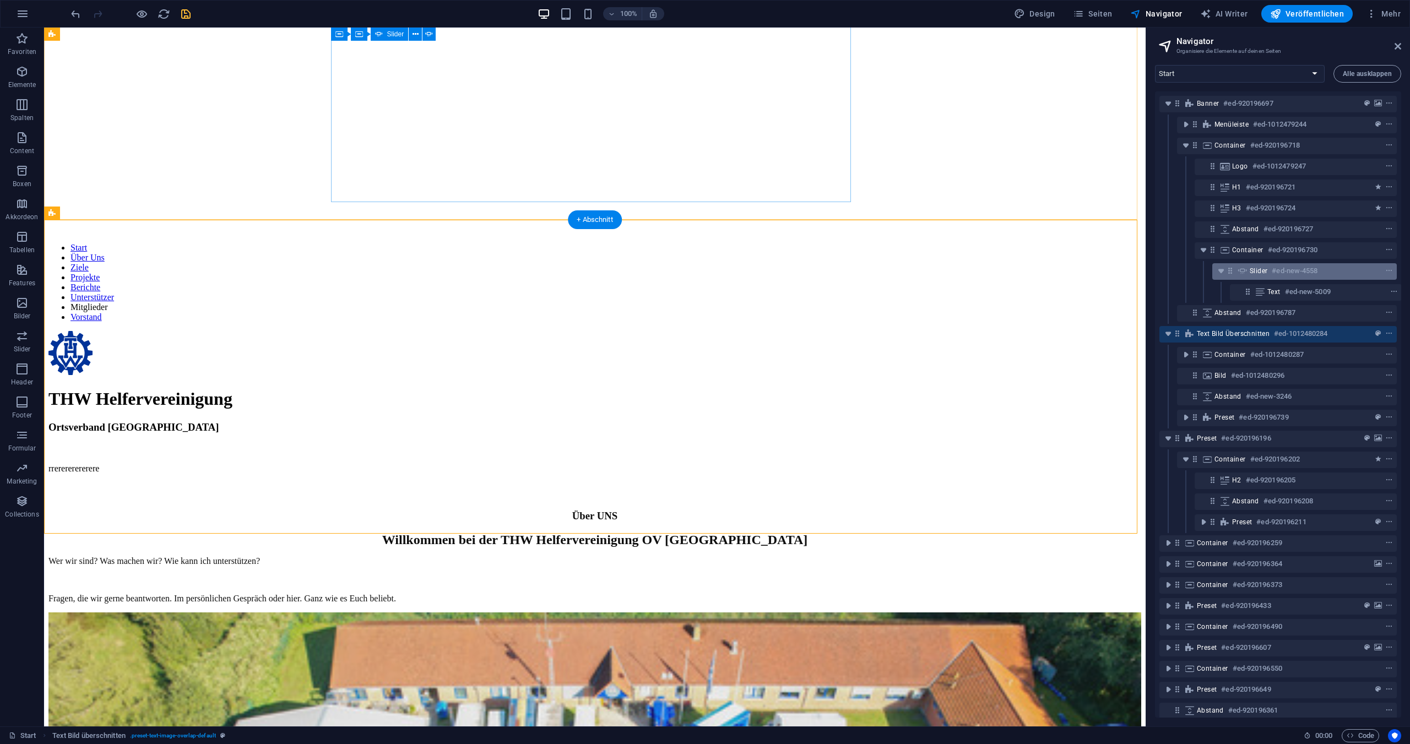
click at [1254, 270] on span "Slider" at bounding box center [1259, 271] width 18 height 9
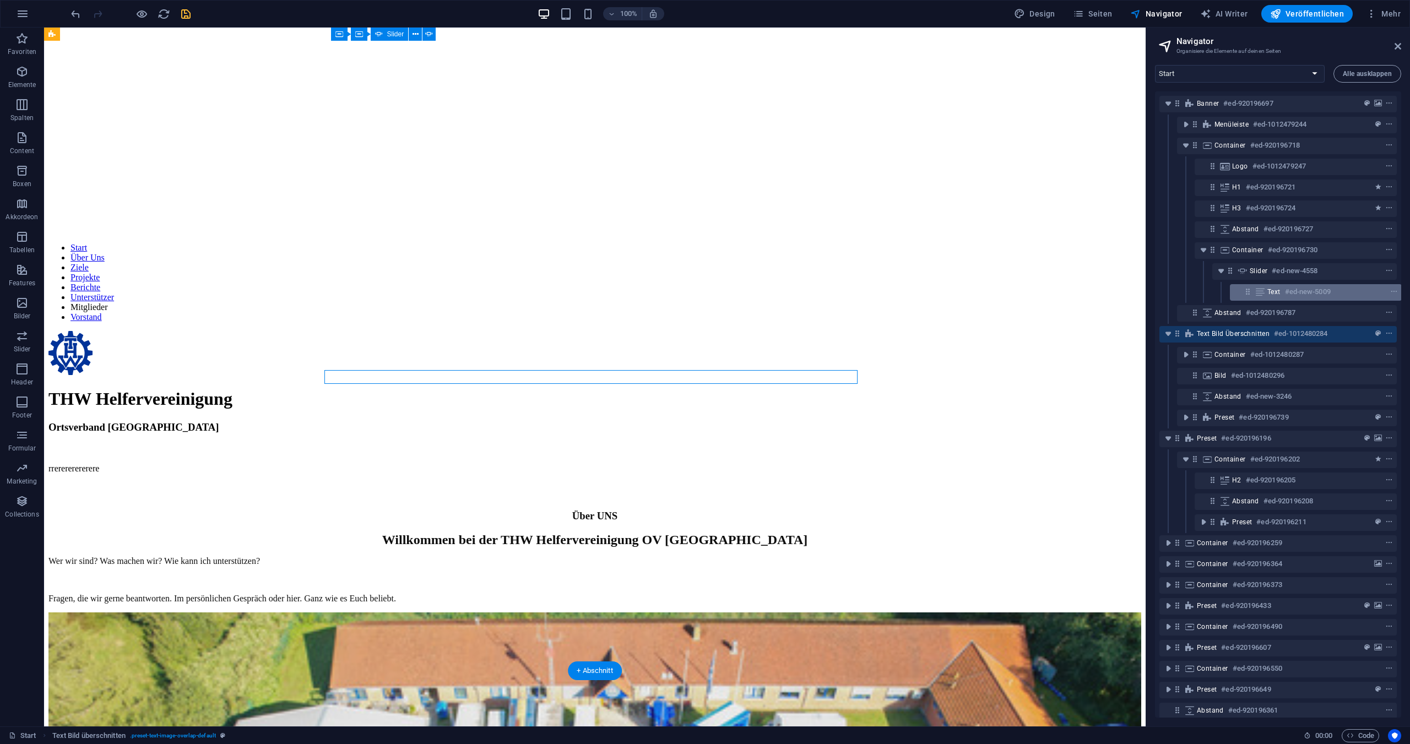
scroll to position [56, 0]
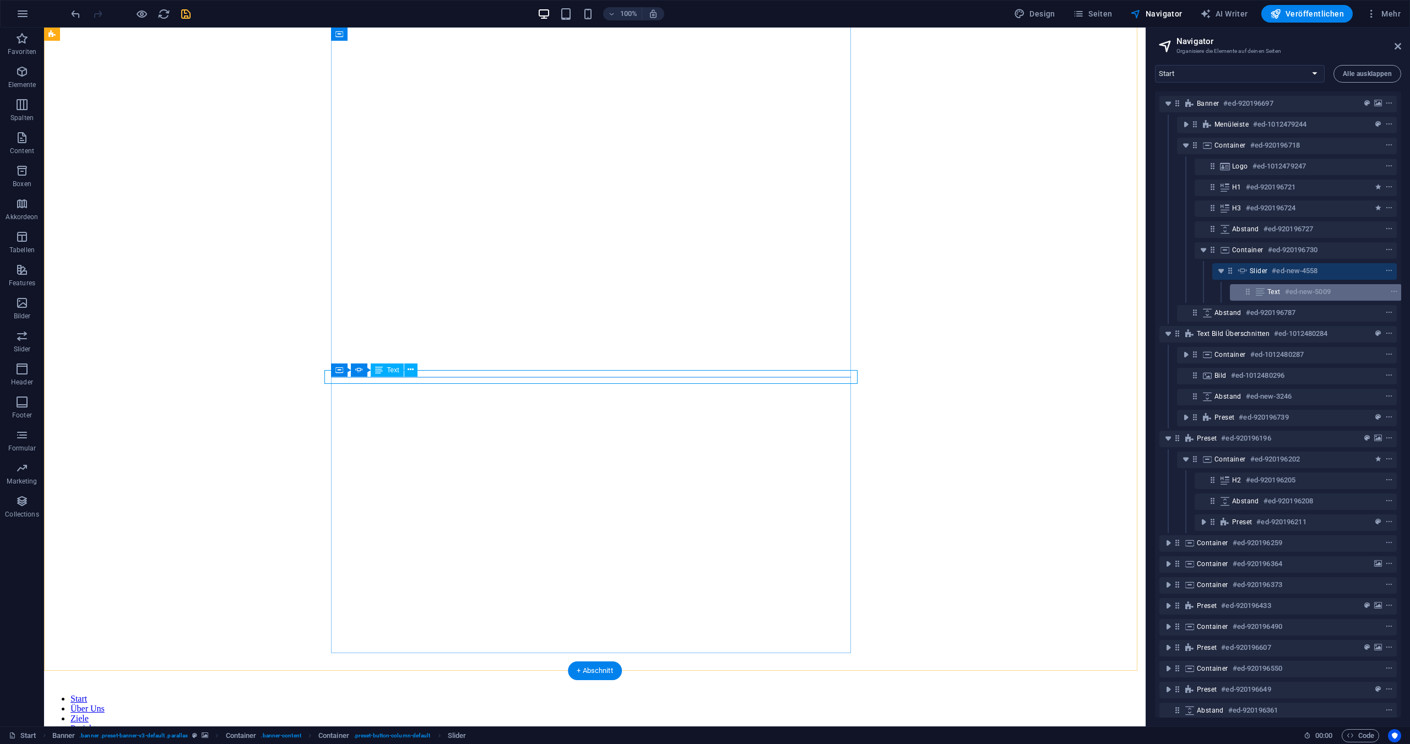
click at [1270, 291] on span "Text" at bounding box center [1274, 292] width 13 height 9
click at [1270, 291] on span "Text" at bounding box center [1273, 292] width 13 height 9
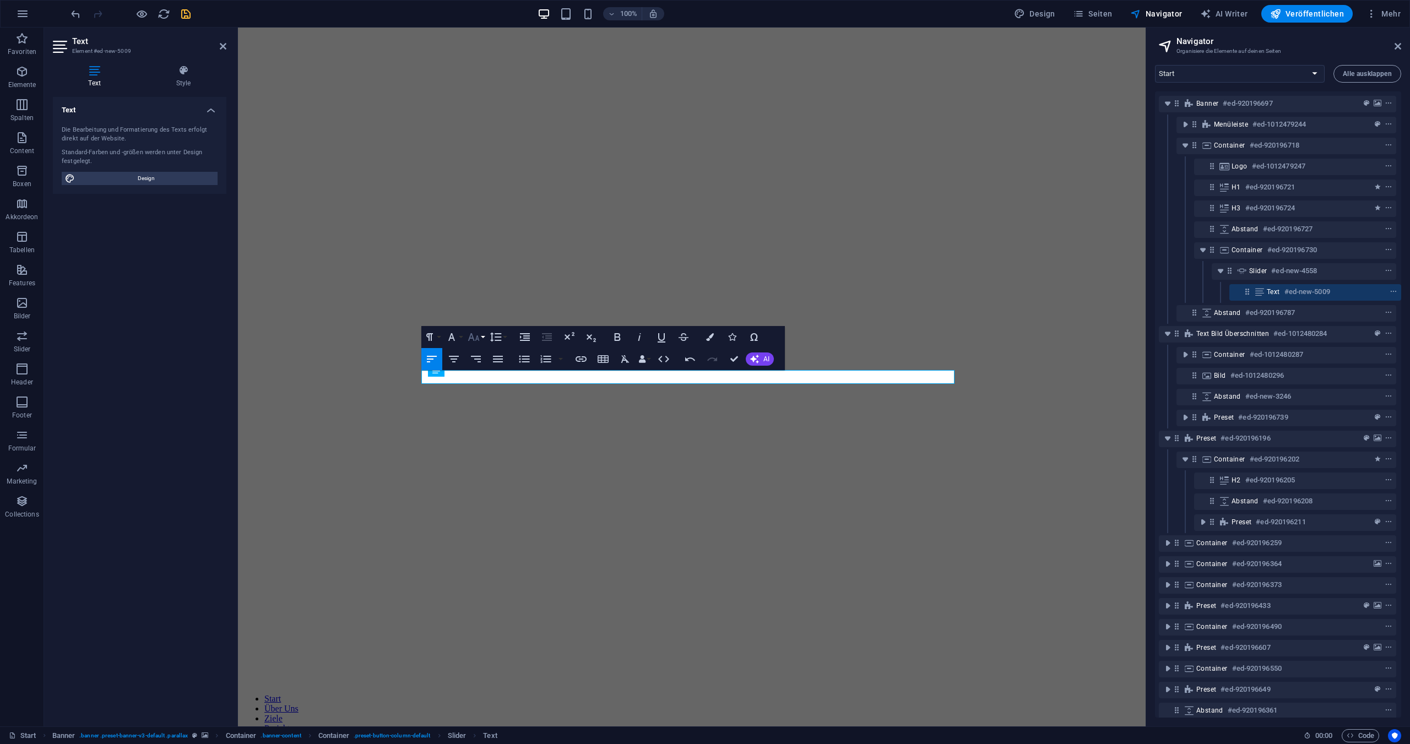
click at [483, 337] on button "Font Size" at bounding box center [476, 337] width 21 height 22
click at [483, 470] on link "24" at bounding box center [486, 474] width 40 height 17
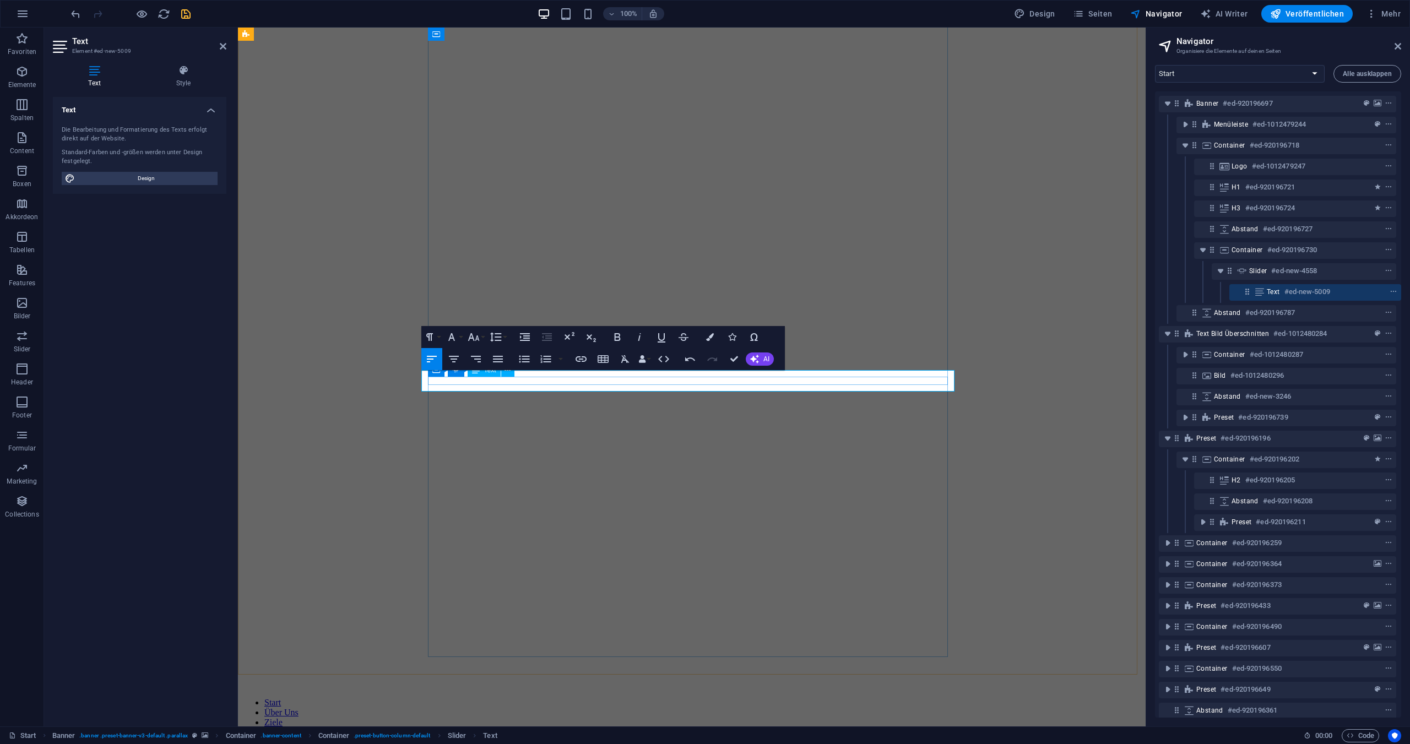
click at [482, 338] on button "Font Size" at bounding box center [476, 337] width 21 height 22
click at [484, 488] on link "30" at bounding box center [486, 491] width 40 height 17
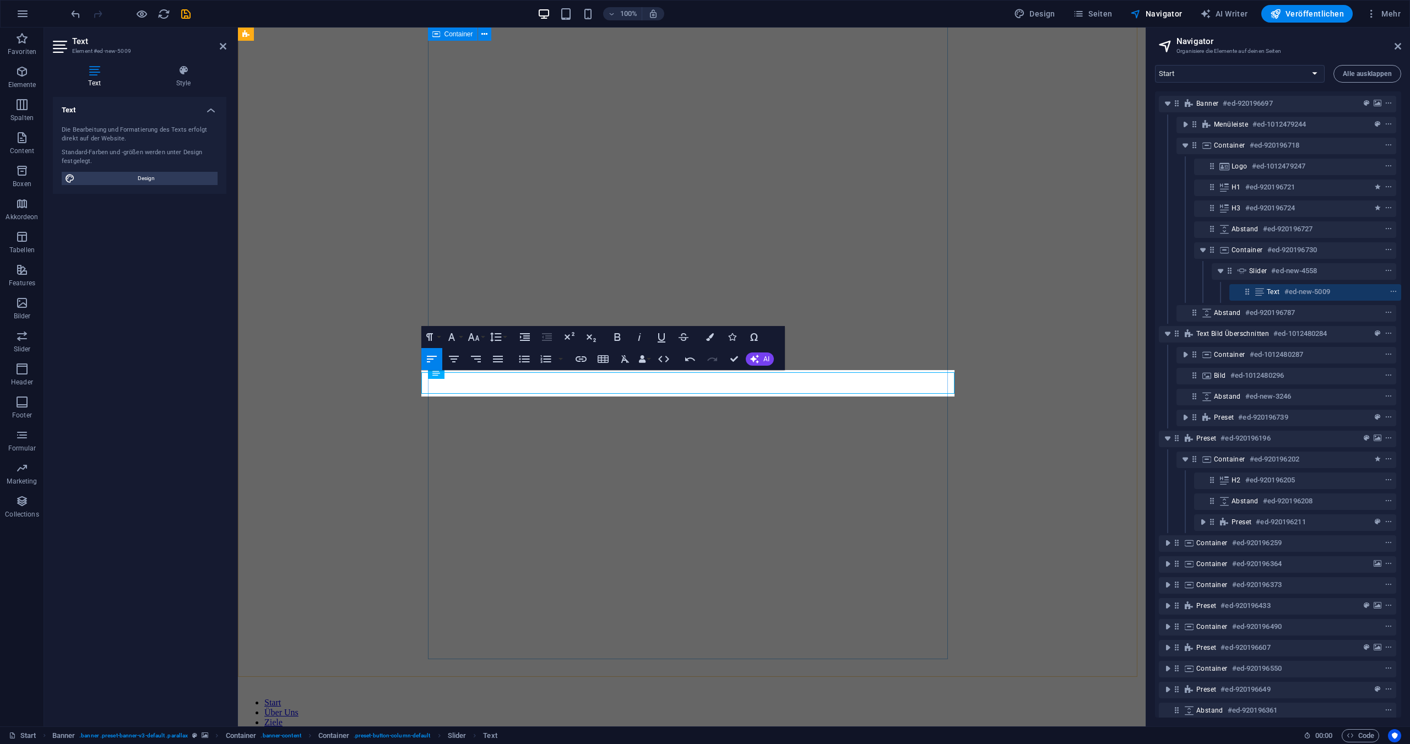
scroll to position [50, 0]
click at [486, 335] on button "Font Size" at bounding box center [476, 337] width 21 height 22
click at [484, 434] on link "48" at bounding box center [486, 435] width 40 height 17
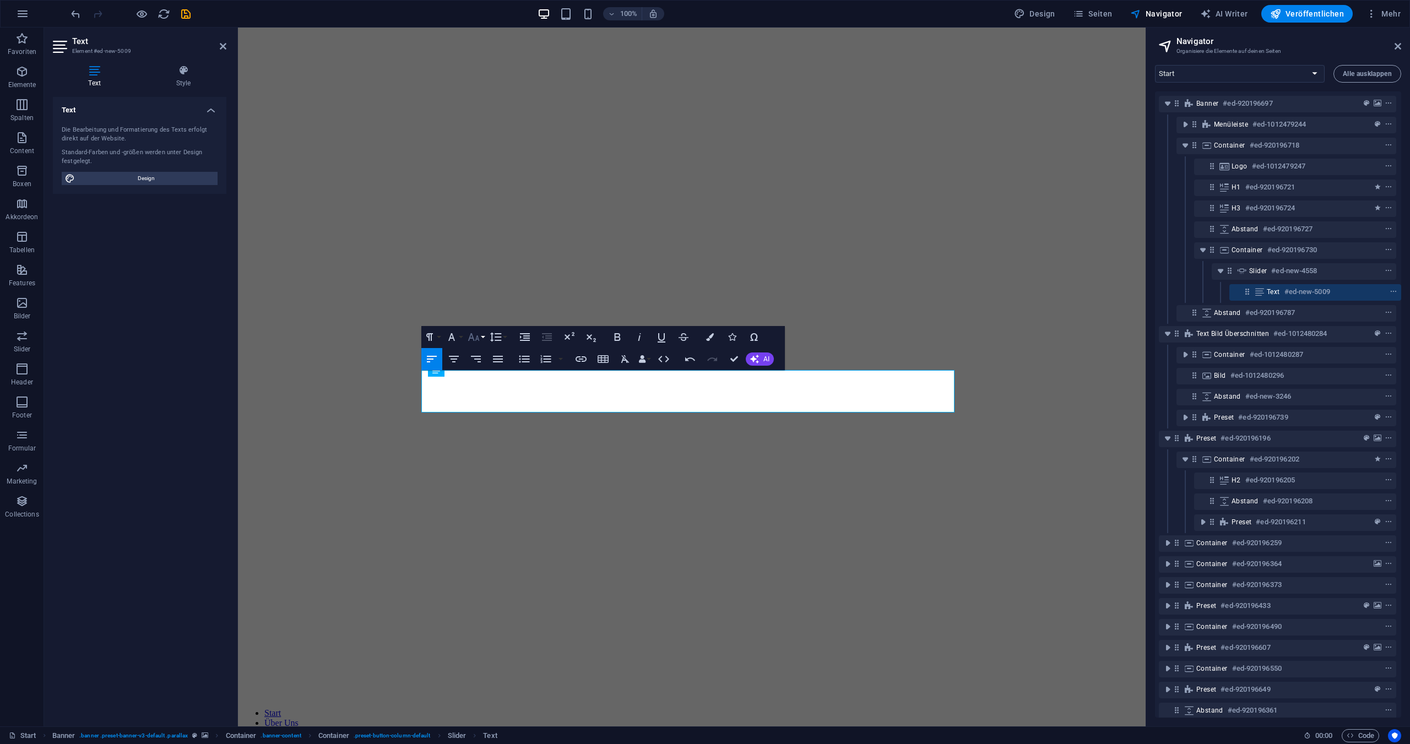
click at [480, 336] on button "Font Size" at bounding box center [476, 337] width 21 height 22
click at [480, 418] on link "36" at bounding box center [486, 418] width 40 height 17
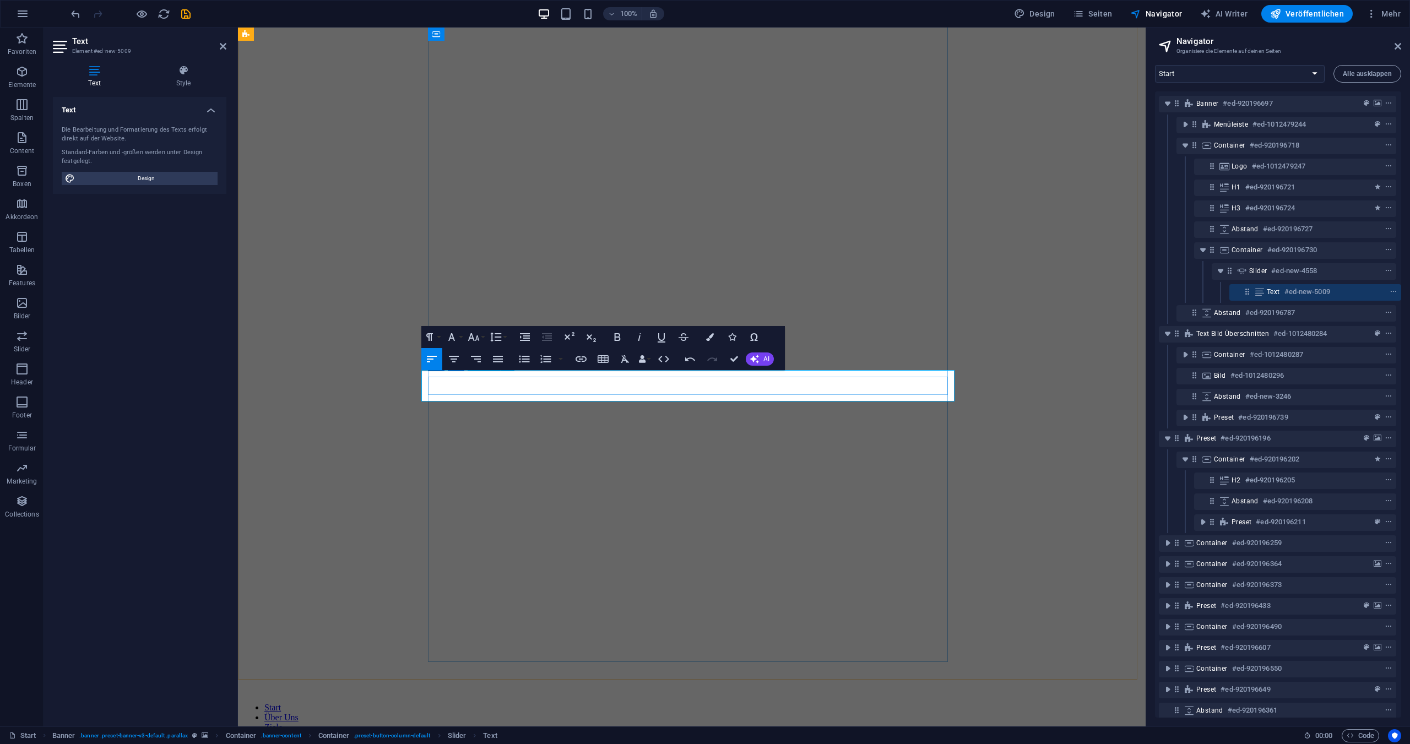
drag, startPoint x: 585, startPoint y: 386, endPoint x: 676, endPoint y: 404, distance: 92.8
click at [705, 338] on button "Colors" at bounding box center [710, 337] width 21 height 22
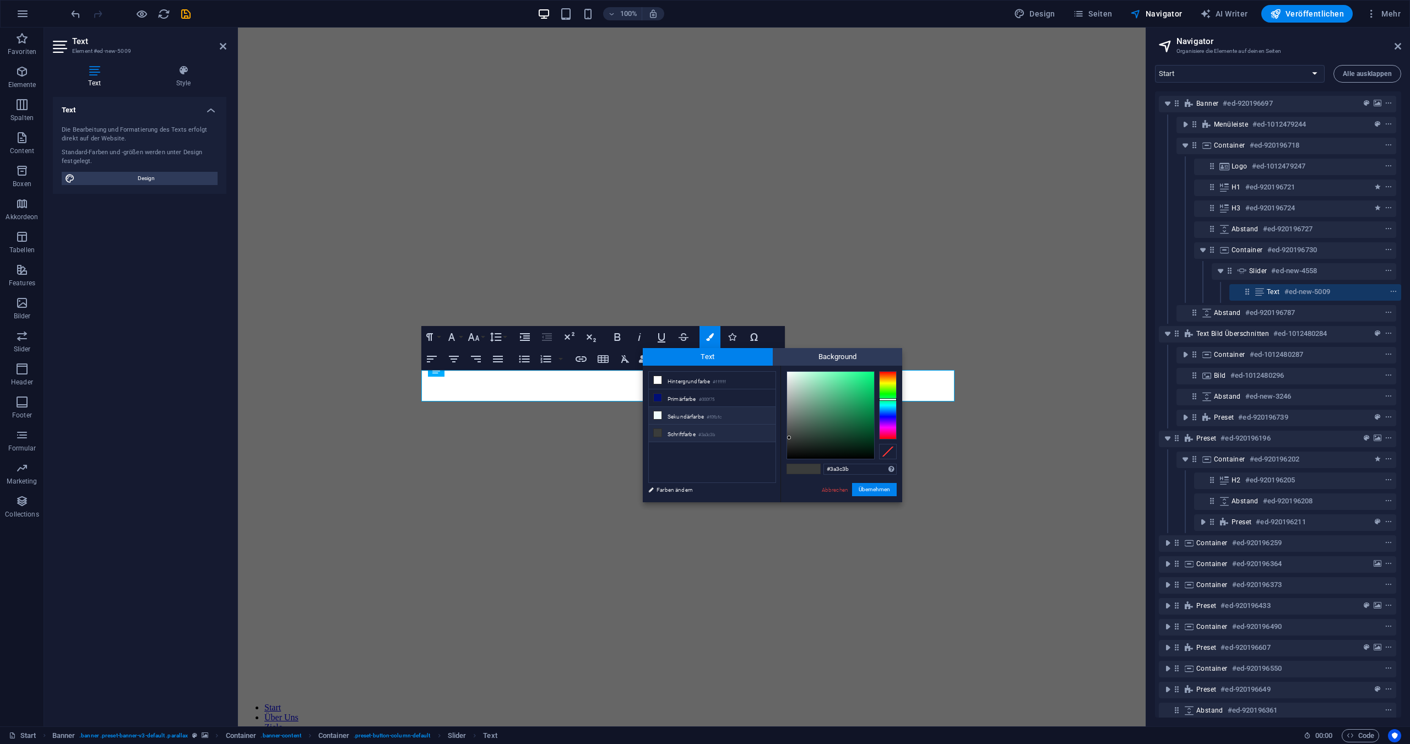
click at [672, 413] on li "Sekundärfarbe #f0fbfc" at bounding box center [712, 416] width 127 height 18
type input "#f0fbfc"
click at [877, 489] on button "Übernehmen" at bounding box center [874, 489] width 45 height 13
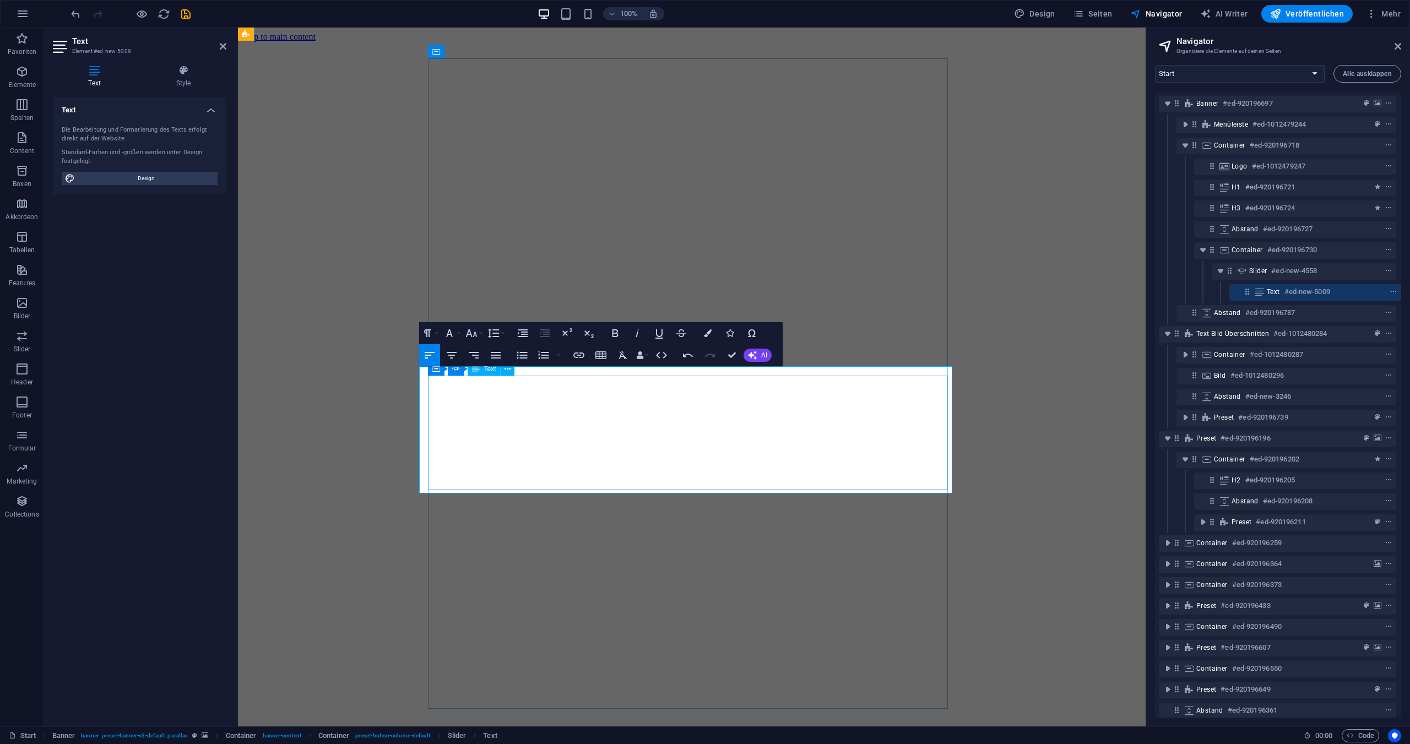
scroll to position [3, 0]
click at [482, 332] on button "Font Size" at bounding box center [473, 333] width 21 height 22
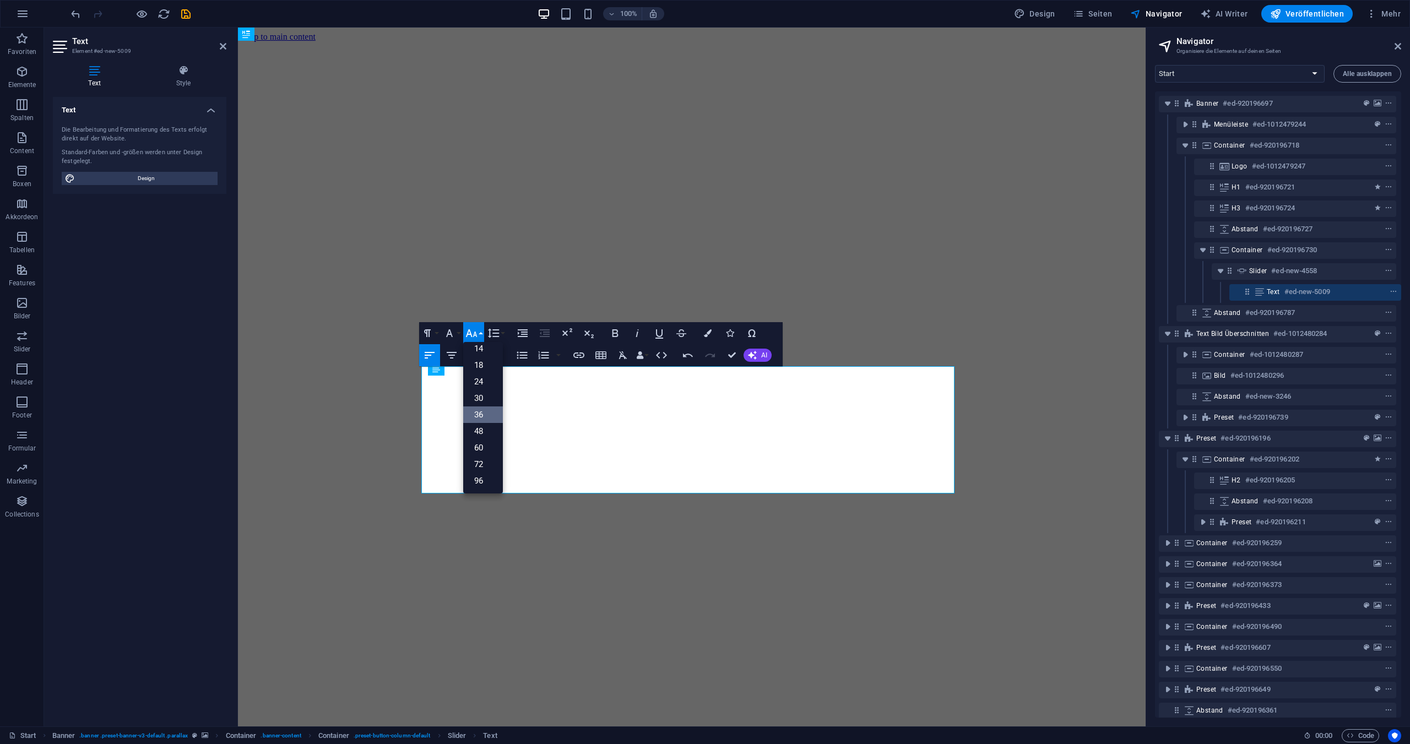
scroll to position [89, 0]
click at [478, 345] on link "14" at bounding box center [483, 348] width 40 height 17
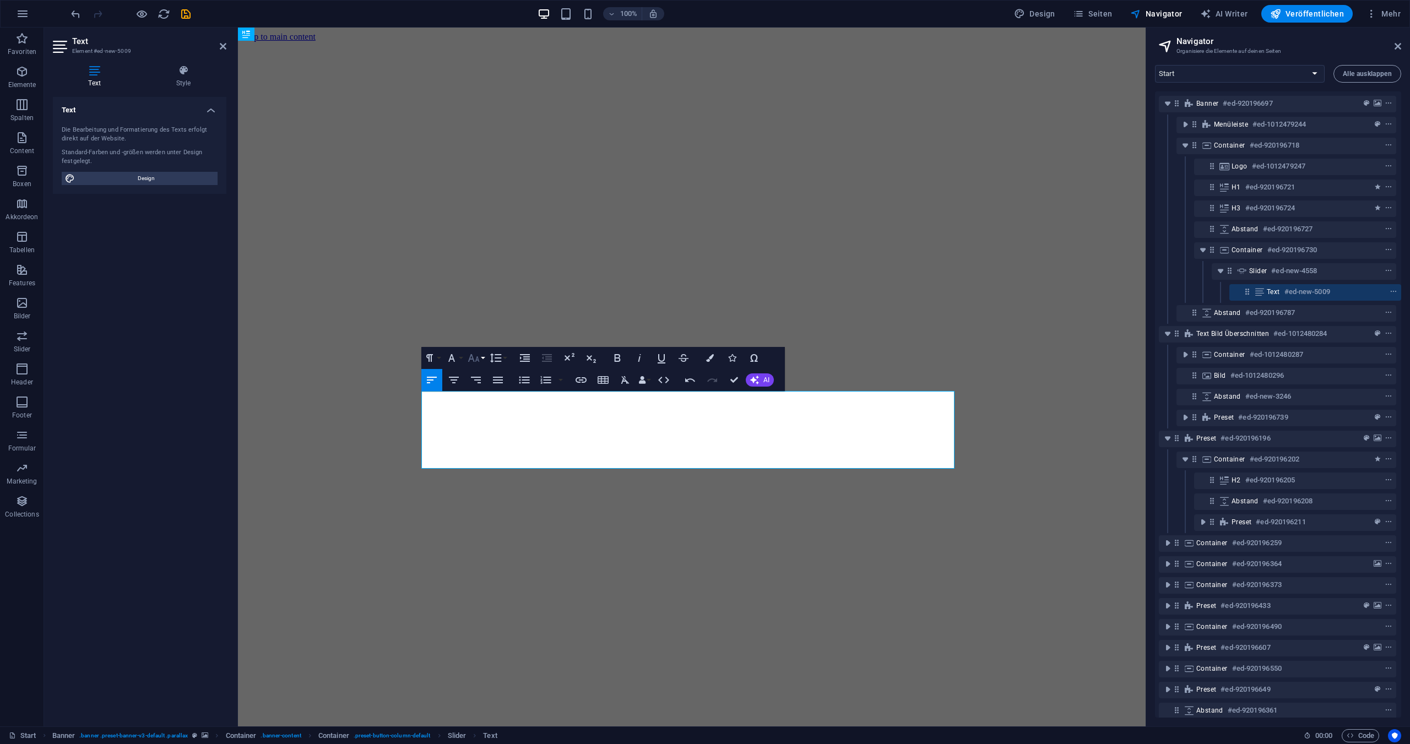
click at [481, 358] on button "Font Size" at bounding box center [476, 358] width 21 height 22
click at [483, 388] on link "18" at bounding box center [486, 390] width 40 height 17
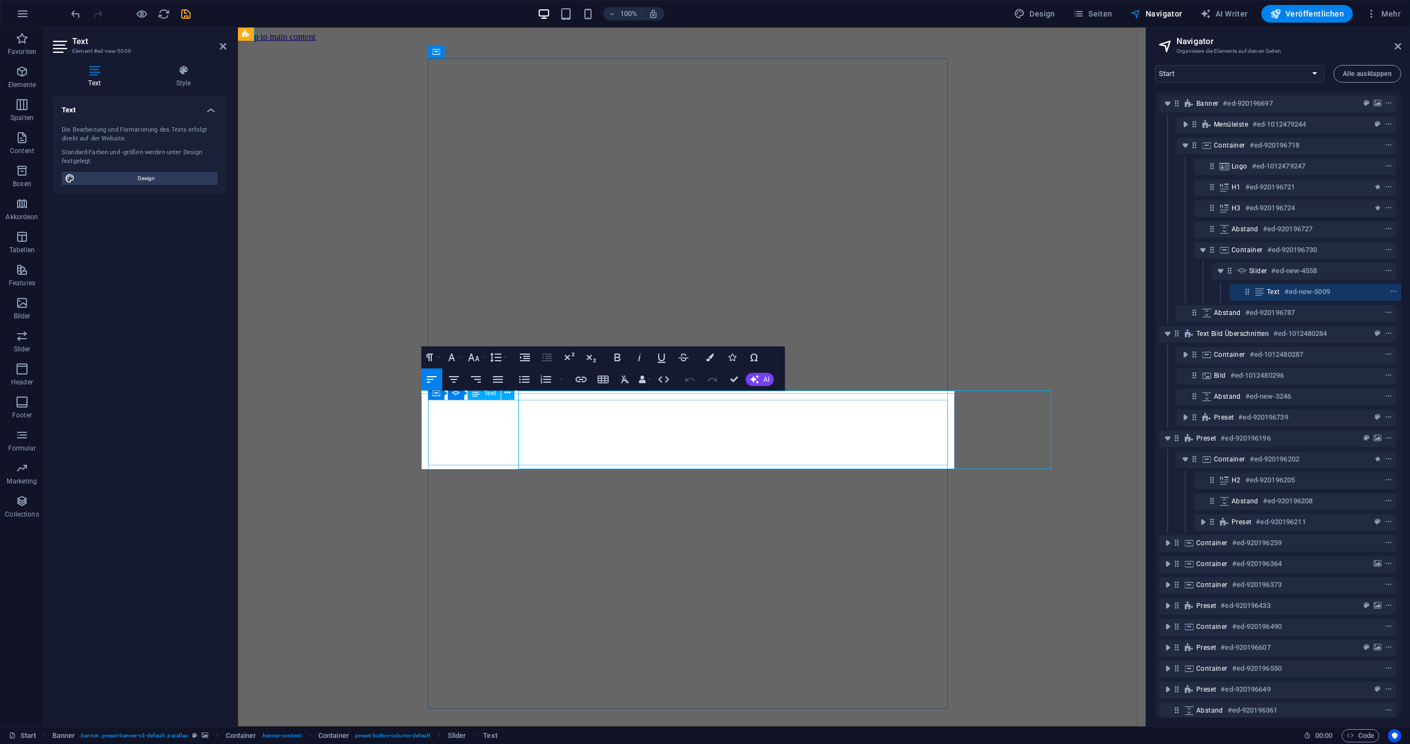
scroll to position [0, 0]
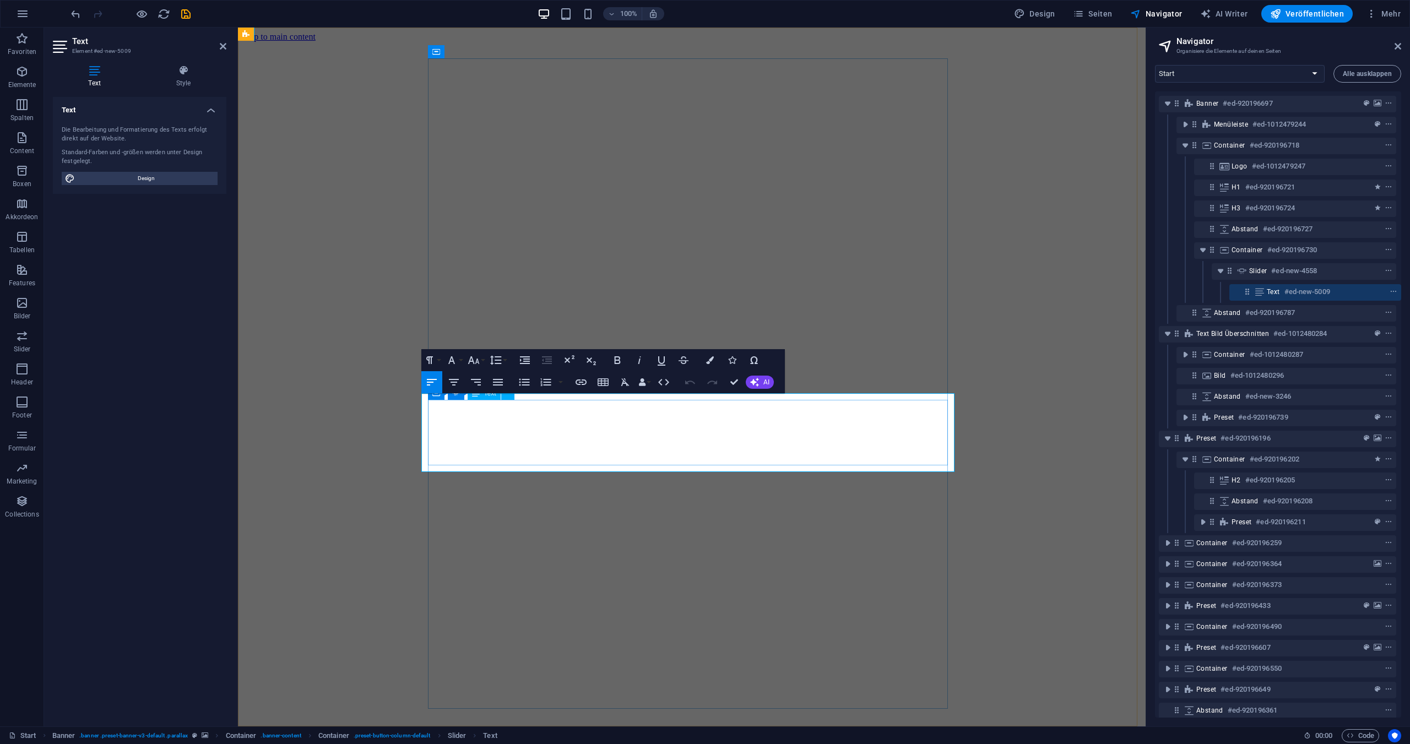
drag, startPoint x: 736, startPoint y: 380, endPoint x: 691, endPoint y: 353, distance: 52.9
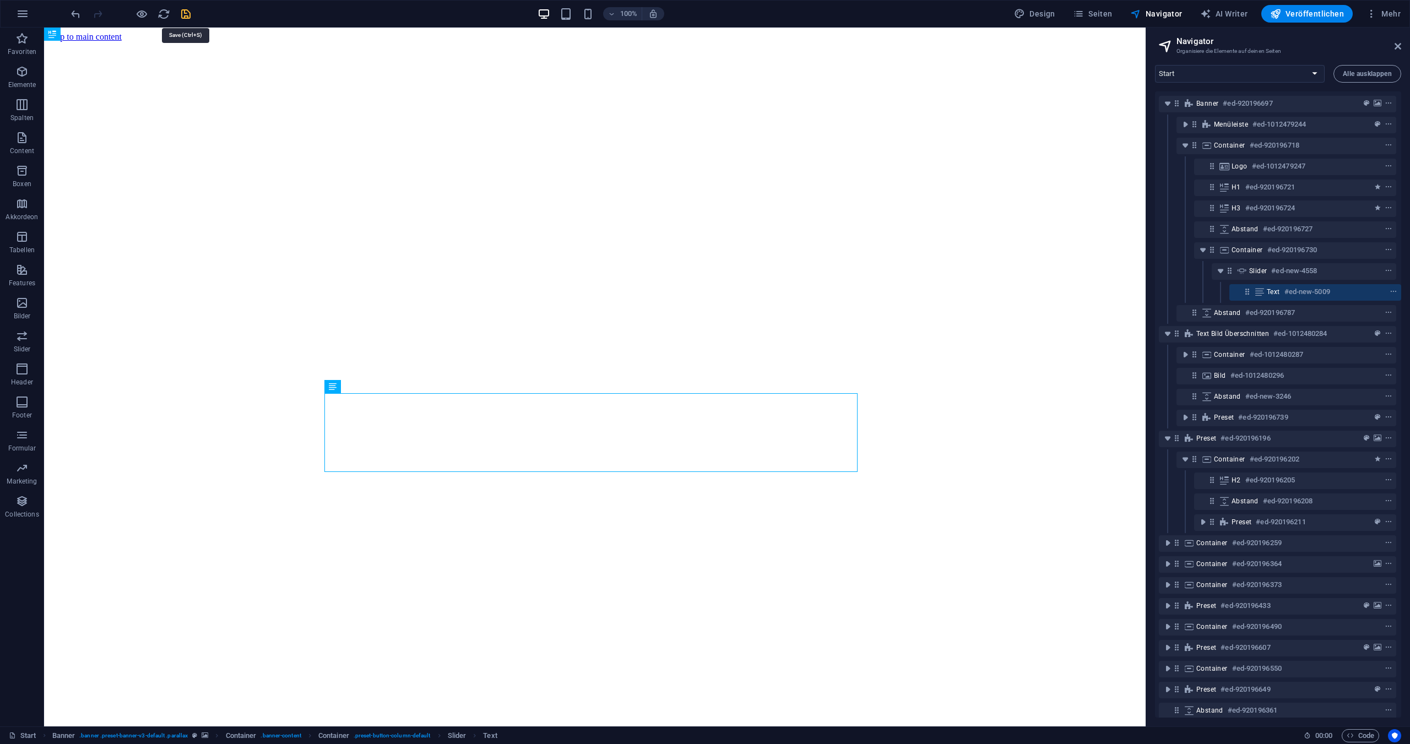
click at [183, 9] on icon "save" at bounding box center [186, 14] width 13 height 13
checkbox input "false"
select select "rem"
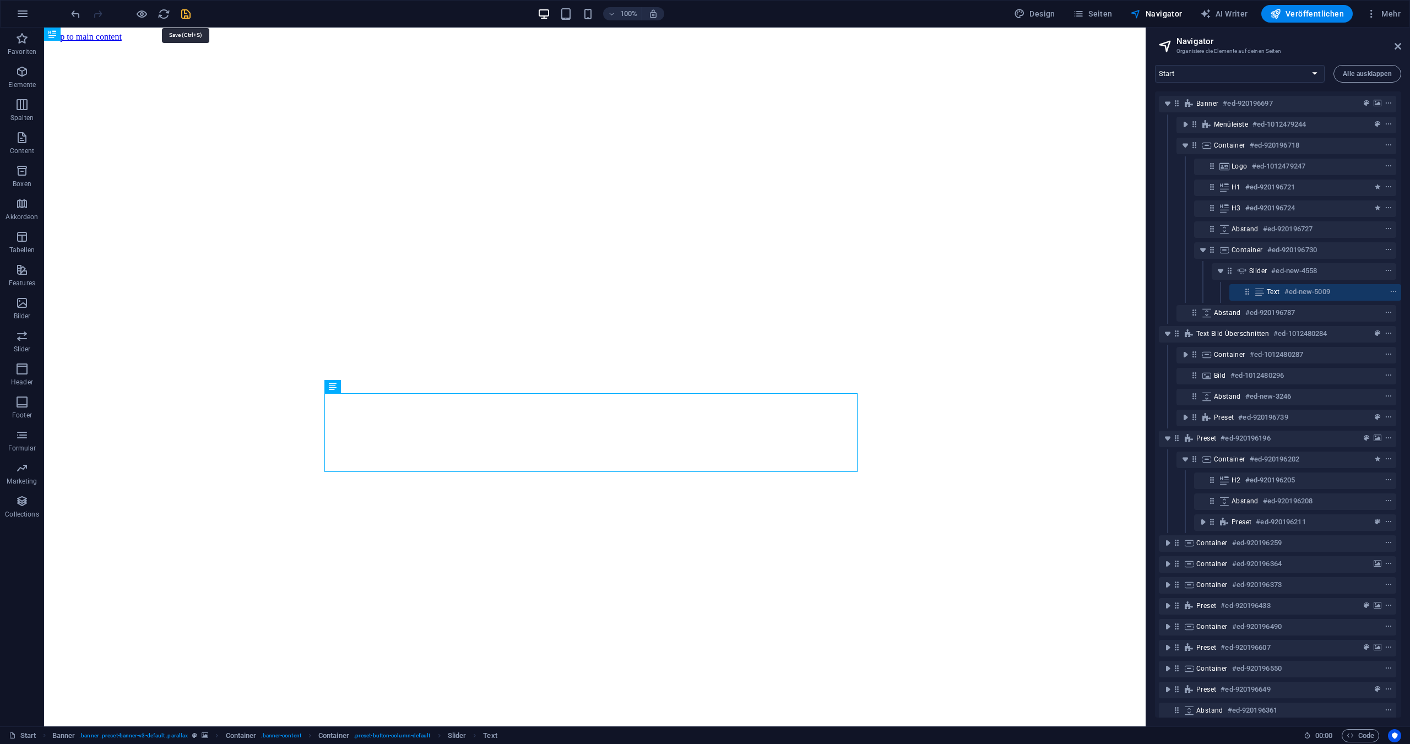
select select "rem"
select select "sticky_menu"
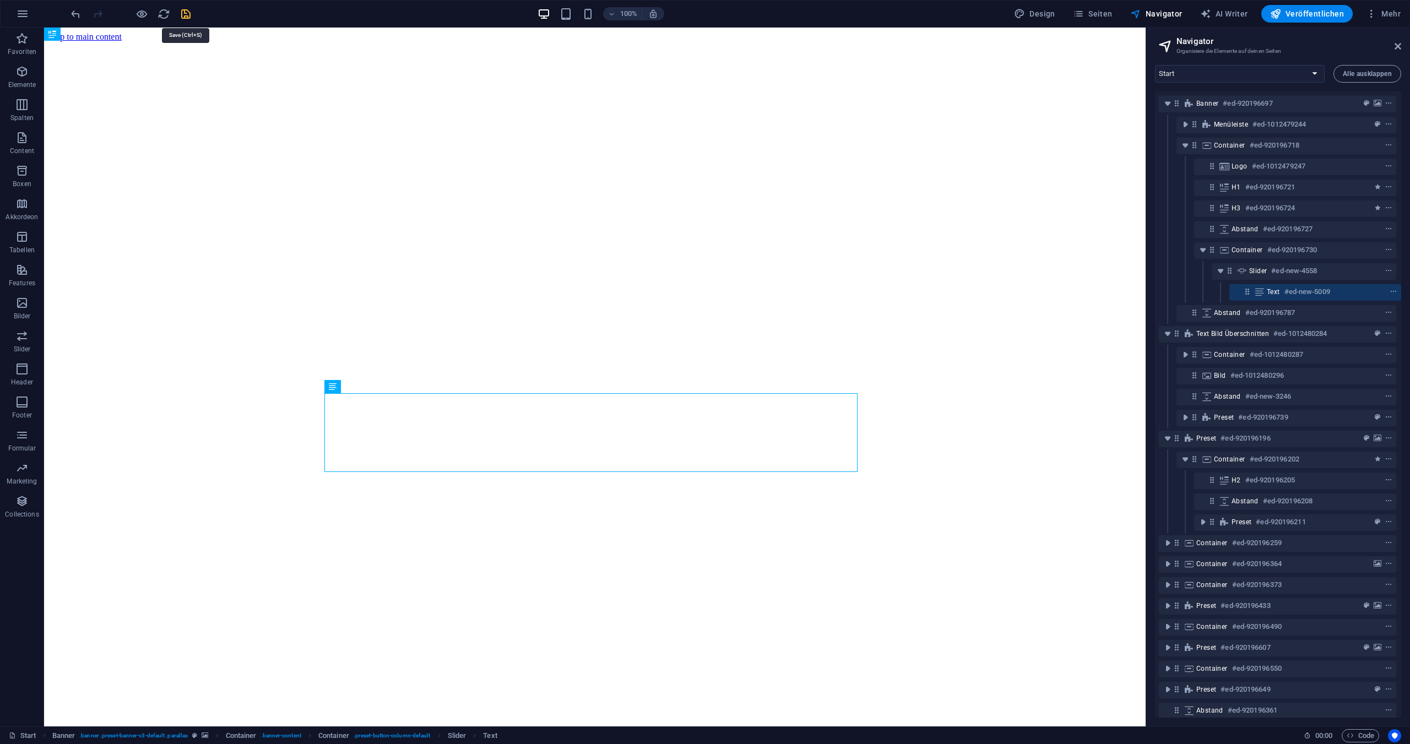
select select "px"
select select "hover_box_bottom"
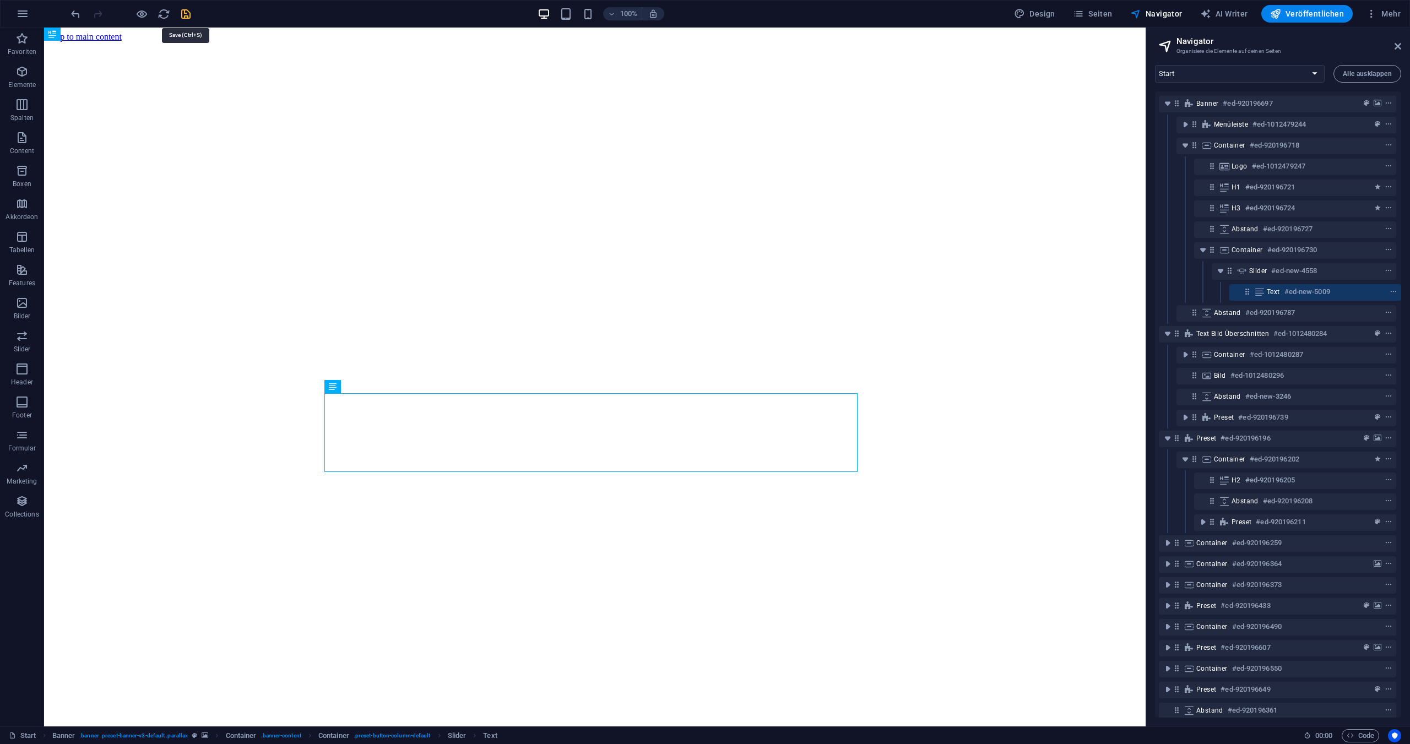
select select "px"
select select "rem"
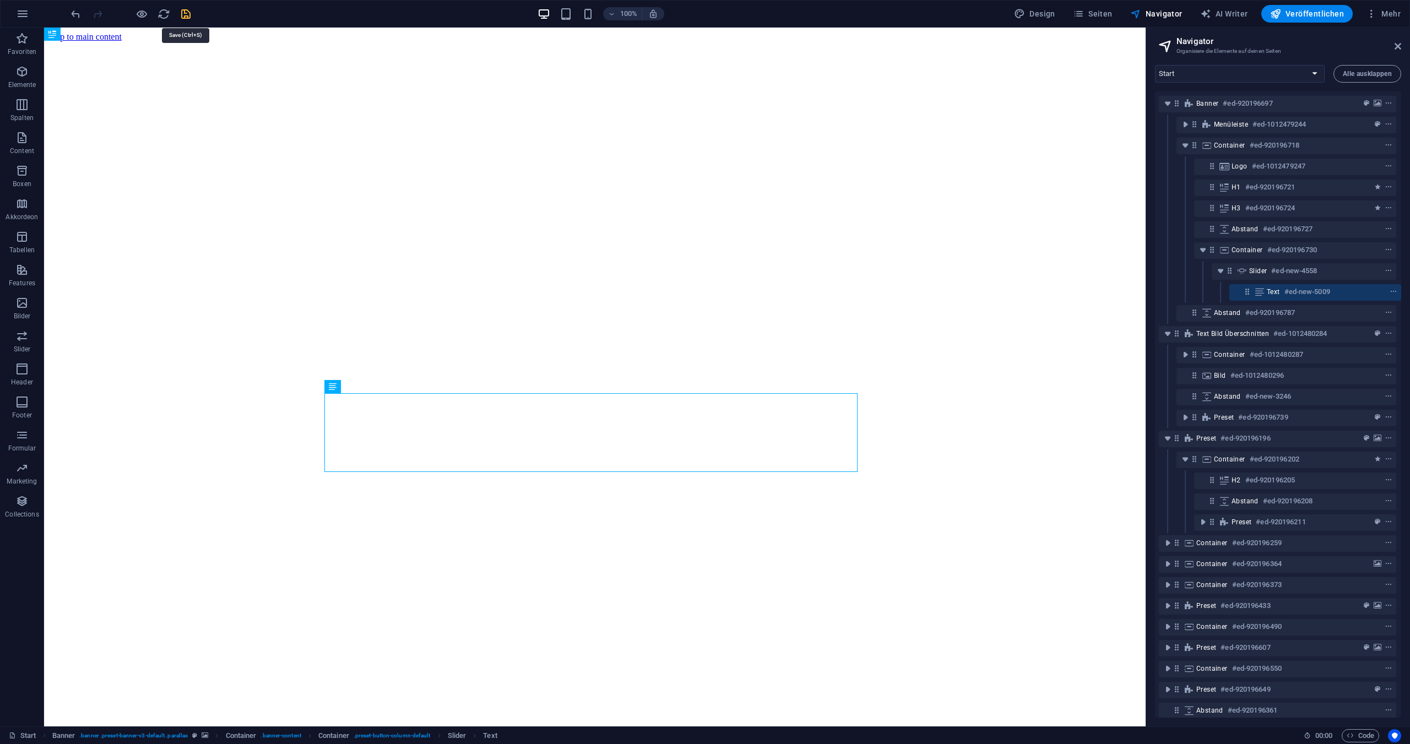
select select "rem"
select select "px"
select select "300"
select select "px"
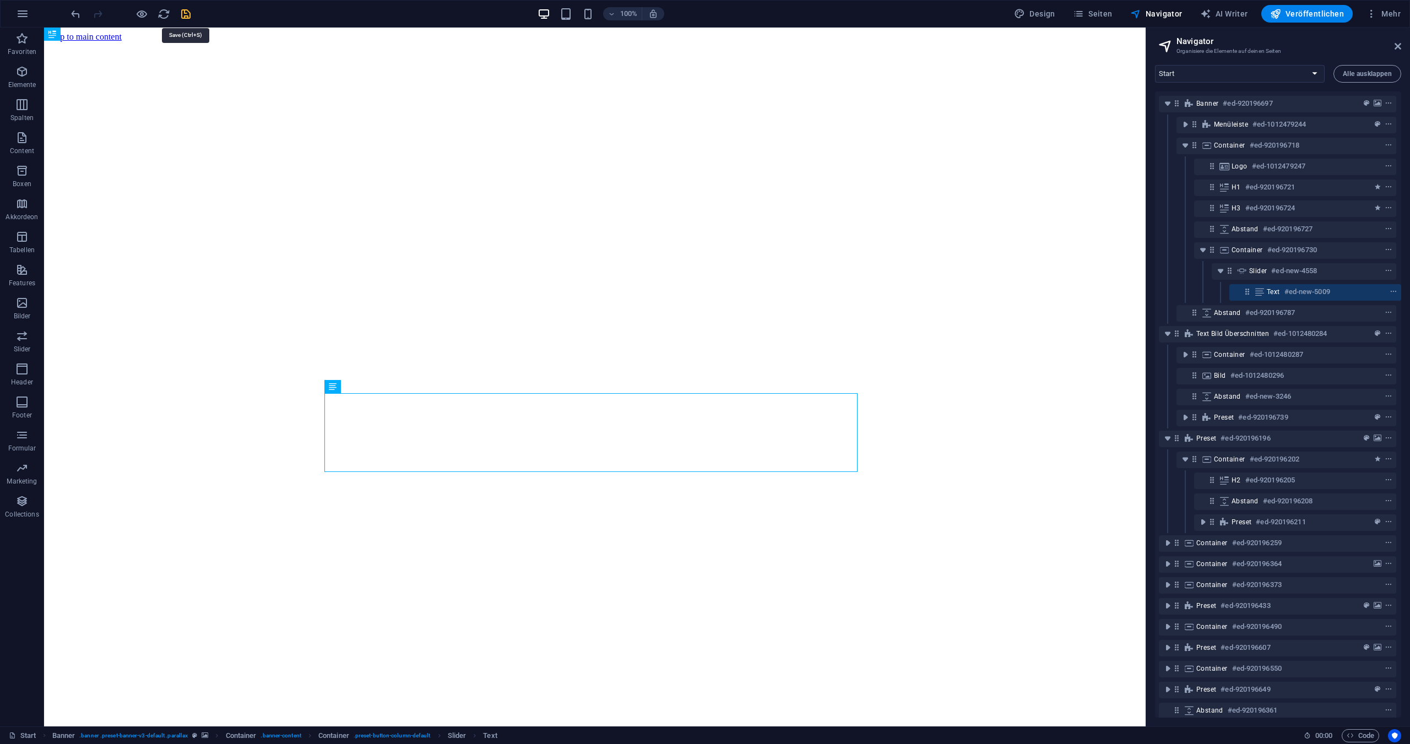
select select "%"
select select "rem"
select select "preset-menu-v2-xxl"
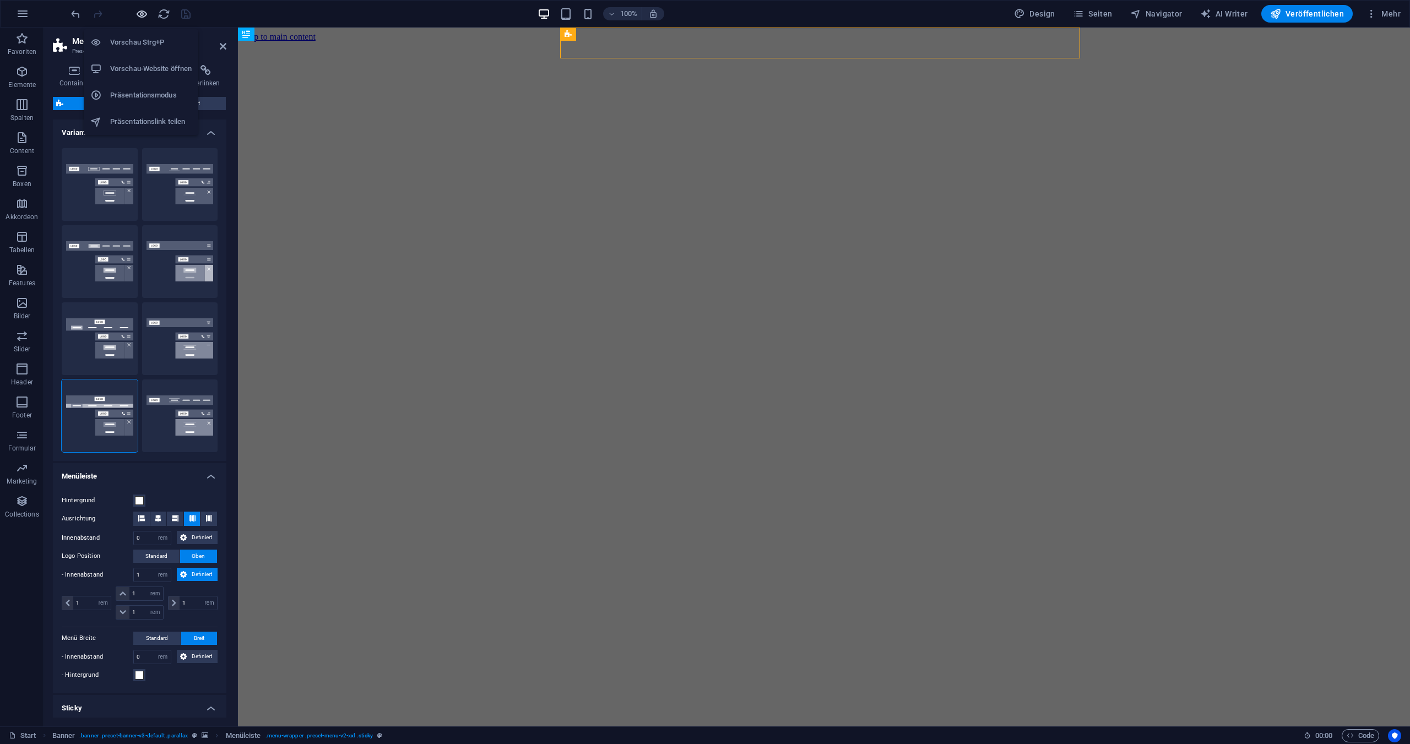
click at [143, 10] on icon "button" at bounding box center [142, 14] width 13 height 13
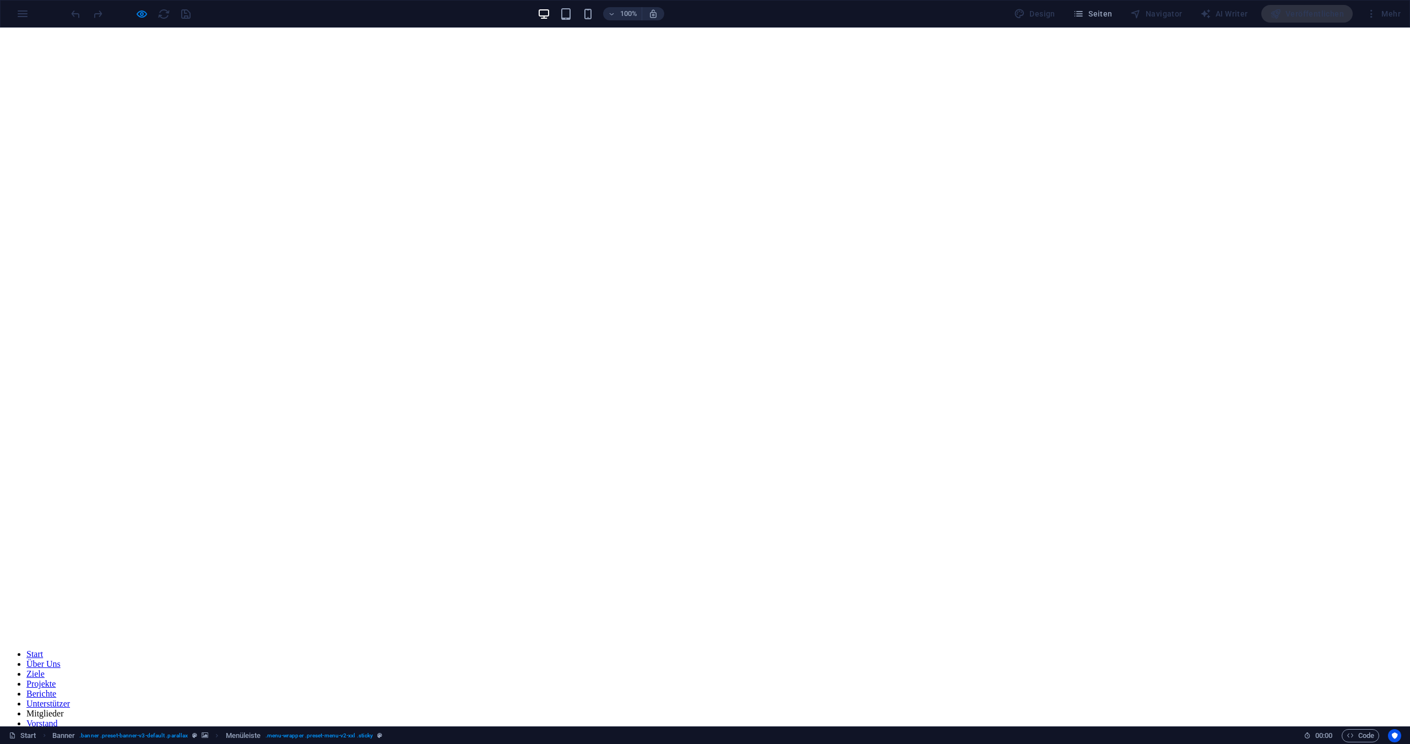
scroll to position [110, 0]
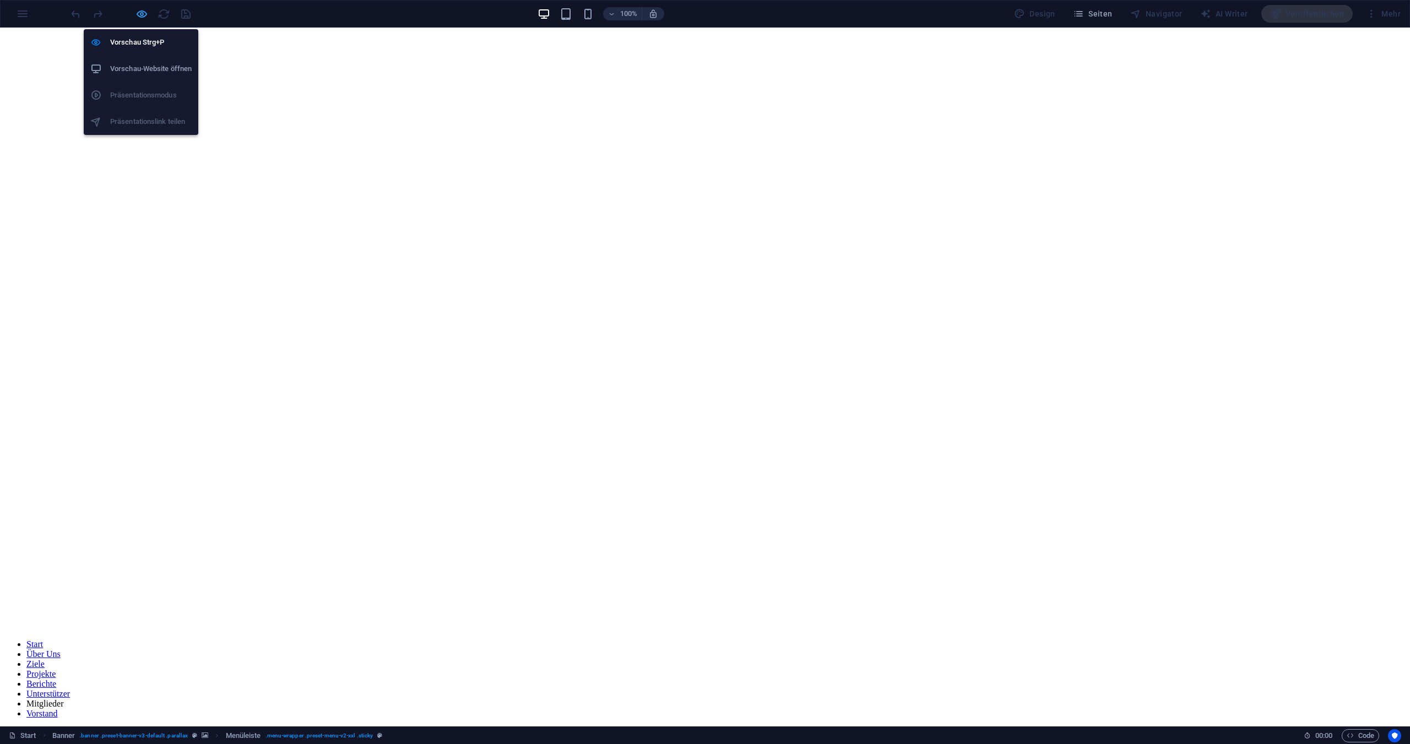
click at [139, 9] on icon "button" at bounding box center [142, 14] width 13 height 13
select select "rem"
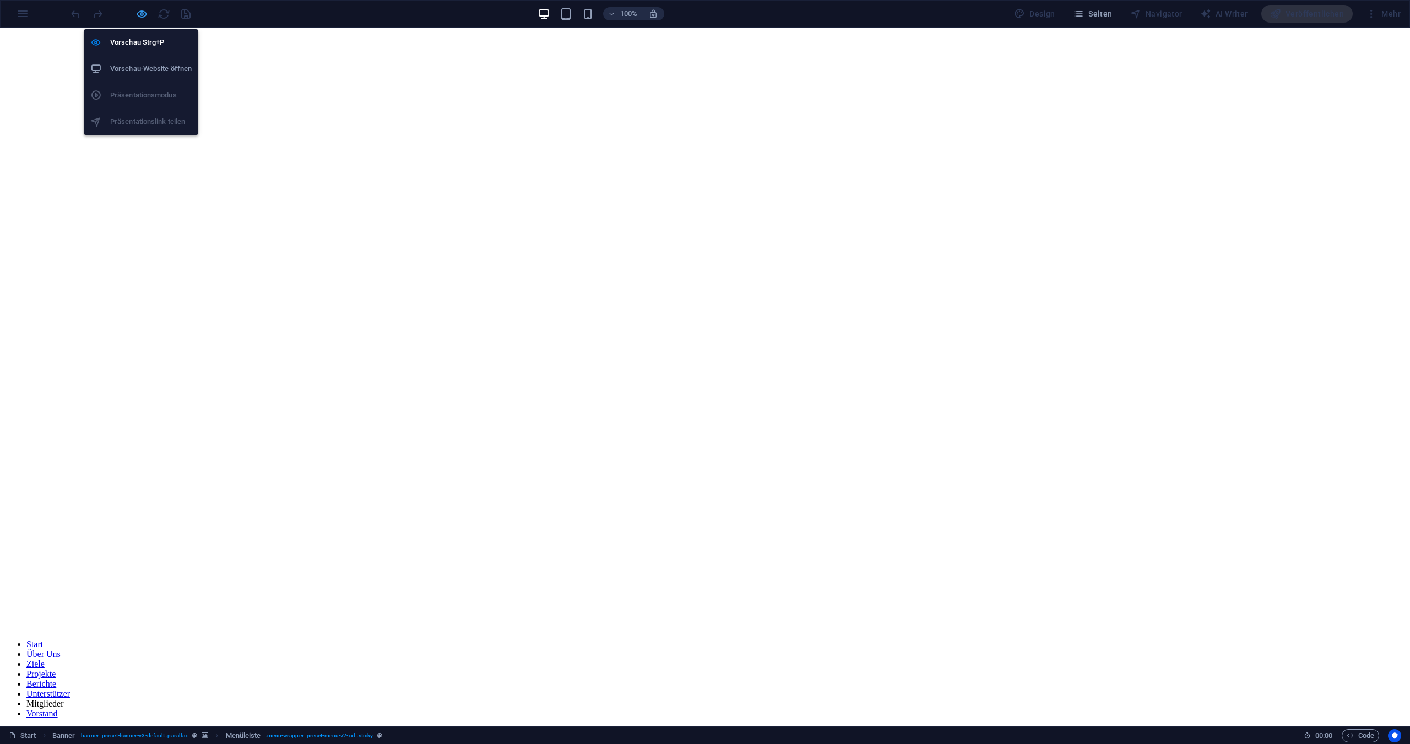
select select "rem"
select select "sticky_menu"
select select "px"
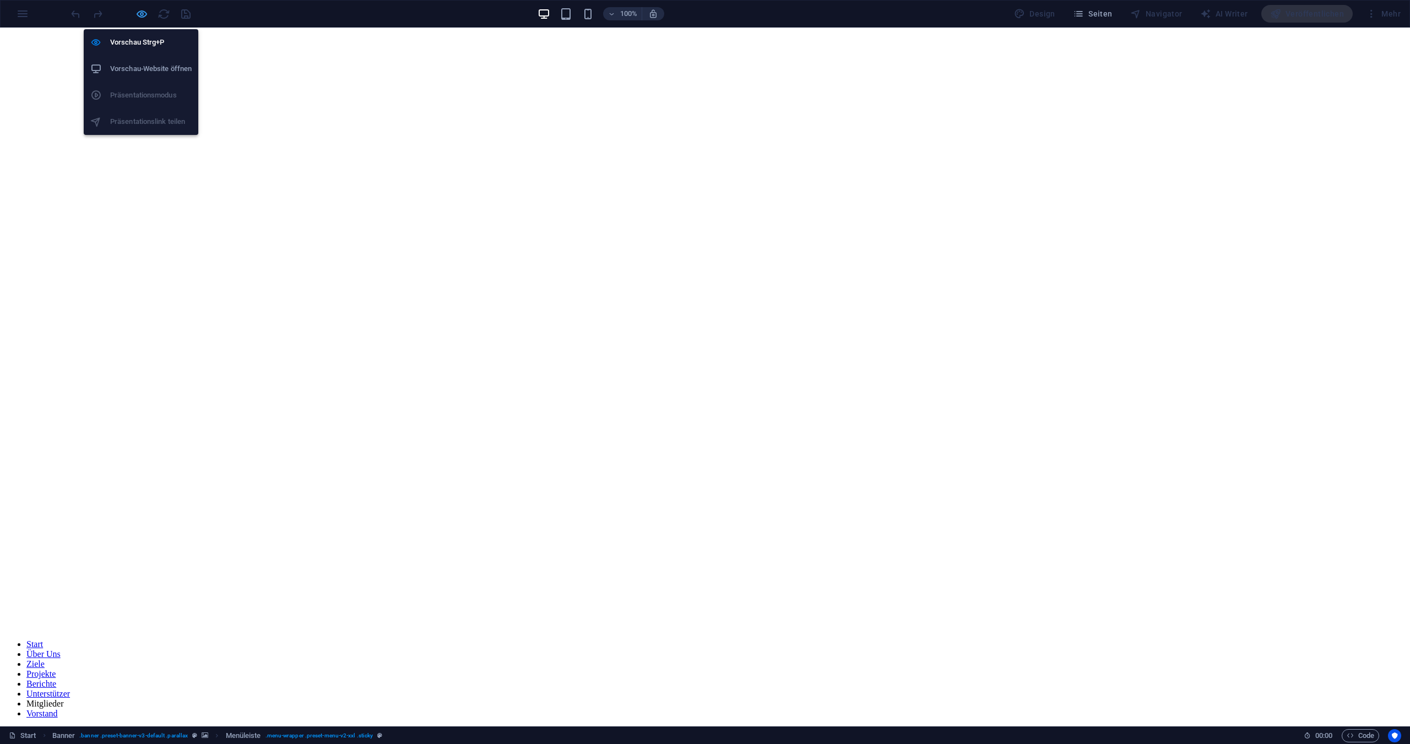
select select "px"
select select "hover_box_bottom"
select select "px"
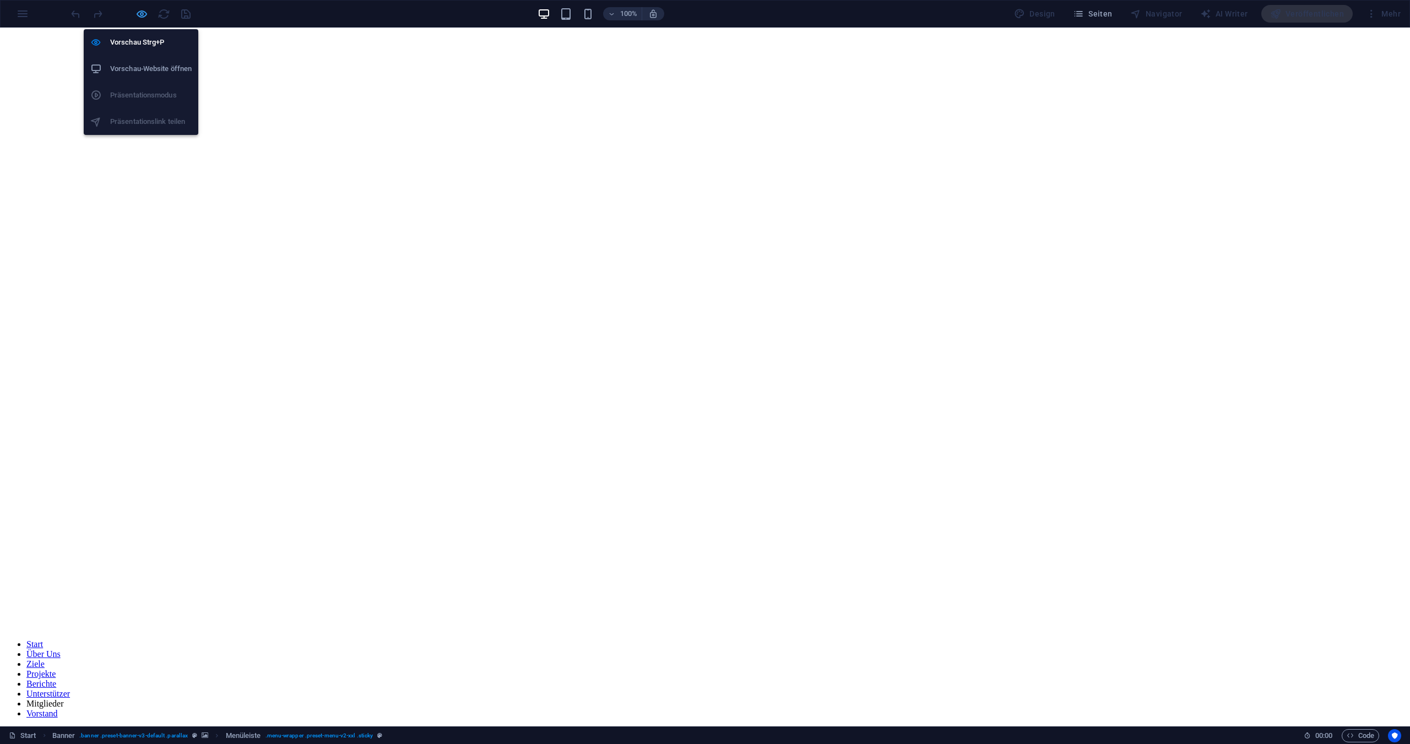
select select "rem"
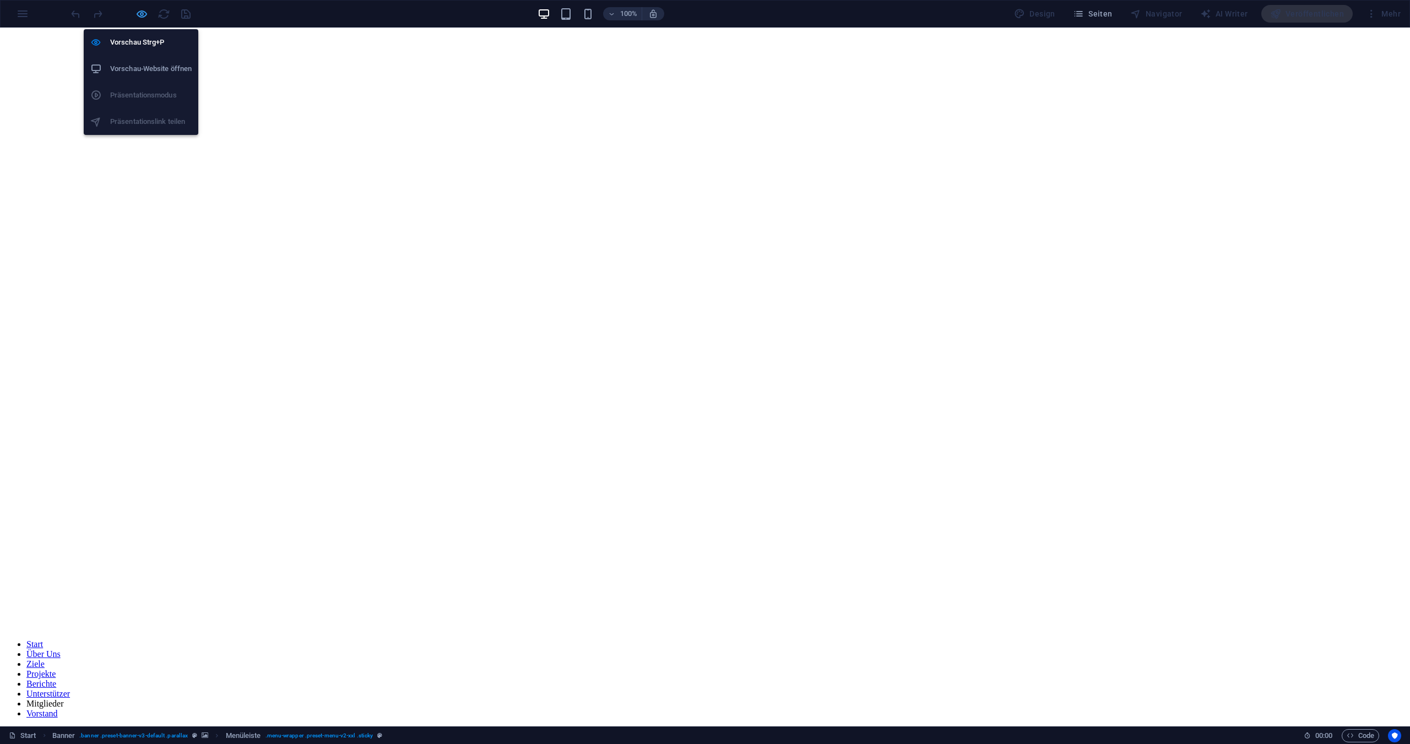
select select "rem"
select select "px"
select select "300"
select select "px"
select select "%"
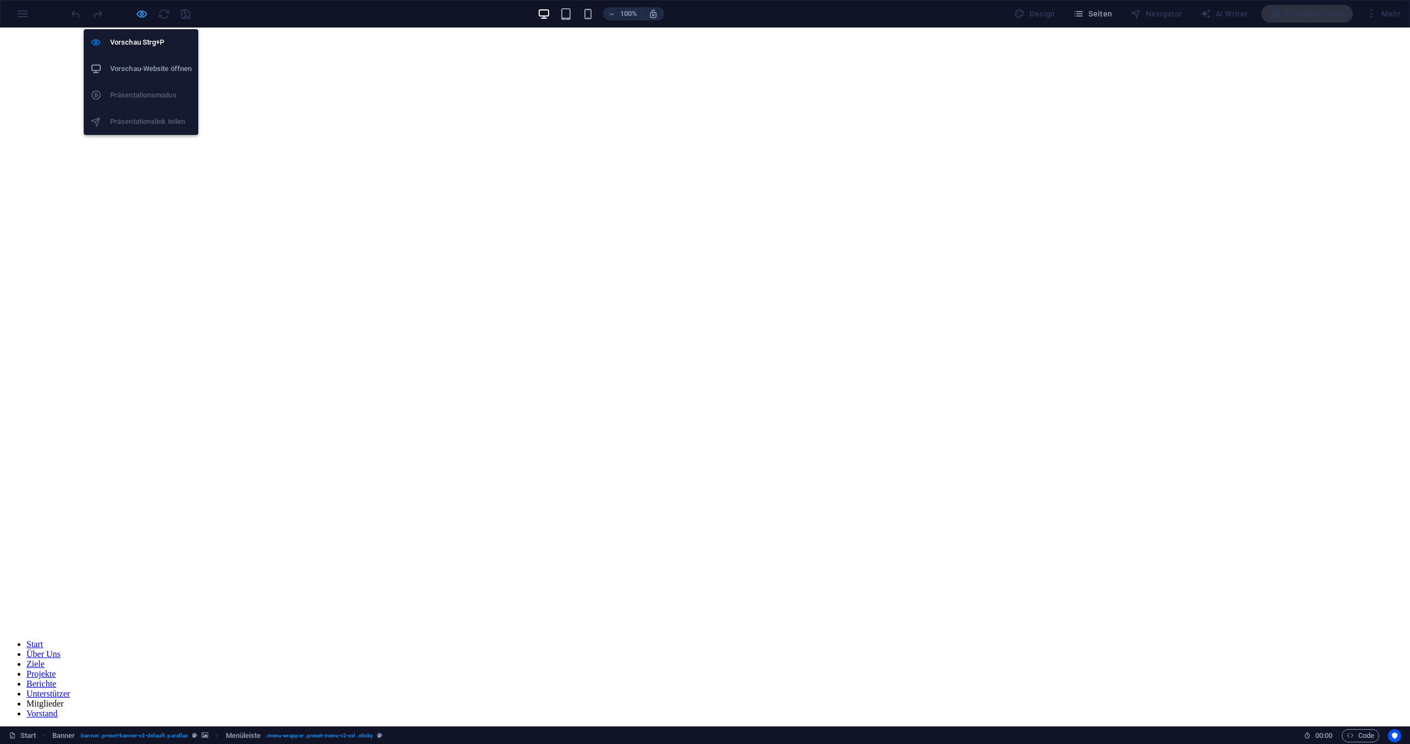
select select "rem"
select select "preset-menu-v2-xxl"
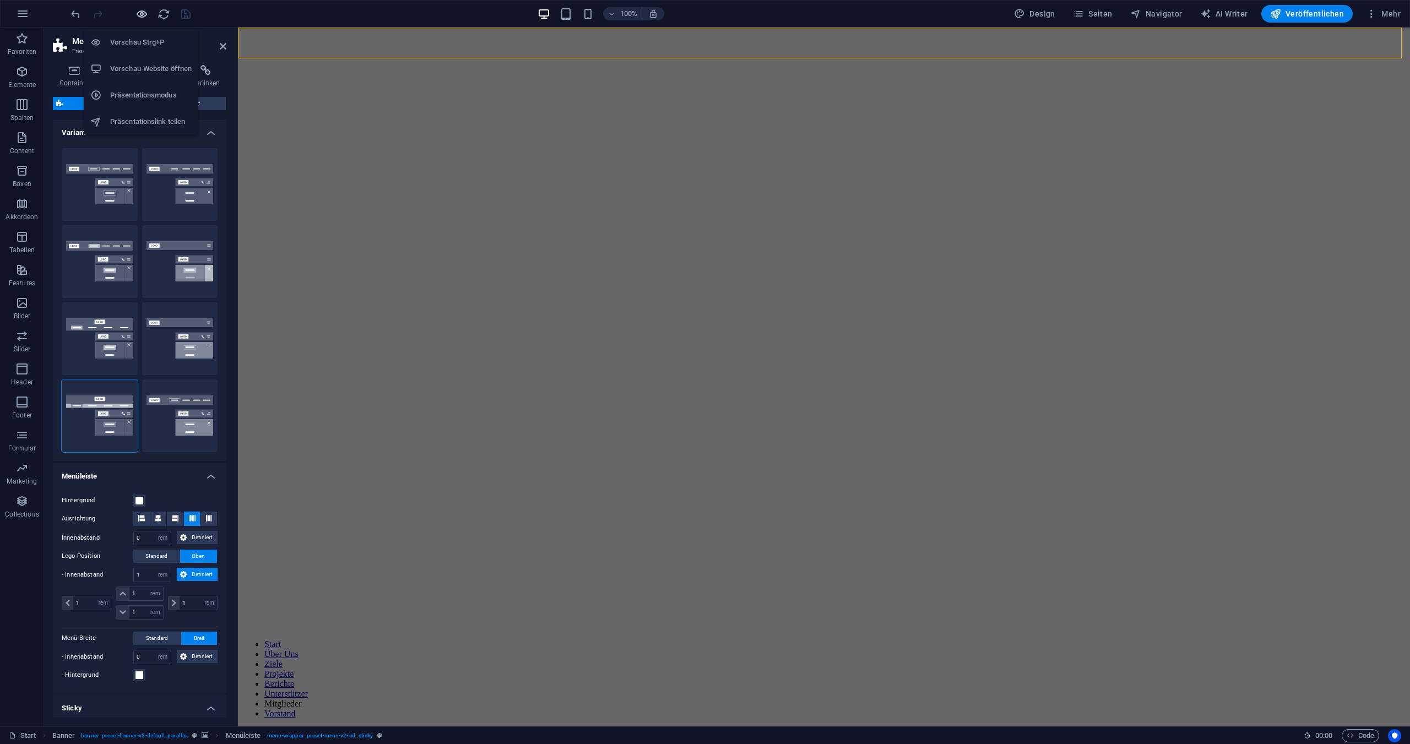
click at [139, 9] on icon "button" at bounding box center [142, 14] width 13 height 13
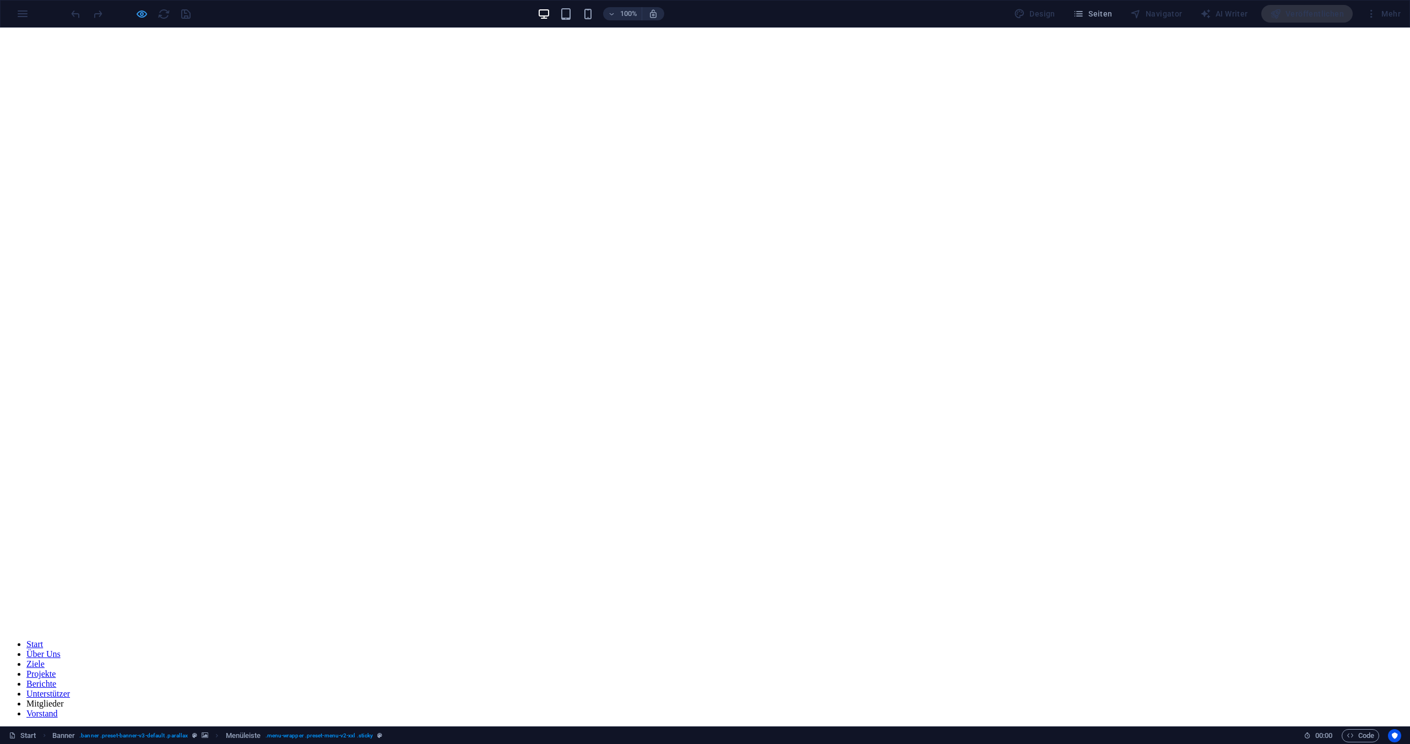
click at [140, 16] on icon "button" at bounding box center [142, 14] width 13 height 13
select select "rem"
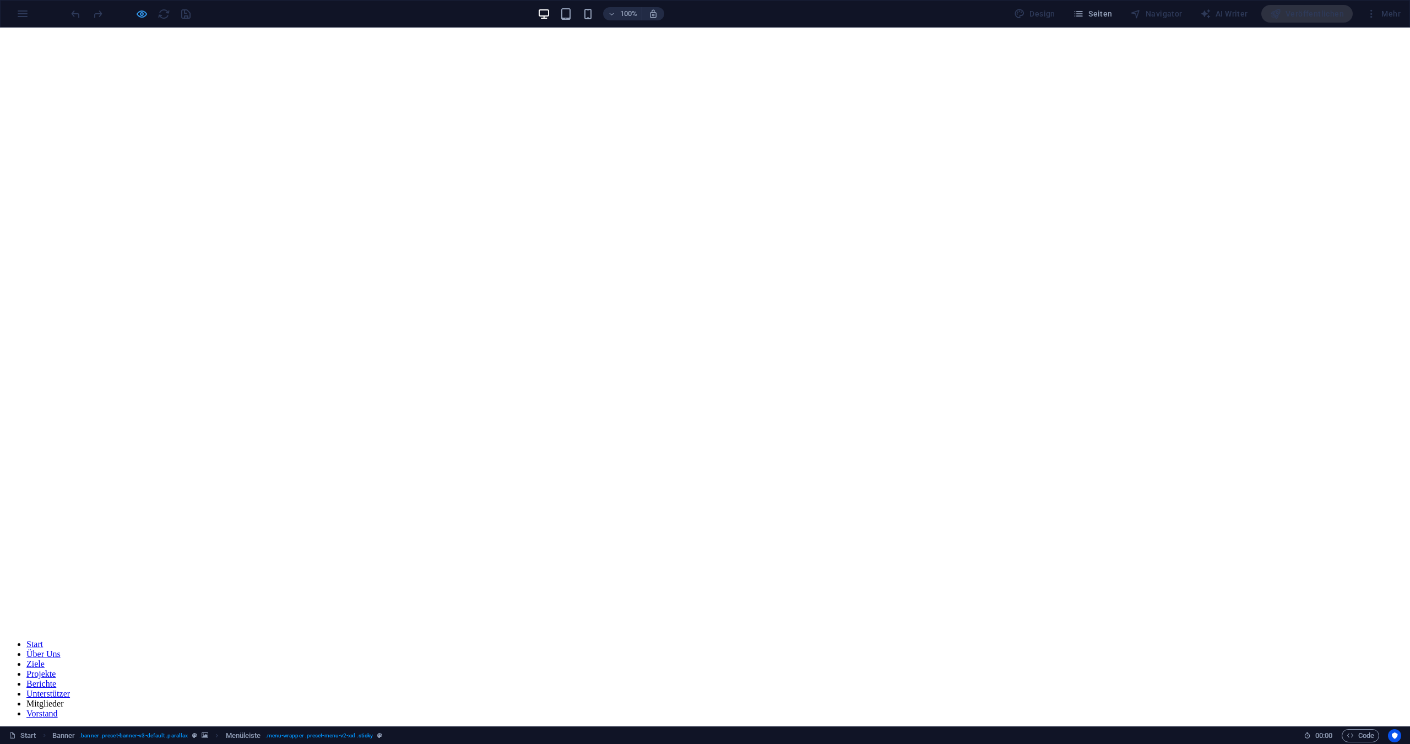
select select "rem"
select select "sticky_menu"
select select "px"
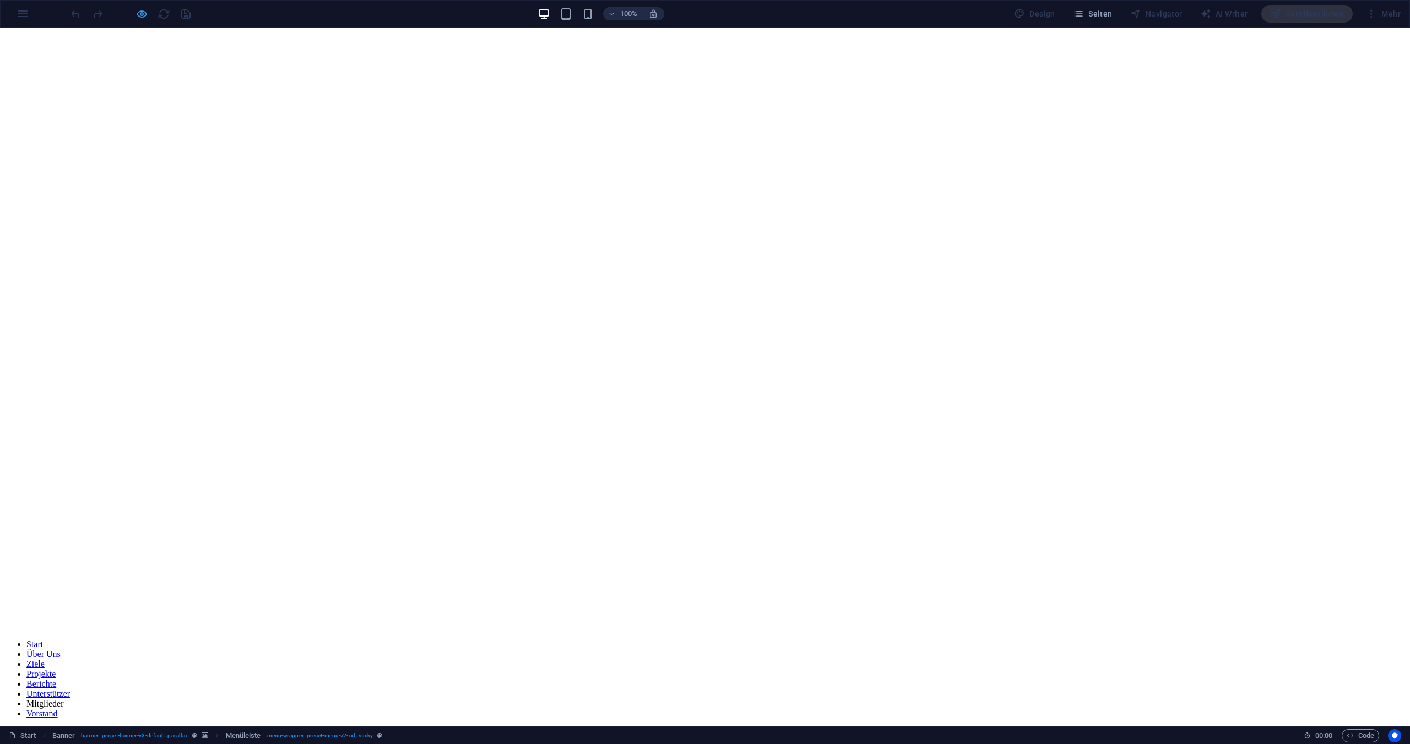
select select "px"
select select "hover_box_bottom"
select select "px"
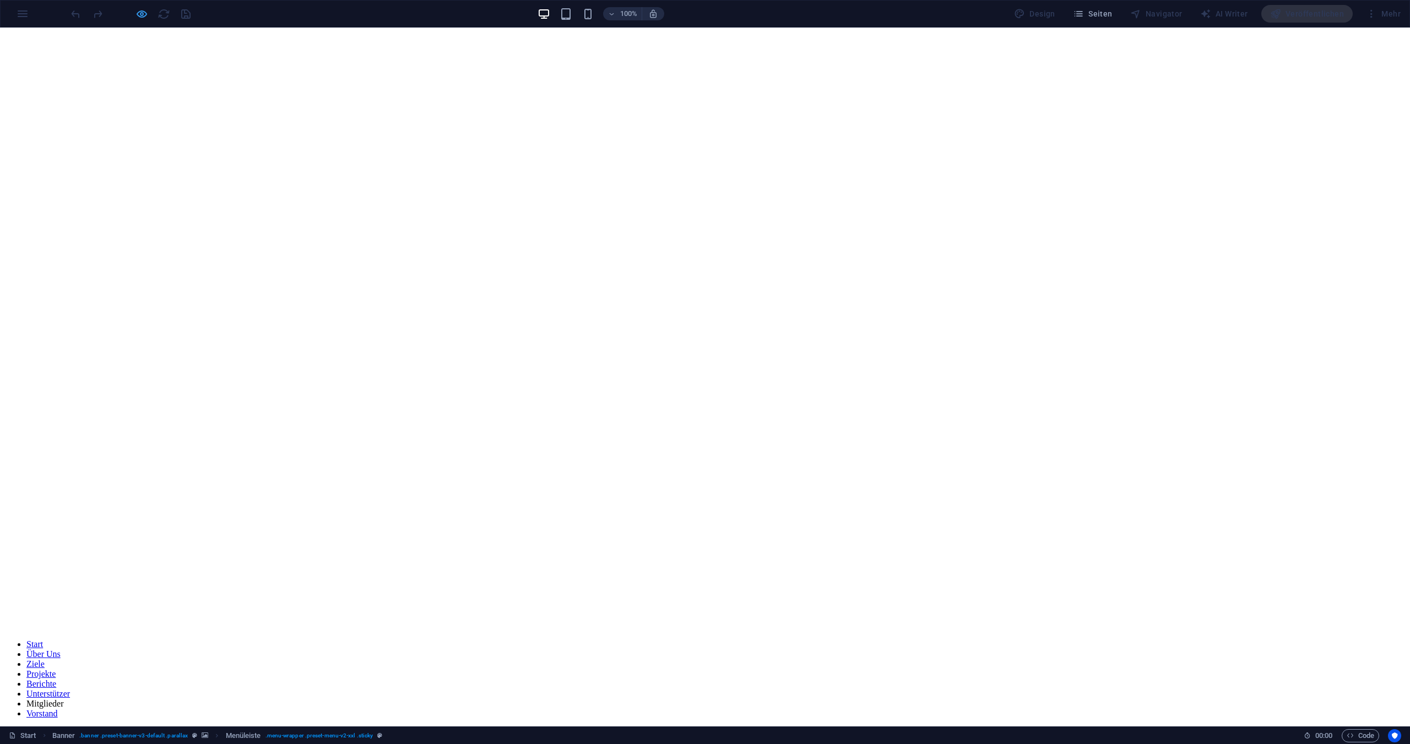
select select "rem"
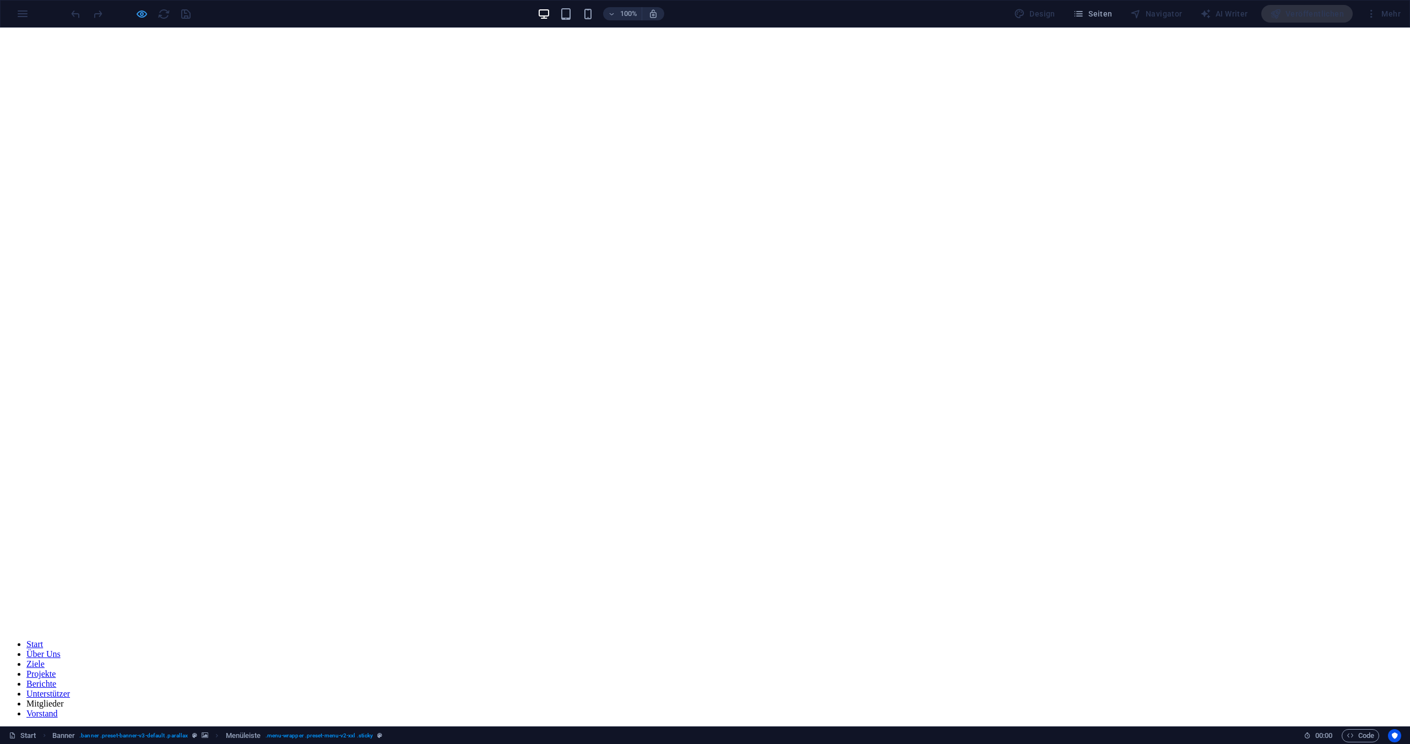
select select "rem"
select select "px"
select select "300"
select select "px"
select select "%"
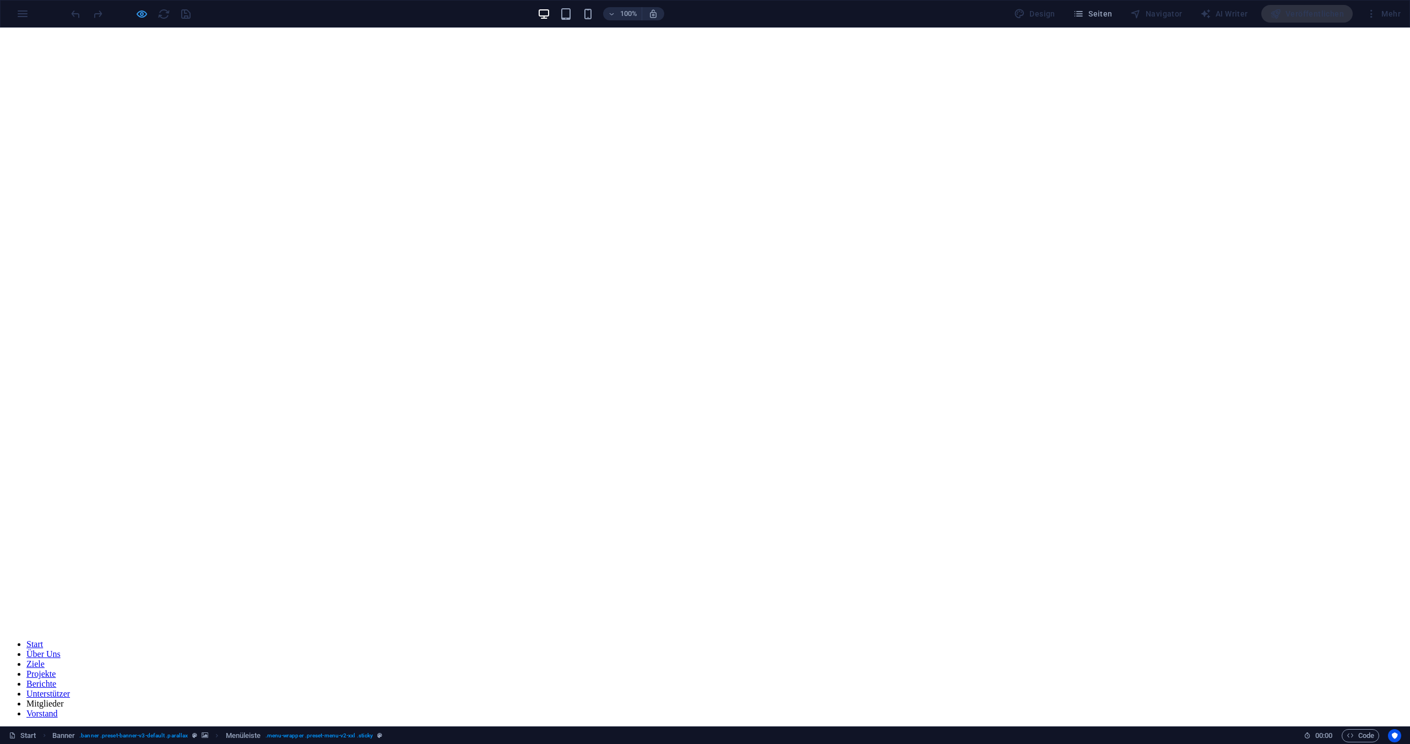
select select "rem"
select select "preset-menu-v2-xxl"
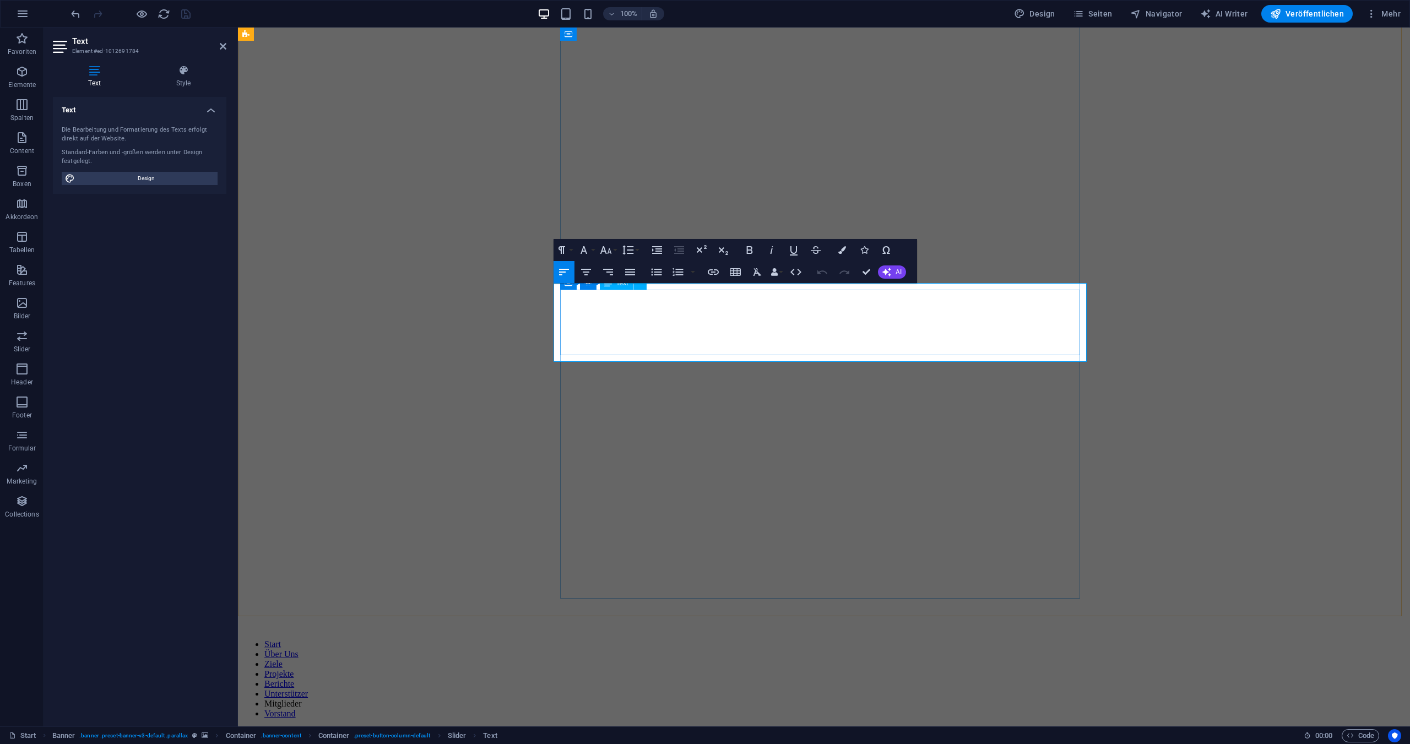
drag, startPoint x: 940, startPoint y: 350, endPoint x: 560, endPoint y: 295, distance: 383.6
click at [591, 248] on button "Font Family" at bounding box center [586, 250] width 21 height 22
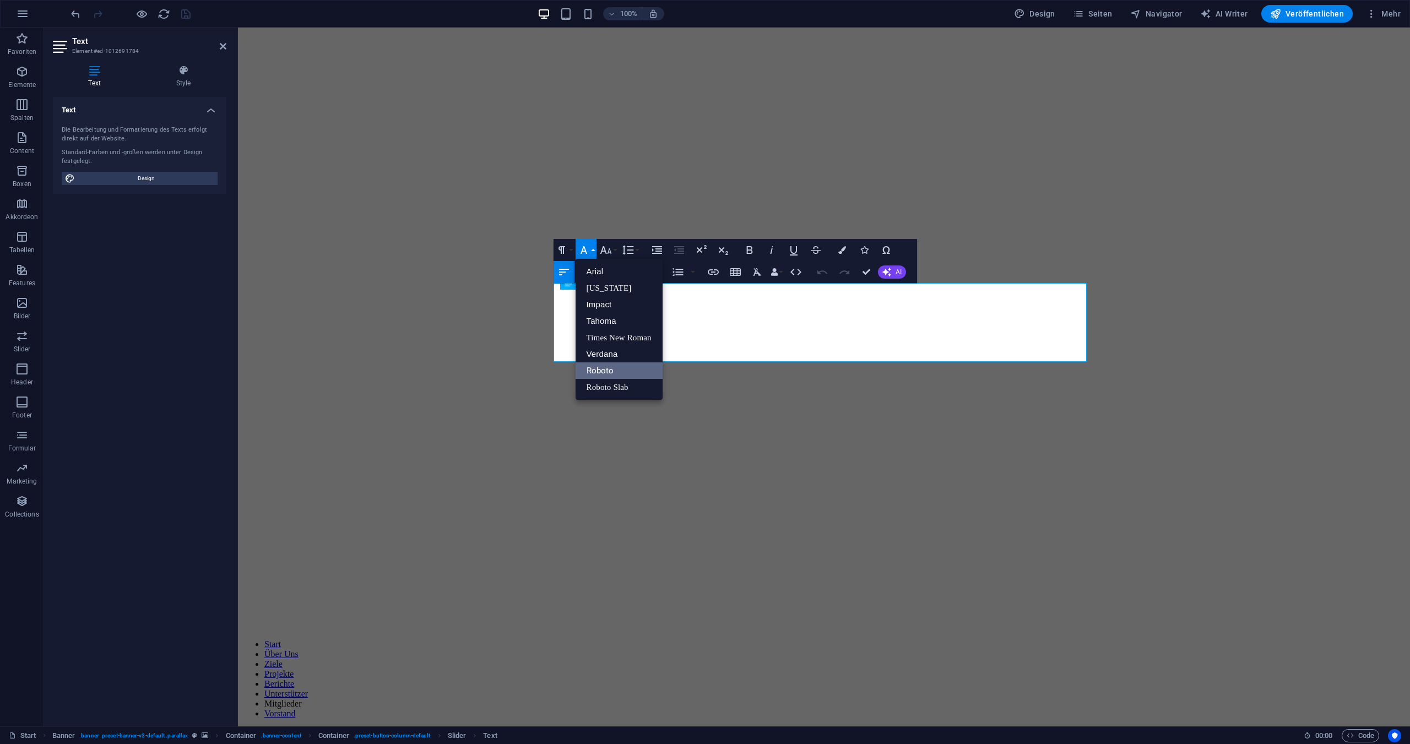
scroll to position [0, 0]
click at [618, 387] on link "Roboto Slab" at bounding box center [619, 387] width 87 height 17
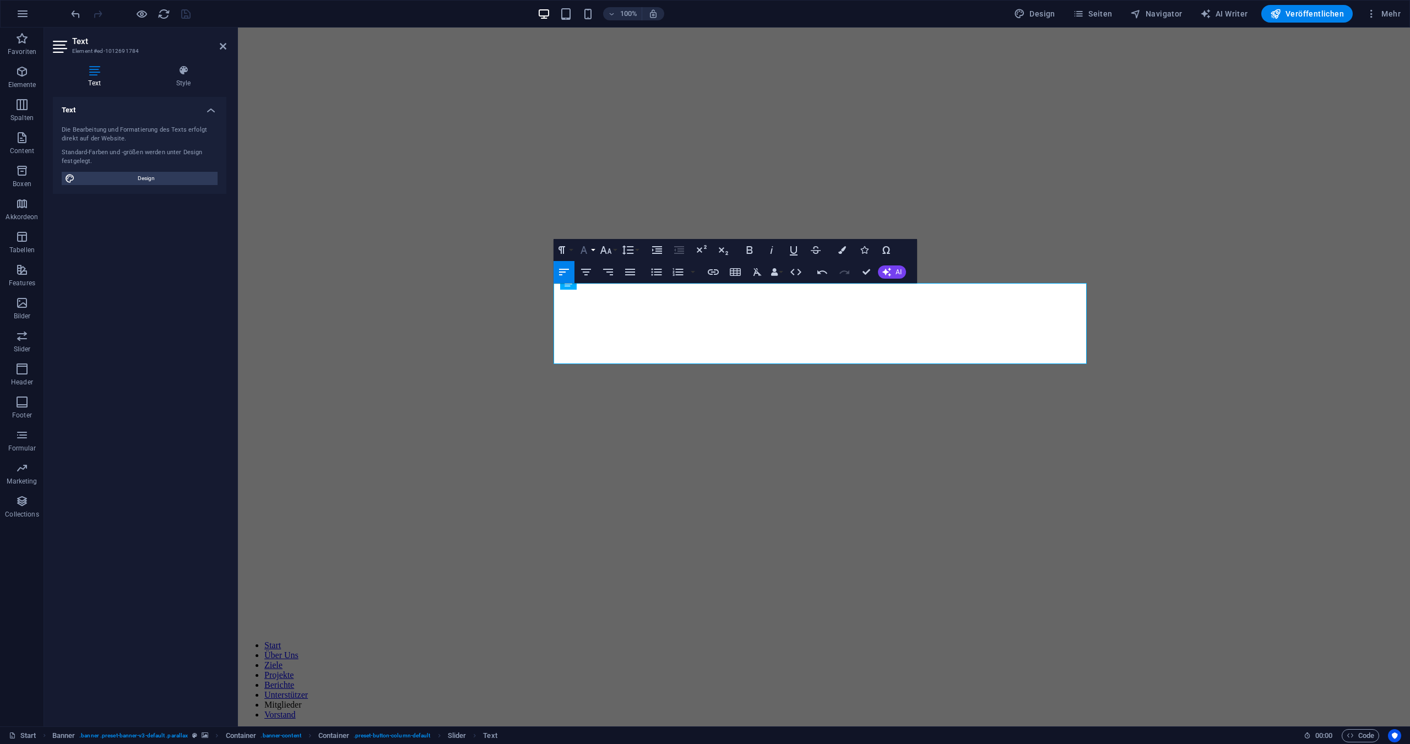
click at [594, 252] on button "Font Family" at bounding box center [586, 250] width 21 height 22
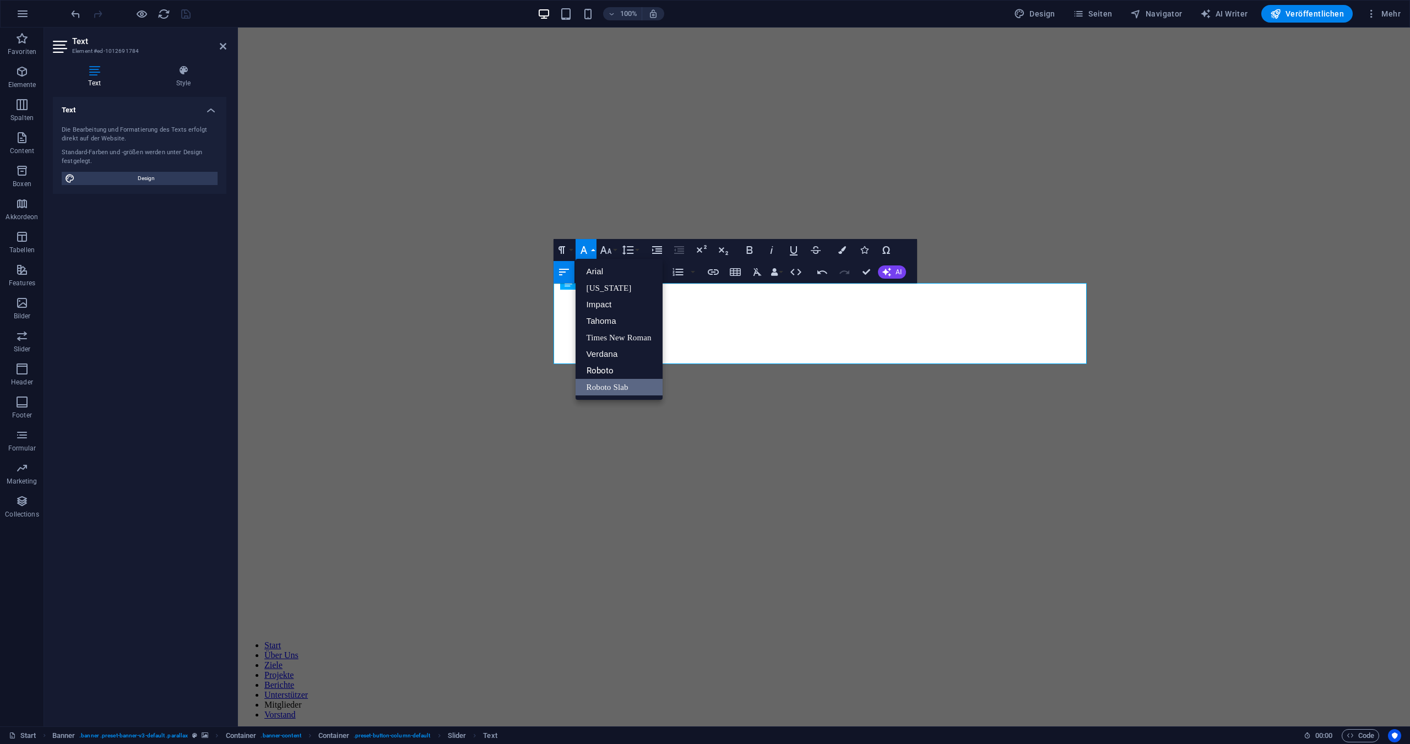
scroll to position [0, 0]
click at [601, 318] on link "Tahoma" at bounding box center [619, 321] width 87 height 17
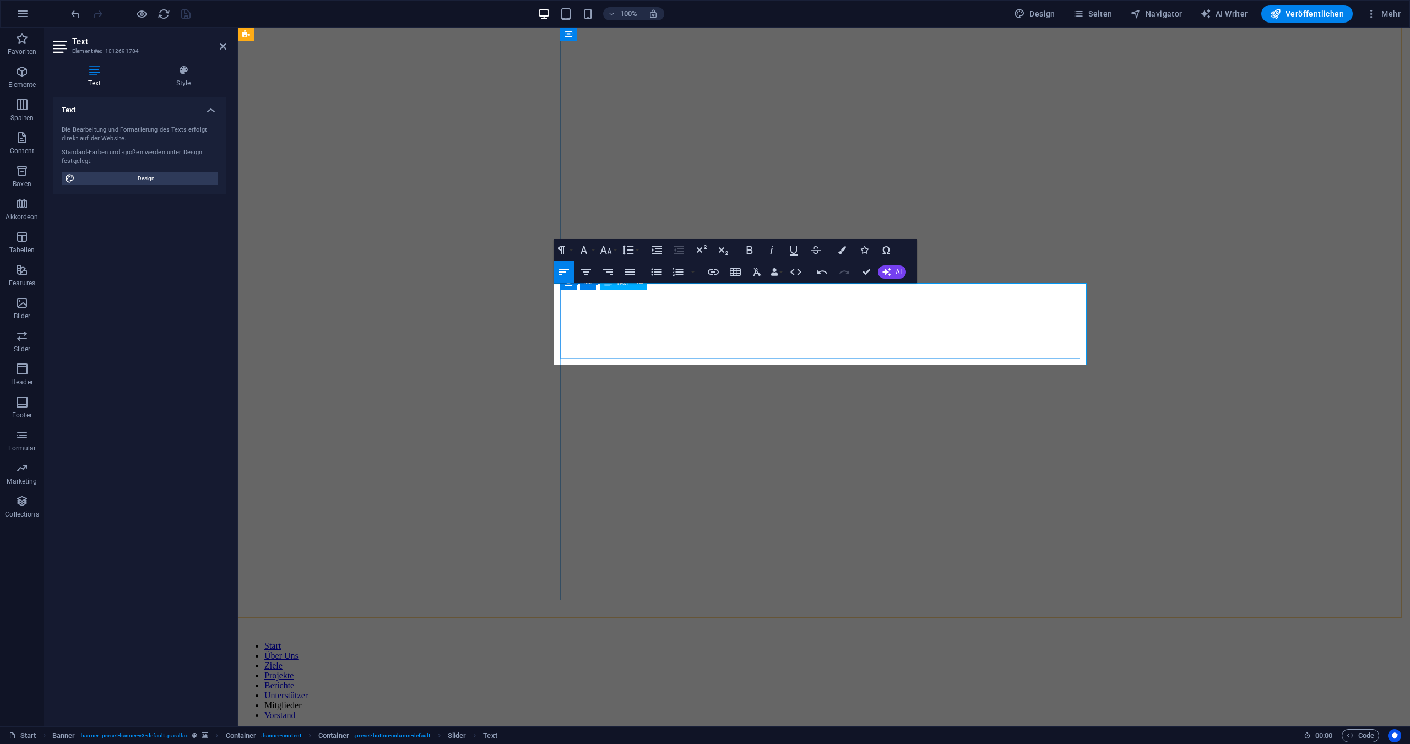
click at [184, 76] on h4 "Style" at bounding box center [183, 76] width 86 height 23
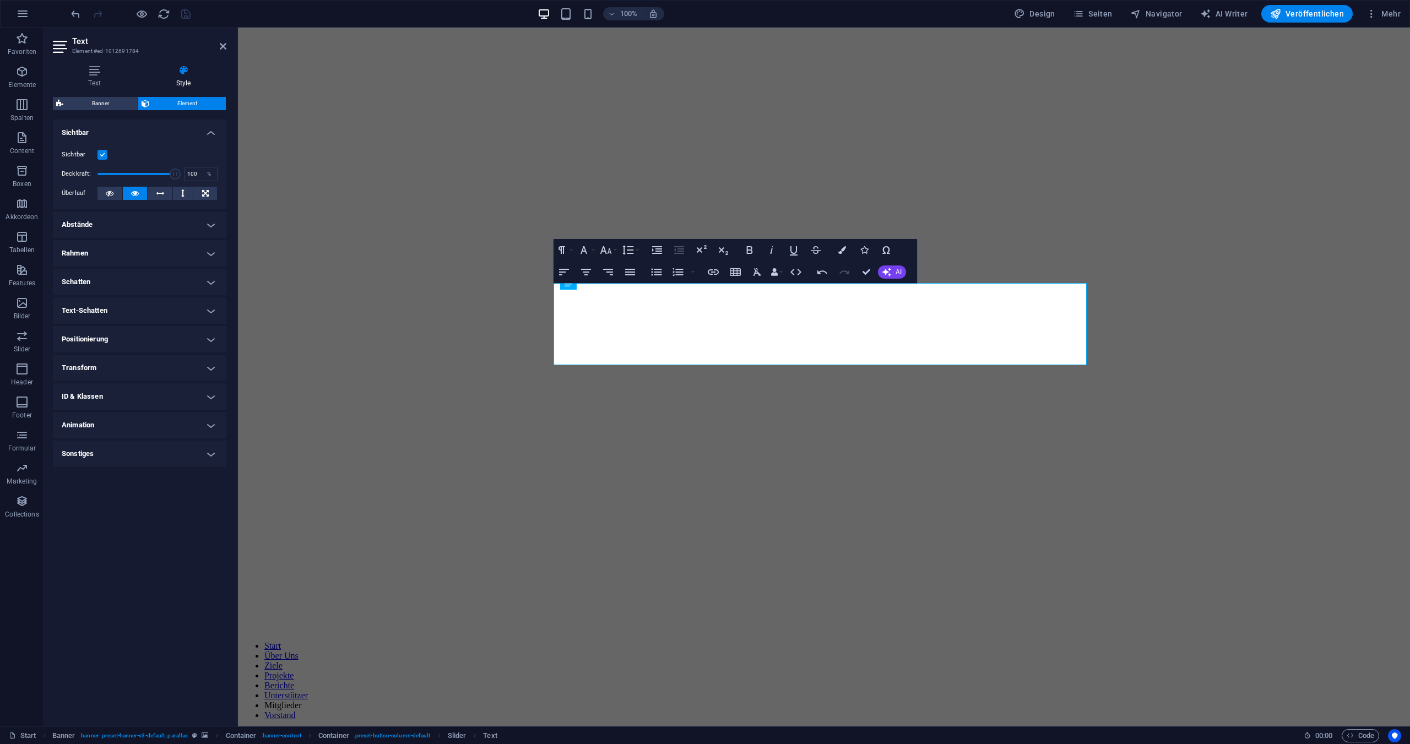
click at [104, 249] on h4 "Rahmen" at bounding box center [140, 253] width 174 height 26
click at [115, 385] on h4 "Positionierung" at bounding box center [140, 384] width 174 height 26
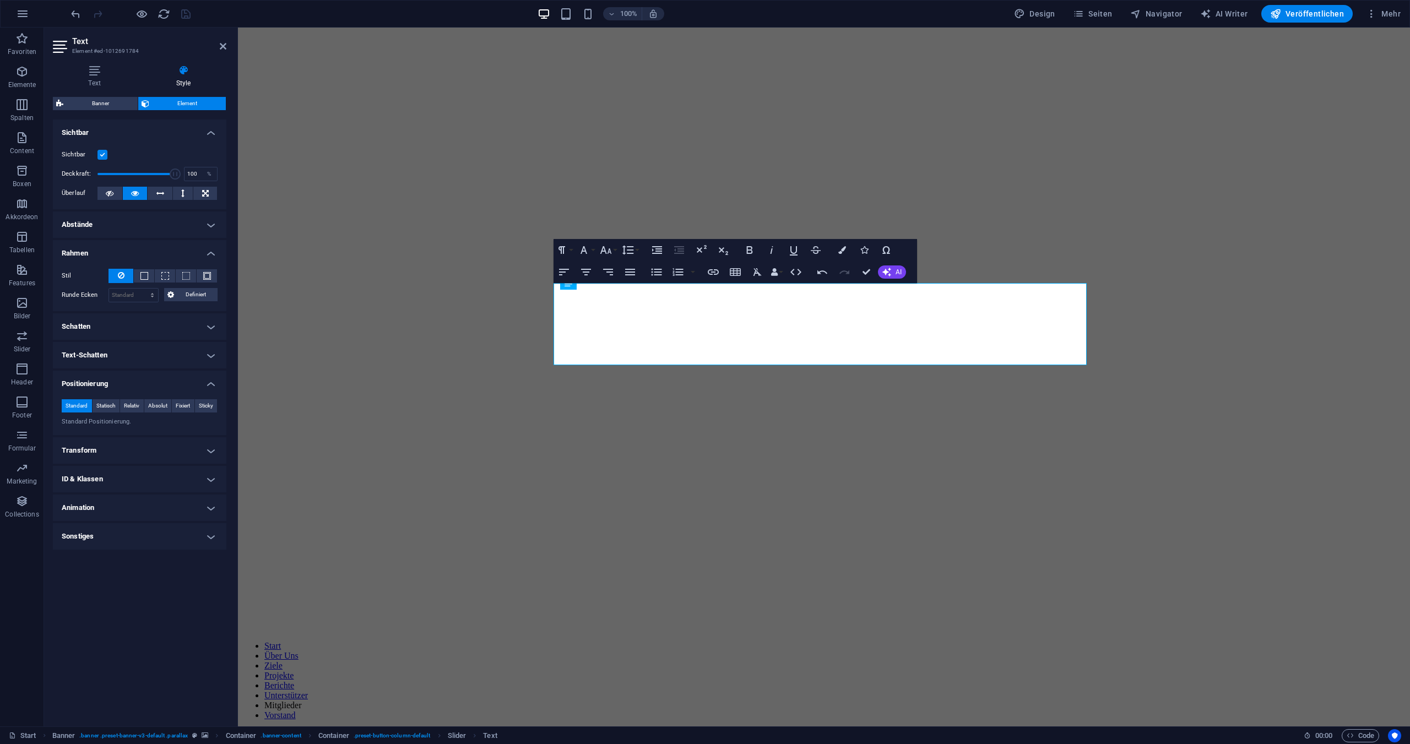
click at [89, 219] on h4 "Abstände" at bounding box center [140, 225] width 174 height 26
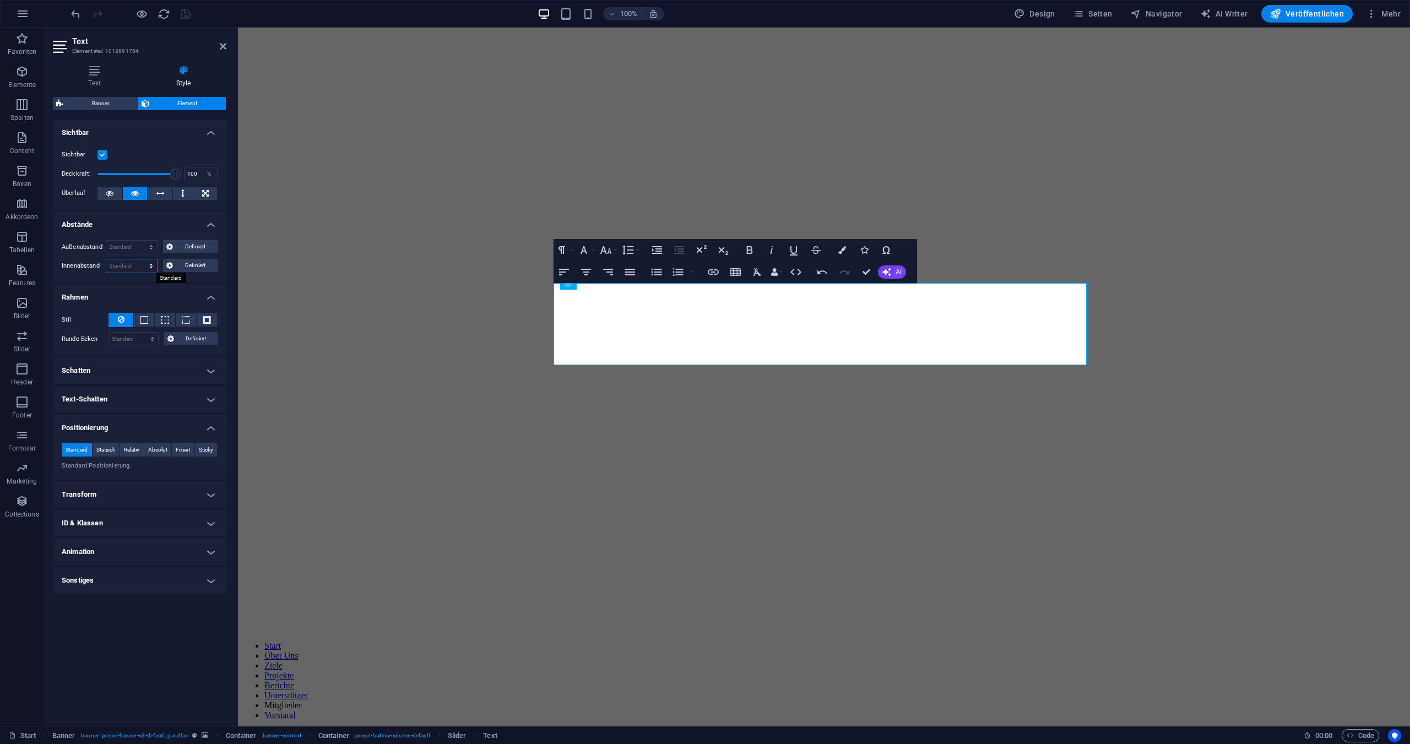
click at [139, 266] on select "Standard px rem % vh vw Definiert" at bounding box center [131, 265] width 51 height 13
click at [106, 259] on select "Standard px rem % vh vw Definiert" at bounding box center [131, 265] width 51 height 13
select select "DISABLED_OPTION_VALUE"
click at [186, 266] on span "Definiert" at bounding box center [195, 265] width 39 height 13
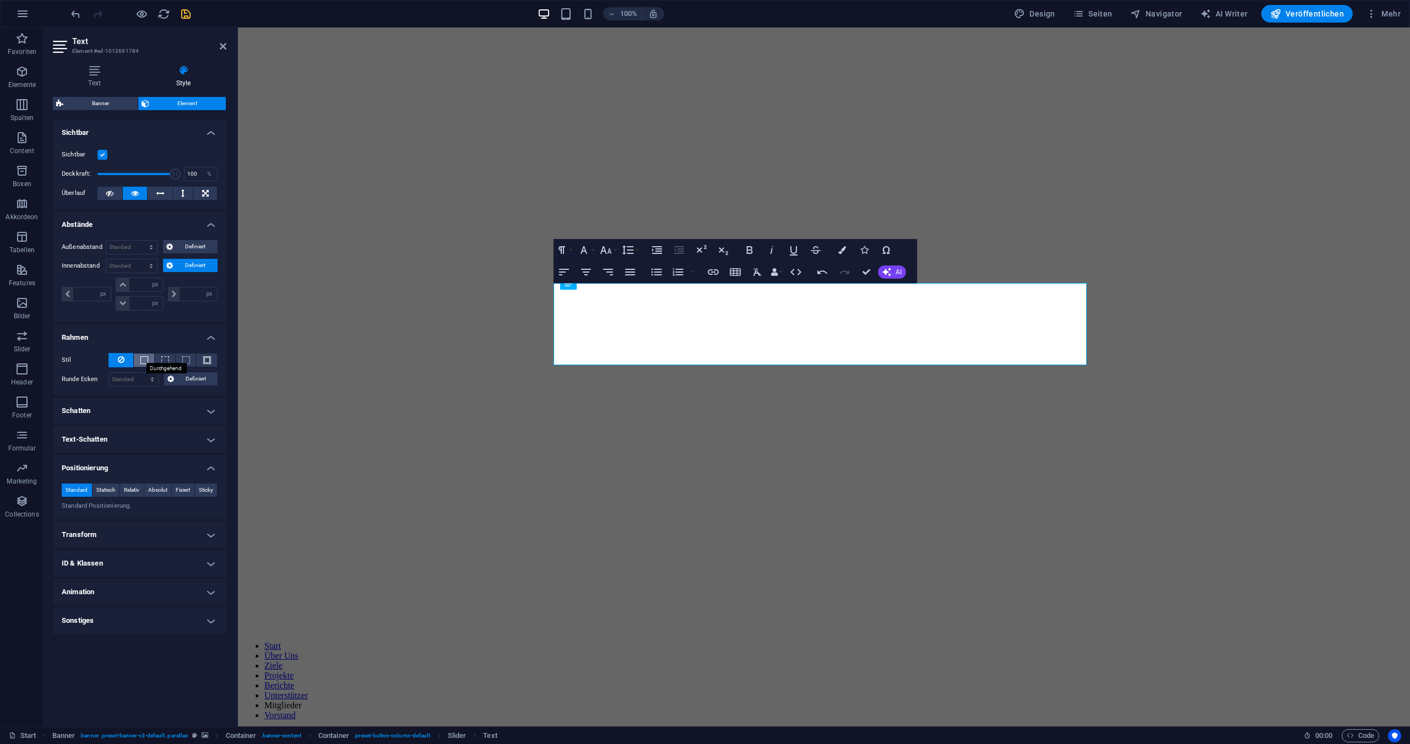
click at [144, 358] on span at bounding box center [144, 360] width 8 height 8
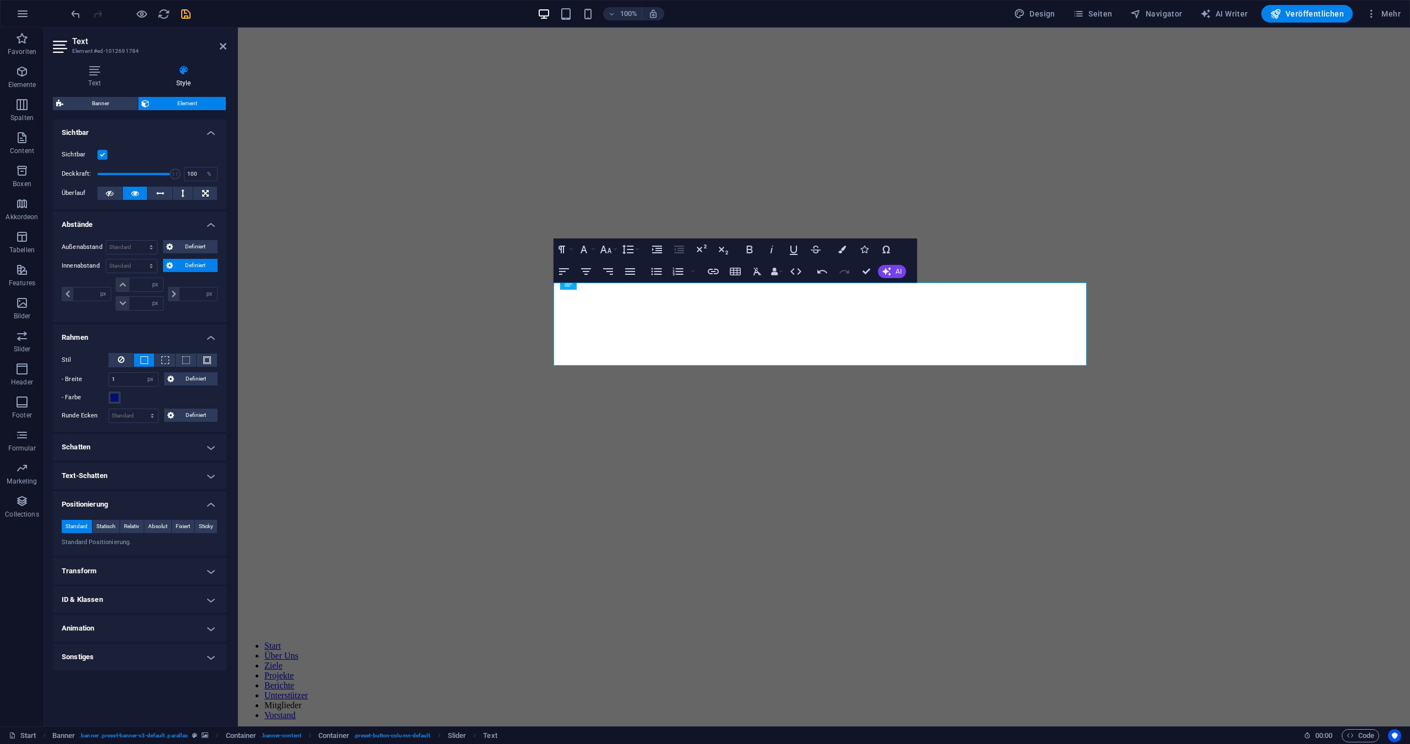
click at [144, 358] on span at bounding box center [144, 360] width 8 height 8
click at [160, 360] on button at bounding box center [165, 360] width 20 height 13
click at [188, 361] on span at bounding box center [186, 360] width 8 height 8
click at [204, 362] on span at bounding box center [207, 360] width 8 height 8
click at [119, 361] on icon at bounding box center [121, 359] width 7 height 13
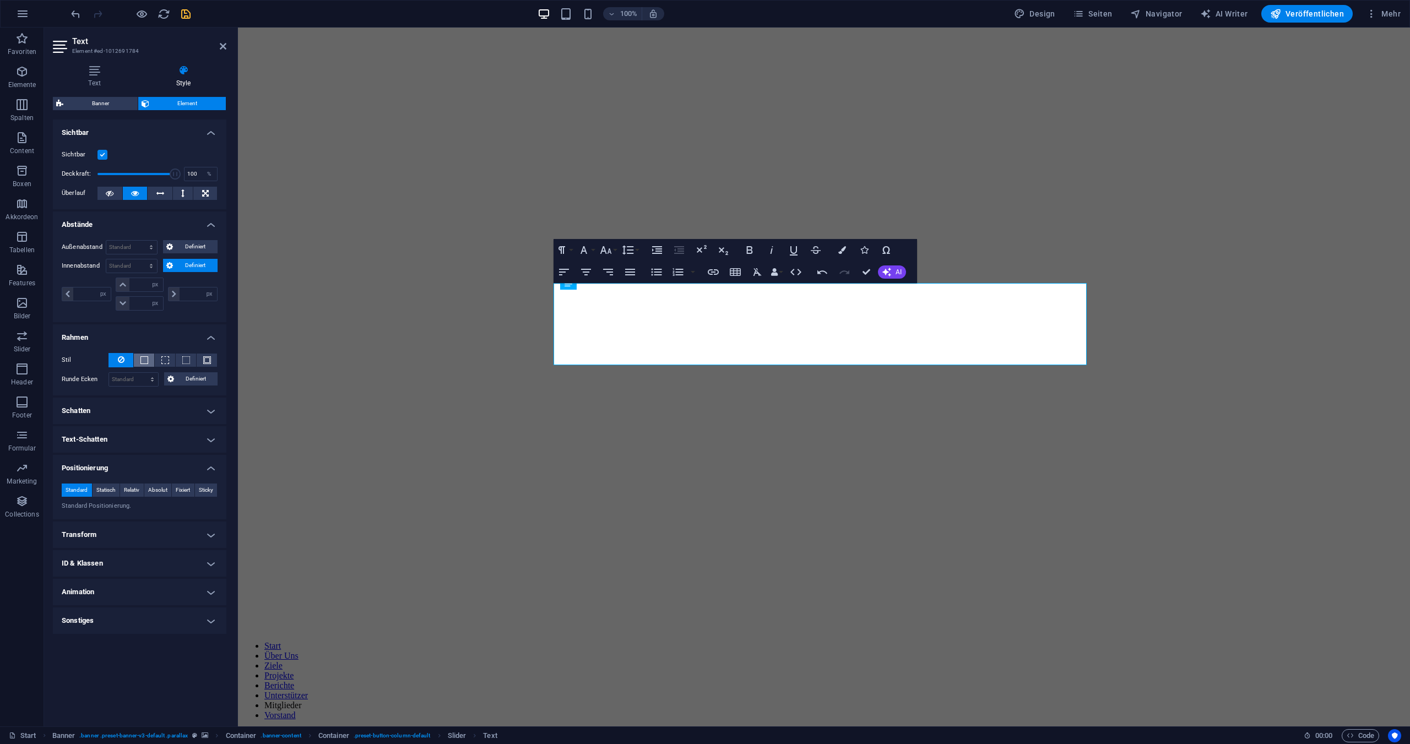
click at [141, 359] on span at bounding box center [144, 360] width 8 height 8
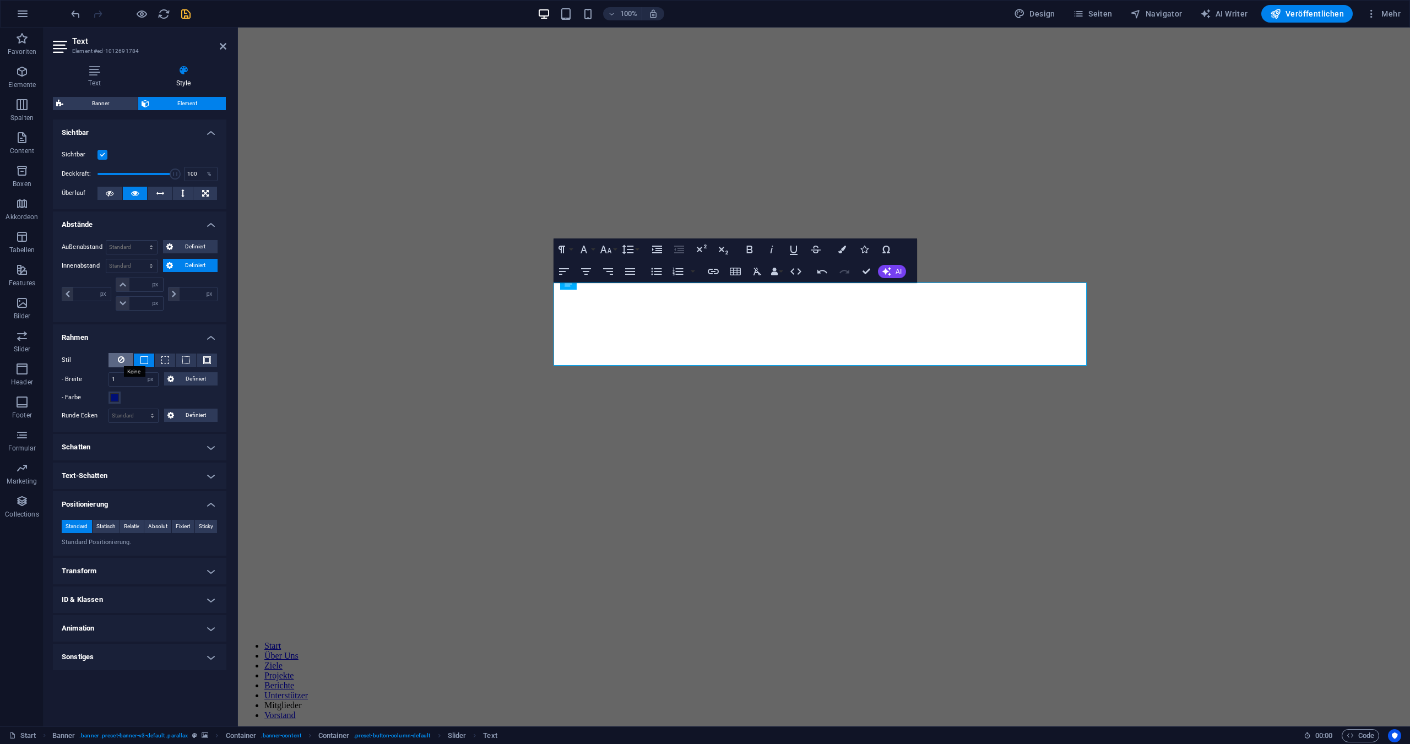
click at [118, 359] on icon at bounding box center [121, 359] width 7 height 13
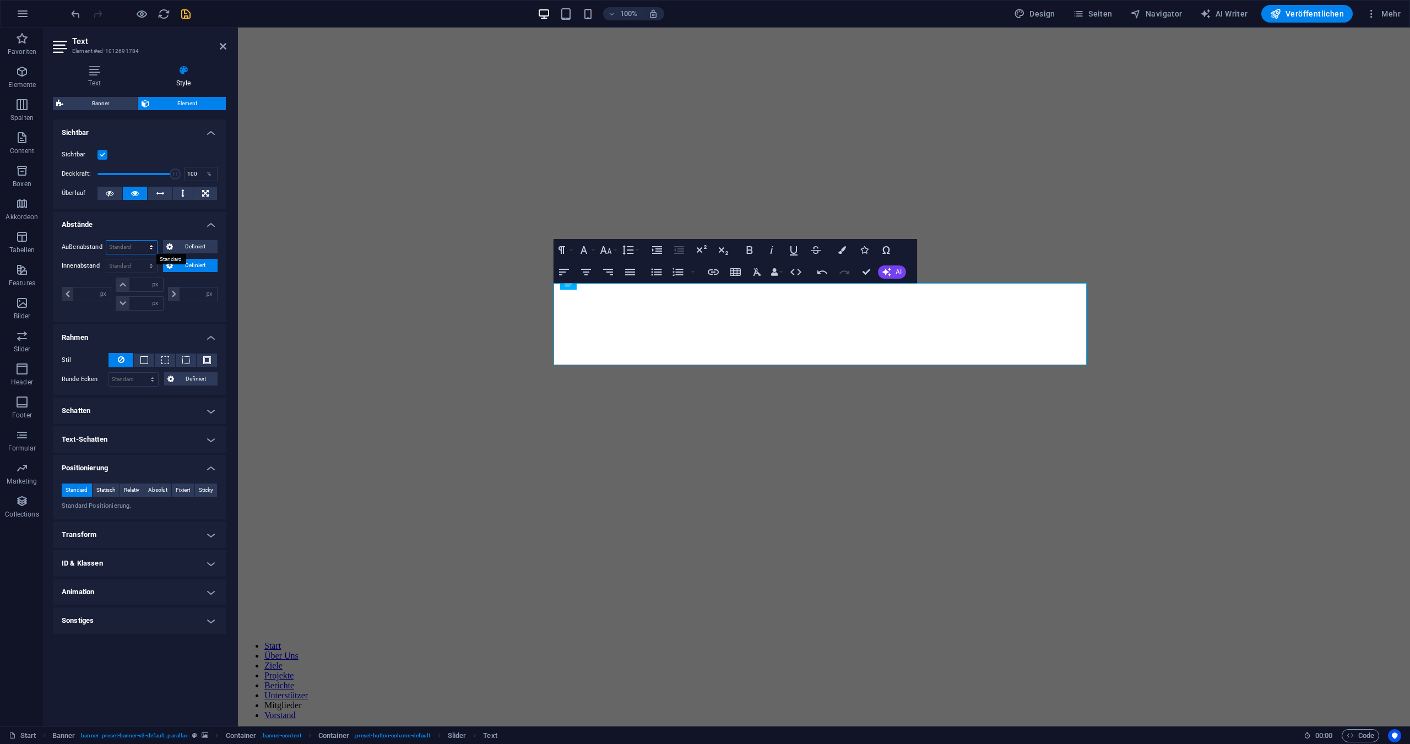
click at [132, 246] on select "Standard auto px % rem vw vh Definiert" at bounding box center [131, 247] width 51 height 13
click at [106, 241] on select "Standard auto px % rem vw vh Definiert" at bounding box center [131, 247] width 51 height 13
click at [128, 246] on select "Standard auto px % rem vw vh Definiert" at bounding box center [131, 247] width 51 height 13
click at [106, 241] on select "Standard auto px % rem vw vh Definiert" at bounding box center [131, 247] width 51 height 13
select select "DISABLED_OPTION_VALUE"
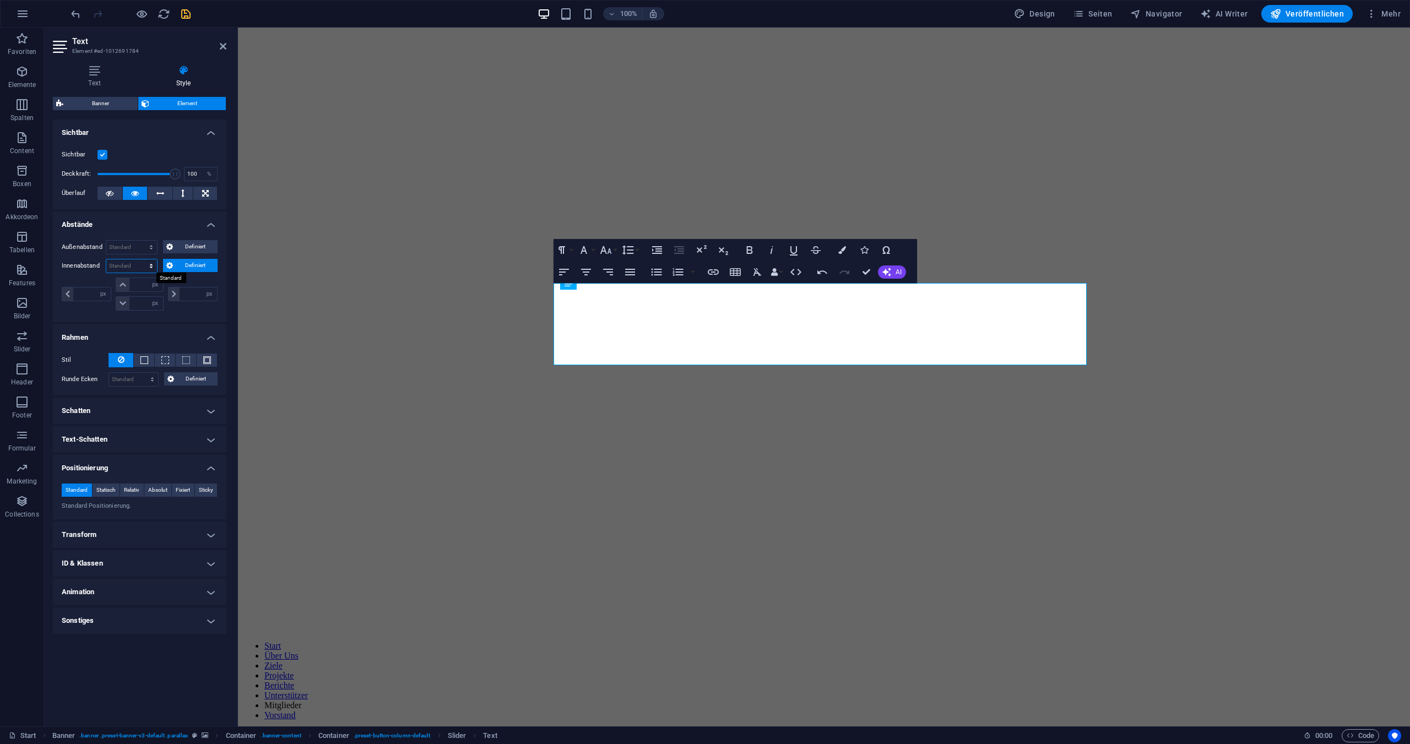
click at [129, 263] on select "Standard px rem % vh vw Definiert" at bounding box center [131, 265] width 51 height 13
select select "px"
click at [141, 259] on select "Standard px rem % vh vw Definiert" at bounding box center [131, 265] width 51 height 13
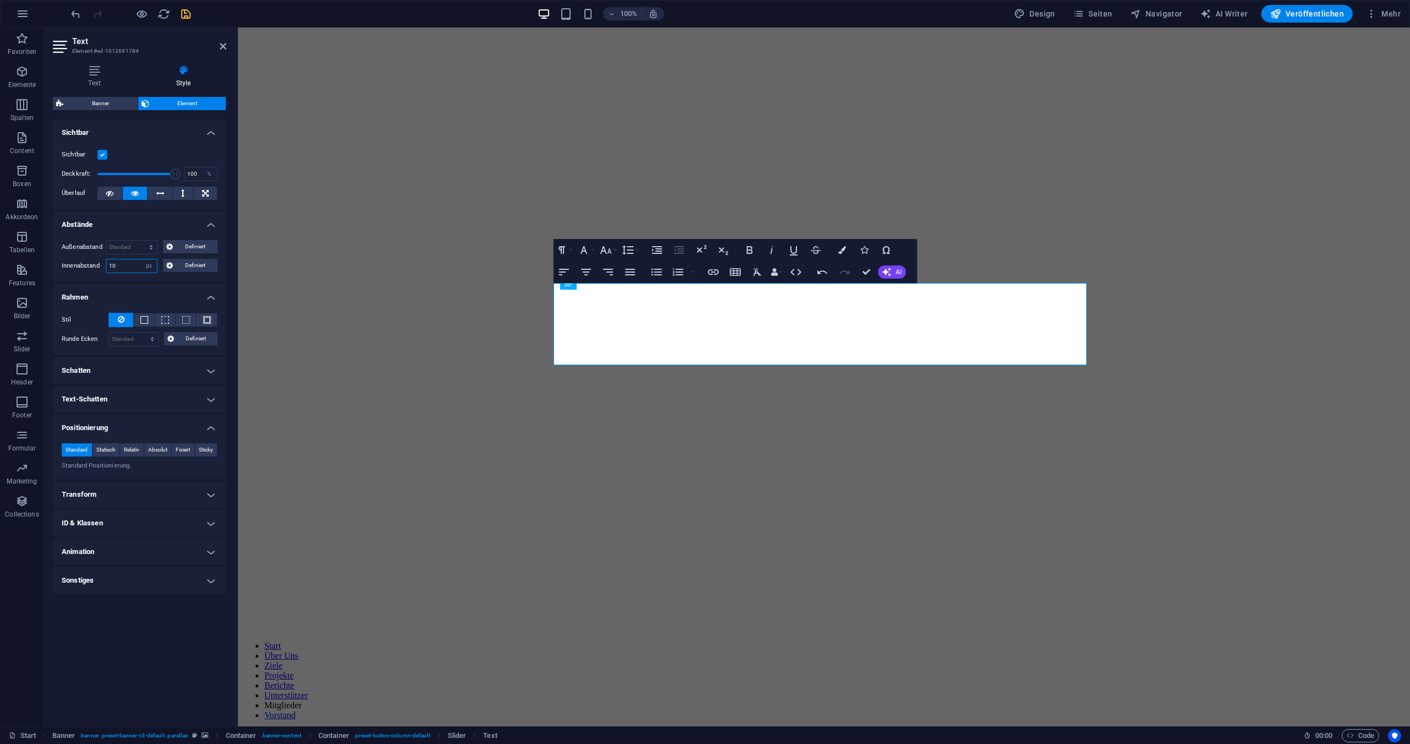
type input "10"
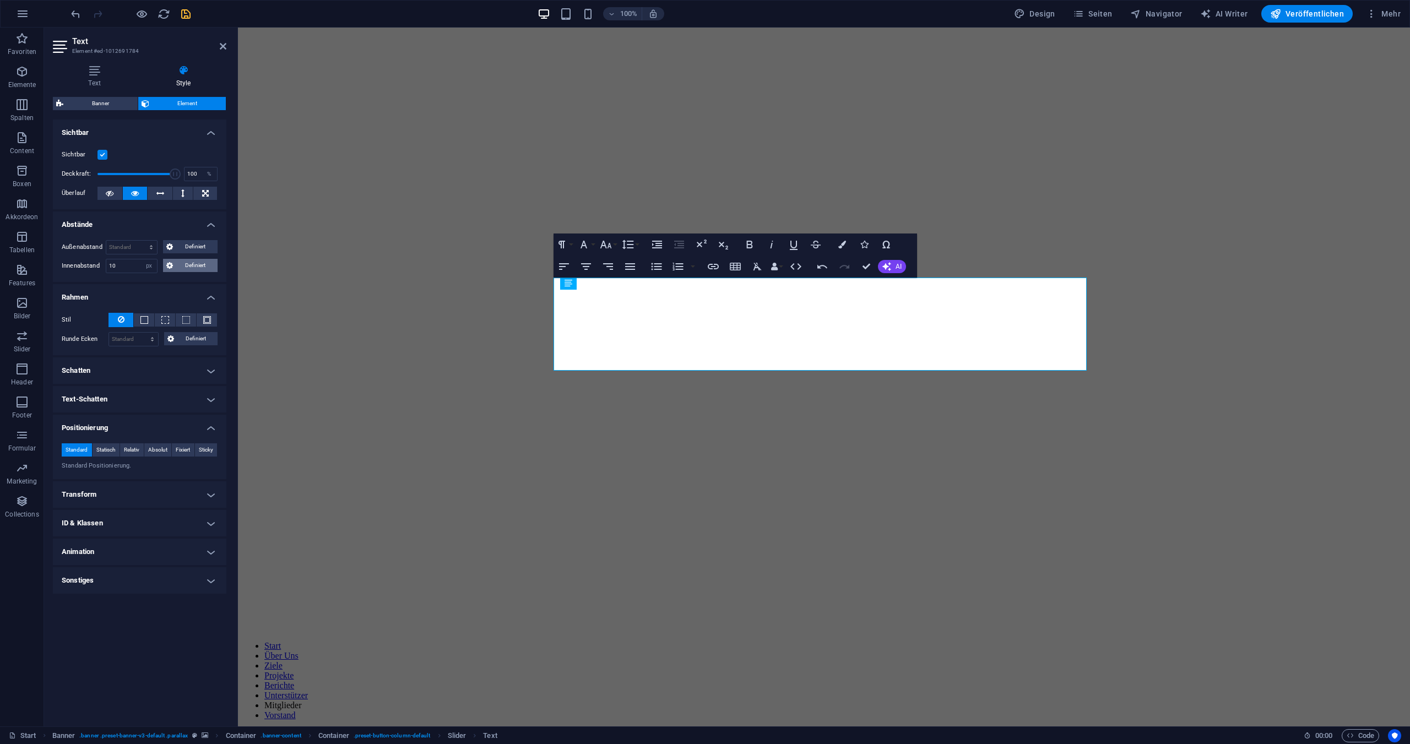
click at [171, 262] on icon at bounding box center [169, 265] width 7 height 13
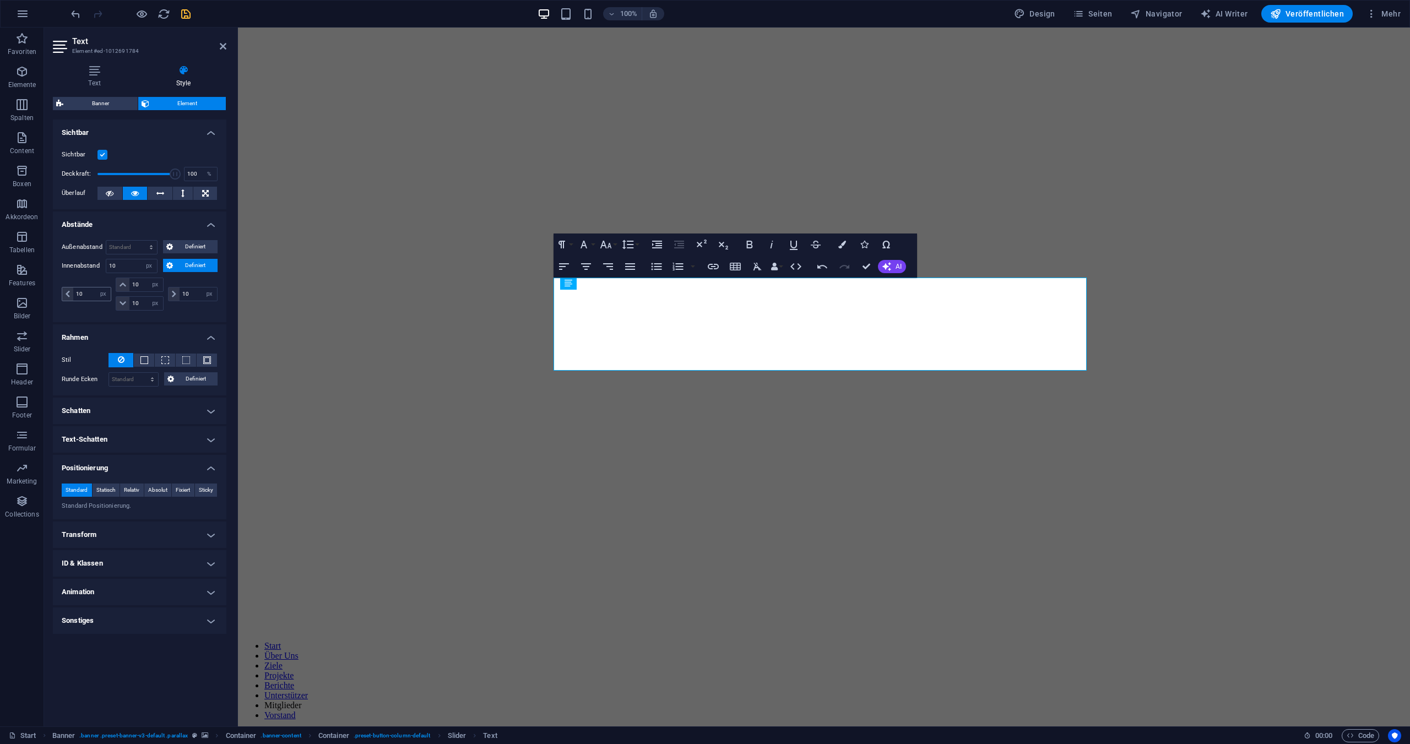
click at [67, 295] on icon at bounding box center [68, 294] width 4 height 7
click at [84, 295] on input "10" at bounding box center [91, 294] width 37 height 13
drag, startPoint x: 84, startPoint y: 295, endPoint x: 75, endPoint y: 294, distance: 8.9
click at [75, 294] on input "10" at bounding box center [91, 294] width 37 height 13
type input "12"
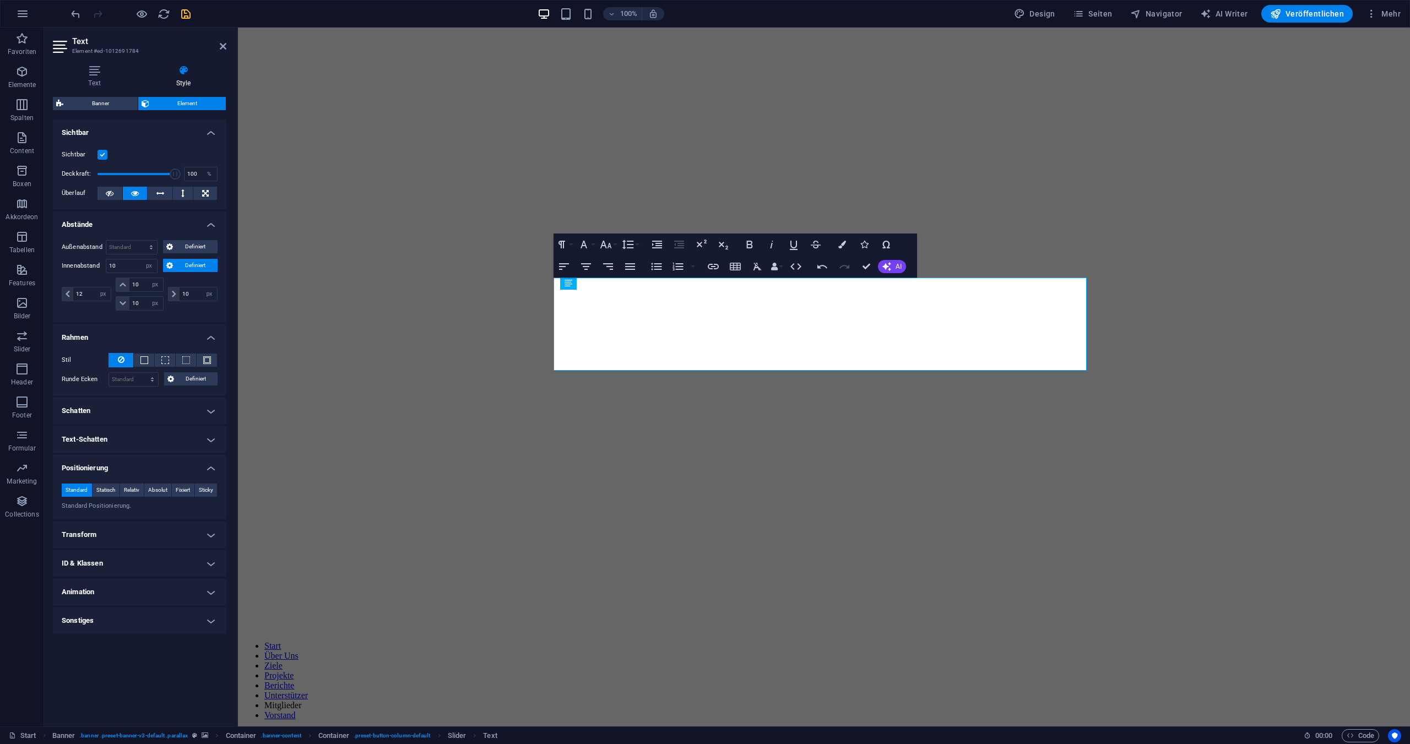
select select "DISABLED_OPTION_VALUE"
drag, startPoint x: 188, startPoint y: 297, endPoint x: 175, endPoint y: 293, distance: 14.3
click at [175, 293] on div "10 px rem % vh vw" at bounding box center [193, 294] width 50 height 14
type input "12"
click at [223, 47] on icon at bounding box center [223, 46] width 7 height 9
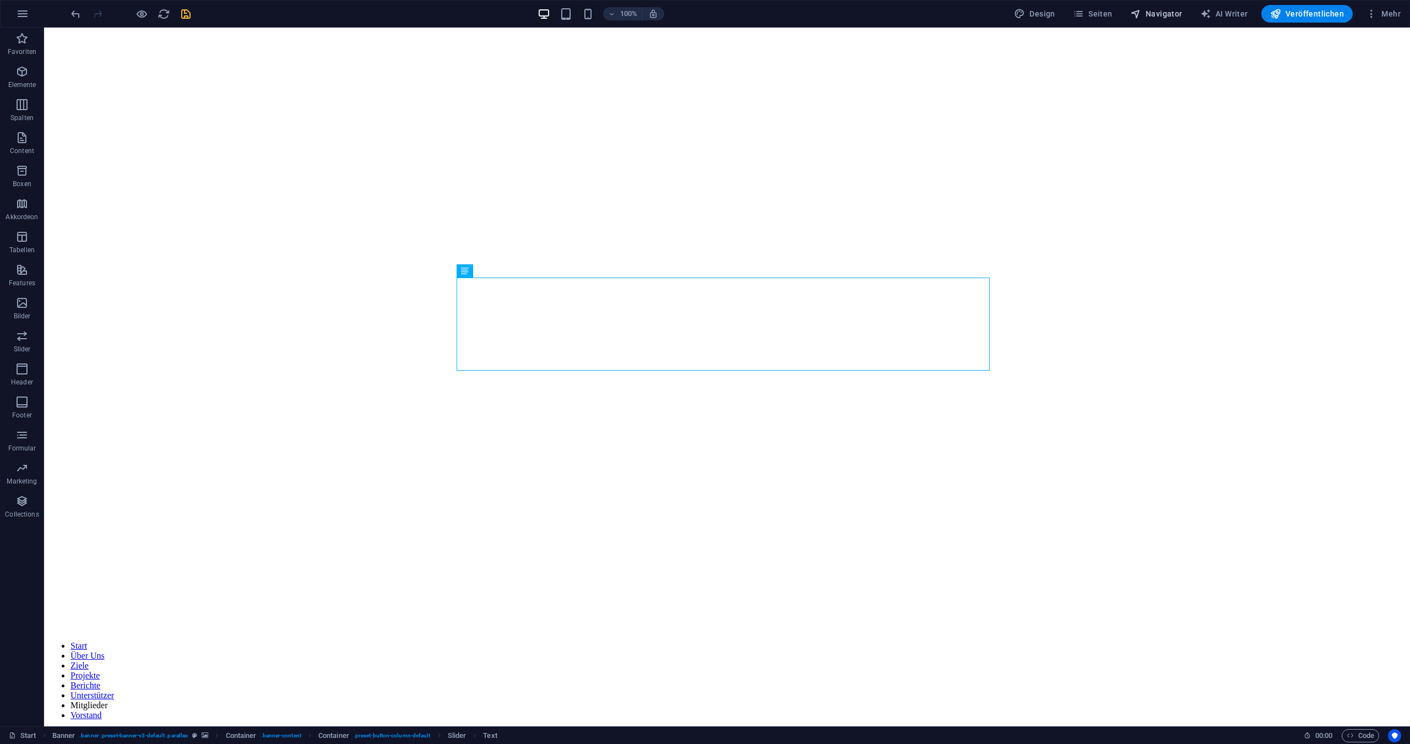
click at [1162, 15] on span "Navigator" at bounding box center [1157, 13] width 52 height 11
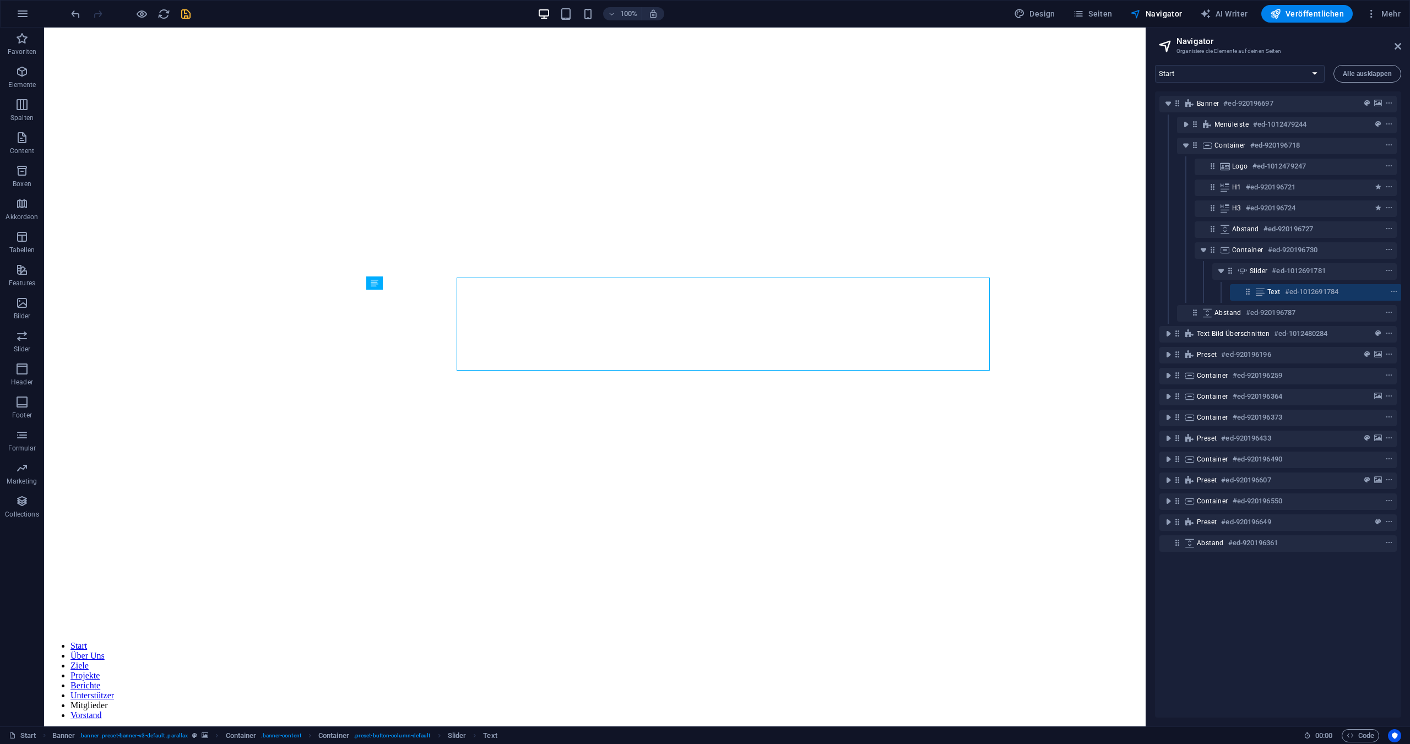
scroll to position [0, 3]
click at [1393, 289] on icon "context-menu" at bounding box center [1394, 292] width 8 height 8
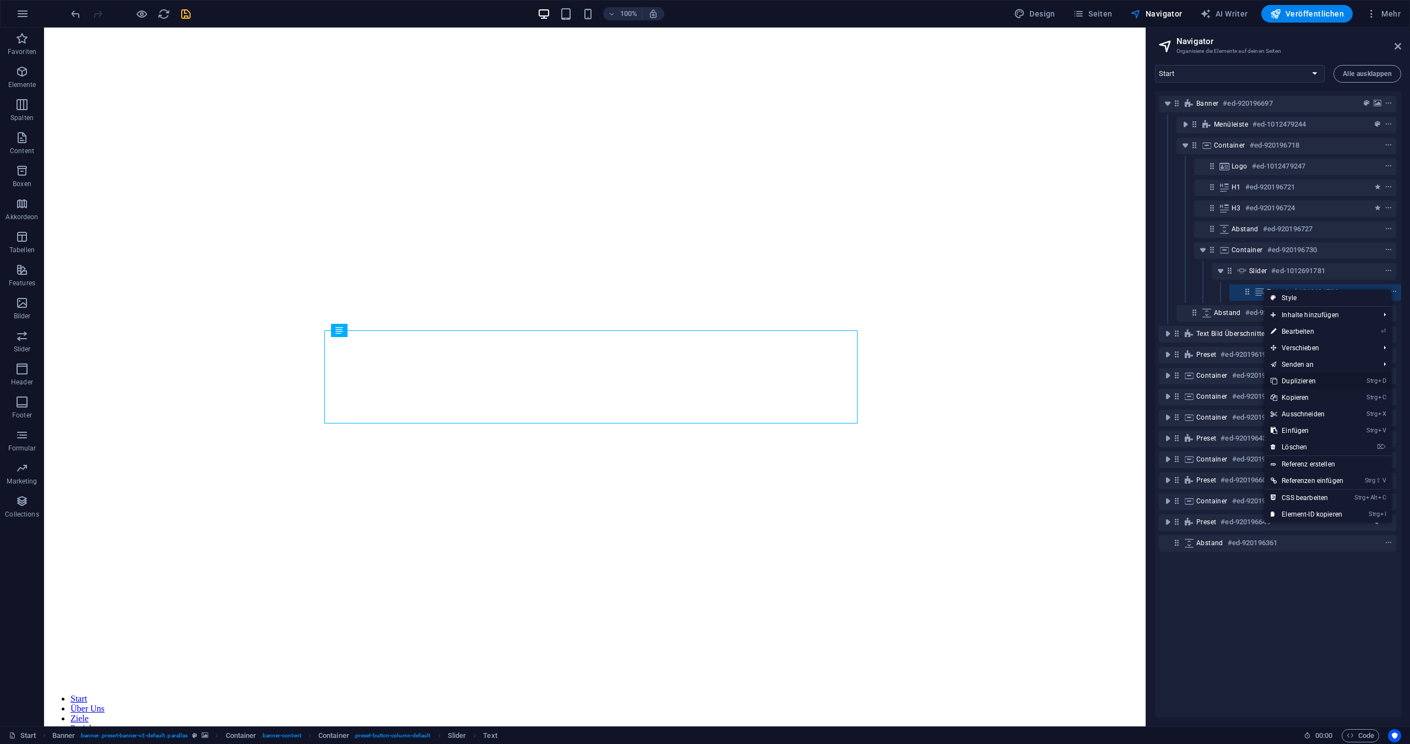
click at [1292, 378] on link "Strg D Duplizieren" at bounding box center [1307, 381] width 86 height 17
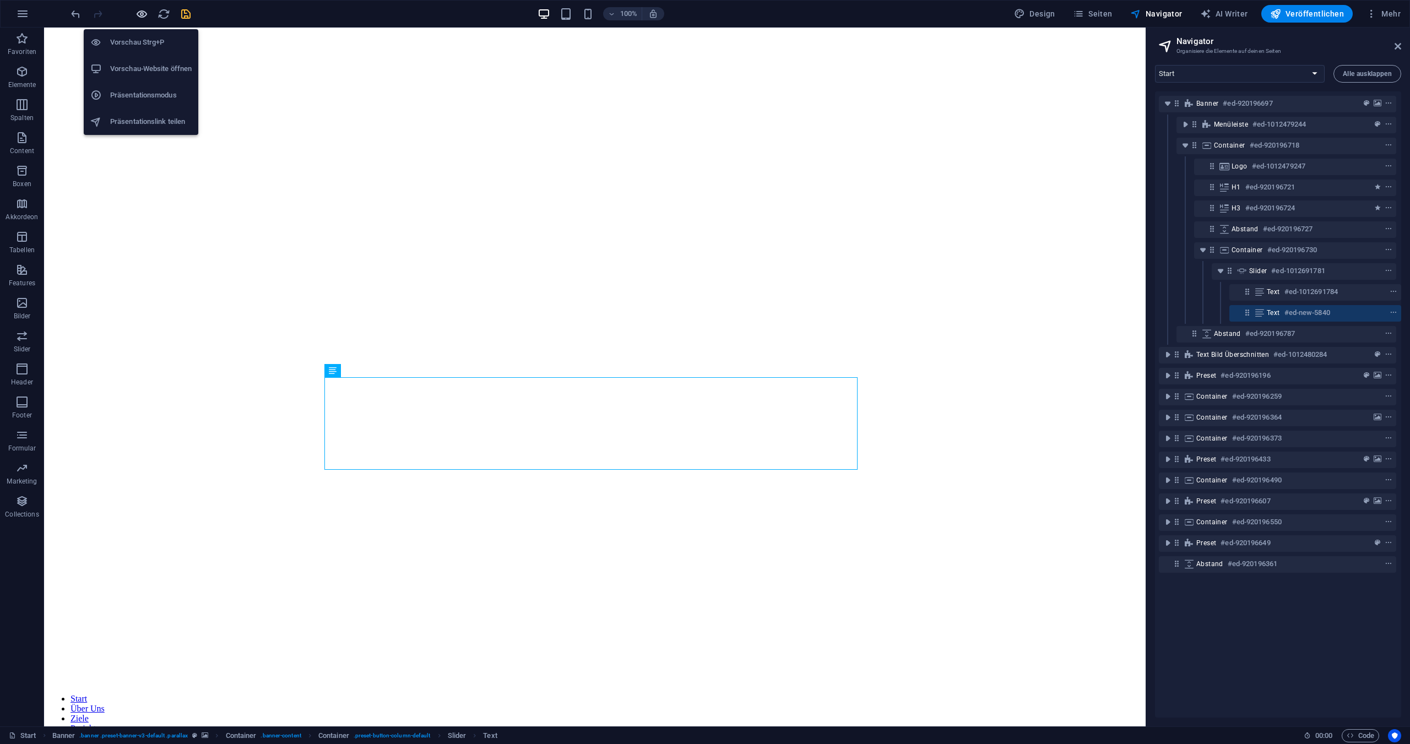
click at [143, 11] on icon "button" at bounding box center [142, 14] width 13 height 13
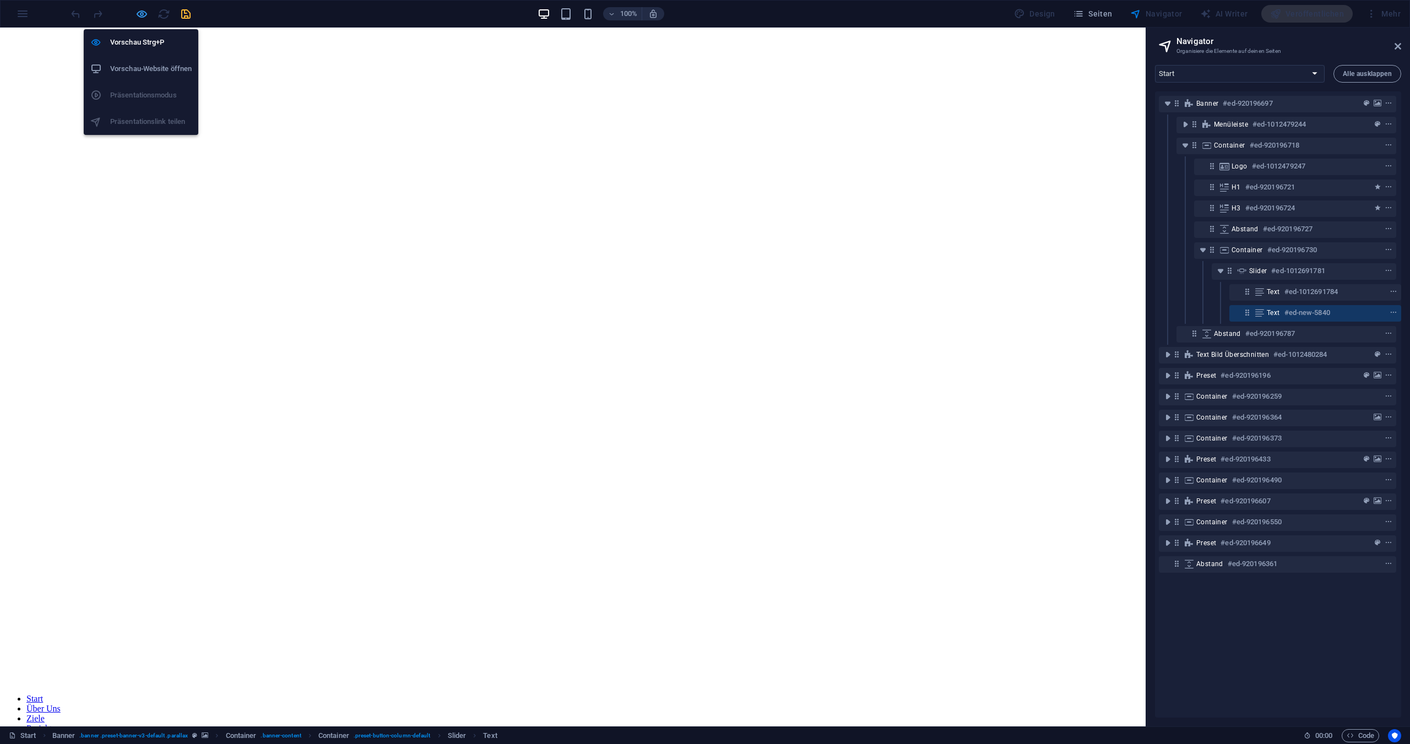
click at [143, 11] on icon "button" at bounding box center [142, 14] width 13 height 13
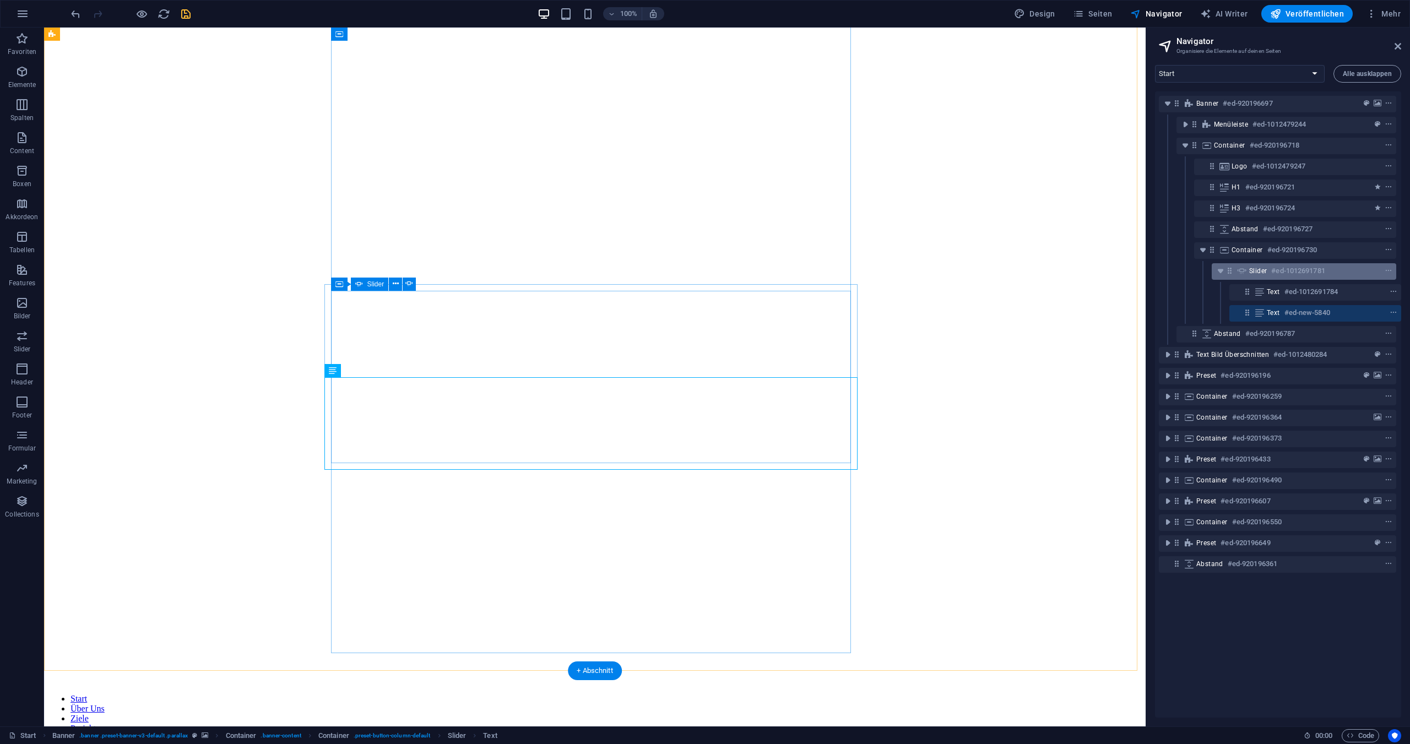
click at [1261, 269] on span "Slider" at bounding box center [1259, 271] width 18 height 9
select select "ms"
select select "s"
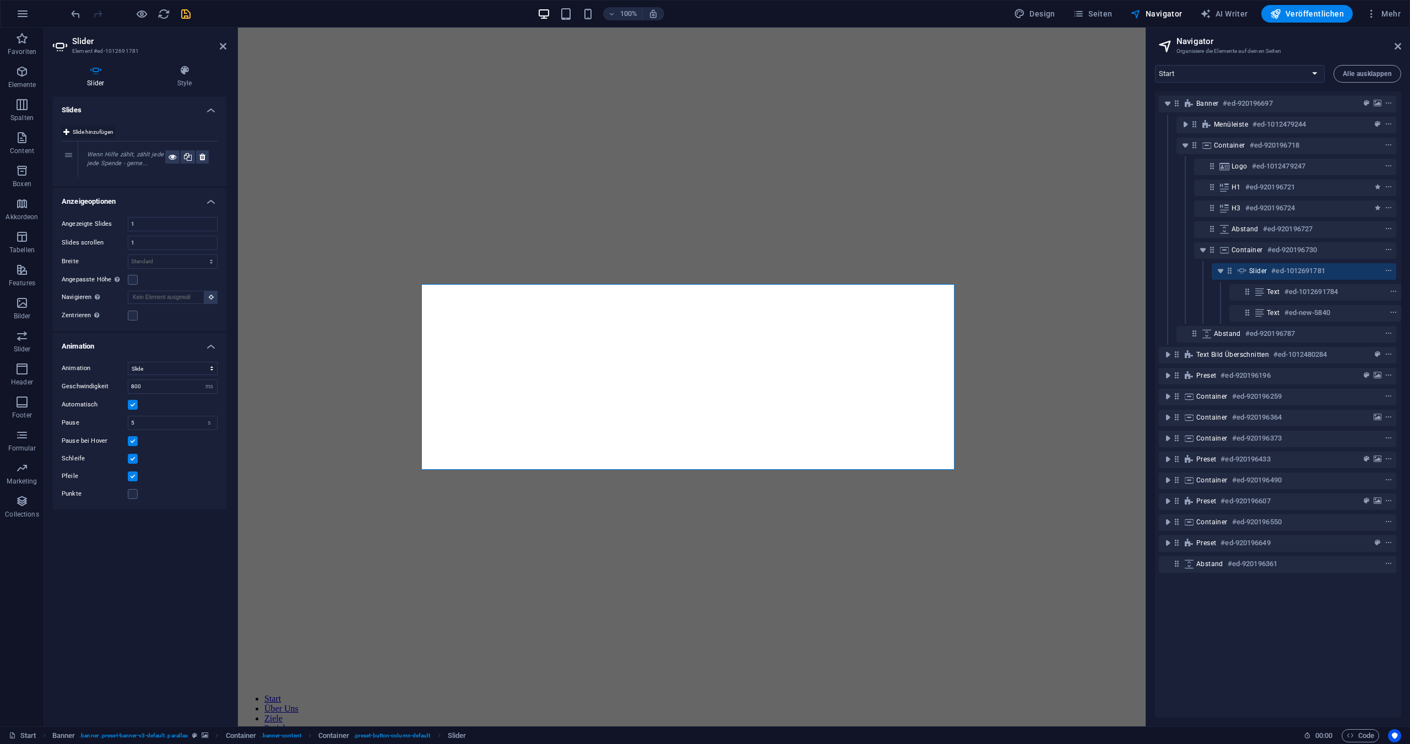
click at [64, 129] on icon at bounding box center [66, 132] width 6 height 13
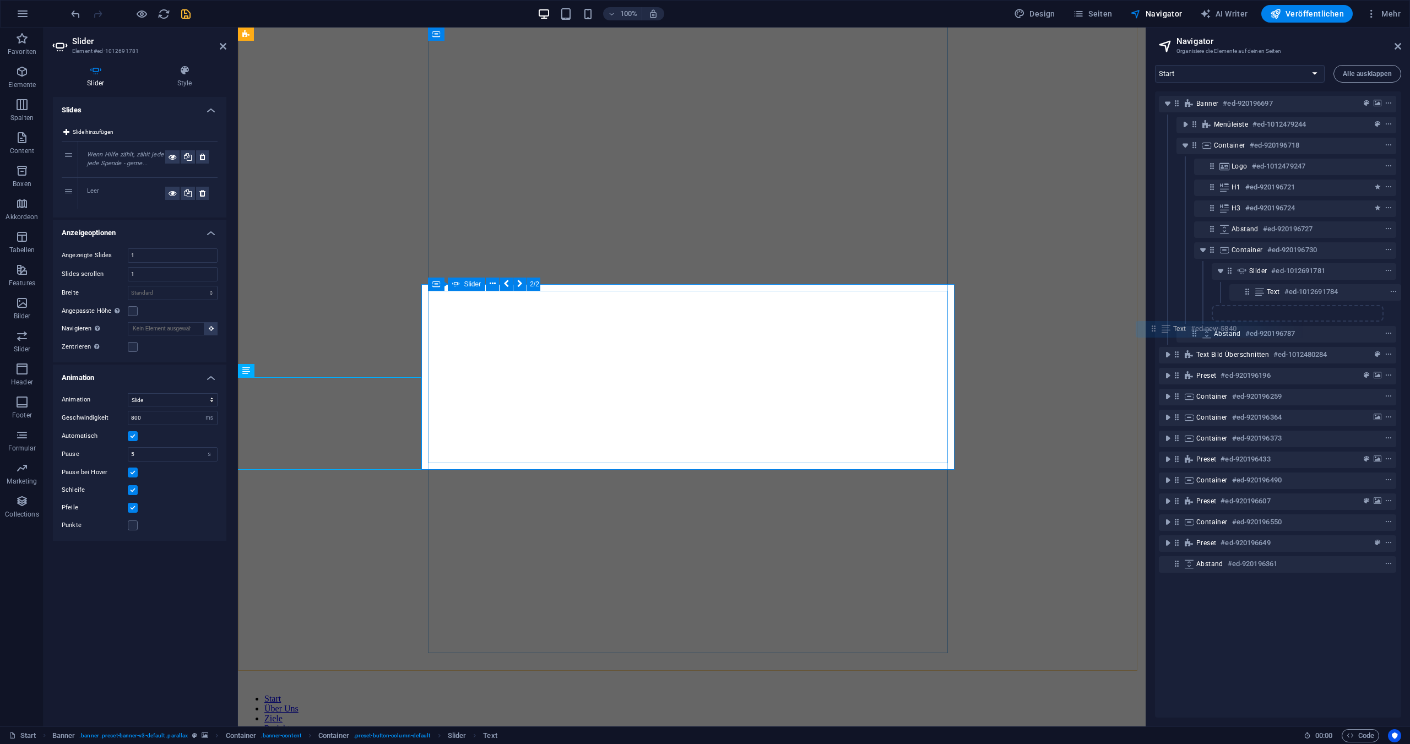
drag, startPoint x: 1485, startPoint y: 344, endPoint x: 766, endPoint y: 311, distance: 719.2
click at [1394, 312] on icon "context-menu" at bounding box center [1394, 313] width 8 height 8
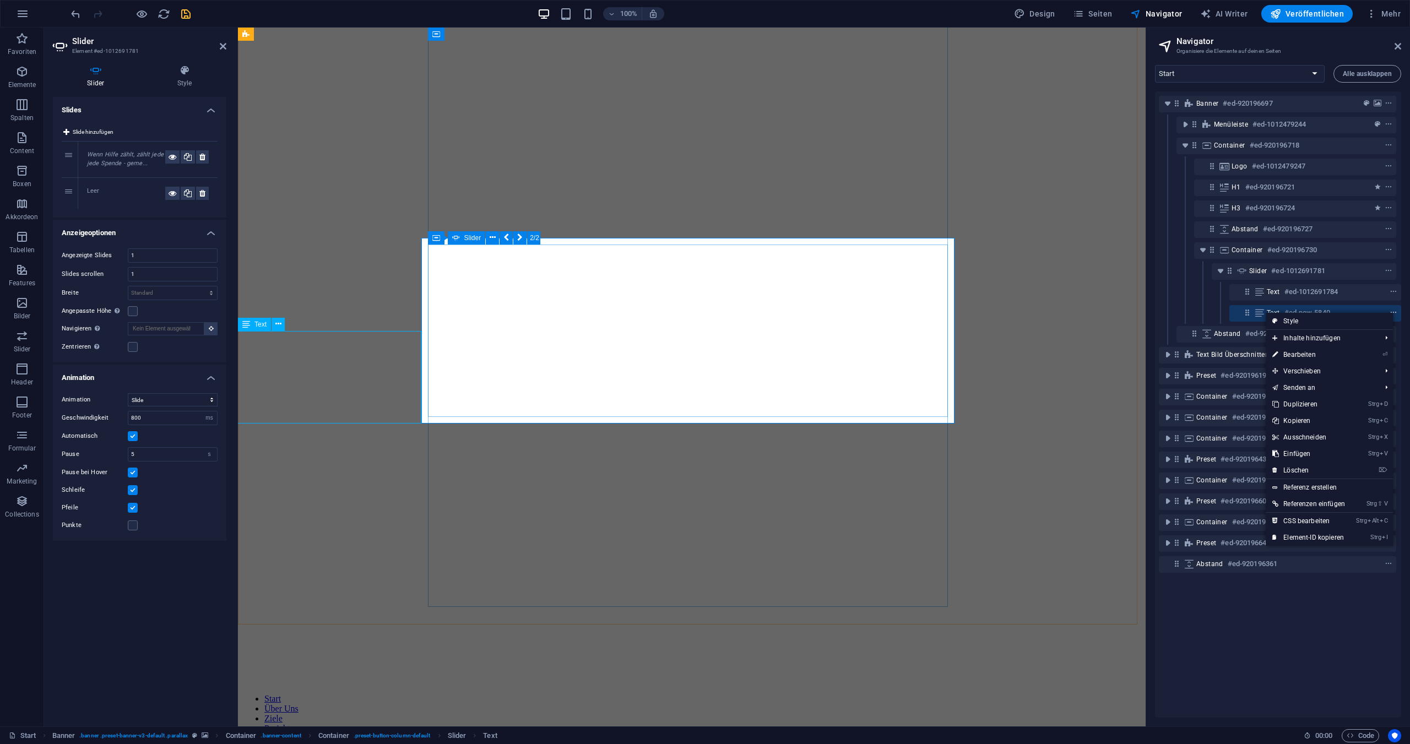
scroll to position [102, 0]
click at [1307, 469] on link "⌦ Löschen" at bounding box center [1309, 470] width 86 height 17
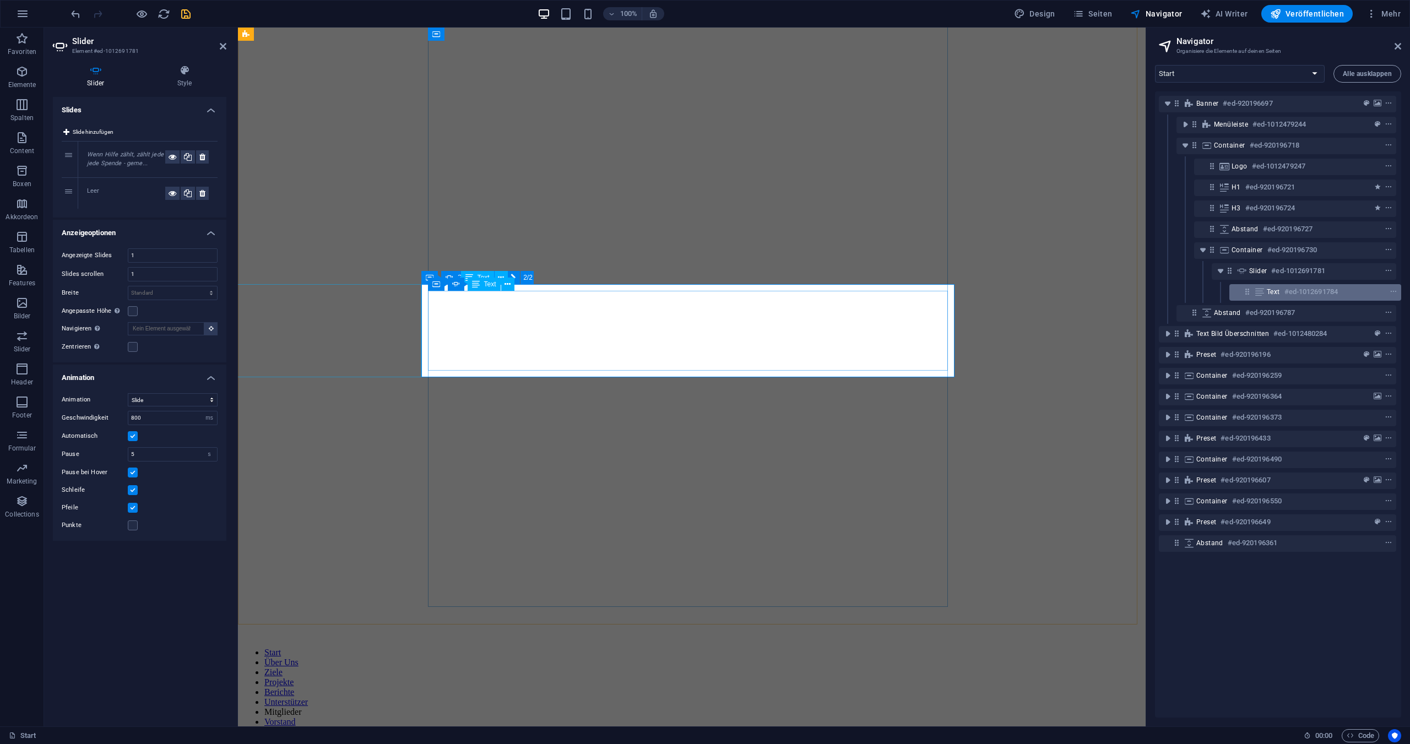
click at [1255, 293] on icon at bounding box center [1260, 292] width 12 height 9
select select "px"
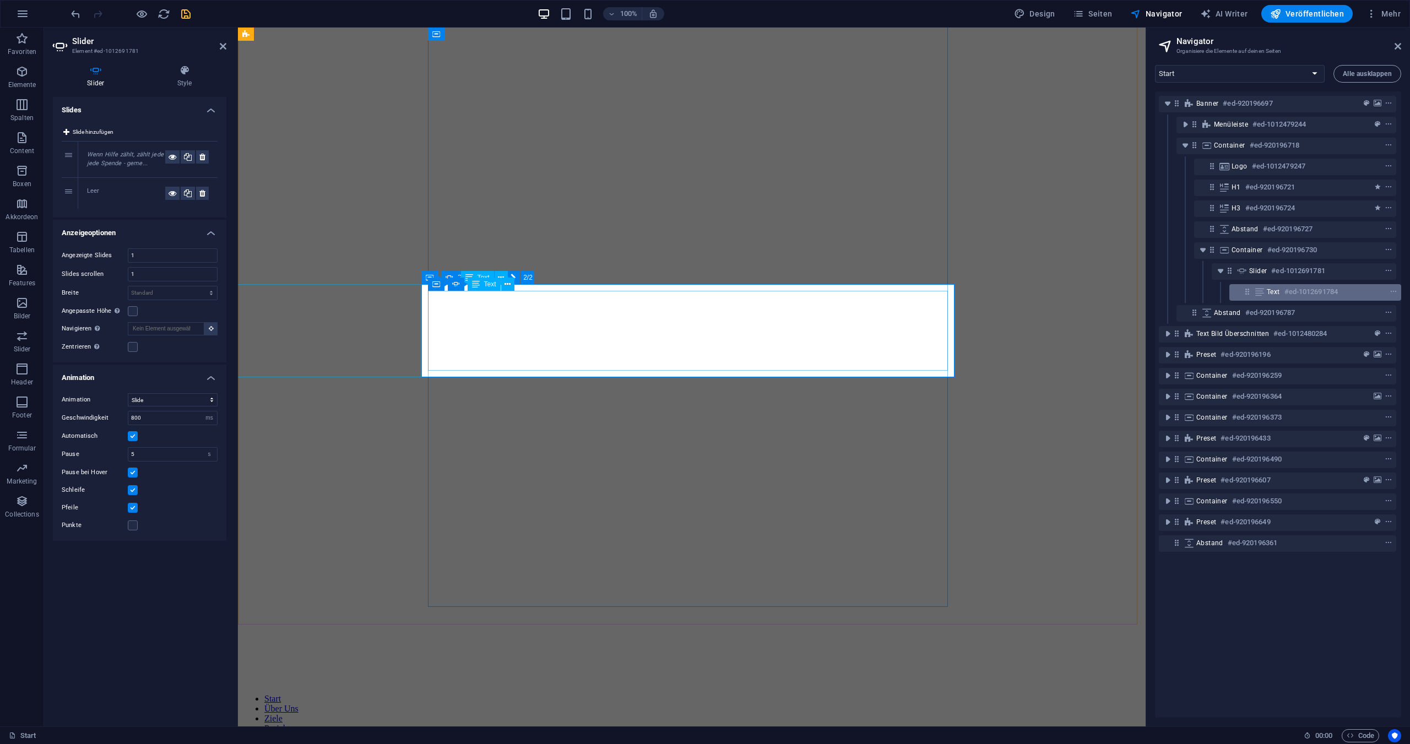
select select "px"
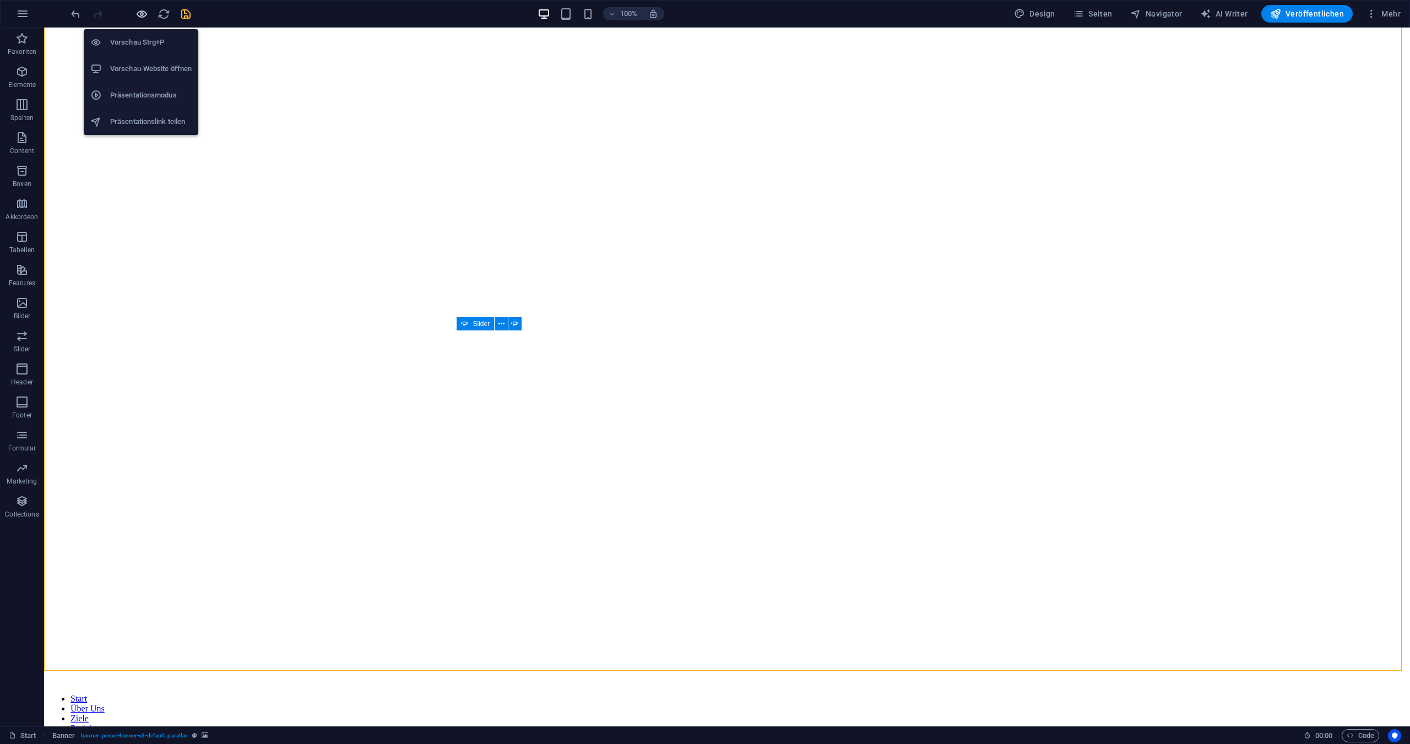
click at [143, 10] on icon "button" at bounding box center [142, 14] width 13 height 13
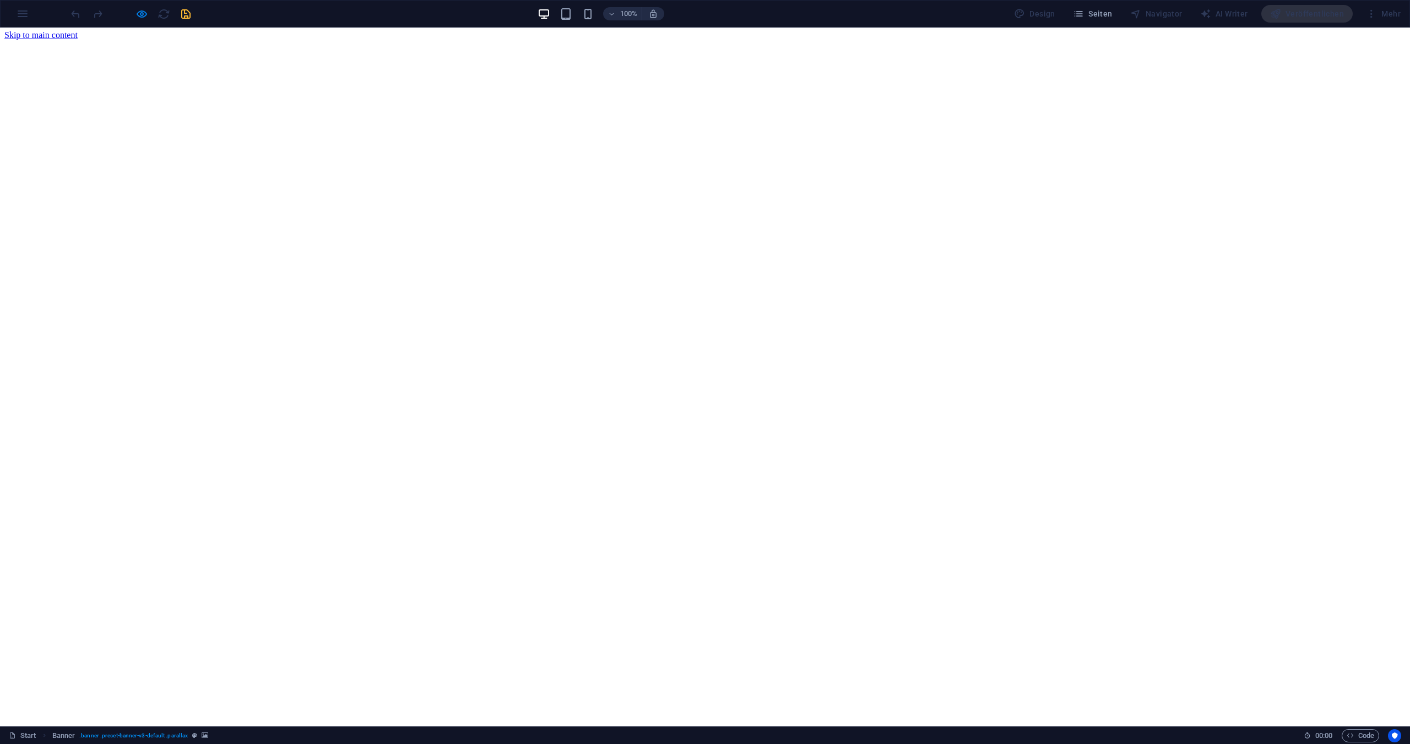
scroll to position [0, 0]
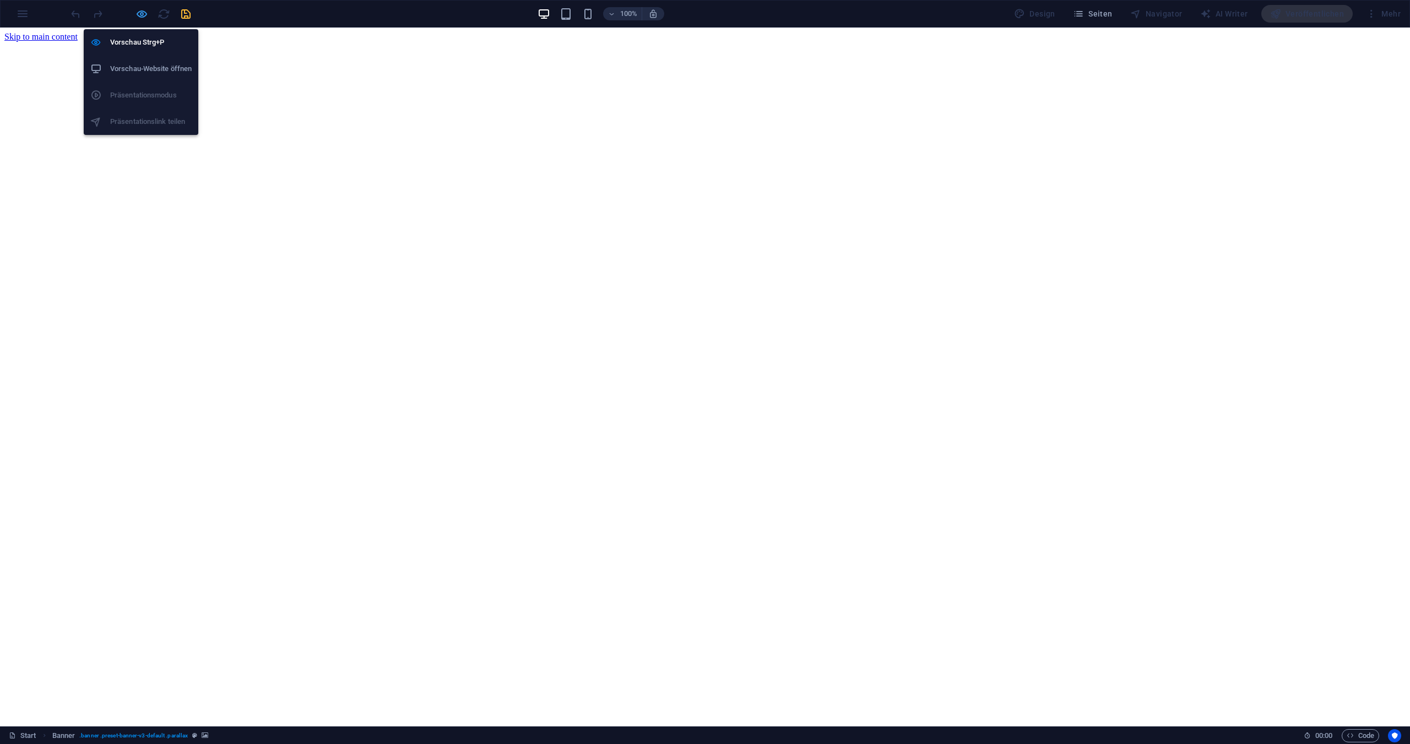
click at [138, 8] on icon "button" at bounding box center [142, 14] width 13 height 13
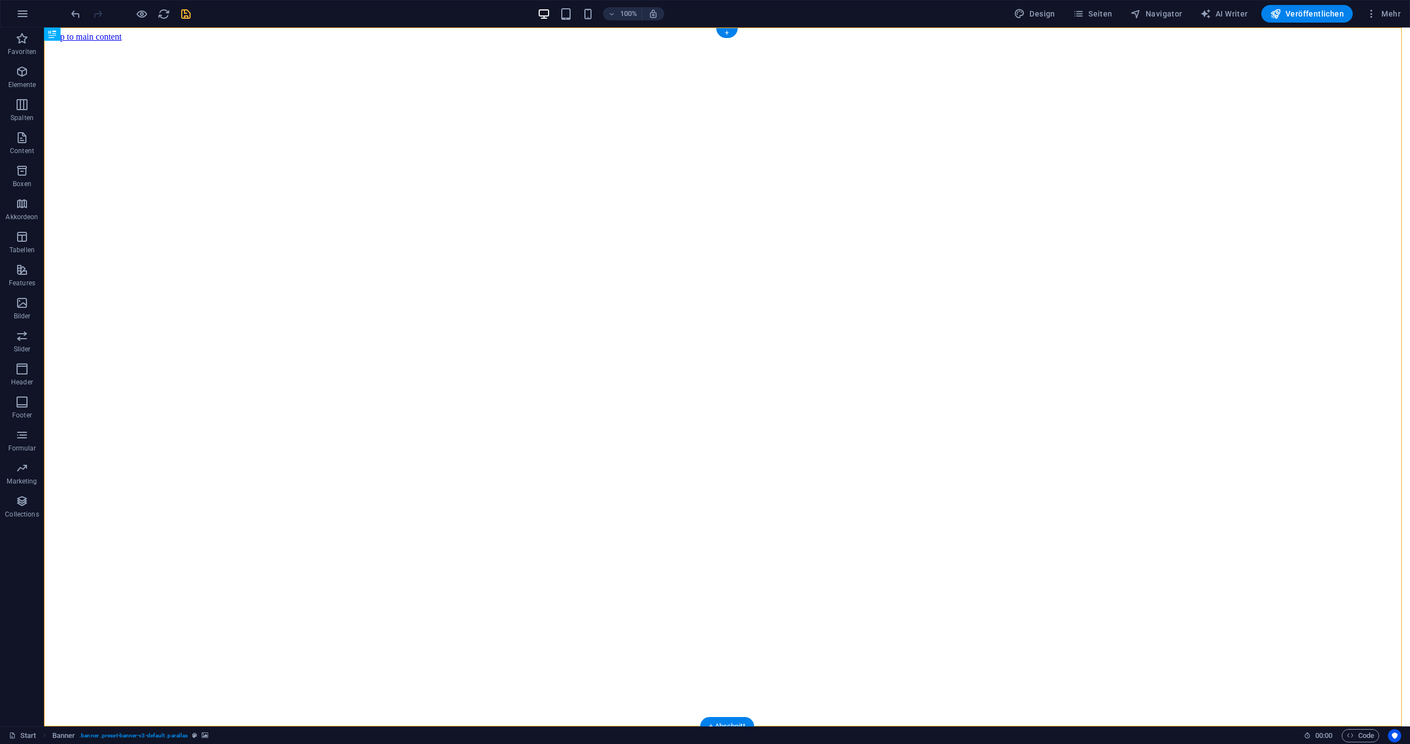
click at [409, 42] on figure at bounding box center [727, 42] width 1358 height 0
select select "vh"
select select "header"
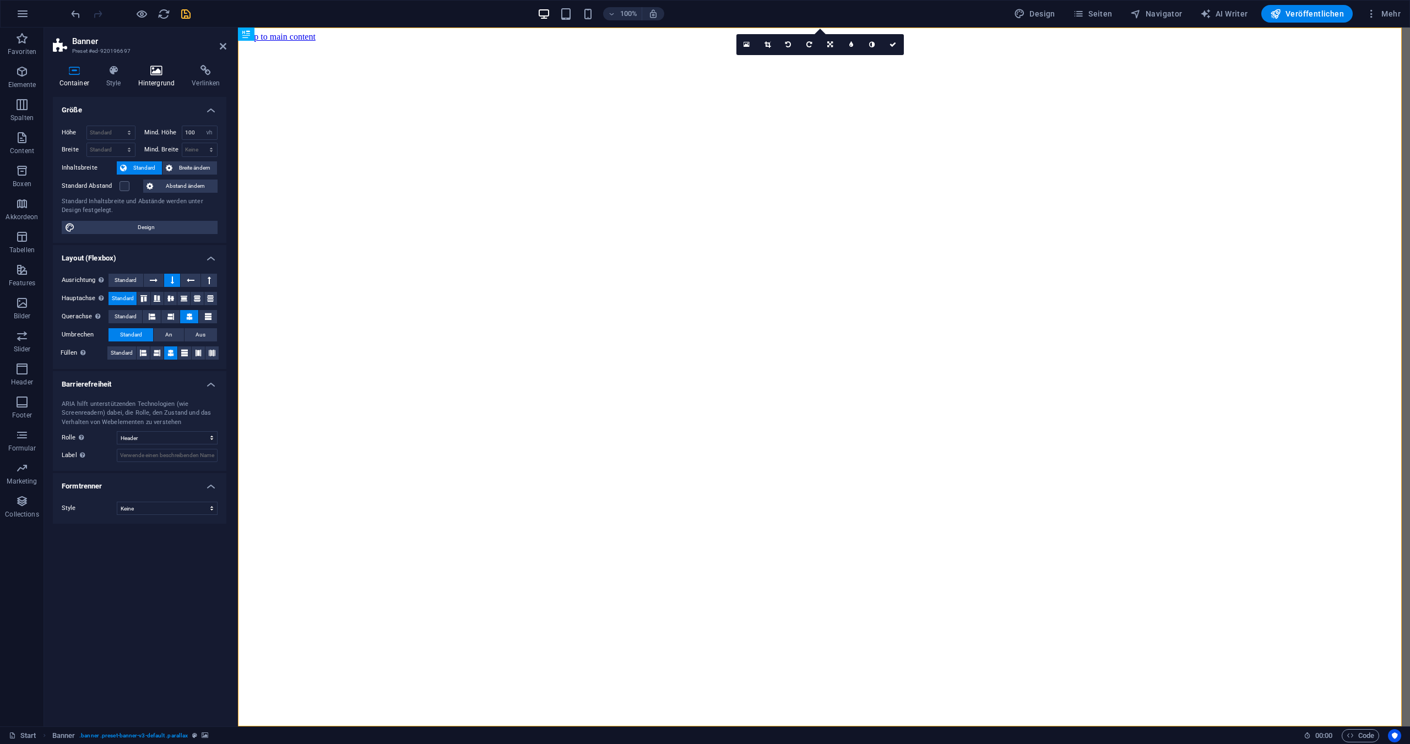
click at [159, 69] on icon at bounding box center [157, 70] width 50 height 11
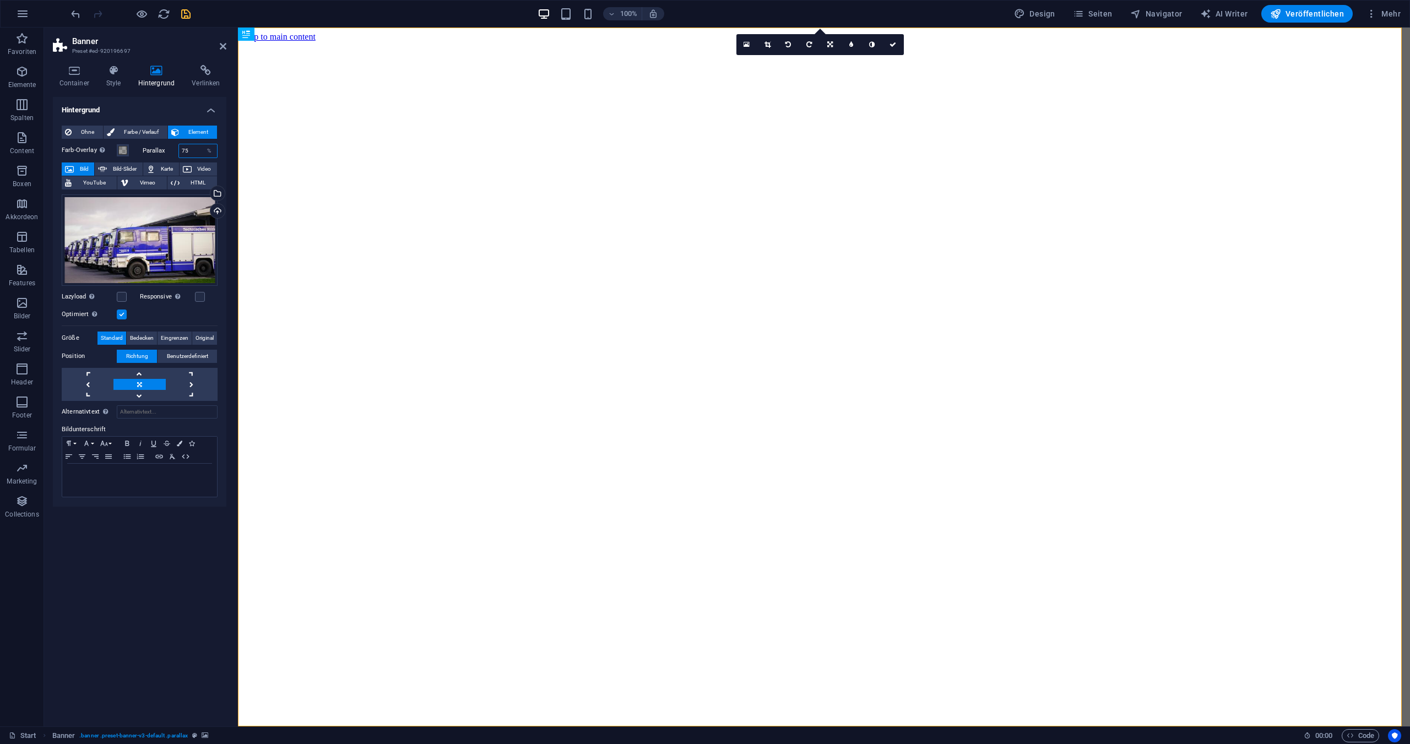
drag, startPoint x: 199, startPoint y: 152, endPoint x: 171, endPoint y: 145, distance: 28.9
click at [171, 145] on div "Parallax 75 %" at bounding box center [180, 151] width 75 height 14
type input "5"
drag, startPoint x: 192, startPoint y: 146, endPoint x: 176, endPoint y: 146, distance: 16.0
click at [176, 146] on div "Parallax 0 %" at bounding box center [180, 151] width 75 height 14
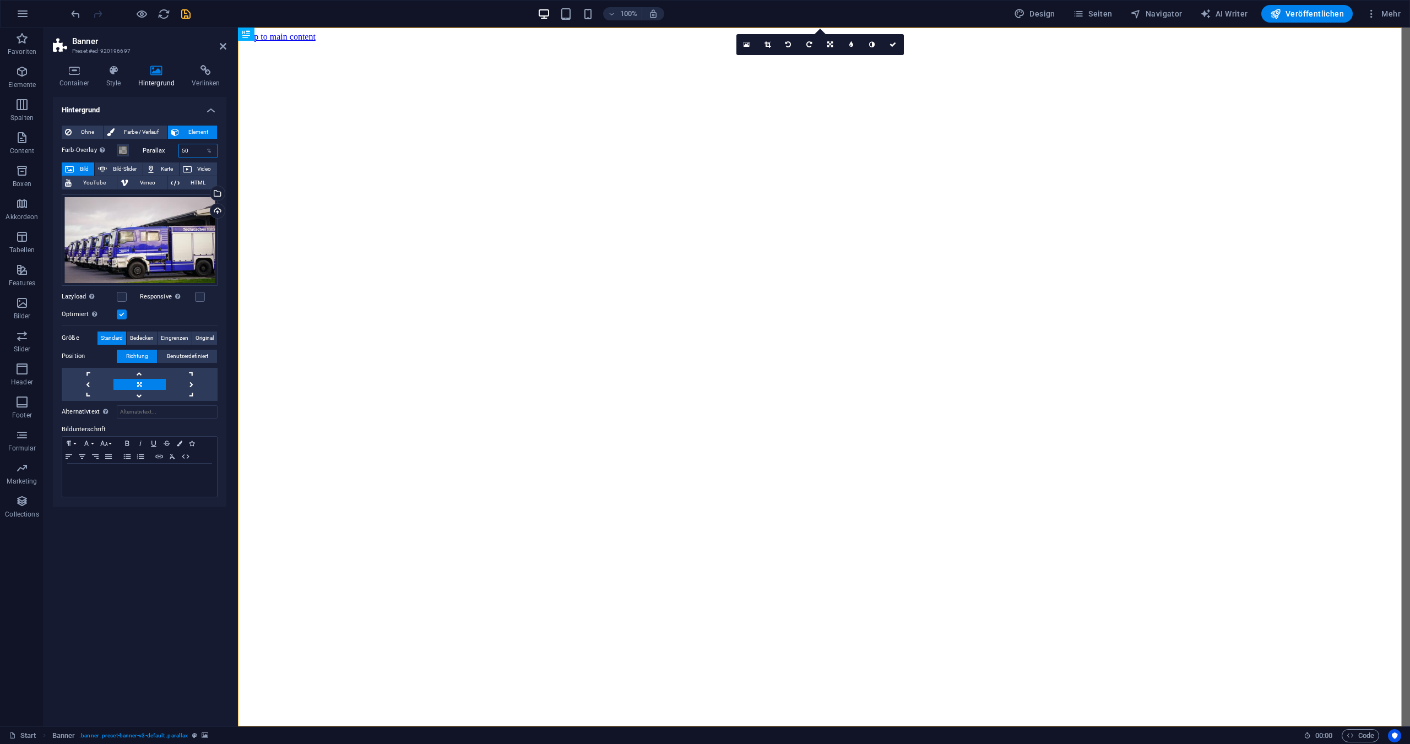
type input "50"
click at [128, 132] on span "Farbe / Verlauf" at bounding box center [141, 132] width 46 height 13
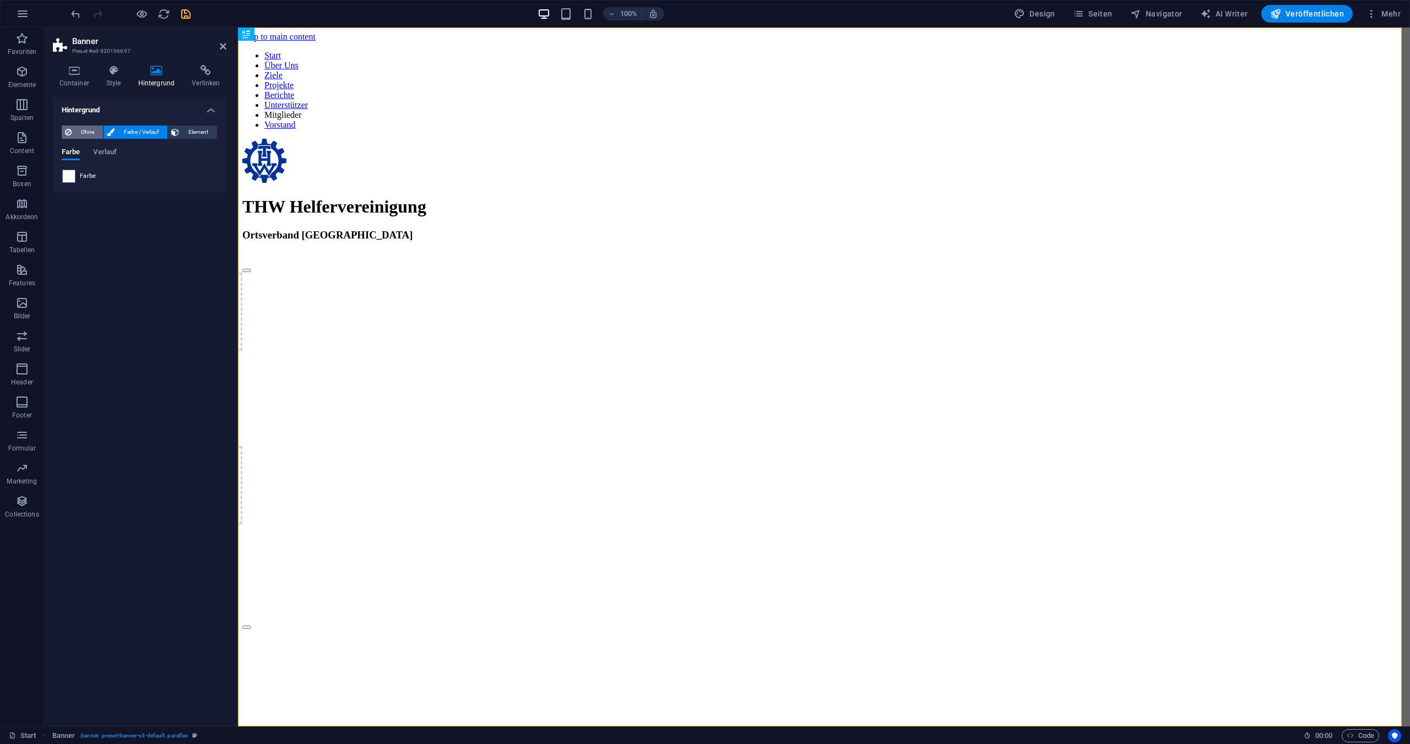
click at [85, 131] on span "Ohne" at bounding box center [87, 132] width 25 height 13
click at [183, 129] on span "Element" at bounding box center [197, 132] width 31 height 13
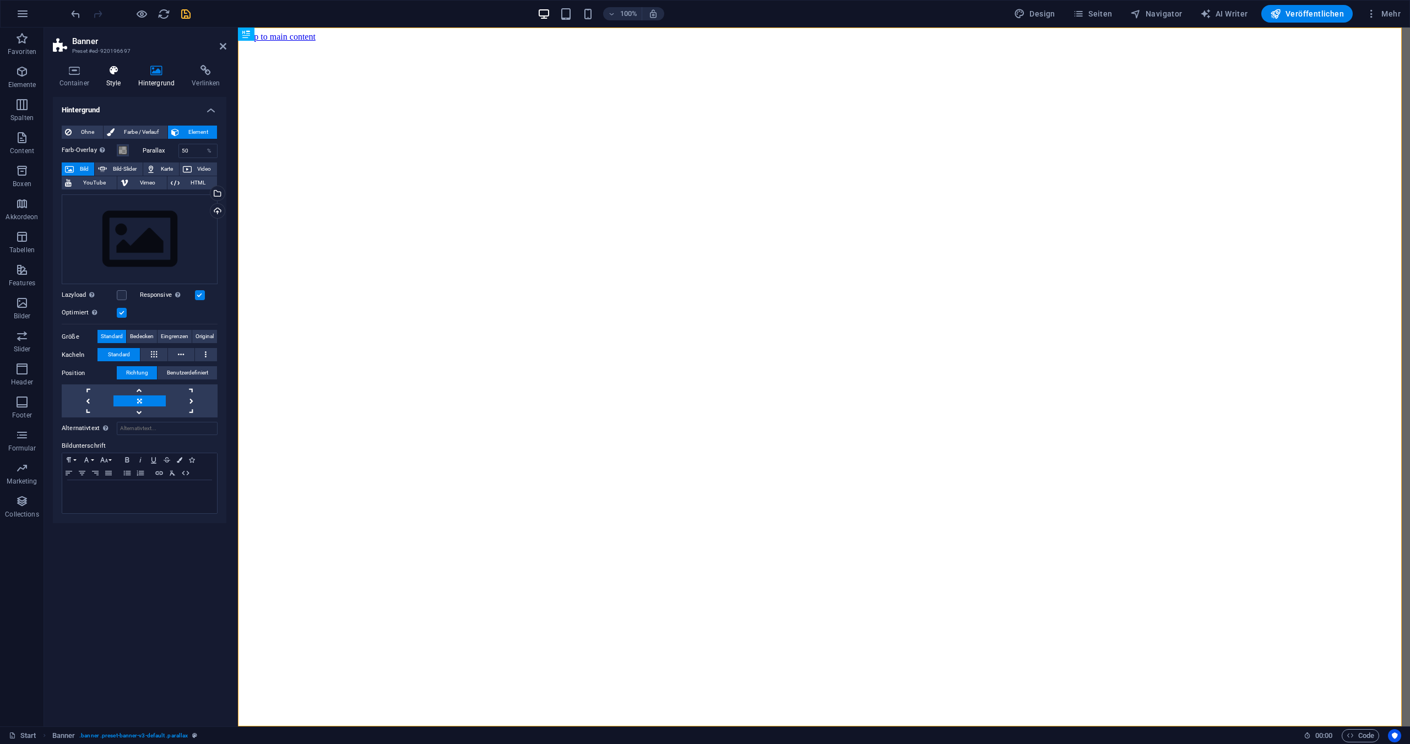
click at [117, 77] on h4 "Style" at bounding box center [116, 76] width 32 height 23
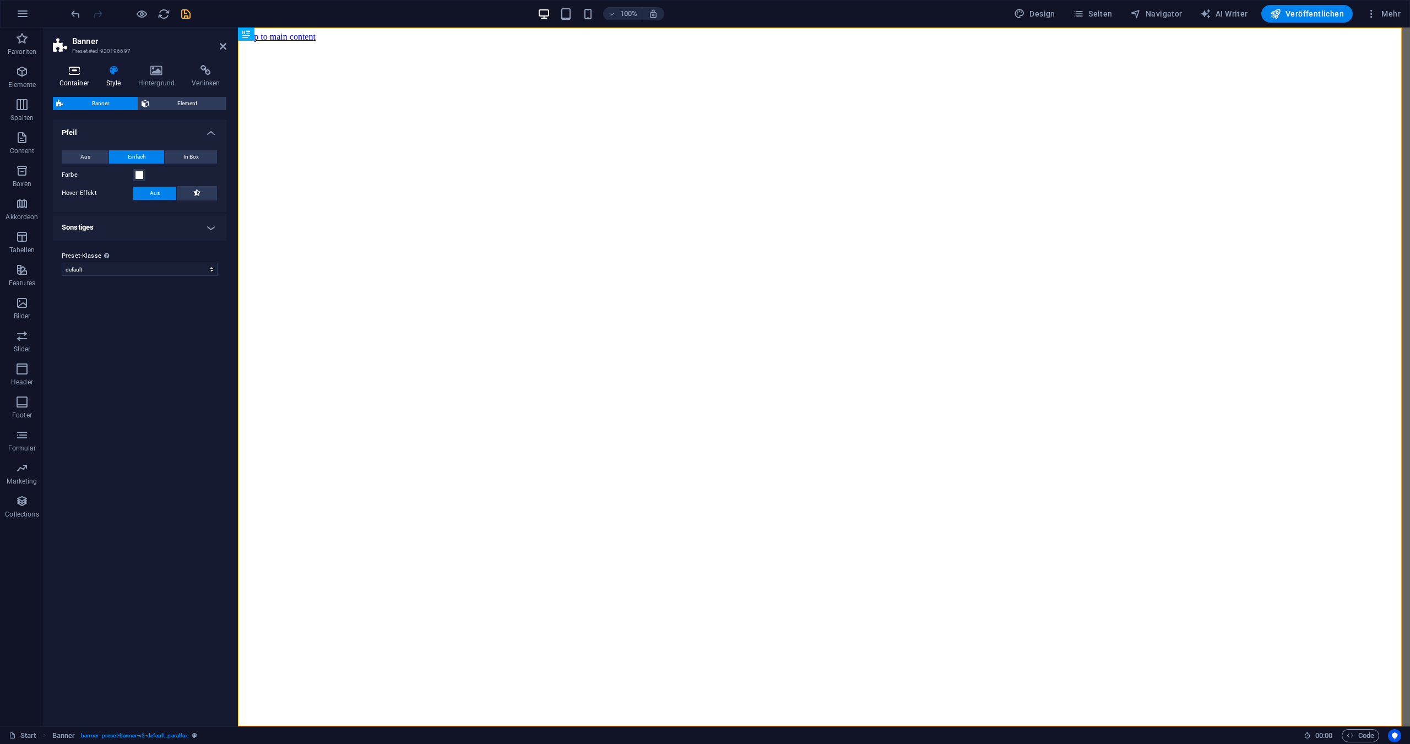
click at [74, 75] on icon at bounding box center [74, 70] width 42 height 11
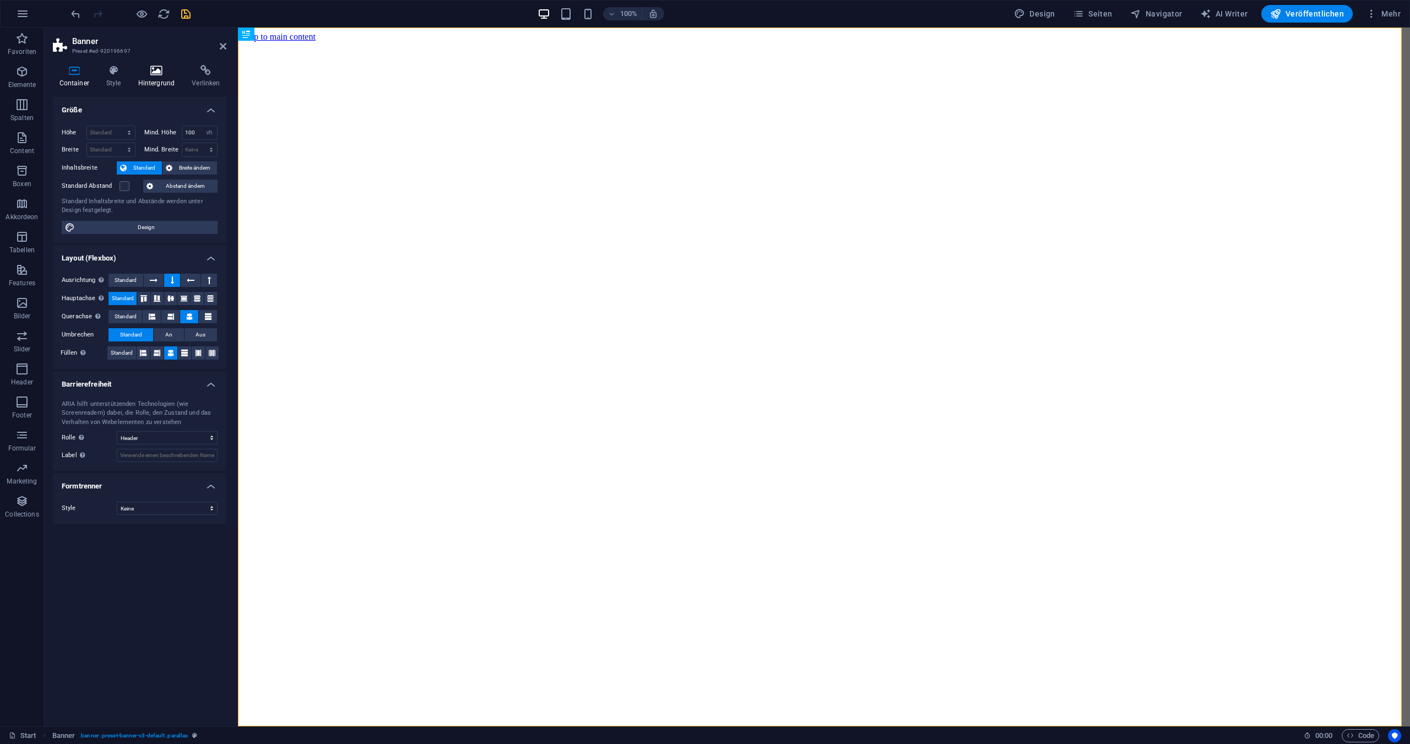
click at [163, 78] on h4 "Hintergrund" at bounding box center [159, 76] width 54 height 23
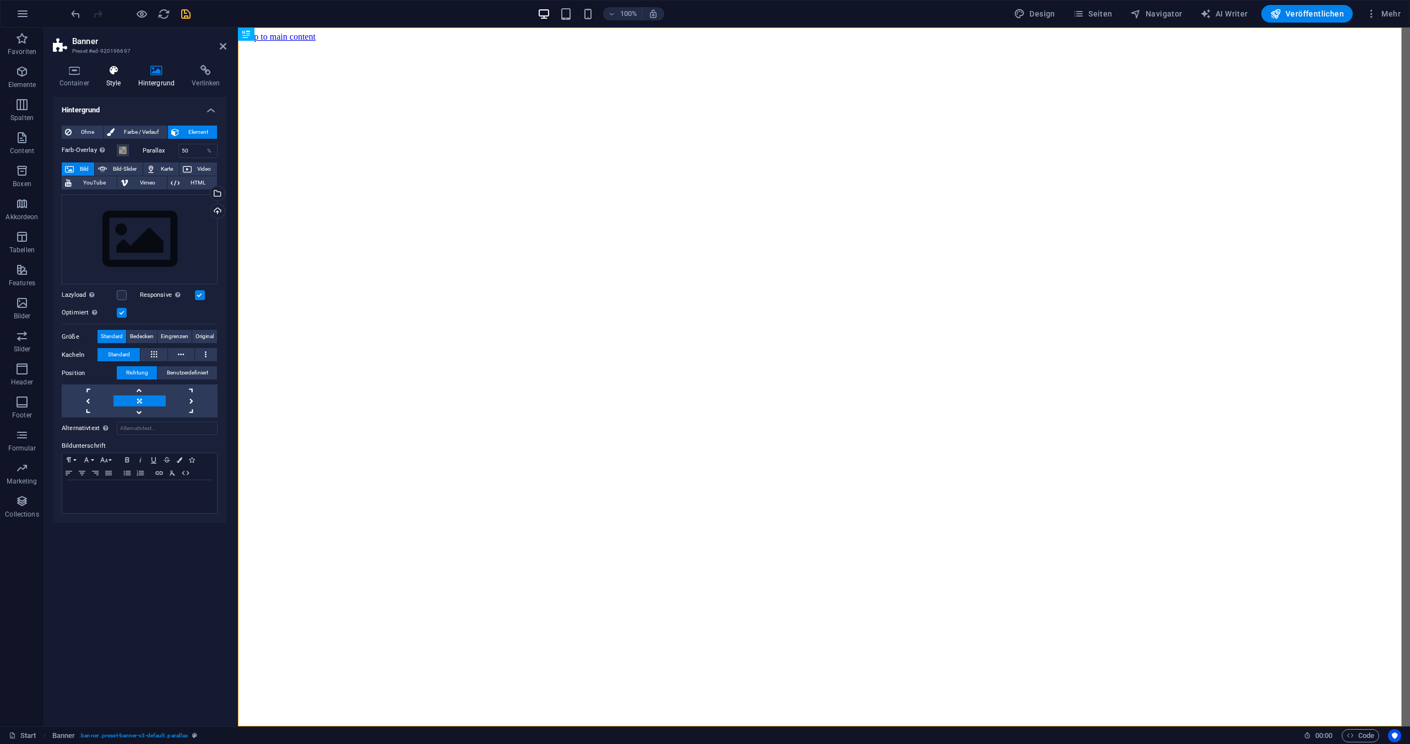
click at [115, 70] on icon at bounding box center [114, 70] width 28 height 11
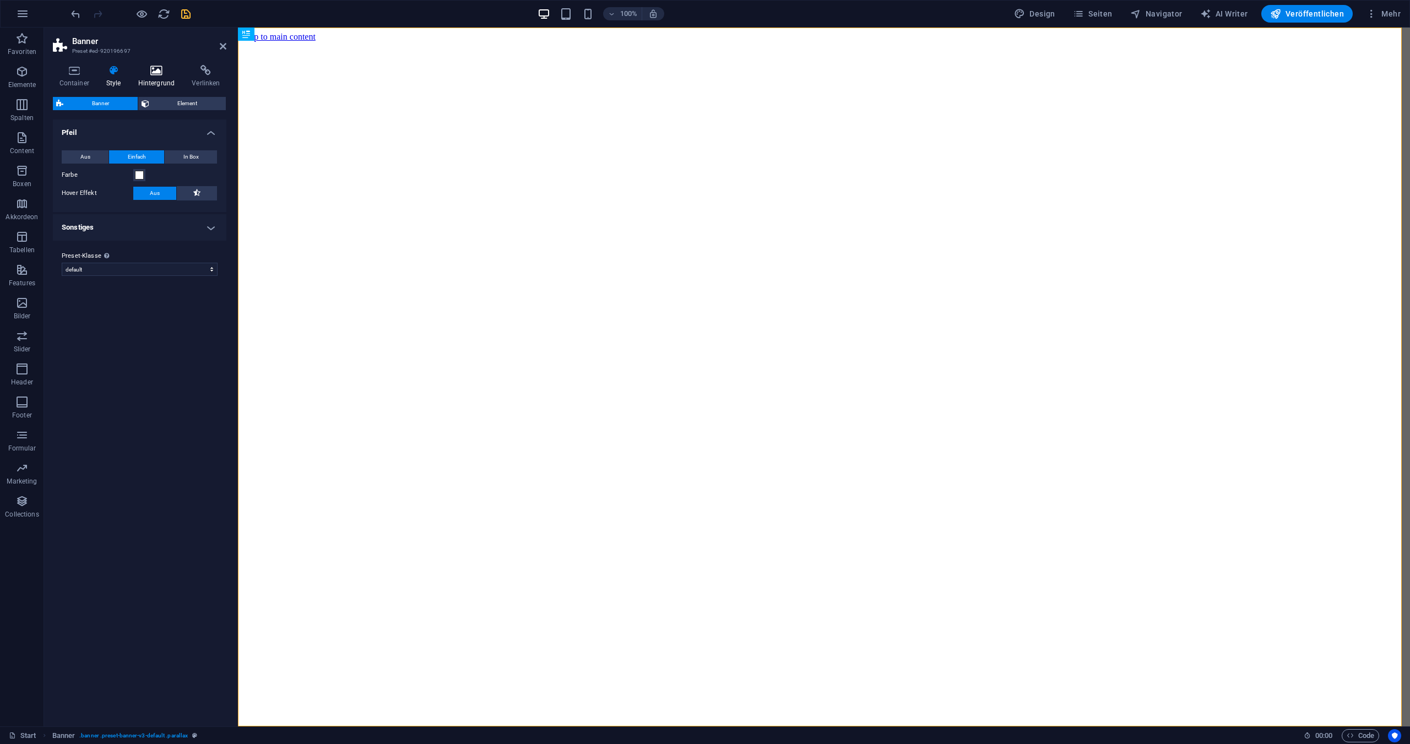
click at [156, 72] on icon at bounding box center [157, 70] width 50 height 11
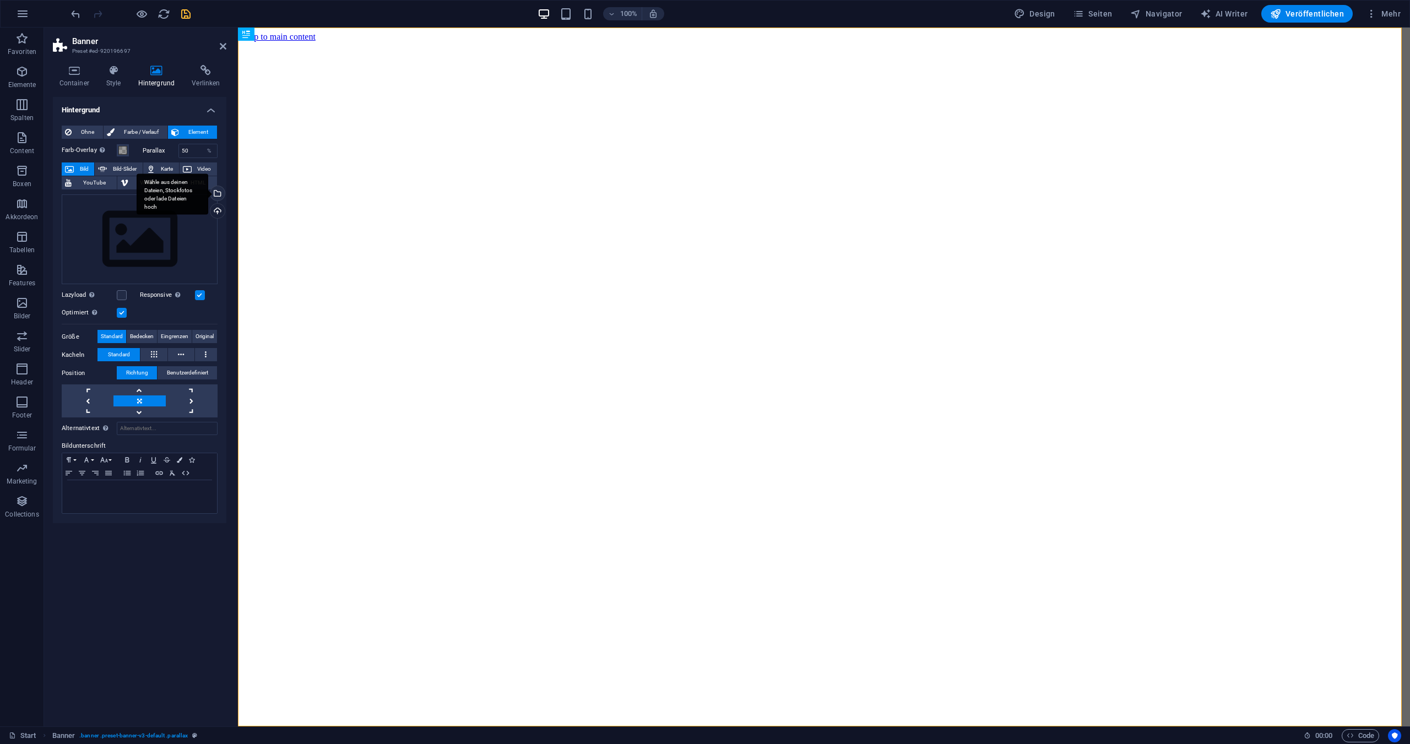
click at [217, 190] on div "Wähle aus deinen Dateien, Stockfotos oder lade Dateien hoch" at bounding box center [216, 194] width 17 height 17
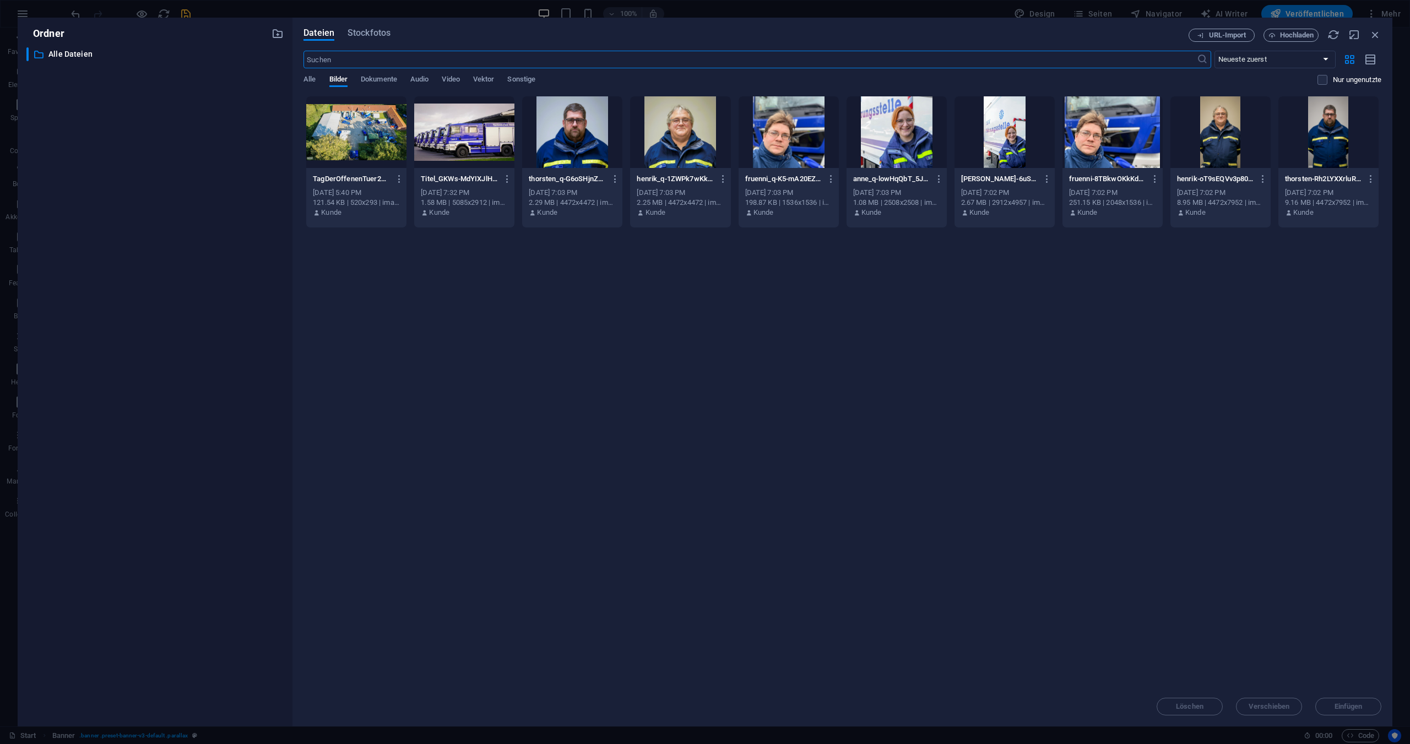
click at [452, 134] on div at bounding box center [464, 132] width 100 height 72
drag, startPoint x: 452, startPoint y: 134, endPoint x: 202, endPoint y: 132, distance: 250.1
click at [452, 134] on div "1" at bounding box center [464, 132] width 100 height 72
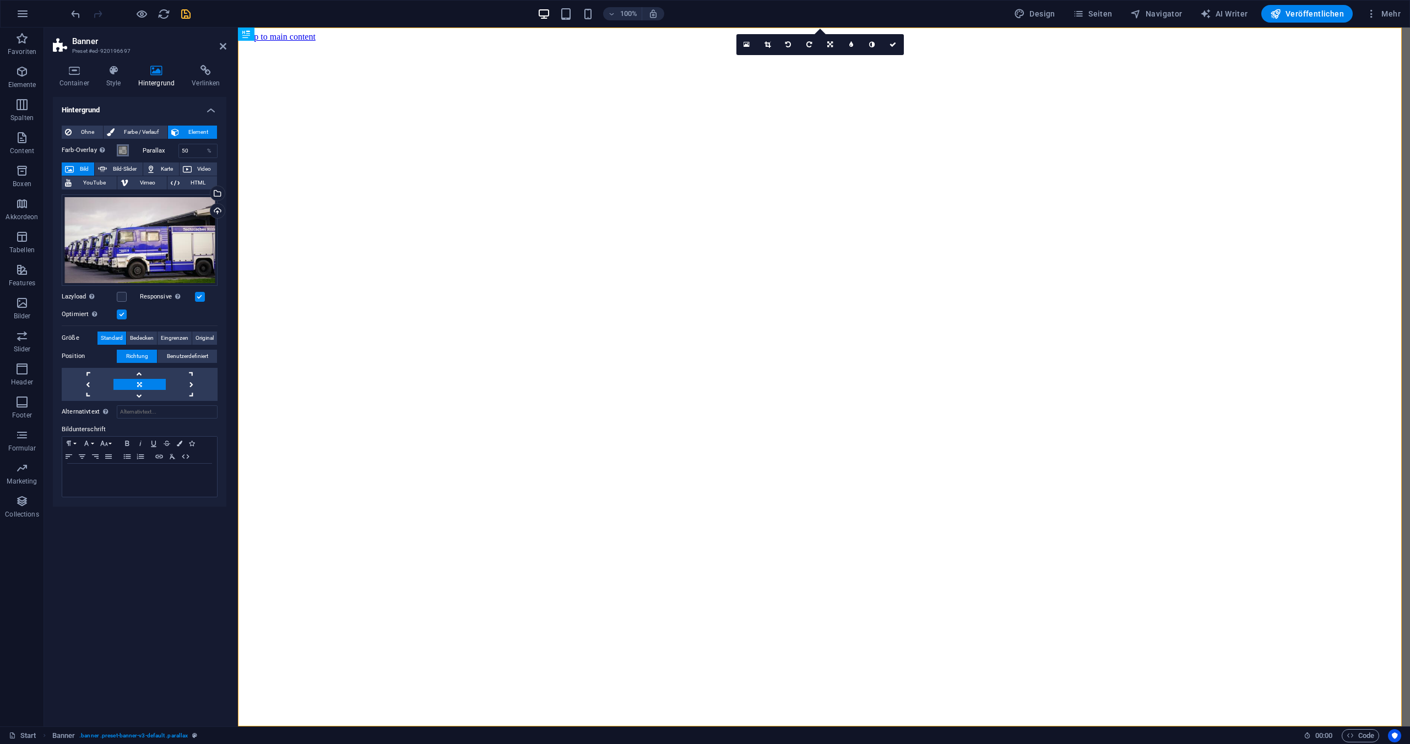
click at [123, 149] on span at bounding box center [122, 150] width 9 height 9
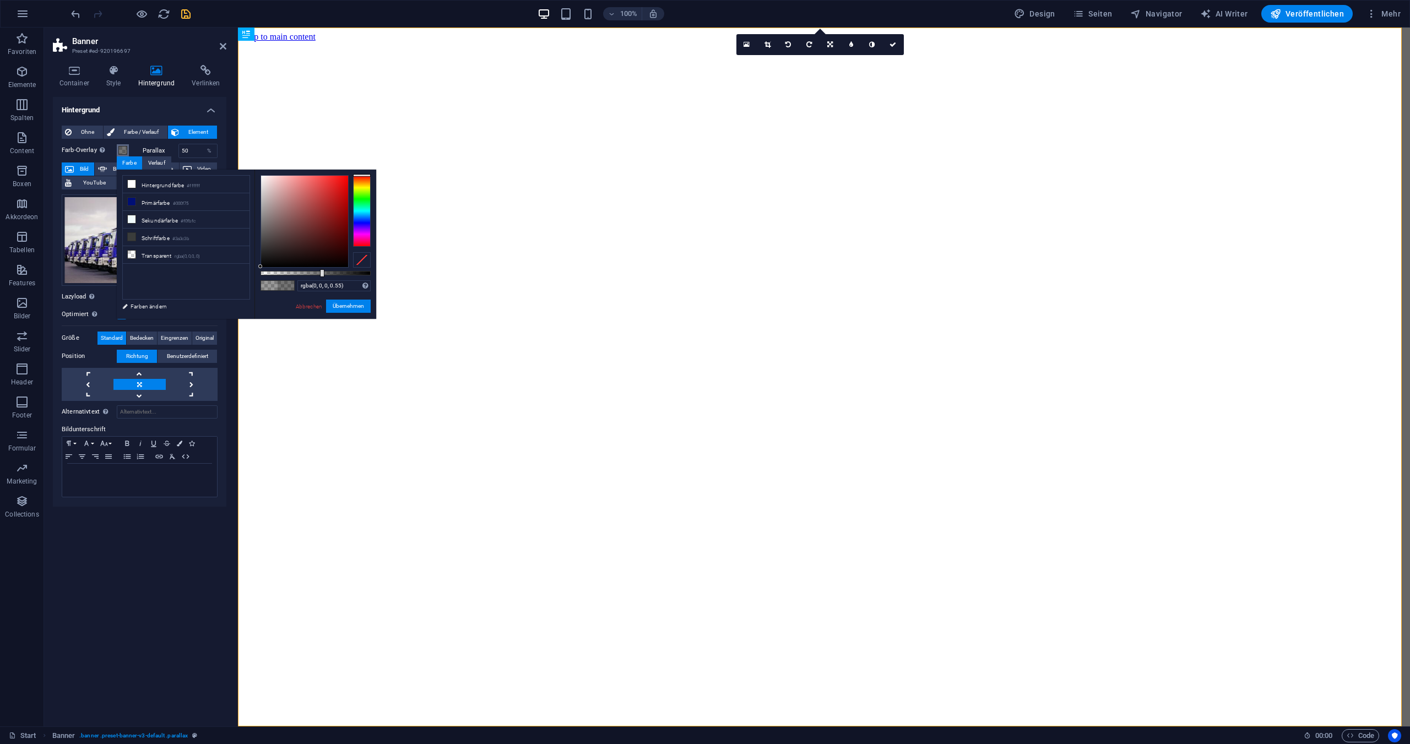
drag, startPoint x: 305, startPoint y: 272, endPoint x: 321, endPoint y: 273, distance: 16.6
click at [321, 273] on div at bounding box center [322, 273] width 4 height 8
click at [334, 285] on input "rgba(0, 0, 0, 0.55)" at bounding box center [334, 285] width 73 height 11
type input "rgba(0, 0, 0, 0.5)"
click at [348, 305] on button "Übernehmen" at bounding box center [348, 306] width 45 height 13
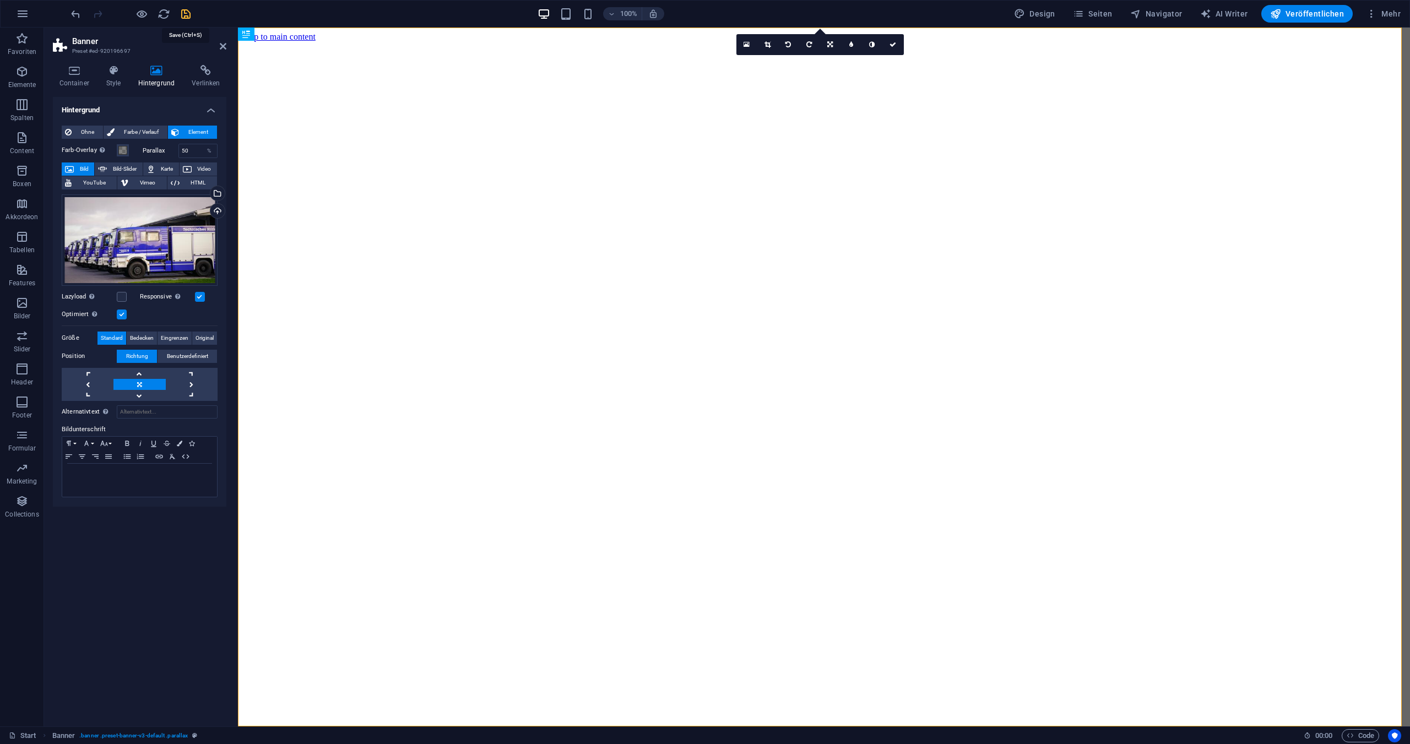
click at [187, 12] on icon "save" at bounding box center [186, 14] width 13 height 13
checkbox input "false"
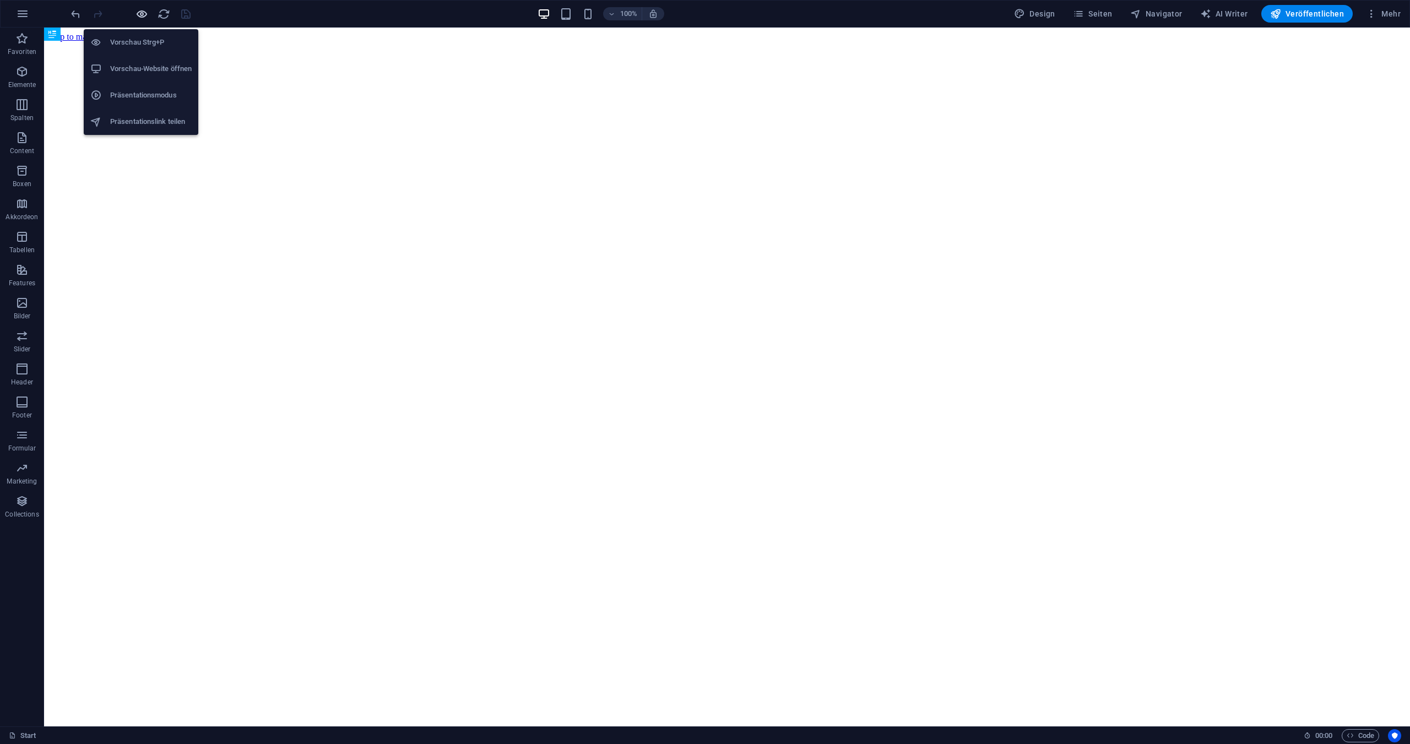
click at [144, 18] on icon "button" at bounding box center [142, 14] width 13 height 13
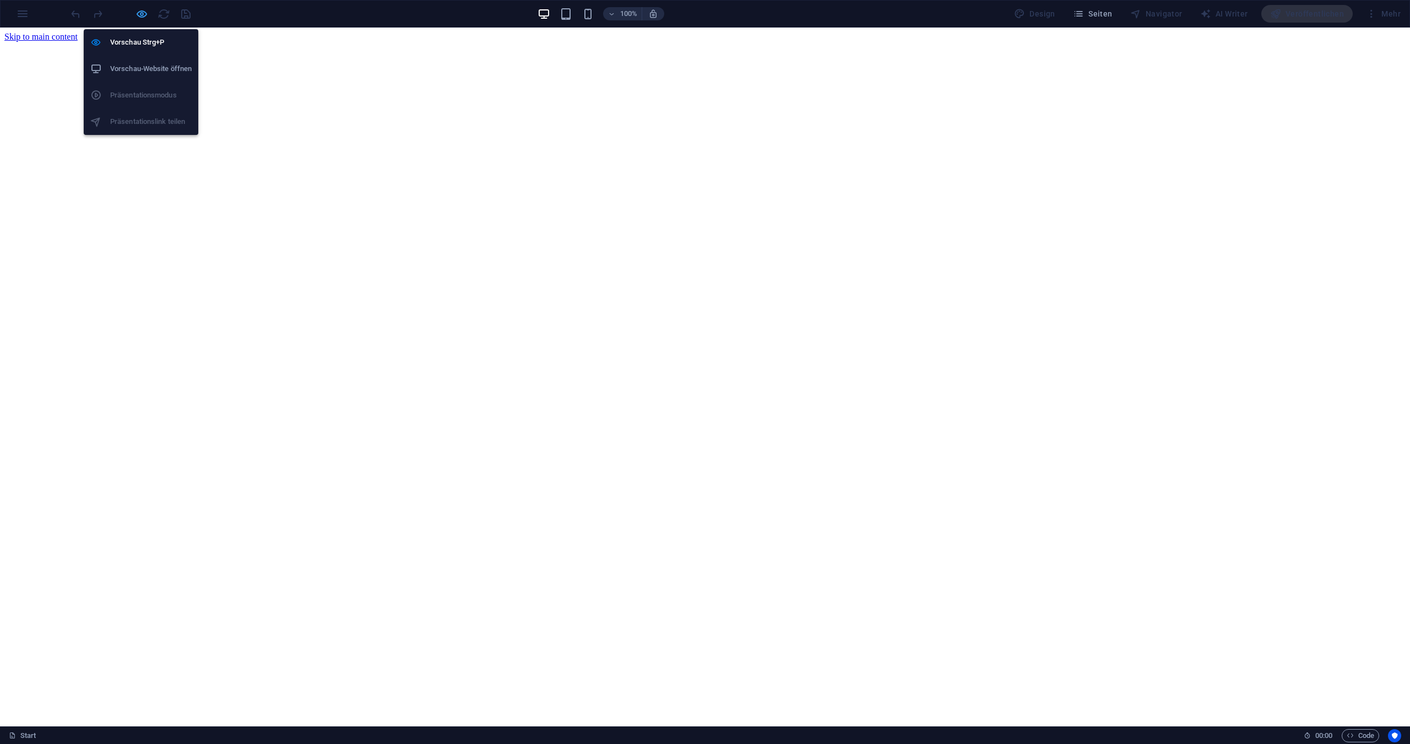
click at [143, 13] on icon "button" at bounding box center [142, 14] width 13 height 13
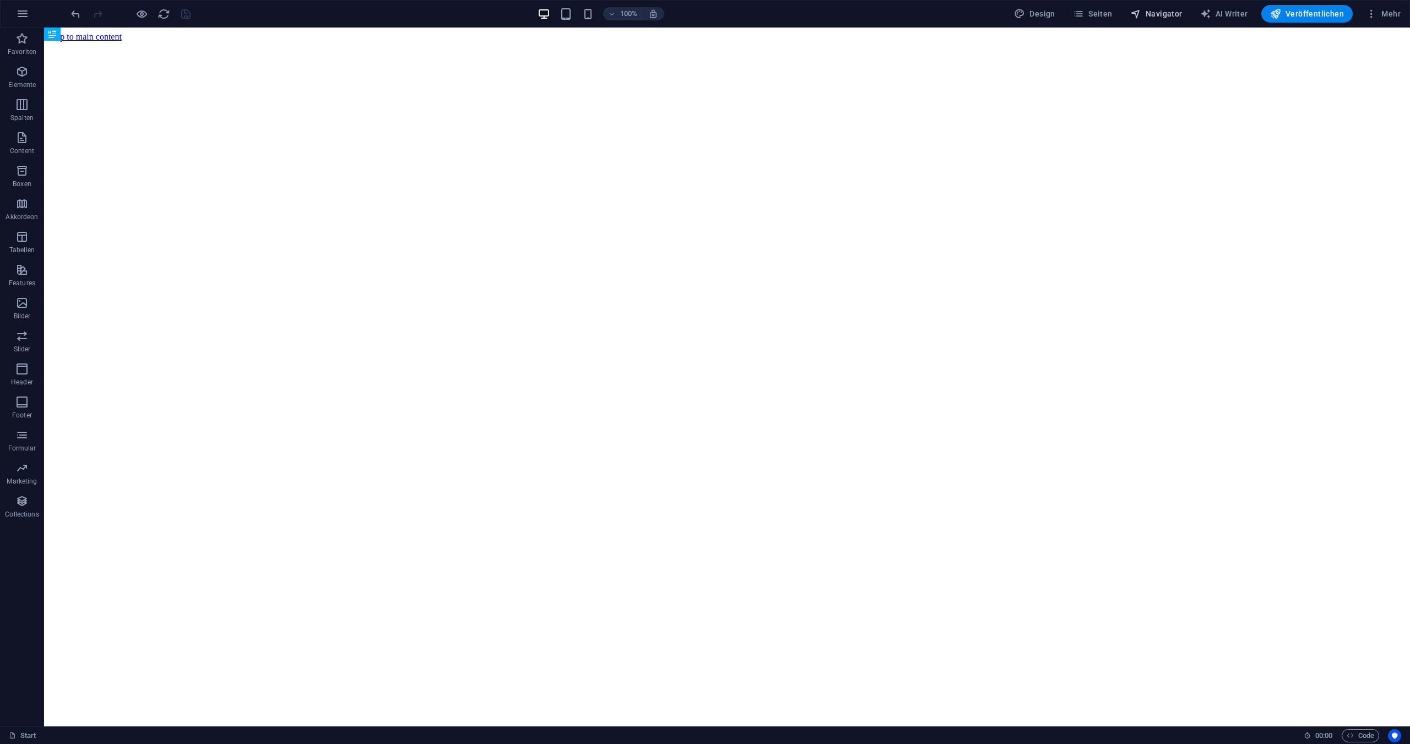
click at [1162, 15] on span "Navigator" at bounding box center [1157, 13] width 52 height 11
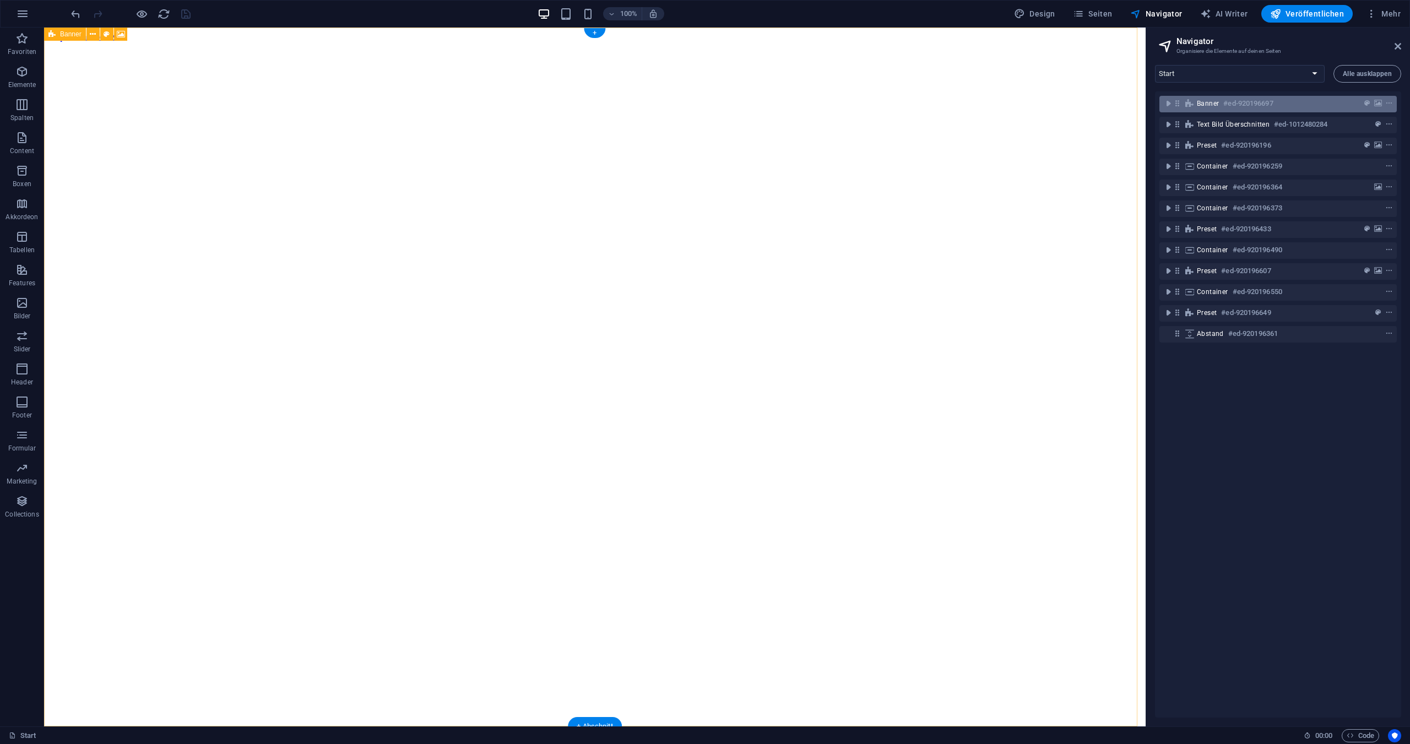
click at [1209, 103] on span "Banner" at bounding box center [1208, 103] width 22 height 9
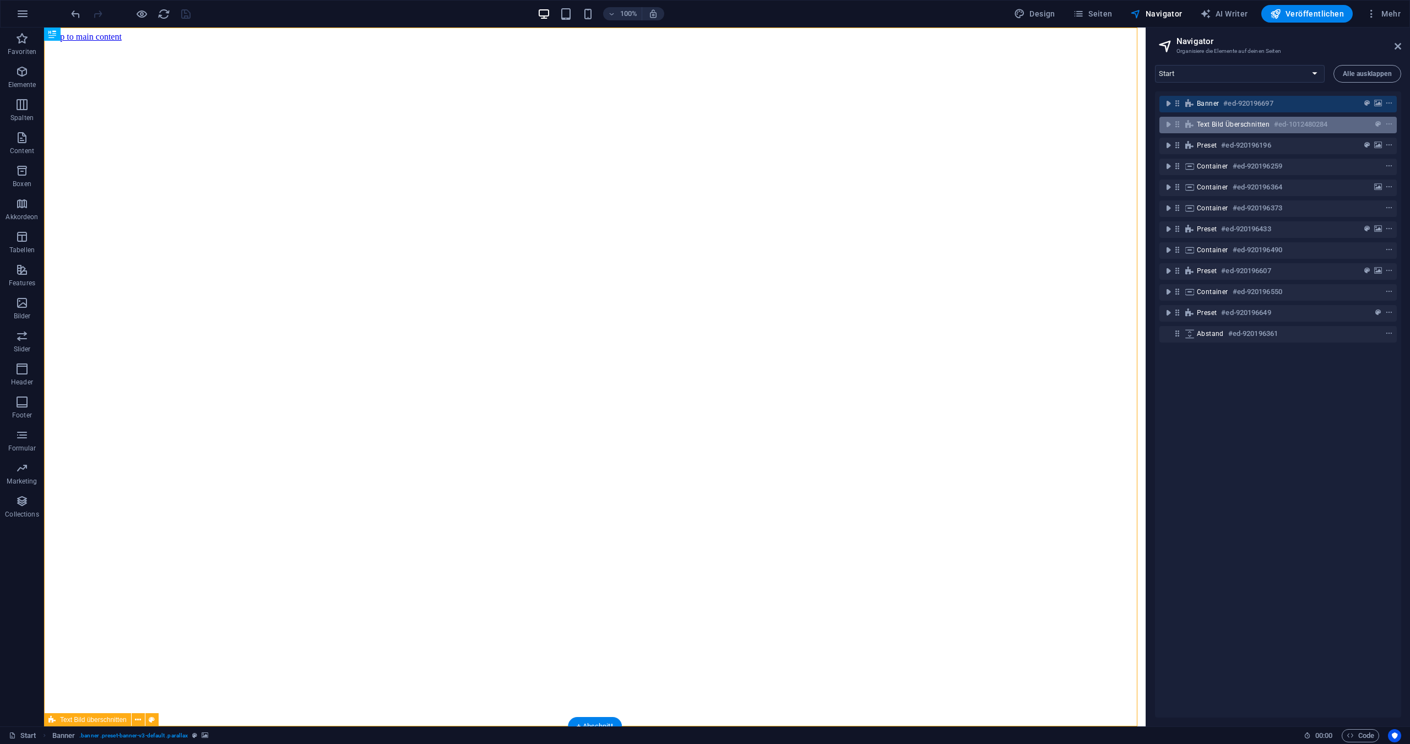
click at [1212, 126] on span "Text Bild überschnitten" at bounding box center [1233, 124] width 73 height 9
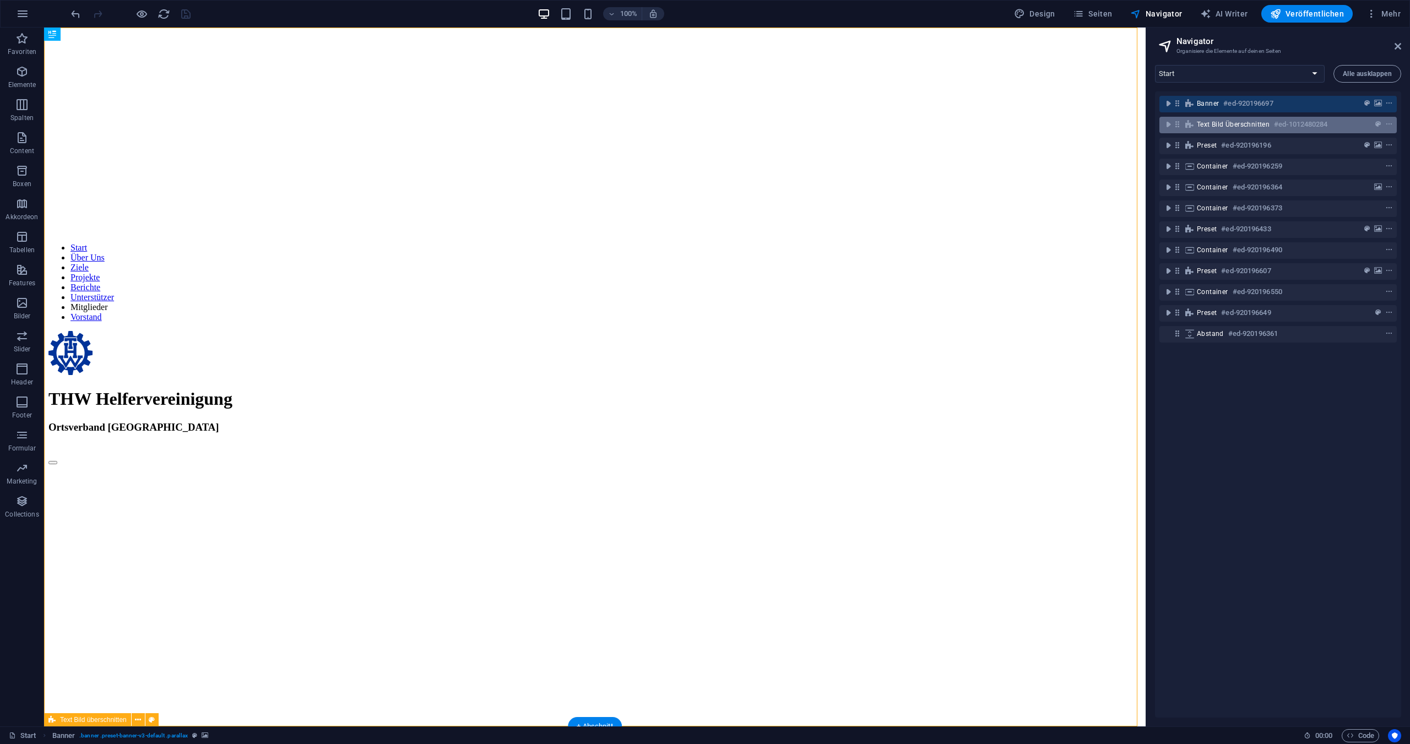
click at [1212, 126] on span "Text Bild überschnitten" at bounding box center [1233, 124] width 73 height 9
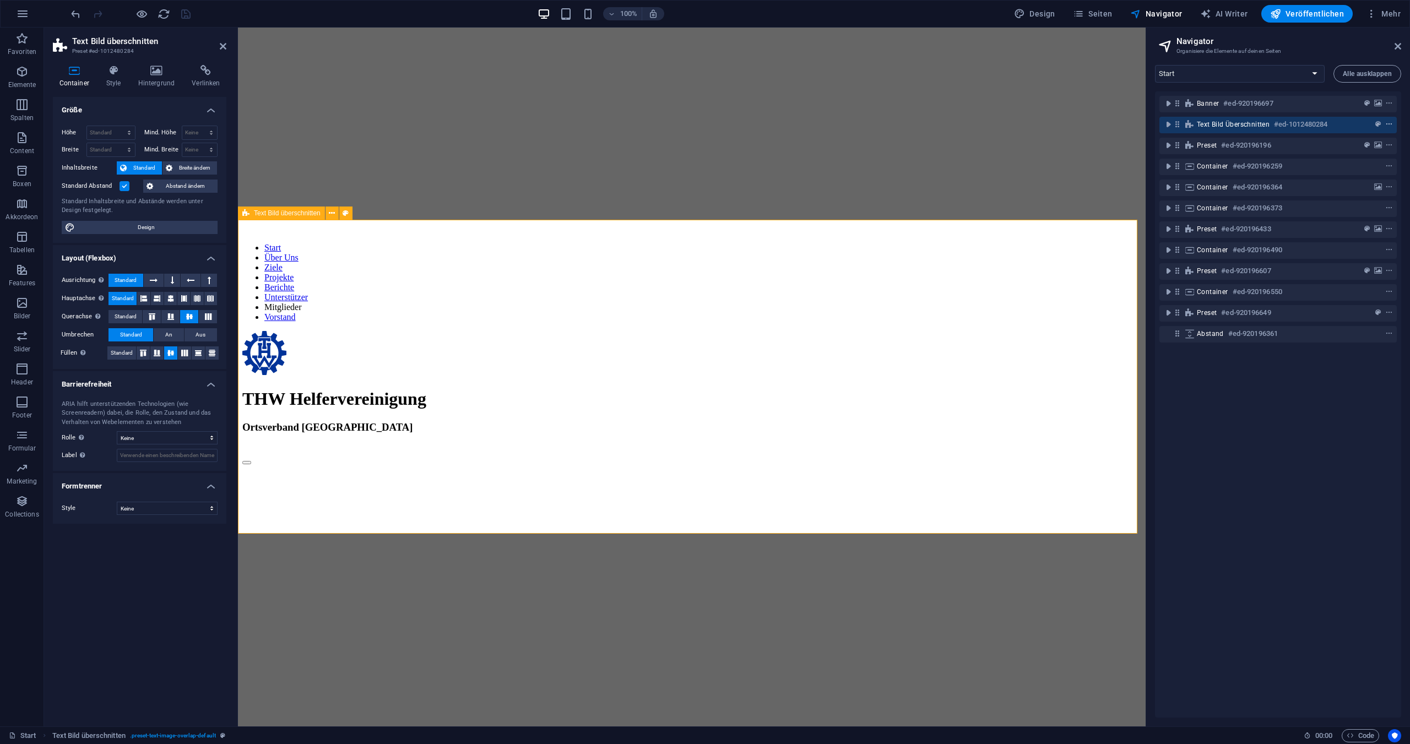
click at [1387, 122] on icon "context-menu" at bounding box center [1390, 125] width 8 height 8
click at [1317, 71] on select "Start Subpage Legal Notice Privacy NEUIGKEITEN: Single Page Layout" at bounding box center [1240, 74] width 170 height 18
click at [1312, 68] on select "Start Subpage Legal Notice Privacy NEUIGKEITEN: Single Page Layout" at bounding box center [1240, 74] width 170 height 18
click at [1210, 145] on span "Preset" at bounding box center [1207, 145] width 20 height 9
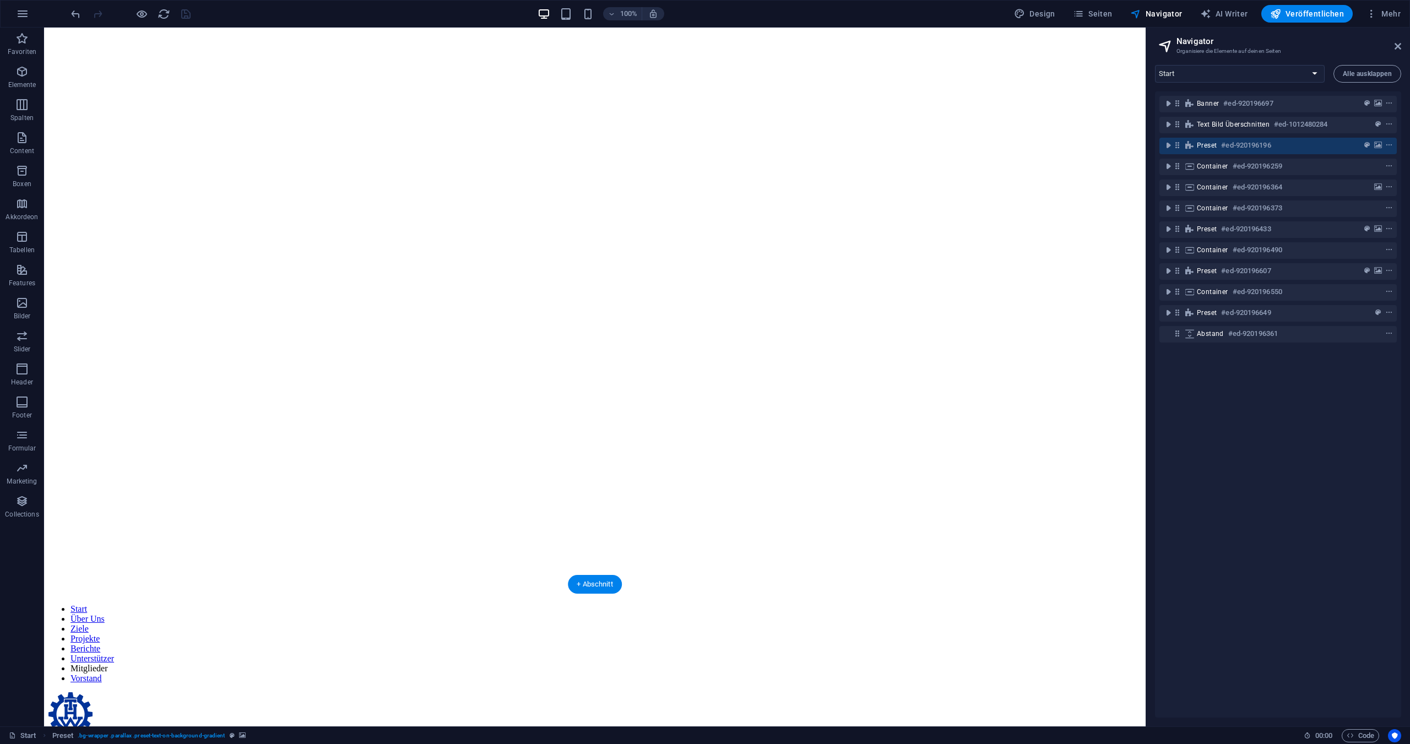
scroll to position [0, 0]
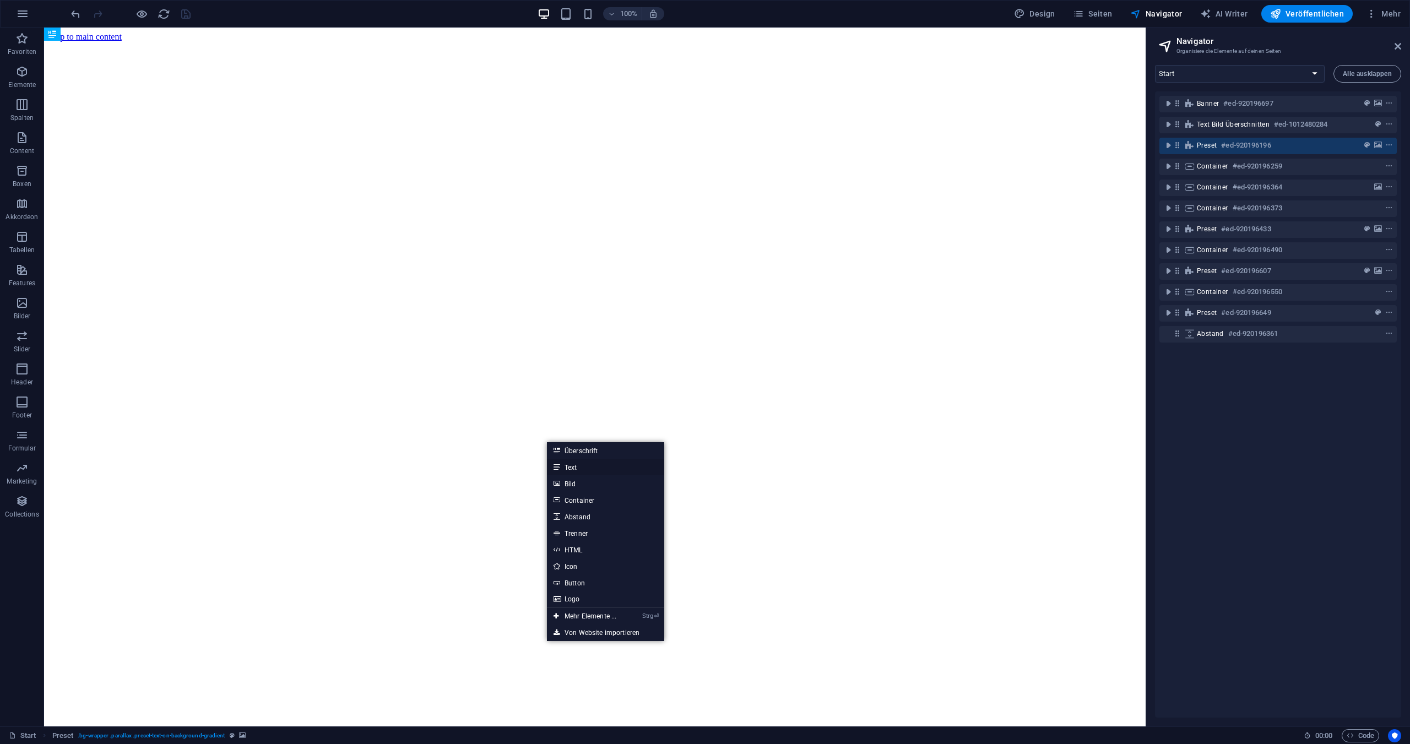
click at [574, 467] on link "Text" at bounding box center [605, 467] width 117 height 17
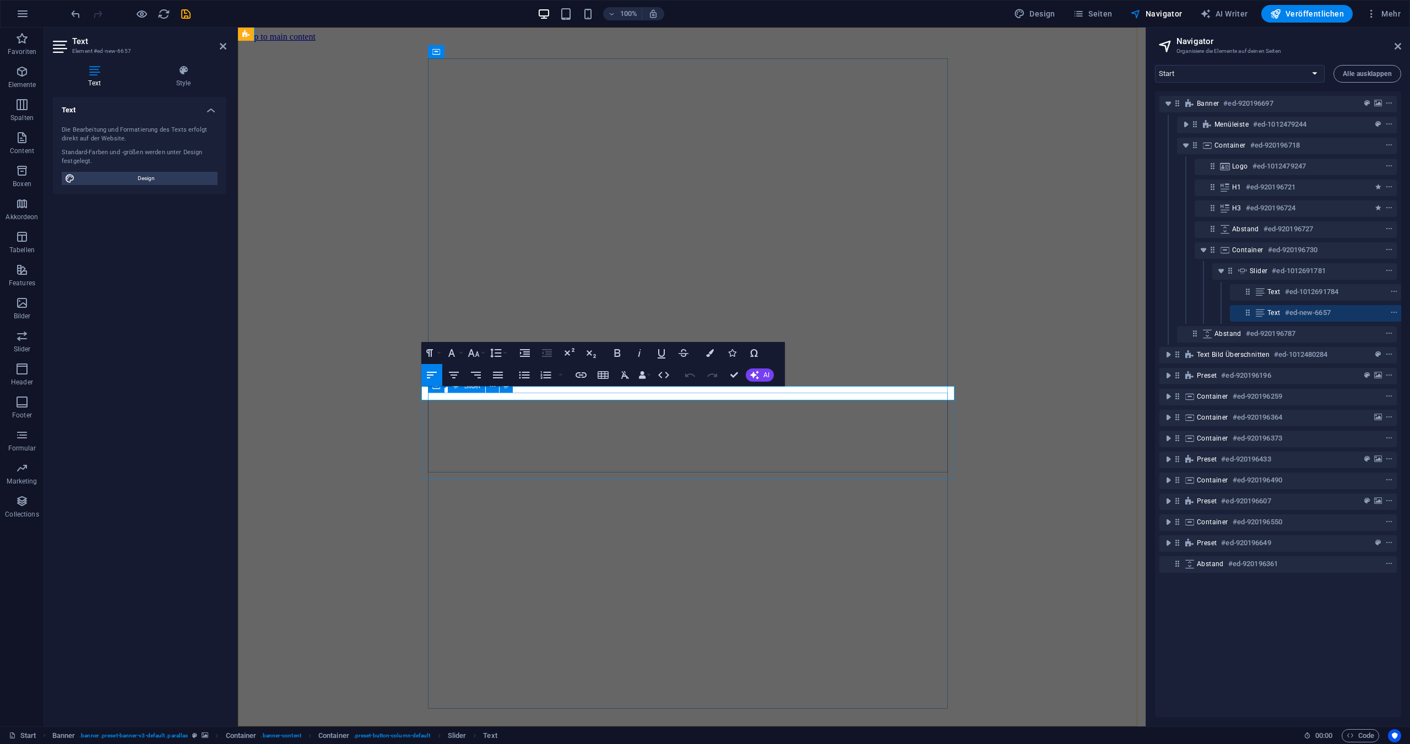
scroll to position [0, 3]
click at [223, 47] on icon at bounding box center [223, 46] width 7 height 9
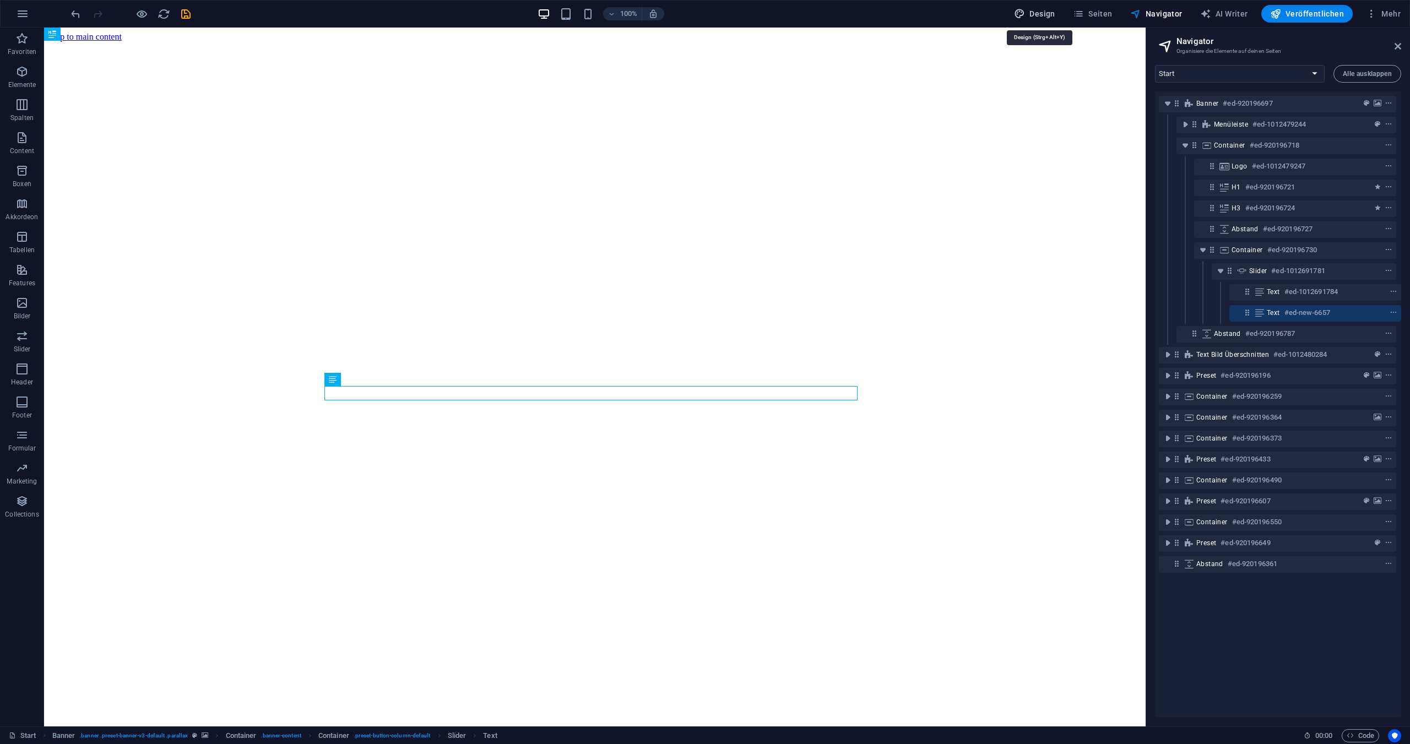
click at [1042, 12] on span "Design" at bounding box center [1034, 13] width 41 height 11
select select "px"
select select "300"
select select "px"
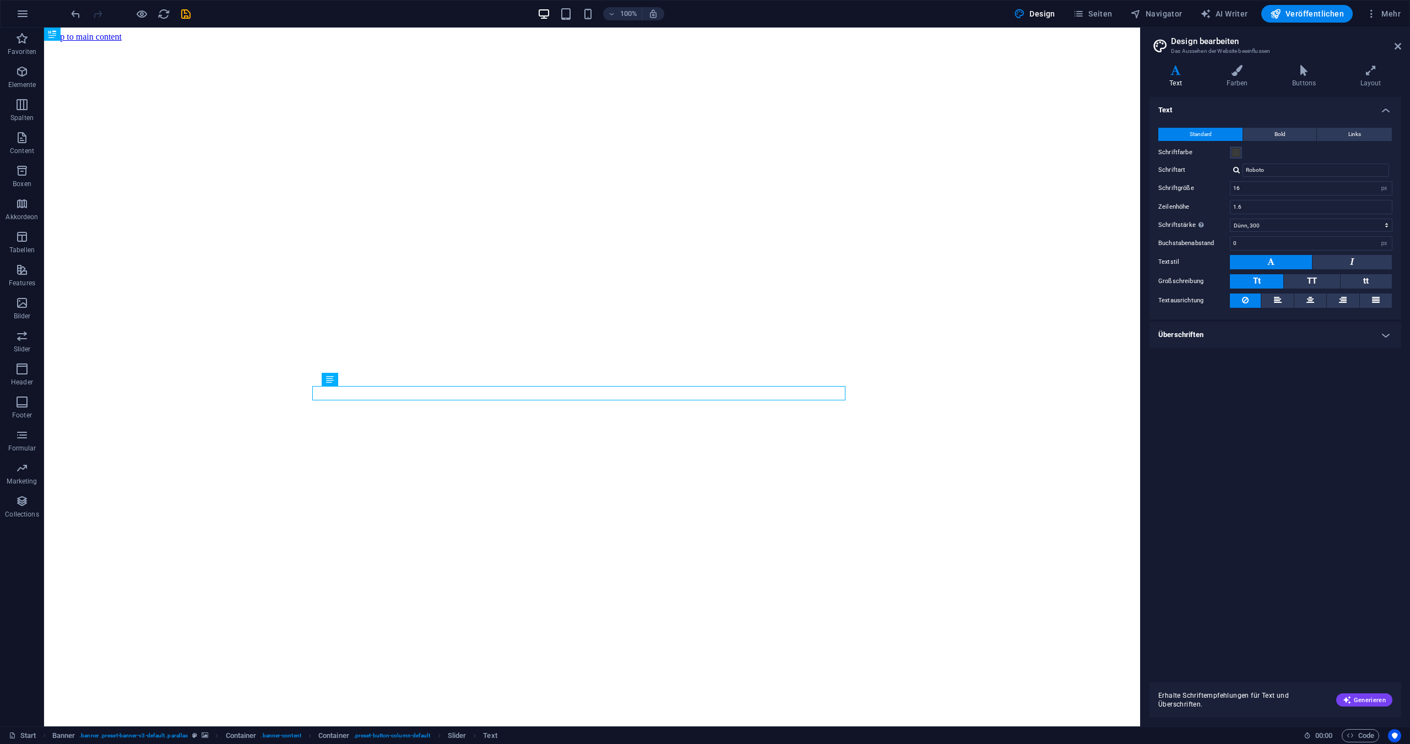
click at [1174, 72] on icon at bounding box center [1176, 70] width 52 height 11
click at [1231, 170] on div "Roboto" at bounding box center [1311, 170] width 163 height 13
click at [1234, 170] on div at bounding box center [1237, 169] width 7 height 7
click at [1262, 210] on div "Schriften verwalten →" at bounding box center [1318, 214] width 145 height 14
select select "popularity"
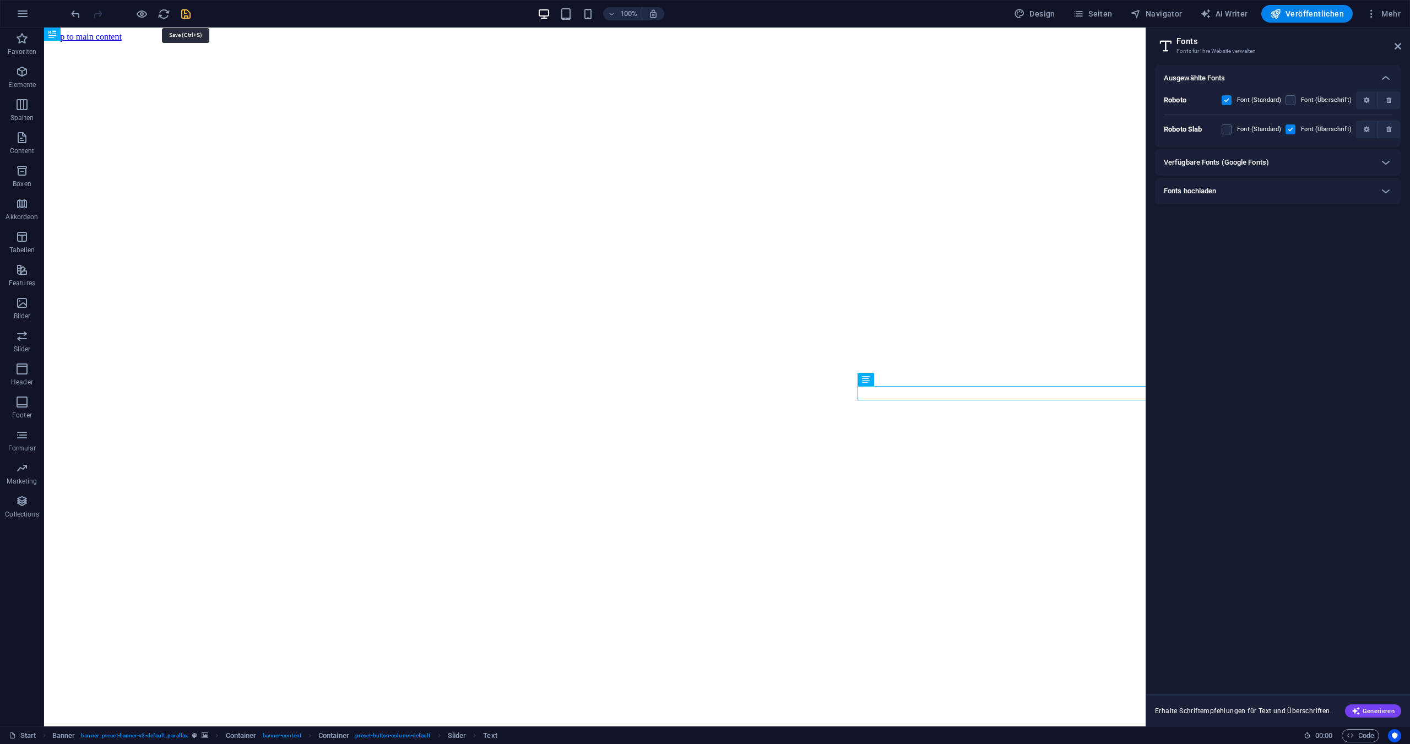
click at [186, 12] on icon "save" at bounding box center [186, 14] width 13 height 13
checkbox input "false"
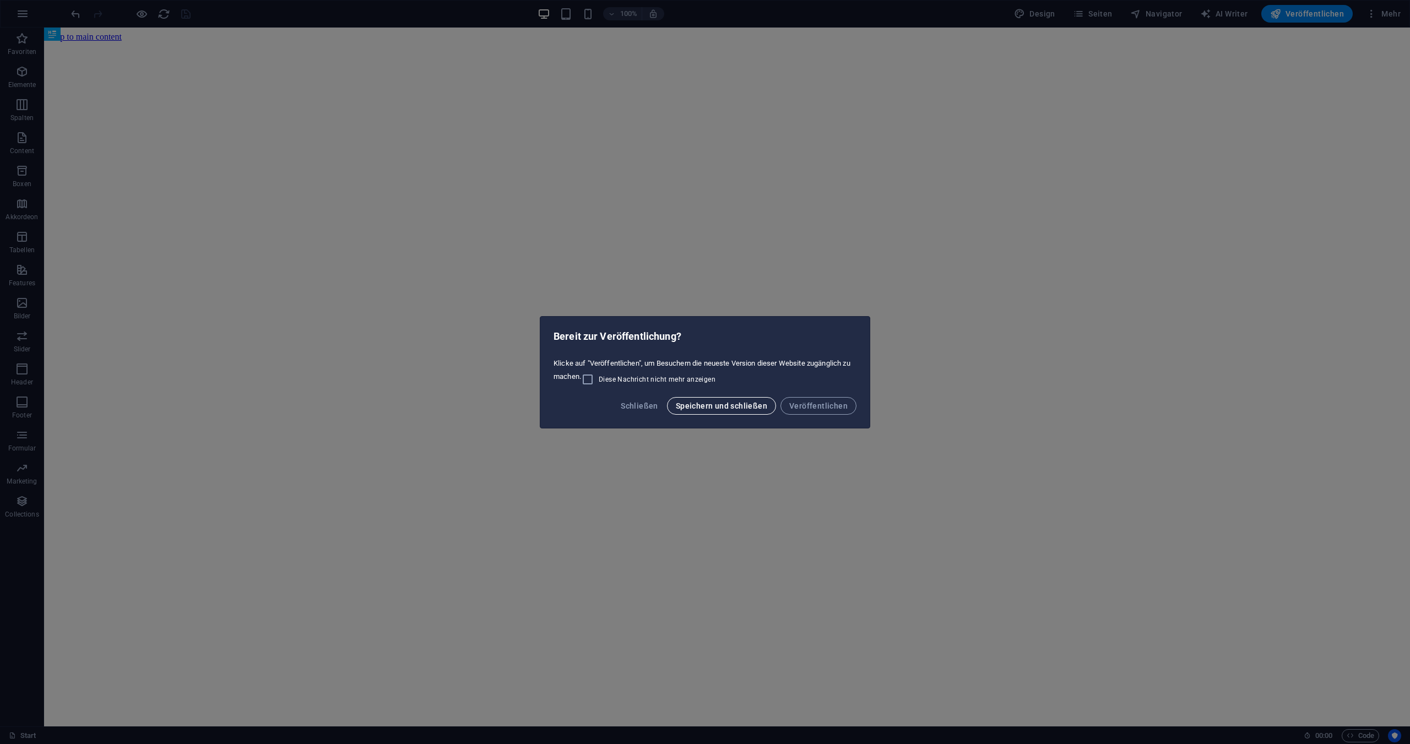
click at [700, 404] on span "Speichern und schließen" at bounding box center [721, 406] width 91 height 9
